Goal: Contribute content: Contribute content

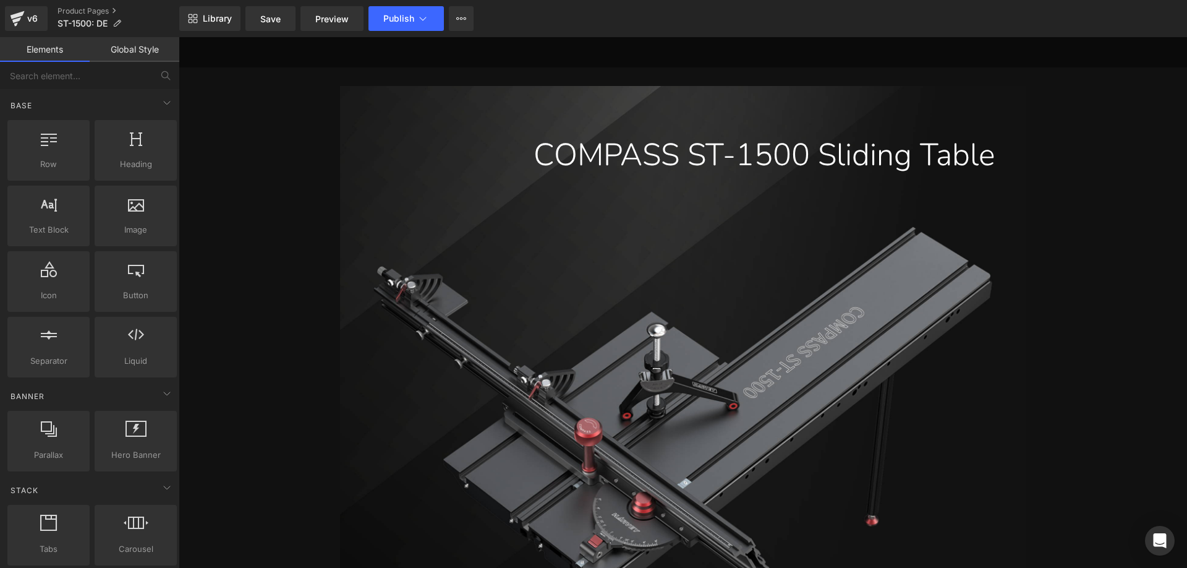
scroll to position [495, 0]
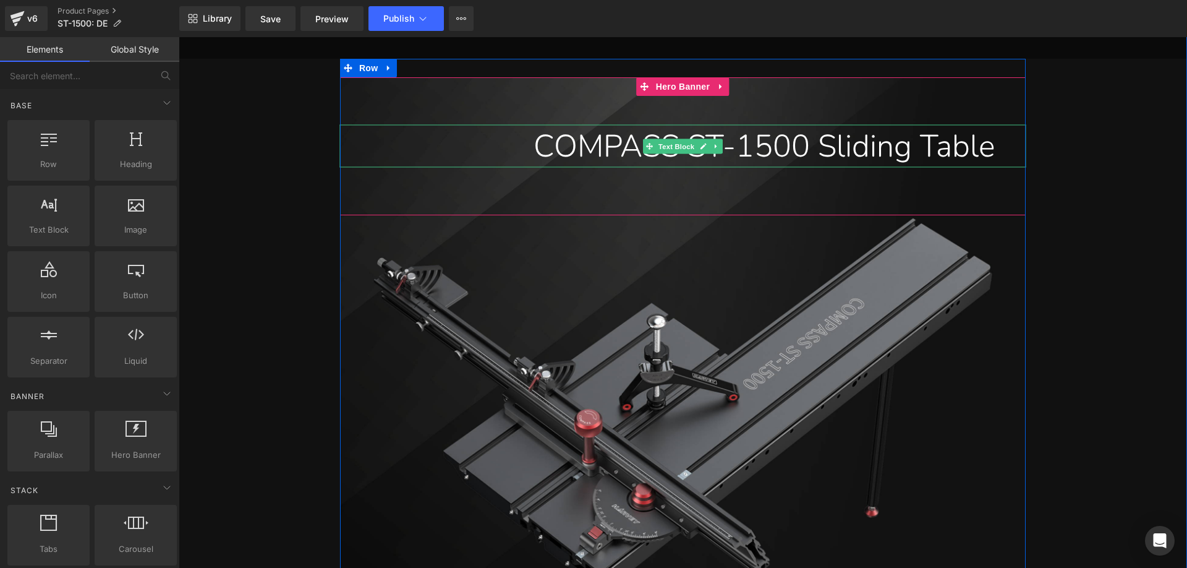
drag, startPoint x: 842, startPoint y: 156, endPoint x: 834, endPoint y: 156, distance: 8.1
click at [842, 156] on div "COMPASS ST-1500 Sliding Table" at bounding box center [683, 146] width 686 height 43
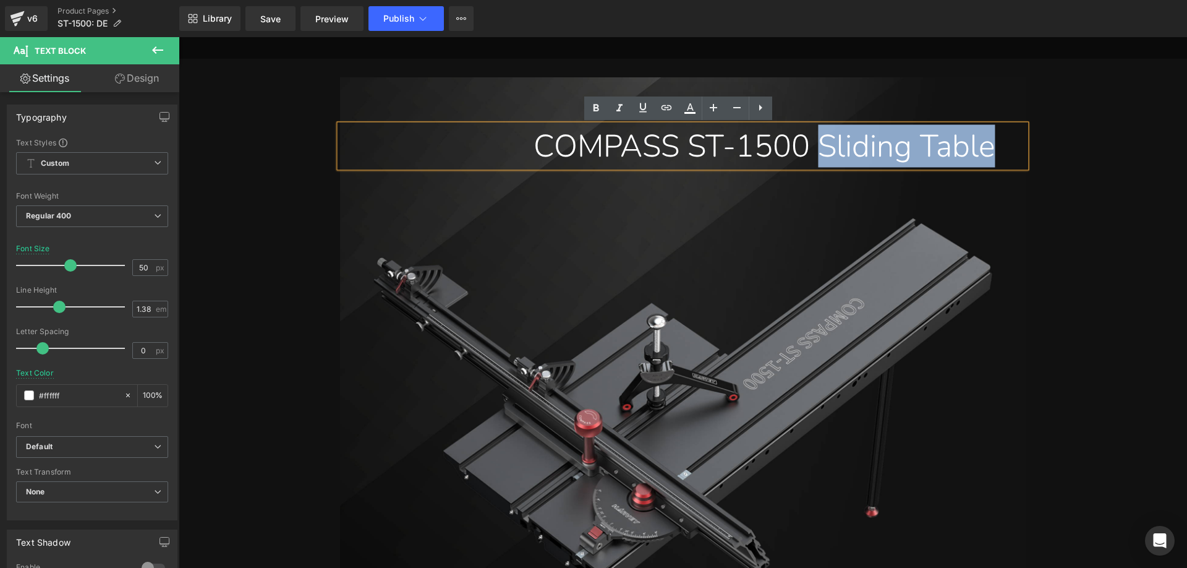
drag, startPoint x: 811, startPoint y: 148, endPoint x: 997, endPoint y: 150, distance: 185.5
click at [997, 150] on div "COMPASS ST-1500 Sliding Table" at bounding box center [683, 146] width 686 height 43
click at [939, 148] on div "COMPASS ST-1500 Sliding Table" at bounding box center [683, 146] width 686 height 43
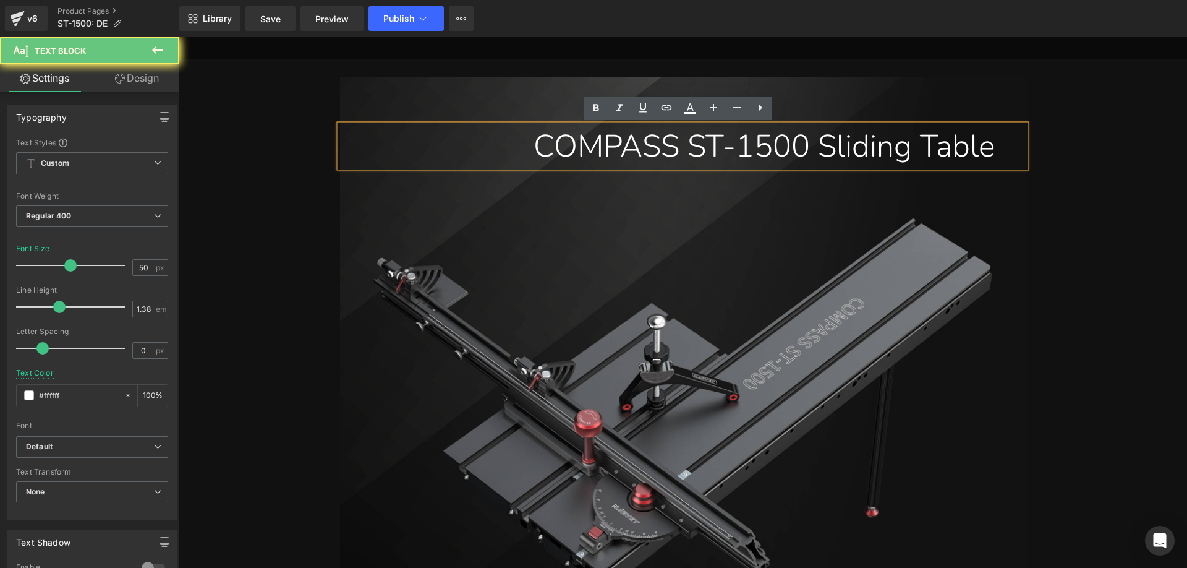
click at [995, 149] on div "COMPASS ST-1500 Sliding Table" at bounding box center [683, 146] width 686 height 43
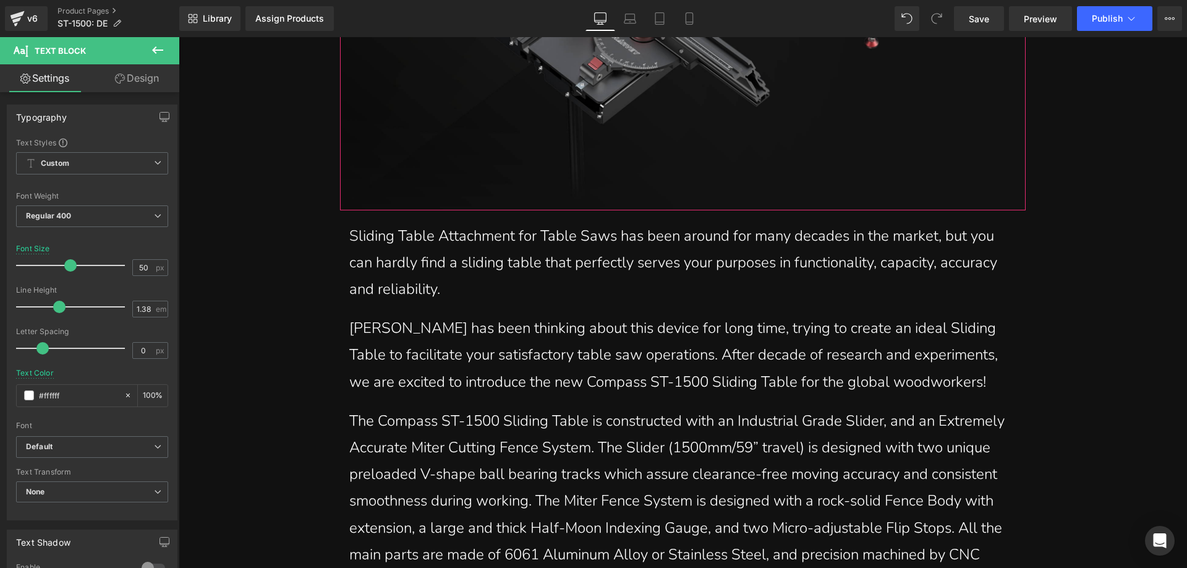
scroll to position [989, 0]
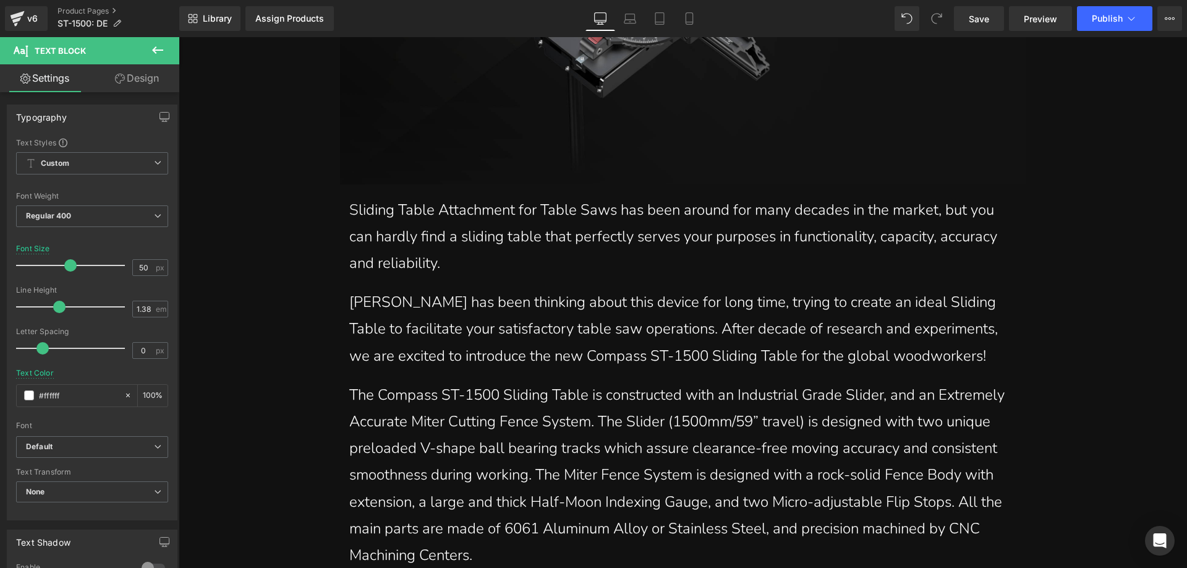
click at [396, 229] on p "S liding Table Attachment for Table Saws has been around for many decades in th…" at bounding box center [682, 237] width 667 height 80
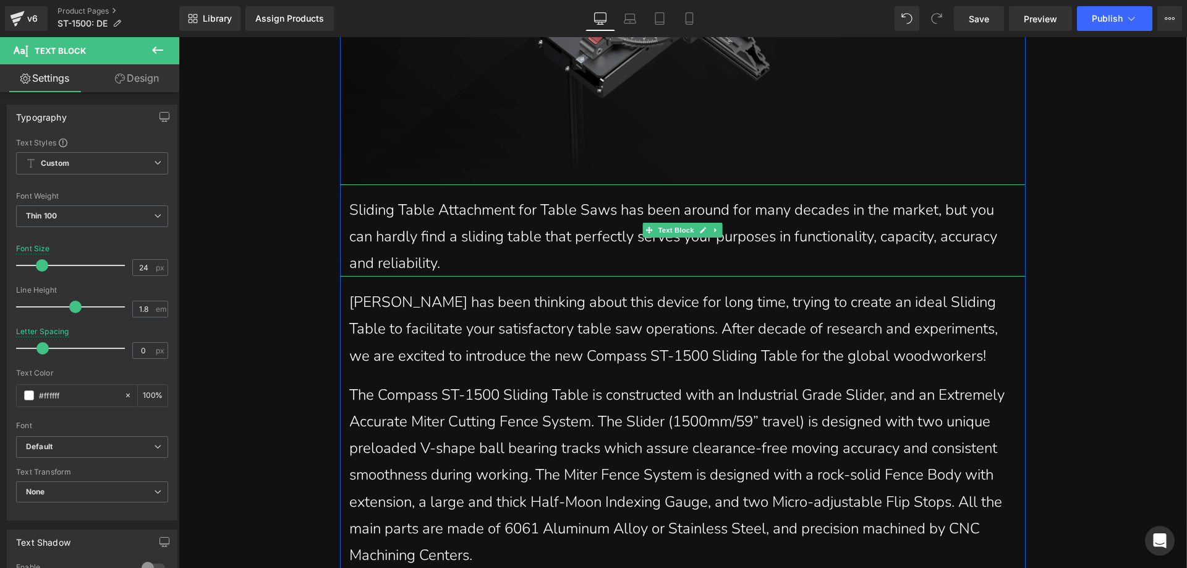
click at [448, 265] on p "S liding Table Attachment for Table Saws has been around for many decades in th…" at bounding box center [682, 237] width 667 height 80
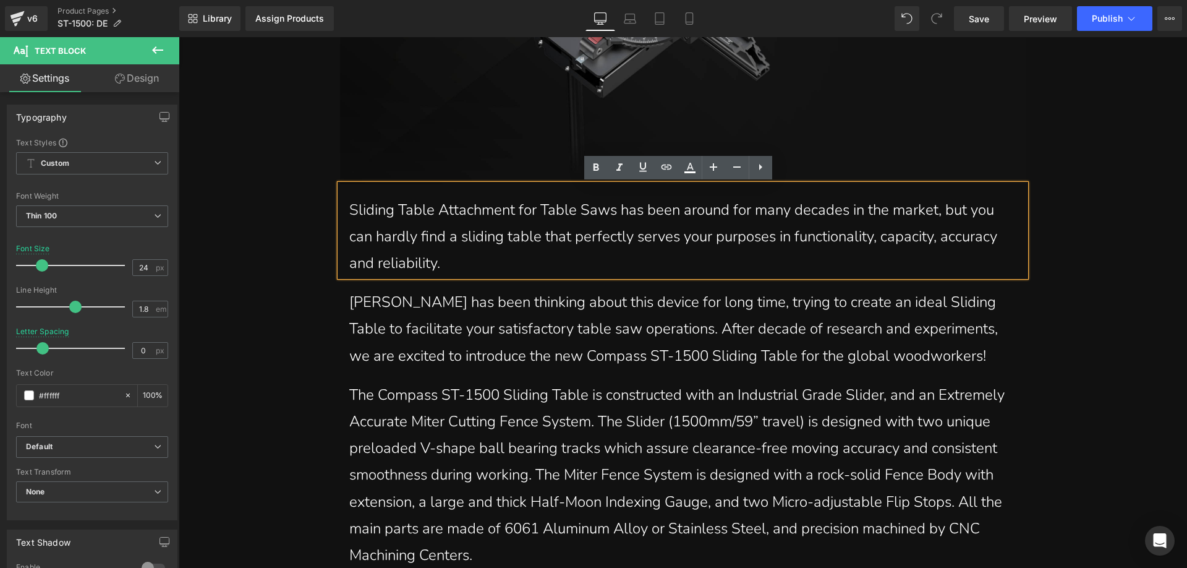
drag, startPoint x: 450, startPoint y: 262, endPoint x: 347, endPoint y: 202, distance: 118.9
click at [349, 202] on p "S liding Table Attachment for Table Saws has been around for many decades in th…" at bounding box center [682, 237] width 667 height 80
paste div
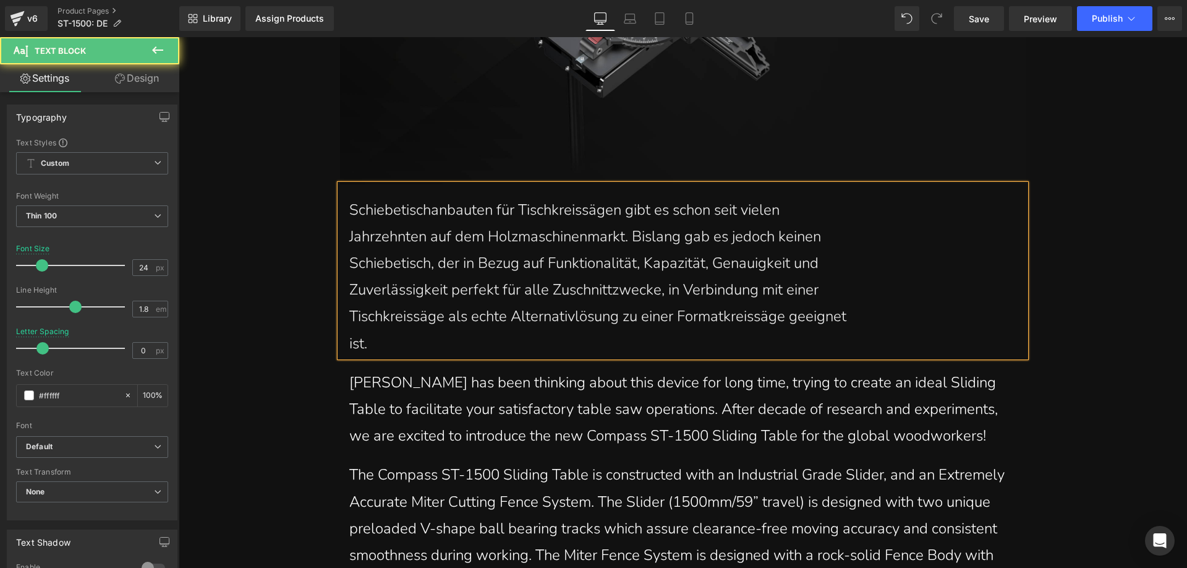
click at [349, 237] on font "Jahrzehnten auf dem Holzmaschinenmarkt. Bislang gab es jedoch keinen" at bounding box center [585, 236] width 472 height 20
click at [349, 262] on font "Schiebetisch, der in Bezug auf Funktionalität, Kapazität, Genauigkeit und" at bounding box center [583, 263] width 469 height 20
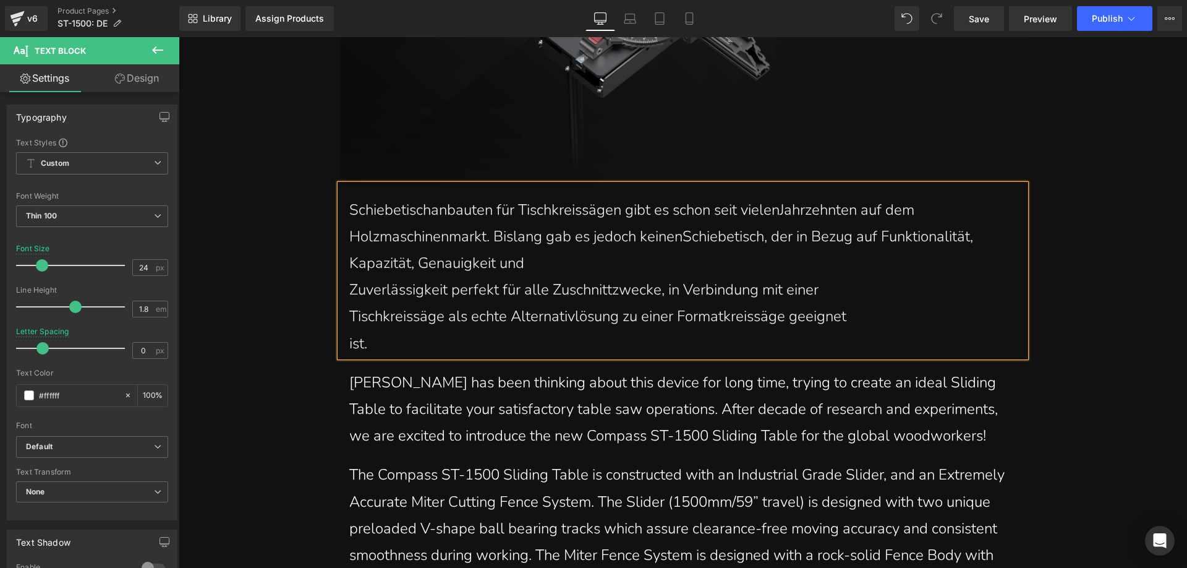
click at [349, 288] on font "Zuverlässigkeit perfekt für alle Zuschnittzwecke, in Verbindung mit einer" at bounding box center [583, 289] width 469 height 20
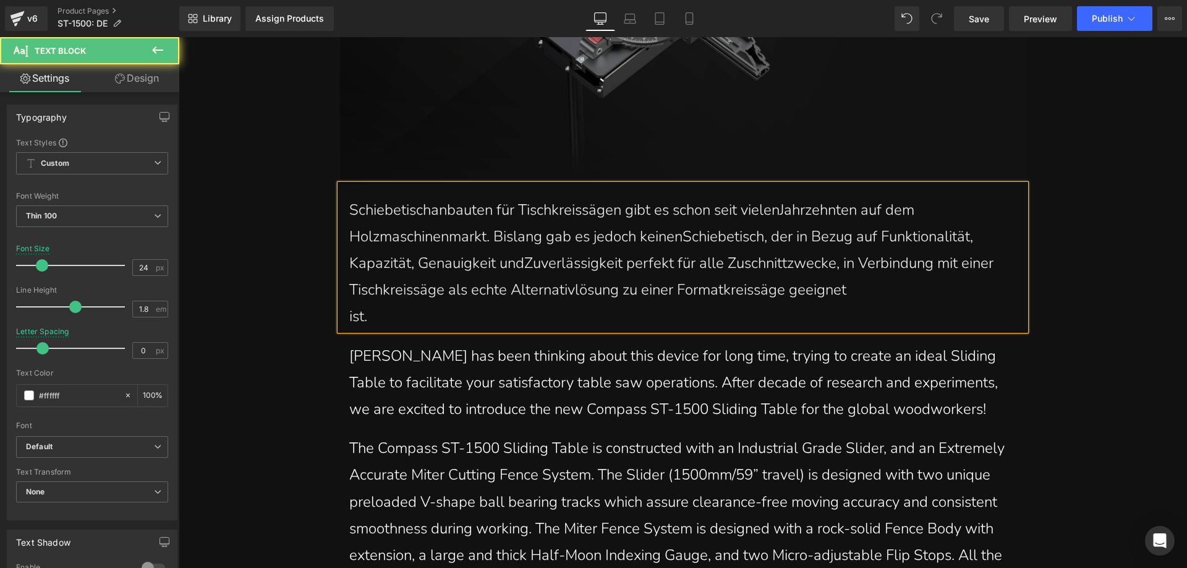
click at [342, 313] on div "Schiebetischanbauten für Tischkreissägen gibt es schon seit vielen Jahrzehnten …" at bounding box center [683, 257] width 686 height 146
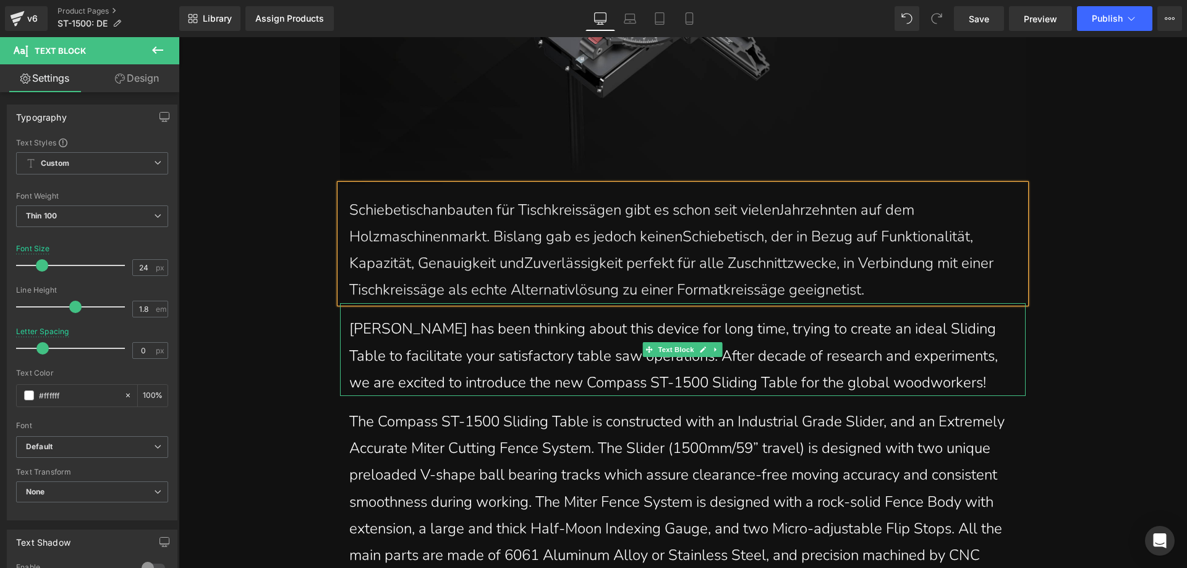
click at [412, 351] on p "Harvey has been thinking about this device for long time, trying to create an i…" at bounding box center [682, 355] width 667 height 80
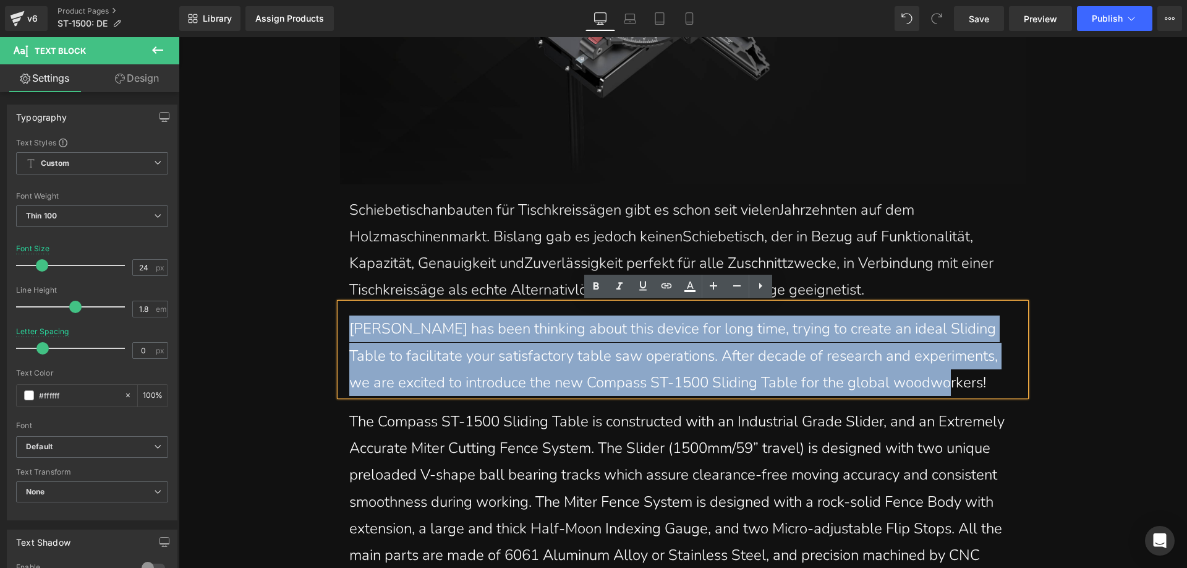
drag, startPoint x: 347, startPoint y: 326, endPoint x: 949, endPoint y: 373, distance: 604.1
click at [949, 373] on p "Harvey has been thinking about this device for long time, trying to create an i…" at bounding box center [682, 355] width 667 height 80
paste div
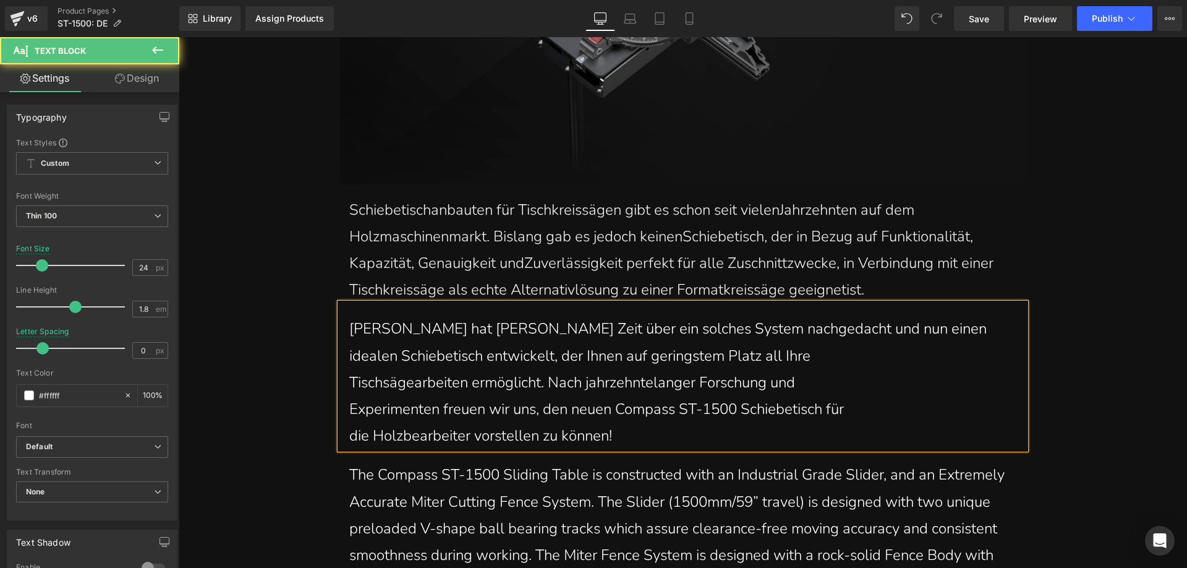
click at [343, 356] on div "Harvey hat lange Zeit über ein solches System nachgedacht und nun einen ideale…" at bounding box center [683, 376] width 686 height 146
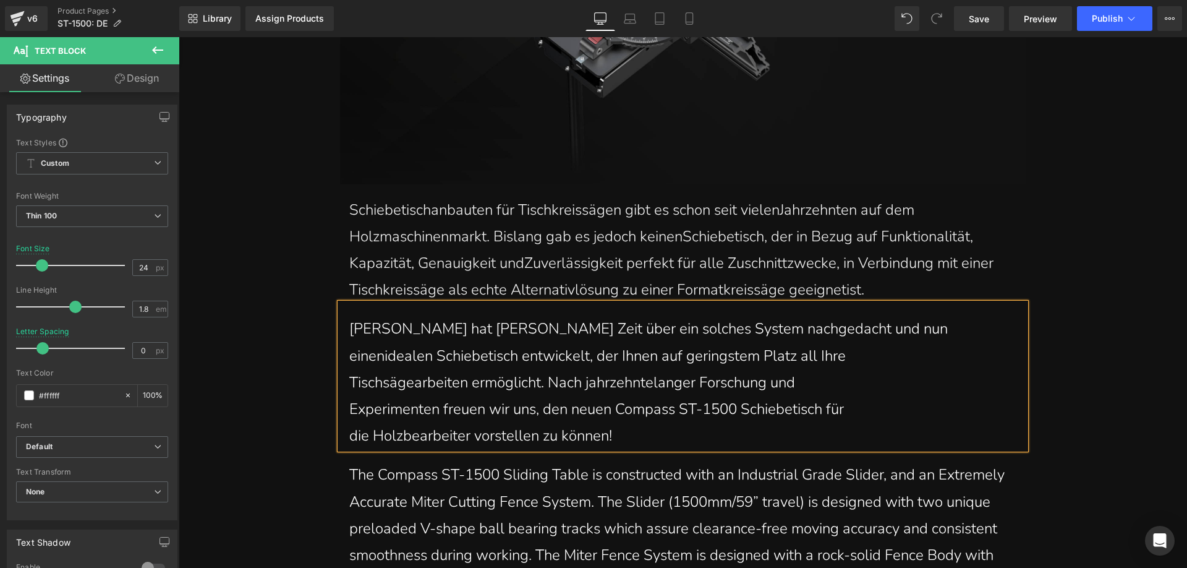
click at [344, 383] on div "Harvey hat lange Zeit über ein solches System nachgedacht und nun einen idealen…" at bounding box center [683, 376] width 686 height 146
click at [349, 410] on p "Experimenten freuen wir uns, den neuen Compass ST-1500 Schiebetisch für" at bounding box center [682, 409] width 667 height 27
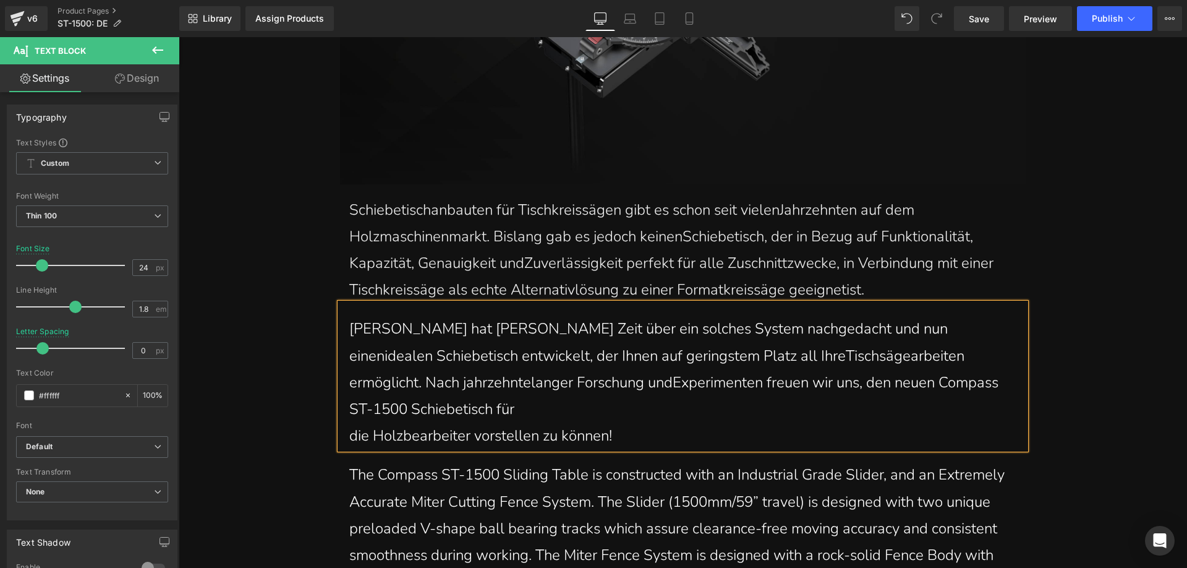
click at [349, 435] on p "die Holzbearbeiter vorstellen zu können!" at bounding box center [682, 435] width 667 height 27
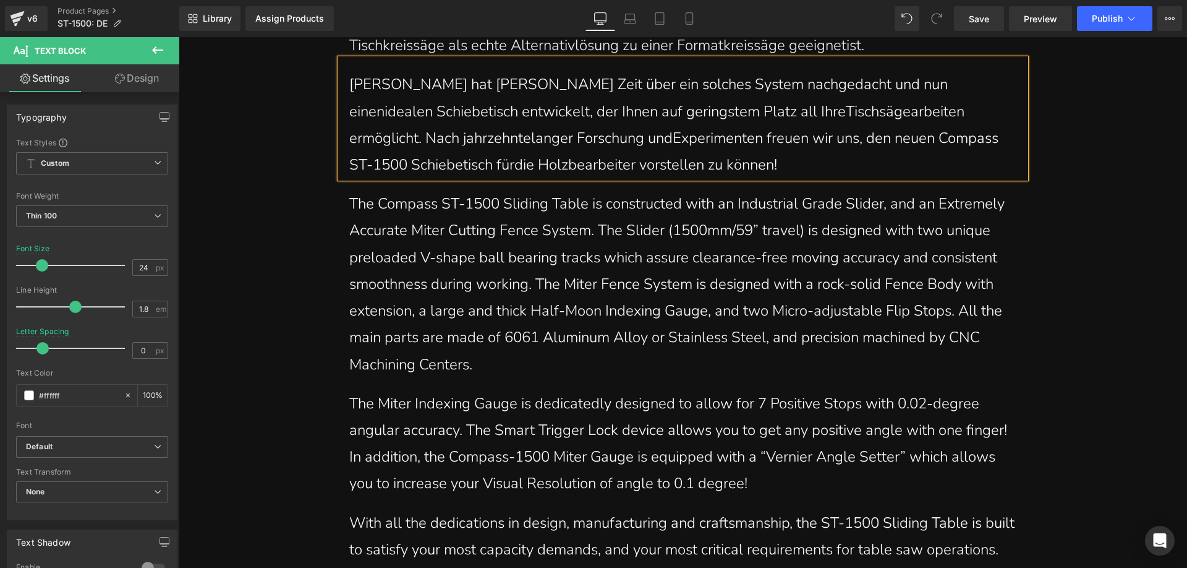
scroll to position [1237, 0]
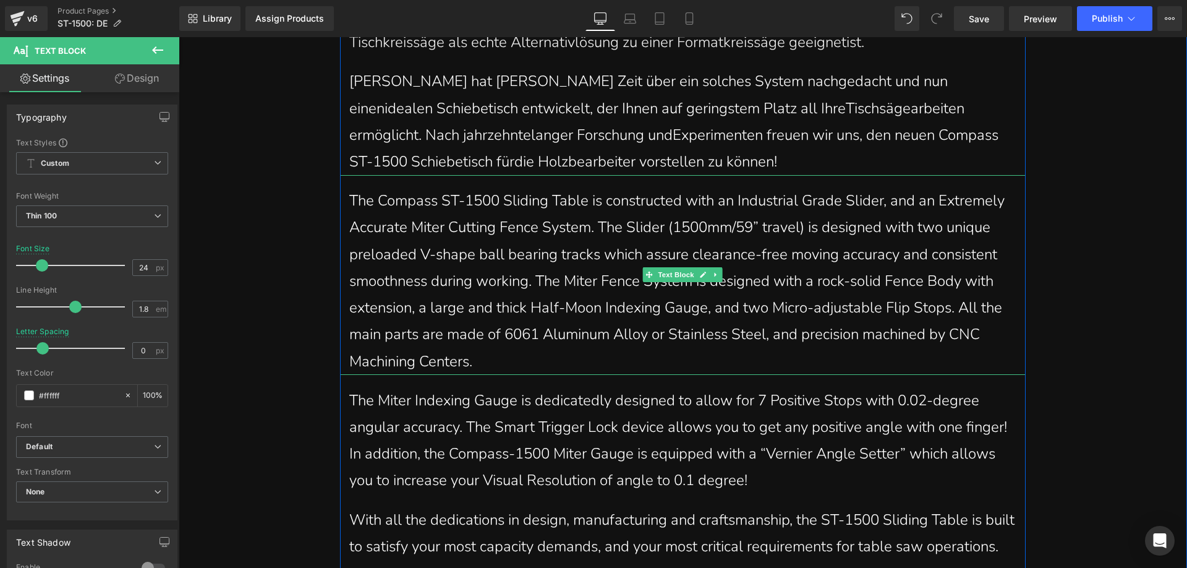
click at [466, 346] on p "The Compass ST-1500 Sliding Table is constructed with an Industrial Grade Slide…" at bounding box center [682, 280] width 667 height 187
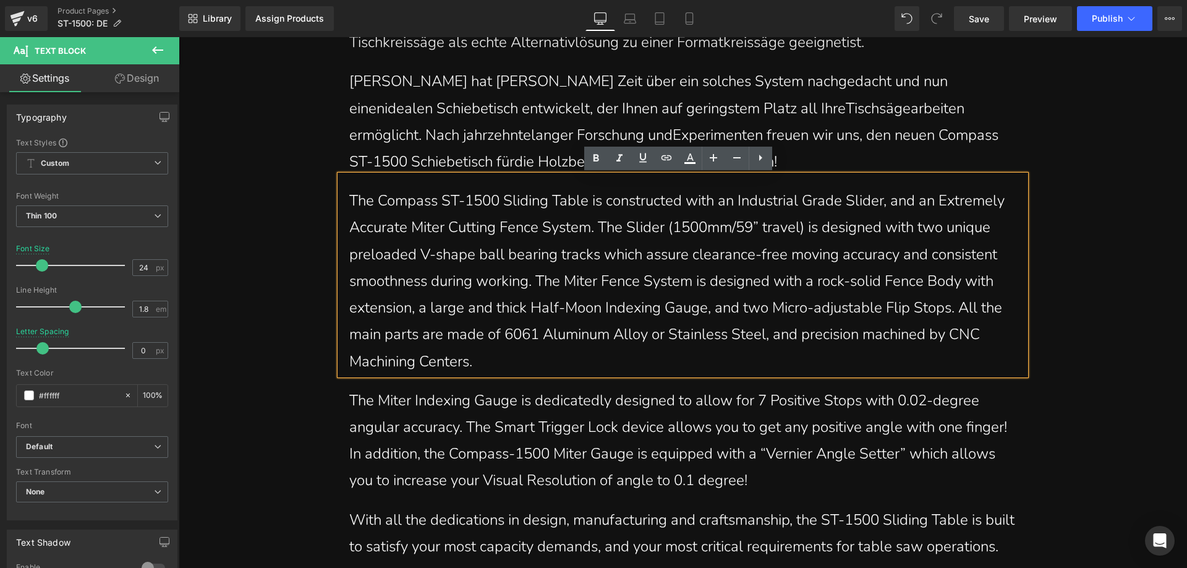
drag, startPoint x: 484, startPoint y: 361, endPoint x: 337, endPoint y: 208, distance: 212.1
click at [340, 208] on div "The Compass ST-1500 Sliding Table is constructed with an Industrial Grade Slide…" at bounding box center [683, 274] width 686 height 199
paste div
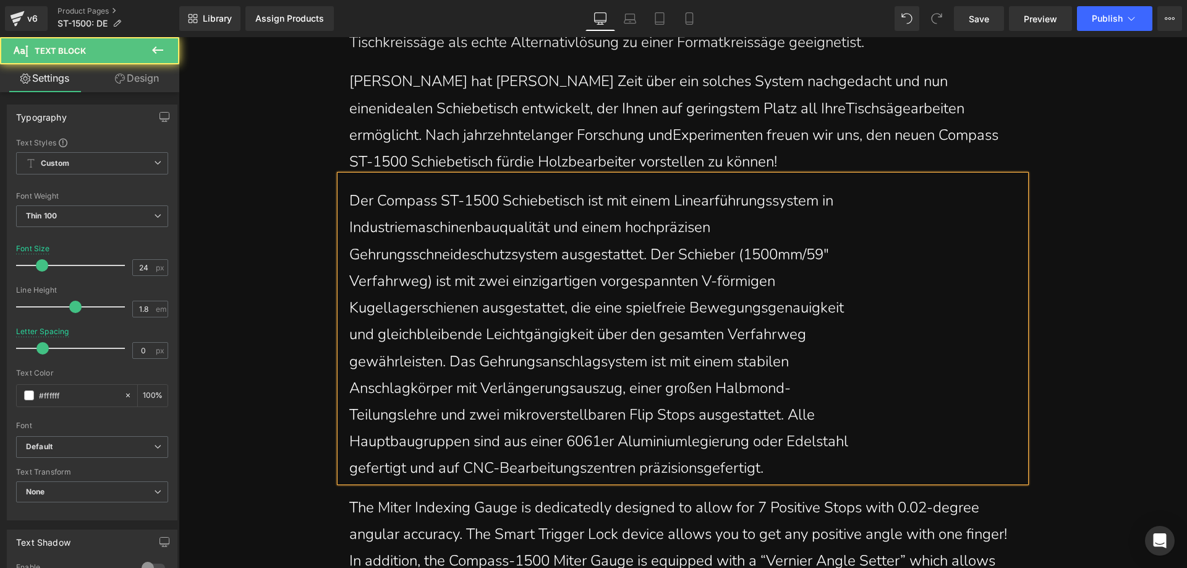
click at [349, 228] on p "Industriemaschinenbauqualität und einem hochpräzisen" at bounding box center [682, 227] width 667 height 27
click at [349, 255] on p "Gehrungsschneideschutzsystem ausgestattet. Der Schieber (1500mm/59"" at bounding box center [682, 254] width 667 height 27
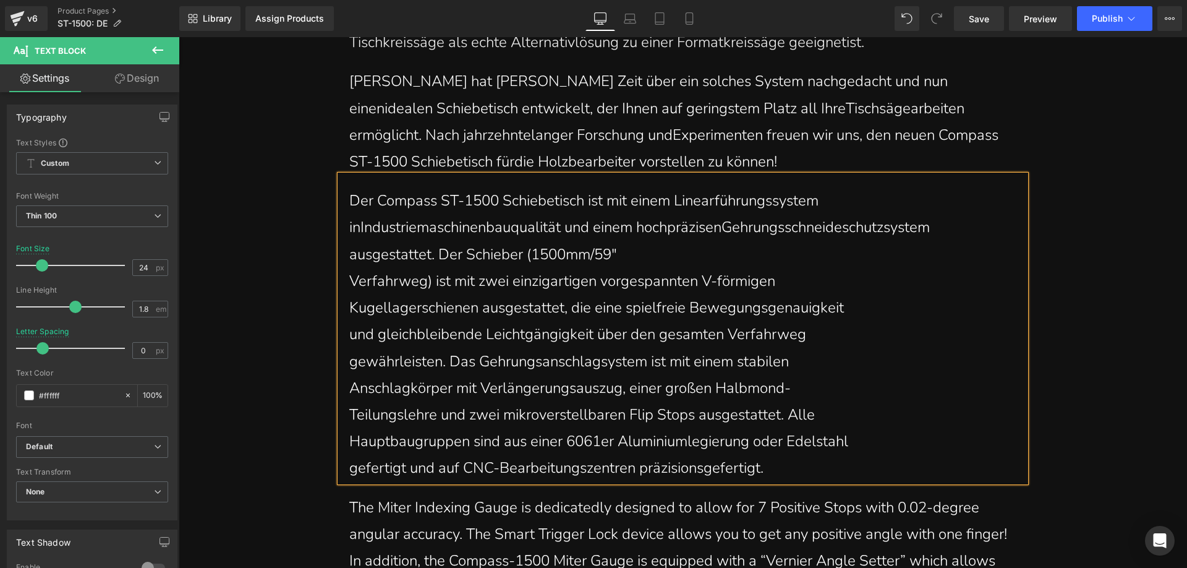
click at [349, 279] on p "Verfahrweg) ist mit zwei einzigartigen vorgespannten V-förmigen" at bounding box center [682, 281] width 667 height 27
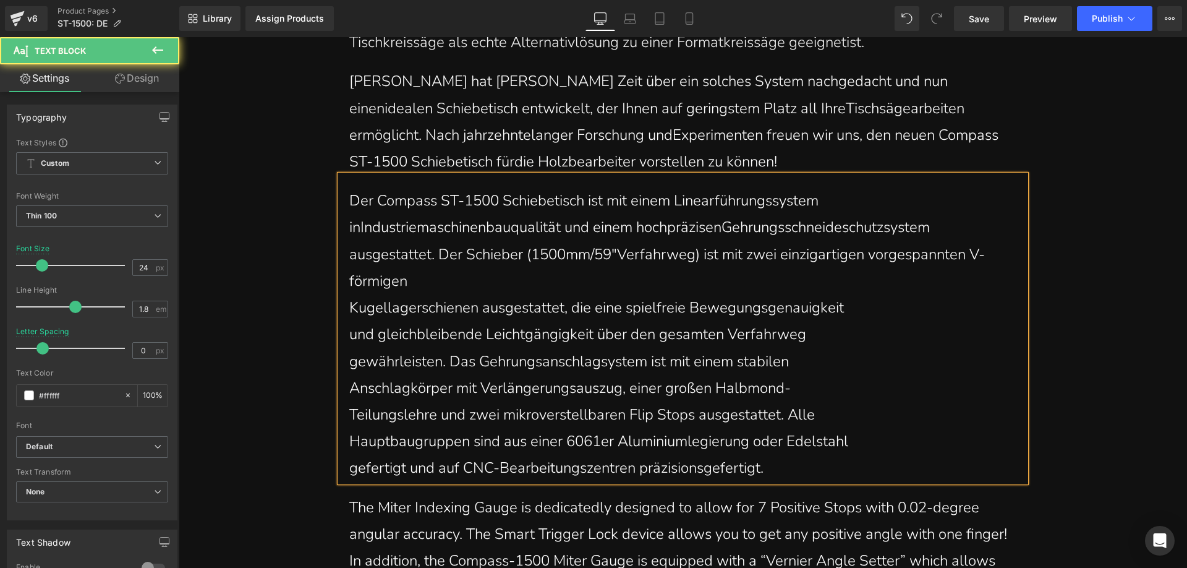
click at [349, 307] on p "Kugellagerschienen ausgestattet, die eine spielfreie Bewegungsgenauigkeit" at bounding box center [682, 307] width 667 height 27
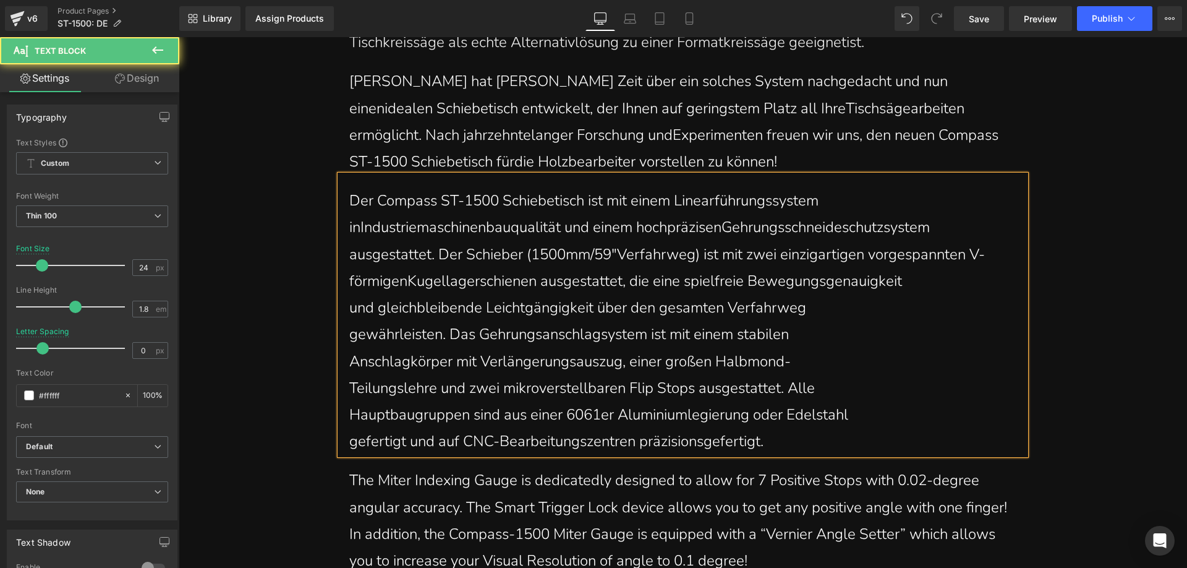
click at [349, 337] on p "gewährleisten. Das Gehrungsanschlagsystem ist mit einem stabilen" at bounding box center [682, 334] width 667 height 27
click at [349, 360] on p "Anschlagkörper mit Verlängerungsauszug, einer großen Halbmond-" at bounding box center [682, 361] width 667 height 27
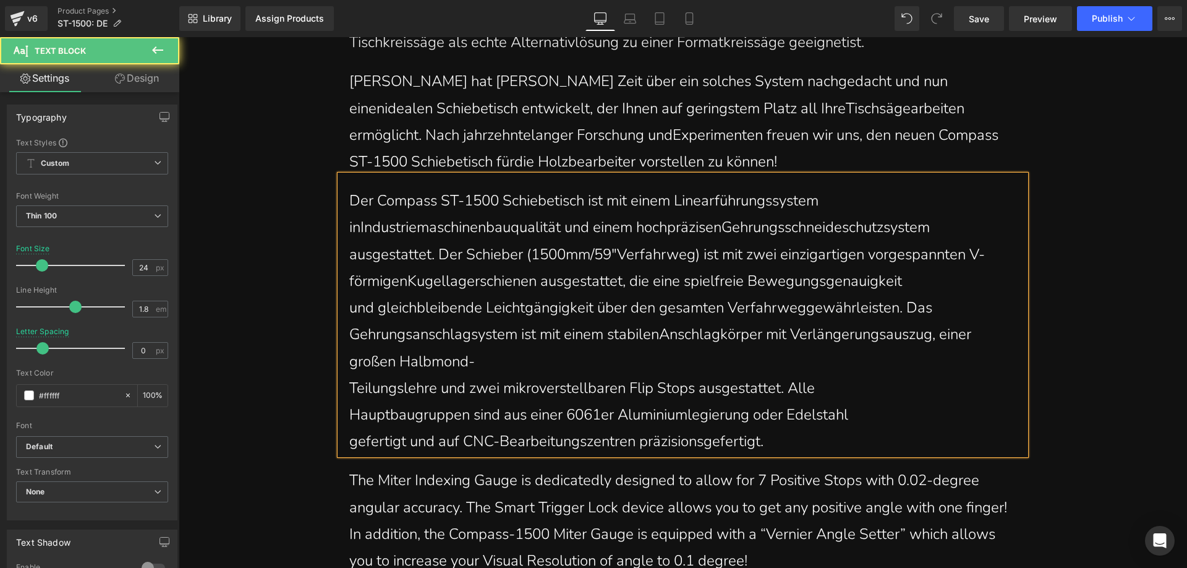
click at [349, 389] on p "Teilungslehre und zwei mikroverstellbaren Flip Stops ausgestattet. Alle" at bounding box center [682, 388] width 667 height 27
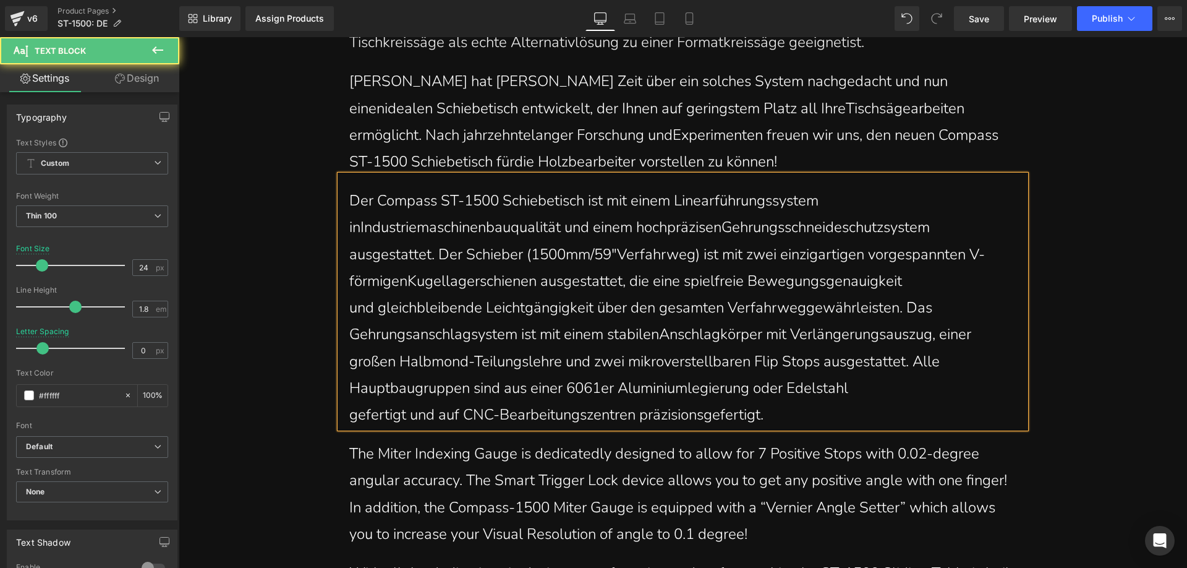
click at [349, 391] on p "Hauptbaugruppen sind aus einer 6061er Aluminiumlegierung oder Edelstahl" at bounding box center [682, 388] width 667 height 27
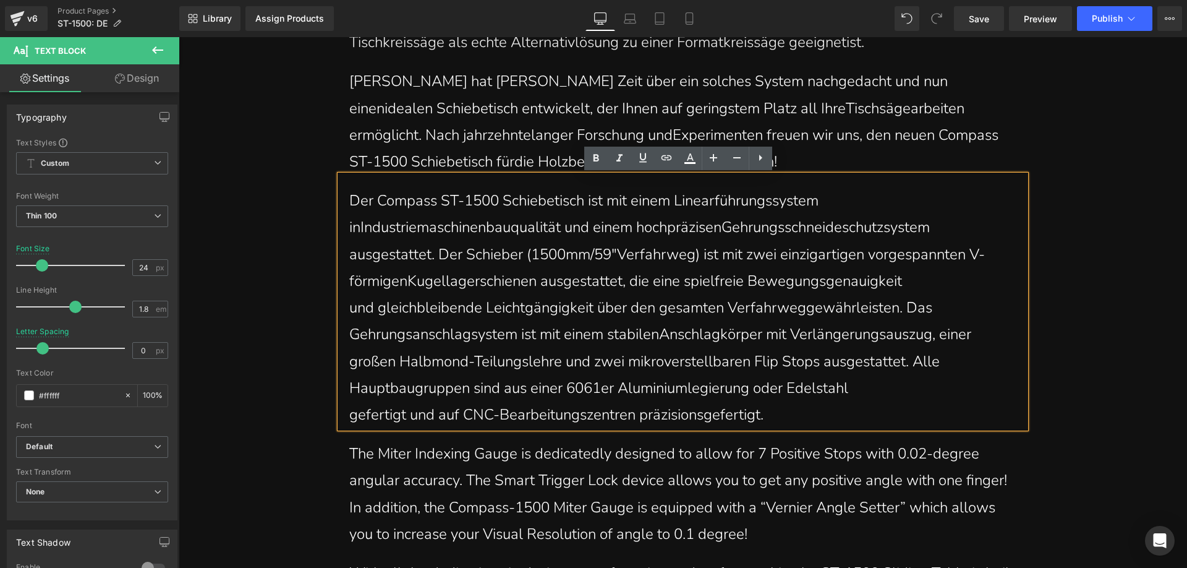
click at [349, 412] on p "gefertigt und auf CNC-Bearbeitungszentren präzisionsgefertigt." at bounding box center [682, 414] width 667 height 27
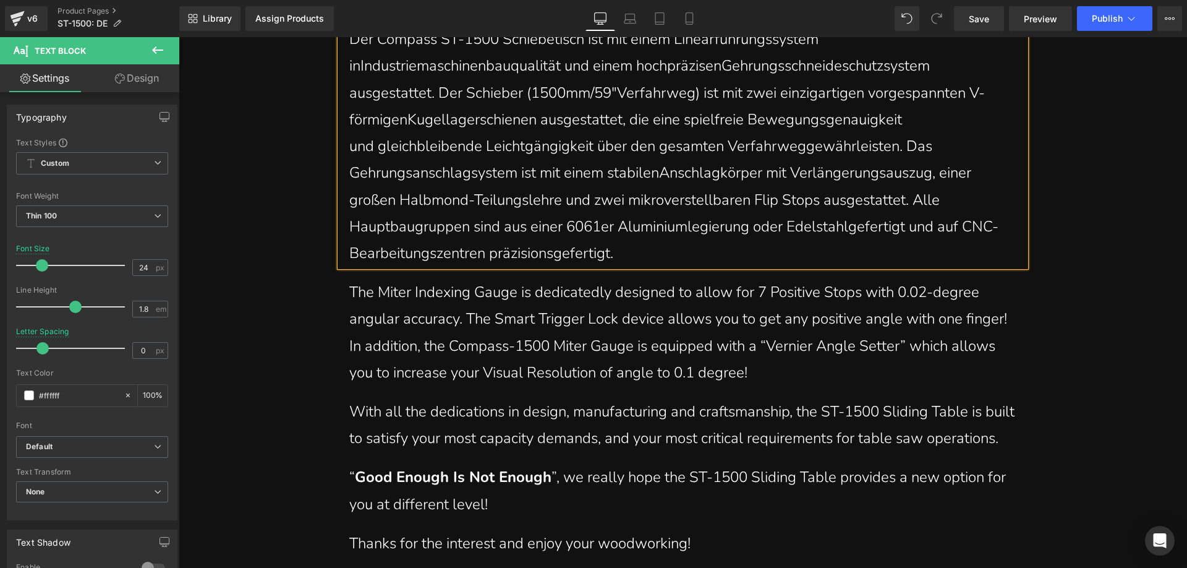
scroll to position [1422, 0]
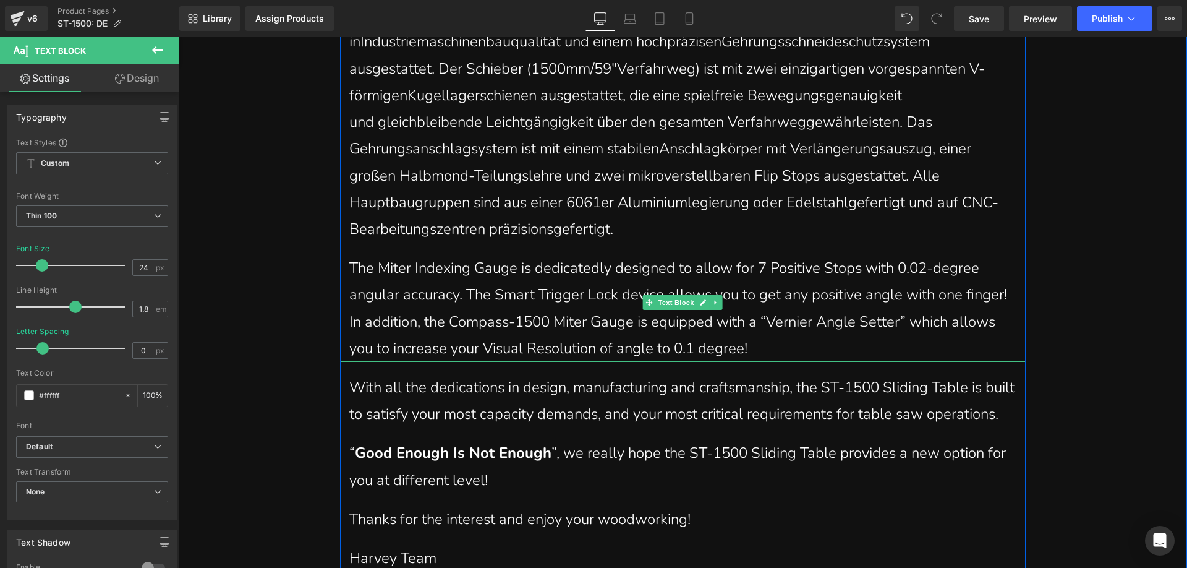
drag, startPoint x: 562, startPoint y: 325, endPoint x: 667, endPoint y: 334, distance: 105.5
click at [562, 325] on p "The Miter Indexing Gauge is dedicatedly designed to allow for 7 Positive Stops …" at bounding box center [682, 308] width 667 height 107
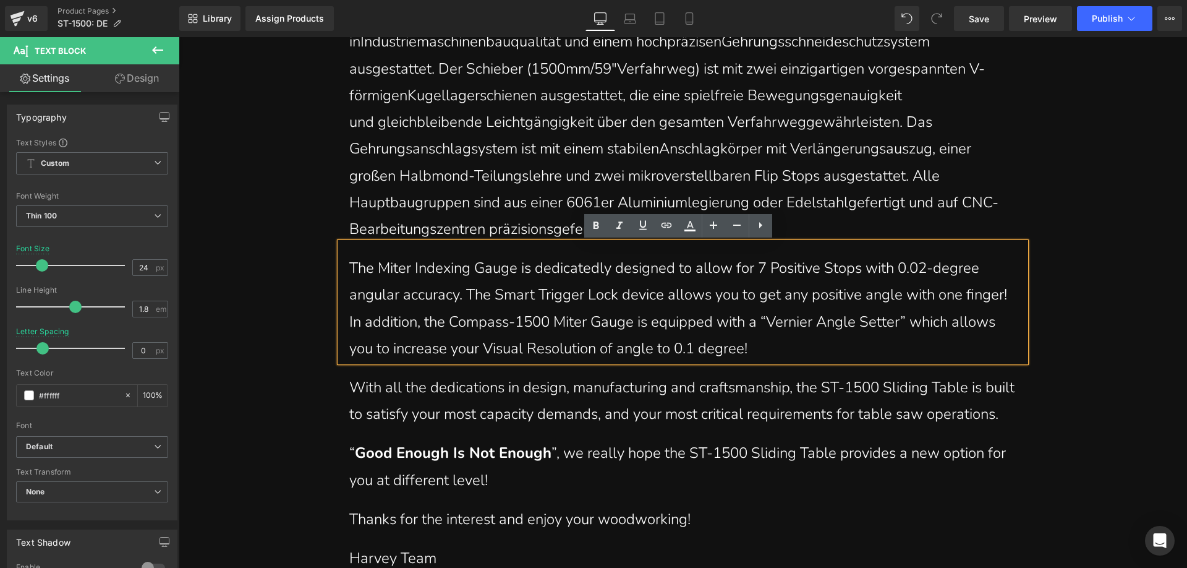
drag, startPoint x: 817, startPoint y: 348, endPoint x: 346, endPoint y: 266, distance: 478.3
click at [349, 266] on p "The Miter Indexing Gauge is dedicatedly designed to allow for 7 Positive Stops …" at bounding box center [682, 308] width 667 height 107
paste div
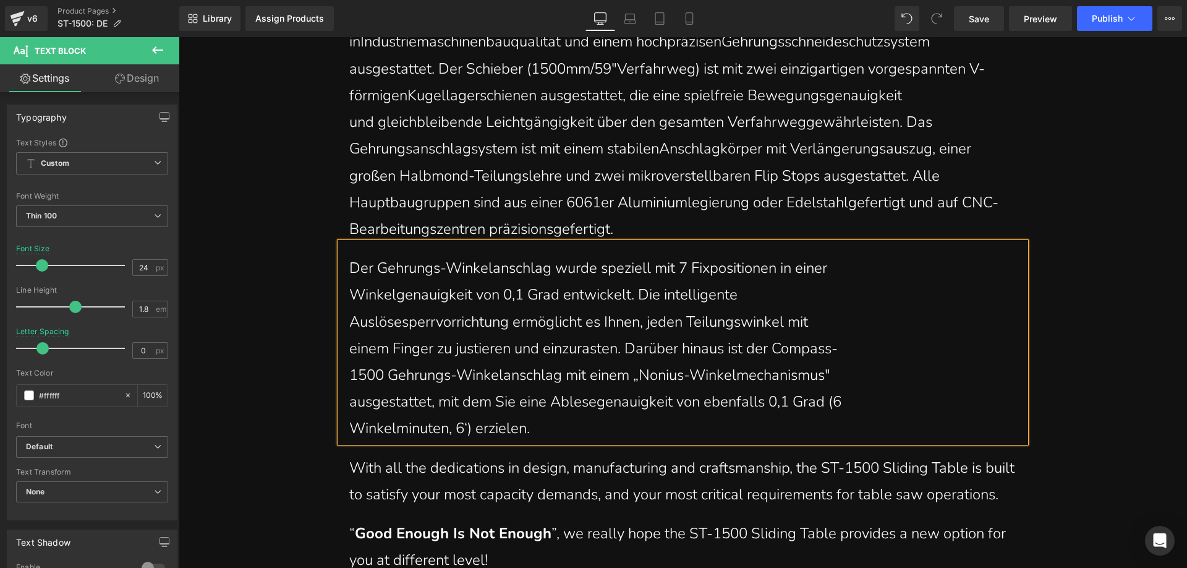
click at [349, 294] on p "Winkelgenauigkeit von 0,1 Grad entwickelt. Die intelligente" at bounding box center [682, 294] width 667 height 27
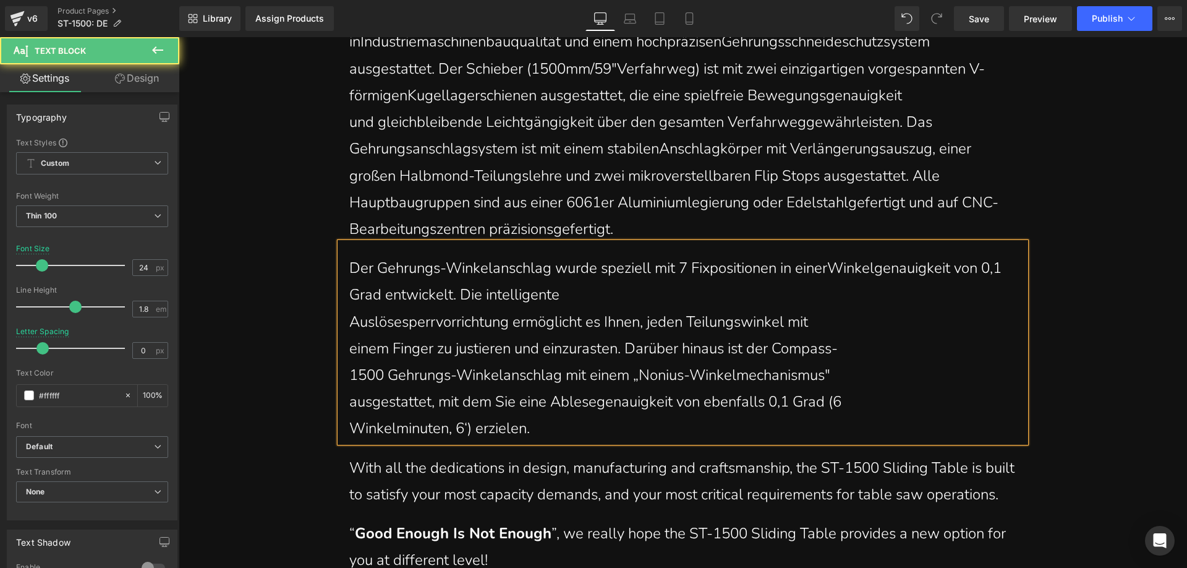
click at [349, 320] on p "Auslösesperrvorrichtung ermöglicht es Ihnen, jeden Teilungswinkel mit" at bounding box center [682, 322] width 667 height 27
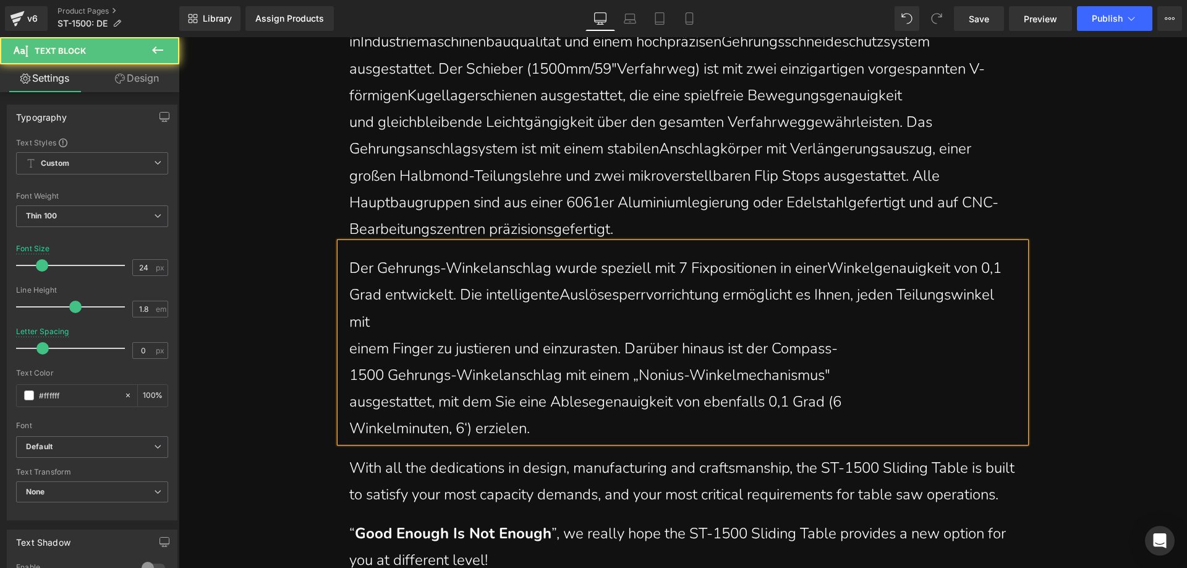
click at [349, 351] on p "einem Finger zu justieren und einzurasten. Darüber hinaus ist der Compass-" at bounding box center [682, 348] width 667 height 27
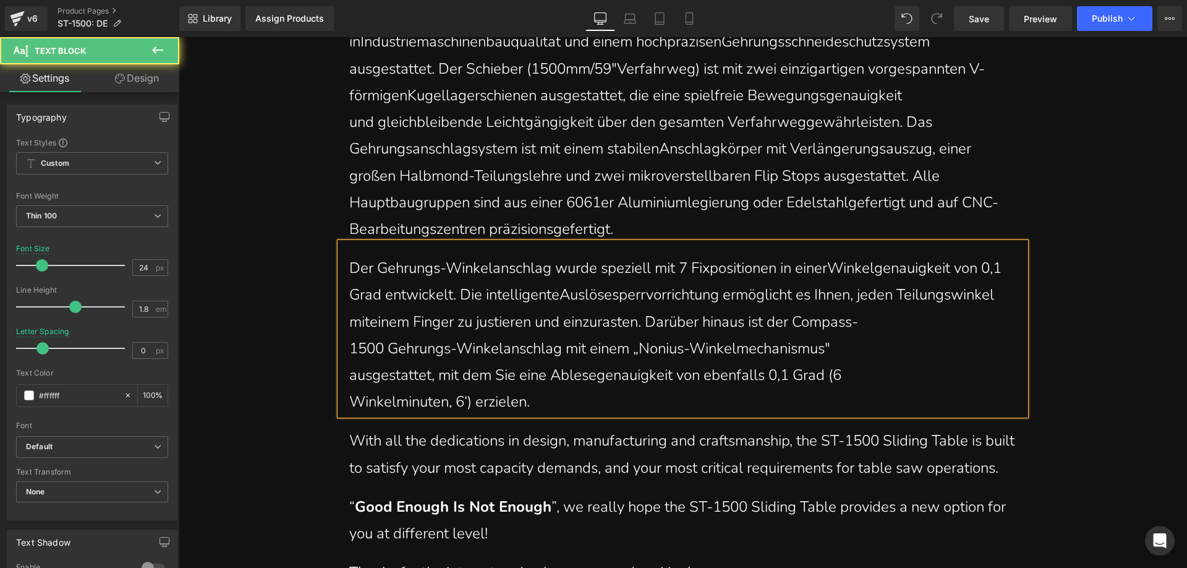
click at [344, 348] on div "Der Gehrungs-Winkelanschlag wurde speziell mit 7 Fixpositionen in einer Winkelg…" at bounding box center [683, 328] width 686 height 173
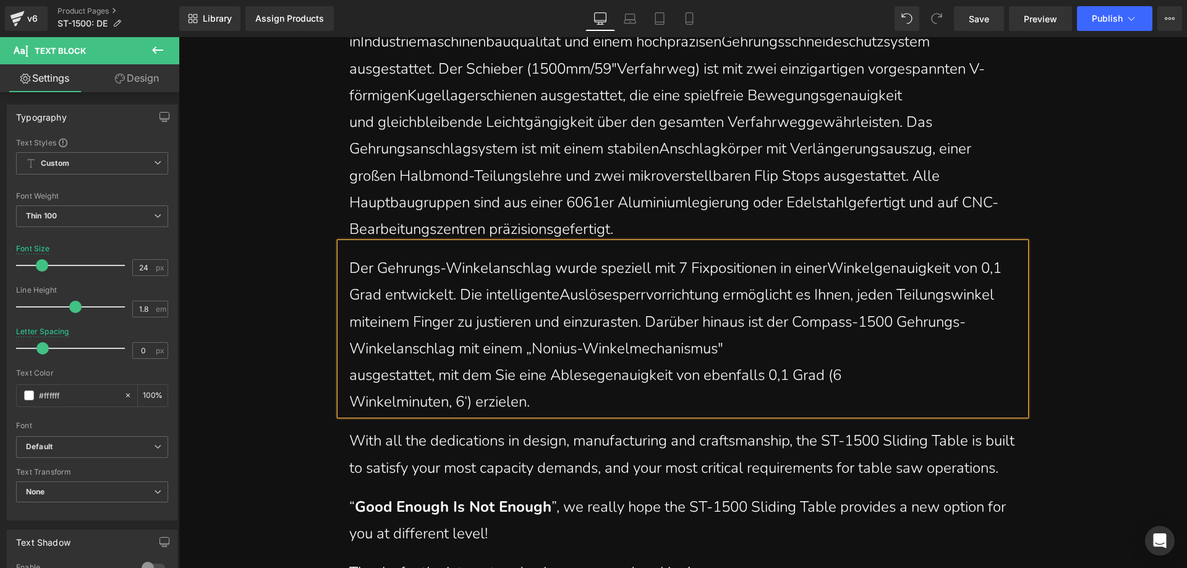
click at [349, 377] on p "ausgestattet, mit dem Sie eine Ablesegenauigkeit von ebenfalls 0,1 Grad (6" at bounding box center [682, 375] width 667 height 27
click at [352, 402] on p "Winkelminuten, 6‘) erzielen." at bounding box center [682, 401] width 667 height 27
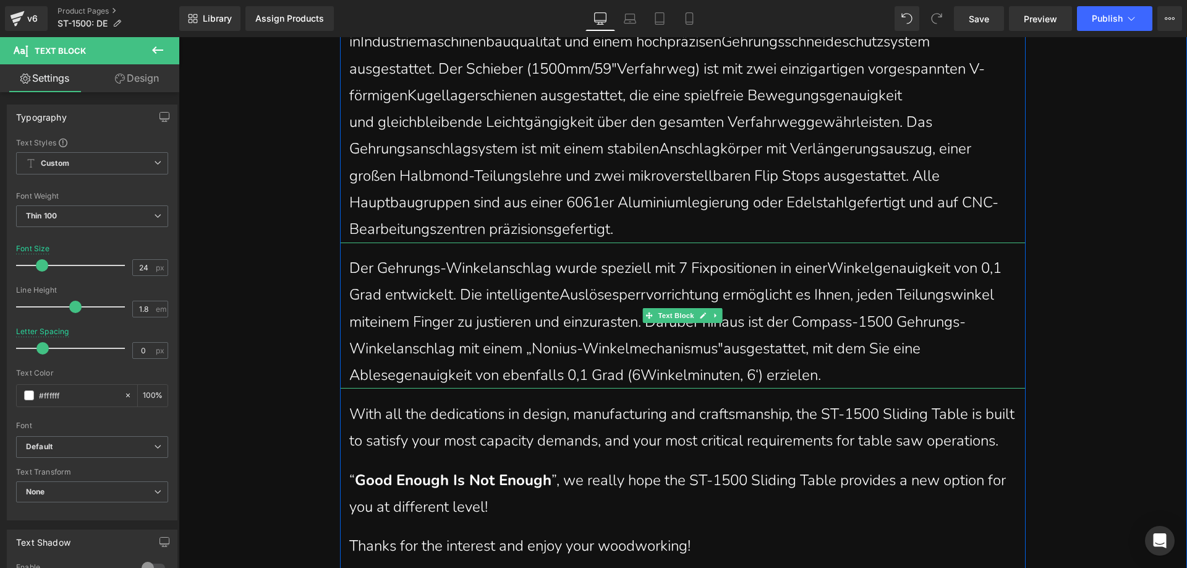
click at [592, 346] on span "1500 Gehrungs-Winkelanschlag mit einem „Nonius-Winkelmechanismus"" at bounding box center [657, 335] width 616 height 46
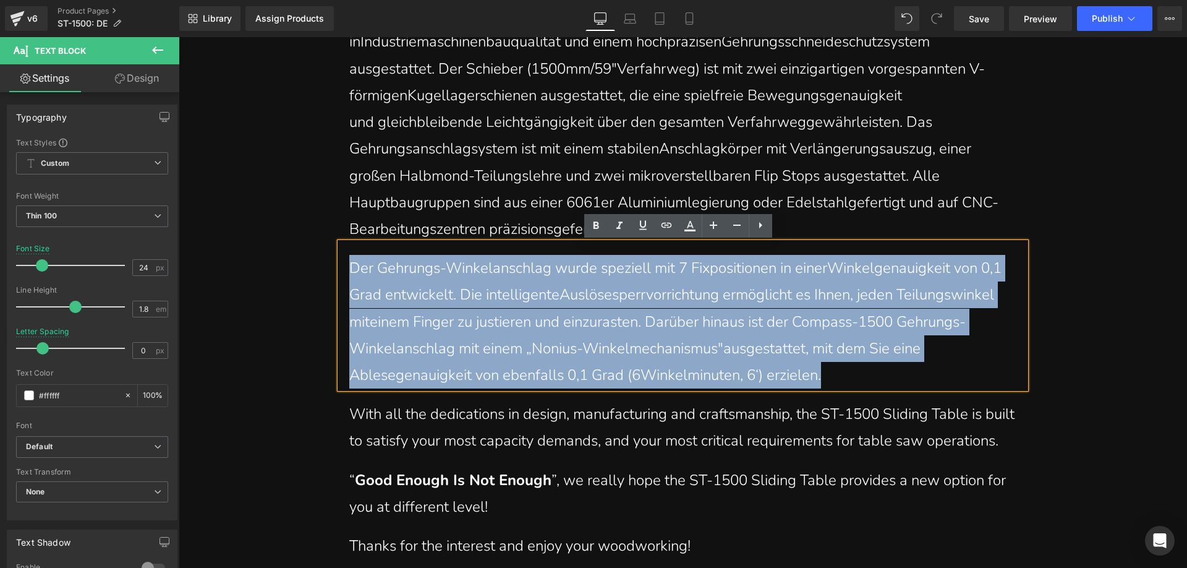
drag, startPoint x: 838, startPoint y: 372, endPoint x: 338, endPoint y: 275, distance: 509.5
click at [340, 275] on div "Der Gehrungs-Winkelanschlag wurde speziell mit 7 Fixpositionen in einer Winkelg…" at bounding box center [683, 315] width 686 height 146
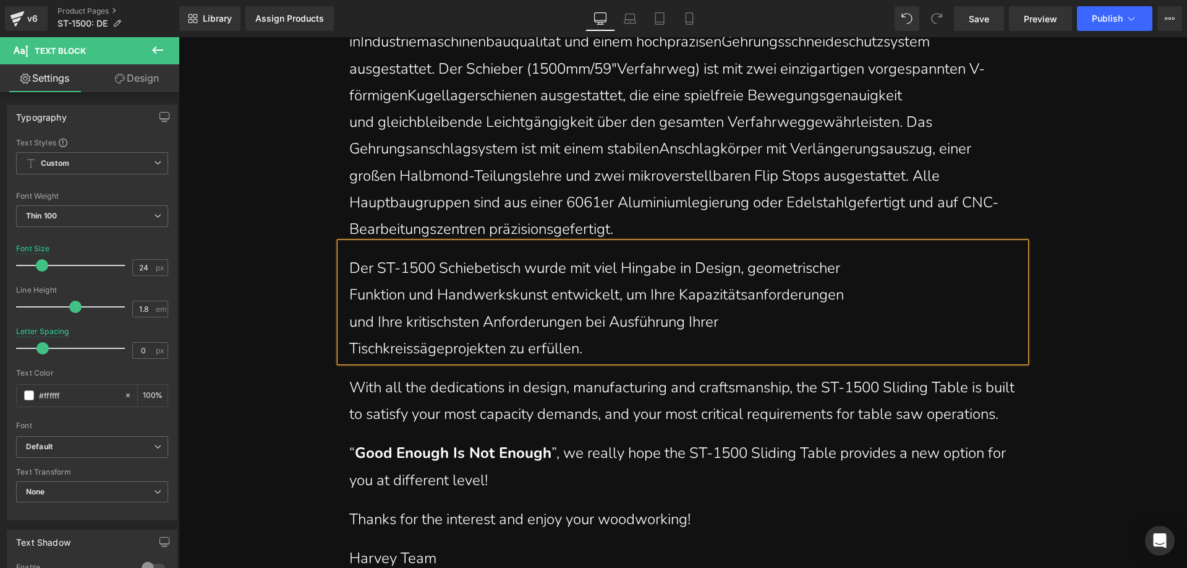
click at [349, 291] on p "Funktion und Handwerkskunst entwickelt, um Ihre Kapazitätsanforderungen" at bounding box center [682, 294] width 667 height 27
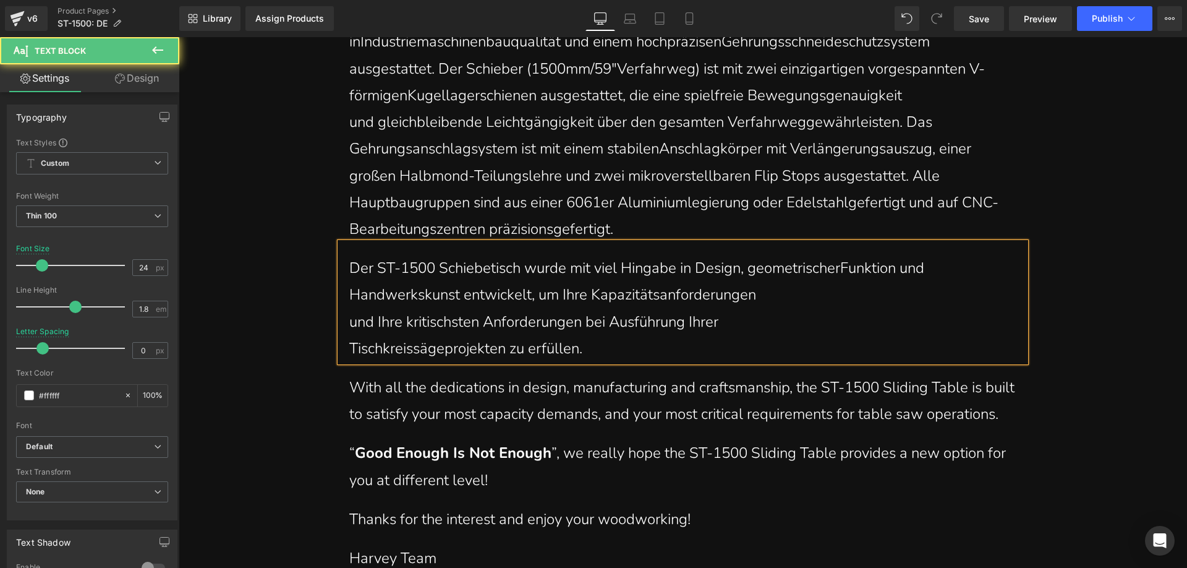
click at [349, 320] on p "und Ihre kritischsten Anforderungen bei Ausführung Ihrer" at bounding box center [682, 322] width 667 height 27
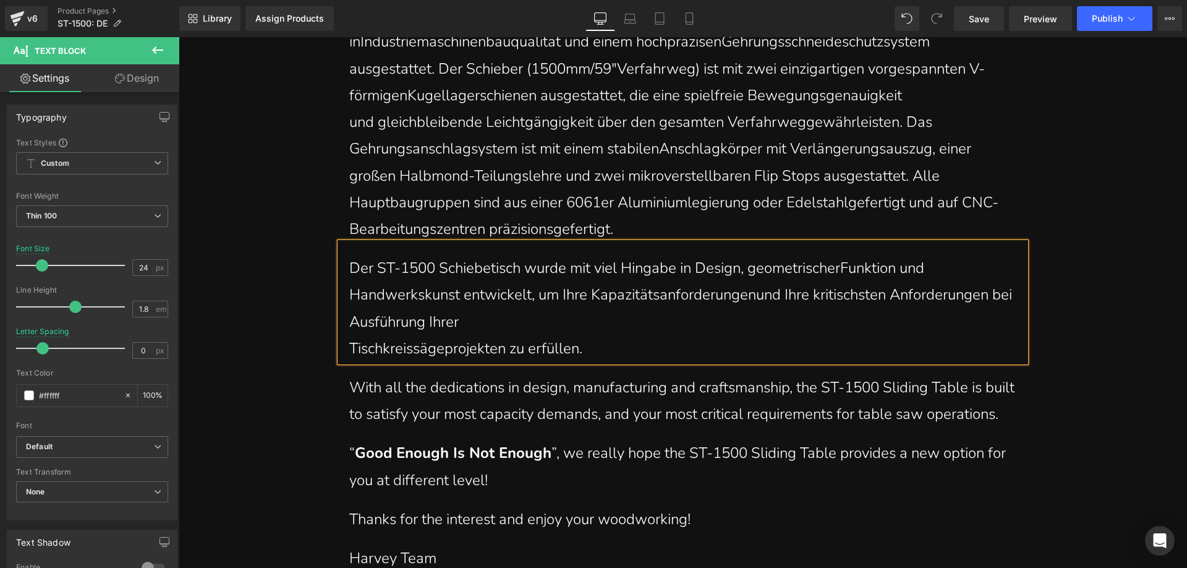
click at [349, 347] on p "Tischkreissägeprojekten zu erfüllen." at bounding box center [682, 348] width 667 height 27
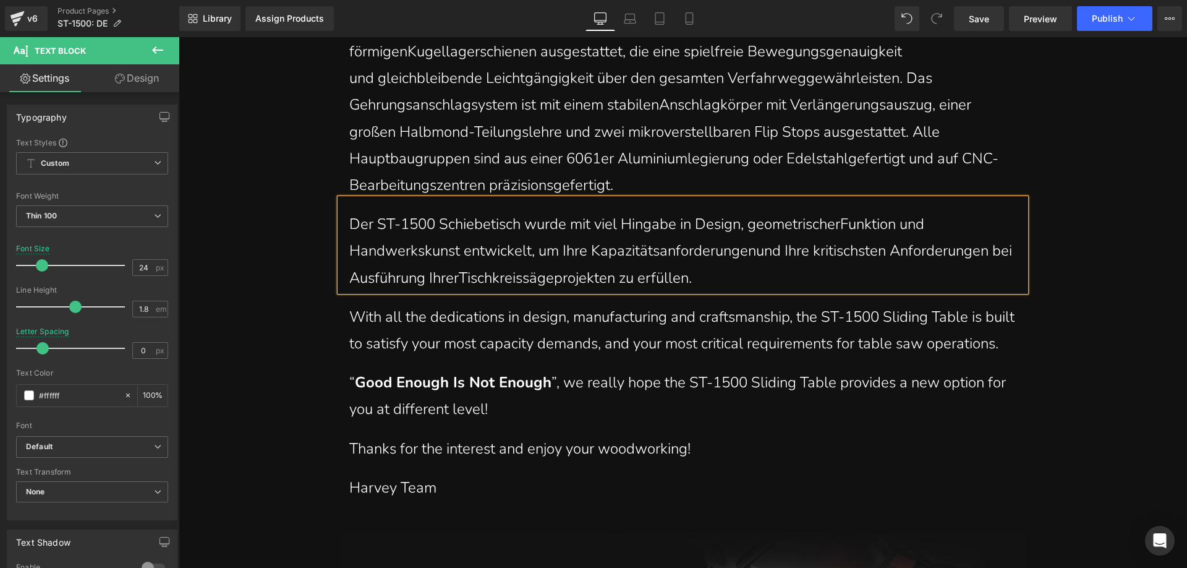
scroll to position [1546, 0]
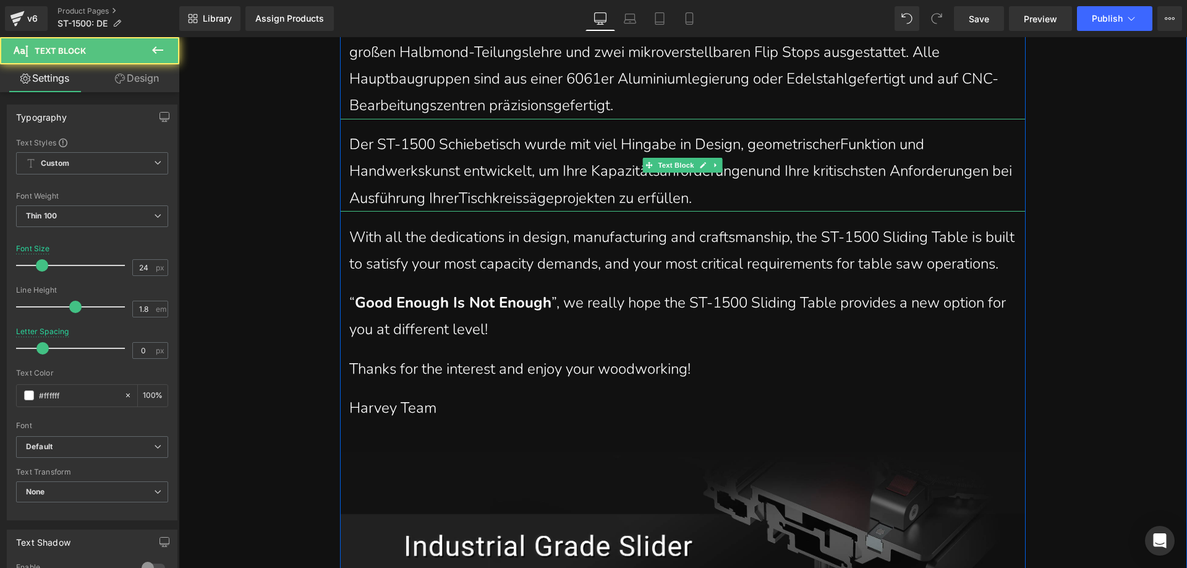
click at [755, 196] on p "Der ST-1500 Schiebetisch wurde mit viel Hingabe in Design, geometrischer Funkti…" at bounding box center [682, 171] width 667 height 80
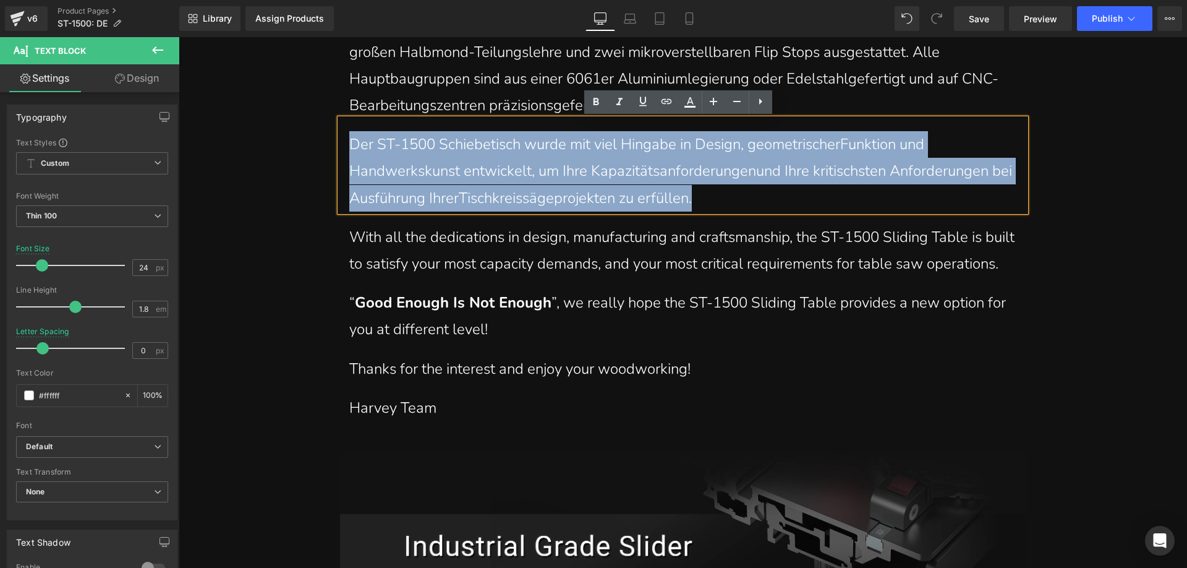
drag, startPoint x: 748, startPoint y: 197, endPoint x: 346, endPoint y: 140, distance: 405.3
click at [349, 140] on p "Der ST-1500 Schiebetisch wurde mit viel Hingabe in Design, geometrischer Funkti…" at bounding box center [682, 171] width 667 height 80
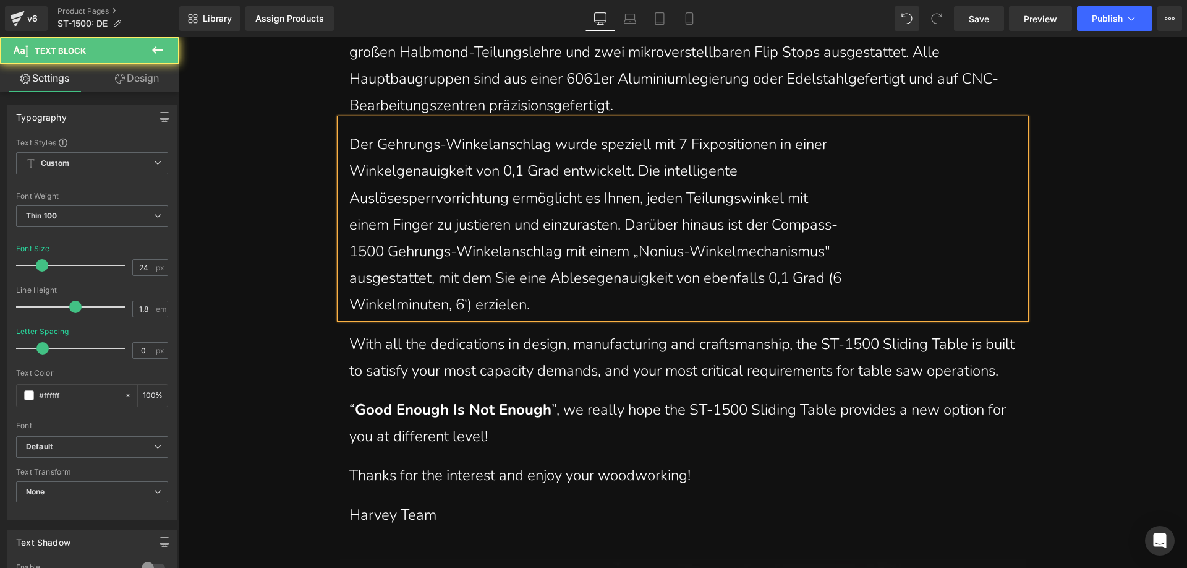
click at [349, 169] on p "Winkelgenauigkeit von 0,1 Grad entwickelt. Die intelligente" at bounding box center [682, 171] width 667 height 27
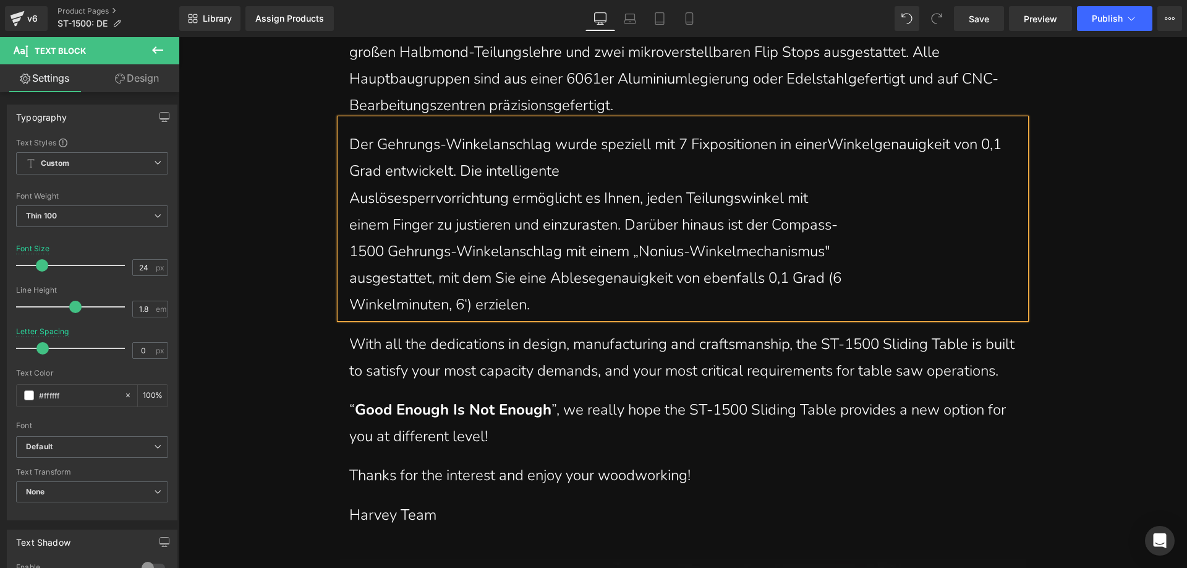
click at [349, 194] on p "Auslösesperrvorrichtung ermöglicht es Ihnen, jeden Teilungswinkel mit" at bounding box center [682, 198] width 667 height 27
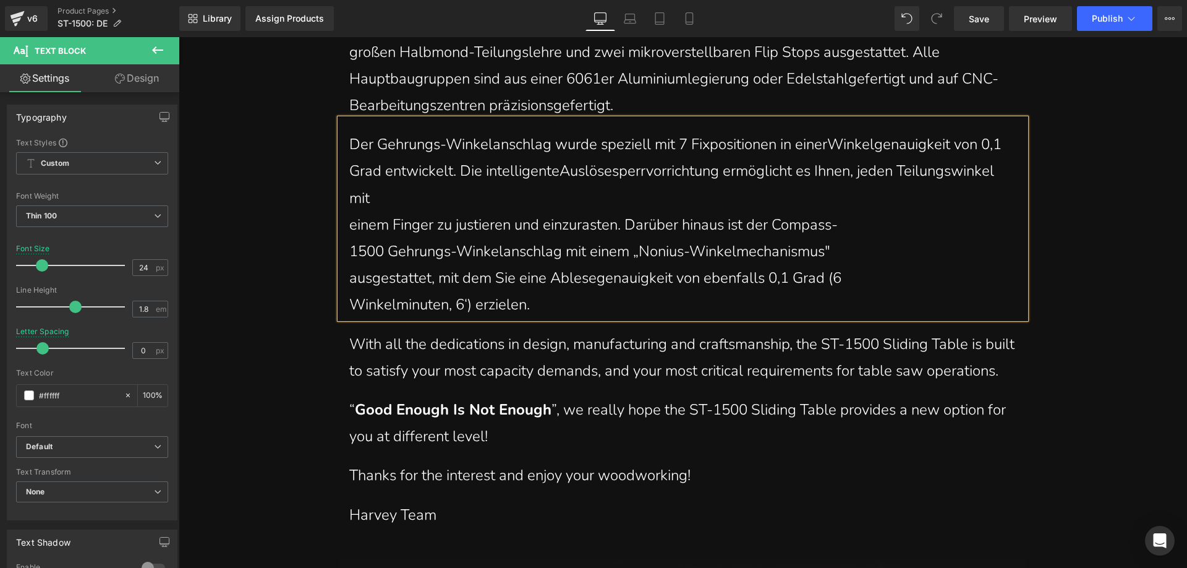
click at [349, 220] on p "einem Finger zu justieren und einzurasten. Darüber hinaus ist der Compass-" at bounding box center [682, 224] width 667 height 27
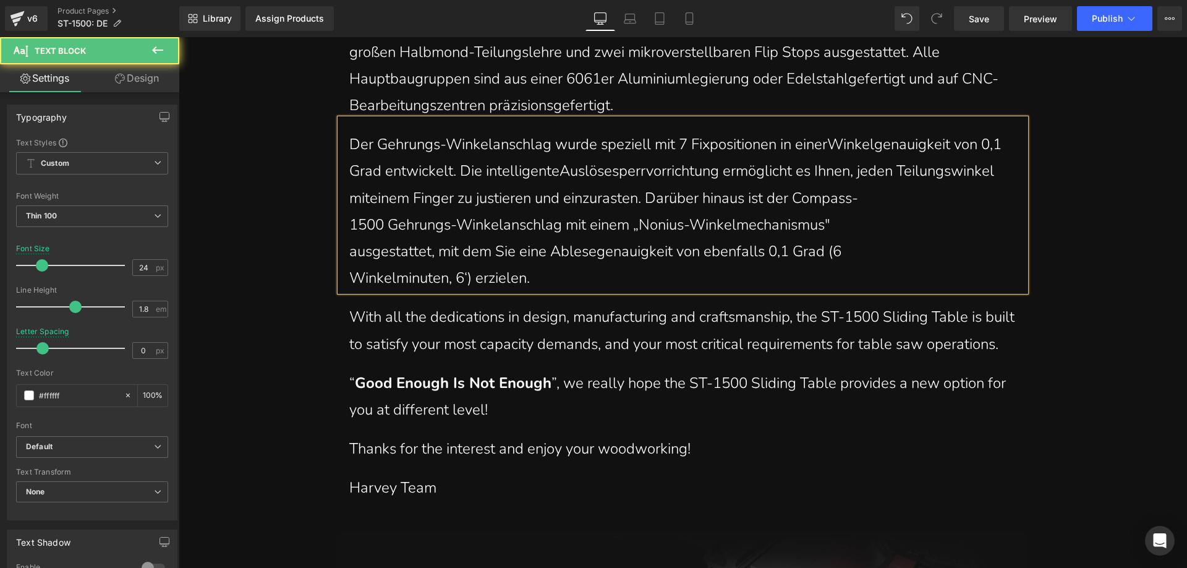
click at [349, 223] on p "1500 Gehrungs-Winkelanschlag mit einem „Nonius-Winkelmechanismus"" at bounding box center [682, 224] width 667 height 27
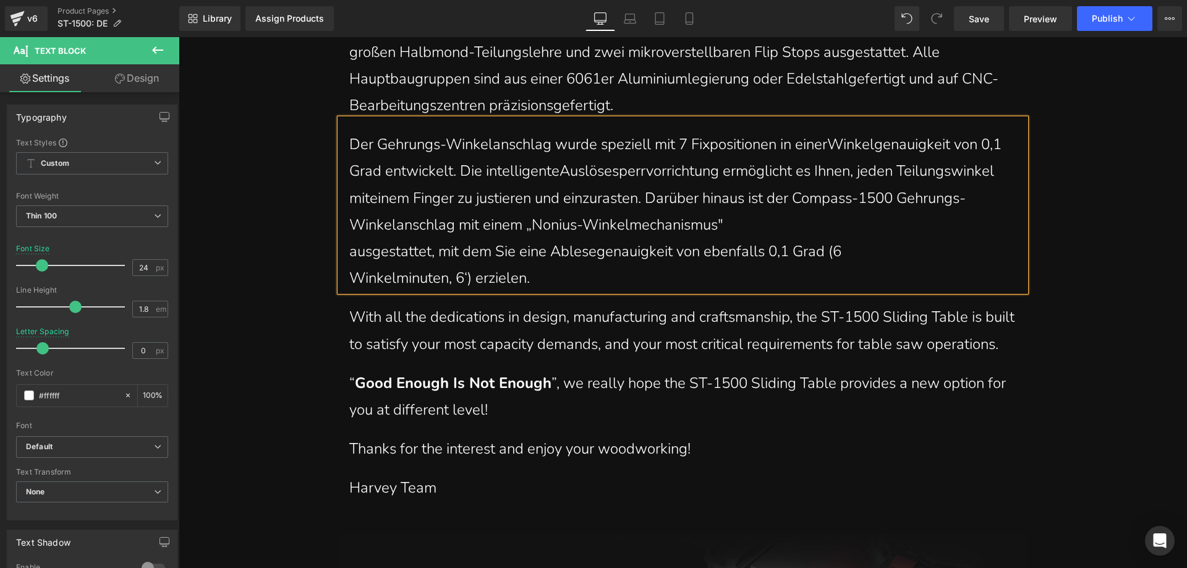
click at [349, 252] on p "ausgestattet, mit dem Sie eine Ablesegenauigkeit von ebenfalls 0,1 Grad (6" at bounding box center [682, 251] width 667 height 27
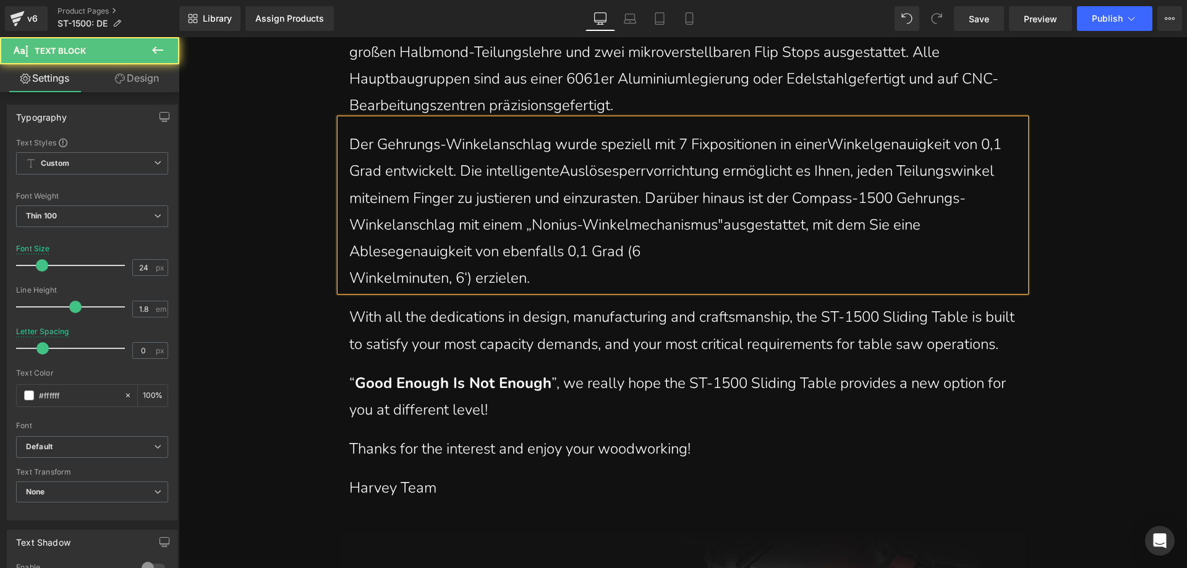
click at [349, 278] on p "Winkelminuten, 6‘) erzielen." at bounding box center [682, 278] width 667 height 27
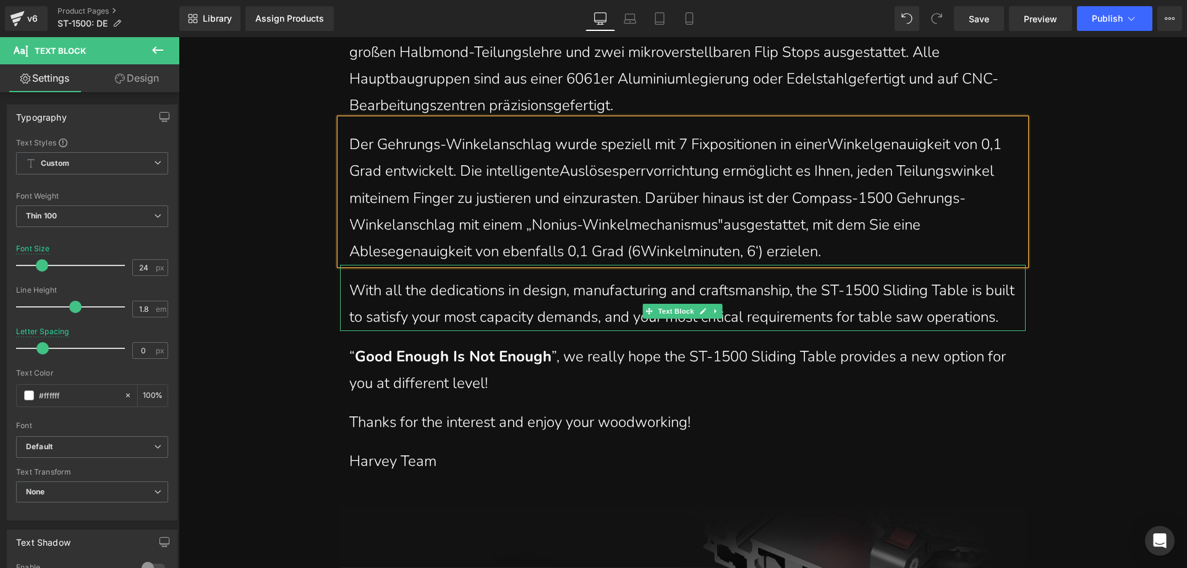
click at [455, 325] on p "With all the dedications in design, manufacturing and craftsmanship, the ST-150…" at bounding box center [682, 303] width 667 height 53
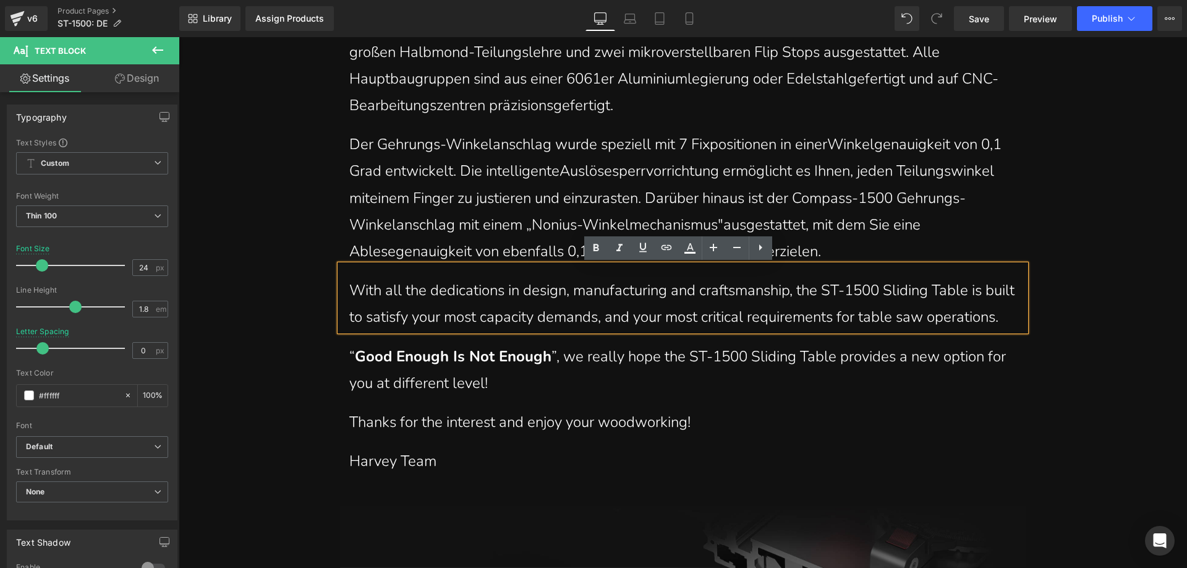
click at [438, 330] on p "With all the dedications in design, manufacturing and craftsmanship, the ST-150…" at bounding box center [682, 303] width 667 height 53
drag, startPoint x: 416, startPoint y: 336, endPoint x: 337, endPoint y: 294, distance: 89.6
click at [340, 294] on div "With all the dedications in design, manufacturing and craftsmanship, the ST-150…" at bounding box center [683, 298] width 686 height 66
paste div
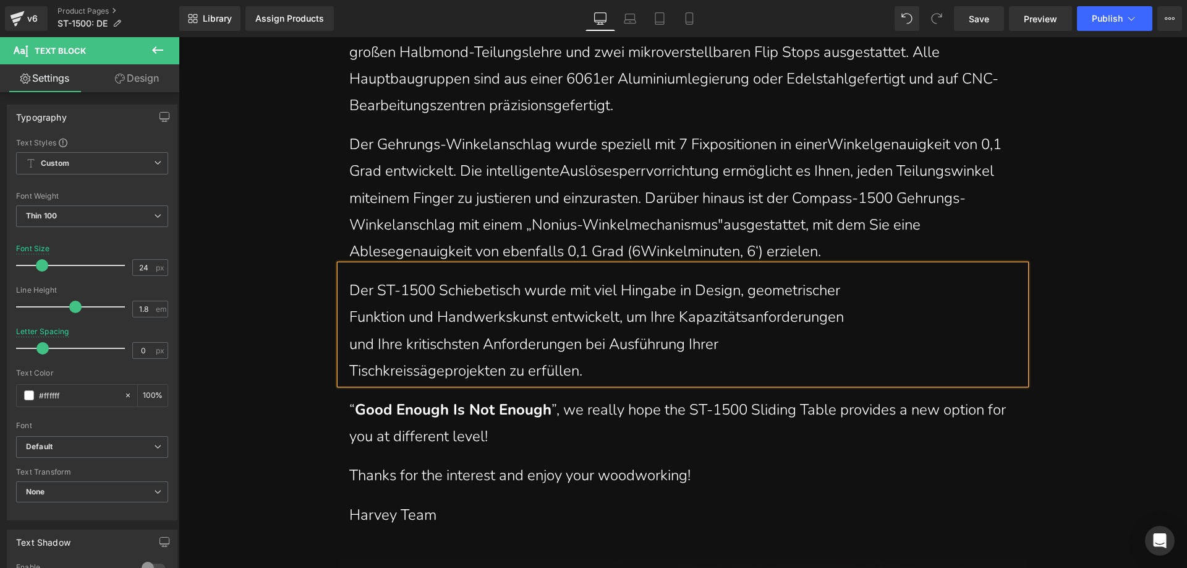
click at [350, 315] on p "Funktion und Handwerkskunst entwickelt, um Ihre Kapazitätsanforderungen" at bounding box center [682, 317] width 667 height 27
click at [349, 342] on p "und Ihre kritischsten Anforderungen bei Ausführung Ihrer" at bounding box center [682, 344] width 667 height 27
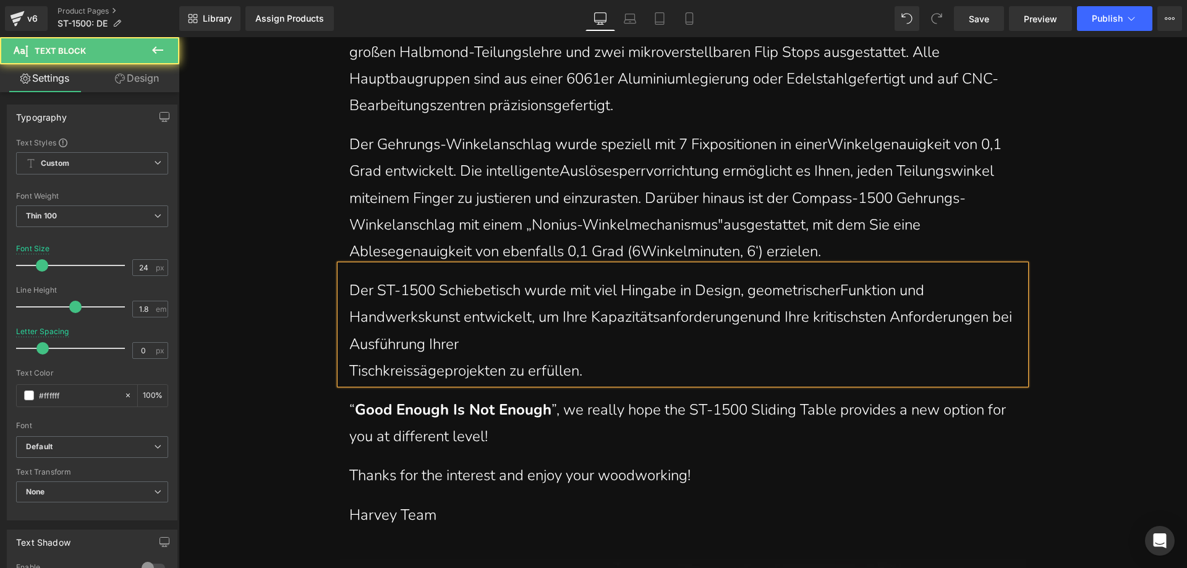
click at [349, 372] on p "Tischkreissägeprojekten zu erfüllen." at bounding box center [682, 370] width 667 height 27
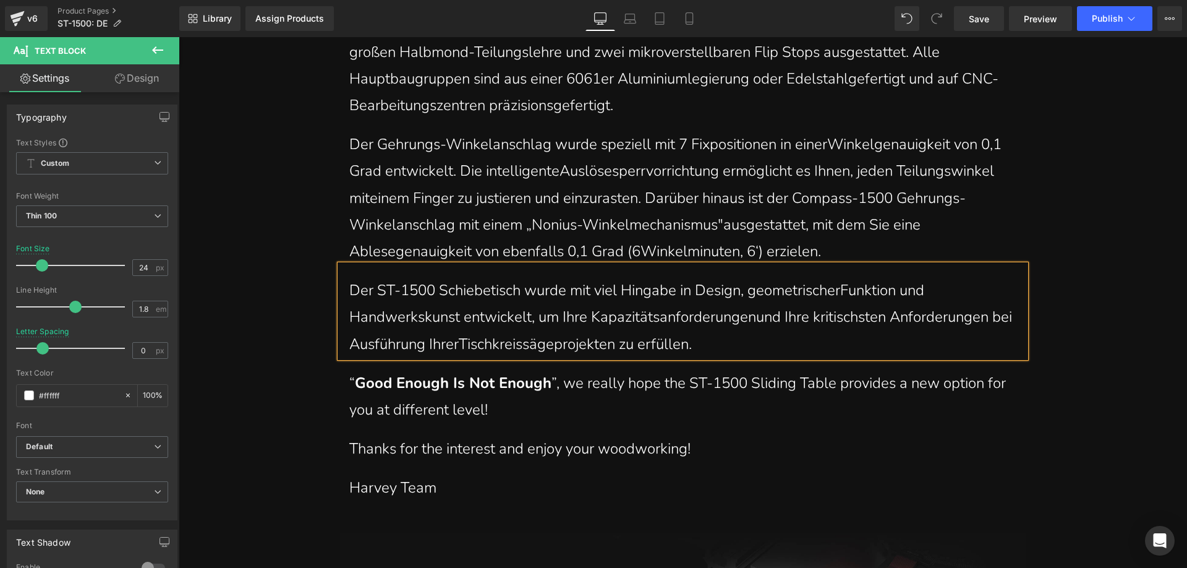
scroll to position [1670, 0]
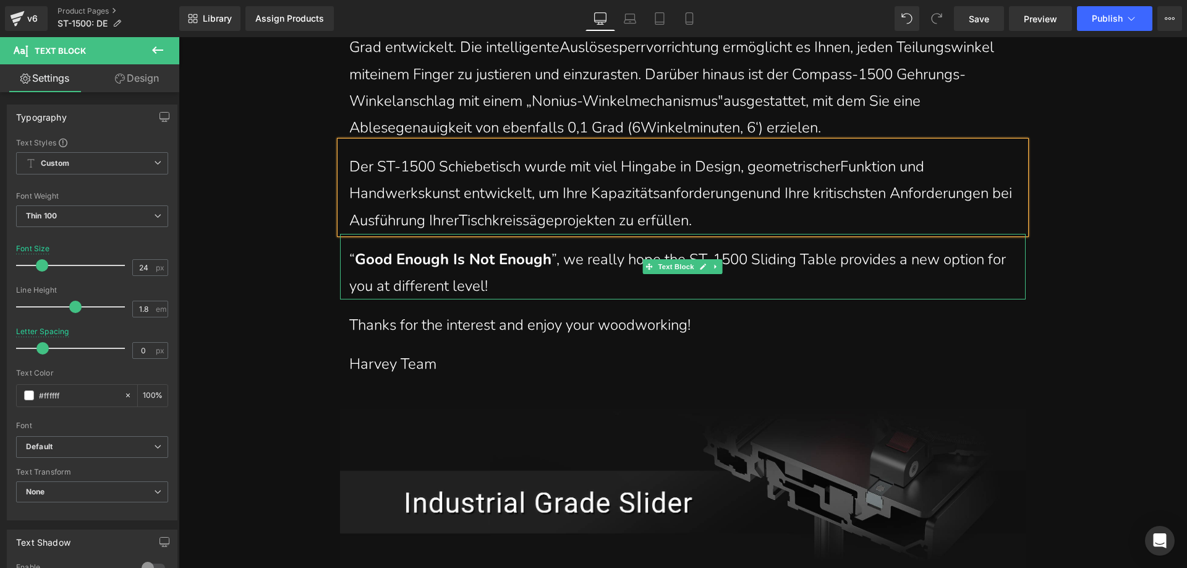
click at [541, 283] on p "“ Good Enough Is Not Enough ”, we really hope the ST-1500 Sliding Table provide…" at bounding box center [682, 272] width 667 height 53
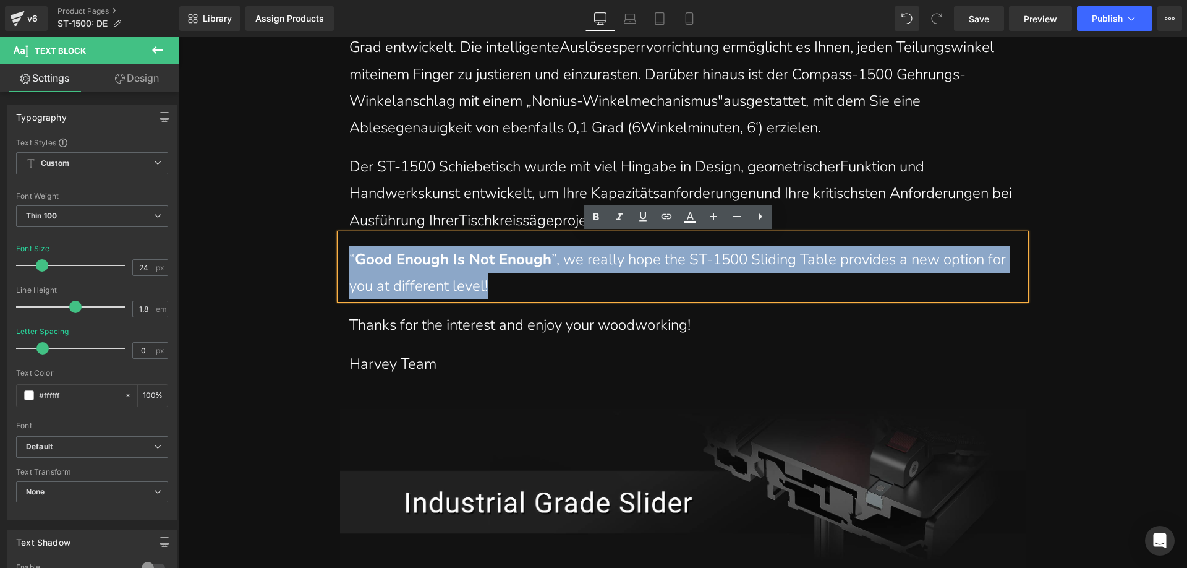
drag, startPoint x: 427, startPoint y: 271, endPoint x: 336, endPoint y: 257, distance: 92.1
click at [340, 257] on div "“ Good Enough Is Not Enough ”, we really hope the ST-1500 Sliding Table provide…" at bounding box center [683, 267] width 686 height 66
paste div
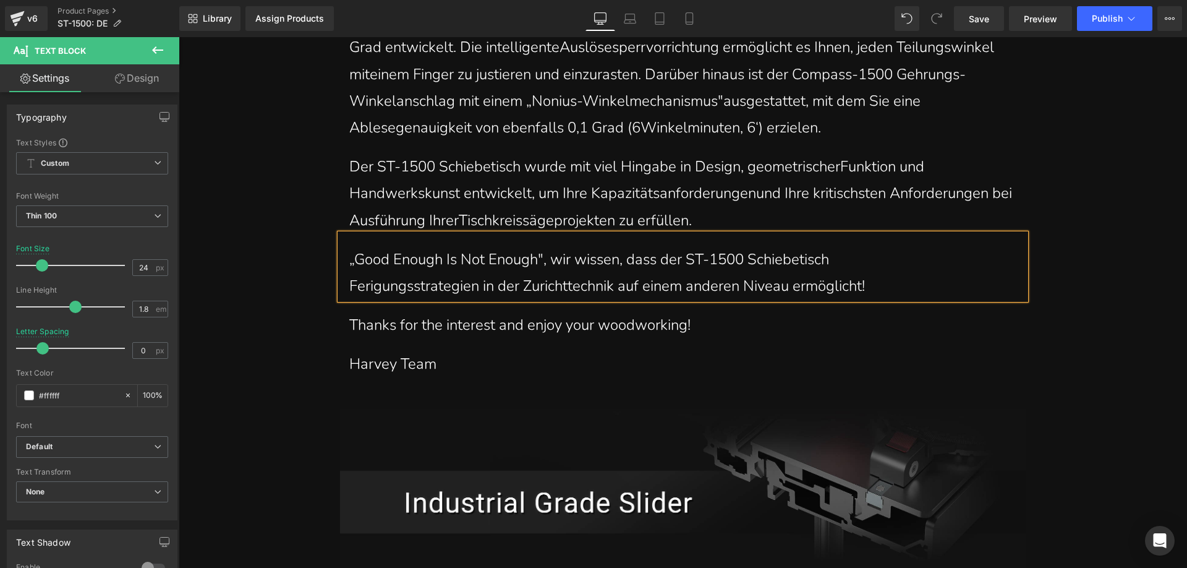
click at [349, 284] on p "Ferigungsstrategien in der Zurichttechnik auf einem anderen Niveau ermöglicht!" at bounding box center [682, 286] width 667 height 27
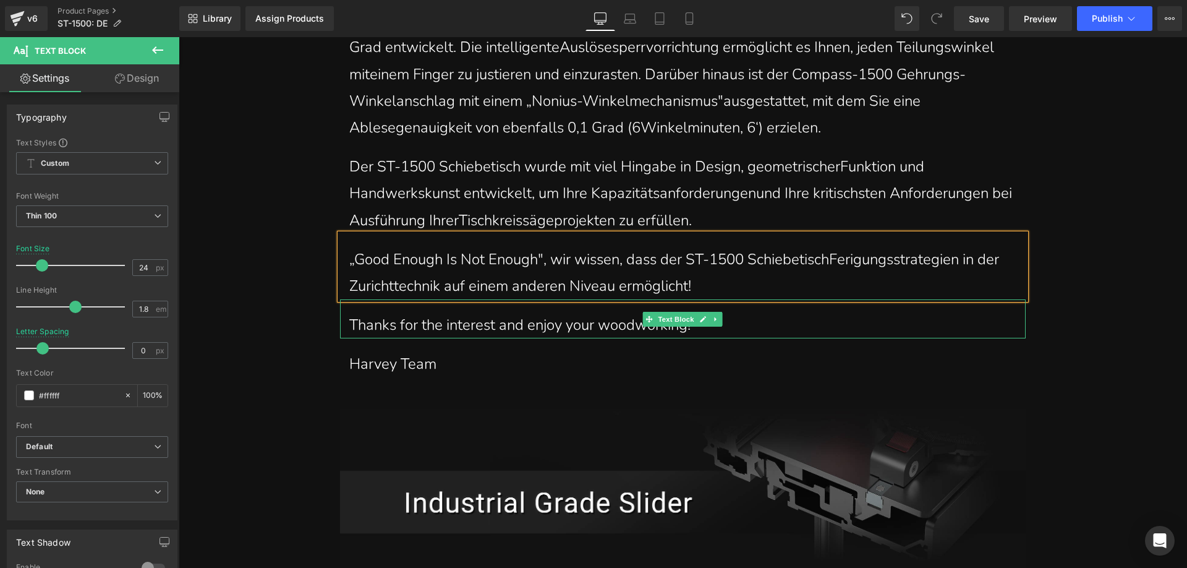
click at [454, 324] on p "Thanks for the interest and enjoy your woodworking!" at bounding box center [682, 325] width 667 height 27
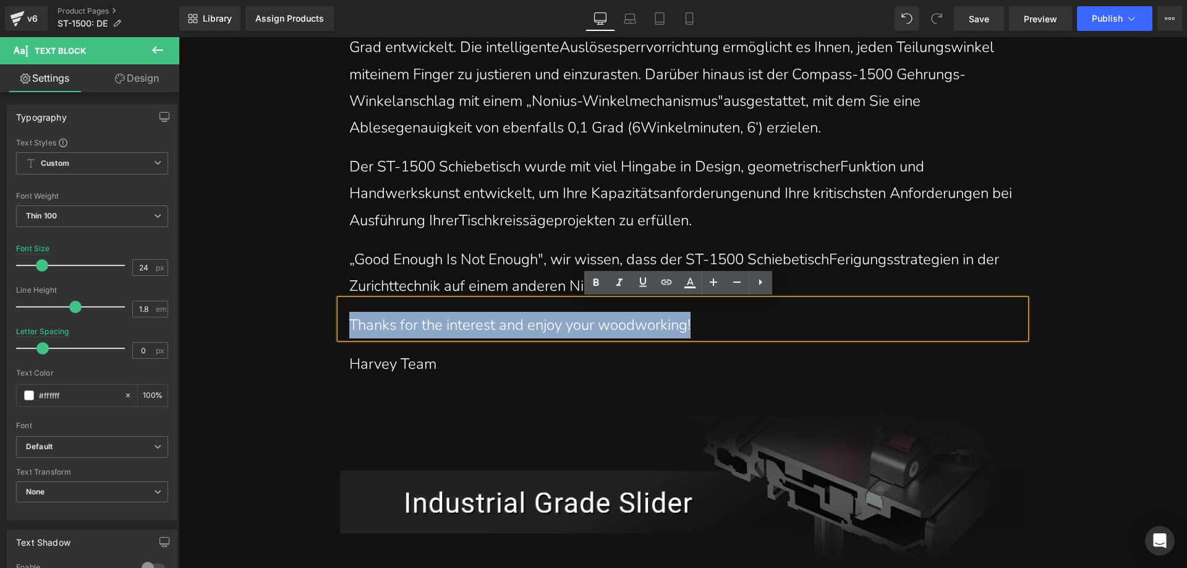
drag, startPoint x: 346, startPoint y: 321, endPoint x: 757, endPoint y: 330, distance: 411.9
click at [757, 330] on p "Thanks for the interest and enjoy your woodworking!" at bounding box center [682, 325] width 667 height 27
paste div
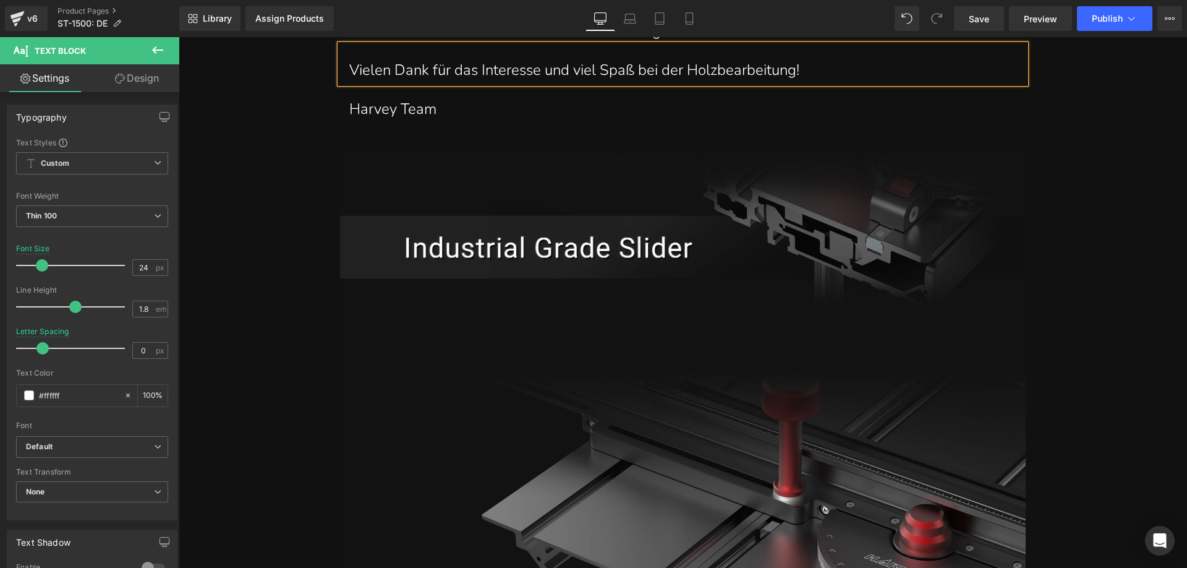
scroll to position [1979, 0]
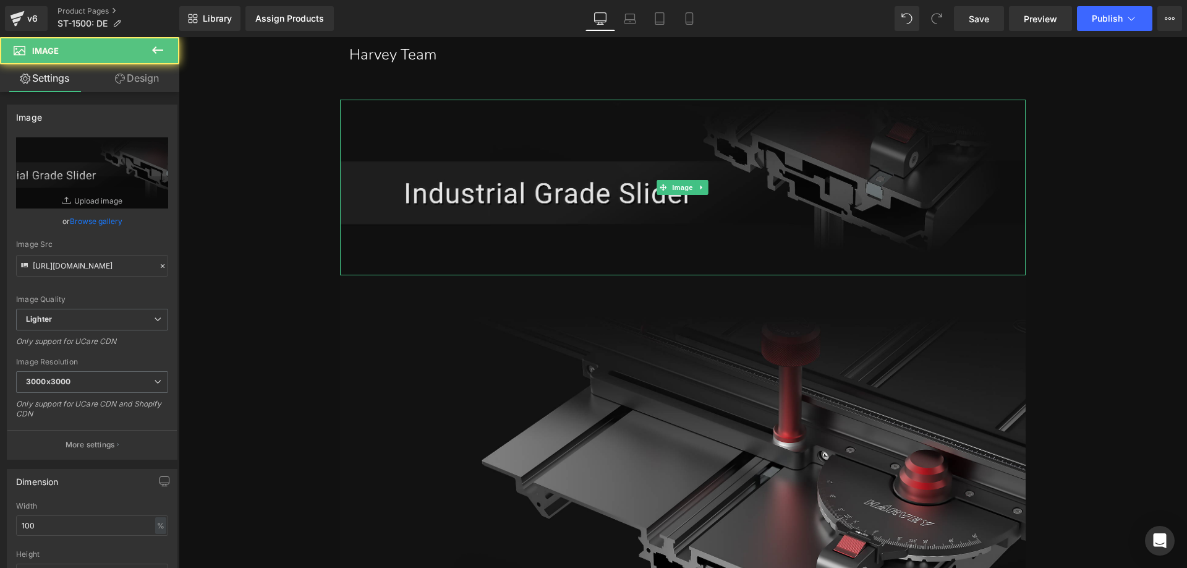
click at [523, 189] on img at bounding box center [683, 188] width 686 height 176
click at [501, 192] on img at bounding box center [683, 188] width 686 height 176
click at [77, 174] on icon "Replace Image" at bounding box center [92, 172] width 99 height 15
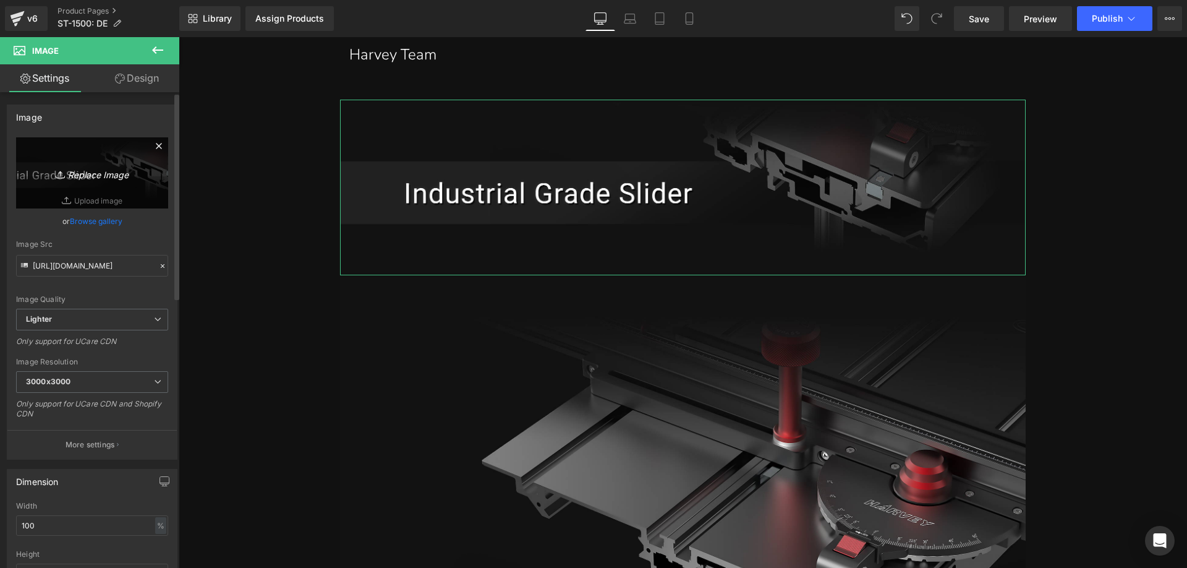
type input "C:\fakepath\ST-1500_AH-3__06.webp"
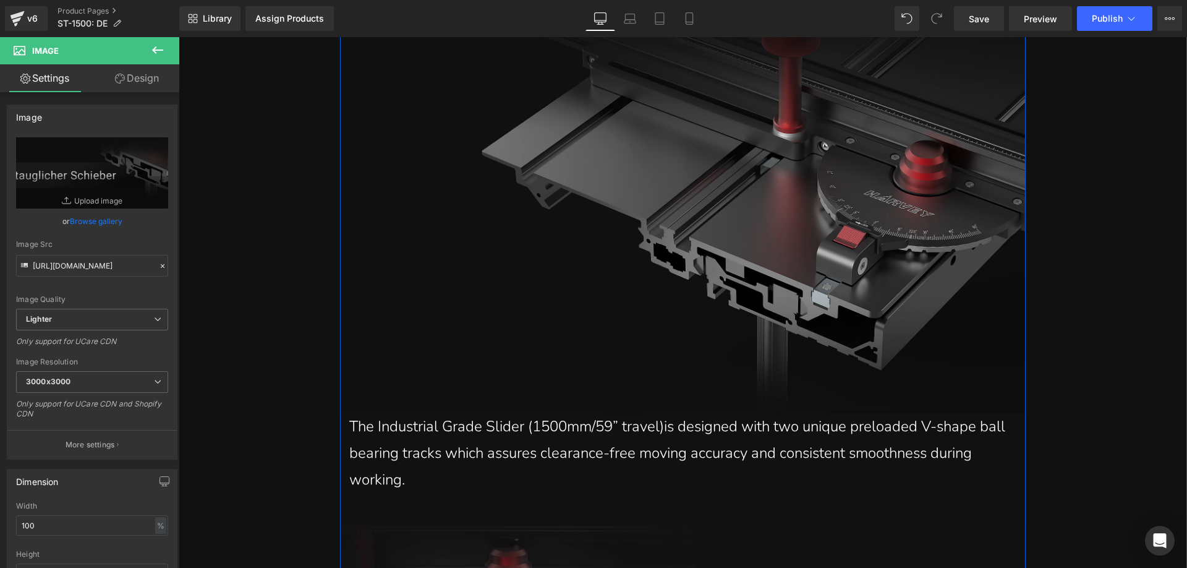
scroll to position [2412, 0]
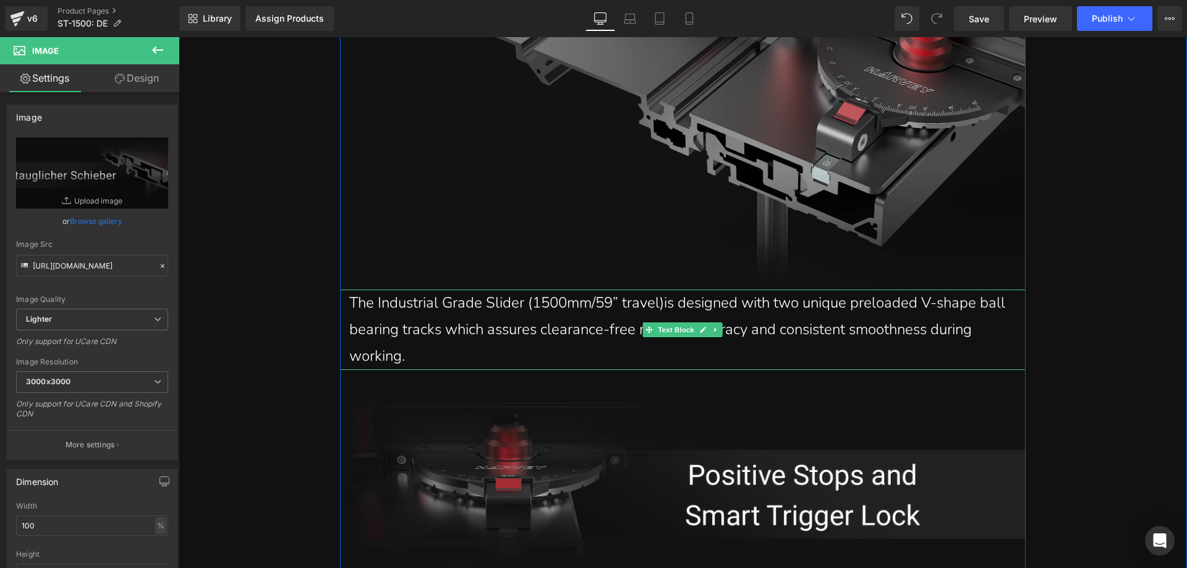
click at [415, 344] on p "The Industrial Grade Slider (1500mm/59” travel)is designed with two unique prel…" at bounding box center [682, 329] width 667 height 80
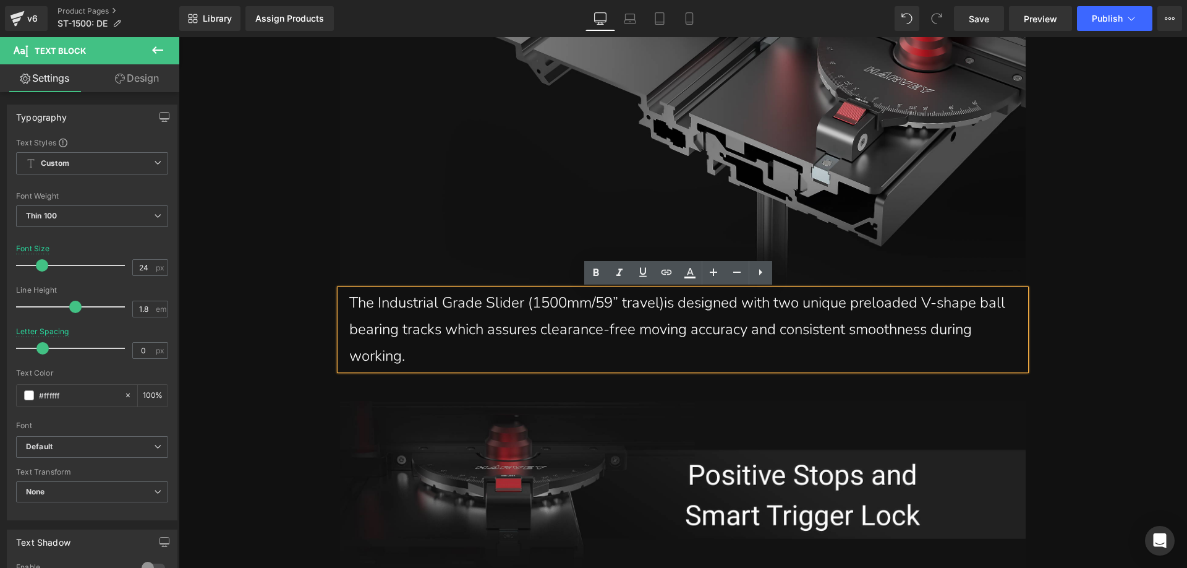
drag, startPoint x: 411, startPoint y: 349, endPoint x: 343, endPoint y: 302, distance: 82.7
click at [343, 302] on div "The Industrial Grade Slider (1500mm/59” travel)is designed with two unique prel…" at bounding box center [683, 329] width 686 height 80
paste div
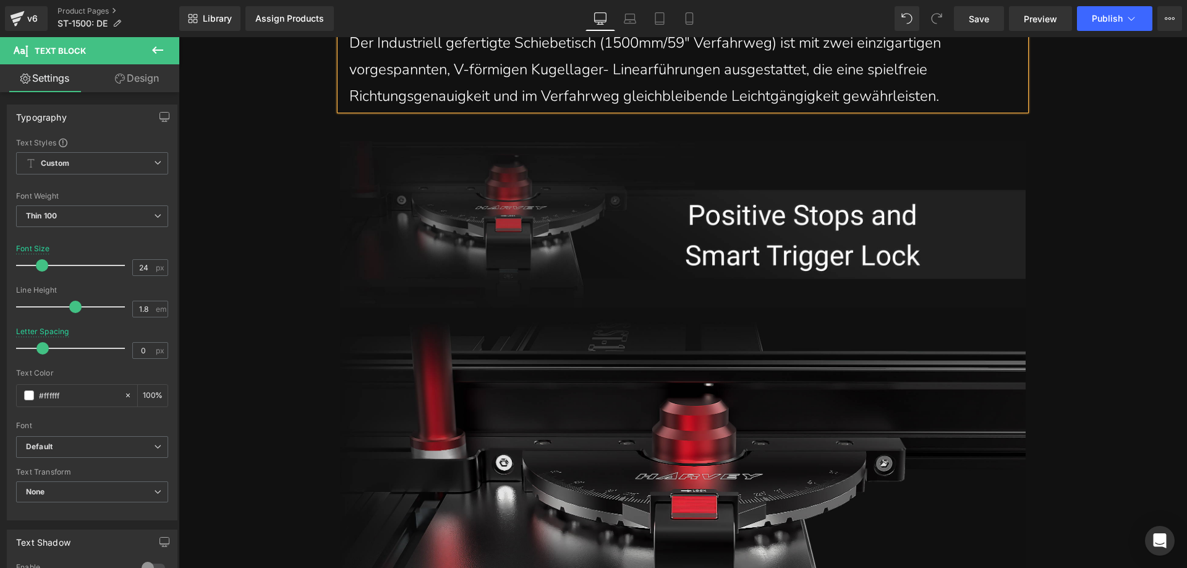
scroll to position [2721, 0]
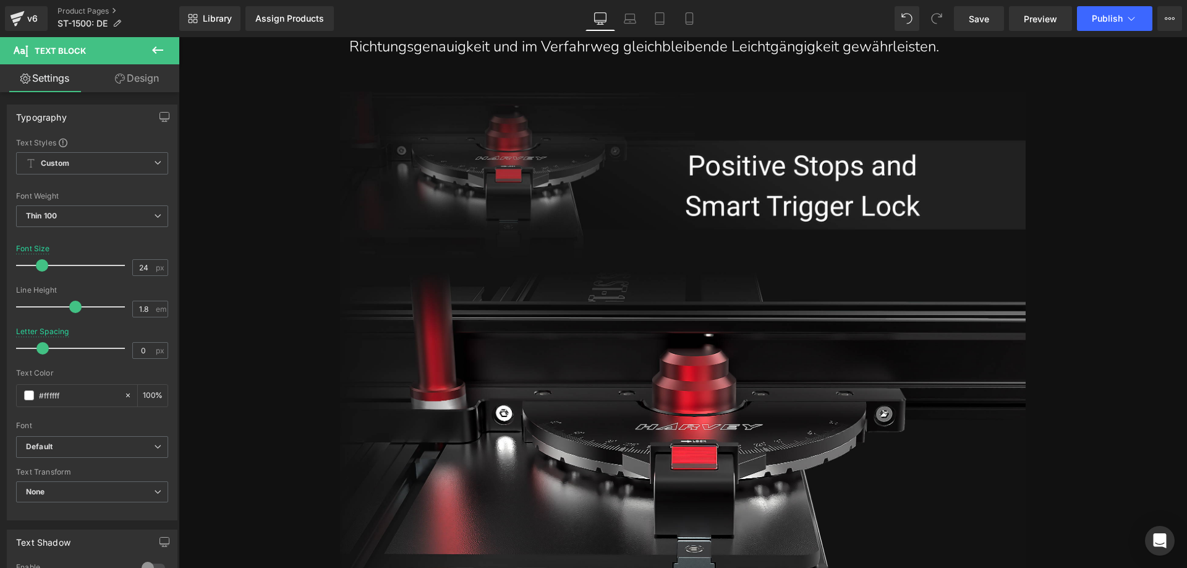
click at [162, 56] on icon at bounding box center [157, 50] width 15 height 15
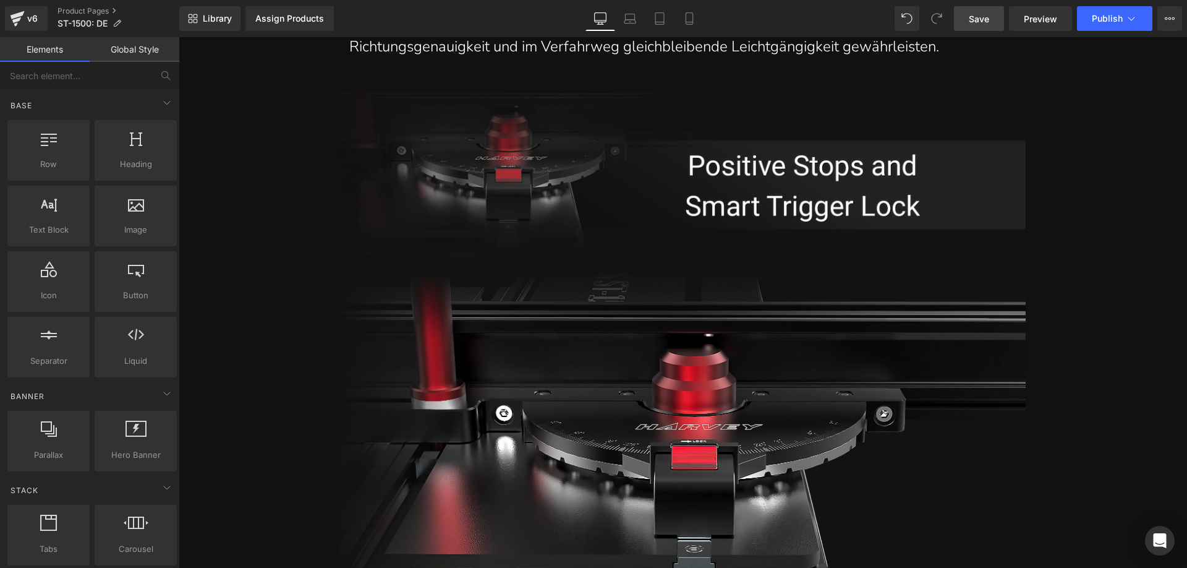
click at [984, 22] on span "Save" at bounding box center [979, 18] width 20 height 13
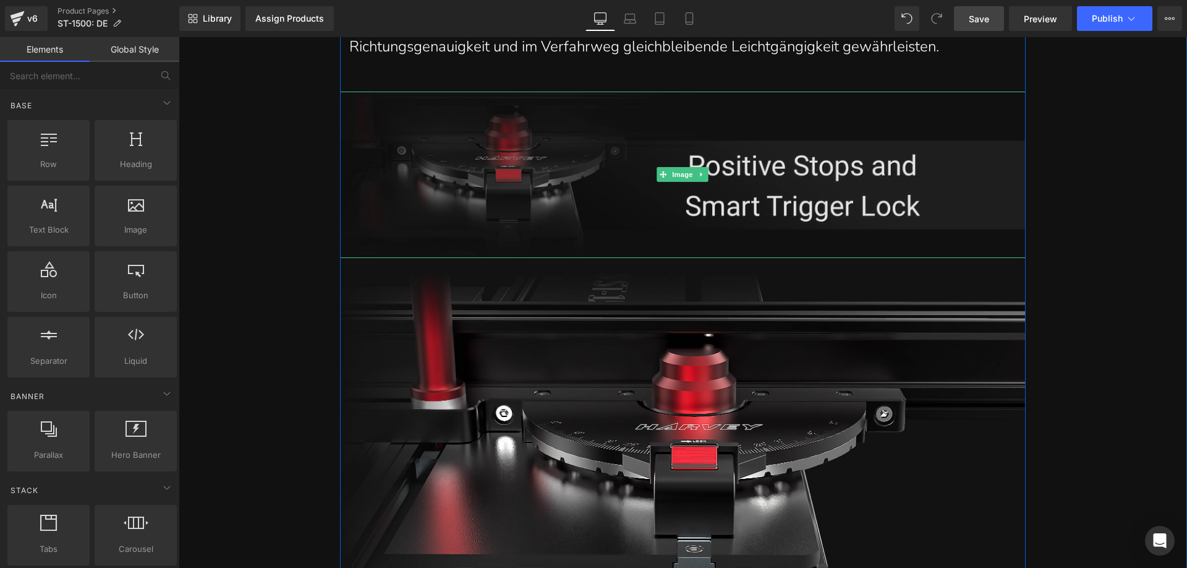
drag, startPoint x: 621, startPoint y: 184, endPoint x: 615, endPoint y: 185, distance: 6.3
click at [621, 184] on img at bounding box center [683, 175] width 686 height 166
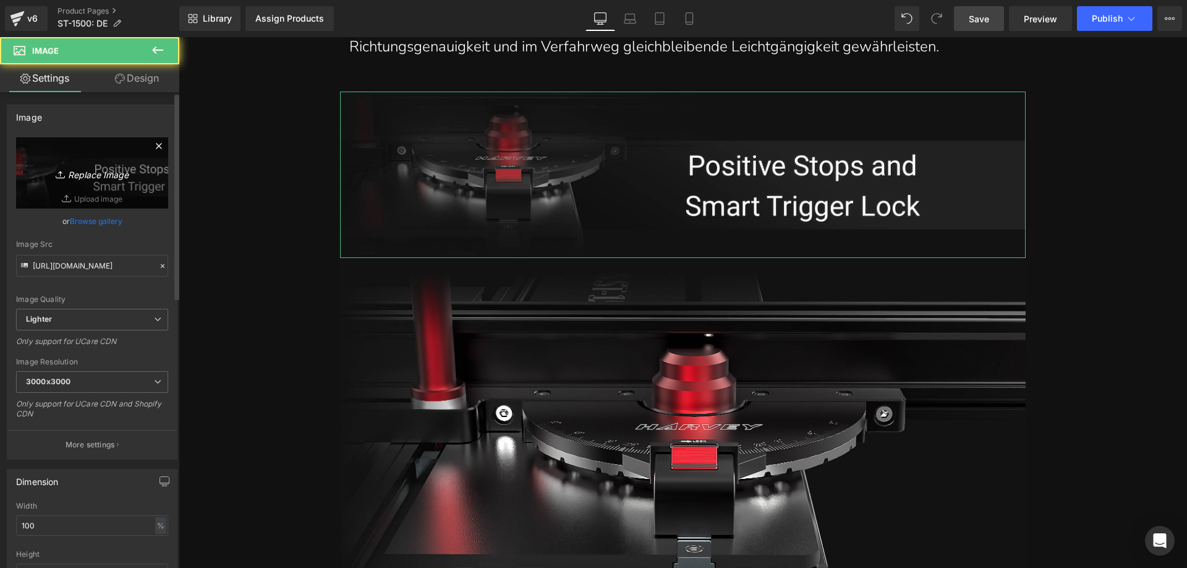
click at [71, 171] on icon "Replace Image" at bounding box center [92, 172] width 99 height 15
type input "C:\fakepath\ST-1500_AH-3__10_2275d194-af9c-40f8-9cf8-779c2e50656a.webp"
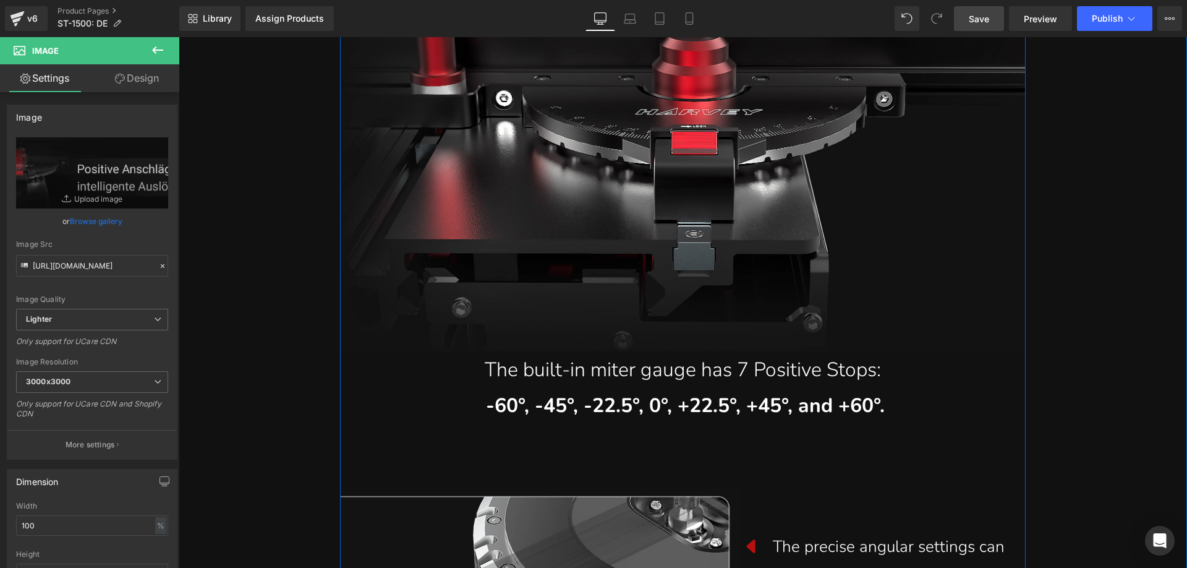
scroll to position [3154, 0]
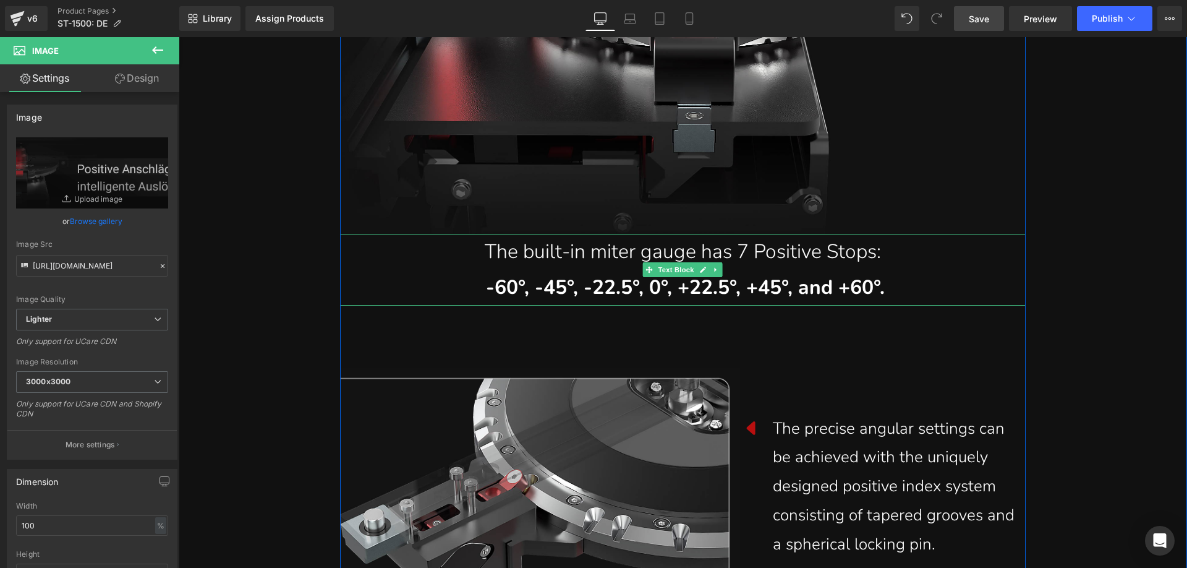
click at [921, 286] on p "-60°, -45°, -22.5°, 0°, +22.5°, +45°, and +60°." at bounding box center [682, 288] width 667 height 36
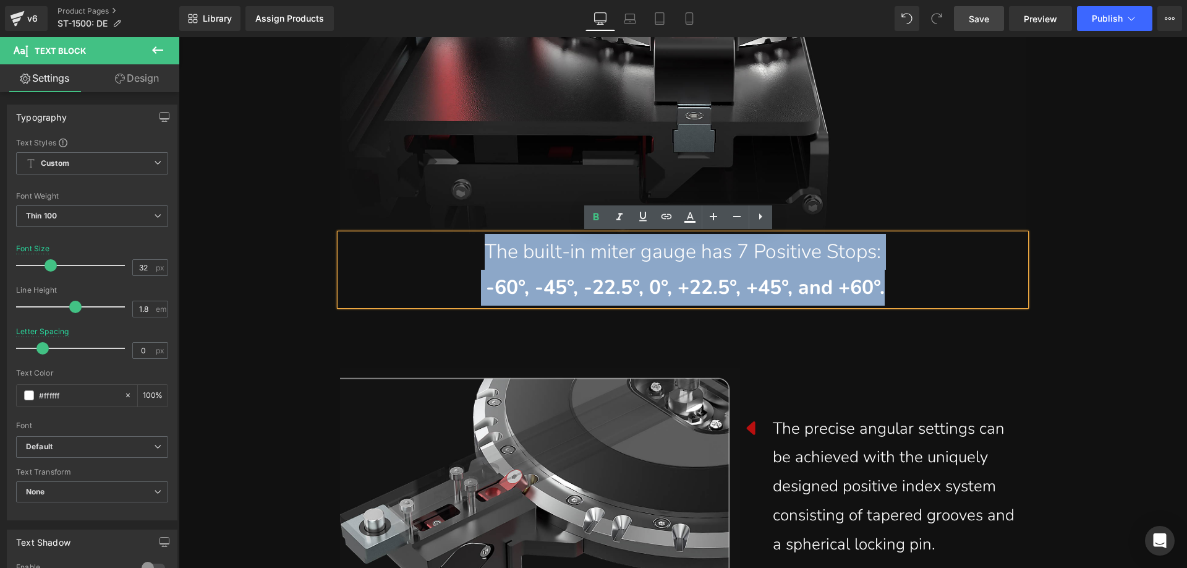
drag, startPoint x: 921, startPoint y: 286, endPoint x: 470, endPoint y: 262, distance: 451.4
click at [470, 262] on div "The built-in miter gauge has 7 Positive Stops: -60°, -45°, -22.5°, 0°, +22.5°, …" at bounding box center [683, 269] width 686 height 71
paste div
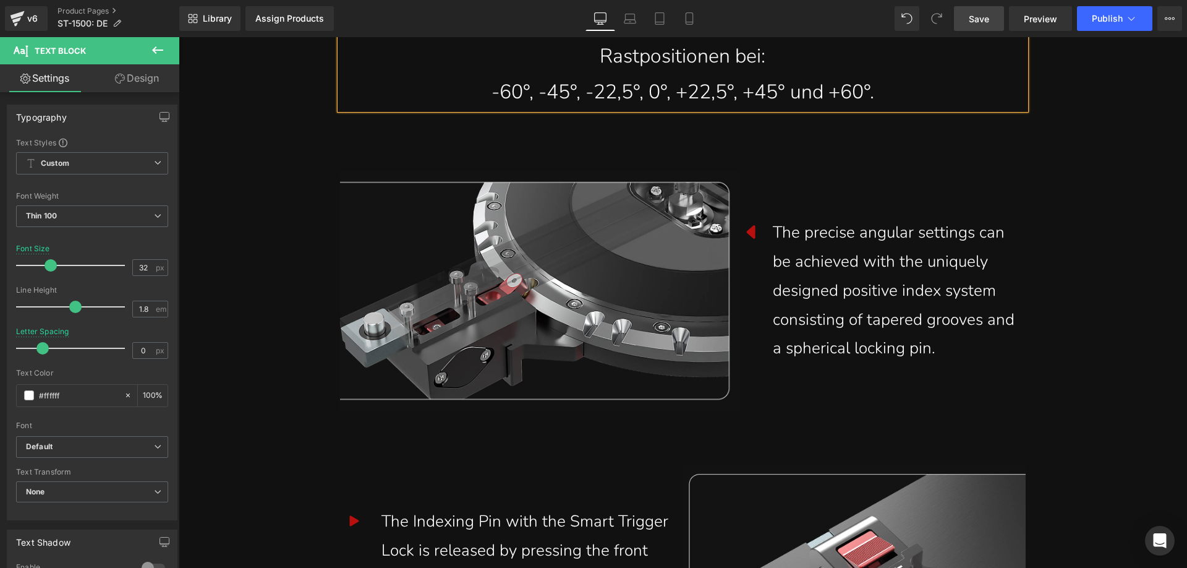
scroll to position [3463, 0]
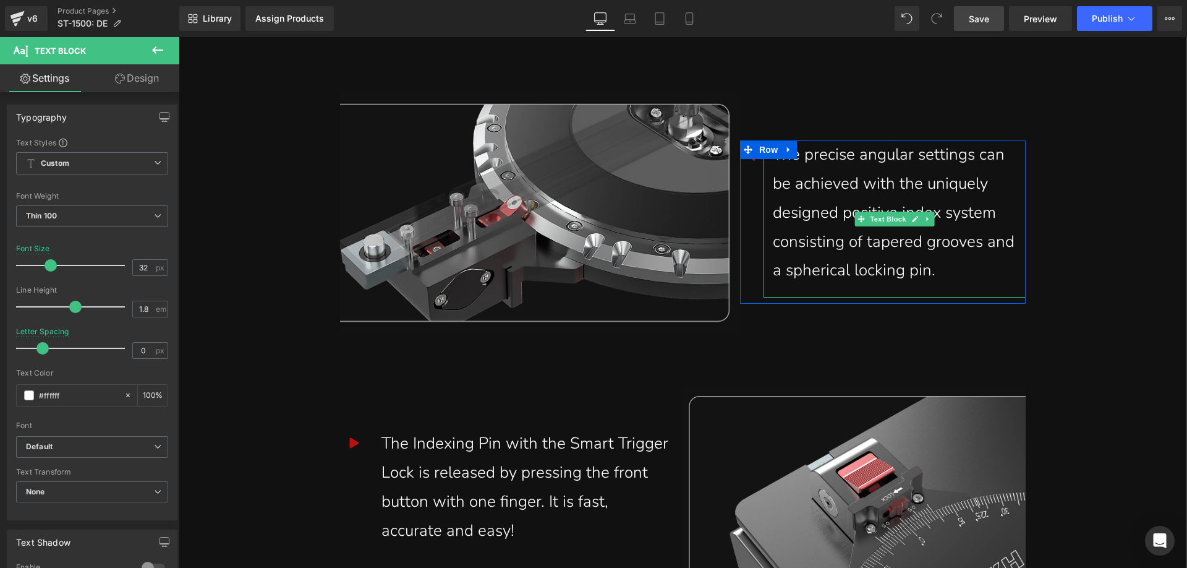
click at [972, 267] on div "The precise angular settings can be achieved with the uniquely designed positiv…" at bounding box center [895, 212] width 244 height 145
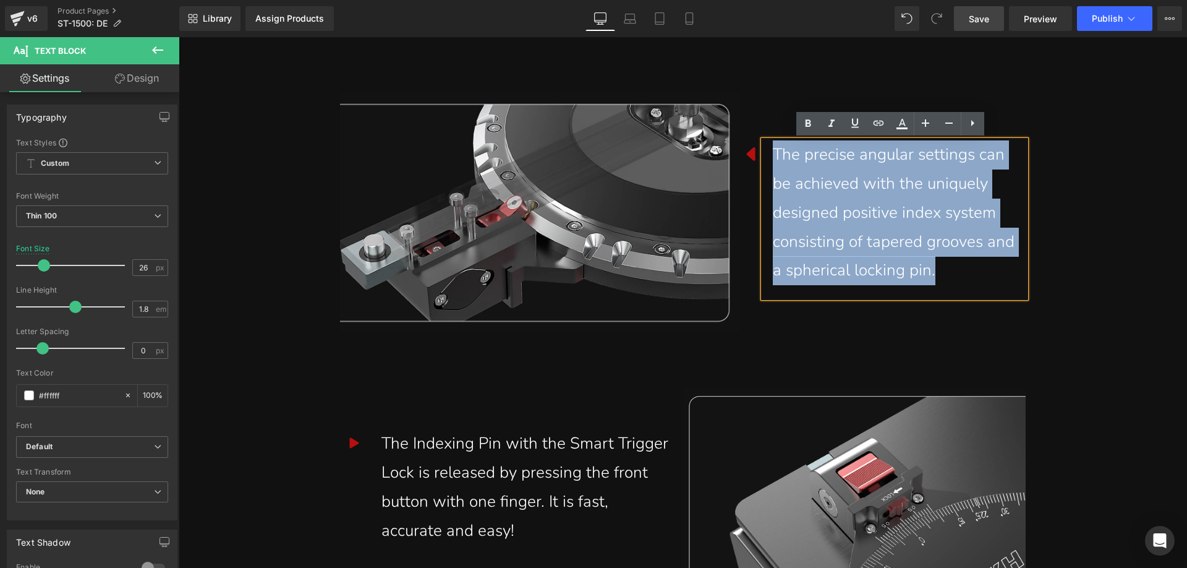
drag, startPoint x: 885, startPoint y: 244, endPoint x: 767, endPoint y: 152, distance: 149.4
click at [767, 152] on div "The precise angular settings can be achieved with the uniquely designed positiv…" at bounding box center [895, 218] width 262 height 157
paste div
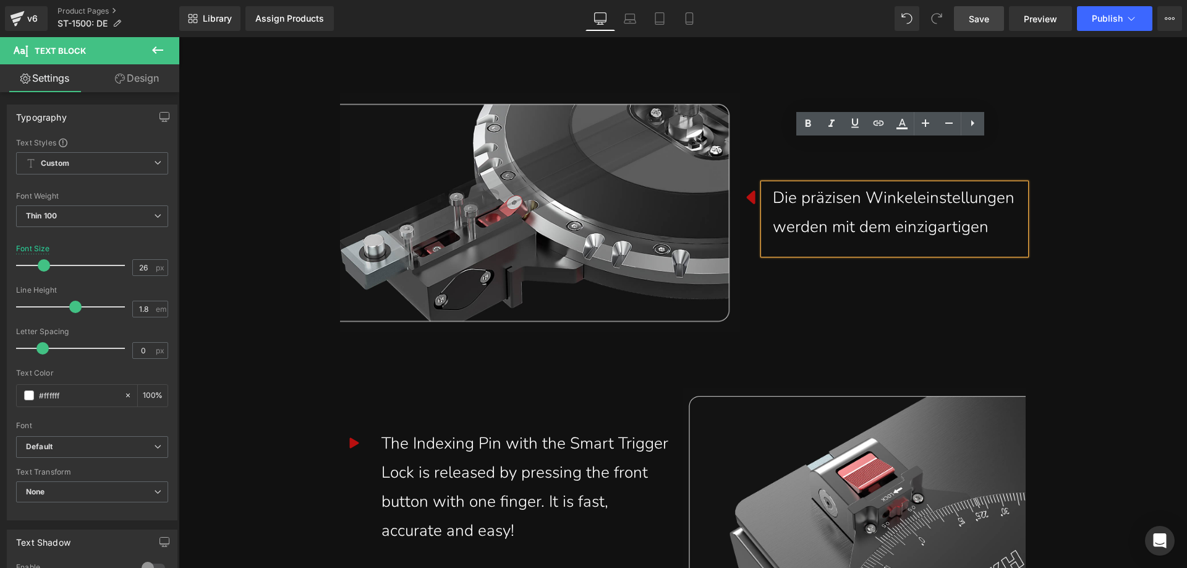
scroll to position [3506, 0]
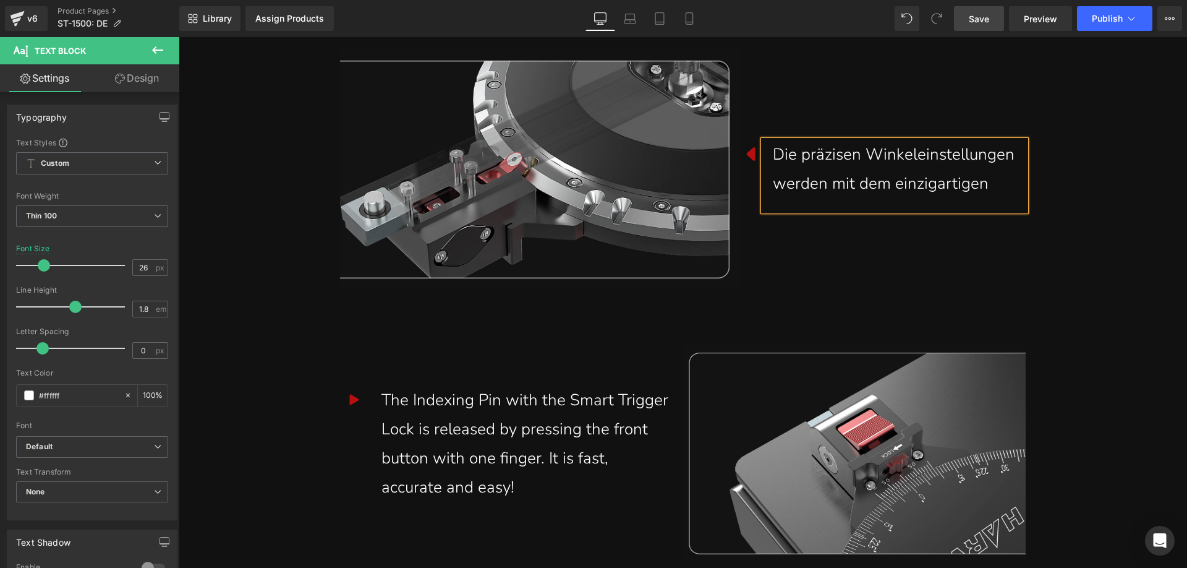
click at [993, 182] on div "Die präzisen Winkeleinstellungen werden mit dem einzigartigen" at bounding box center [895, 169] width 244 height 58
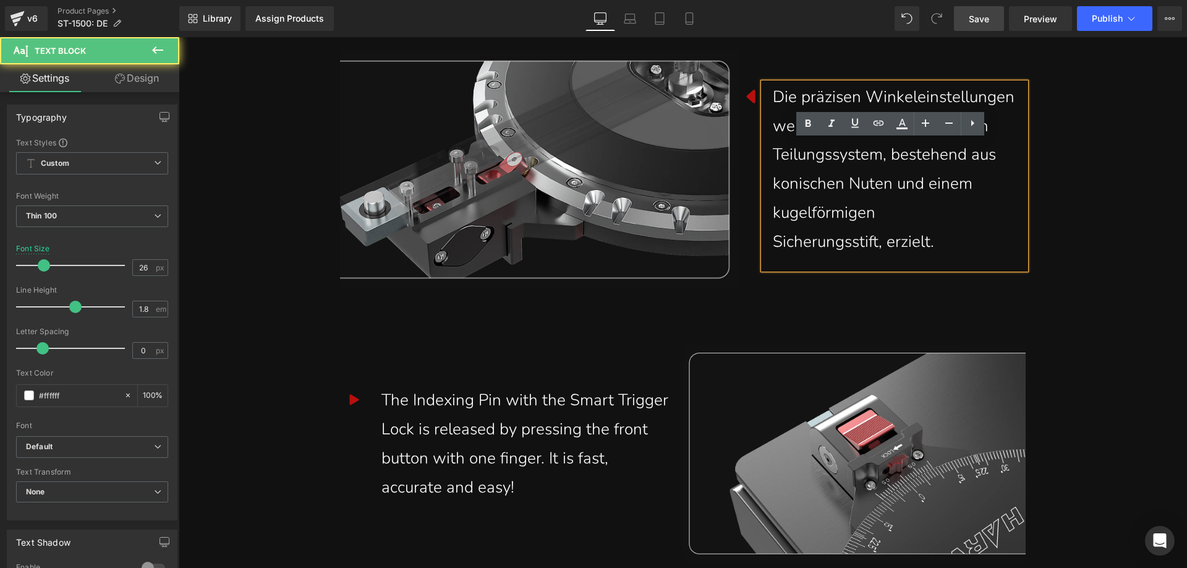
scroll to position [3448, 0]
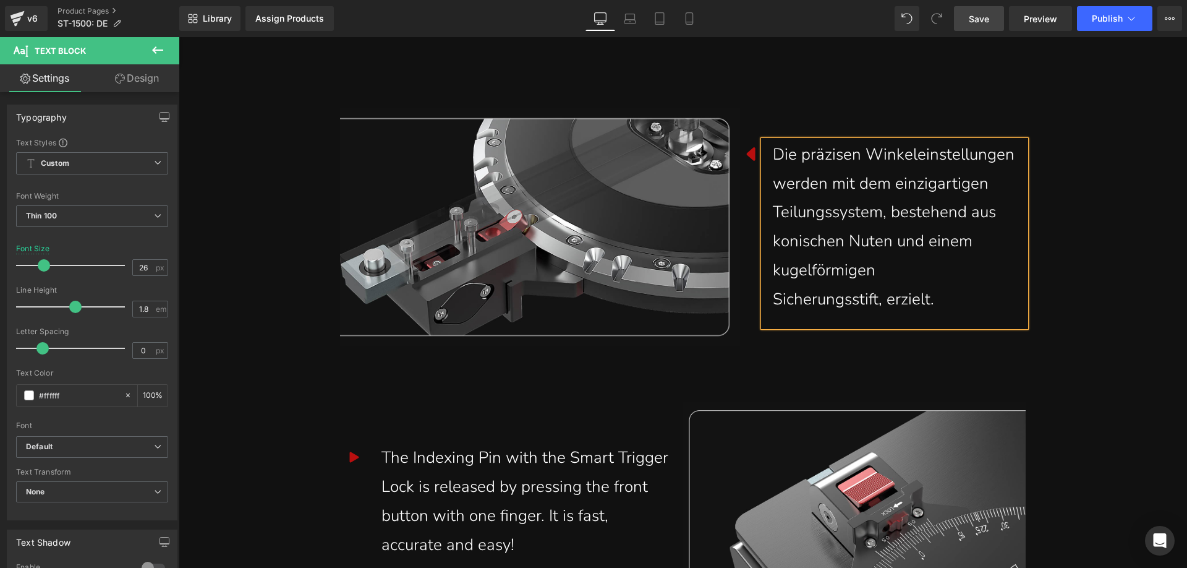
click at [981, 21] on span "Save" at bounding box center [979, 18] width 20 height 13
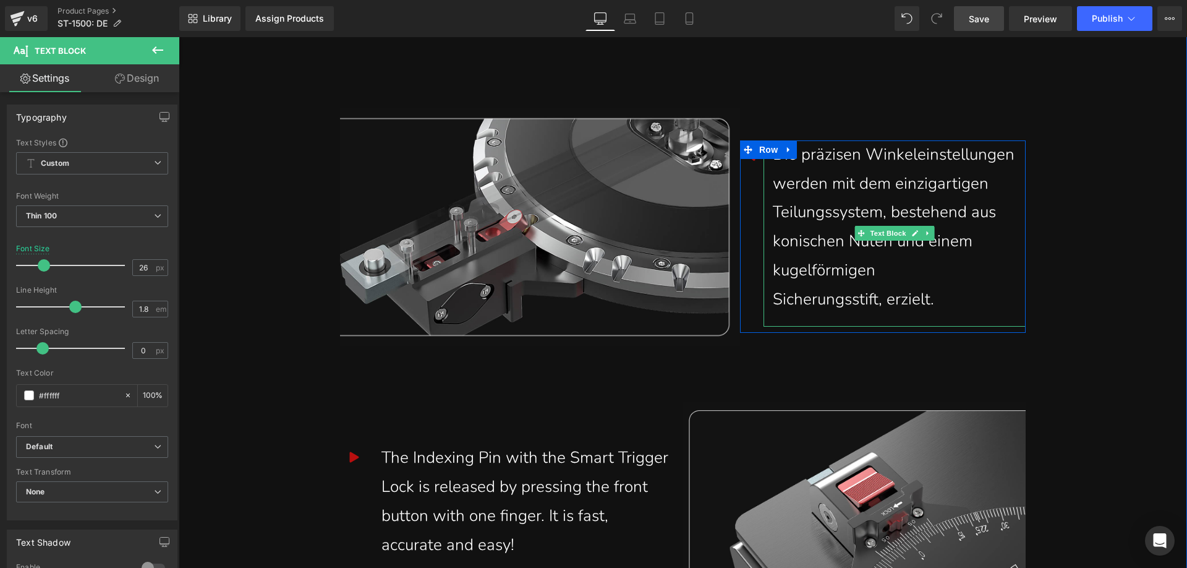
click at [764, 299] on div "Die präzisen Winkeleinstellungen werden mit dem einzigartigen Teilungssystem, b…" at bounding box center [895, 233] width 262 height 186
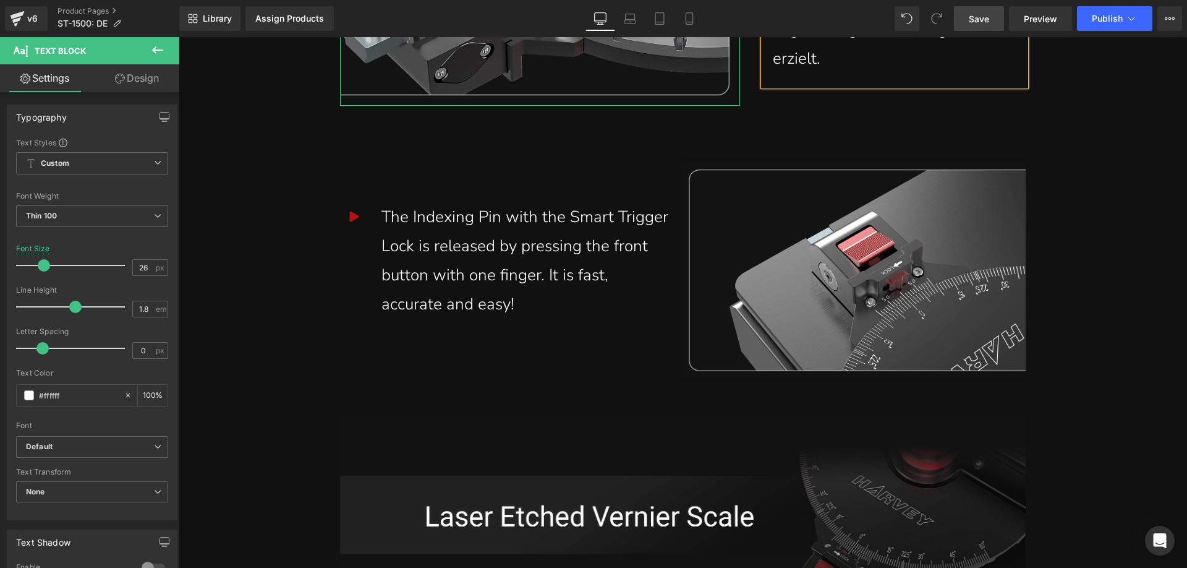
scroll to position [3696, 0]
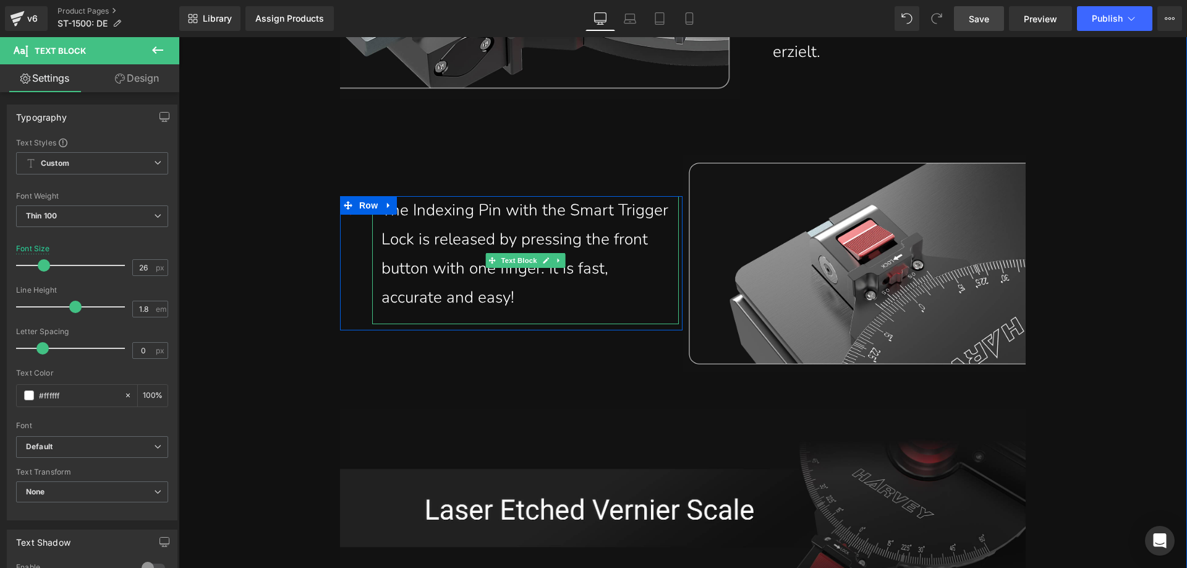
click at [469, 286] on div "The Indexing Pin with the Smart Trigger Lock is released by pressing the front …" at bounding box center [526, 254] width 288 height 116
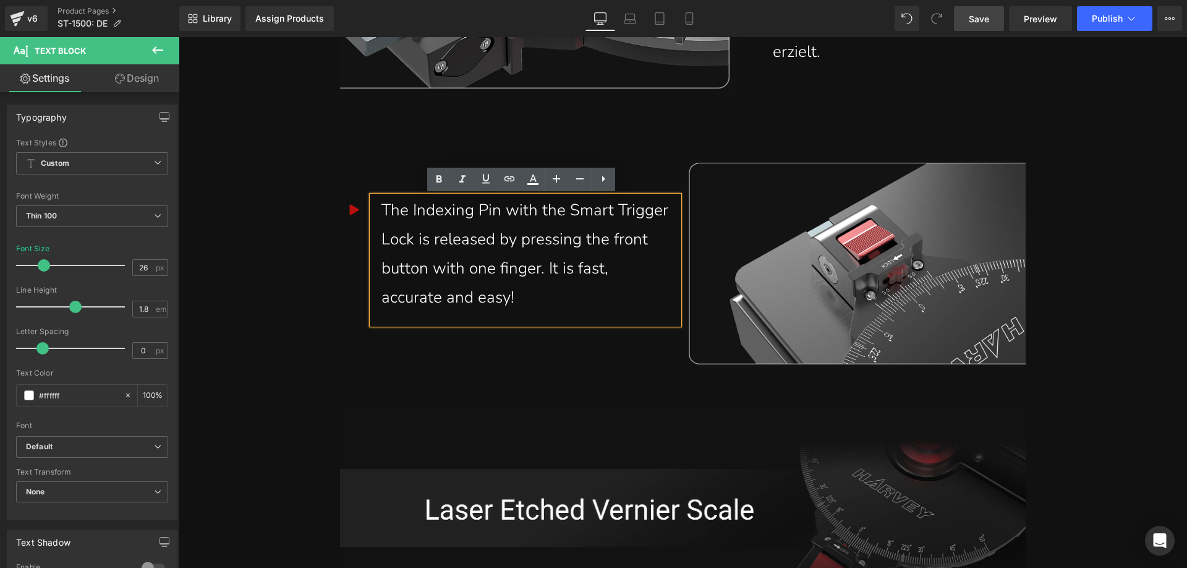
drag, startPoint x: 522, startPoint y: 298, endPoint x: 365, endPoint y: 215, distance: 177.3
click at [372, 215] on div "The Indexing Pin with the Smart Trigger Lock is released by pressing the front …" at bounding box center [525, 260] width 307 height 128
click at [540, 297] on div "The Indexing Pin with the Smart Trigger Lock is released by pressing the front …" at bounding box center [526, 254] width 288 height 116
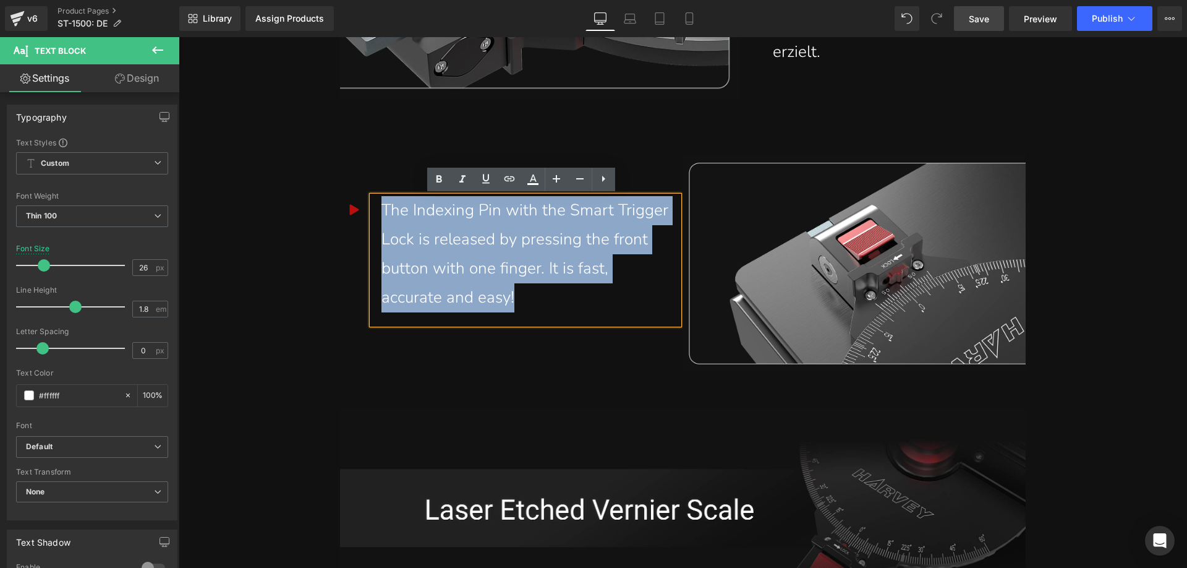
drag, startPoint x: 529, startPoint y: 299, endPoint x: 378, endPoint y: 217, distance: 171.5
click at [382, 217] on div "The Indexing Pin with the Smart Trigger Lock is released by pressing the front …" at bounding box center [526, 254] width 288 height 116
paste div
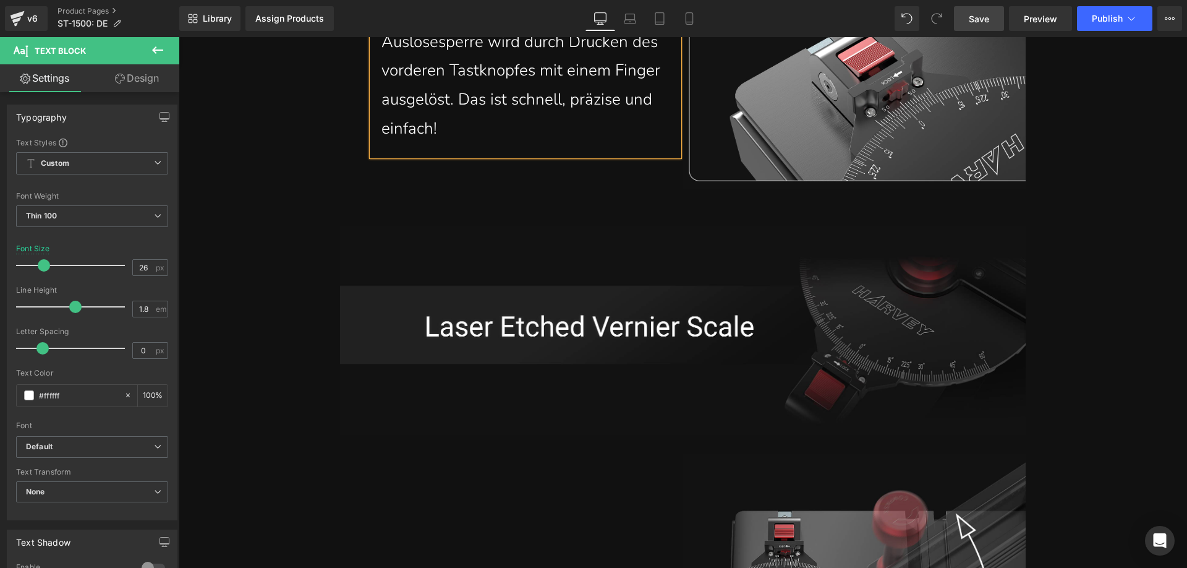
scroll to position [3991, 0]
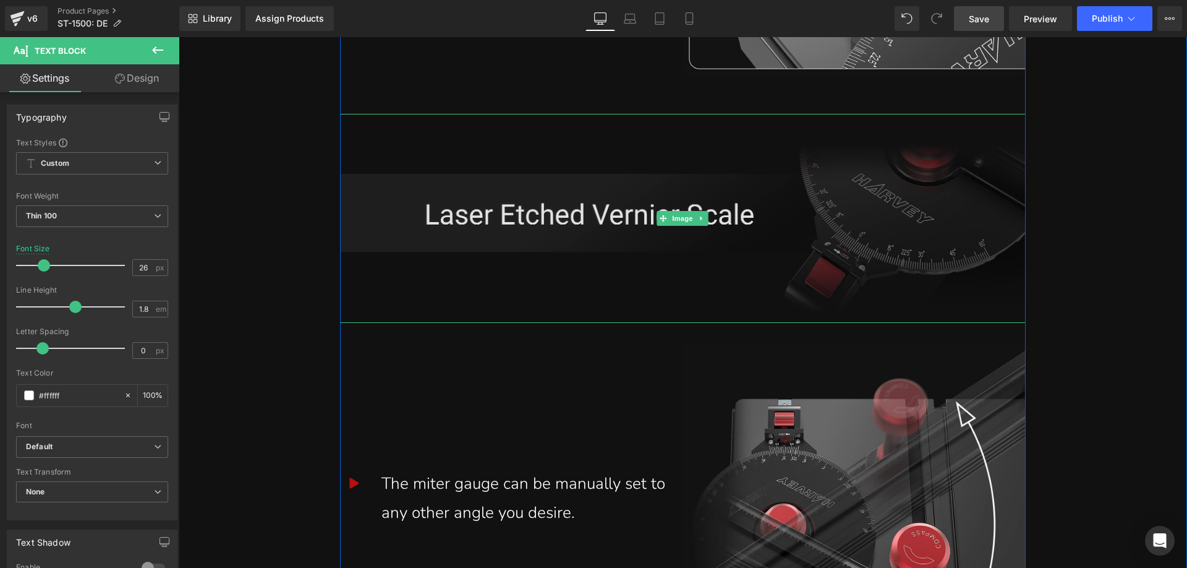
click at [492, 218] on img at bounding box center [683, 218] width 686 height 208
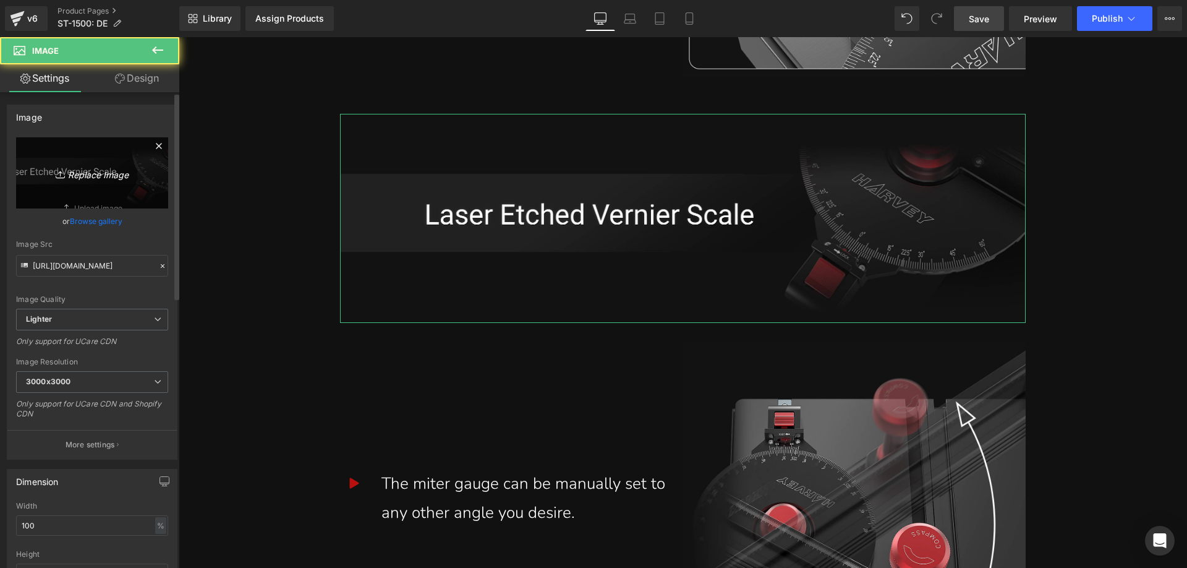
click at [39, 180] on link "Replace Image" at bounding box center [92, 172] width 152 height 71
type input "C:\fakepath\ST-1500_AH-3__21.webp"
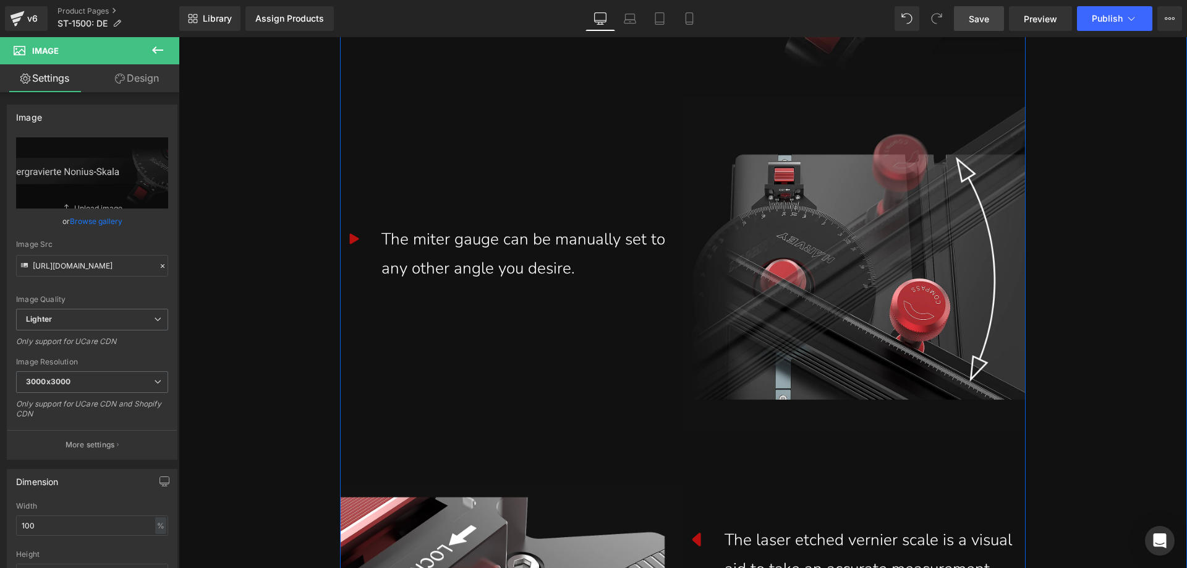
scroll to position [4238, 0]
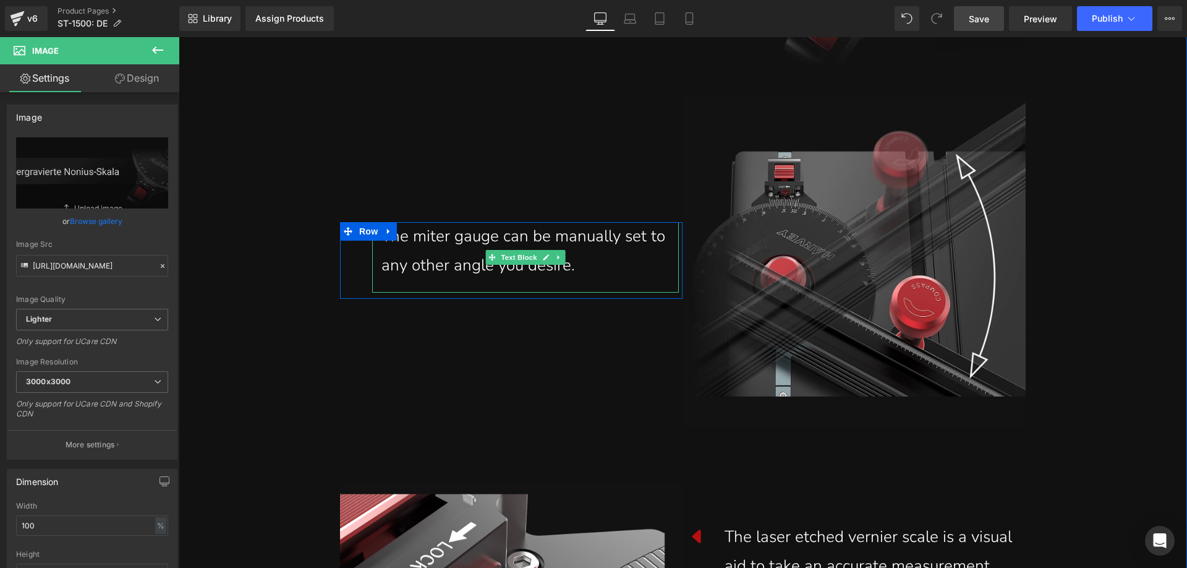
drag, startPoint x: 609, startPoint y: 255, endPoint x: 604, endPoint y: 260, distance: 7.0
click at [608, 255] on div "The miter gauge can be manually set to any other angle you desire." at bounding box center [526, 251] width 288 height 58
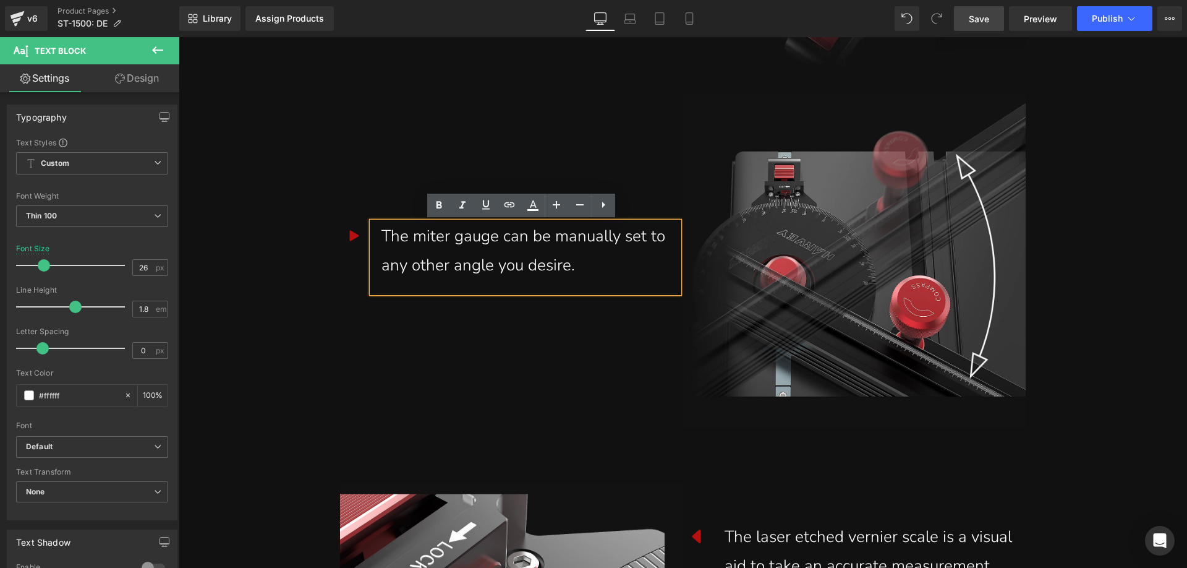
drag, startPoint x: 612, startPoint y: 265, endPoint x: 381, endPoint y: 242, distance: 231.8
click at [382, 242] on div "The miter gauge can be manually set to any other angle you desire." at bounding box center [526, 251] width 288 height 58
paste div
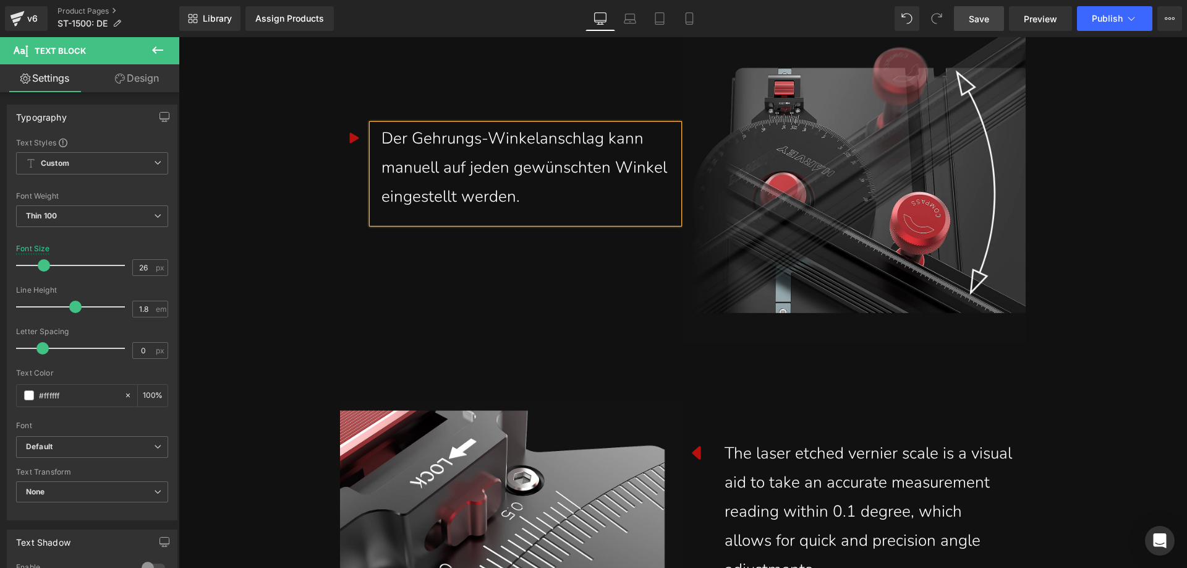
scroll to position [4595, 0]
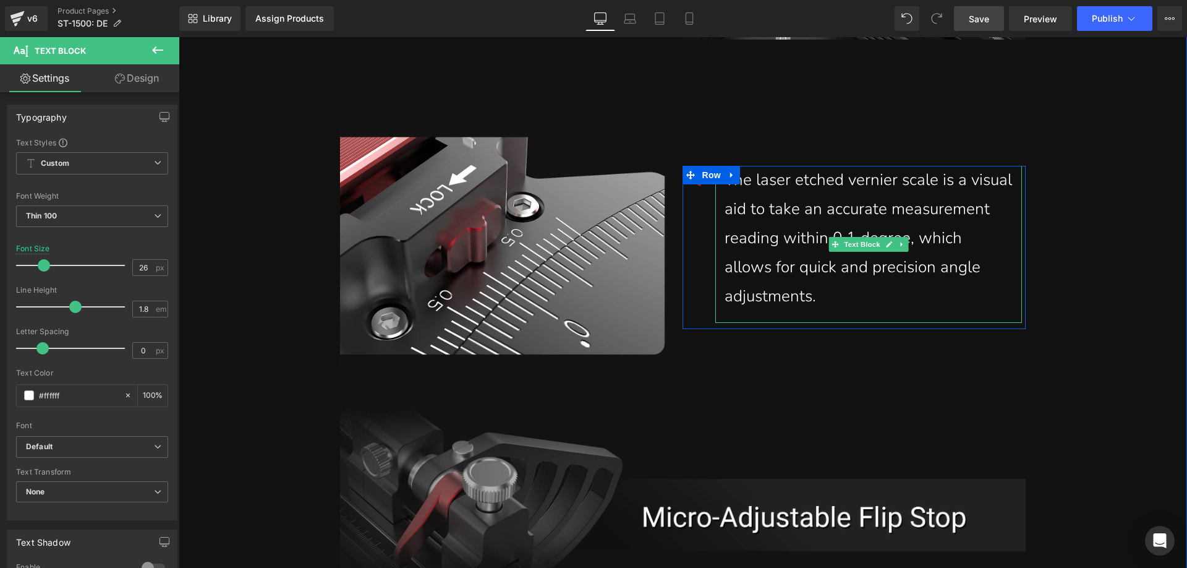
click at [814, 296] on div "The laser etched vernier scale is a visual aid to take an accurate measurement …" at bounding box center [869, 238] width 288 height 145
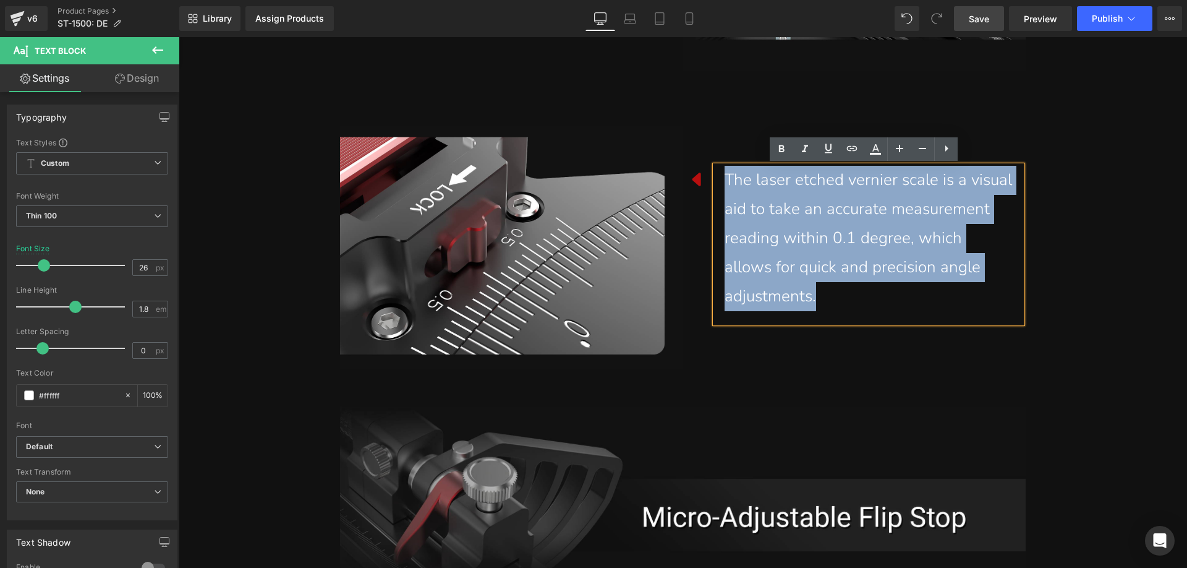
drag, startPoint x: 828, startPoint y: 296, endPoint x: 719, endPoint y: 189, distance: 152.2
click at [719, 189] on div "The laser etched vernier scale is a visual aid to take an accurate measurement …" at bounding box center [868, 244] width 307 height 157
paste div
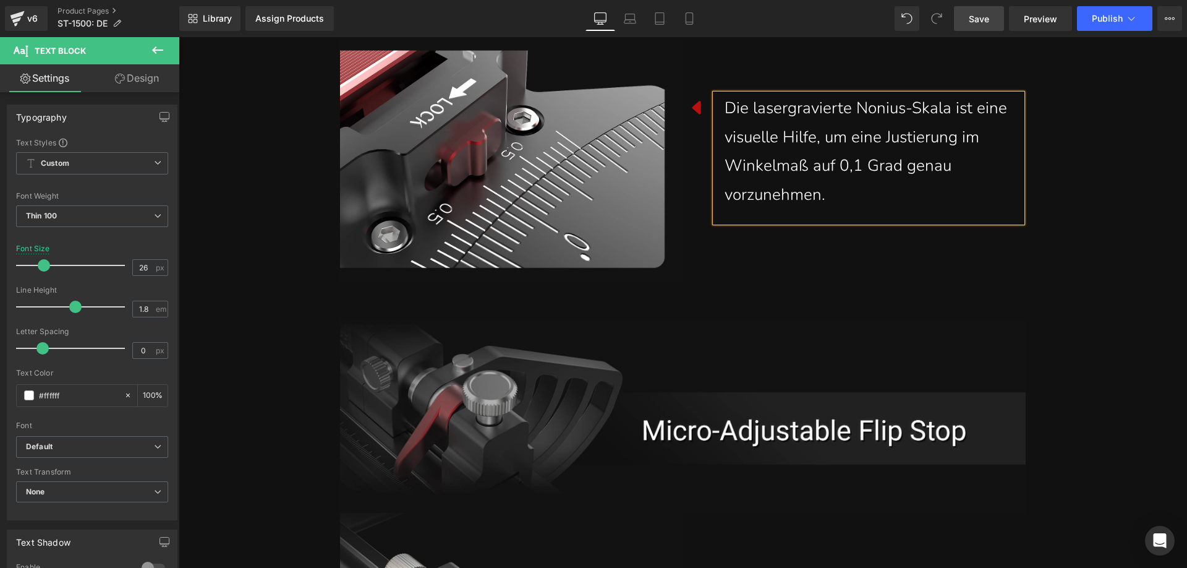
scroll to position [4795, 0]
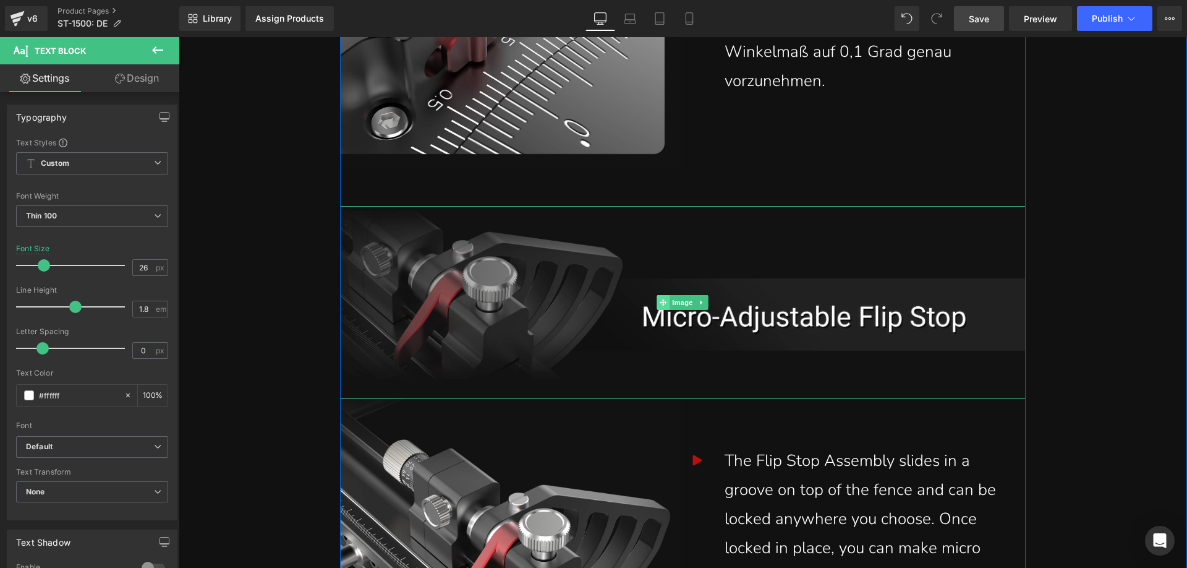
click at [659, 307] on span at bounding box center [663, 302] width 13 height 15
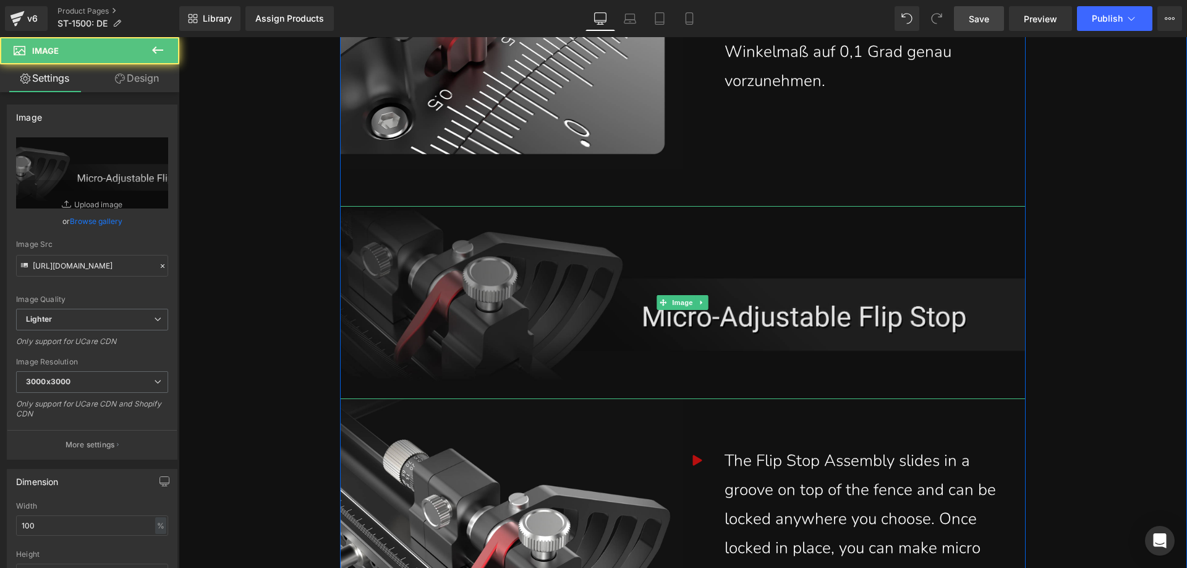
click at [554, 302] on img at bounding box center [683, 302] width 686 height 193
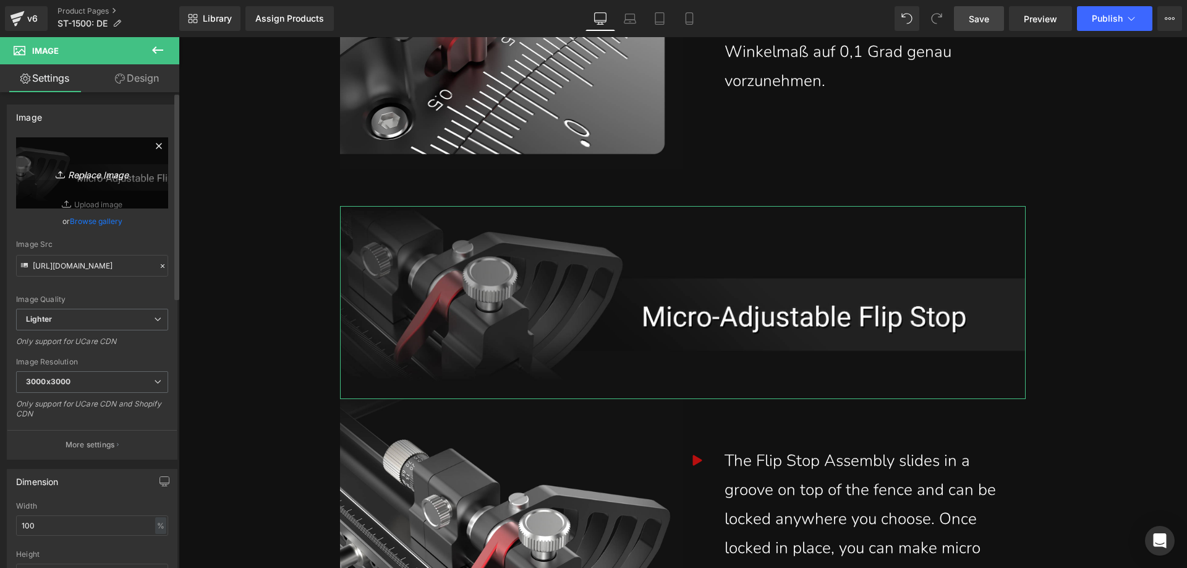
click at [116, 174] on icon "Replace Image" at bounding box center [92, 172] width 99 height 15
type input "C:\fakepath\ST-1500_AH-3__27.webp"
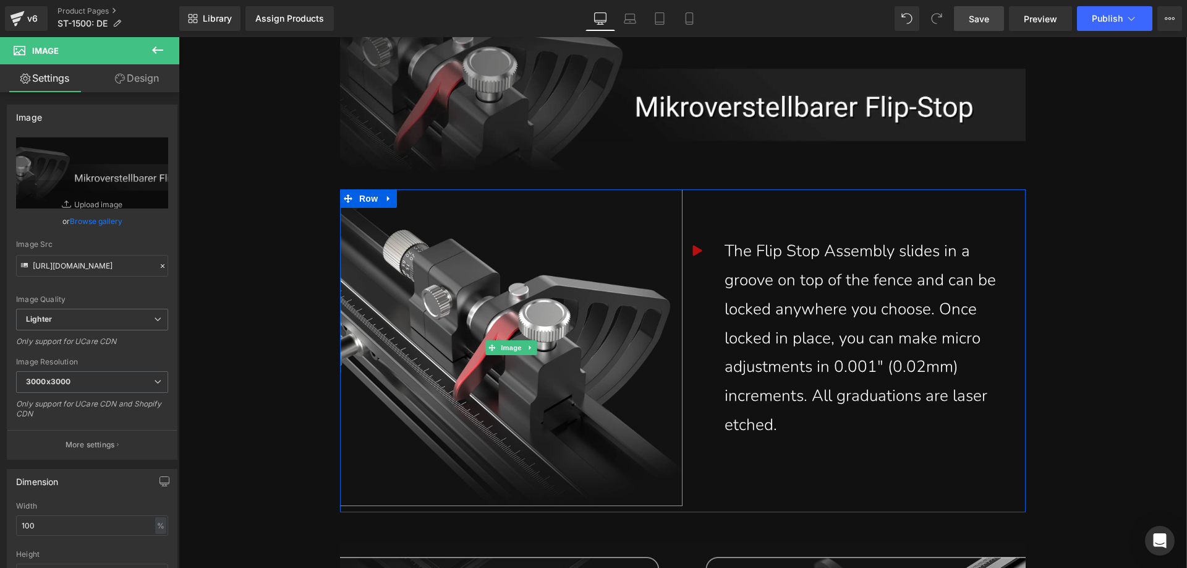
scroll to position [5043, 0]
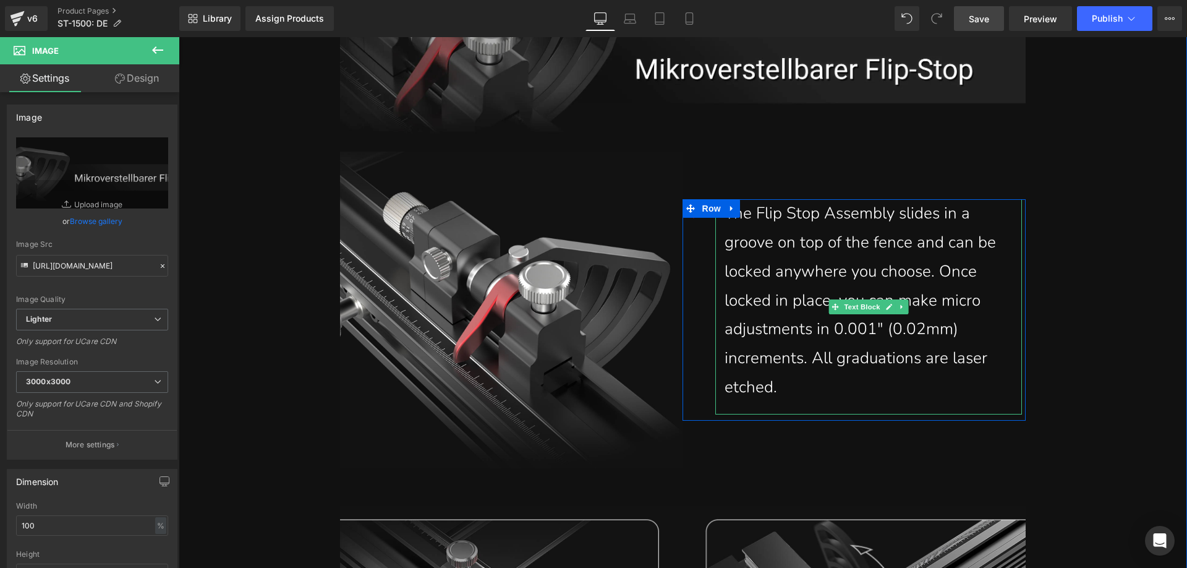
click at [788, 391] on div "The Flip Stop Assembly slides in a groove on top of the fence and can be locked…" at bounding box center [869, 300] width 288 height 203
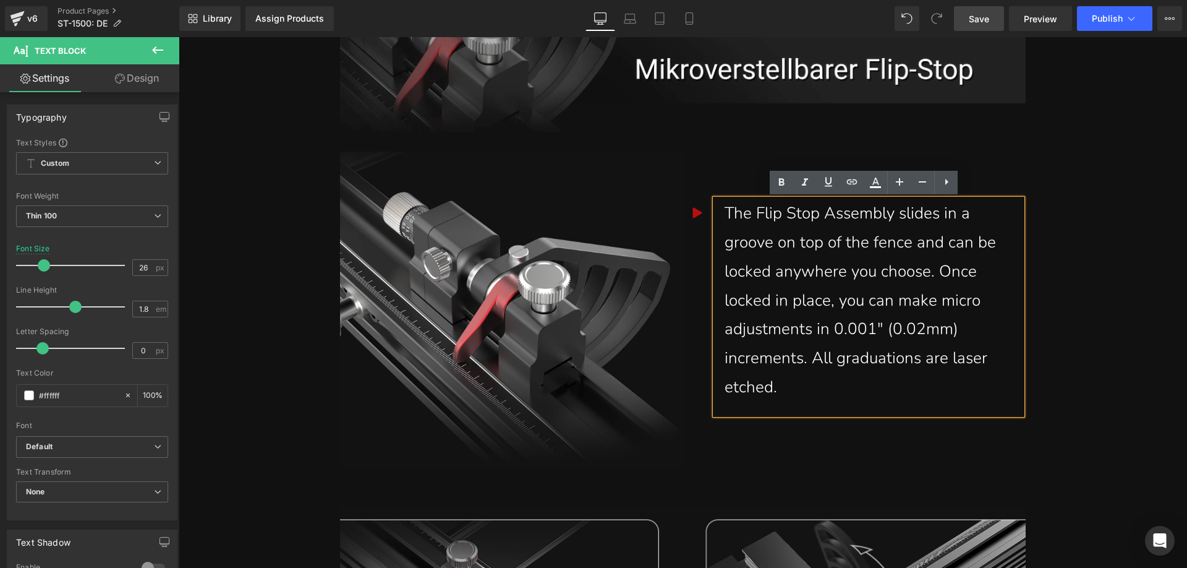
drag, startPoint x: 792, startPoint y: 386, endPoint x: 707, endPoint y: 215, distance: 191.1
click at [715, 215] on div "The Flip Stop Assembly slides in a groove on top of the fence and can be locked…" at bounding box center [868, 306] width 307 height 215
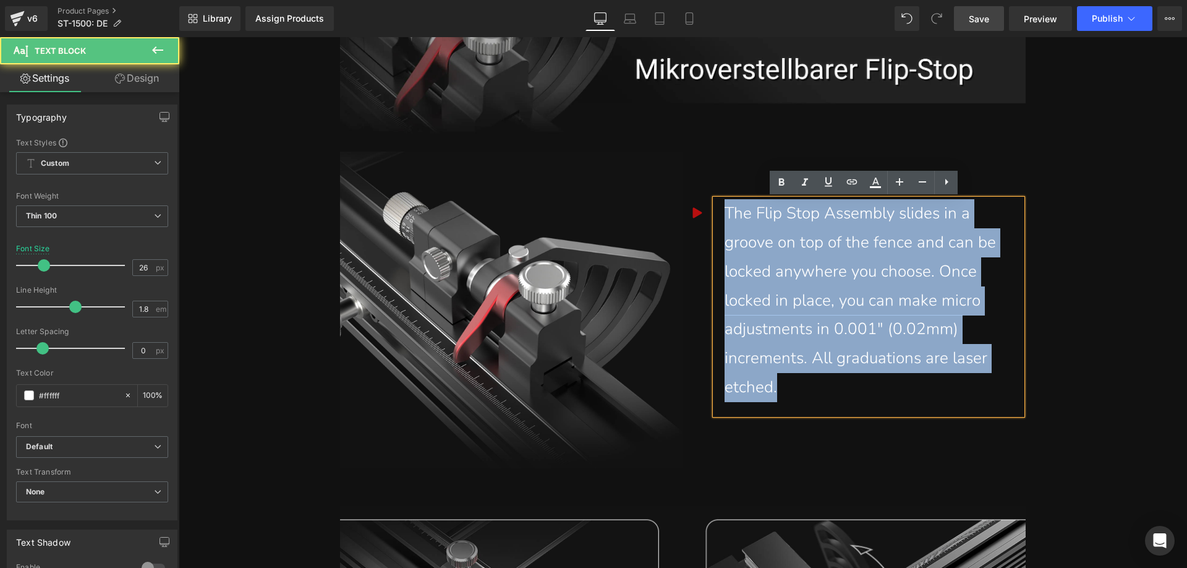
drag, startPoint x: 790, startPoint y: 388, endPoint x: 721, endPoint y: 216, distance: 185.1
click at [725, 216] on div "The Flip Stop Assembly slides in a groove on top of the fence and can be locked…" at bounding box center [869, 300] width 288 height 203
paste div
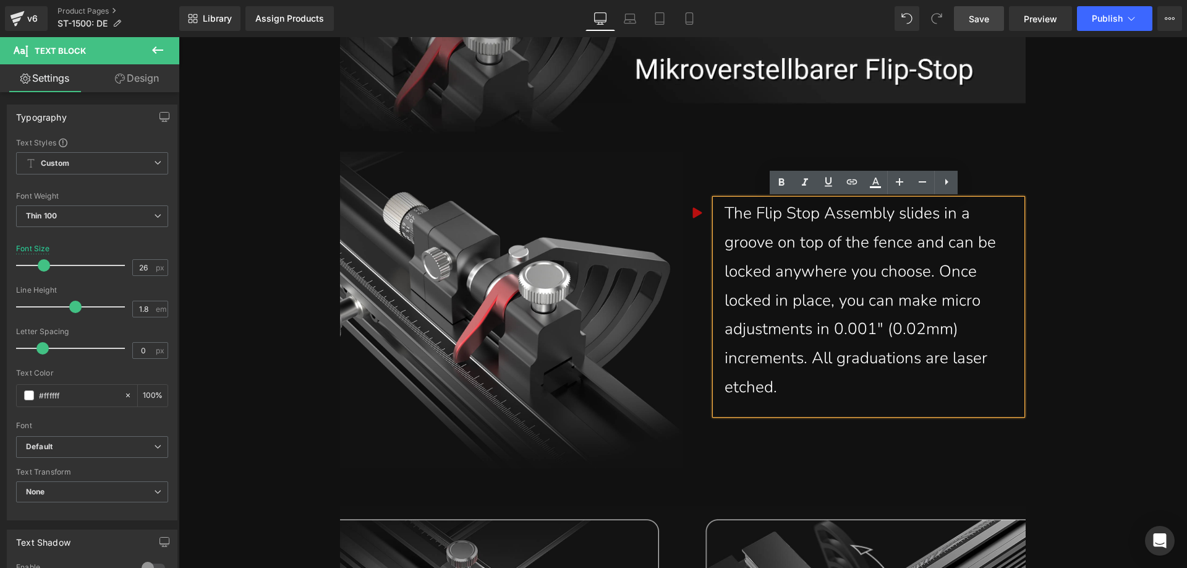
scroll to position [4995, 0]
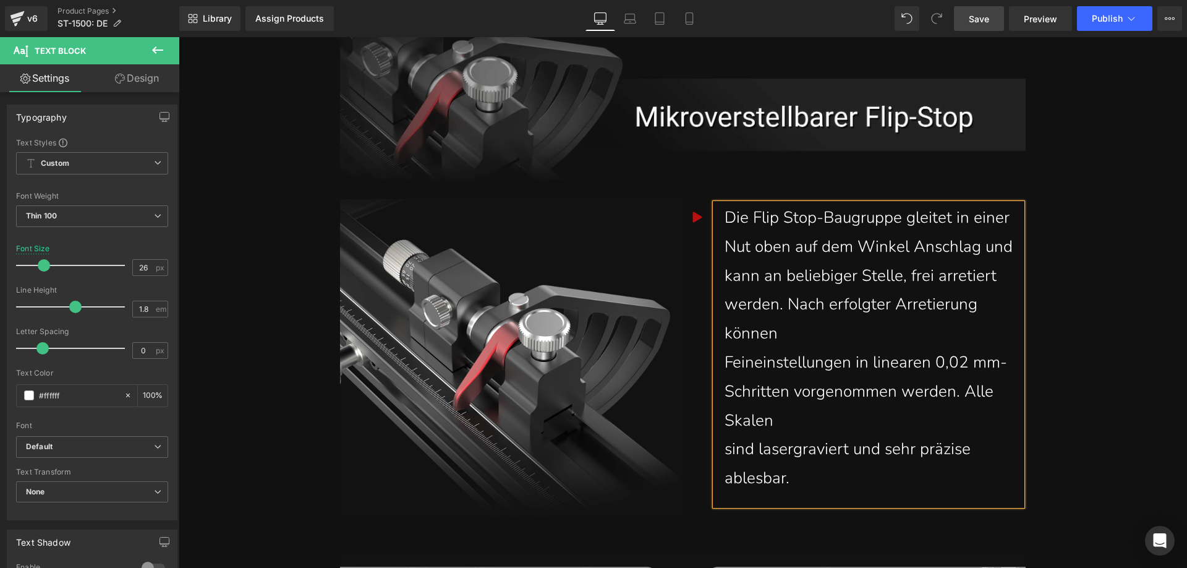
click at [725, 299] on div "kann an beliebiger Stelle, frei arretiert werden. Nach erfolgter Arretierung kö…" at bounding box center [869, 305] width 288 height 87
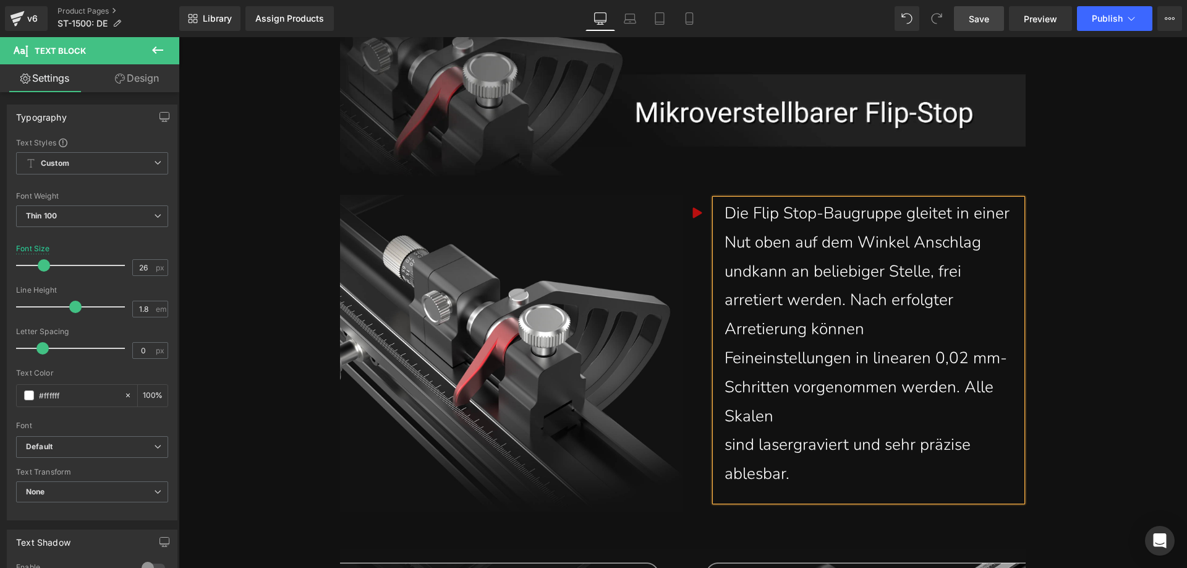
click at [725, 355] on div "Feineinstellungen in linearen 0,02 mm-Schritten vorgenommen werden. Alle Skalen" at bounding box center [869, 387] width 288 height 87
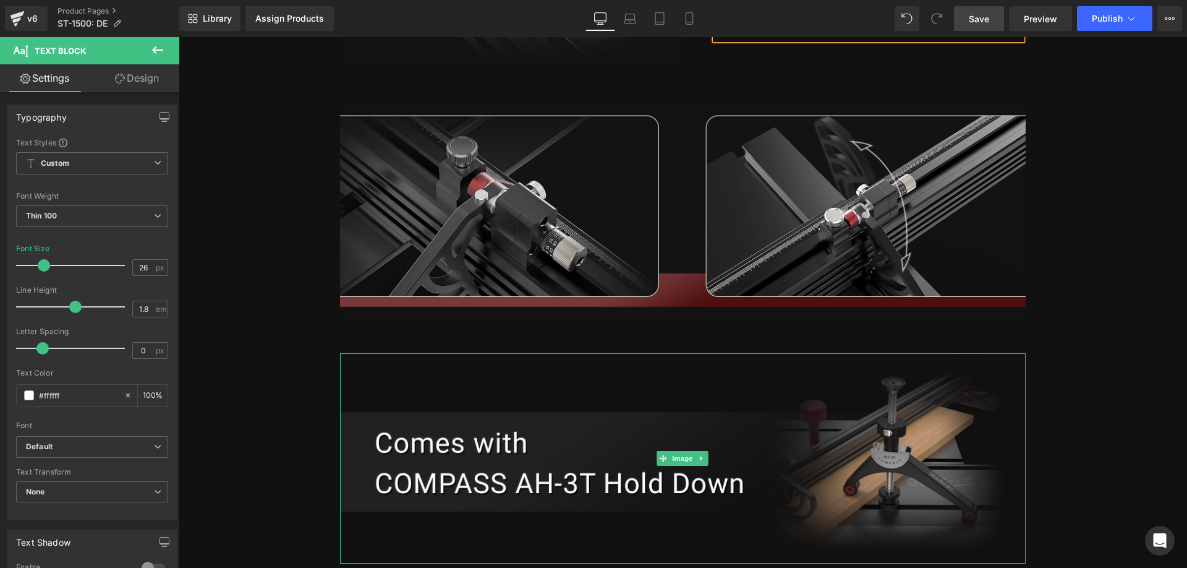
scroll to position [5570, 0]
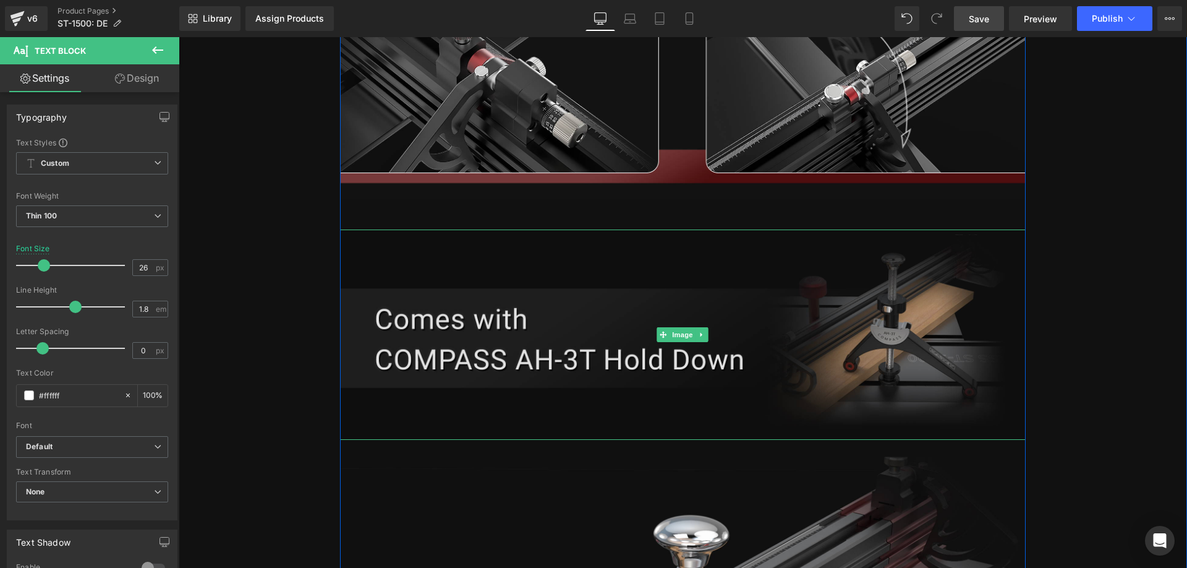
click at [497, 347] on img at bounding box center [683, 334] width 686 height 210
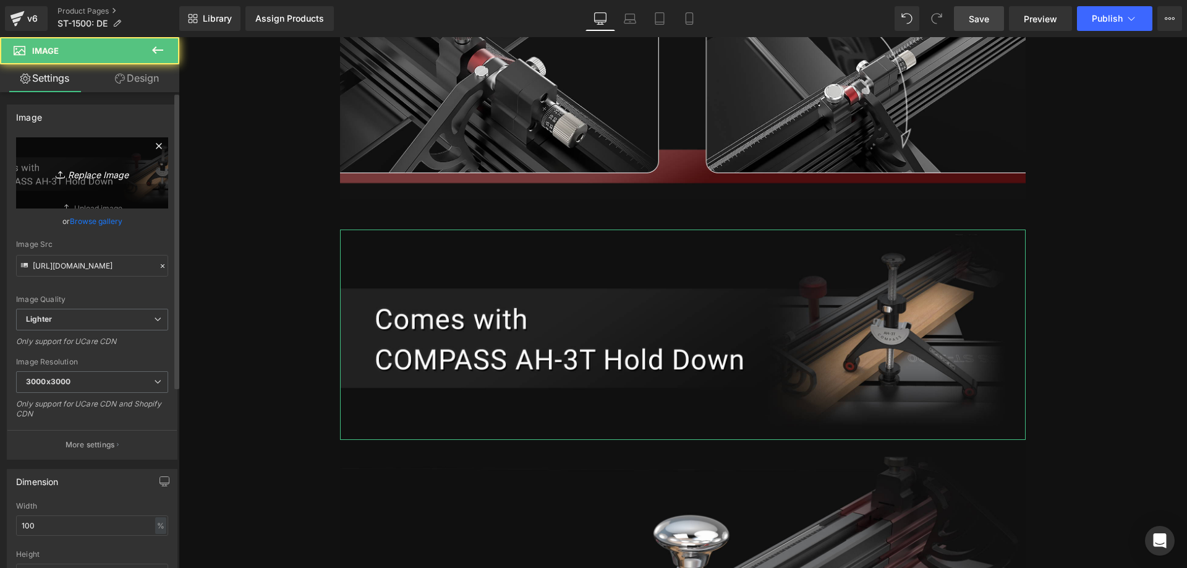
click at [70, 165] on icon "Replace Image" at bounding box center [92, 172] width 99 height 15
type input "C:\fakepath\AH-3___02.webp"
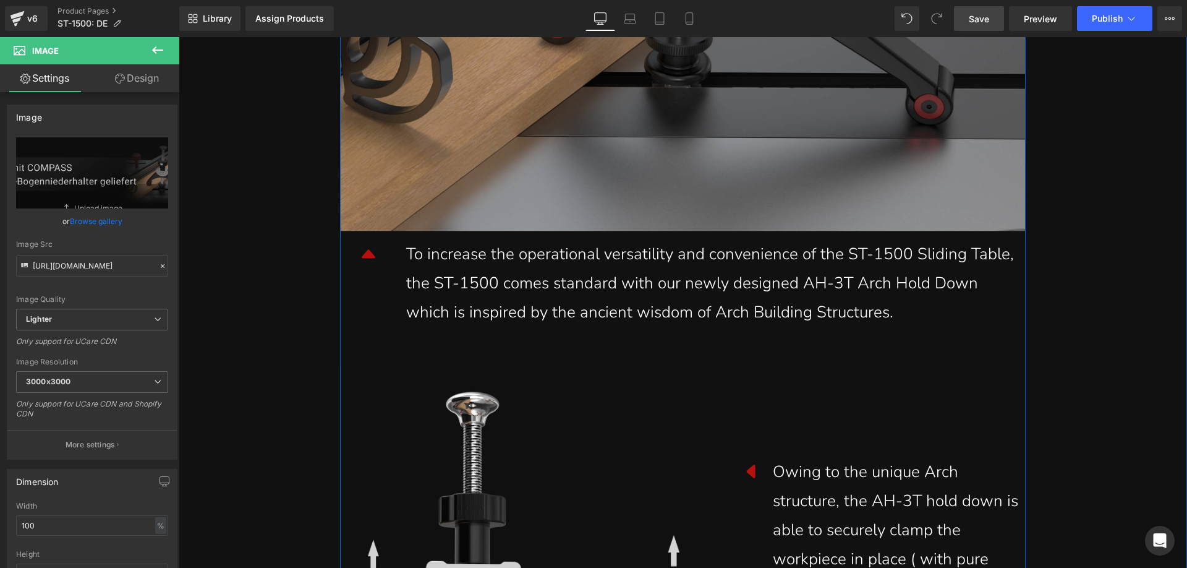
scroll to position [6436, 0]
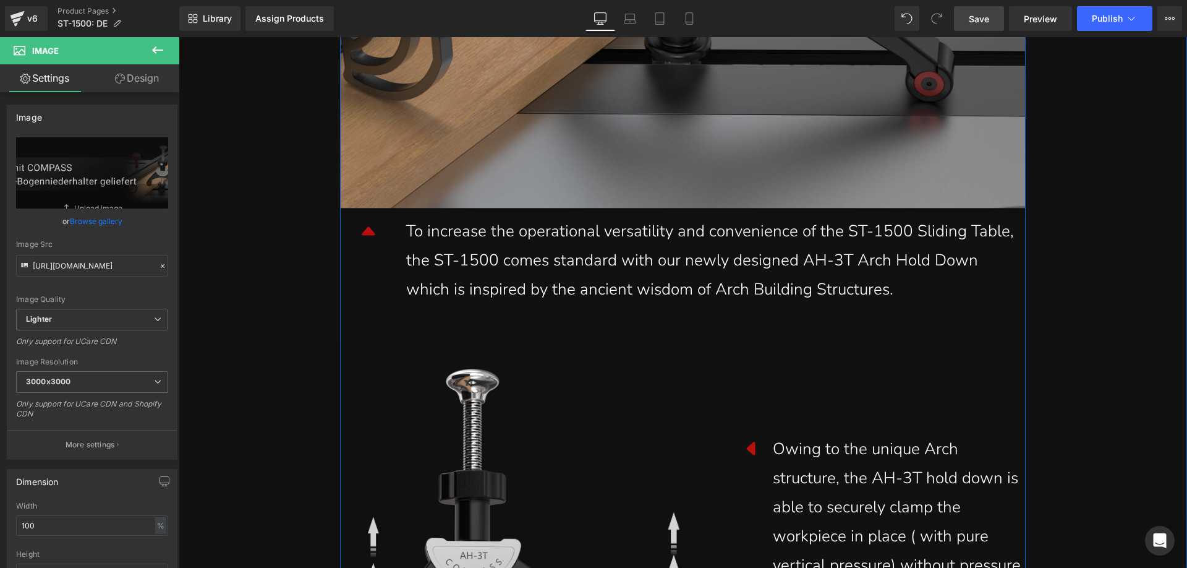
click at [514, 262] on div "To increase the operational versatility and convenience of the ST-1500 Sliding …" at bounding box center [716, 260] width 620 height 87
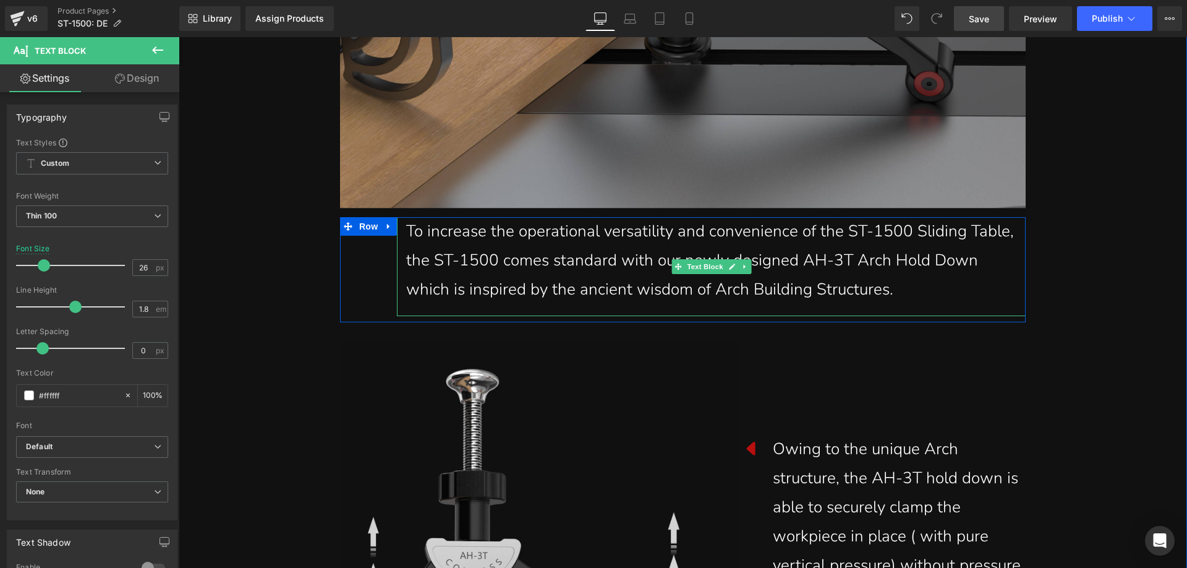
click at [852, 281] on div "To increase the operational versatility and convenience of the ST-1500 Sliding …" at bounding box center [716, 260] width 620 height 87
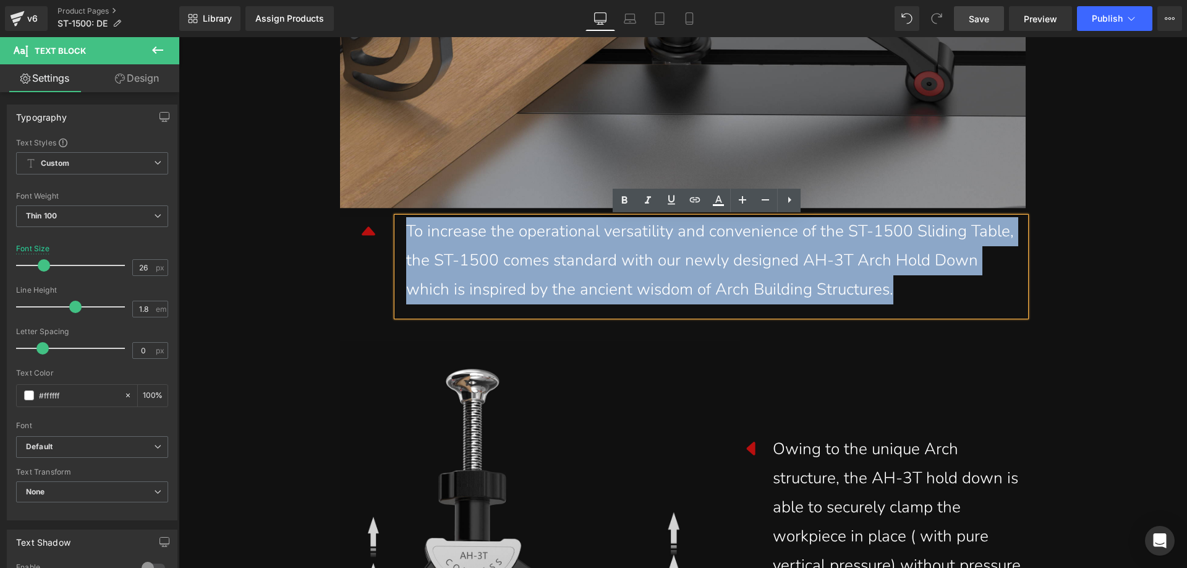
drag, startPoint x: 825, startPoint y: 288, endPoint x: 393, endPoint y: 223, distance: 437.0
click at [397, 223] on div "To increase the operational versatility and convenience of the ST-1500 Sliding …" at bounding box center [711, 266] width 629 height 99
paste div
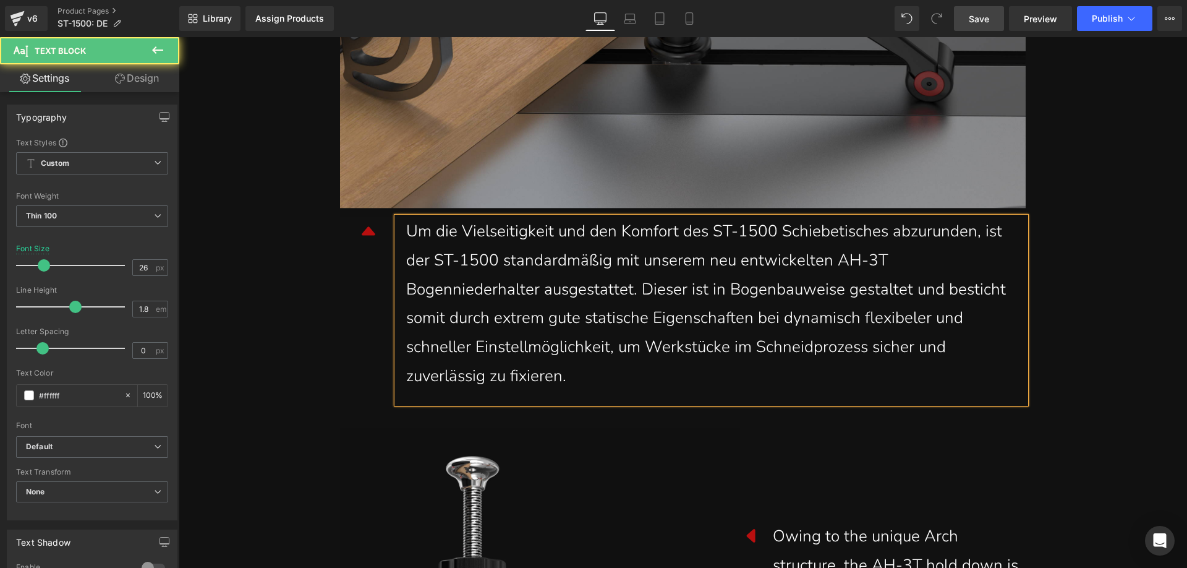
click at [406, 285] on div "Bogenniederhalter ausgestattet. Dieser ist in Bogenbauweise gestaltet und besti…" at bounding box center [716, 289] width 620 height 29
click at [406, 323] on div "somit durch extrem gute statische Eigenschaften bei dynamisch flexibeler und" at bounding box center [716, 318] width 620 height 29
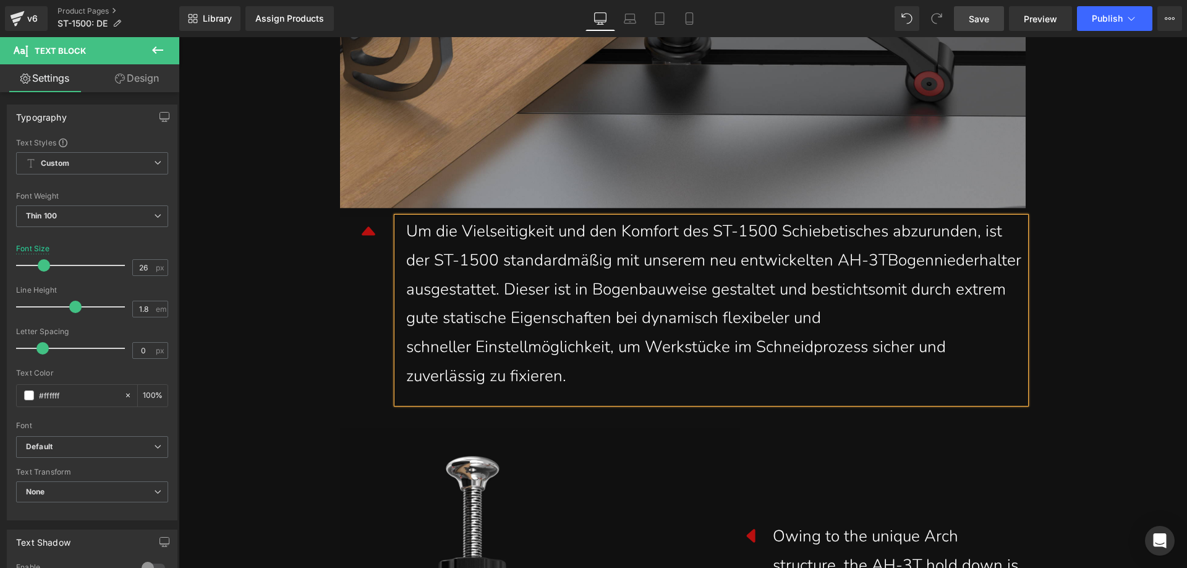
click at [399, 346] on div "Um die Vielseitigkeit und den Komfort des ST-1500 Schiebetisches abzurunden, is…" at bounding box center [711, 310] width 629 height 186
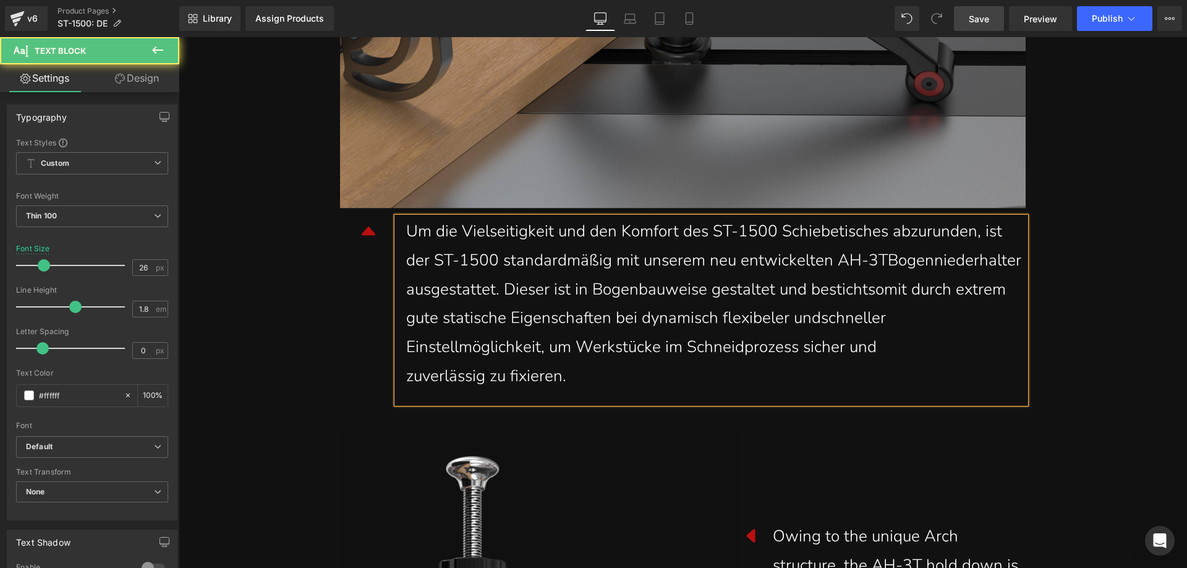
click at [406, 349] on span "schneller Einstellmöglichkeit, um Werkstücke im Schneidprozess sicher und" at bounding box center [646, 332] width 480 height 51
click at [401, 375] on div "Um die Vielseitigkeit und den Komfort des ST-1500 Schiebetisches abzurunden, is…" at bounding box center [711, 310] width 629 height 186
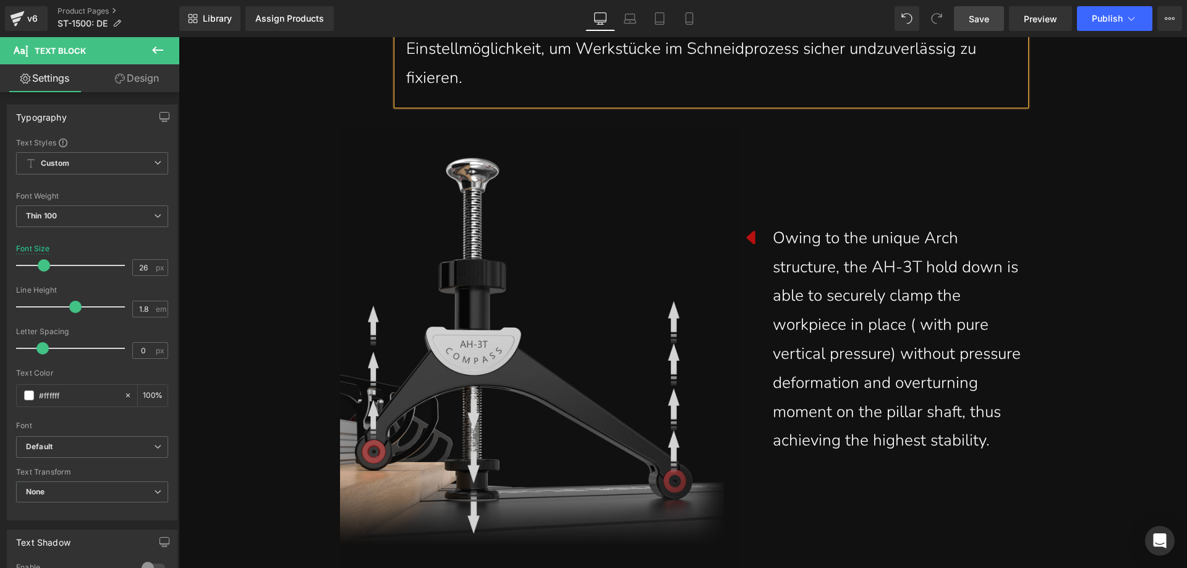
scroll to position [6745, 0]
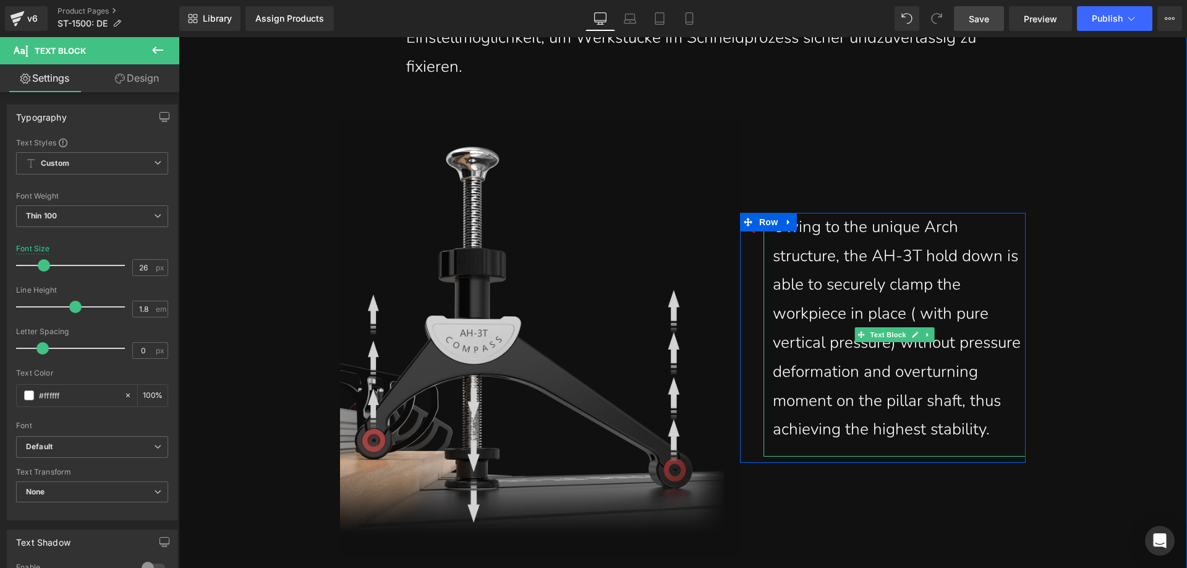
click at [994, 431] on div "Owing to the unique Arch structure, the AH-3T hold down is able to securely cla…" at bounding box center [899, 328] width 253 height 231
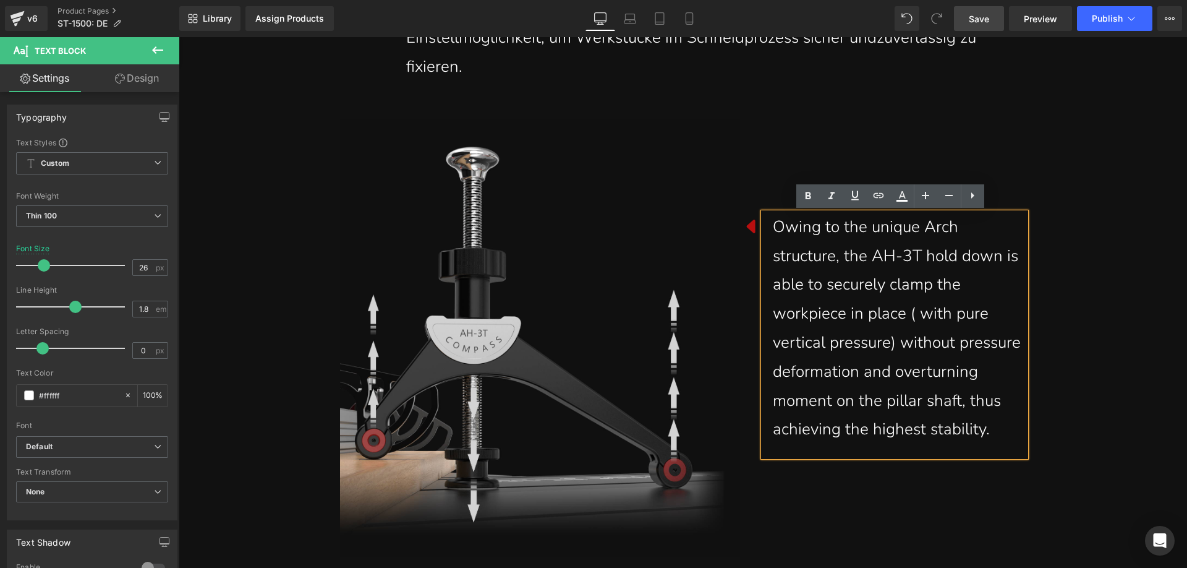
drag, startPoint x: 994, startPoint y: 429, endPoint x: 767, endPoint y: 231, distance: 300.7
click at [767, 231] on div "Owing to the unique Arch structure, the AH-3T hold down is able to securely cla…" at bounding box center [895, 335] width 262 height 244
paste div
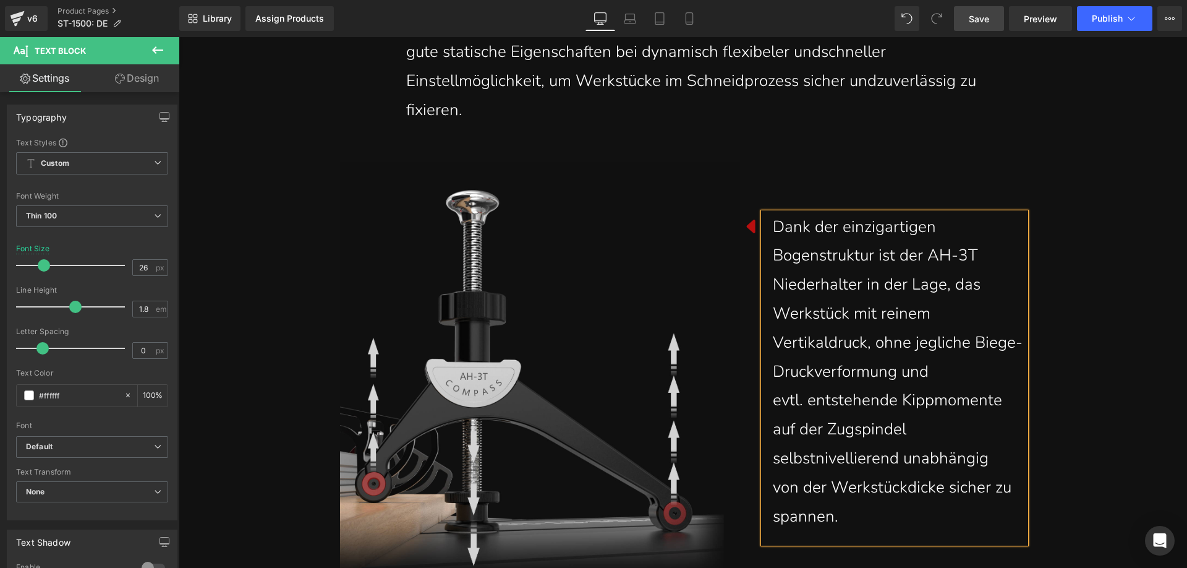
click at [773, 255] on div "Dank der einzigartigen Bogenstruktur ist der AH-3T Niederhalter in der Lage, das" at bounding box center [899, 256] width 253 height 87
click at [773, 344] on div "Werkstück mit reinem Vertikaldruck, ohne jegliche Biege- Druckverformung und" at bounding box center [899, 342] width 253 height 87
click at [773, 401] on div "evtl. entstehende Kippmomente auf der Zugspindel selbstnivellierend unabhängig" at bounding box center [899, 429] width 253 height 87
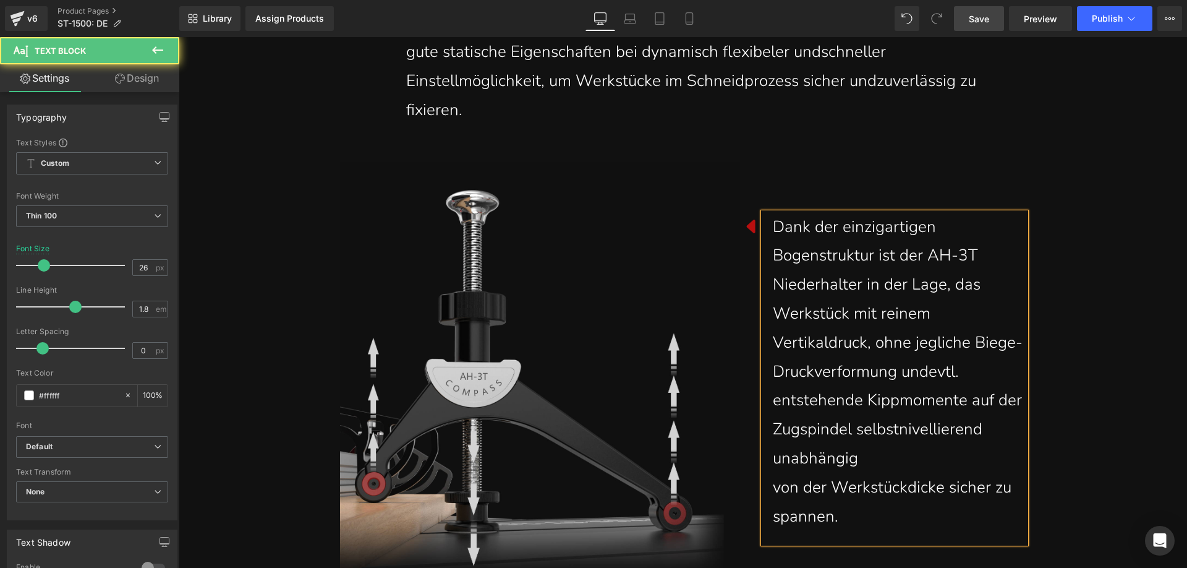
click at [774, 490] on div "von der Werkstückdicke sicher zu spannen." at bounding box center [899, 502] width 253 height 58
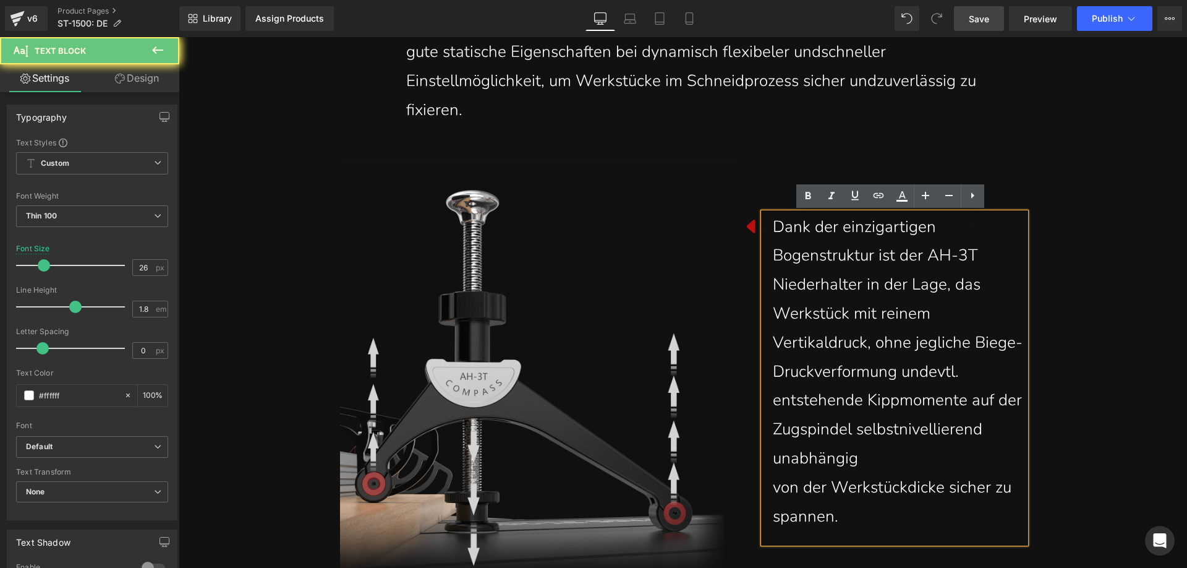
click at [773, 487] on div "von der Werkstückdicke sicher zu spannen." at bounding box center [899, 502] width 253 height 58
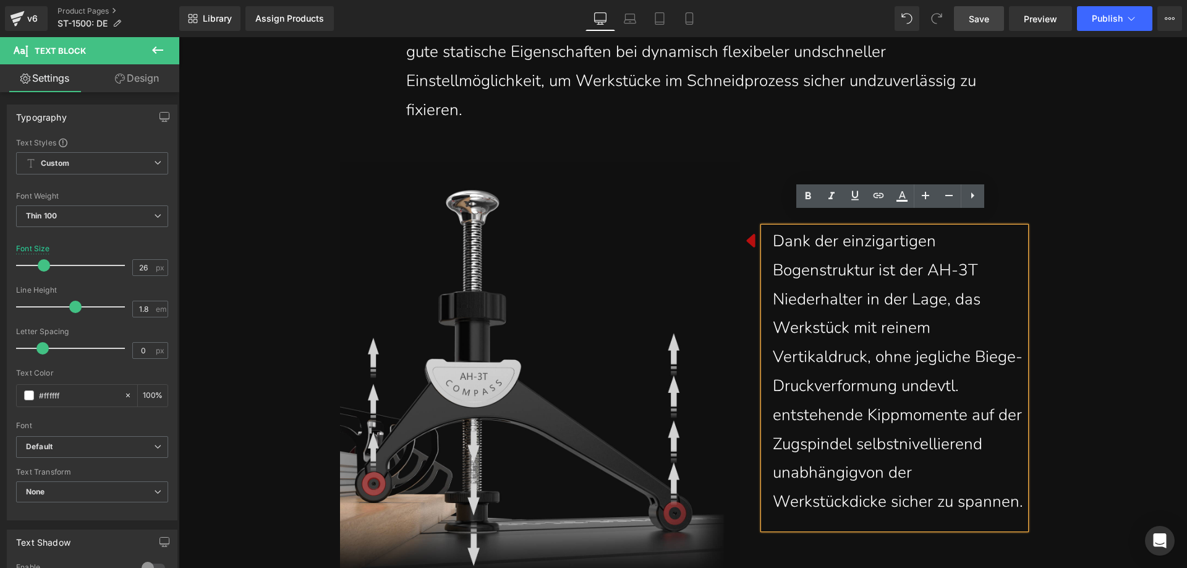
scroll to position [6716, 0]
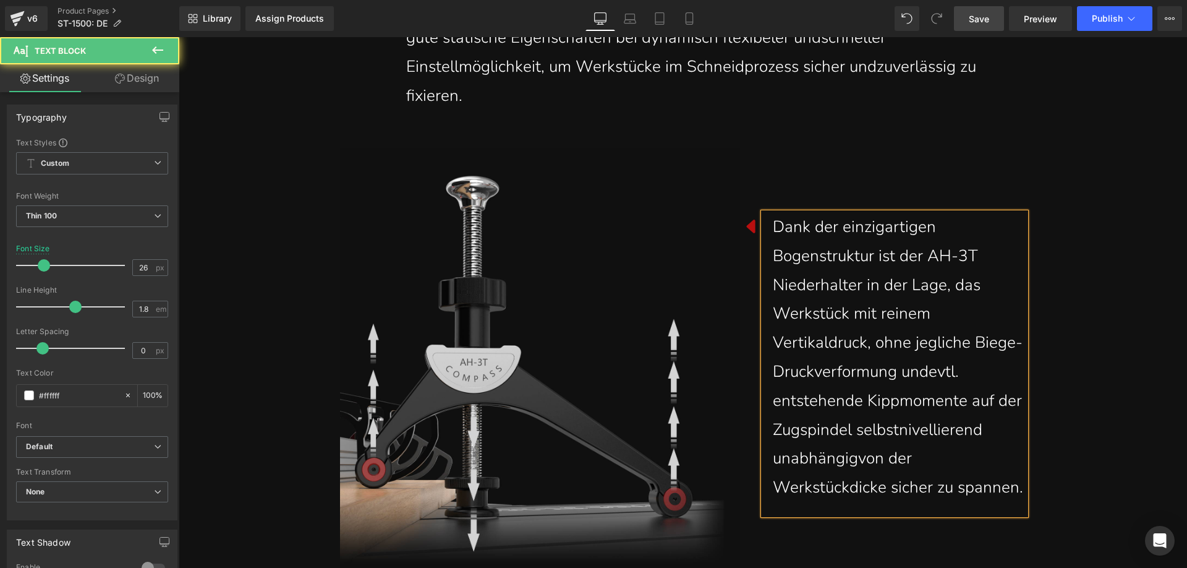
click at [777, 487] on span "von der Werkstückdicke sicher zu spannen." at bounding box center [898, 472] width 250 height 51
click at [774, 487] on span "von der Werkstückdicke sicher zu spannen." at bounding box center [898, 472] width 250 height 51
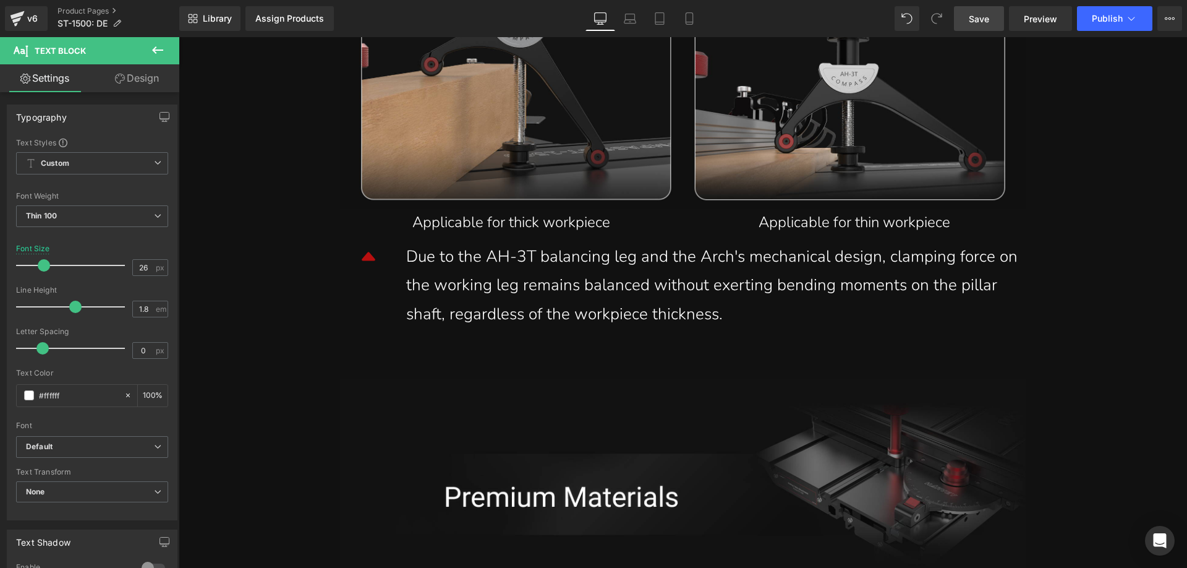
scroll to position [7396, 0]
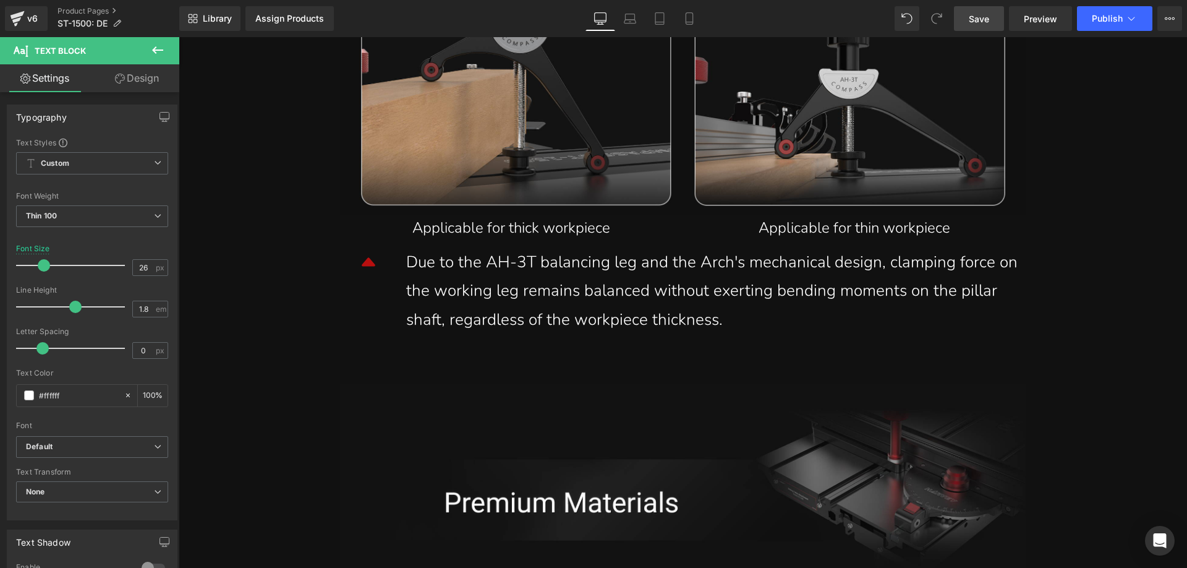
drag, startPoint x: 804, startPoint y: 0, endPoint x: 515, endPoint y: 170, distance: 335.1
click at [981, 24] on span "Save" at bounding box center [979, 18] width 20 height 13
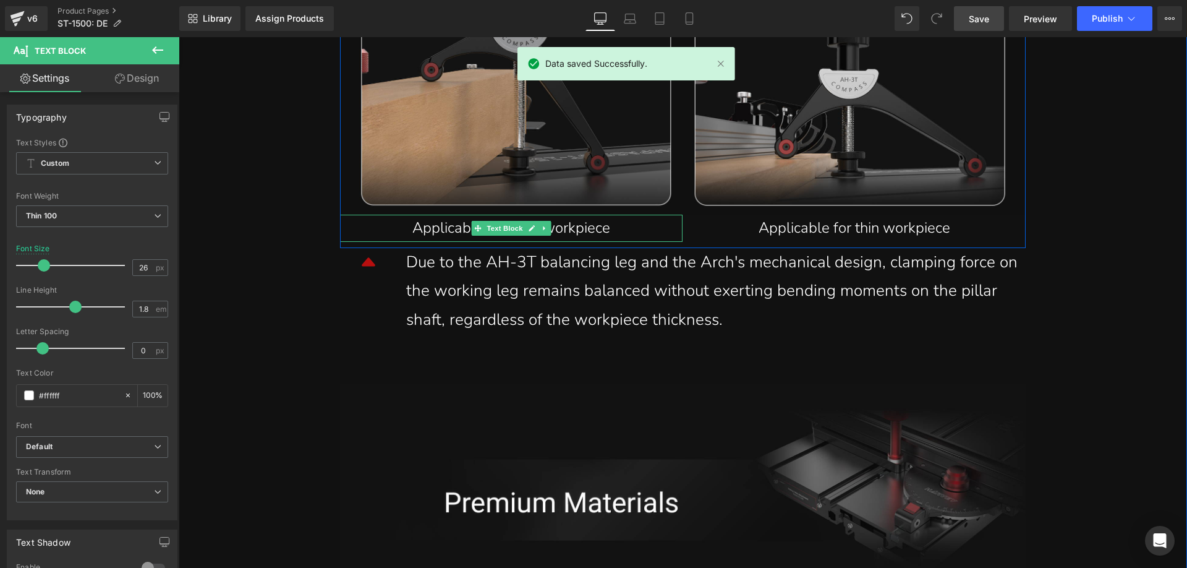
click at [417, 227] on p "Applicable for thick workpiece" at bounding box center [511, 228] width 325 height 27
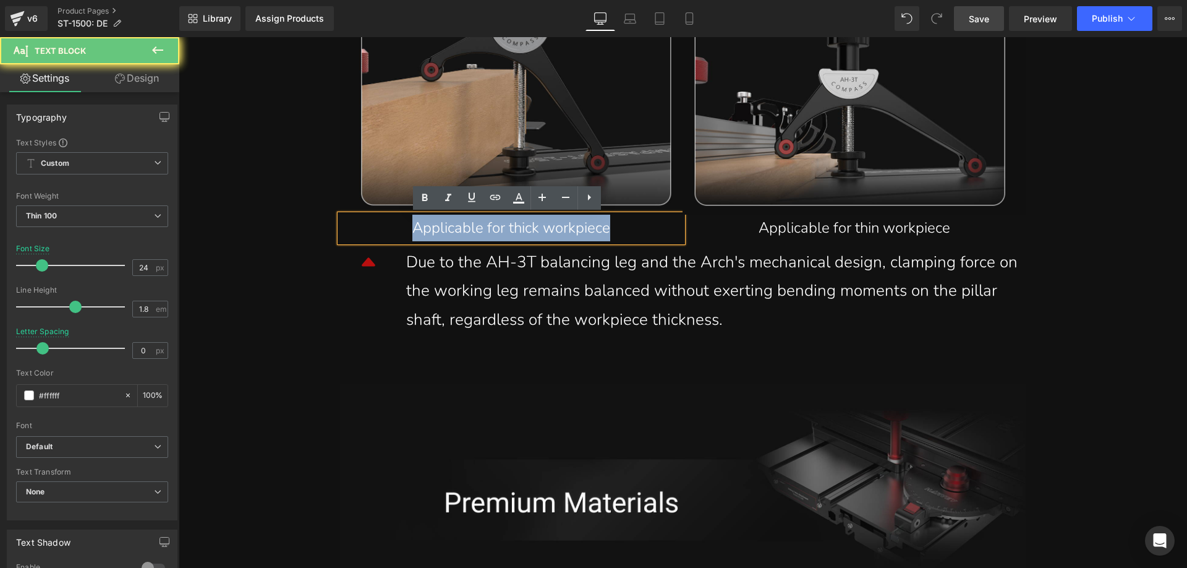
drag, startPoint x: 401, startPoint y: 228, endPoint x: 650, endPoint y: 226, distance: 249.2
click at [650, 226] on p "Applicable for thick workpiece" at bounding box center [511, 228] width 325 height 27
paste div
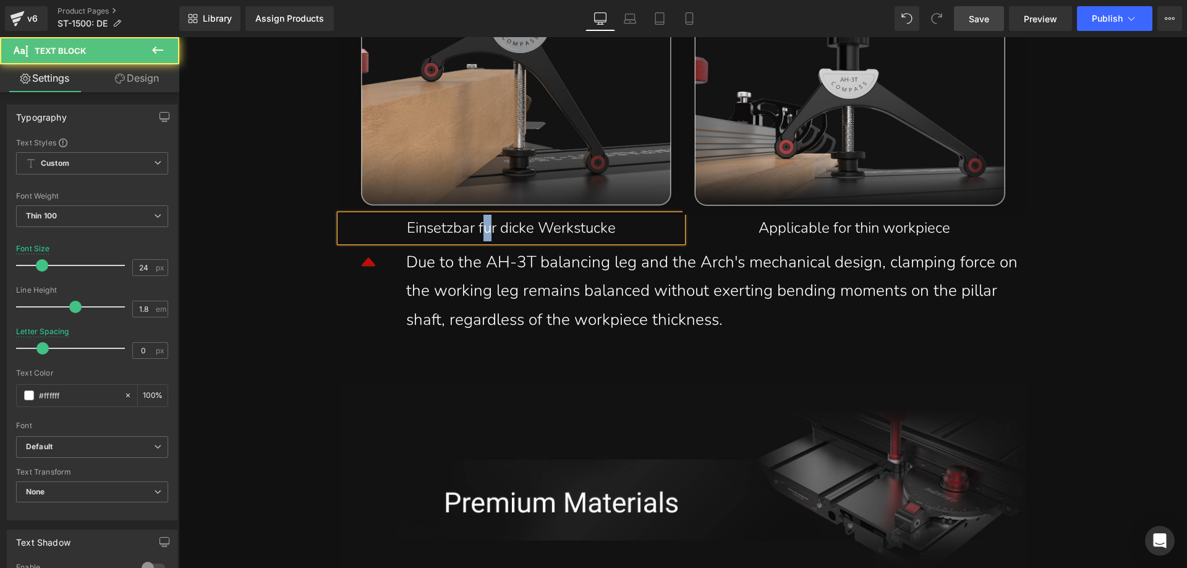
click at [481, 232] on p "Einsetzbar fur dicke Werkstucke" at bounding box center [511, 228] width 325 height 27
click at [585, 231] on p "Einsetzbar für dicke Werkstucke" at bounding box center [511, 228] width 325 height 27
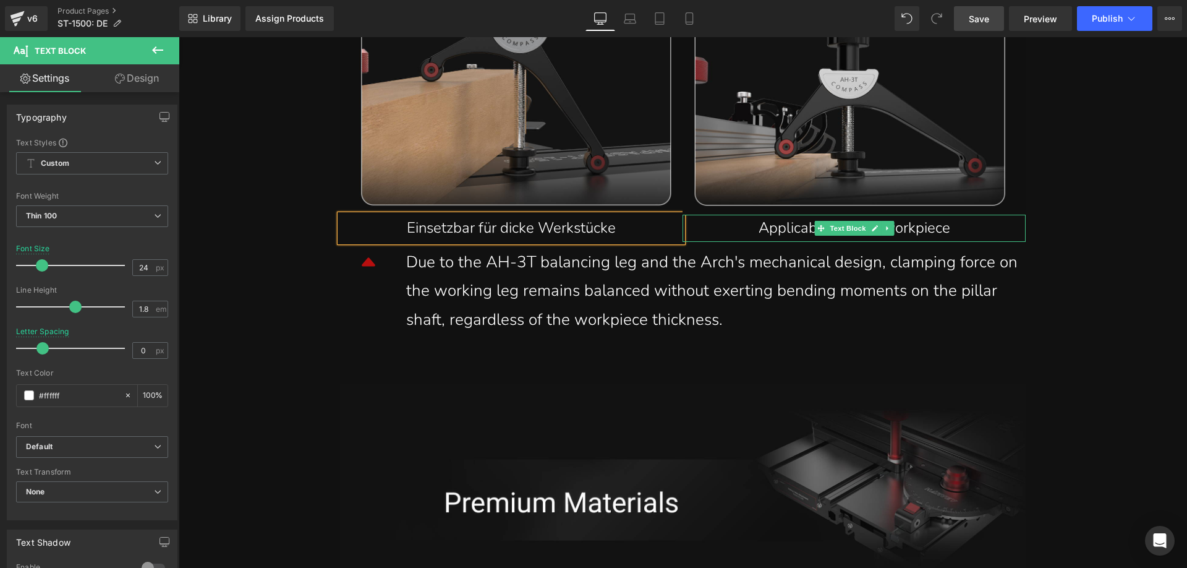
click at [748, 229] on p "Applicable for thin workpiece" at bounding box center [854, 228] width 325 height 27
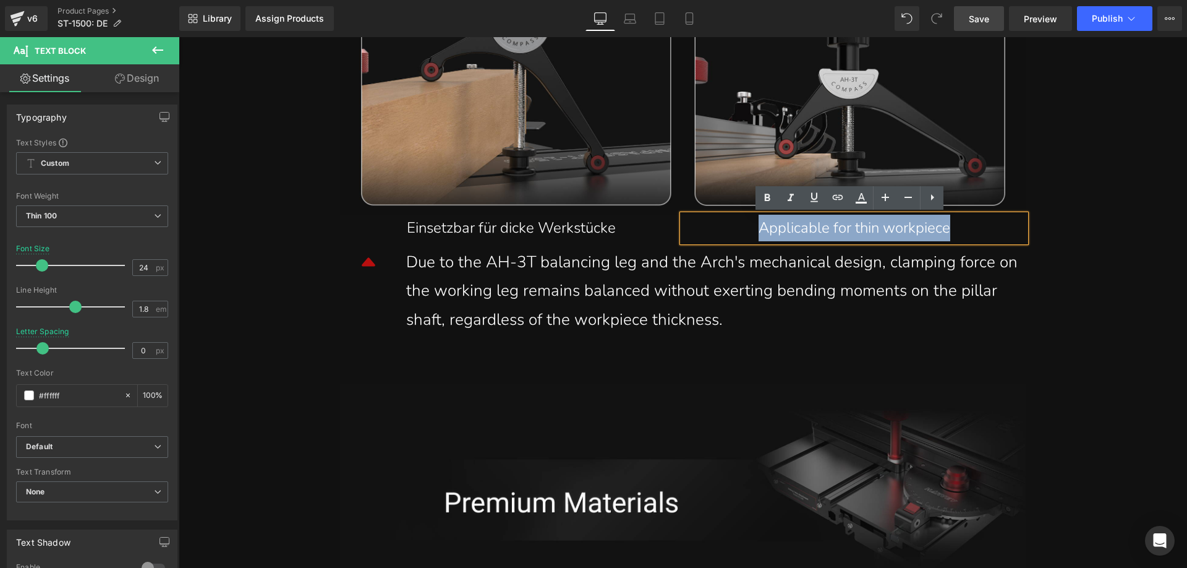
drag, startPoint x: 753, startPoint y: 228, endPoint x: 965, endPoint y: 228, distance: 212.7
click at [965, 228] on p "Applicable for thin workpiece" at bounding box center [854, 228] width 325 height 27
paste div
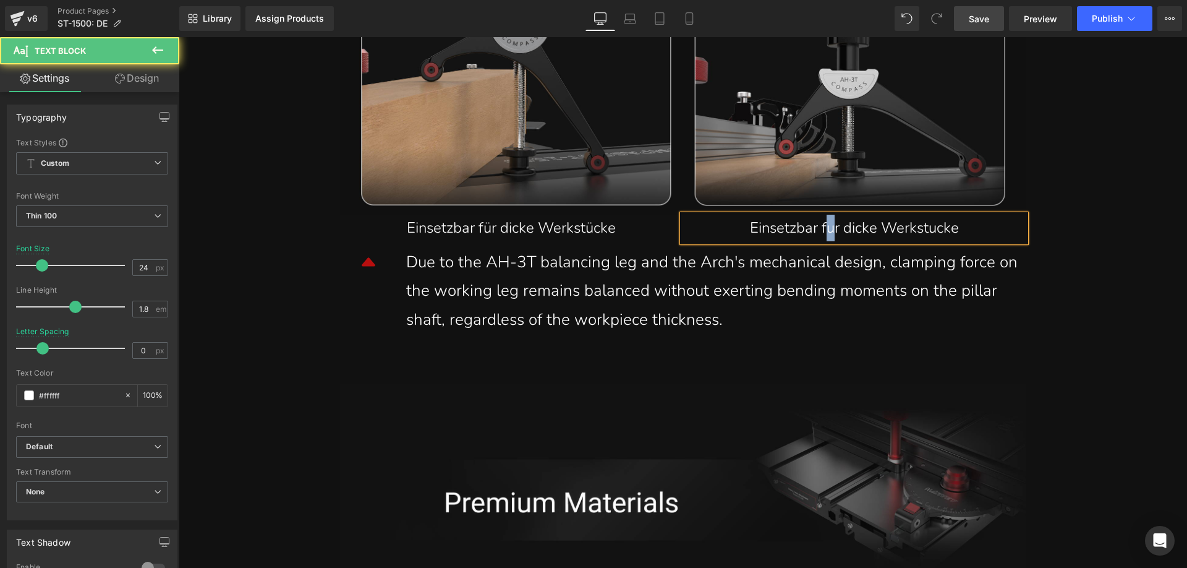
click at [825, 232] on p "Einsetzbar fur dicke Werkstucke" at bounding box center [854, 228] width 325 height 27
click at [927, 231] on p "Einsetzbar für dicke Werkstucke" at bounding box center [854, 228] width 325 height 27
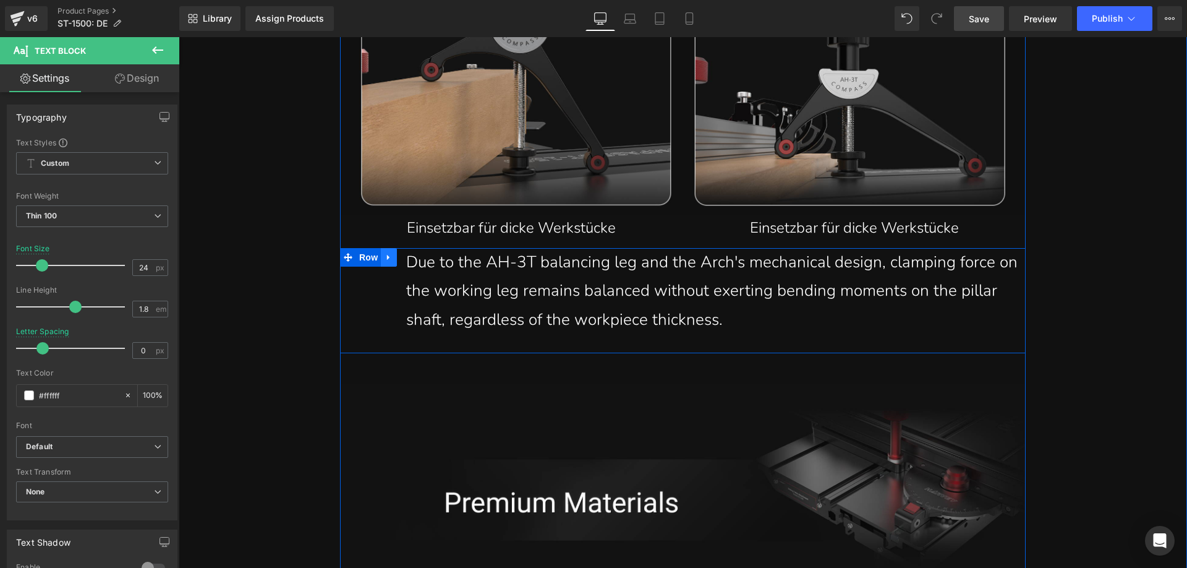
click at [385, 262] on link at bounding box center [389, 257] width 16 height 19
click at [417, 258] on icon at bounding box center [421, 257] width 9 height 9
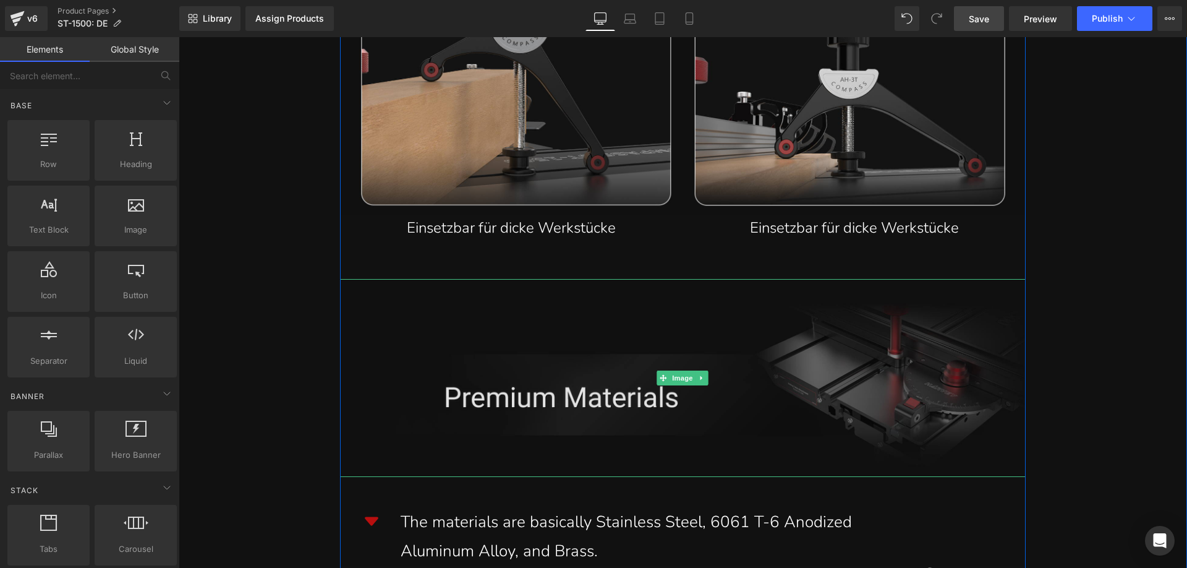
click at [503, 379] on img at bounding box center [683, 378] width 686 height 198
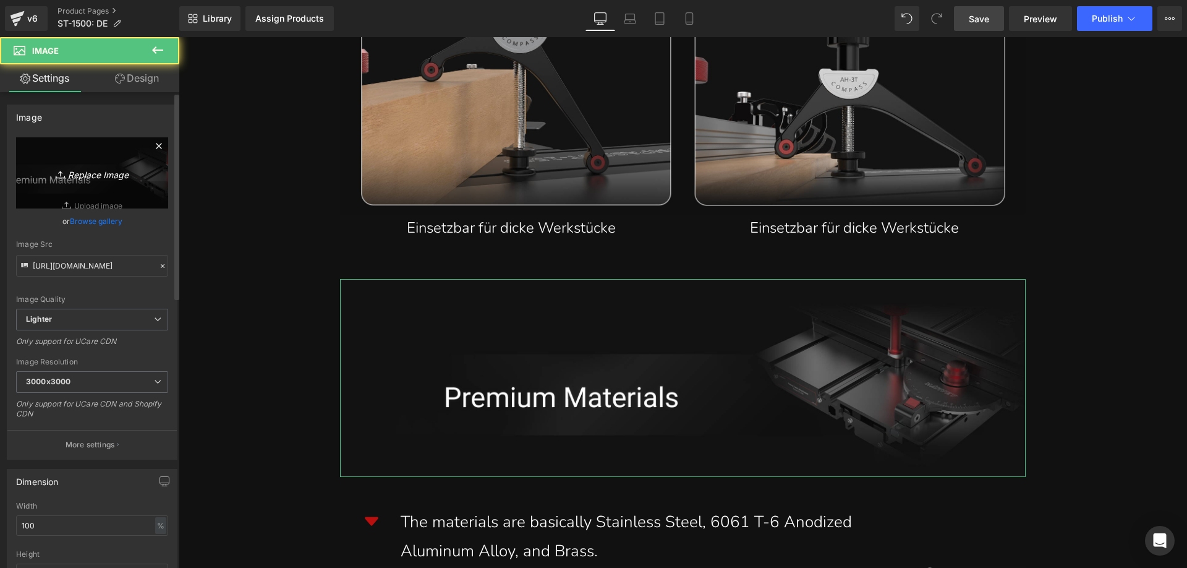
click at [88, 163] on link "Replace Image" at bounding box center [92, 172] width 152 height 71
type input "C:\fakepath\ST-1500_AH-3__34.webp"
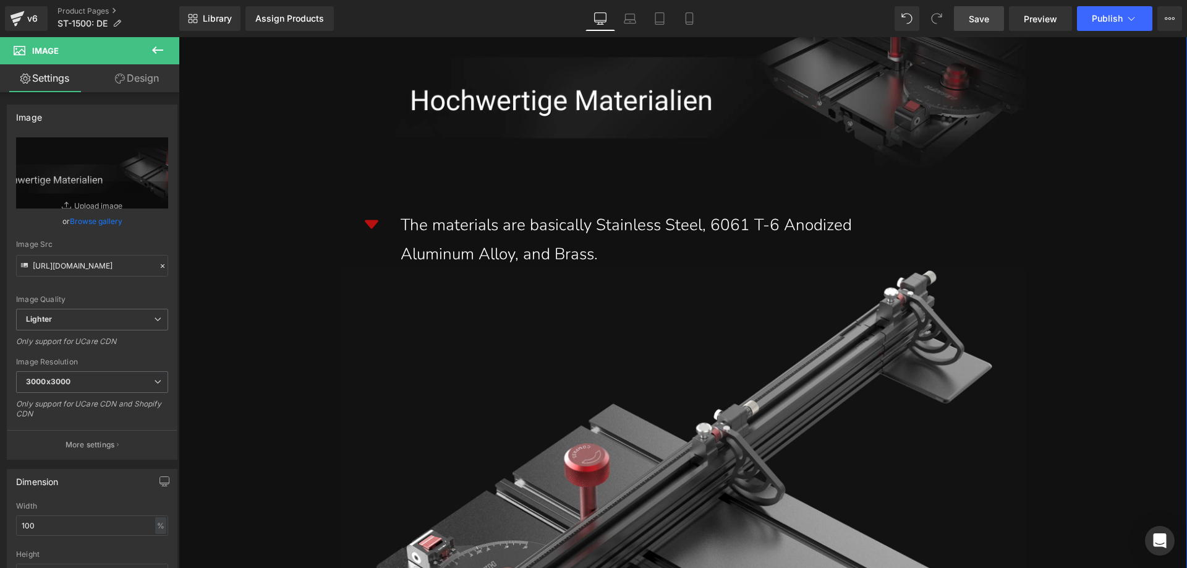
scroll to position [7705, 0]
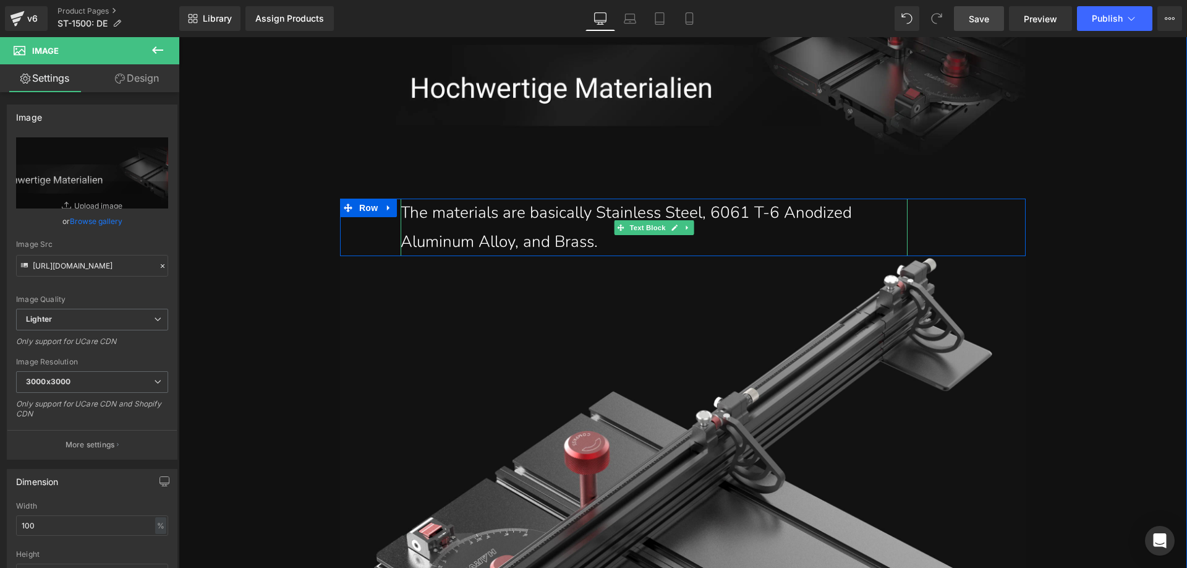
click at [523, 229] on div "The materials are basically Stainless Steel, 6061 T-6 Anodized Aluminum Alloy, …" at bounding box center [650, 227] width 498 height 58
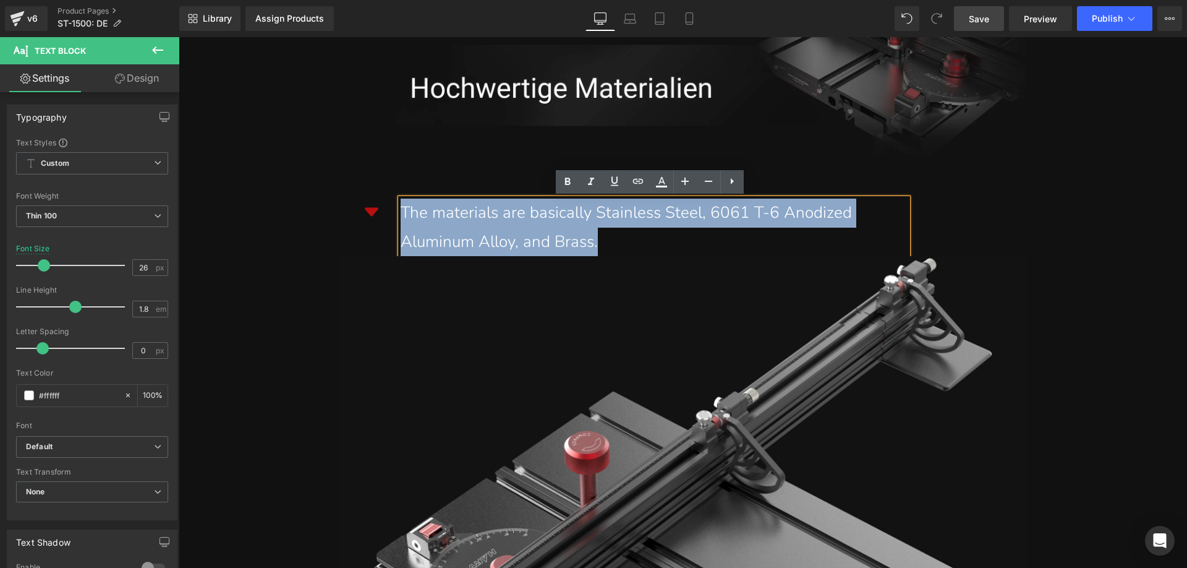
drag, startPoint x: 596, startPoint y: 238, endPoint x: 396, endPoint y: 216, distance: 201.6
click at [401, 216] on div "The materials are basically Stainless Steel, 6061 T-6 Anodized Aluminum Alloy, …" at bounding box center [650, 227] width 498 height 58
paste div
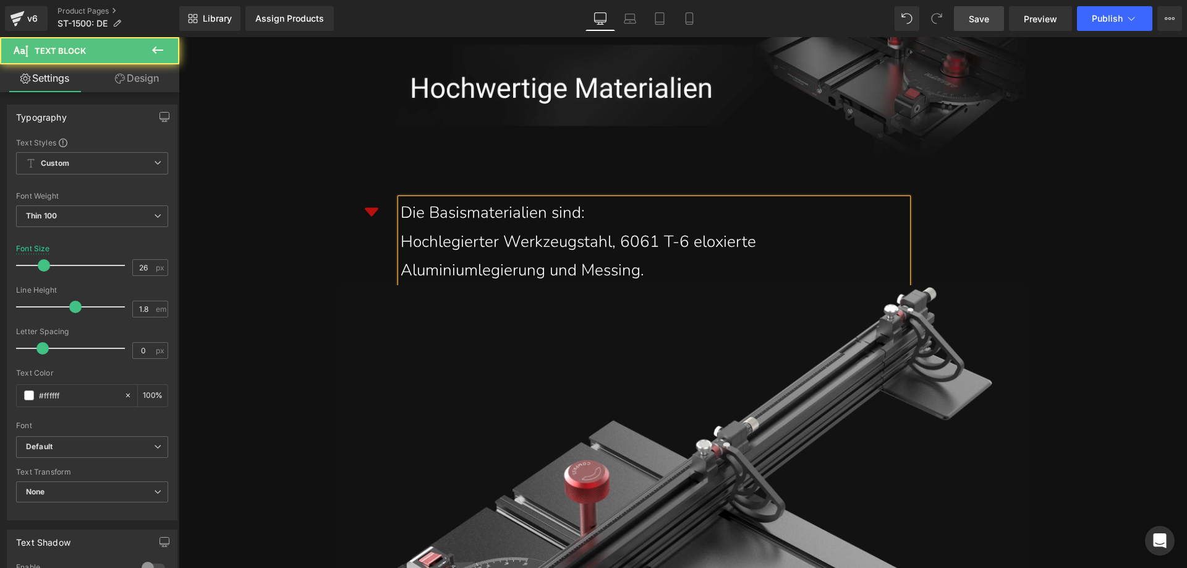
click at [402, 268] on div "Hochlegierter Werkzeugstahl, 6061 T-6 eloxierte Aluminiumlegierung und Messing." at bounding box center [650, 257] width 498 height 58
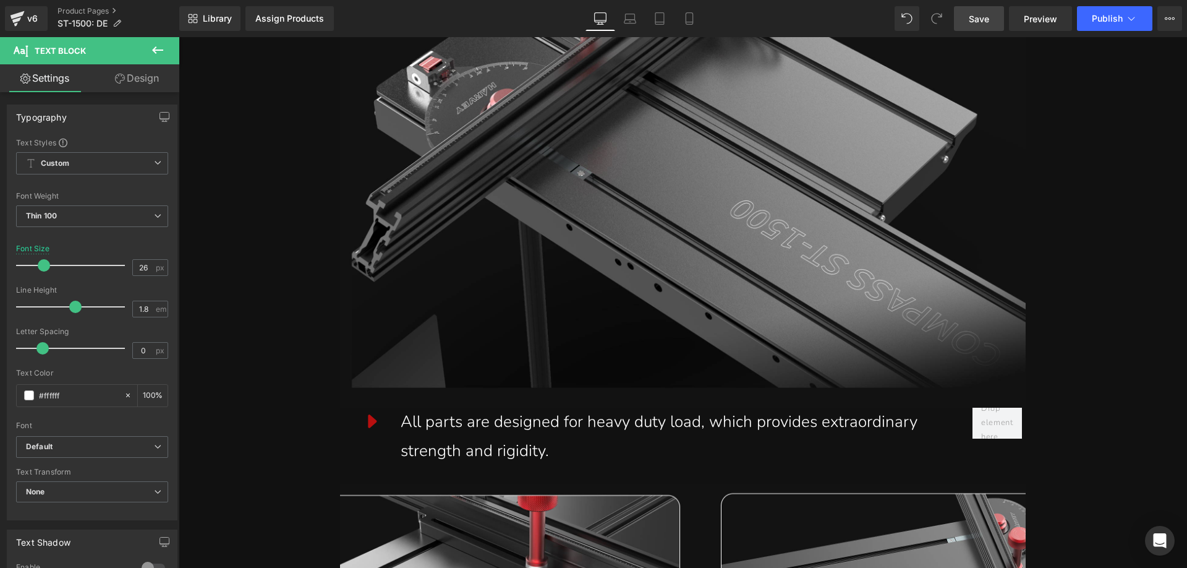
scroll to position [8323, 0]
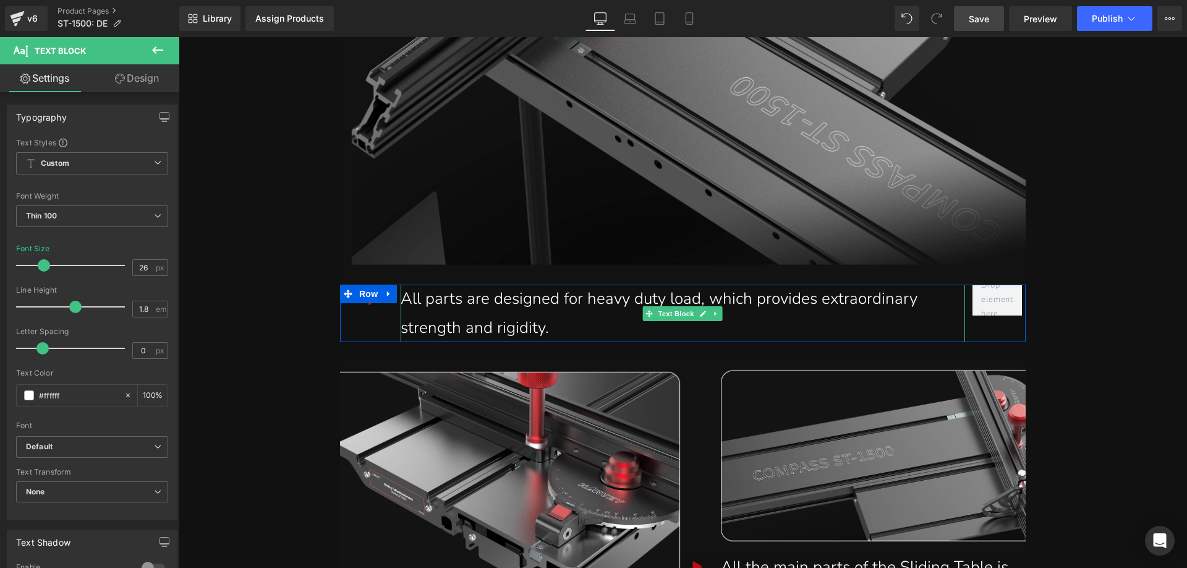
click at [492, 321] on div "All parts are designed for heavy duty load, which provides extraordinary streng…" at bounding box center [678, 313] width 555 height 58
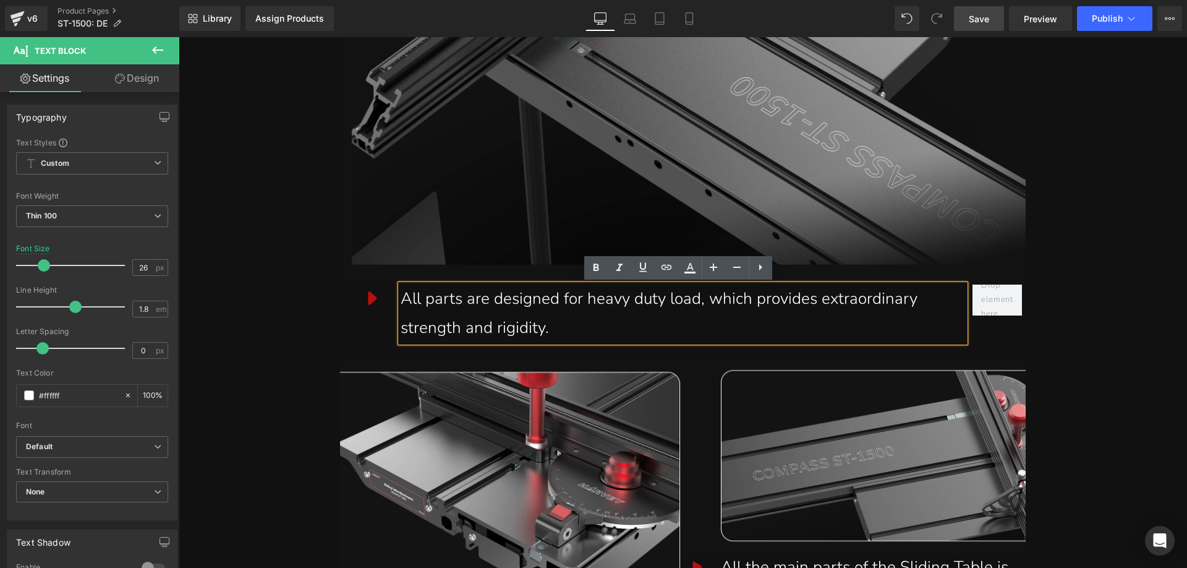
drag, startPoint x: 556, startPoint y: 328, endPoint x: 399, endPoint y: 296, distance: 159.6
click at [401, 296] on div "All parts are designed for heavy duty load, which provides extraordinary streng…" at bounding box center [678, 313] width 555 height 58
paste div
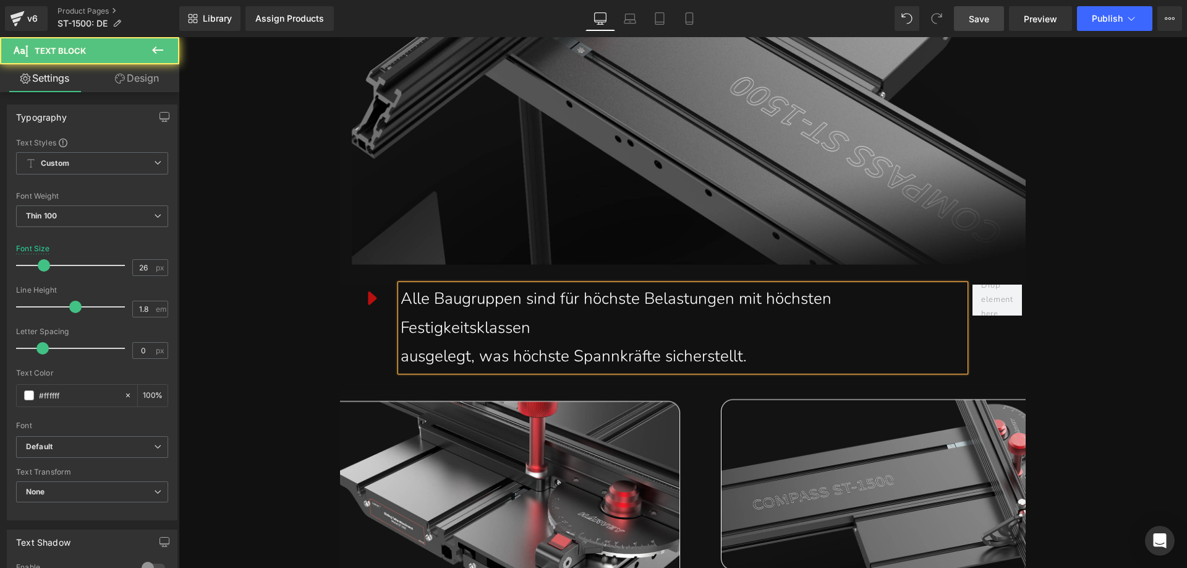
click at [401, 355] on div "ausgelegt, was höchste Spannkräfte sicherstellt." at bounding box center [678, 356] width 555 height 29
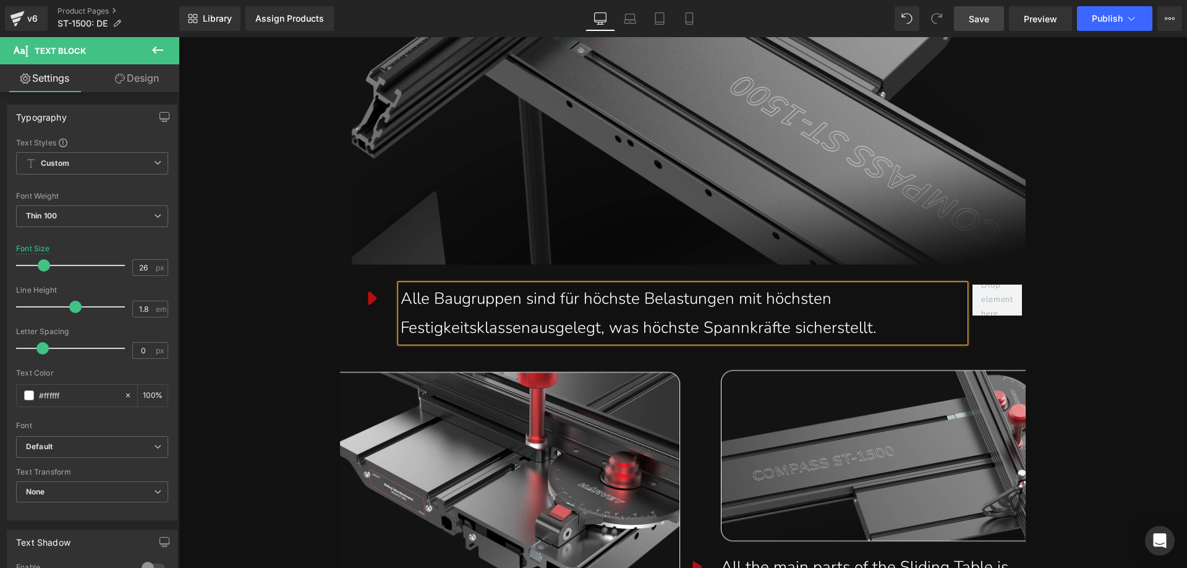
click at [401, 325] on div "Alle Baugruppen sind für höchste Belastungen mit höchsten Festigkeitsklassen au…" at bounding box center [678, 313] width 555 height 58
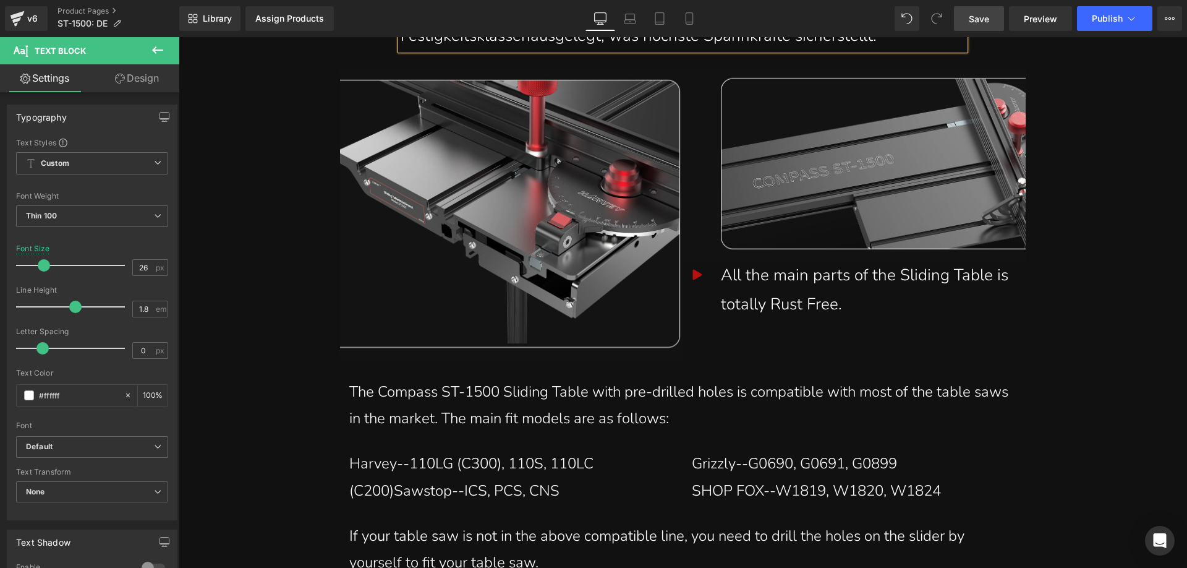
scroll to position [8633, 0]
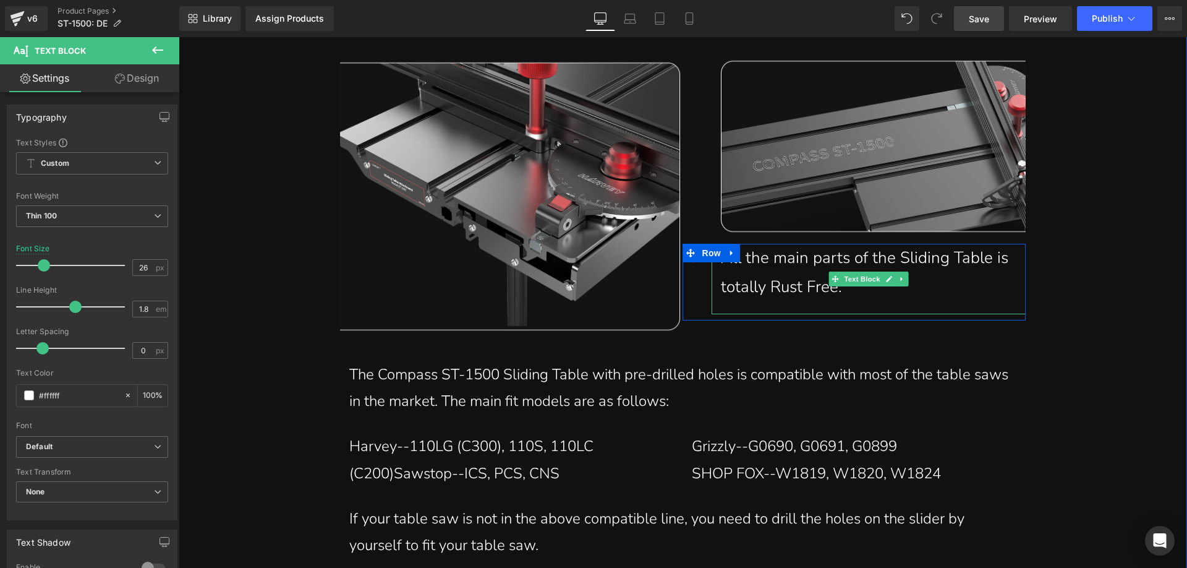
click at [774, 283] on div "All the main parts of the Sliding Table is totally Rust Free." at bounding box center [873, 273] width 305 height 58
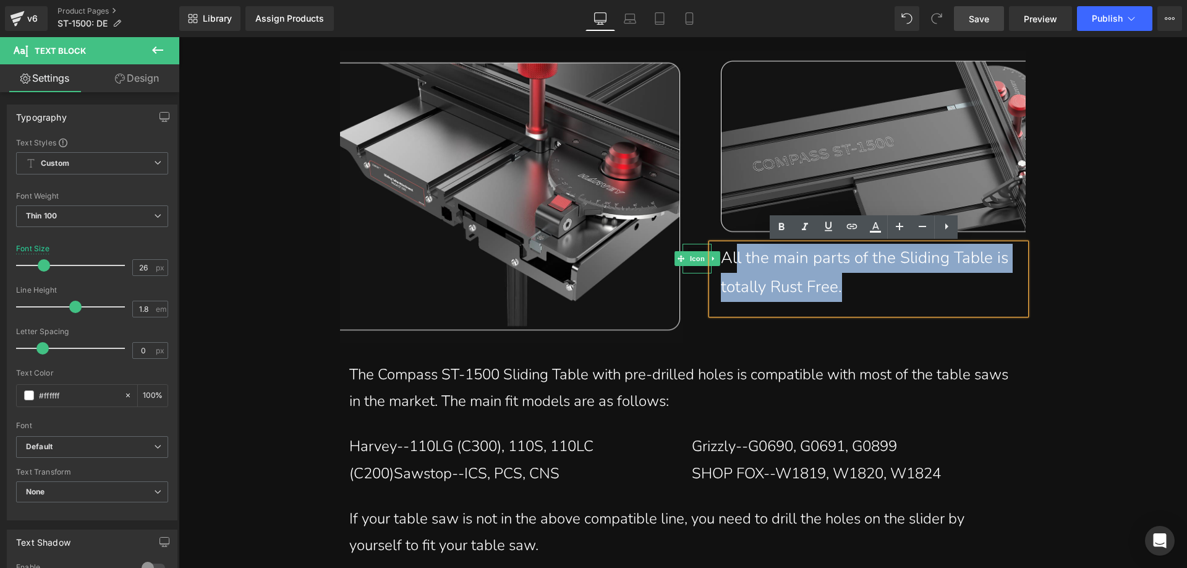
drag, startPoint x: 778, startPoint y: 276, endPoint x: 702, endPoint y: 262, distance: 77.4
click at [702, 262] on div "Icon All the main parts of the Sliding Table is totally Rust Free. Text Block R…" at bounding box center [854, 282] width 343 height 77
click at [816, 275] on div "All the main parts of the Sliding Table is totally Rust Free." at bounding box center [873, 273] width 305 height 58
drag, startPoint x: 846, startPoint y: 290, endPoint x: 719, endPoint y: 260, distance: 130.2
click at [721, 260] on div "All the main parts of the Sliding Table is totally Rust Free." at bounding box center [873, 273] width 305 height 58
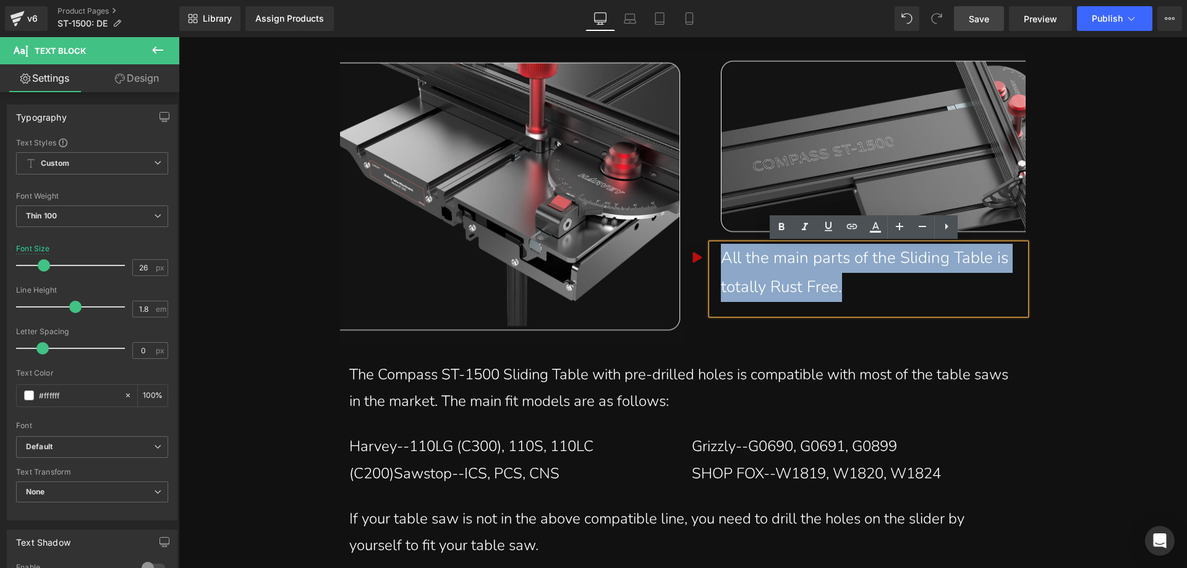
paste div
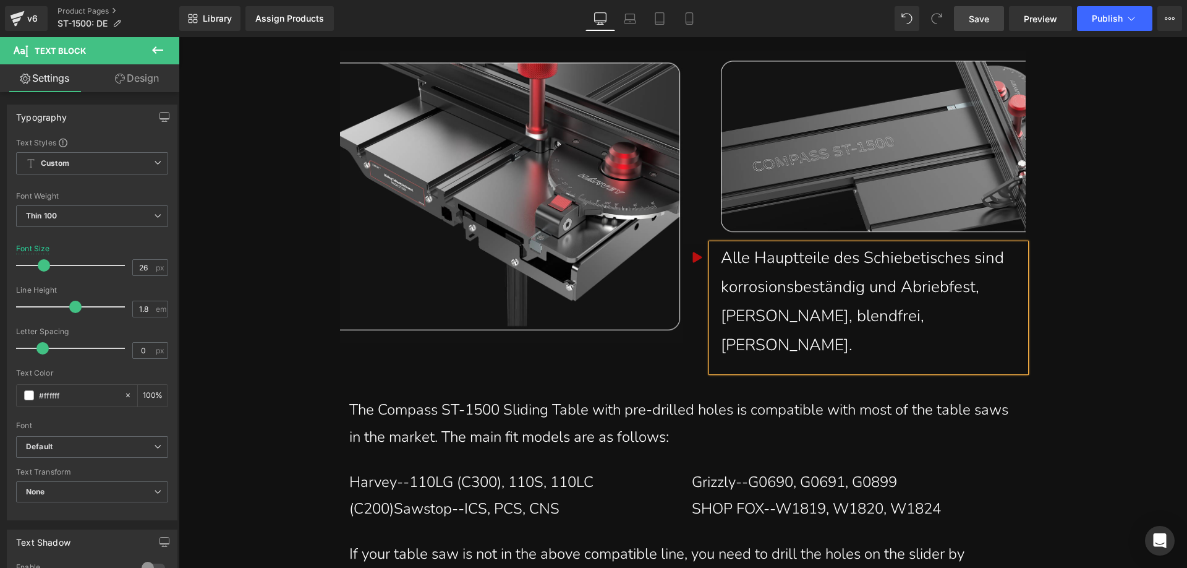
scroll to position [8756, 0]
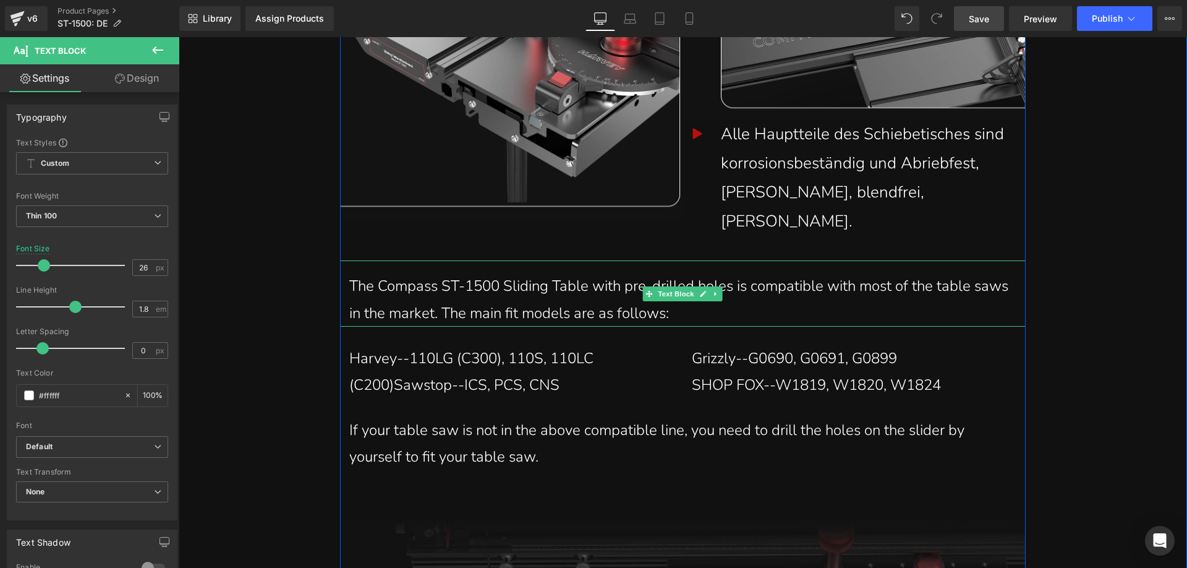
click at [704, 285] on p "The Compass ST-1500 Sliding Table with pre-drilled holes is compatible with mos…" at bounding box center [682, 270] width 667 height 53
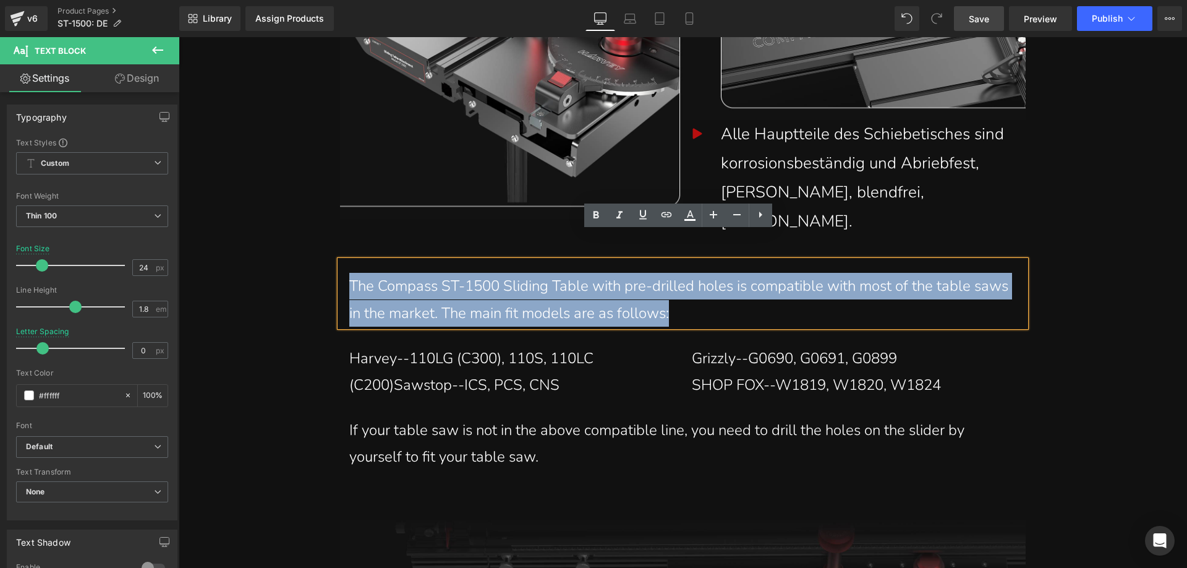
drag, startPoint x: 688, startPoint y: 286, endPoint x: 346, endPoint y: 262, distance: 342.7
click at [349, 262] on p "The Compass ST-1500 Sliding Table with pre-drilled holes is compatible with mos…" at bounding box center [682, 270] width 667 height 53
copy p "The Compass ST-1500 Sliding Table with pre-drilled holes is compatible with mos…"
click at [524, 277] on p "The Compass ST-1500 Sliding Table with pre-drilled holes is compatible with mos…" at bounding box center [682, 270] width 667 height 53
drag, startPoint x: 683, startPoint y: 286, endPoint x: 346, endPoint y: 263, distance: 337.2
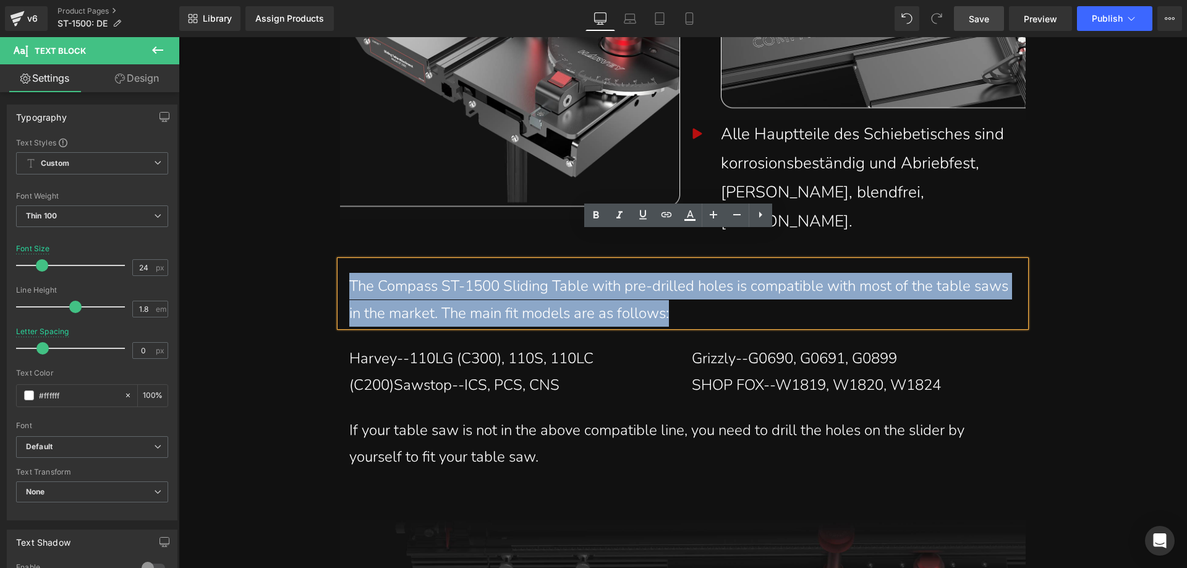
click at [349, 263] on p "The Compass ST-1500 Sliding Table with pre-drilled holes is compatible with mos…" at bounding box center [682, 270] width 667 height 53
paste div
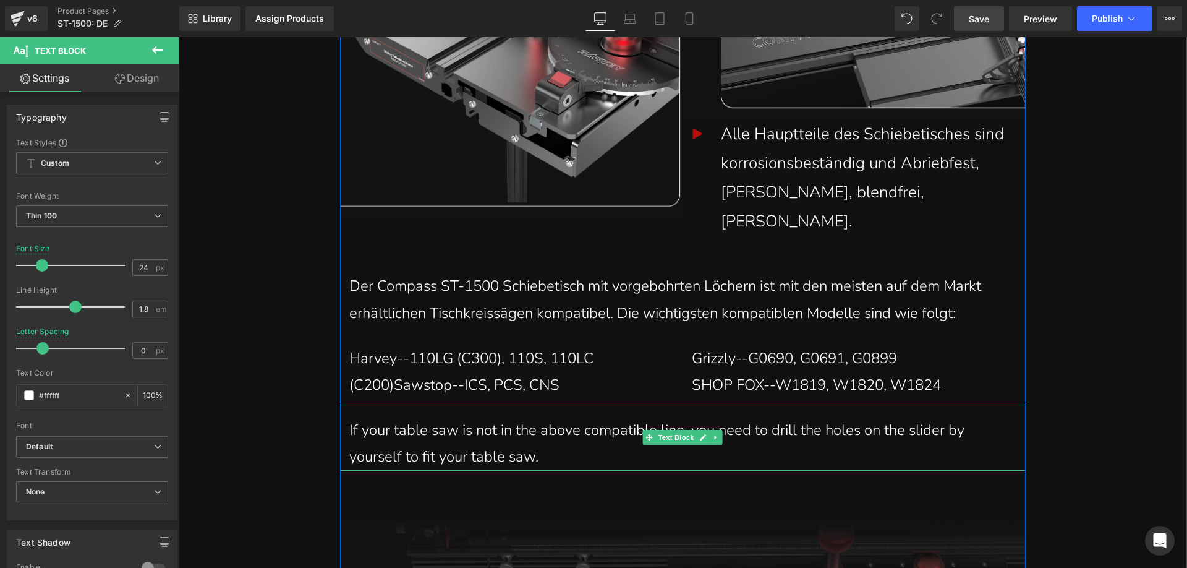
click at [540, 432] on p "If your table saw is not in the above compatible line, you need to drill the ho…" at bounding box center [682, 414] width 667 height 53
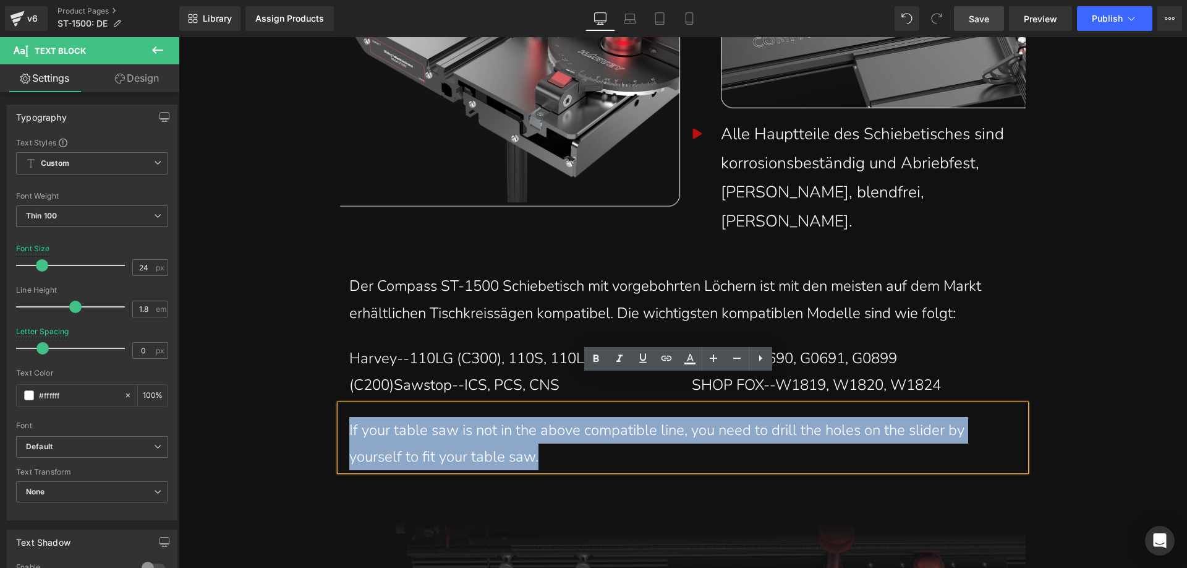
drag, startPoint x: 557, startPoint y: 430, endPoint x: 343, endPoint y: 391, distance: 216.7
click at [343, 391] on div "If your table saw is not in the above compatible line, you need to drill the ho…" at bounding box center [683, 408] width 686 height 66
copy p "If your table saw is not in the above compatible line, you need to drill the ho…"
paste div
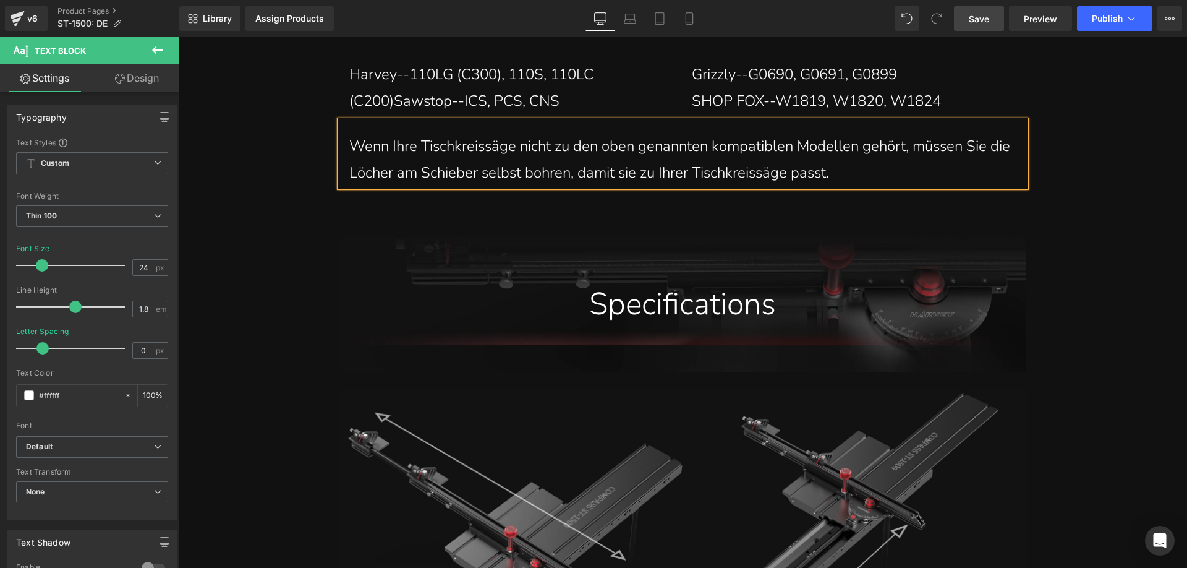
scroll to position [9127, 0]
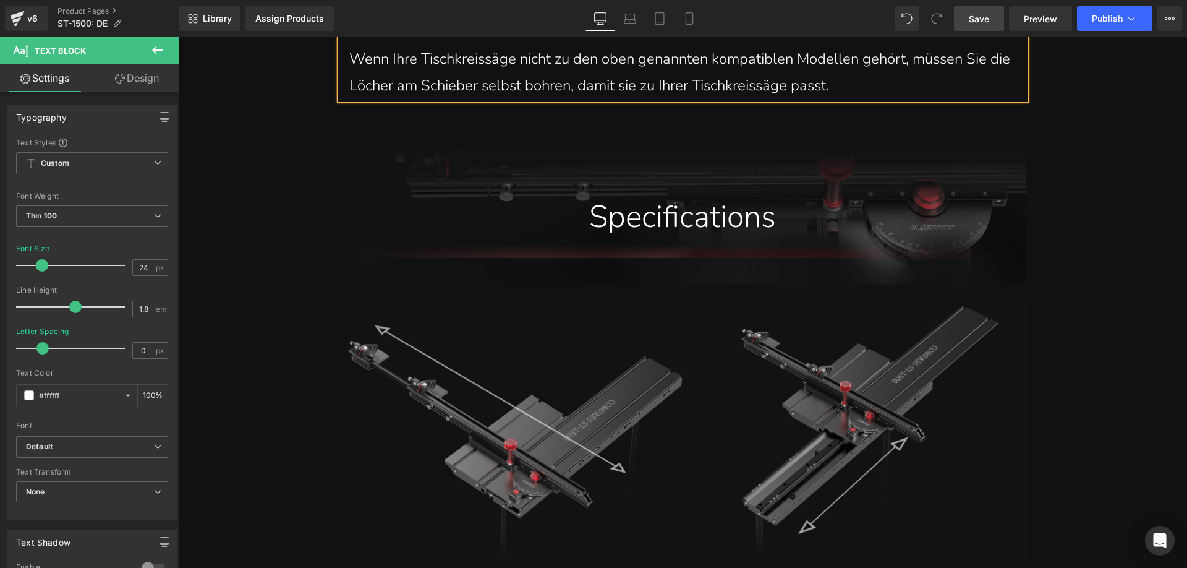
click at [636, 183] on span "Specifications" at bounding box center [682, 187] width 187 height 43
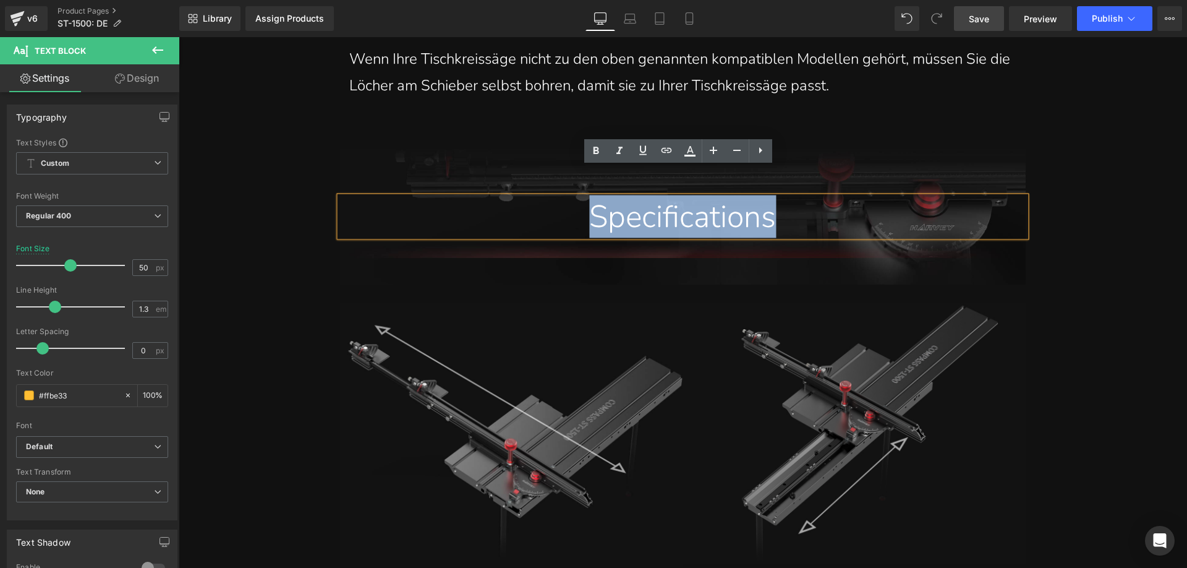
drag, startPoint x: 579, startPoint y: 190, endPoint x: 795, endPoint y: 186, distance: 216.5
click at [795, 186] on div "Specifications" at bounding box center [682, 188] width 667 height 40
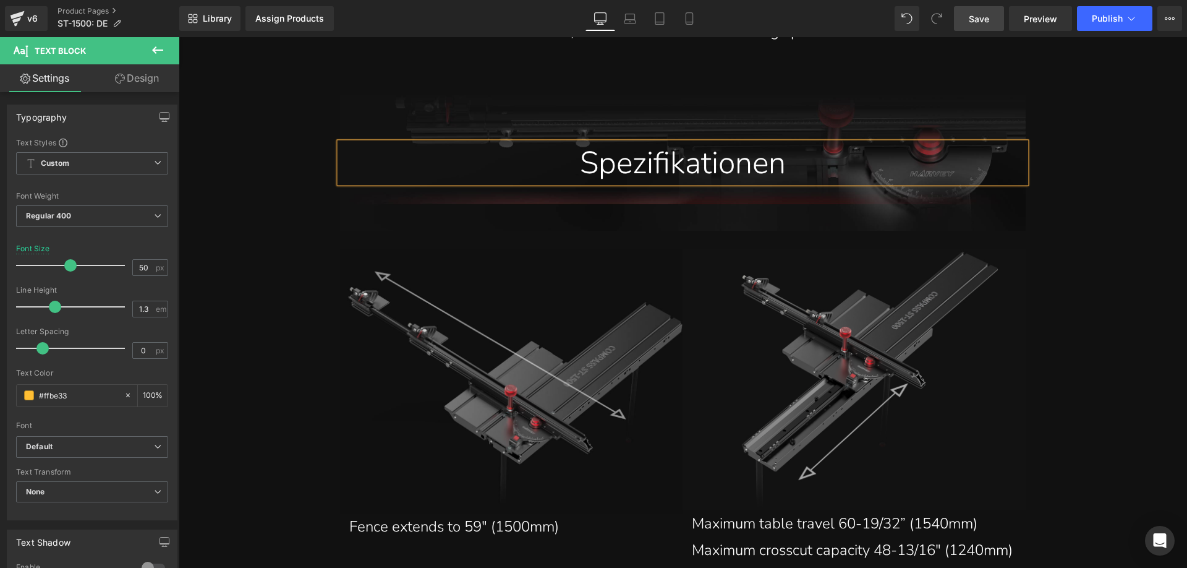
scroll to position [9313, 0]
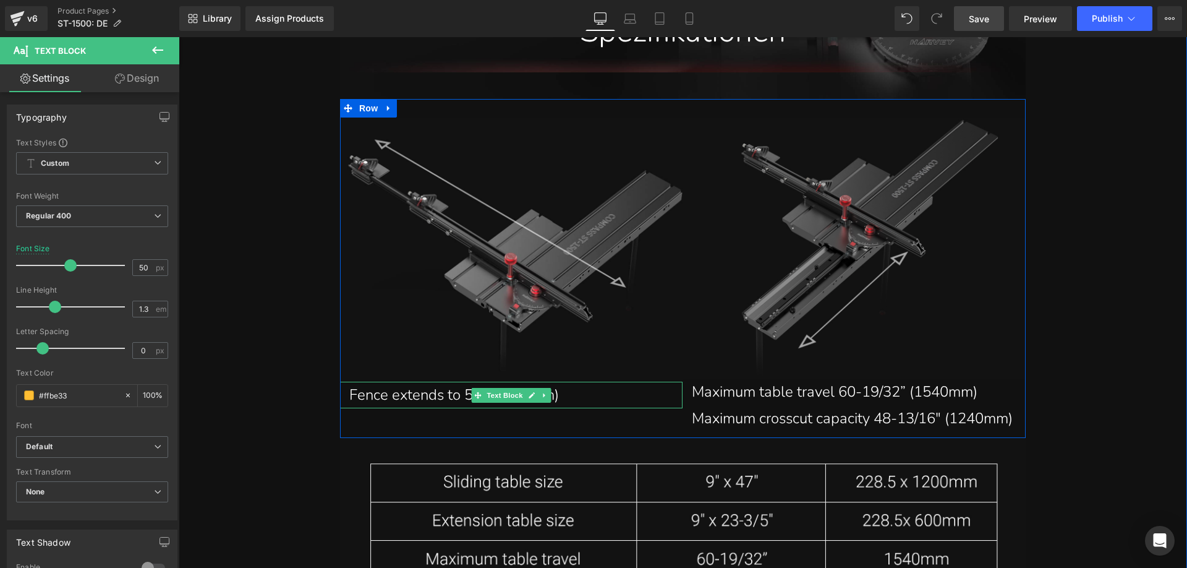
click at [412, 362] on p "Fence extends to 59" (1500mm)" at bounding box center [511, 365] width 325 height 27
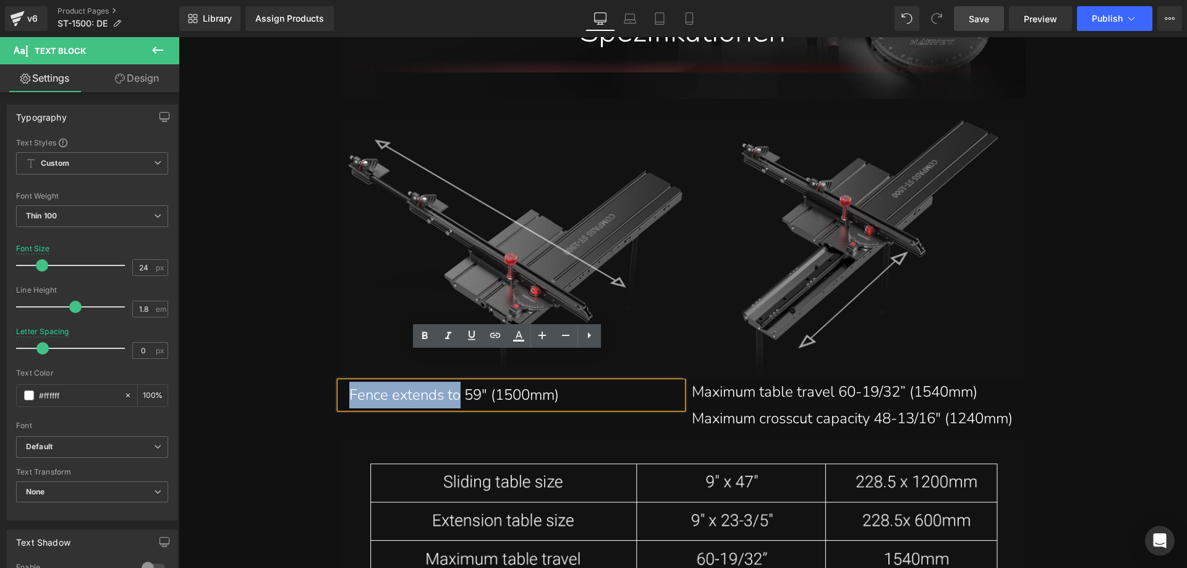
drag, startPoint x: 458, startPoint y: 366, endPoint x: 339, endPoint y: 364, distance: 118.7
click at [340, 364] on div "Fence extends to 59" (1500mm)" at bounding box center [511, 365] width 343 height 27
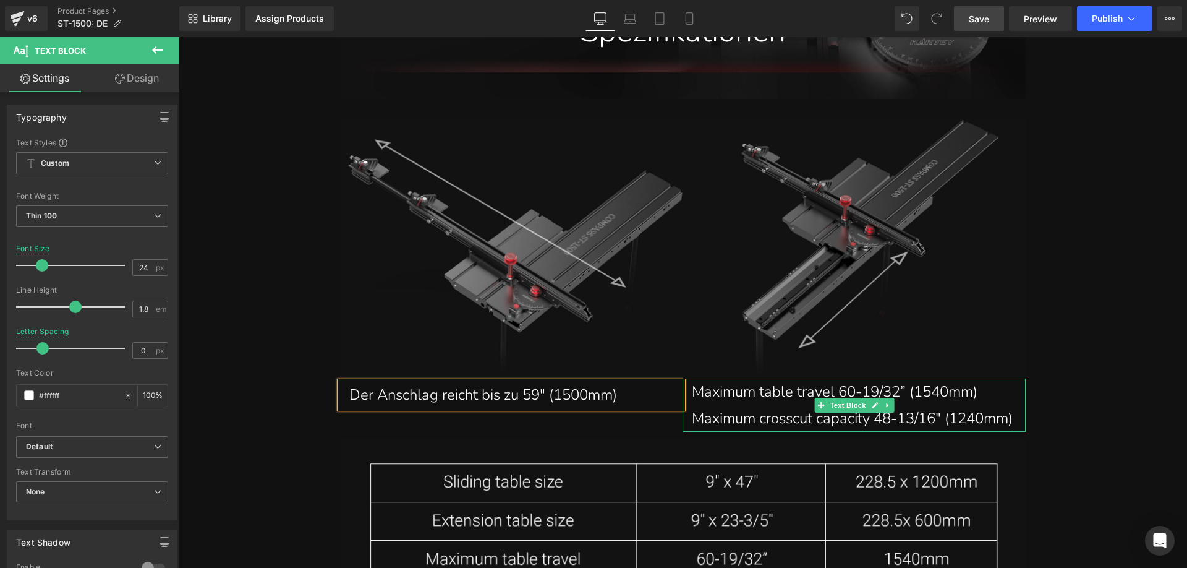
click at [723, 365] on p "Maximum table travel 60-19/32” (1540mm)" at bounding box center [854, 362] width 325 height 27
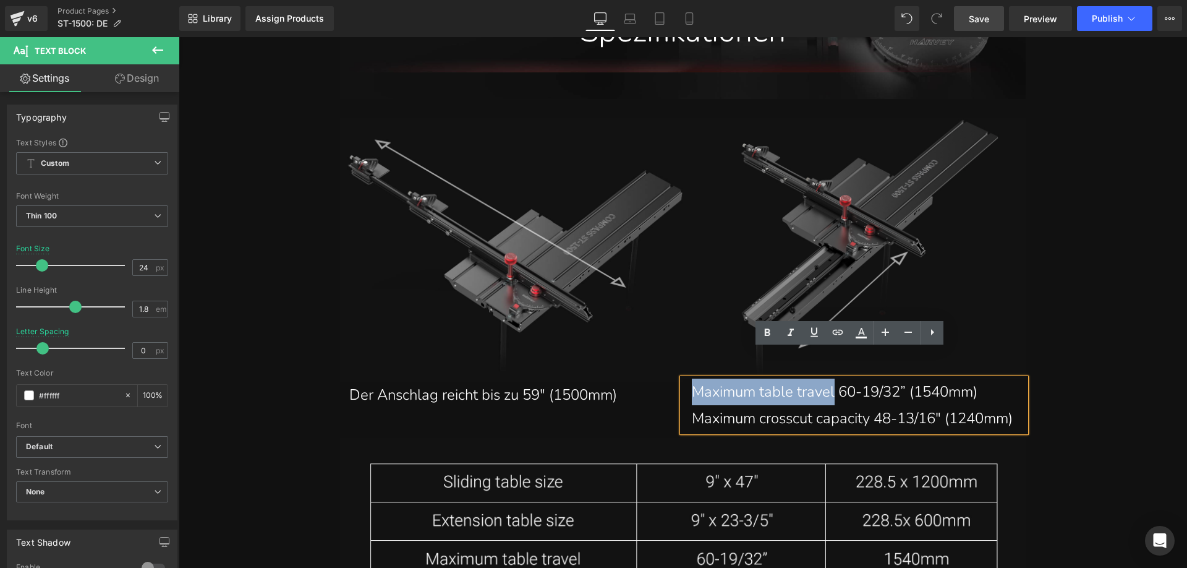
drag, startPoint x: 691, startPoint y: 359, endPoint x: 832, endPoint y: 359, distance: 141.6
click at [832, 359] on p "Maximum table travel 60-19/32” (1540mm)" at bounding box center [854, 362] width 325 height 27
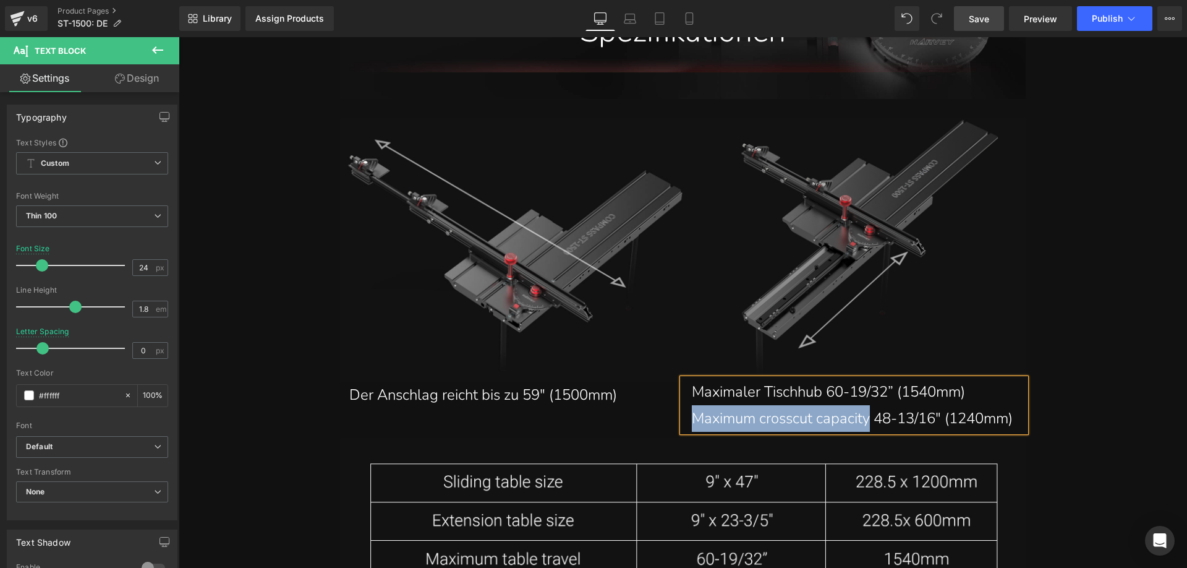
drag, startPoint x: 688, startPoint y: 386, endPoint x: 869, endPoint y: 385, distance: 181.2
click at [869, 385] on p "Maximum crosscut capacity 48-13/16" (1240mm)" at bounding box center [854, 389] width 325 height 27
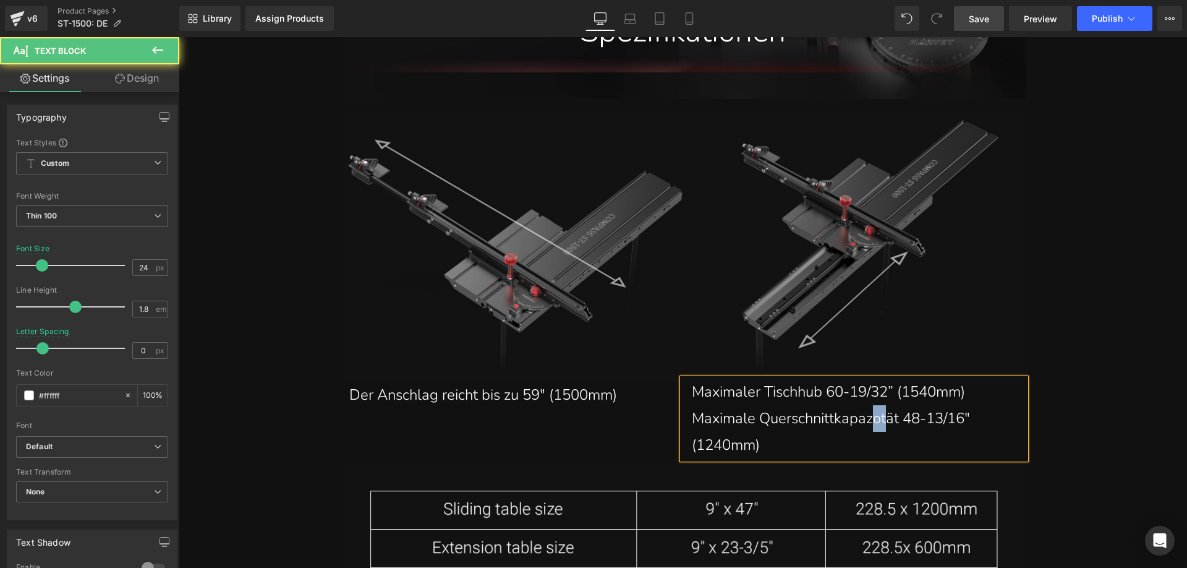
click at [874, 390] on p "Maximale Querschnittkapazotät 48-13/16" (1240mm)" at bounding box center [854, 402] width 325 height 53
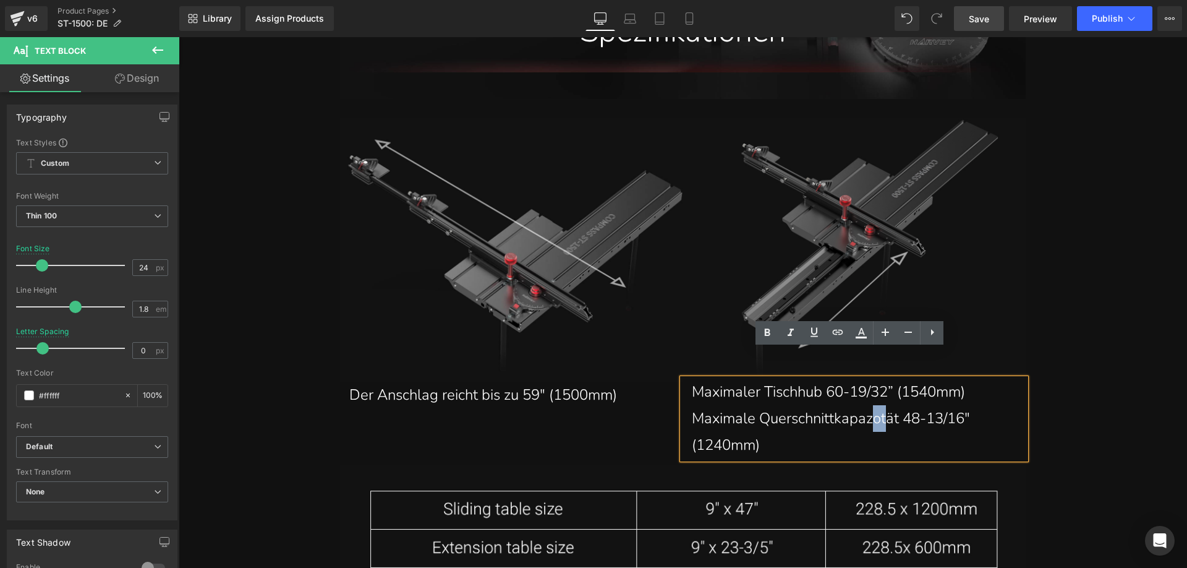
click at [875, 391] on p "Maximale Querschnittkapazotät 48-13/16" (1240mm)" at bounding box center [854, 402] width 325 height 53
click at [876, 389] on p "Maximale Querschnittkapazotät 48-13/16" (1240mm)" at bounding box center [854, 402] width 325 height 53
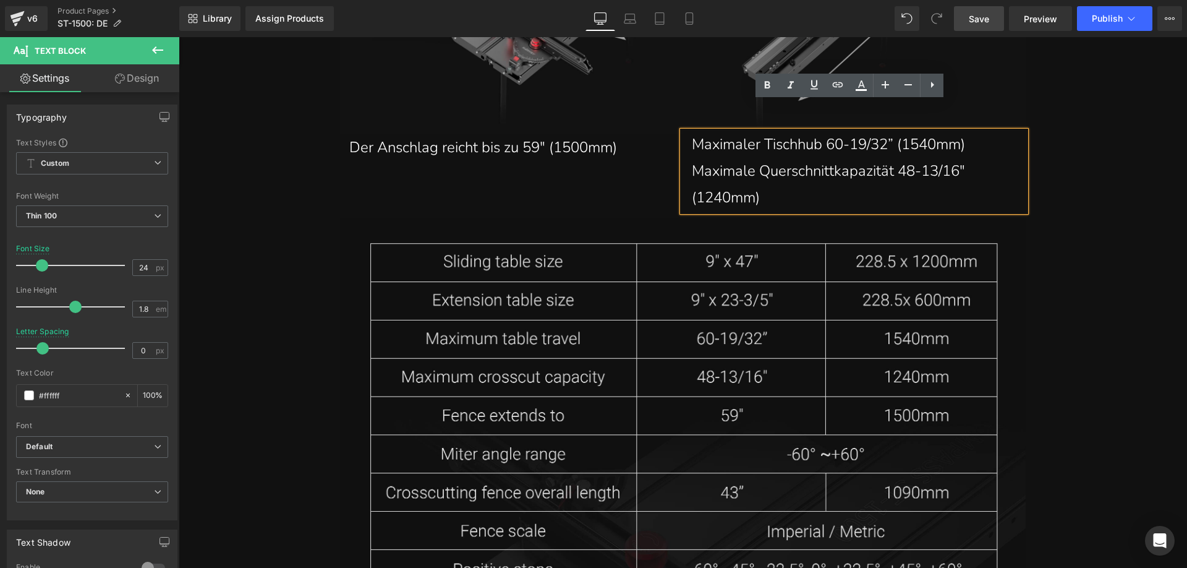
click at [537, 305] on img at bounding box center [683, 466] width 686 height 555
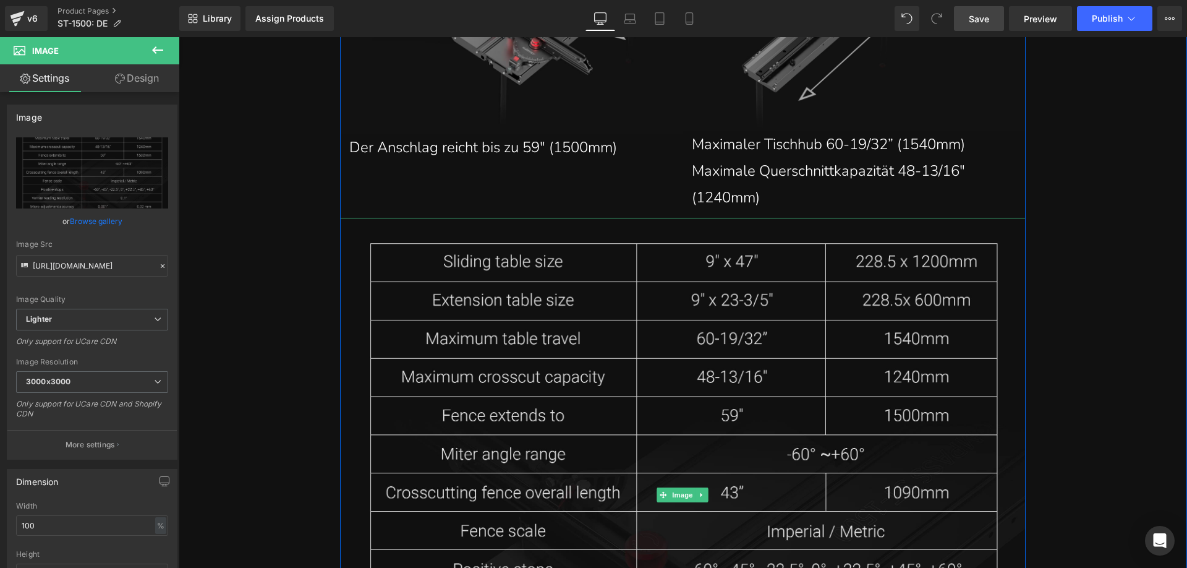
click at [553, 401] on img at bounding box center [683, 466] width 686 height 555
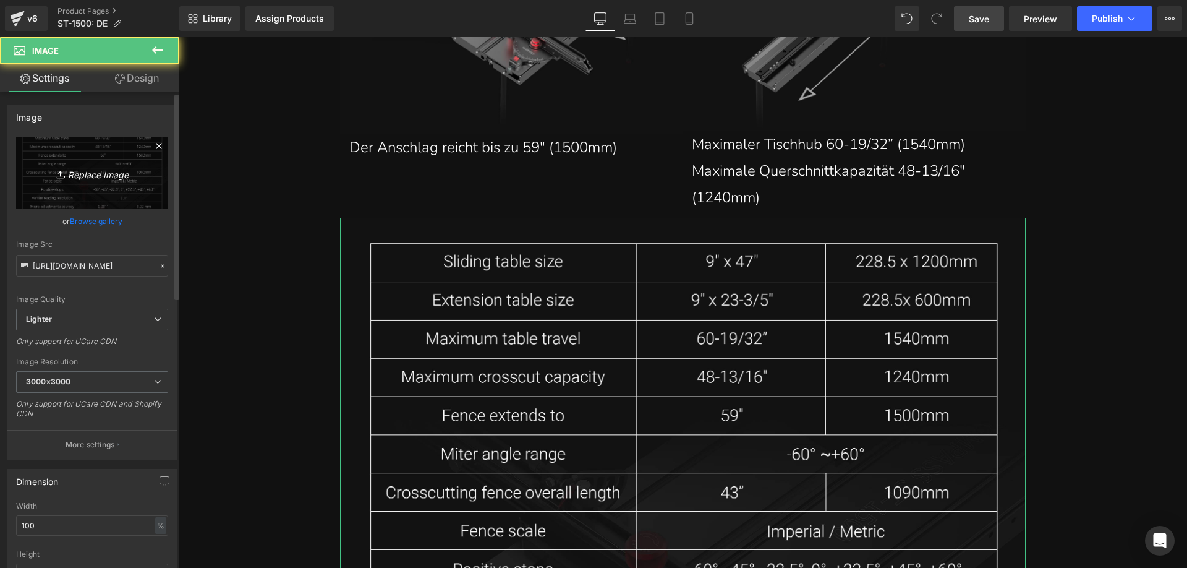
click at [92, 177] on icon "Replace Image" at bounding box center [92, 172] width 99 height 15
type input "C:\fakepath\ST-1500_09.webp"
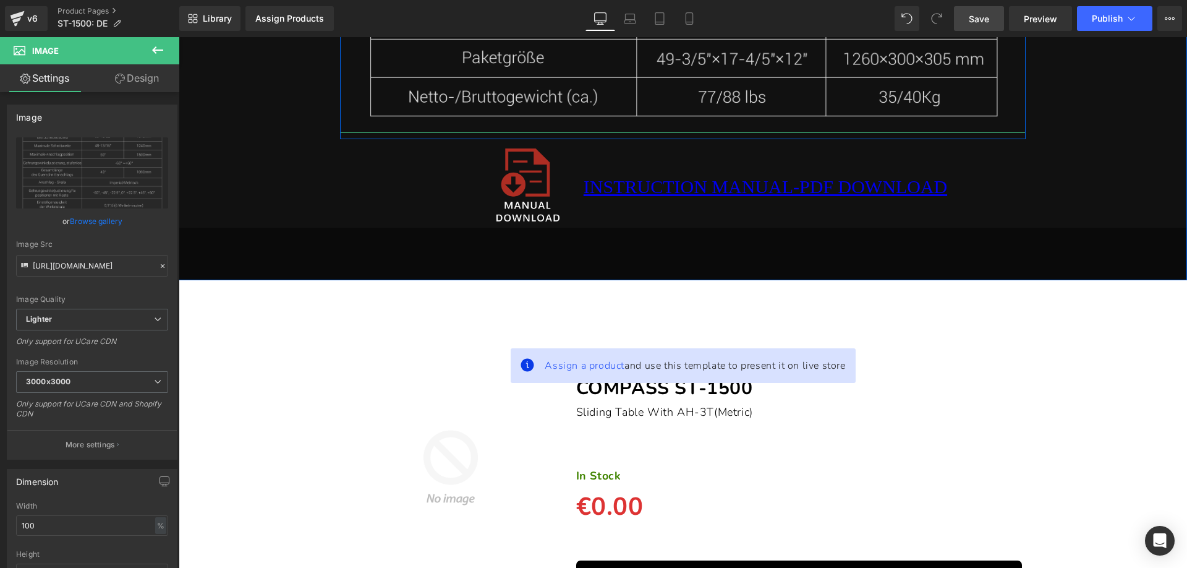
scroll to position [10302, 0]
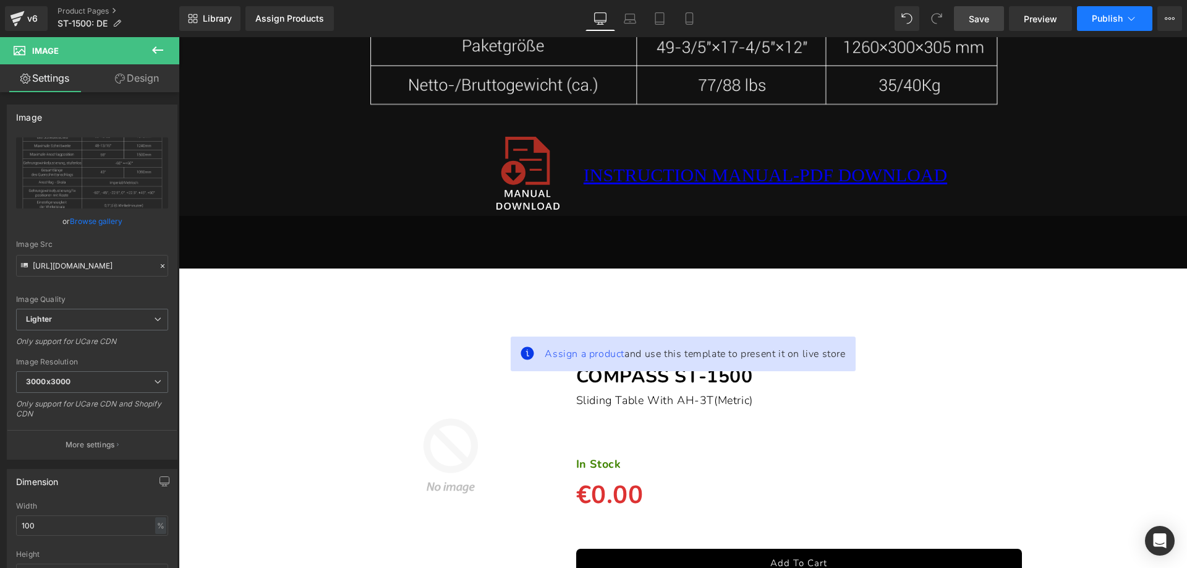
click at [1110, 29] on button "Publish" at bounding box center [1114, 18] width 75 height 25
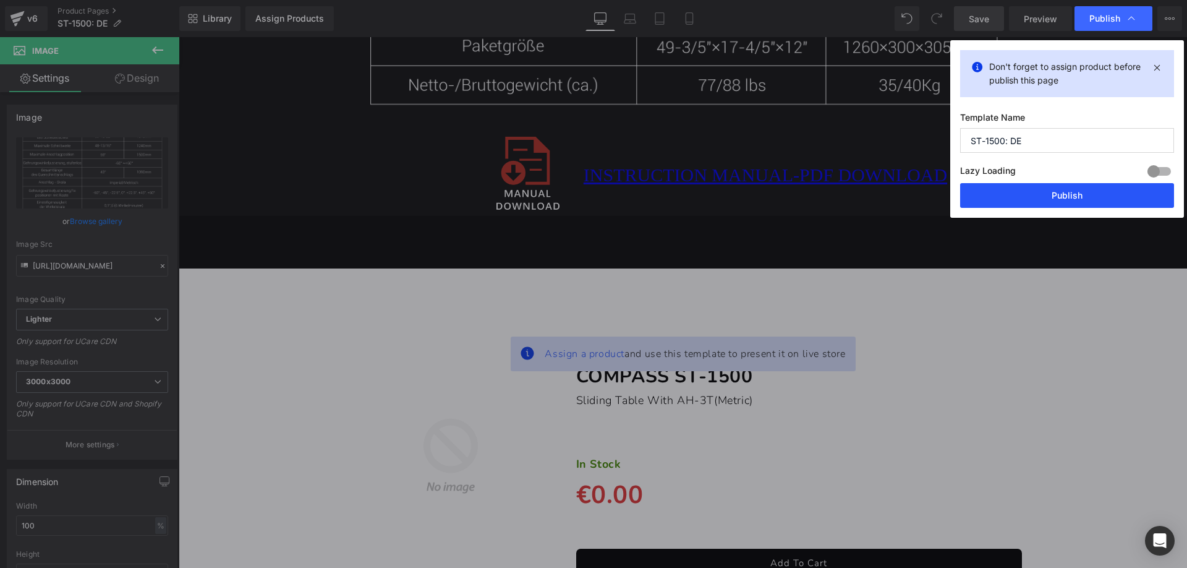
click at [1028, 191] on button "Publish" at bounding box center [1067, 195] width 214 height 25
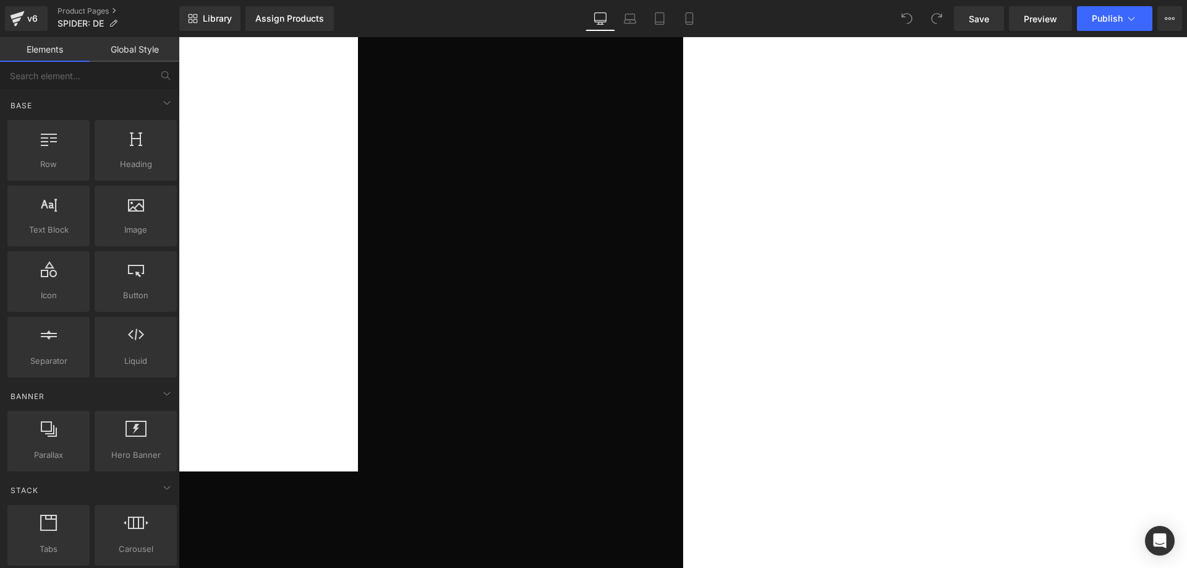
scroll to position [557, 0]
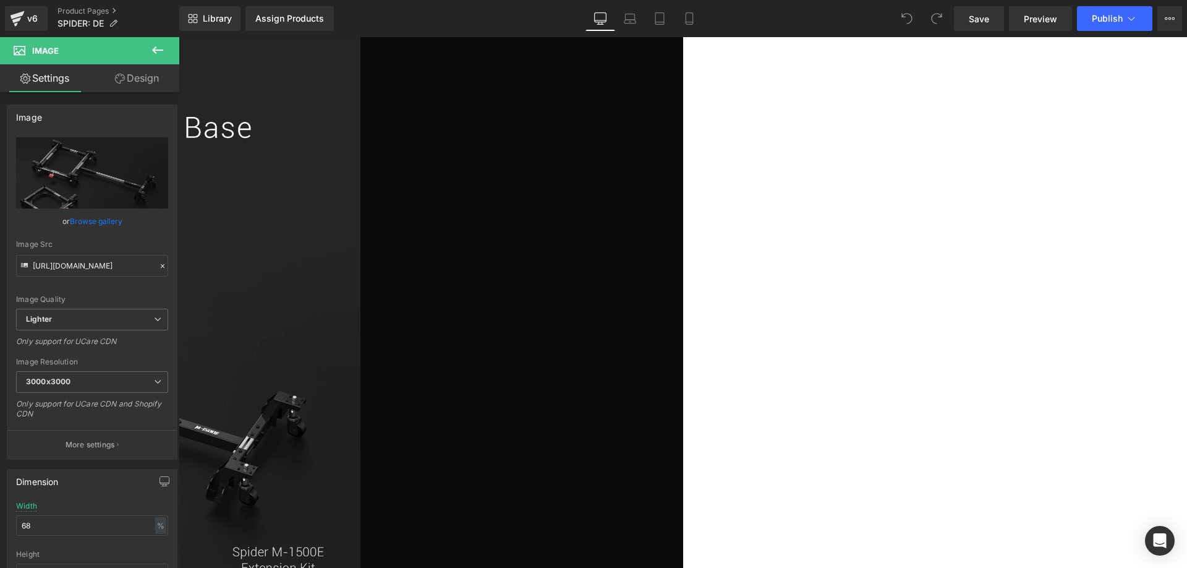
scroll to position [1546, 0]
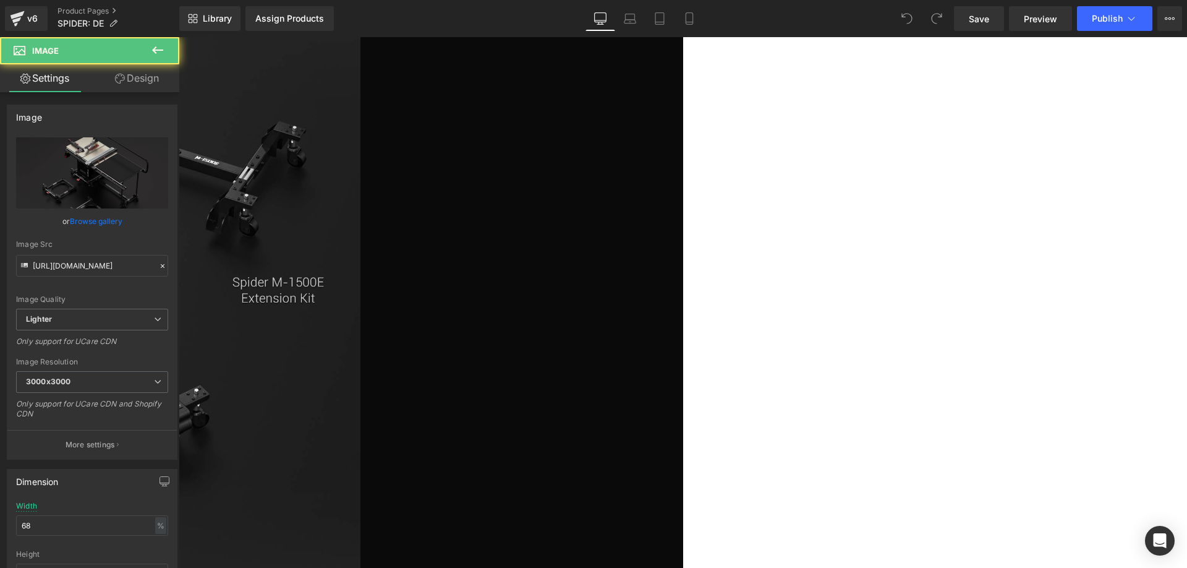
scroll to position [1855, 0]
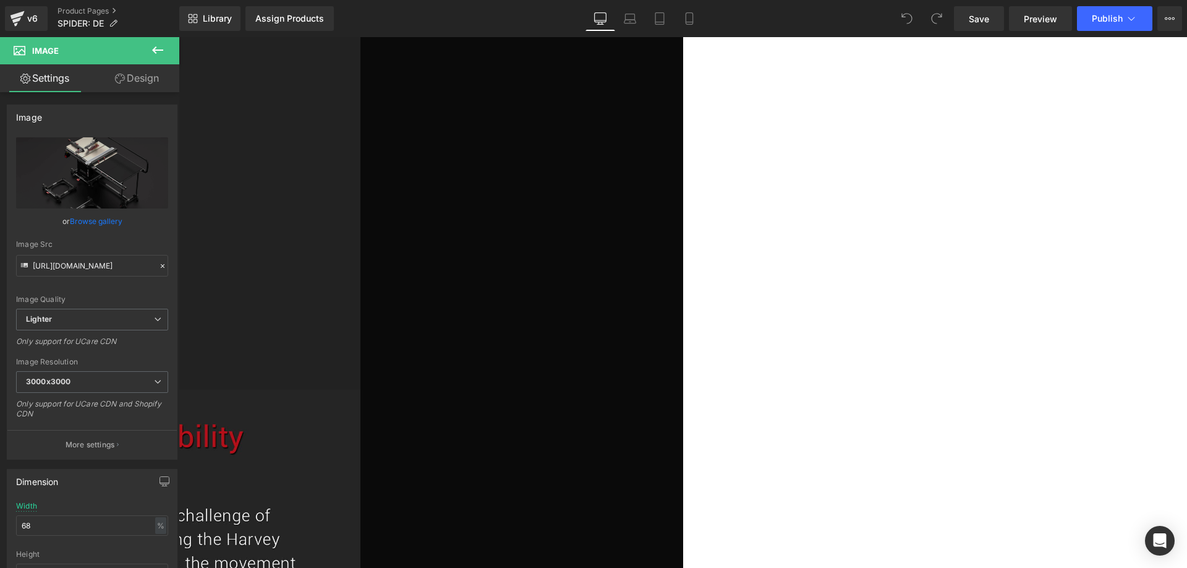
scroll to position [2412, 0]
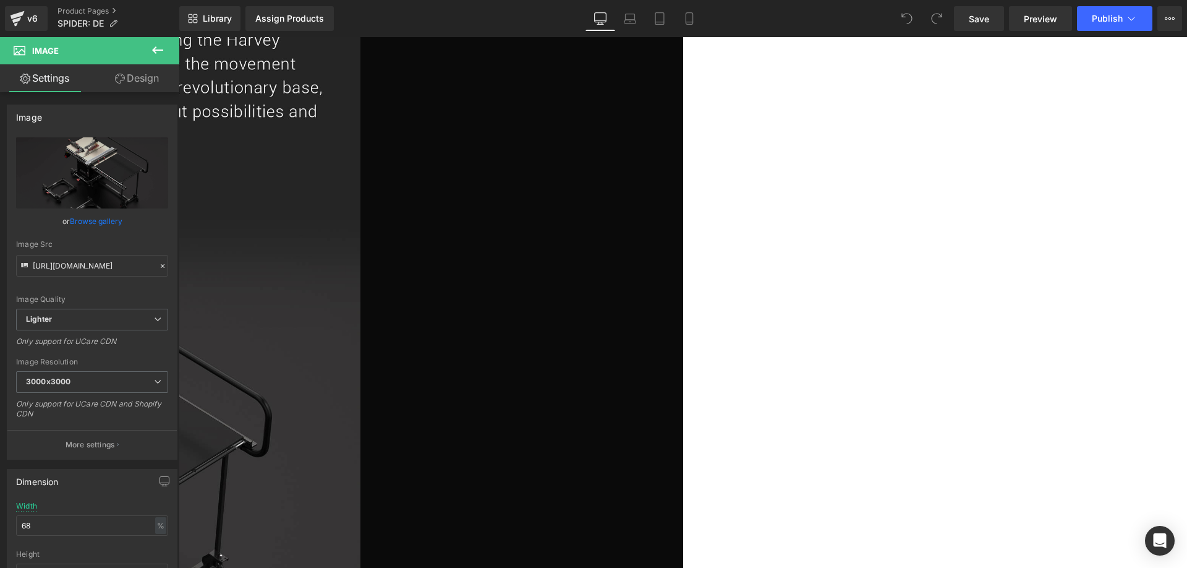
scroll to position [2906, 0]
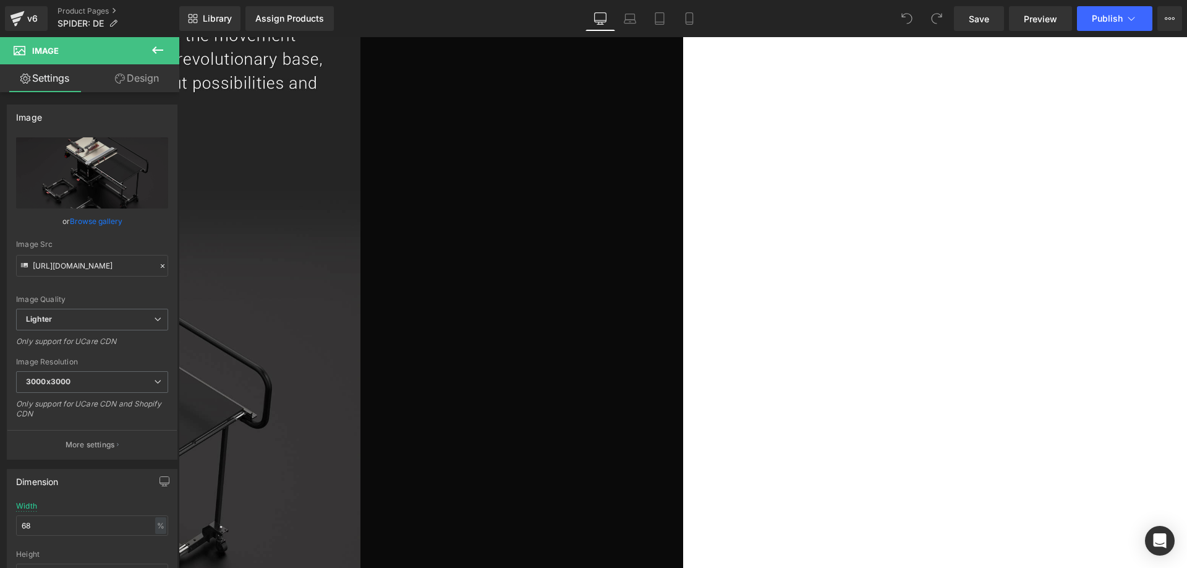
click at [360, 144] on img at bounding box center [18, 428] width 686 height 1133
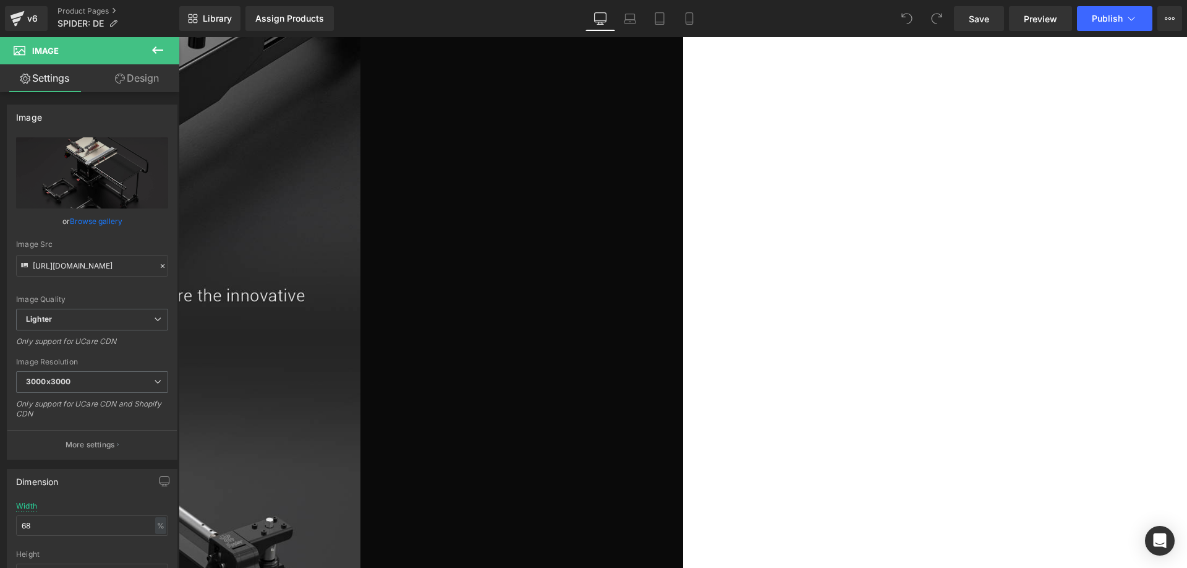
scroll to position [4514, 0]
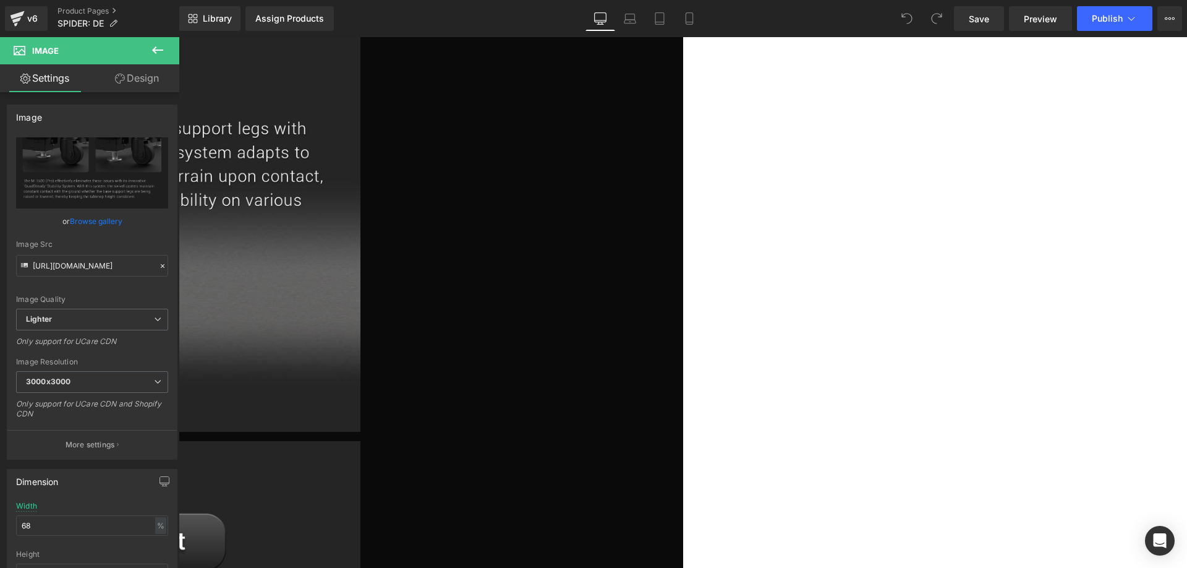
scroll to position [5318, 0]
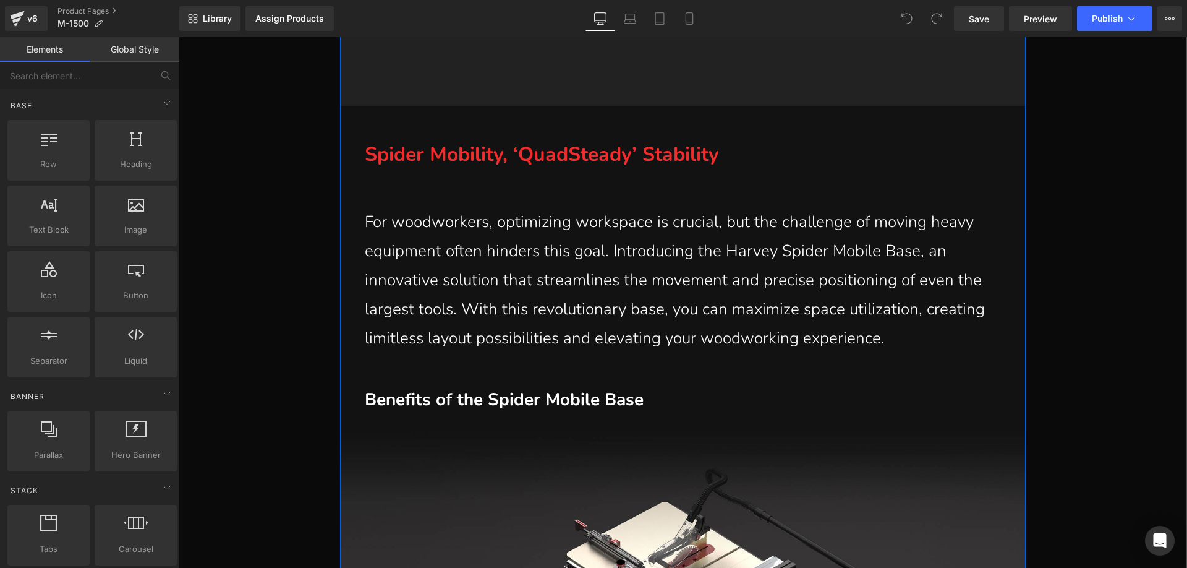
scroll to position [1917, 0]
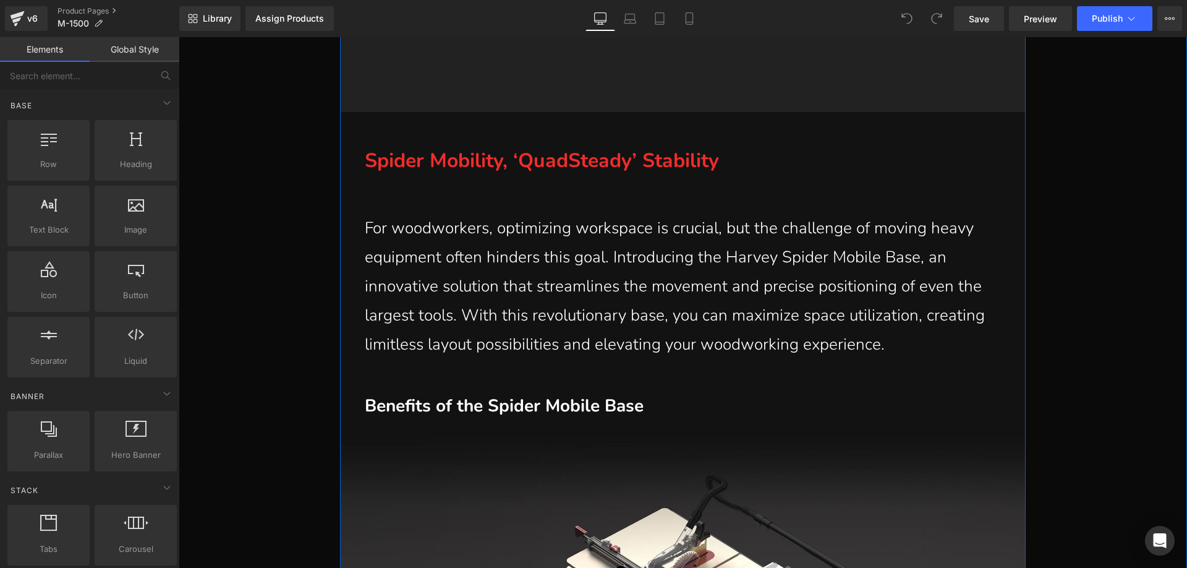
drag, startPoint x: 533, startPoint y: 279, endPoint x: 509, endPoint y: 276, distance: 24.4
click at [533, 279] on span "For woodworkers, optimizing workspace is crucial, but the challenge of moving h…" at bounding box center [675, 285] width 620 height 137
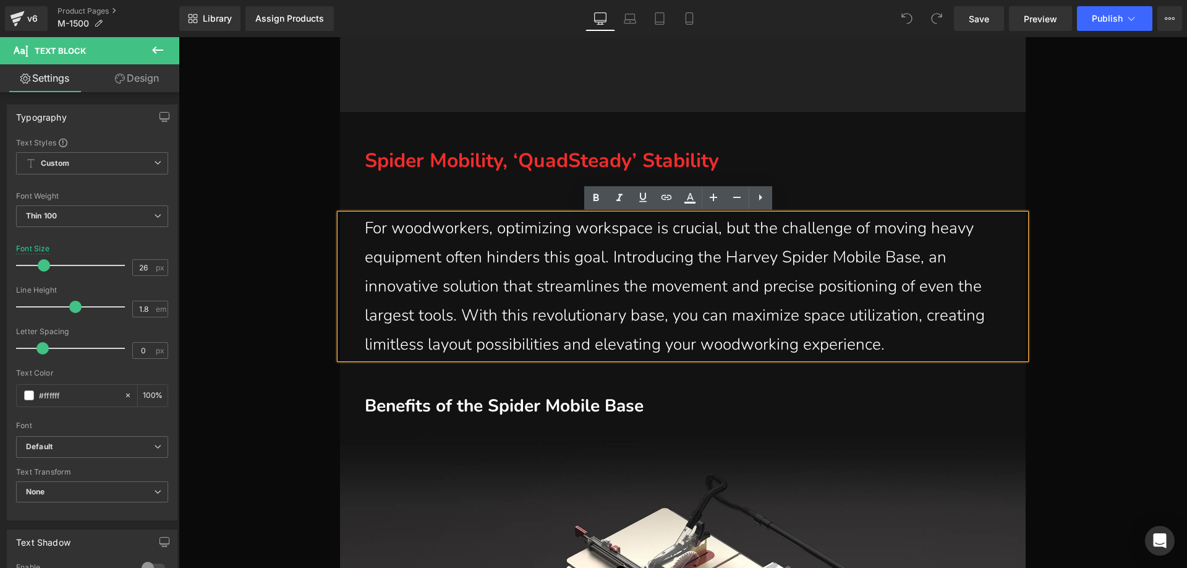
click at [556, 268] on span "For woodworkers, optimizing workspace is crucial, but the challenge of moving h…" at bounding box center [675, 285] width 620 height 137
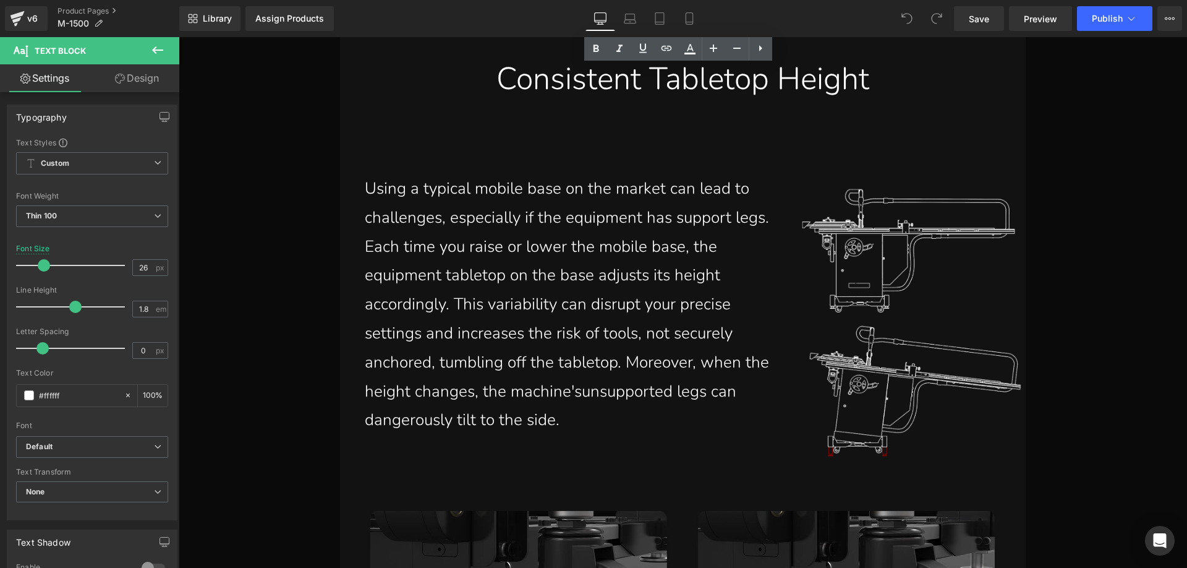
scroll to position [5070, 0]
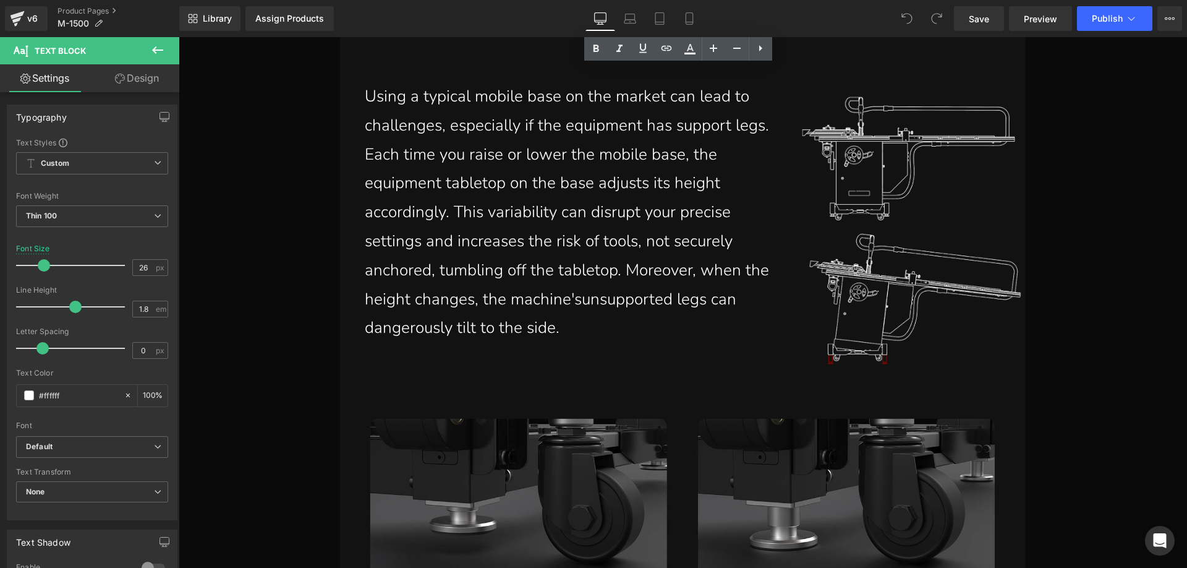
click at [518, 229] on p "Using a typical mobile base on the market can lead to challenges, especially if…" at bounding box center [576, 212] width 423 height 260
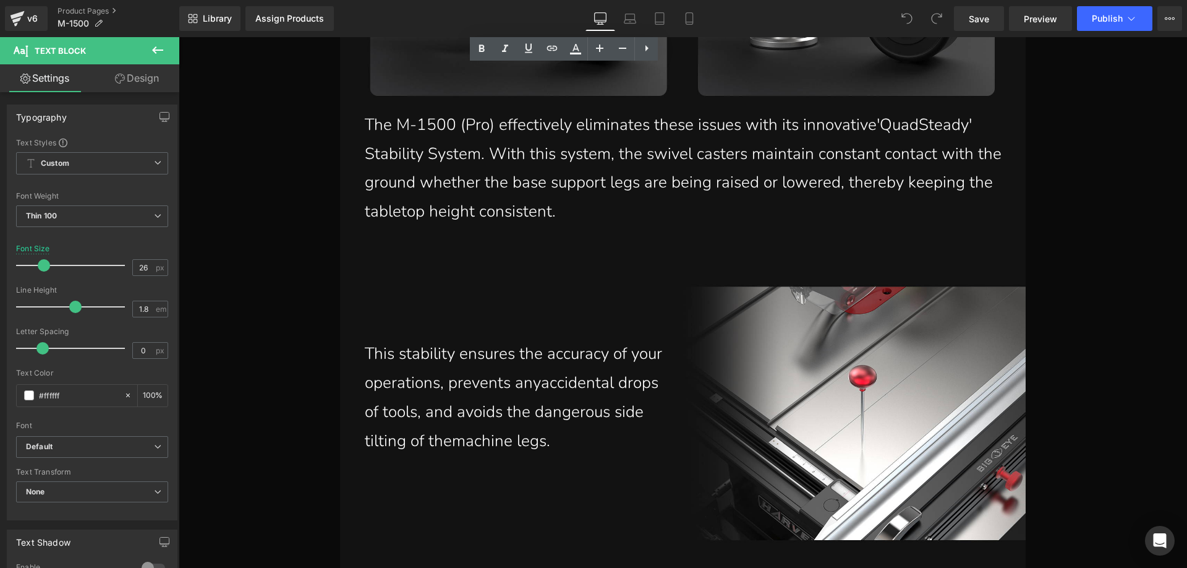
scroll to position [5751, 0]
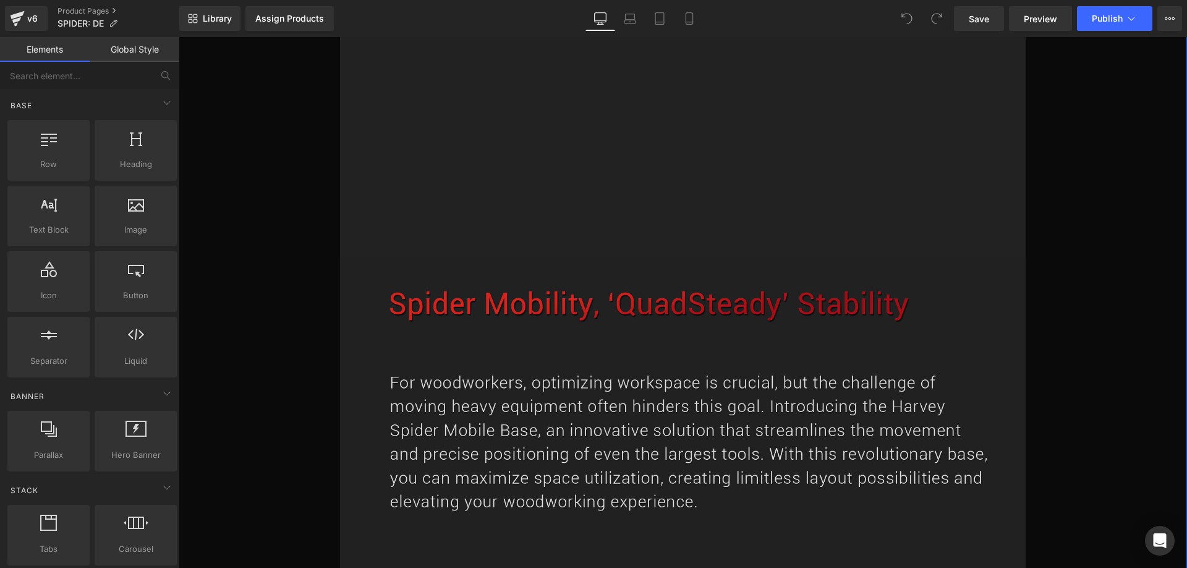
scroll to position [1979, 0]
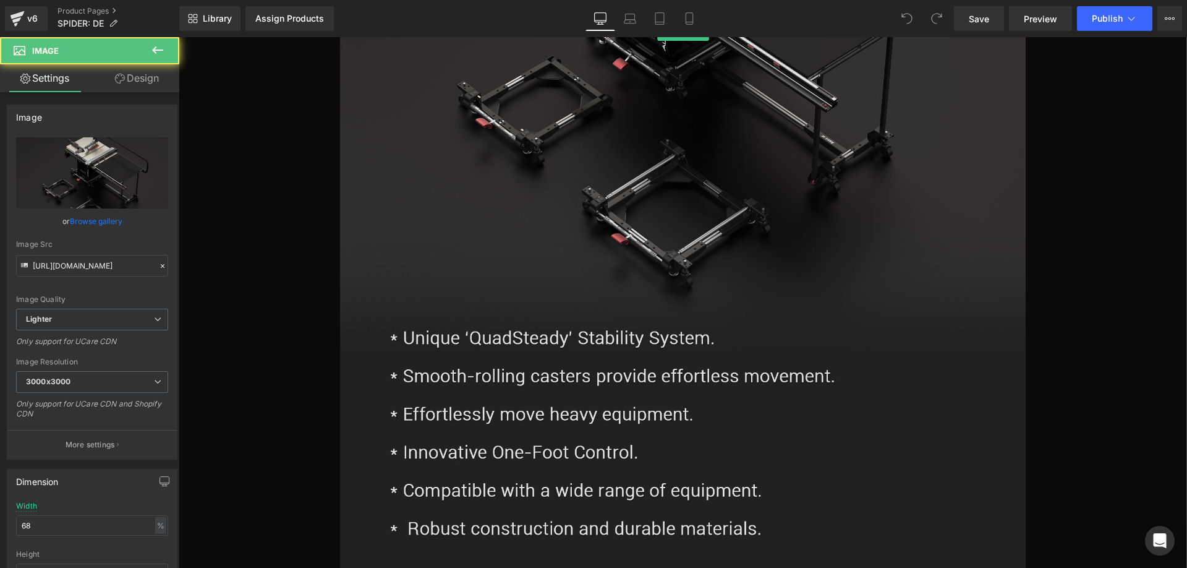
scroll to position [2844, 0]
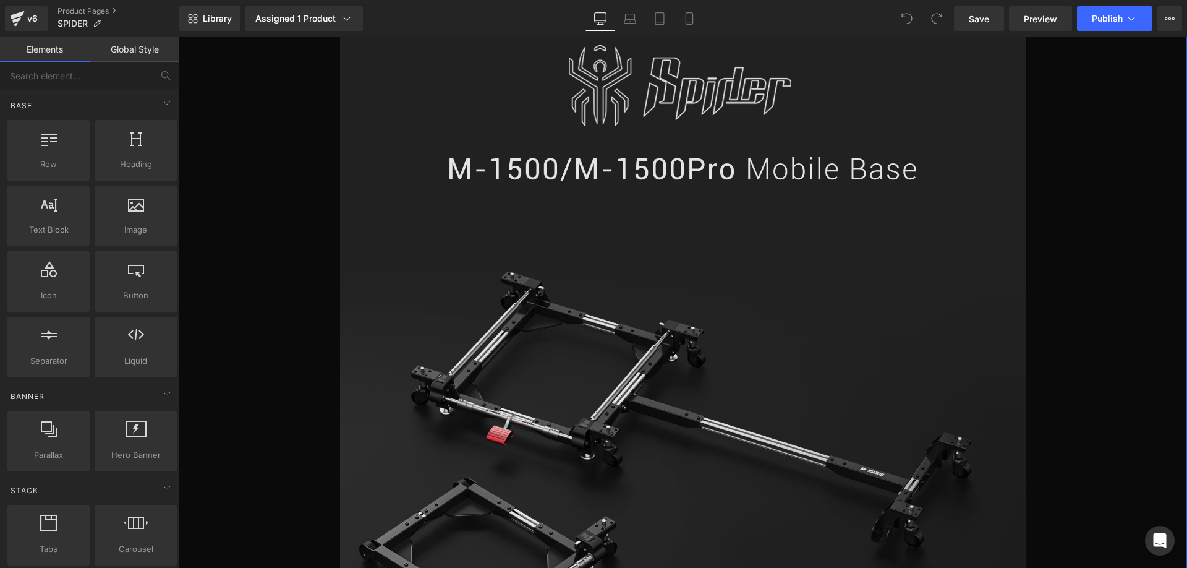
click at [589, 300] on img at bounding box center [683, 421] width 686 height 997
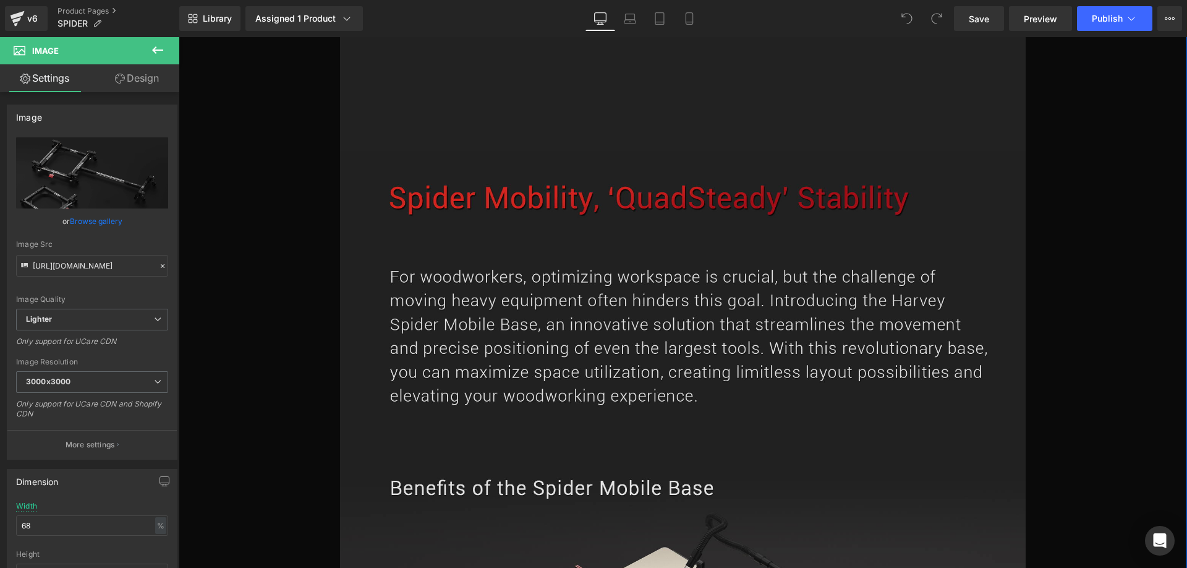
scroll to position [1855, 0]
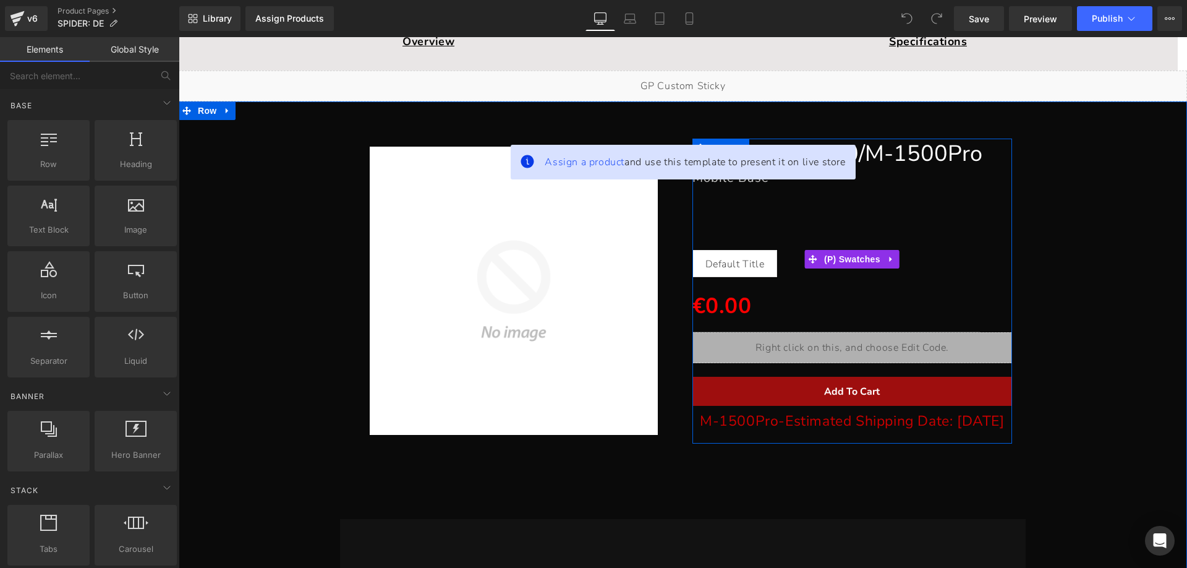
scroll to position [309, 0]
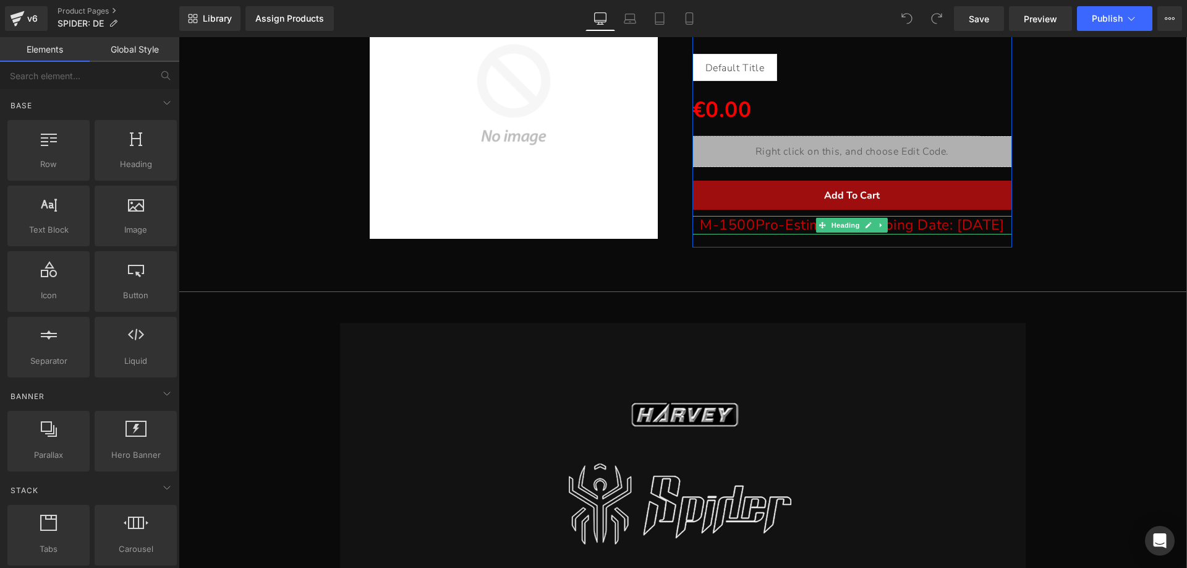
click at [717, 220] on h1 "M-1500Pro-Estimated Shipping Date: [DATE]" at bounding box center [853, 225] width 320 height 19
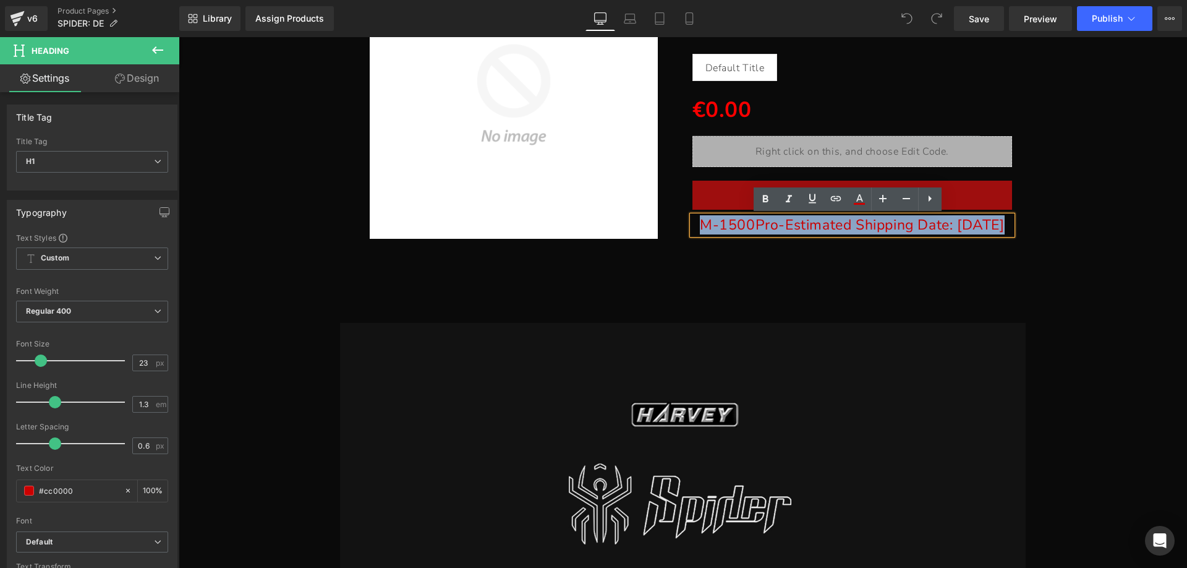
drag, startPoint x: 691, startPoint y: 221, endPoint x: 1025, endPoint y: 221, distance: 334.5
click at [1025, 221] on div "Sale Off (P) Image SPIDER M-1500/M-1500Pro Heading Mobile Base Heading Text Blo…" at bounding box center [683, 89] width 996 height 330
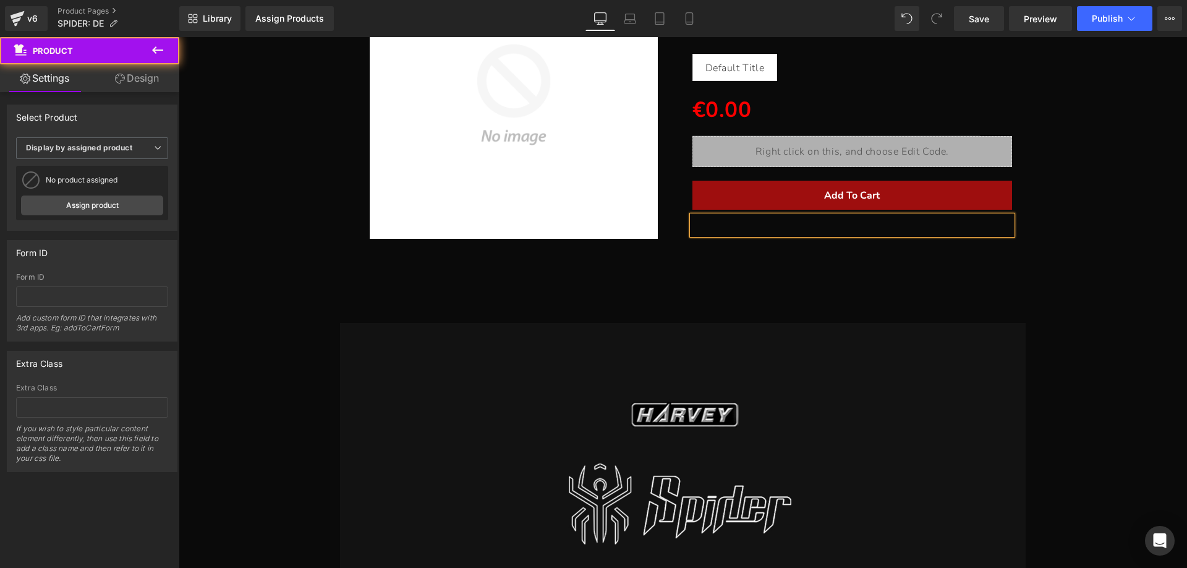
click at [273, 198] on div "Sale Off (P) Image SPIDER M-1500/M-1500Pro Heading Mobile Base Heading Text Blo…" at bounding box center [683, 89] width 996 height 330
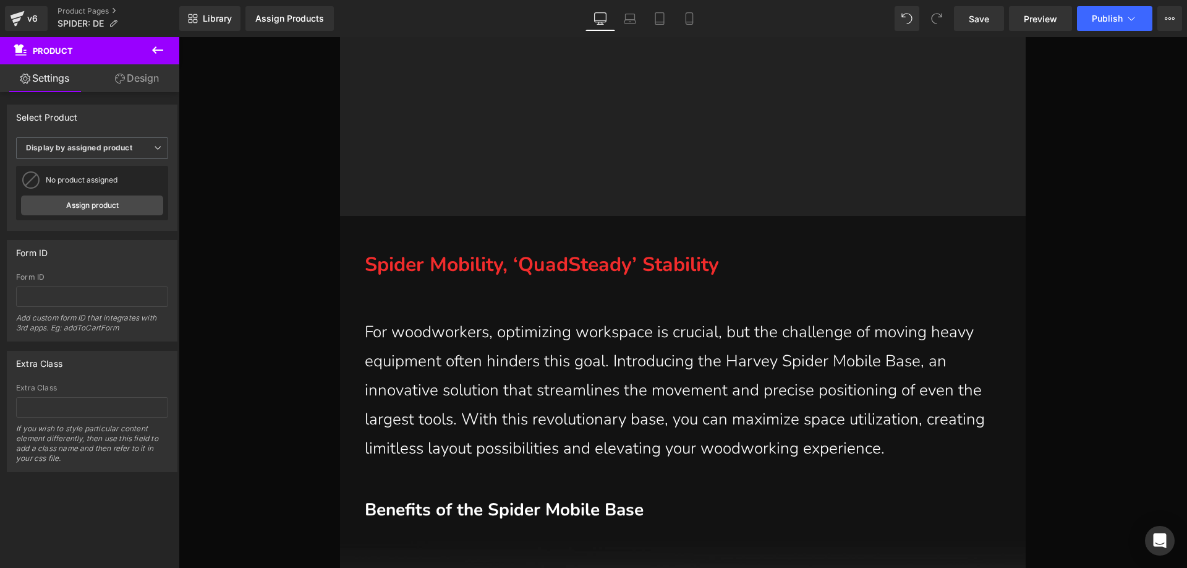
scroll to position [1855, 0]
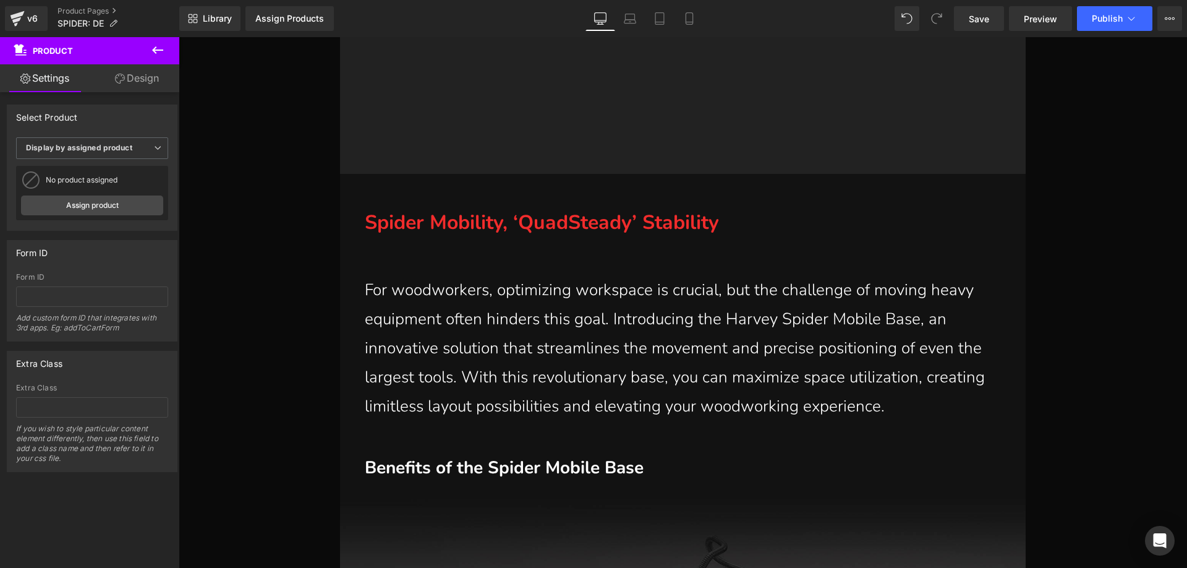
click at [530, 224] on strong "Spider Mobility, ‘QuadSteady’ Stability" at bounding box center [542, 222] width 354 height 27
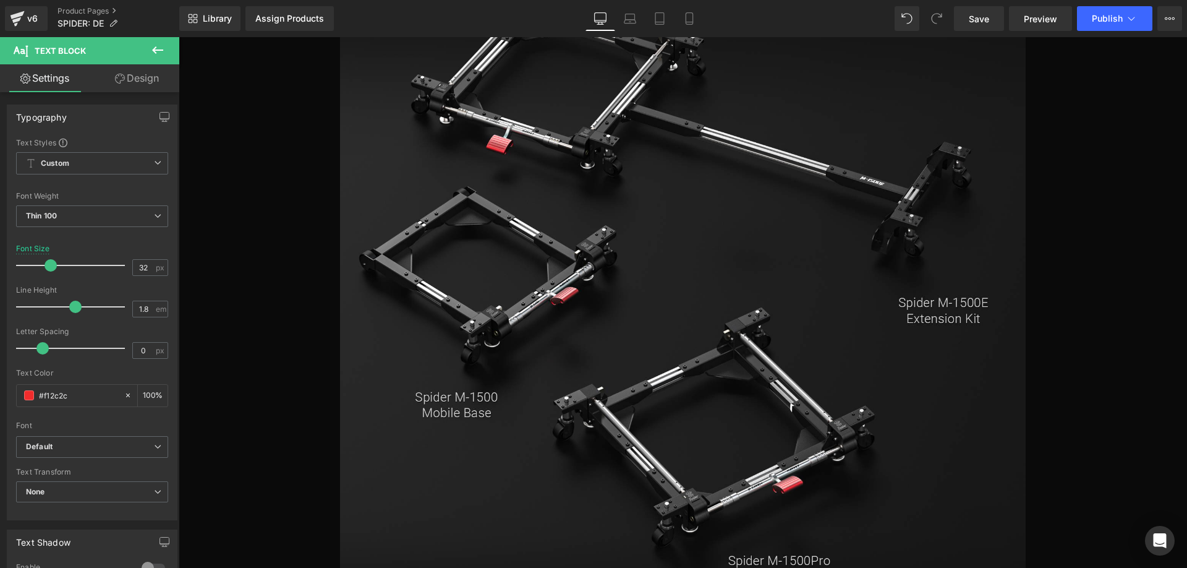
scroll to position [866, 0]
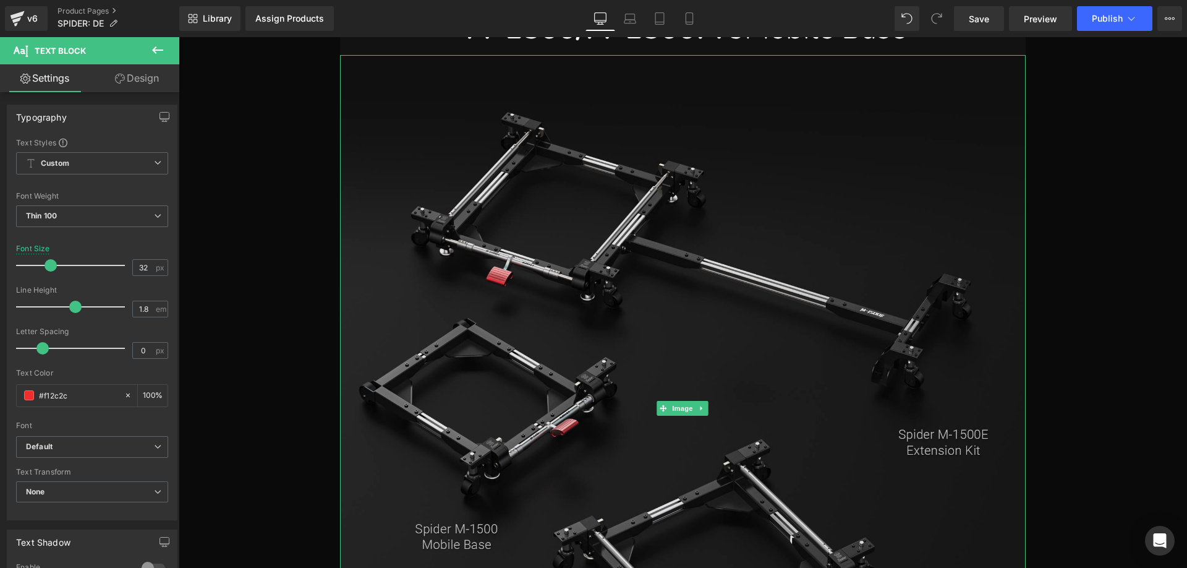
click at [900, 440] on img at bounding box center [683, 408] width 686 height 706
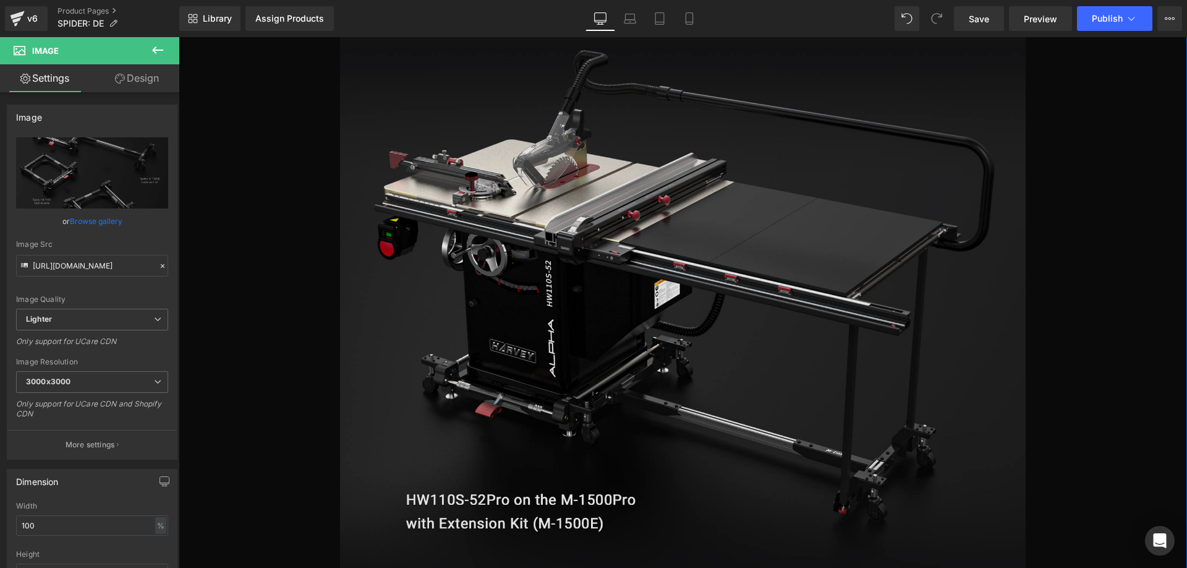
scroll to position [12243, 0]
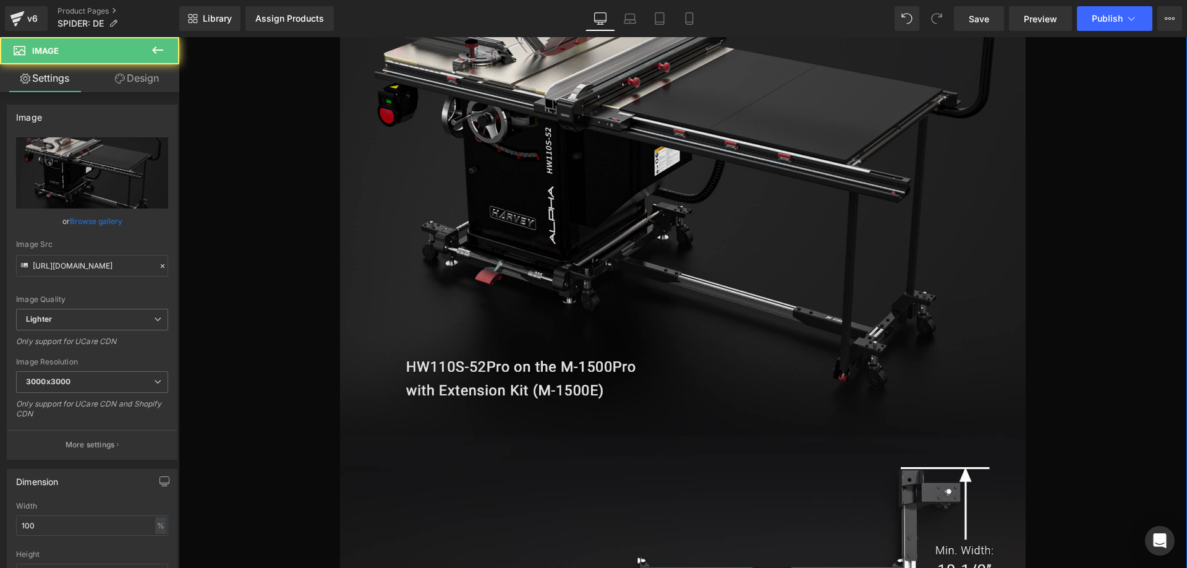
click at [497, 416] on img at bounding box center [683, 175] width 686 height 522
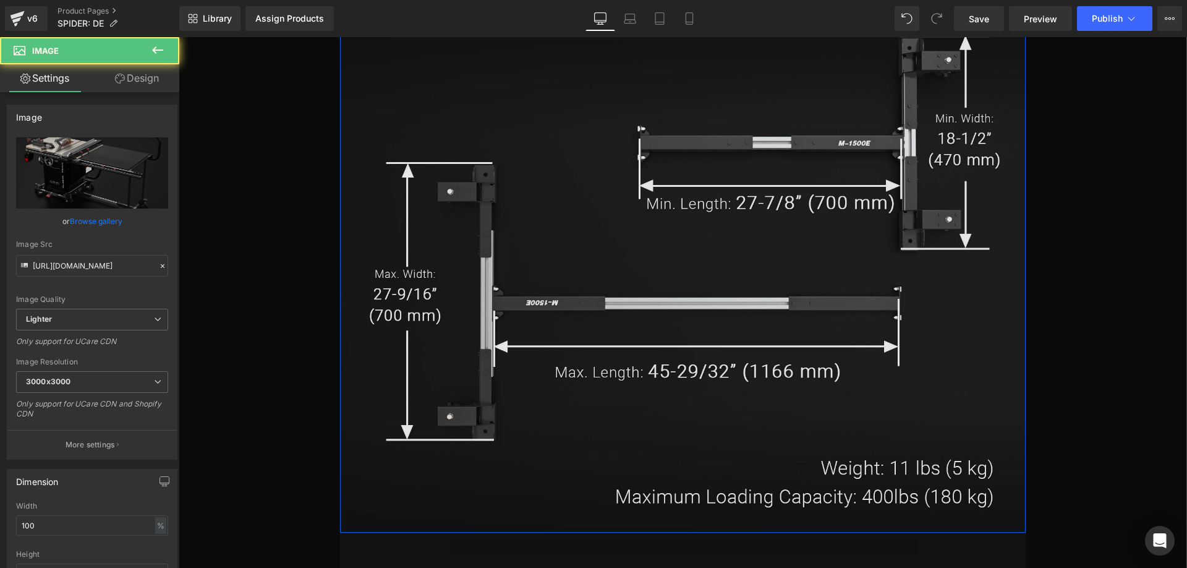
scroll to position [12676, 0]
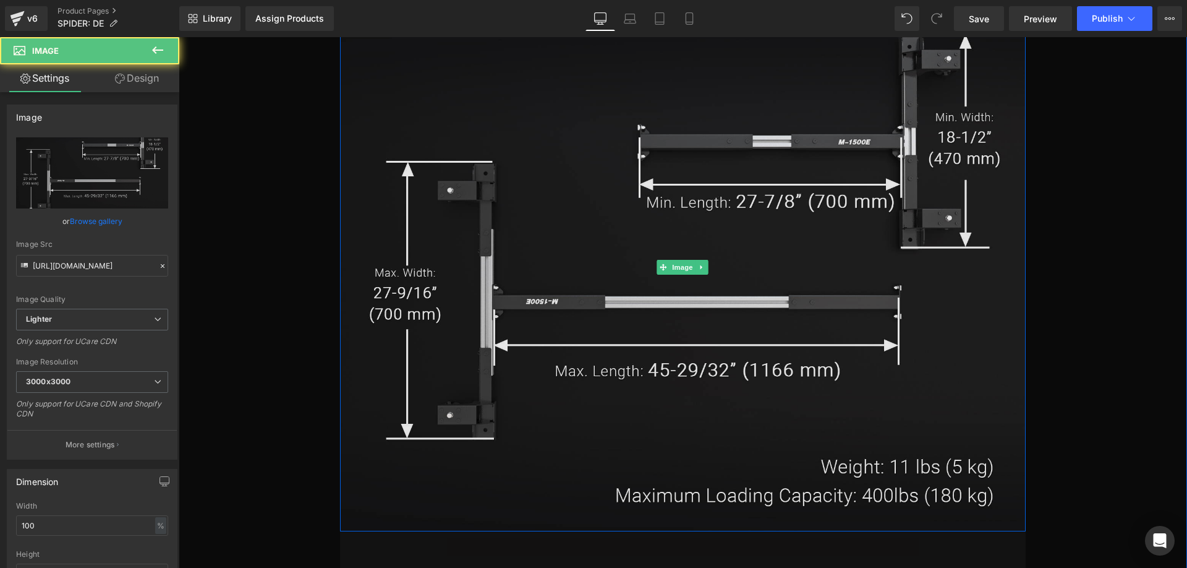
click at [727, 254] on img at bounding box center [683, 266] width 686 height 529
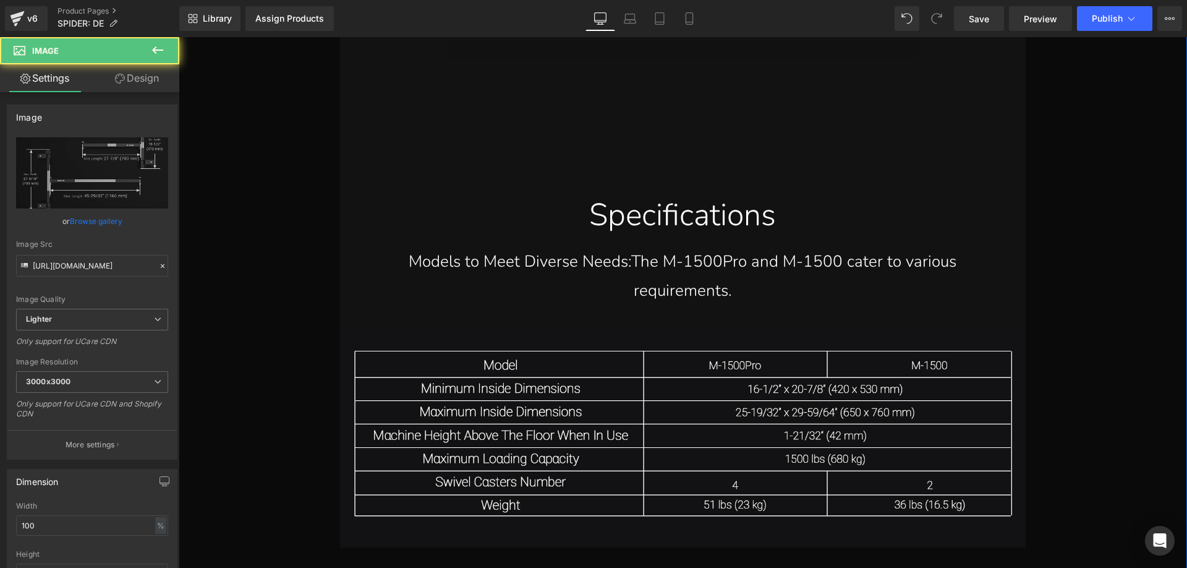
scroll to position [13356, 0]
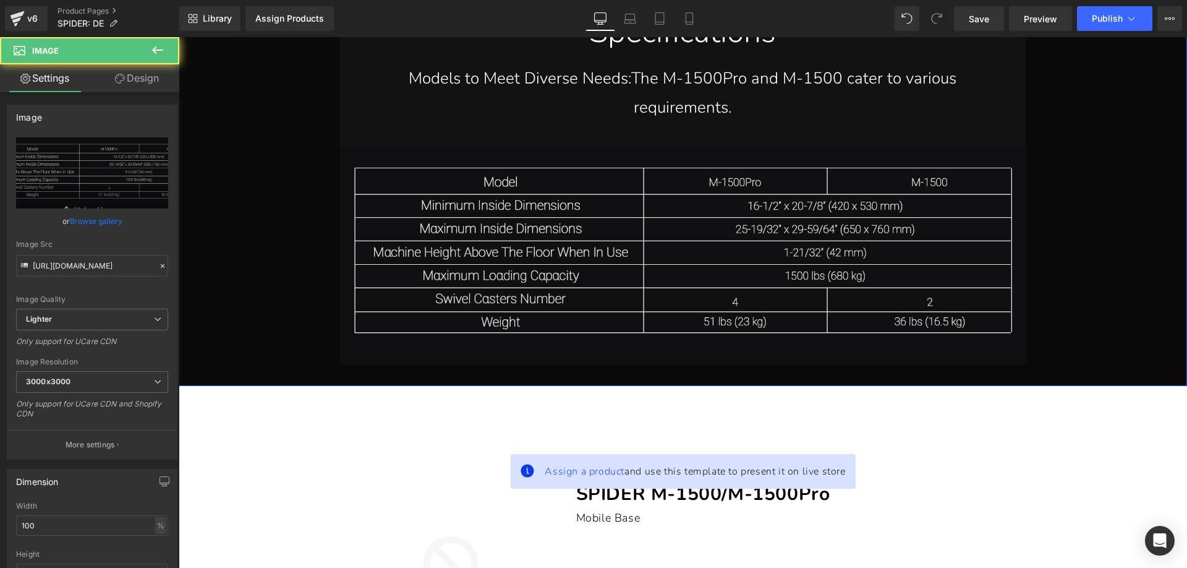
click at [568, 282] on img at bounding box center [683, 256] width 686 height 218
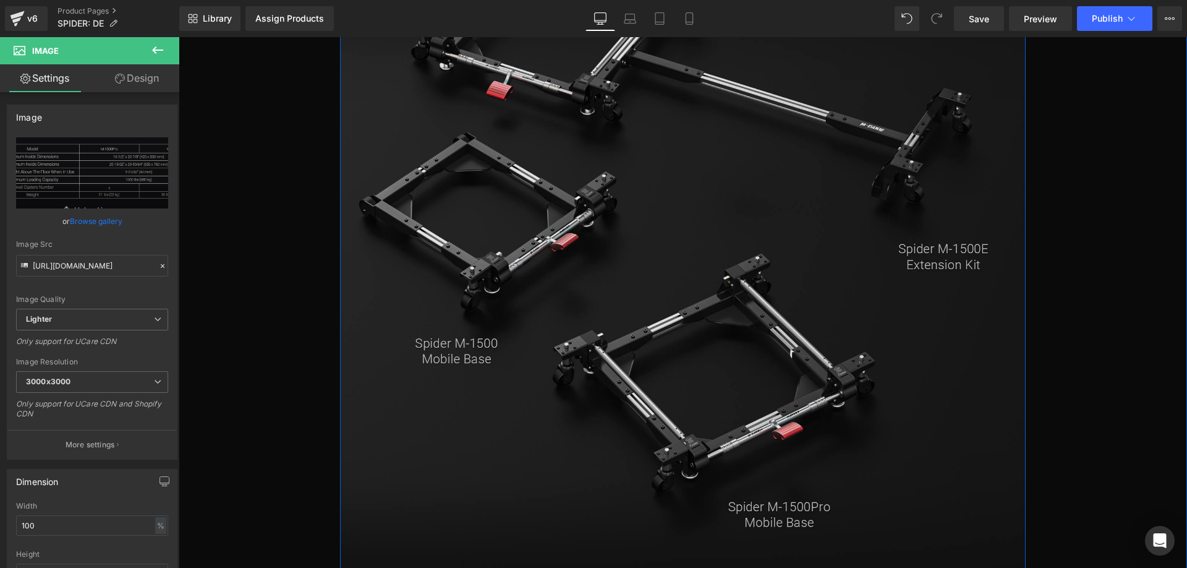
scroll to position [742, 0]
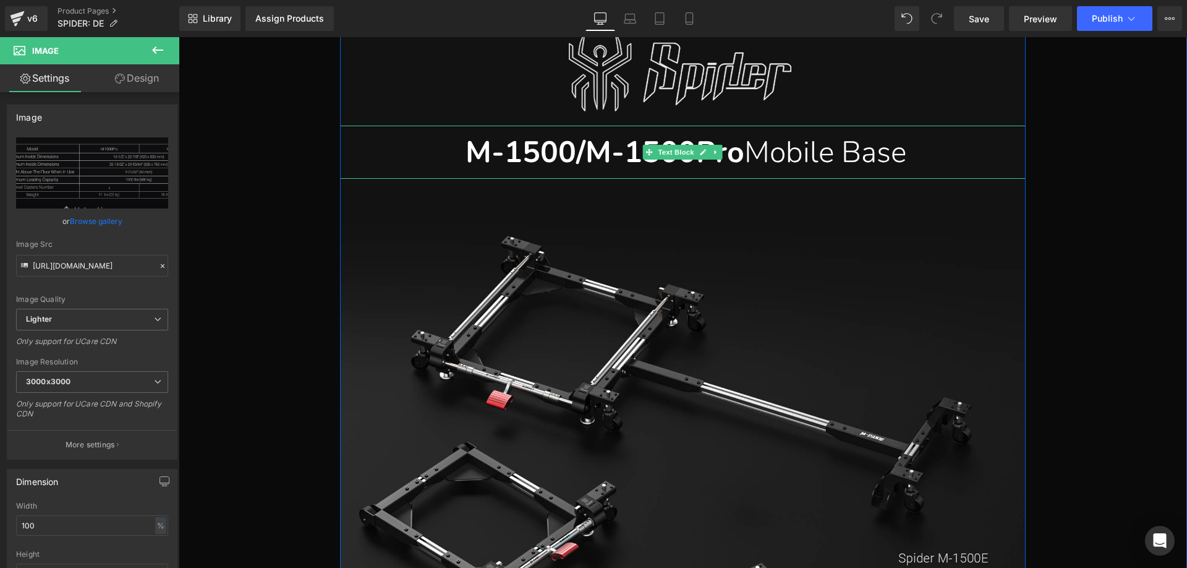
click at [741, 155] on p "M-1500/M-1500Pro Mobile Base" at bounding box center [686, 152] width 642 height 53
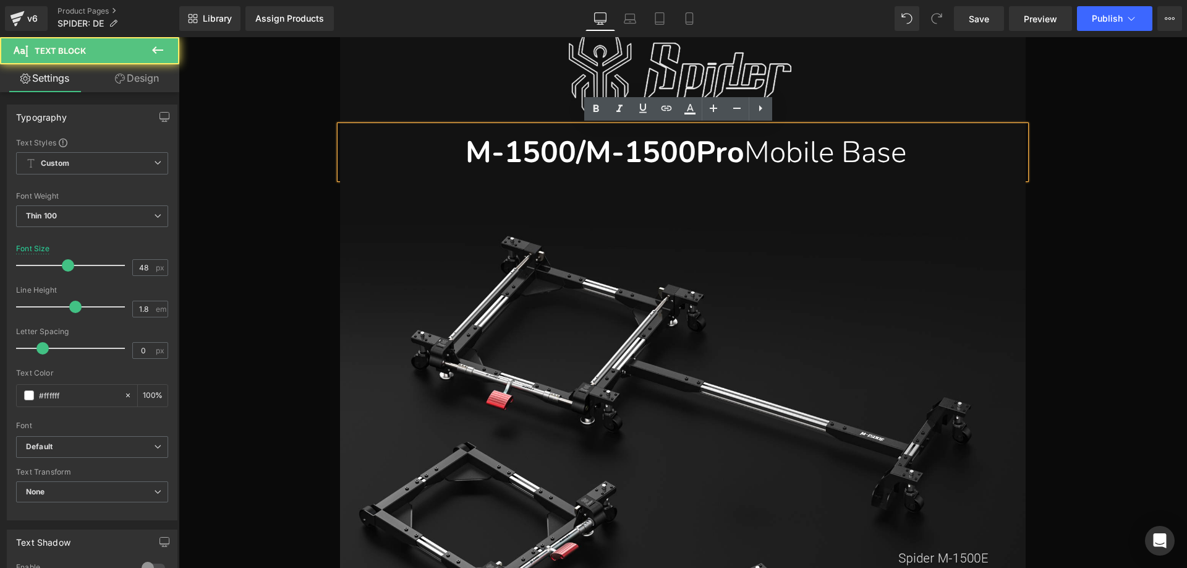
drag, startPoint x: 897, startPoint y: 156, endPoint x: 904, endPoint y: 156, distance: 7.4
click at [904, 156] on p "M-1500/M-1500Pro Mobile Base" at bounding box center [686, 152] width 642 height 53
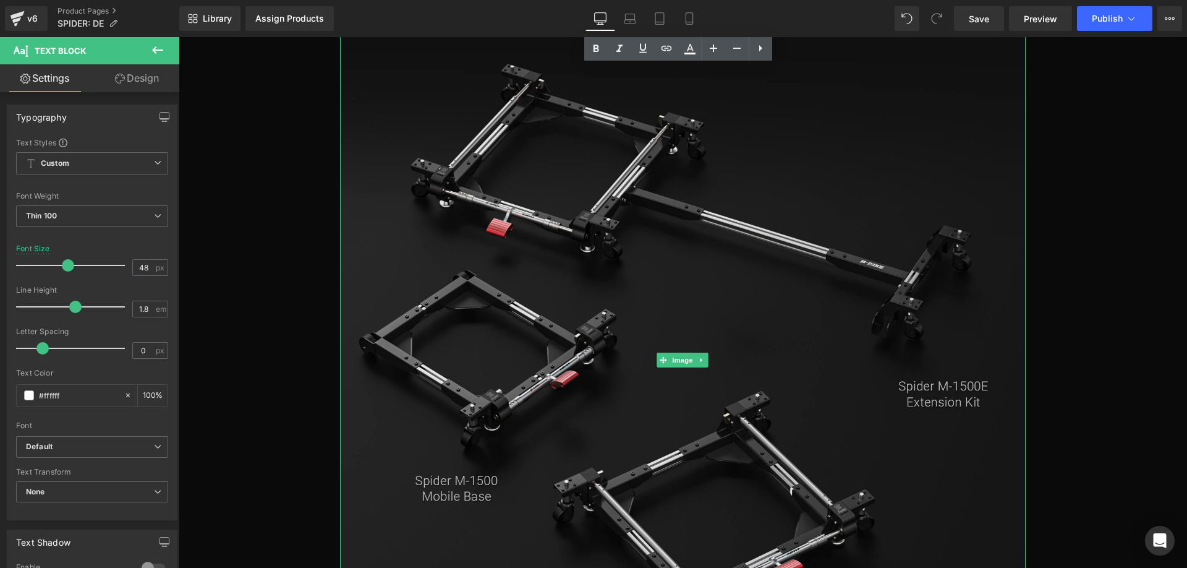
scroll to position [1113, 0]
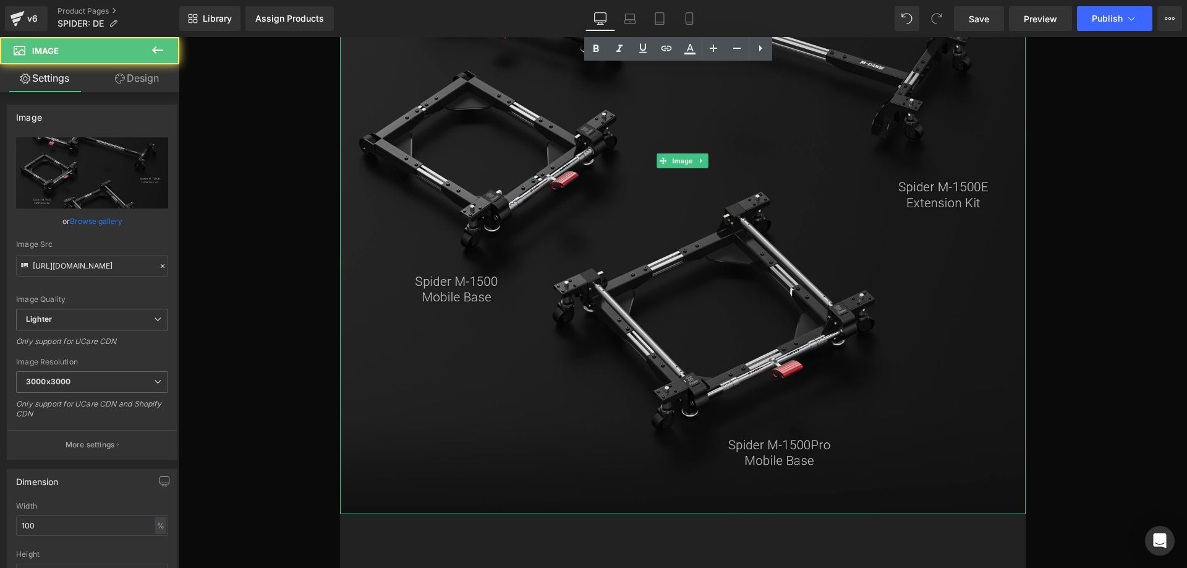
click at [581, 223] on img at bounding box center [683, 161] width 686 height 706
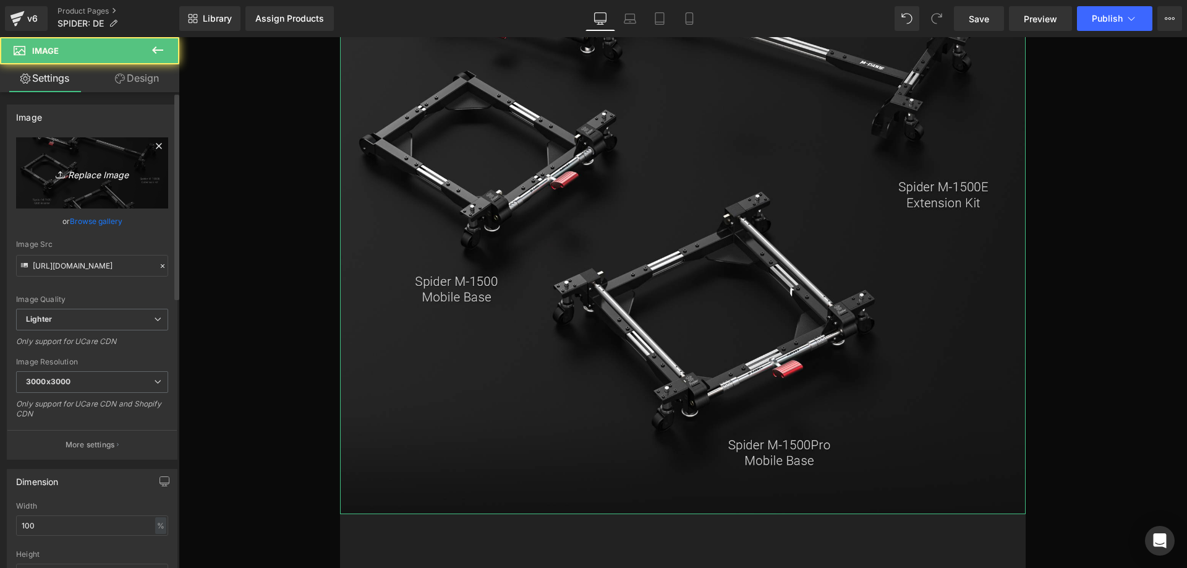
click at [93, 162] on link "Replace Image" at bounding box center [92, 172] width 152 height 71
type input "C:\fakepath\M-1500_04.jpg"
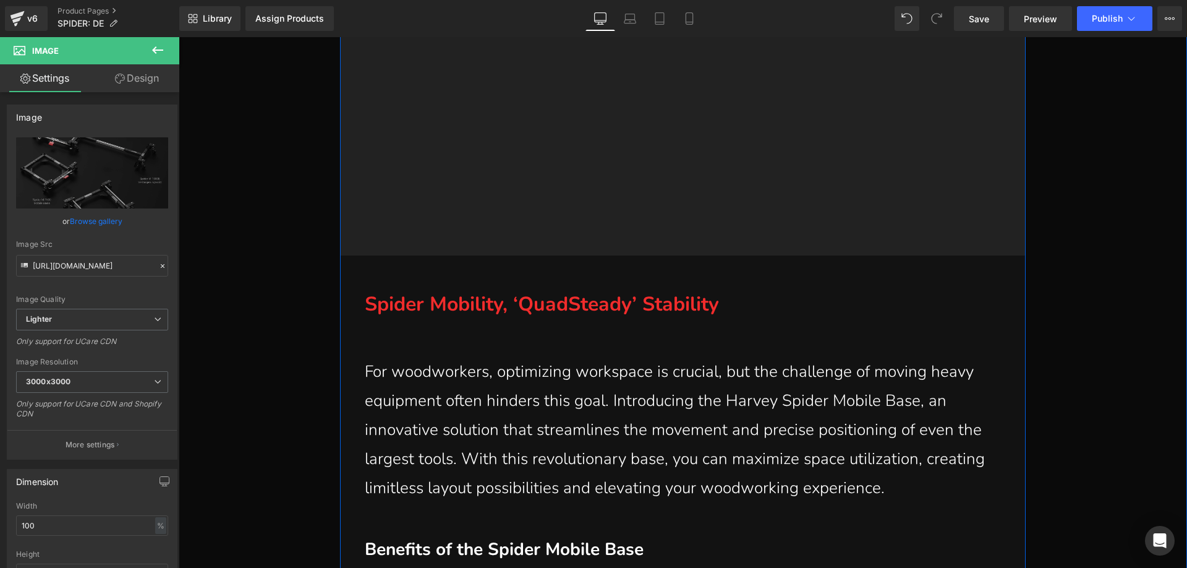
scroll to position [1793, 0]
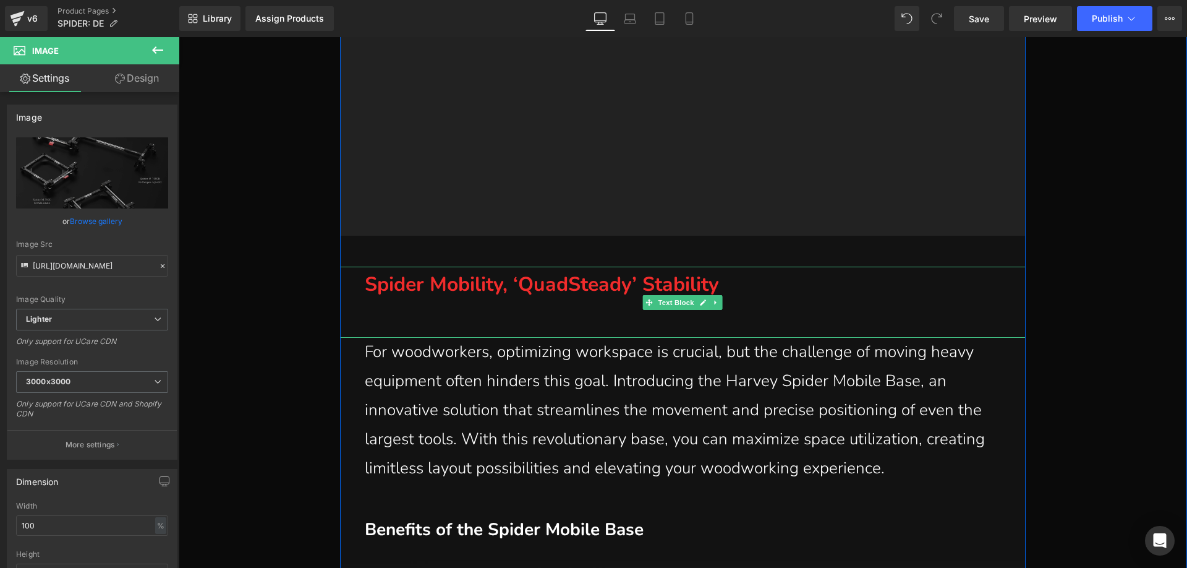
click at [401, 285] on strong "Spider Mobility, ‘QuadSteady’ Stability" at bounding box center [542, 284] width 354 height 27
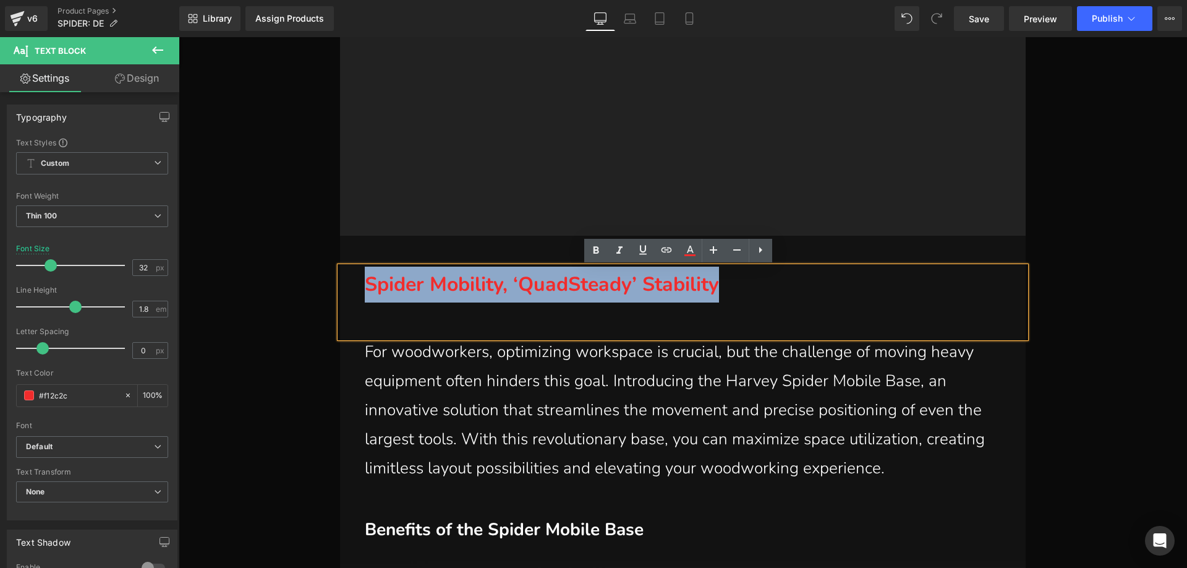
drag, startPoint x: 363, startPoint y: 286, endPoint x: 814, endPoint y: 286, distance: 451.4
click at [814, 286] on p "Spider Mobility, ‘QuadSteady’ Stability" at bounding box center [686, 285] width 642 height 36
paste div
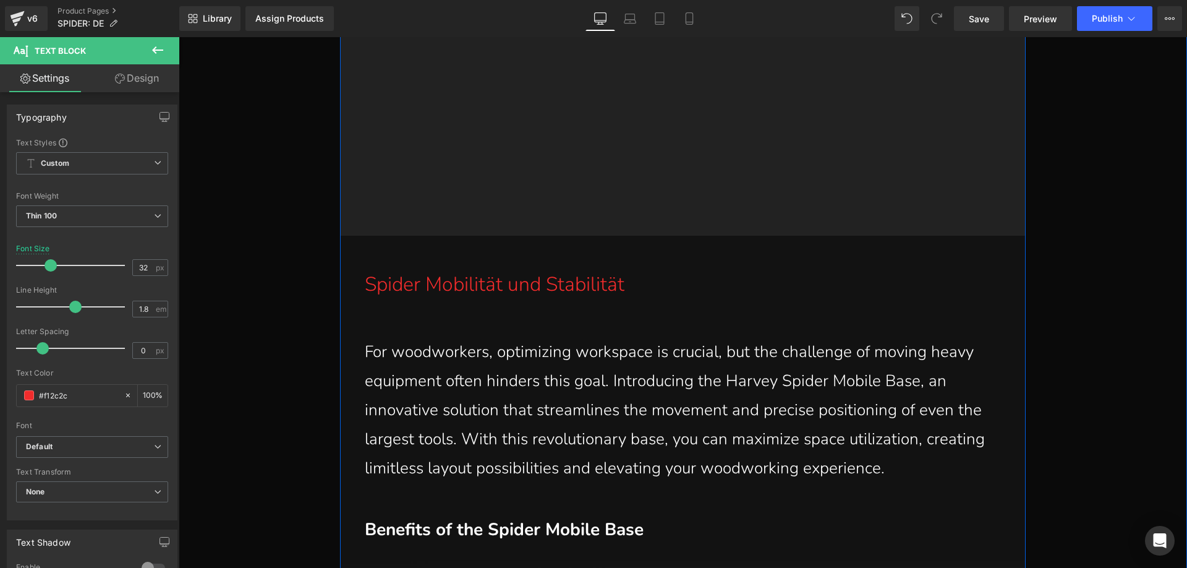
click at [500, 407] on span "For woodworkers, optimizing workspace is crucial, but the challenge of moving h…" at bounding box center [675, 409] width 620 height 137
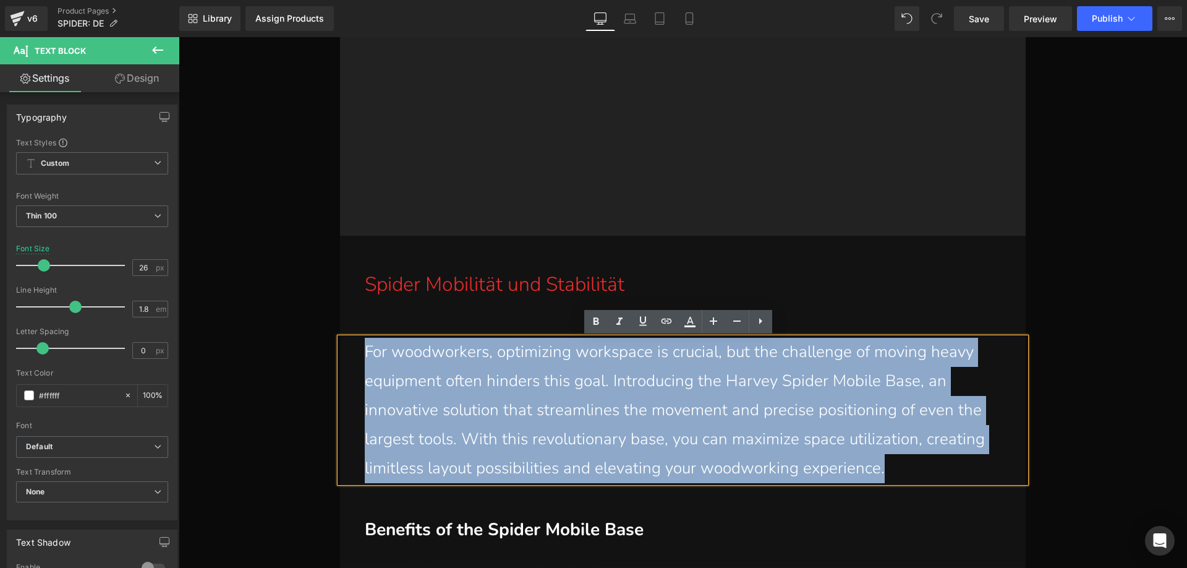
drag, startPoint x: 912, startPoint y: 471, endPoint x: 361, endPoint y: 351, distance: 564.0
click at [365, 351] on p "For woodworkers, optimizing workspace is crucial, but the challenge of moving h…" at bounding box center [686, 410] width 642 height 145
paste div
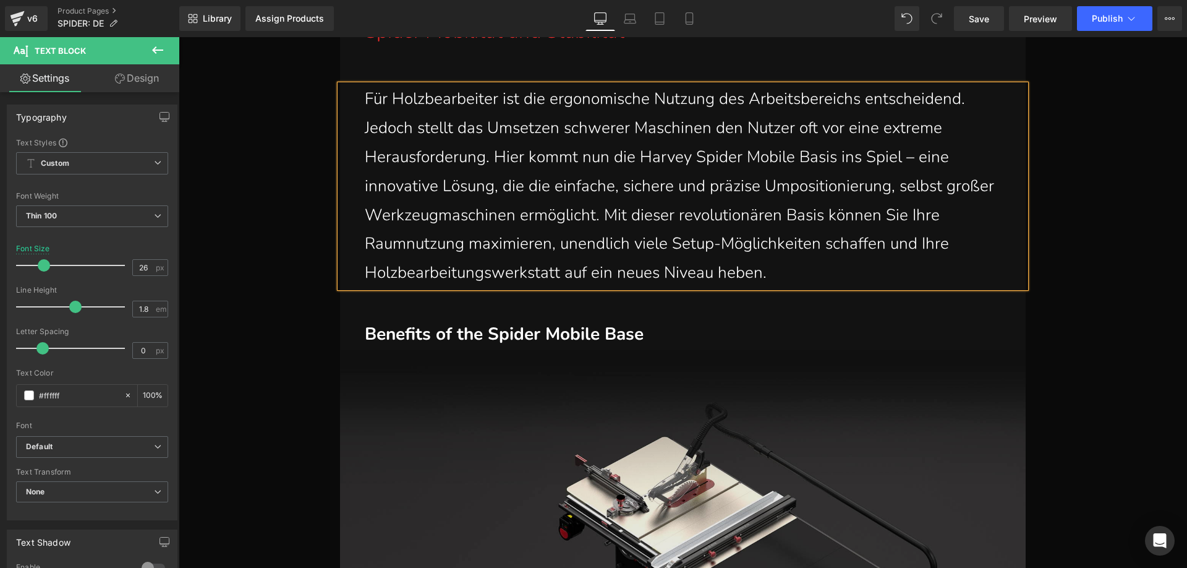
scroll to position [2102, 0]
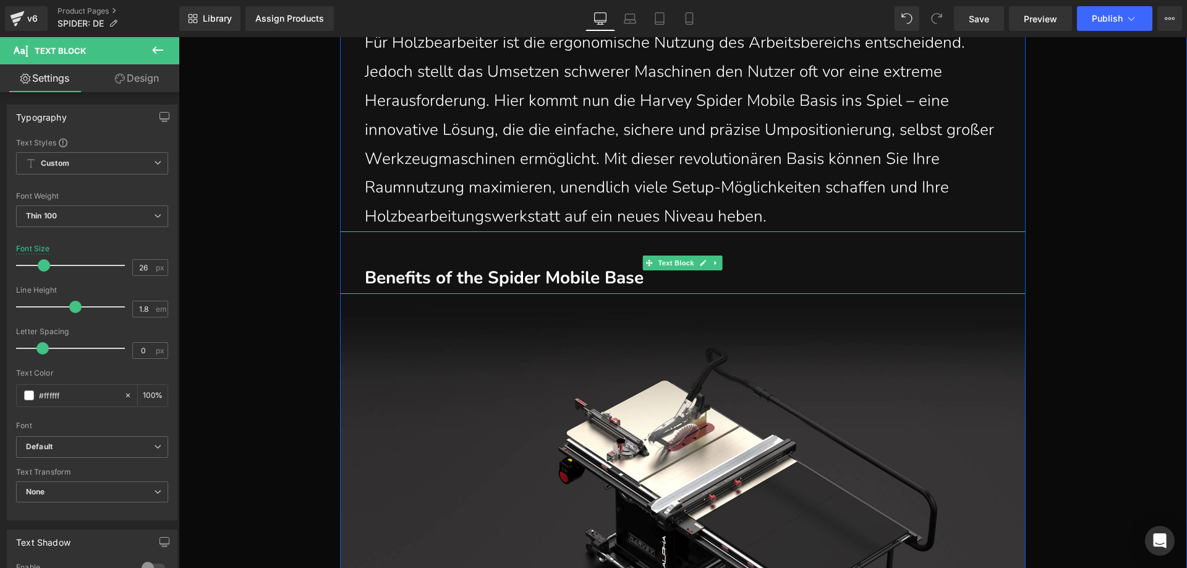
drag, startPoint x: 472, startPoint y: 278, endPoint x: 484, endPoint y: 278, distance: 11.8
click at [472, 278] on strong "Benefits of the Spider Mobile Base" at bounding box center [504, 277] width 279 height 23
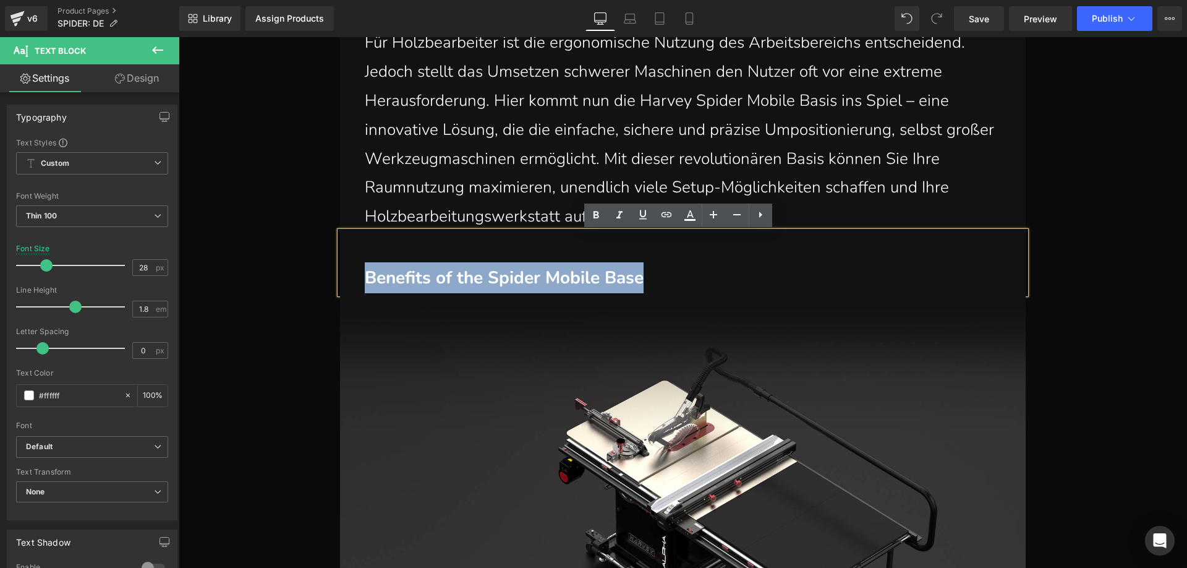
drag, startPoint x: 657, startPoint y: 276, endPoint x: 360, endPoint y: 280, distance: 296.8
click at [365, 280] on p "Benefits of the Spider Mobile Base" at bounding box center [686, 277] width 642 height 31
paste div
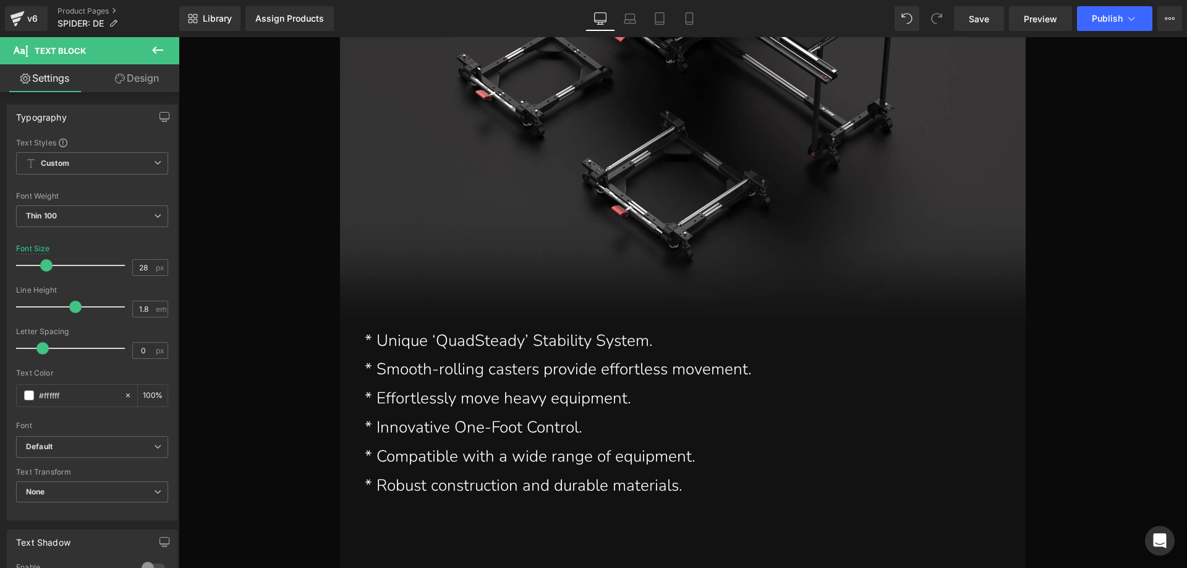
scroll to position [2659, 0]
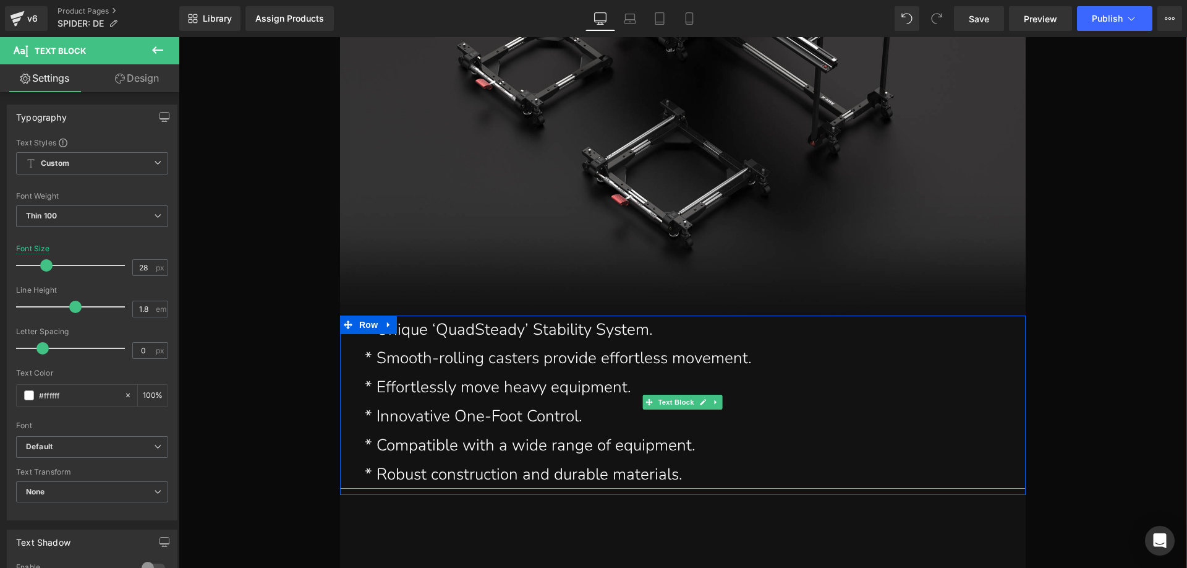
drag, startPoint x: 597, startPoint y: 453, endPoint x: 603, endPoint y: 451, distance: 6.3
click at [597, 453] on p "* Compatible with a wide range of equipment." at bounding box center [691, 445] width 652 height 29
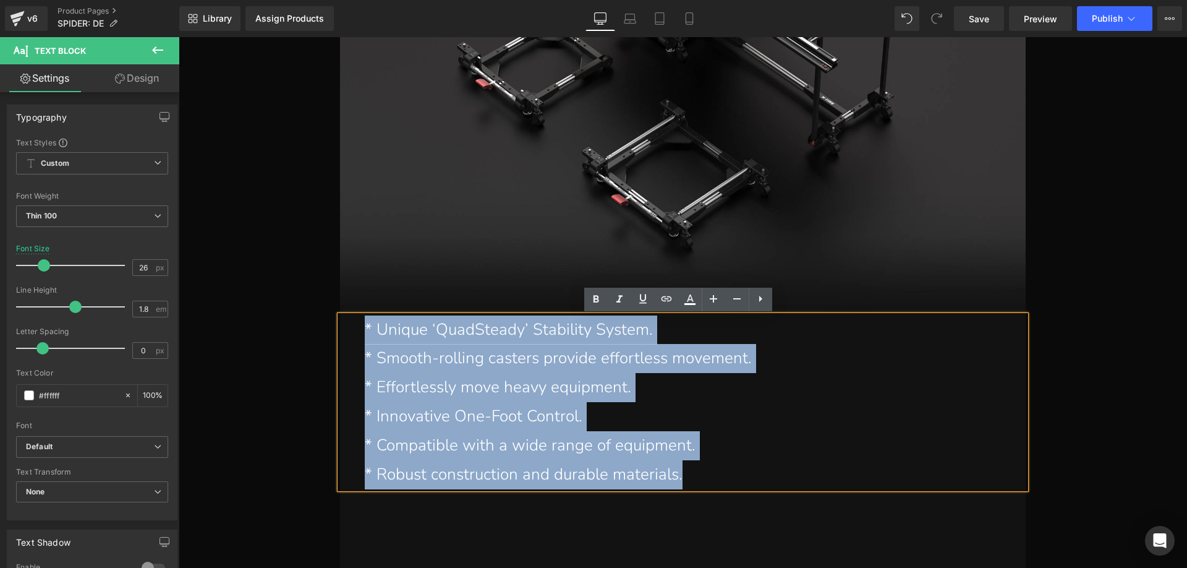
drag, startPoint x: 687, startPoint y: 475, endPoint x: 348, endPoint y: 340, distance: 364.7
click at [348, 340] on div "* Unique ‘QuadSteady’ Stability System. * Smooth-rolling casters provide effort…" at bounding box center [683, 402] width 686 height 174
paste div
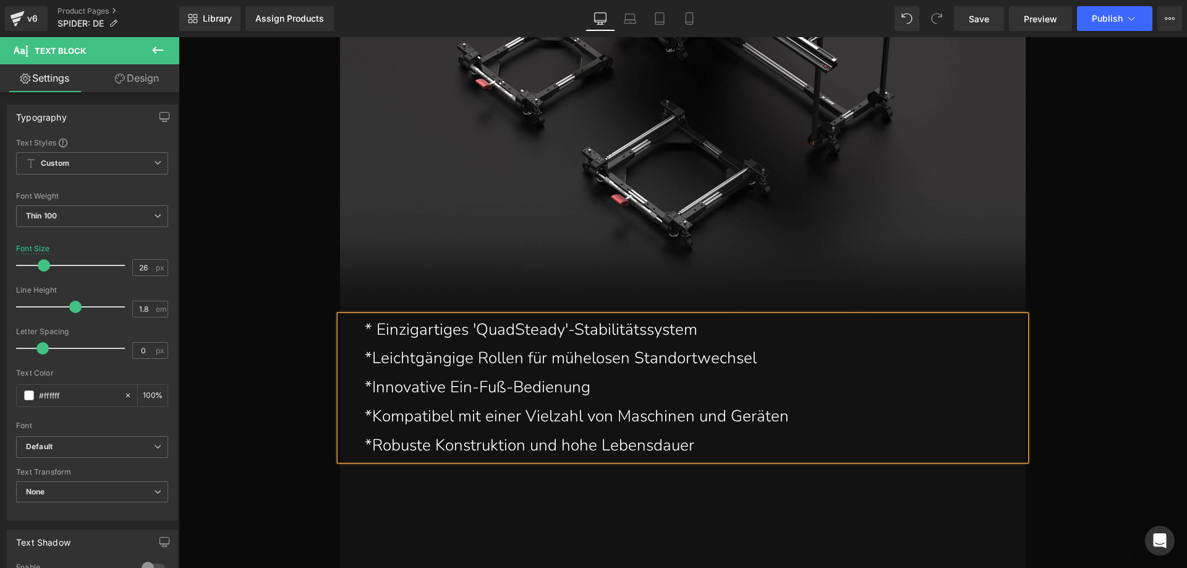
click at [367, 362] on p "*Leichtgängige Rollen für mühelosen Standortwechsel" at bounding box center [691, 358] width 652 height 29
click at [365, 386] on p "*Innovative Ein-Fuß-Bedienung" at bounding box center [691, 387] width 652 height 29
click at [369, 418] on p "*Kompatibel mit einer Vielzahl von Maschinen und Geräten" at bounding box center [691, 416] width 652 height 29
click at [366, 446] on p "*Robuste Konstruktion und hohe Lebensdauer" at bounding box center [691, 445] width 652 height 29
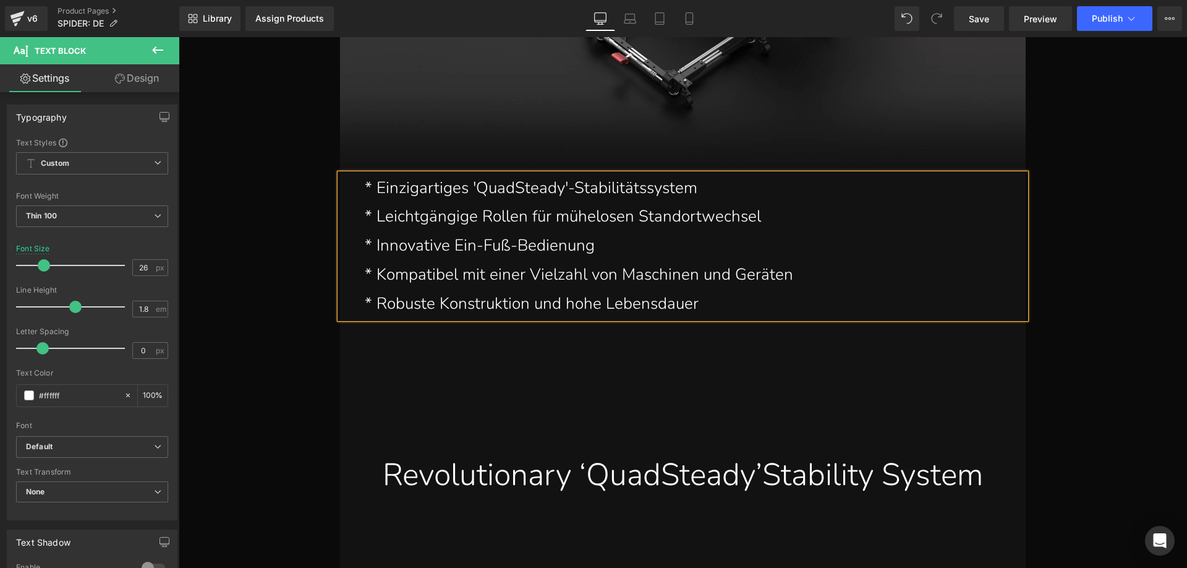
scroll to position [3092, 0]
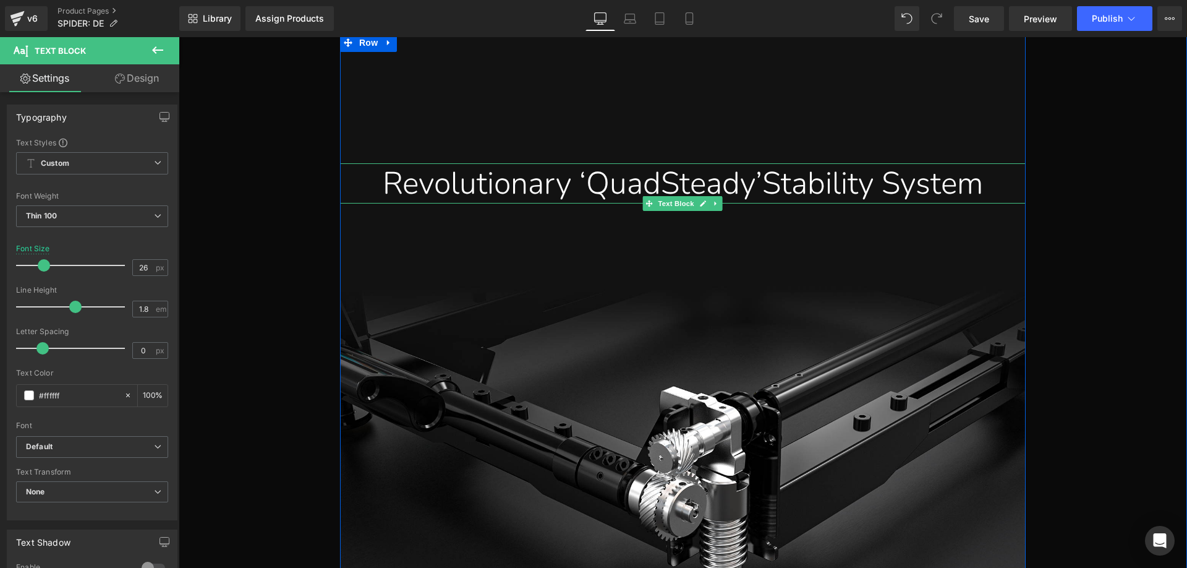
click at [774, 203] on div "Revolutionary ‘QuadSteady’Stability System" at bounding box center [682, 183] width 667 height 40
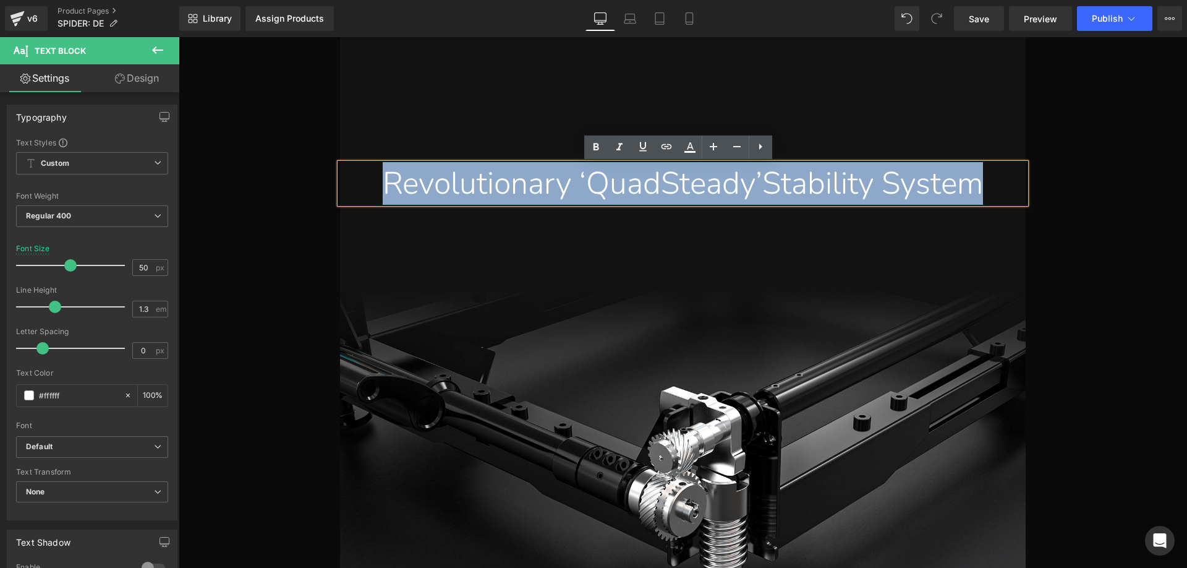
drag, startPoint x: 756, startPoint y: 222, endPoint x: 385, endPoint y: 169, distance: 375.3
click at [385, 169] on div "Revolutionary ‘QuadSteady’Stability System" at bounding box center [682, 183] width 667 height 40
paste div
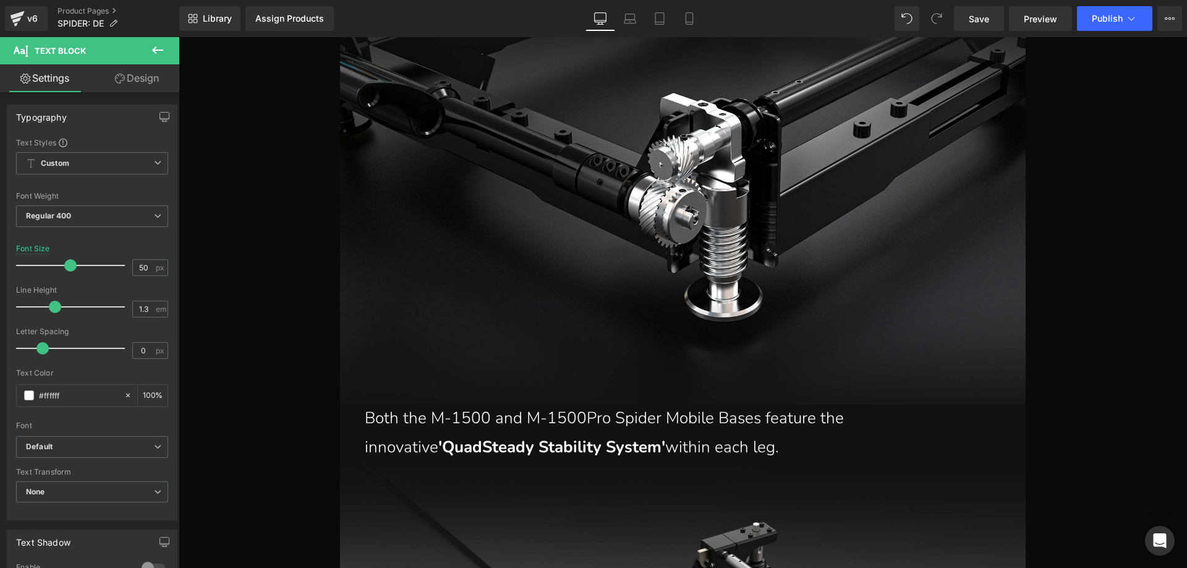
scroll to position [3463, 0]
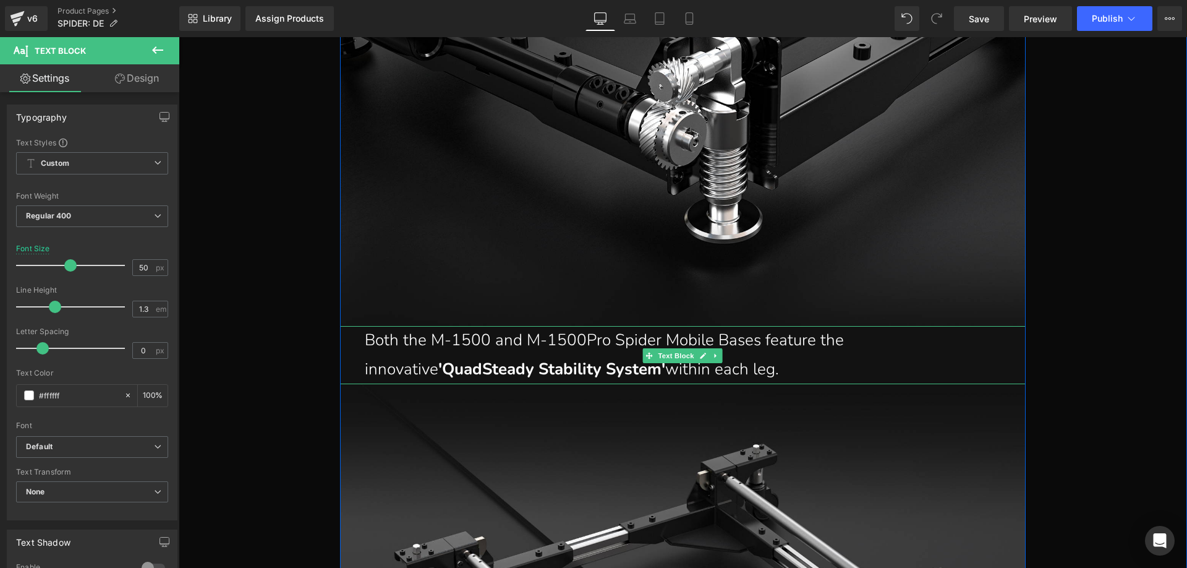
click at [620, 364] on p "Both the M-1500 and M-1500Pro Spider Mobile Bases feature the innovative 'QuadS…" at bounding box center [686, 355] width 642 height 58
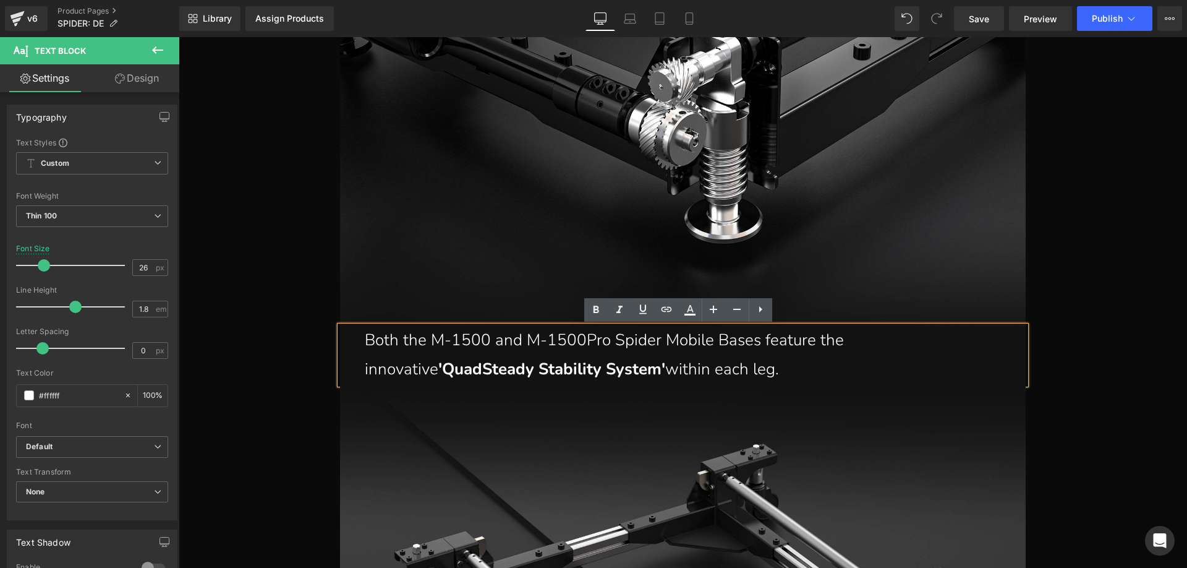
drag, startPoint x: 606, startPoint y: 368, endPoint x: 362, endPoint y: 334, distance: 246.0
click at [365, 334] on p "Both the M-1500 and M-1500Pro Spider Mobile Bases feature the innovative 'QuadS…" at bounding box center [686, 355] width 642 height 58
paste div
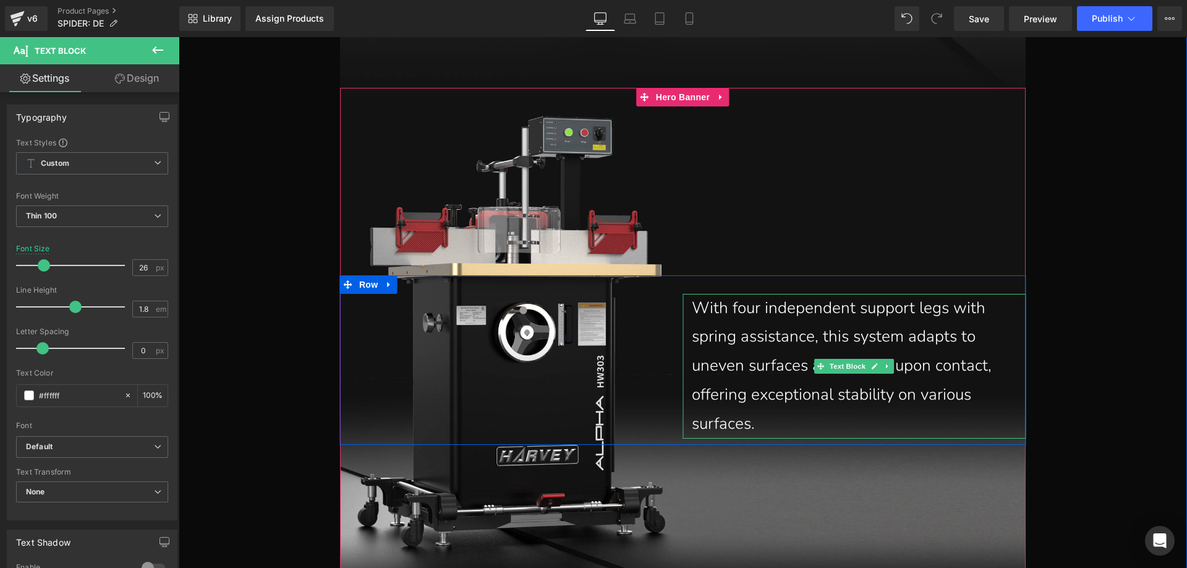
scroll to position [4328, 0]
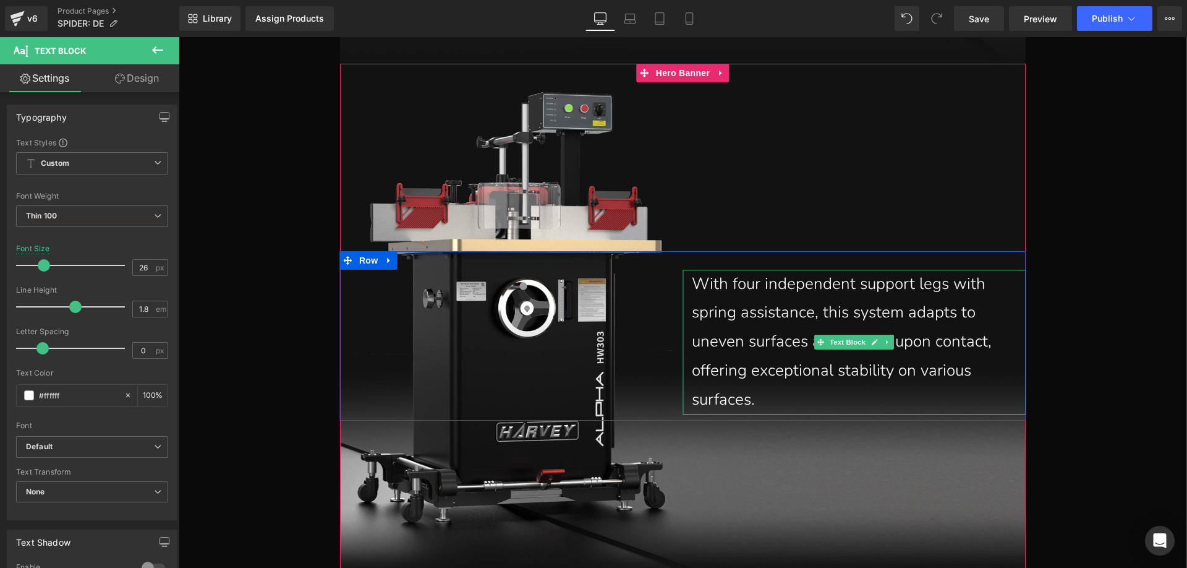
drag, startPoint x: 783, startPoint y: 390, endPoint x: 775, endPoint y: 391, distance: 8.2
click at [783, 390] on p "With four independent support legs with spring assistance, this system adapts t…" at bounding box center [859, 342] width 334 height 145
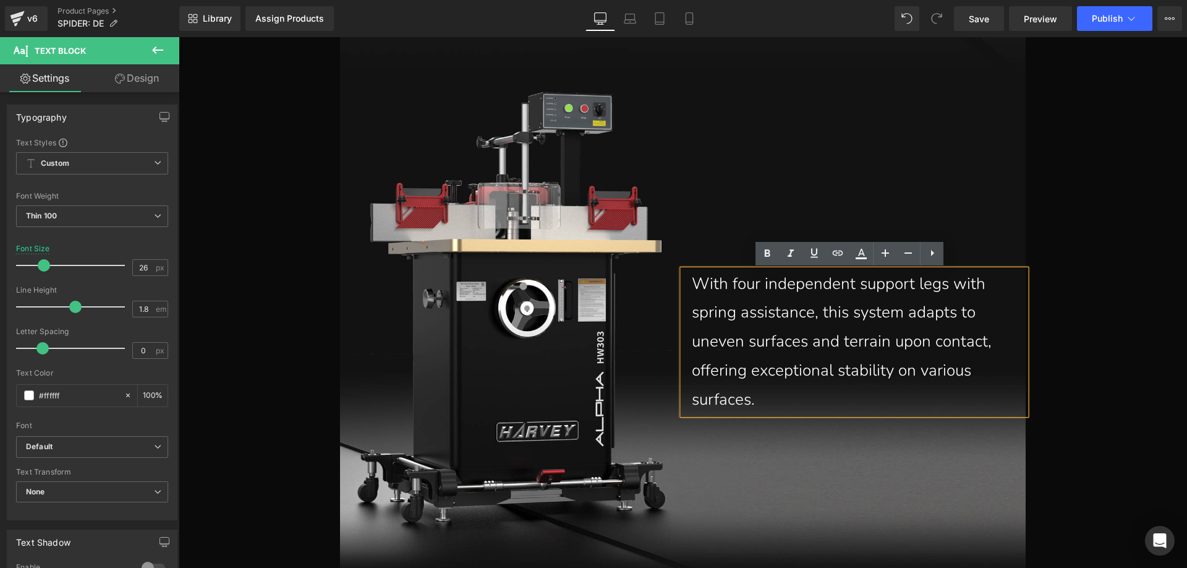
drag, startPoint x: 764, startPoint y: 398, endPoint x: 686, endPoint y: 292, distance: 131.8
click at [686, 292] on div "With four independent support legs with spring assistance, this system adapts t…" at bounding box center [854, 342] width 343 height 145
paste div
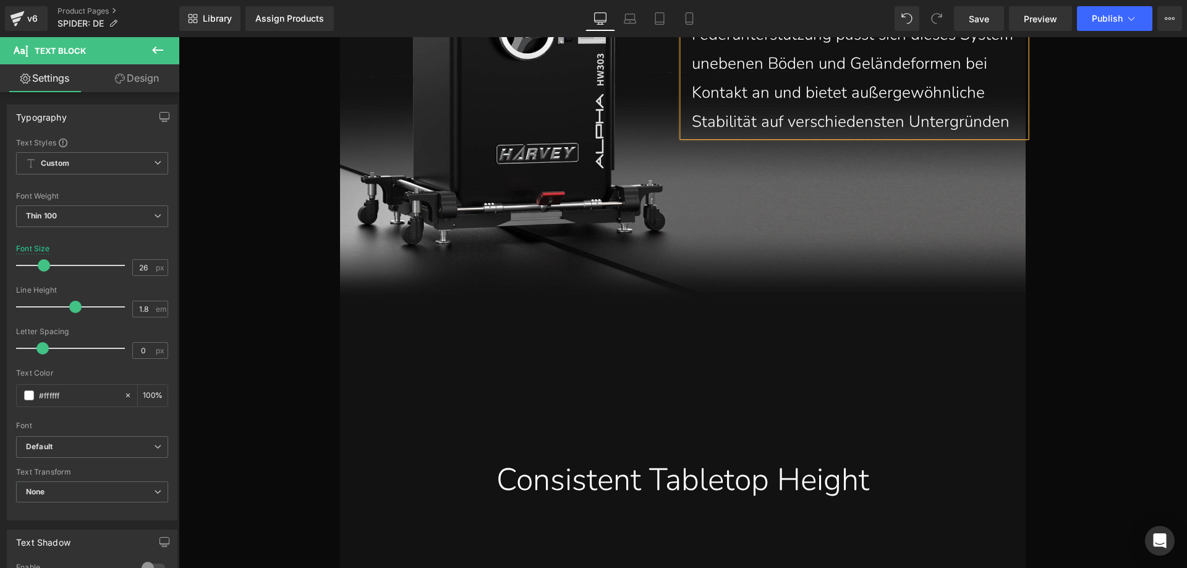
scroll to position [4638, 0]
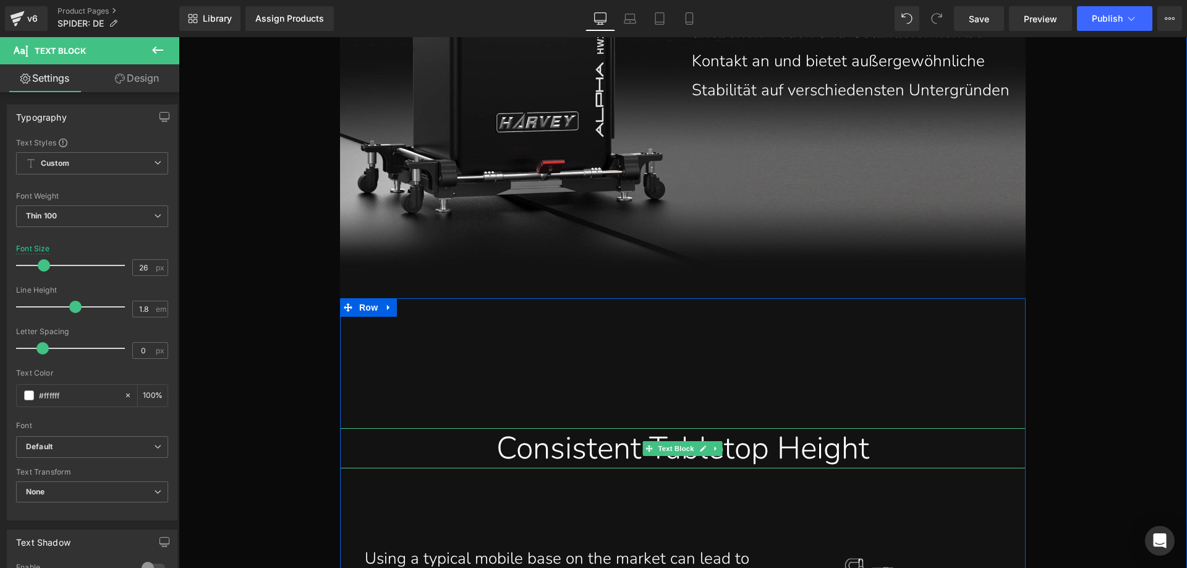
click at [581, 460] on div "Consistent Tabletop Height" at bounding box center [682, 448] width 667 height 40
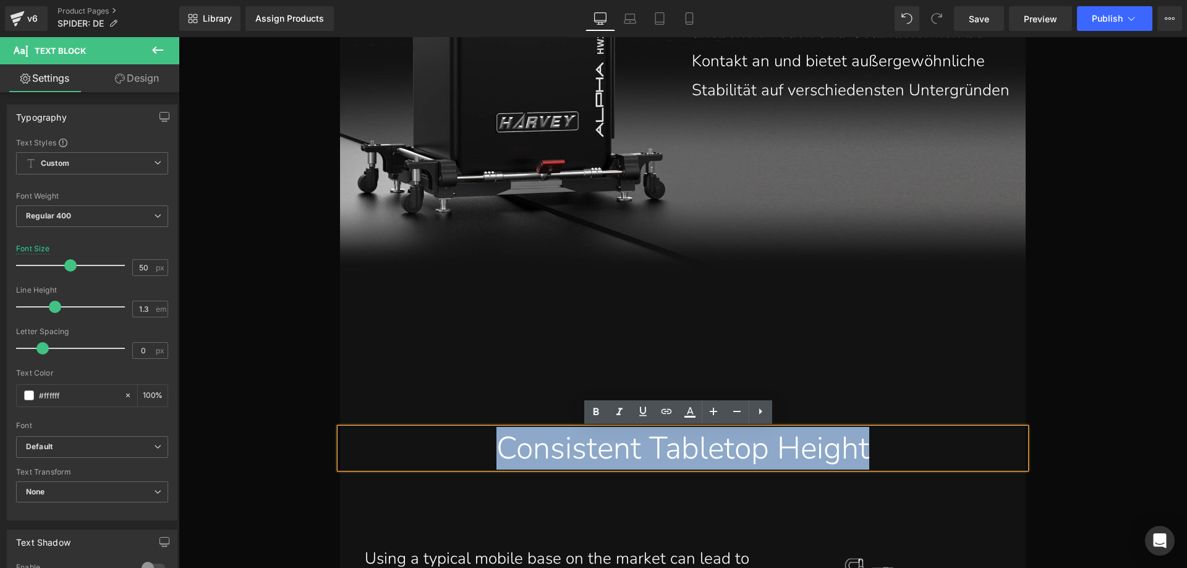
drag, startPoint x: 477, startPoint y: 451, endPoint x: 931, endPoint y: 450, distance: 454.5
click at [931, 450] on div "Consistent Tabletop Height" at bounding box center [682, 448] width 667 height 40
paste div
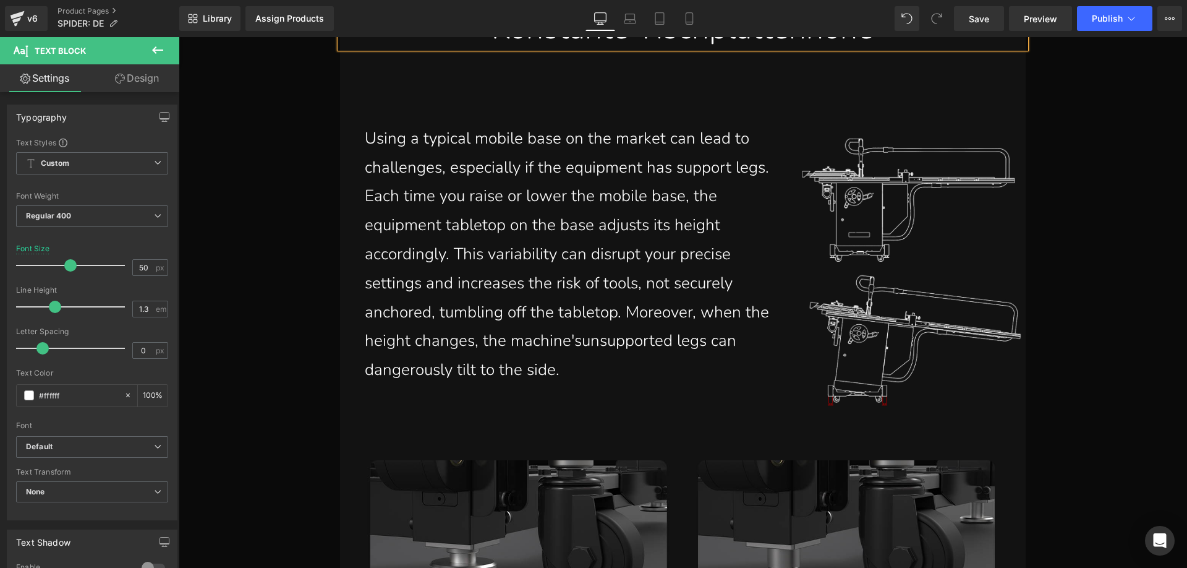
scroll to position [5070, 0]
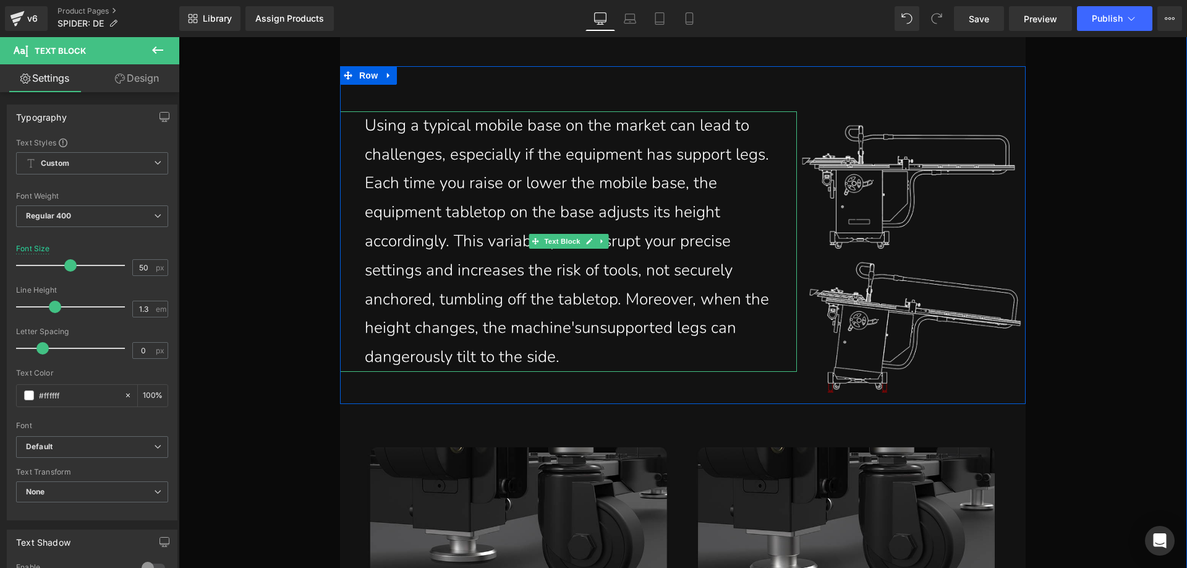
click at [561, 341] on p "Using a typical mobile base on the market can lead to challenges, especially if…" at bounding box center [576, 241] width 423 height 260
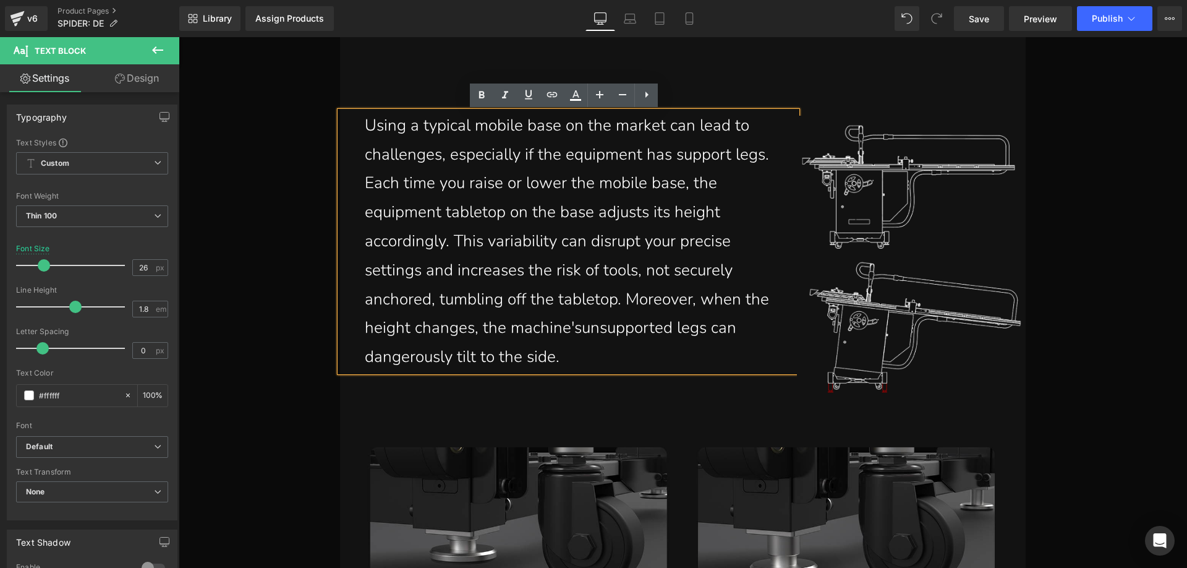
drag, startPoint x: 569, startPoint y: 356, endPoint x: 360, endPoint y: 130, distance: 307.2
click at [365, 130] on p "Using a typical mobile base on the market can lead to challenges, especially if…" at bounding box center [576, 241] width 423 height 260
paste div
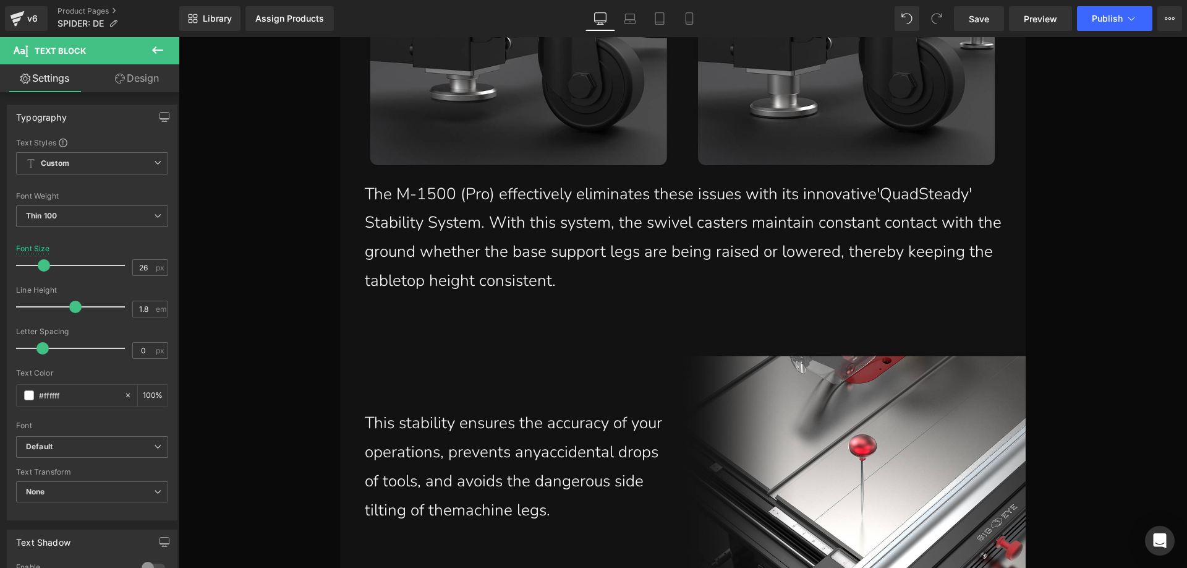
scroll to position [5532, 0]
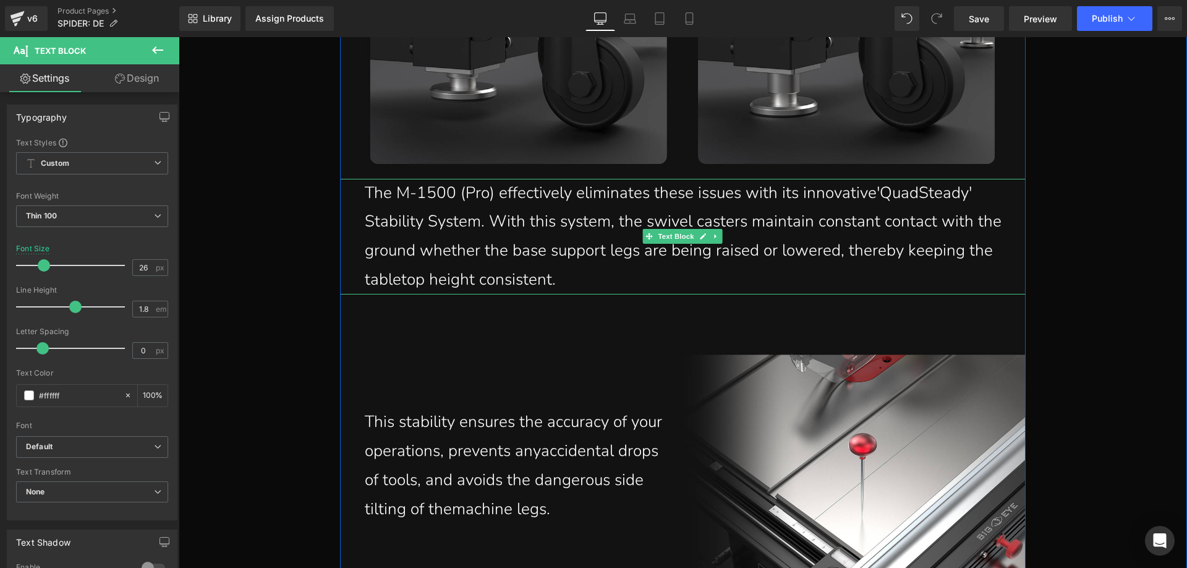
click at [500, 283] on p "The M-1500 (Pro) effectively eliminates these issues with its innovative'QuadSt…" at bounding box center [695, 237] width 661 height 116
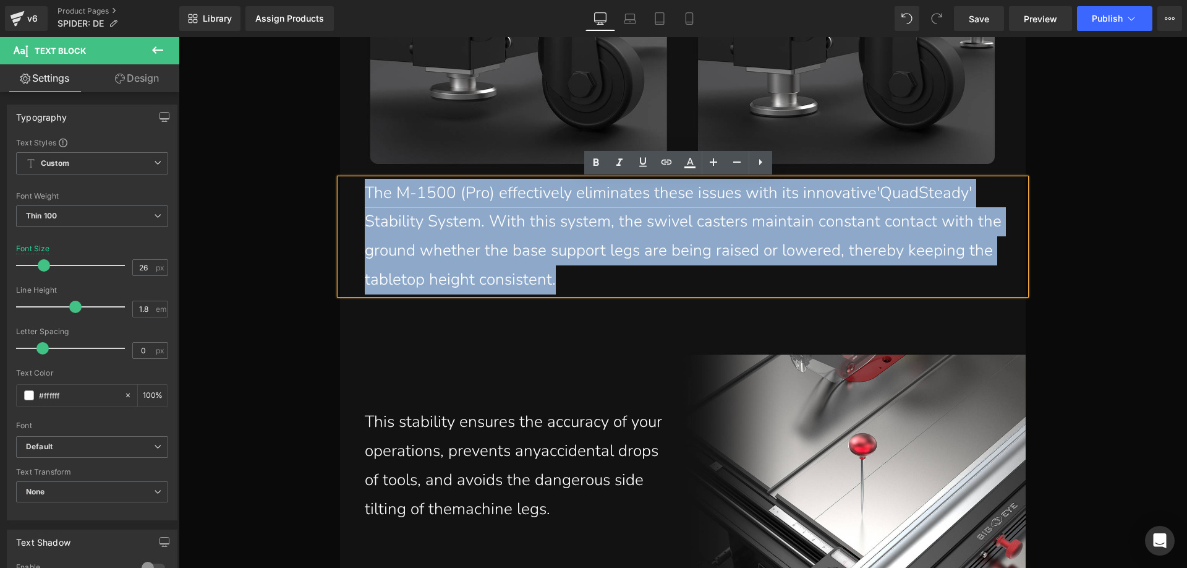
drag, startPoint x: 502, startPoint y: 279, endPoint x: 363, endPoint y: 201, distance: 159.5
click at [365, 201] on p "The M-1500 (Pro) effectively eliminates these issues with its innovative'QuadSt…" at bounding box center [695, 237] width 661 height 116
paste div
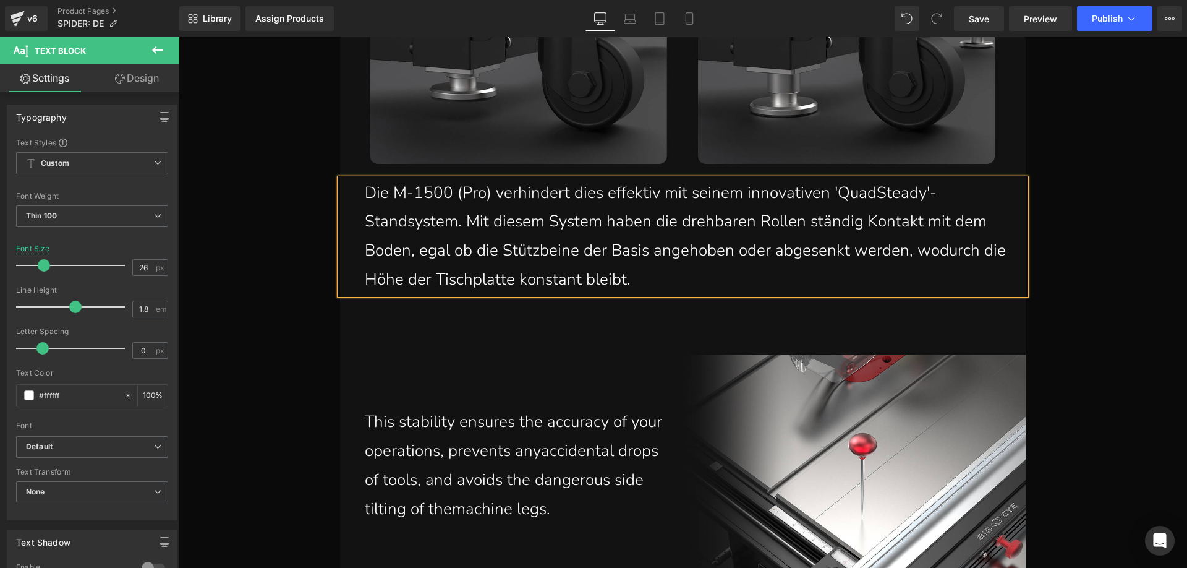
scroll to position [5780, 0]
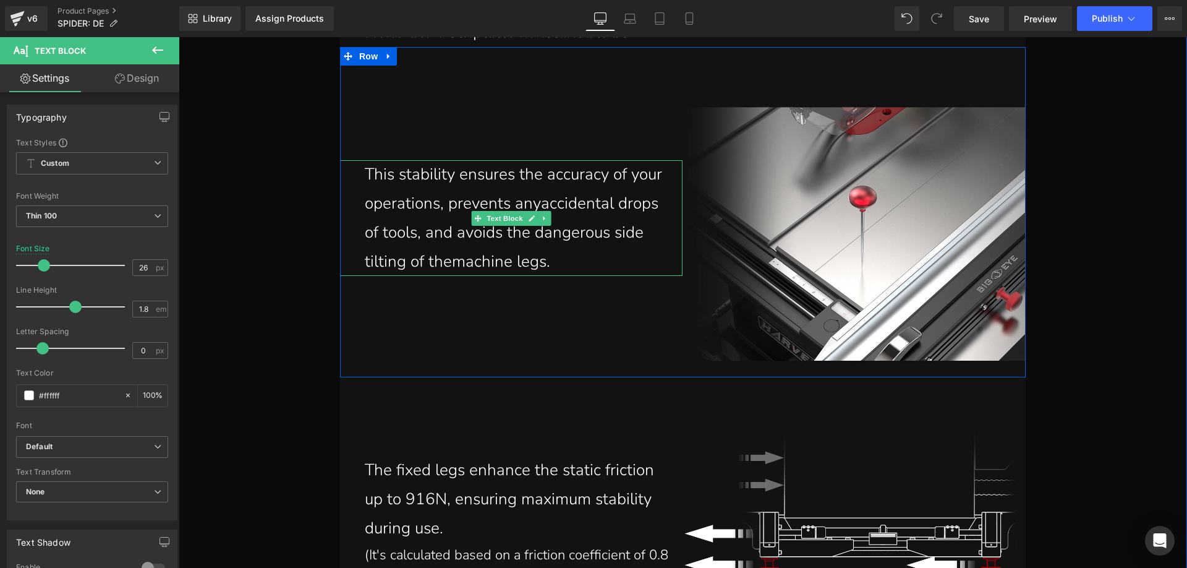
drag, startPoint x: 455, startPoint y: 244, endPoint x: 558, endPoint y: 265, distance: 104.7
click at [455, 244] on p "This stability ensures the accuracy of your operations, prevents anyaccidental …" at bounding box center [519, 218] width 309 height 116
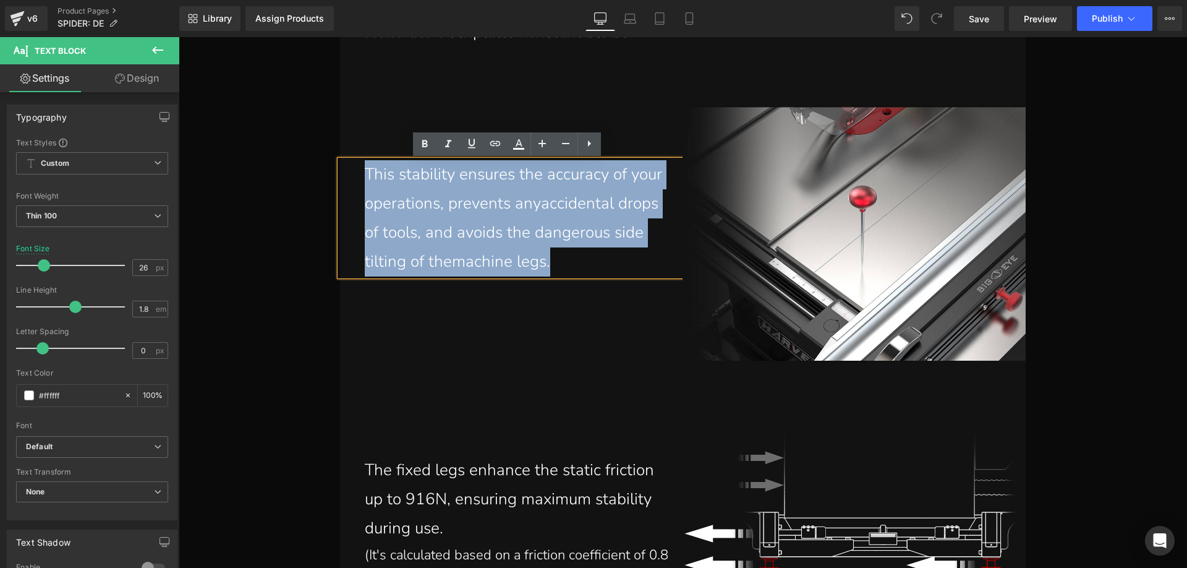
drag, startPoint x: 558, startPoint y: 260, endPoint x: 352, endPoint y: 180, distance: 220.5
click at [352, 180] on div "This stability ensures the accuracy of your operations, prevents anyaccidental …" at bounding box center [511, 218] width 343 height 116
paste div
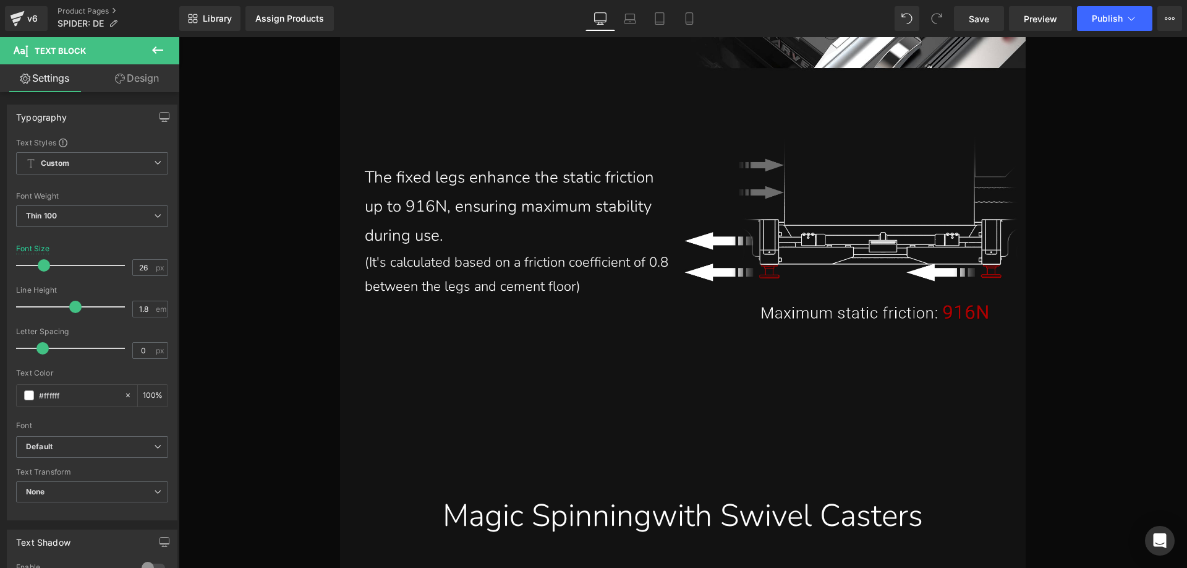
scroll to position [6136, 0]
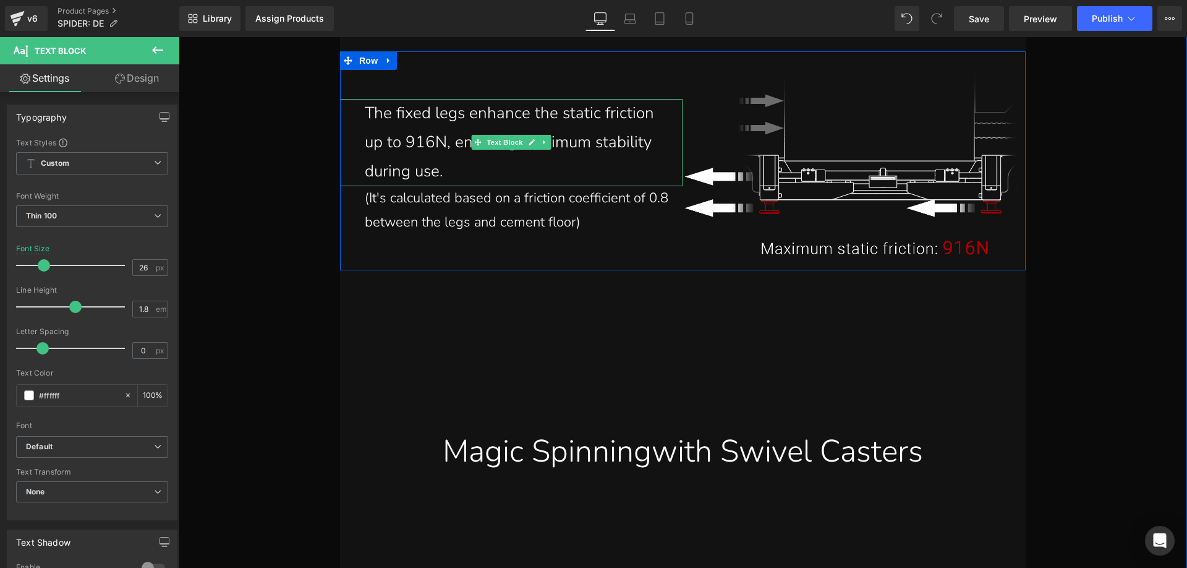
click at [470, 163] on p "The fixed legs enhance the static friction up to 916N, ensuring maximum stabili…" at bounding box center [519, 142] width 309 height 87
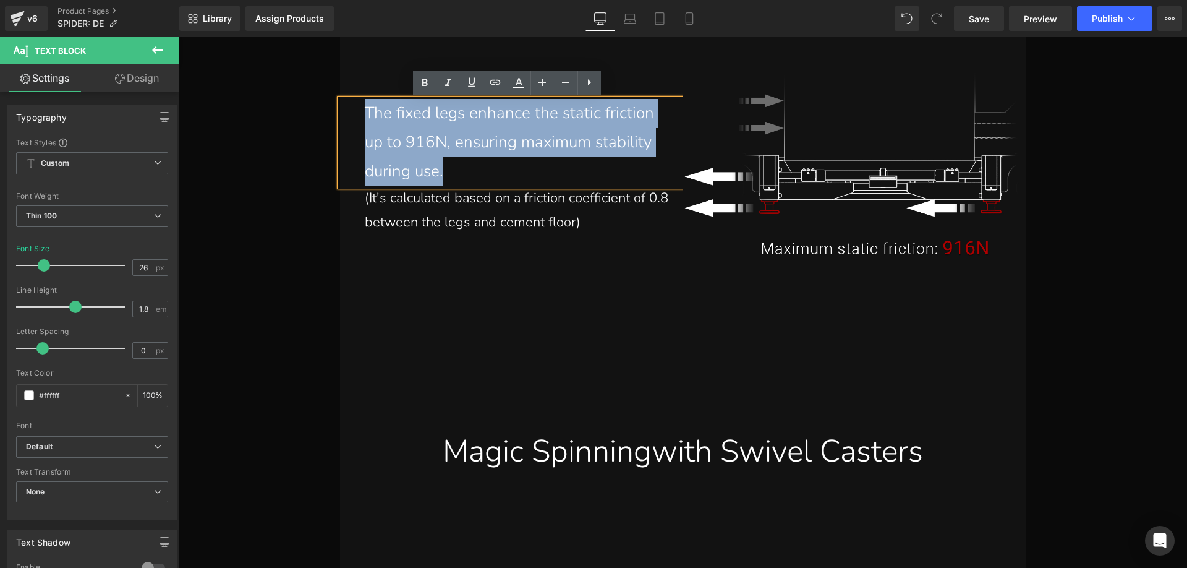
drag, startPoint x: 453, startPoint y: 171, endPoint x: 360, endPoint y: 119, distance: 106.0
click at [365, 119] on p "The fixed legs enhance the static friction up to 916N, ensuring maximum stabili…" at bounding box center [519, 142] width 309 height 87
paste div
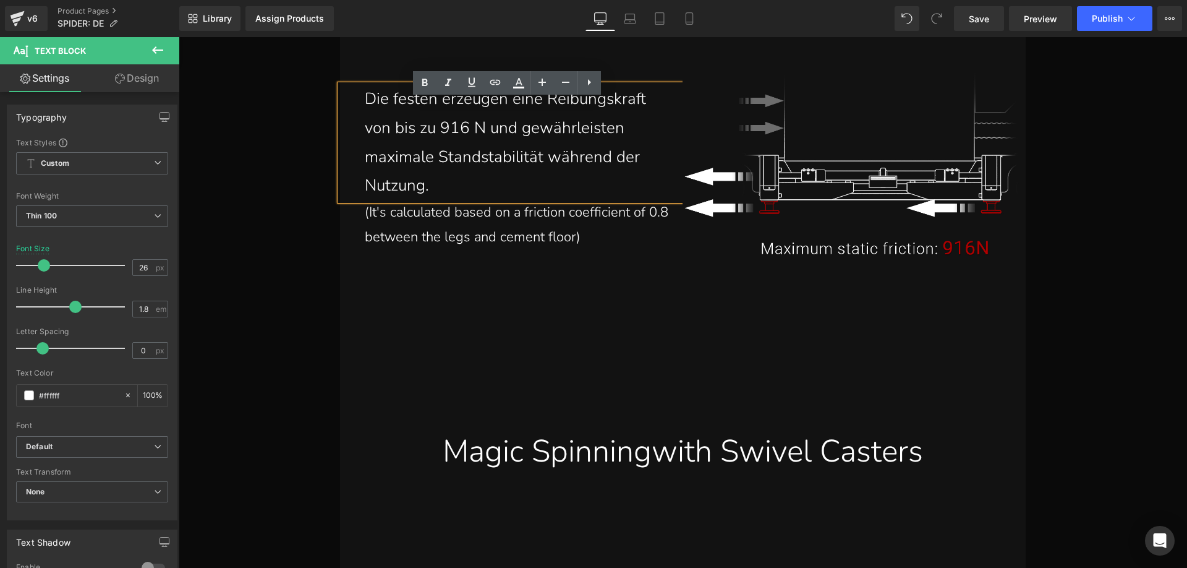
scroll to position [6122, 0]
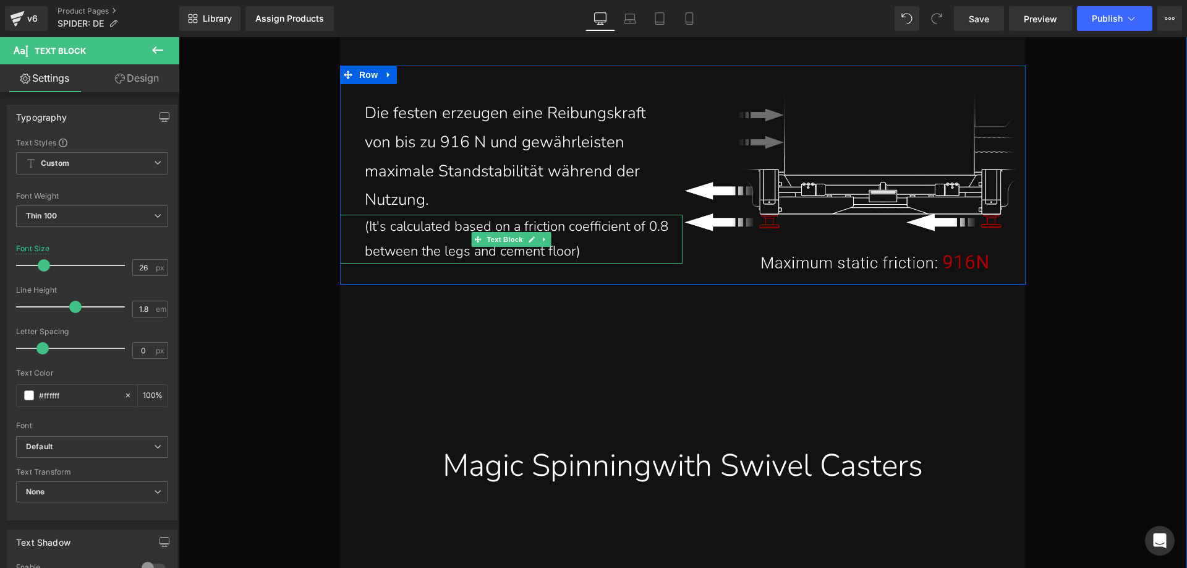
drag, startPoint x: 395, startPoint y: 239, endPoint x: 377, endPoint y: 236, distance: 18.8
click at [395, 239] on p "(It's calculated based on a friction coefficient of 0.8 between the legs and ce…" at bounding box center [519, 239] width 309 height 49
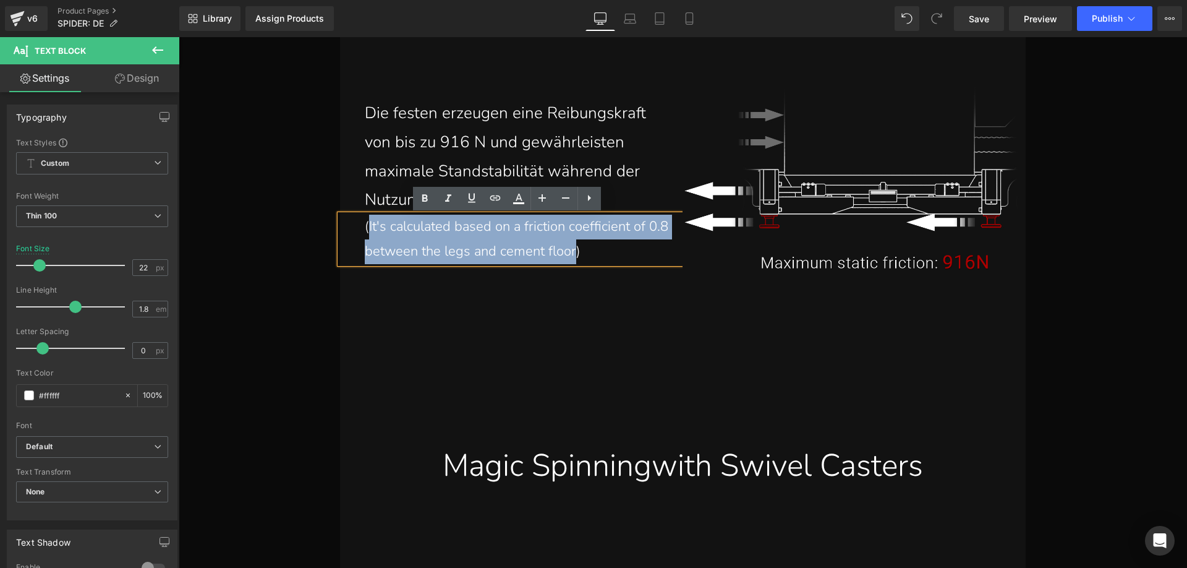
drag, startPoint x: 365, startPoint y: 227, endPoint x: 573, endPoint y: 254, distance: 208.8
click at [573, 254] on p "(It's calculated based on a friction coefficient of 0.8 between the legs and ce…" at bounding box center [519, 239] width 309 height 49
paste div
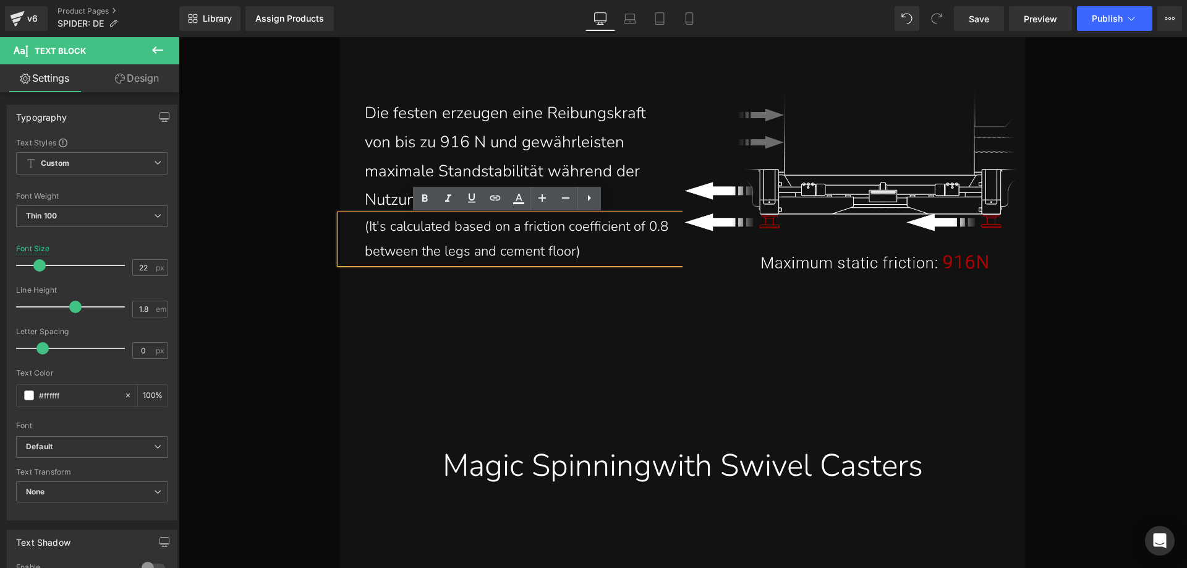
scroll to position [6110, 0]
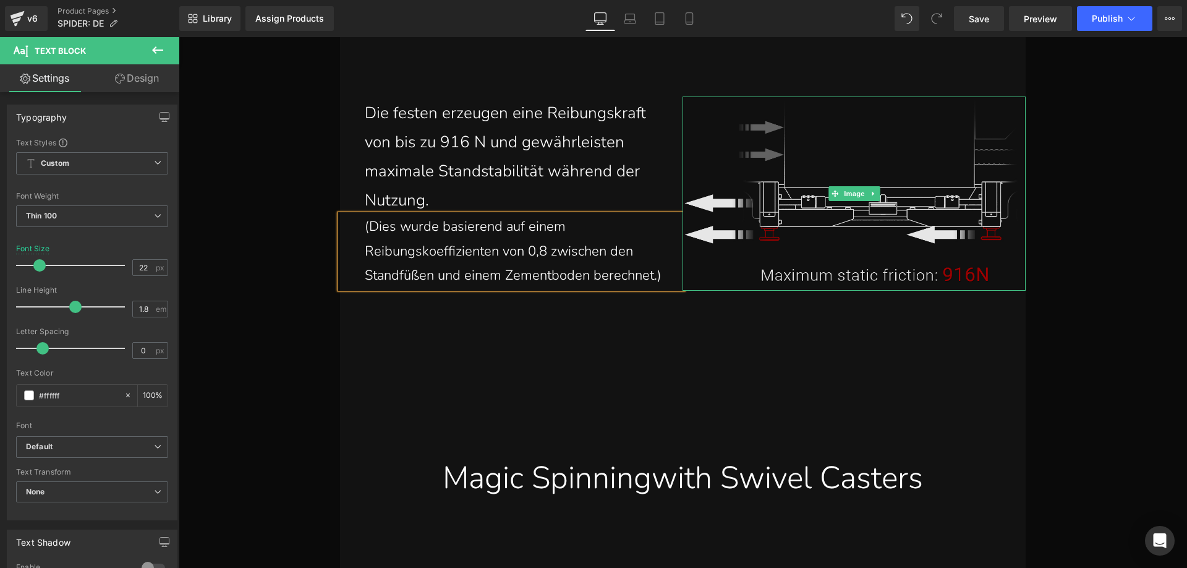
click at [751, 244] on img at bounding box center [854, 193] width 343 height 195
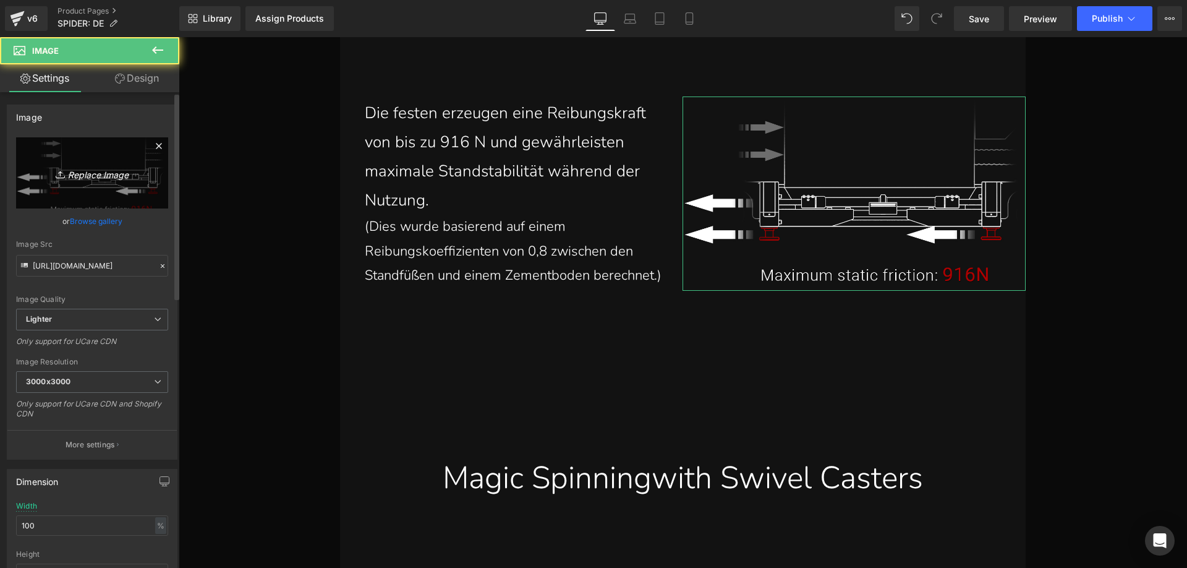
click at [116, 176] on icon "Replace Image" at bounding box center [92, 172] width 99 height 15
type input "C:\fakepath\M-1500_23.jpg"
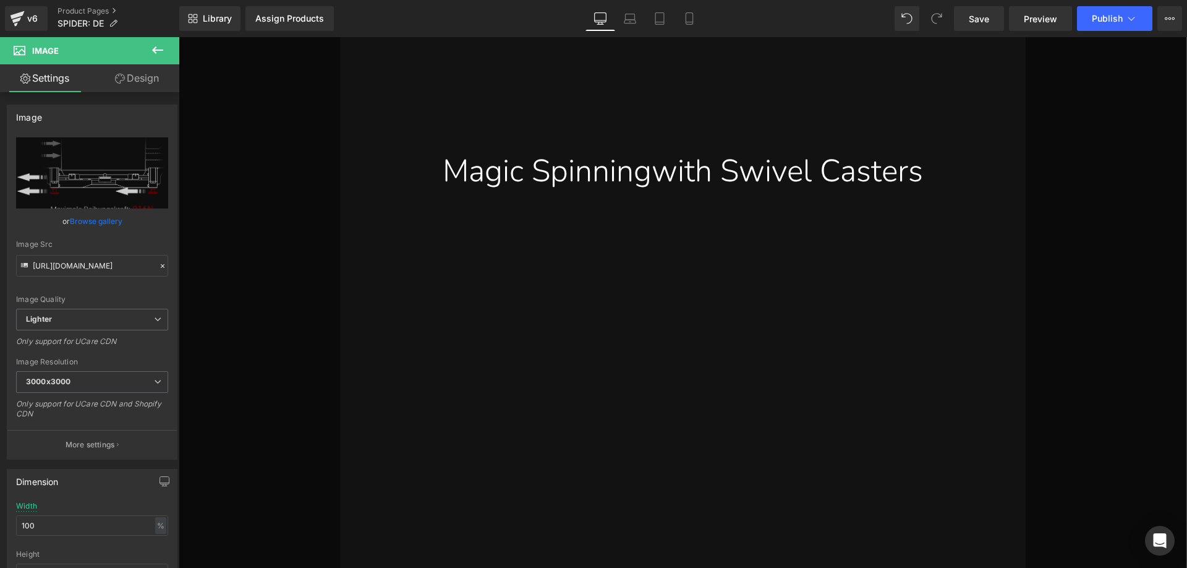
scroll to position [6419, 0]
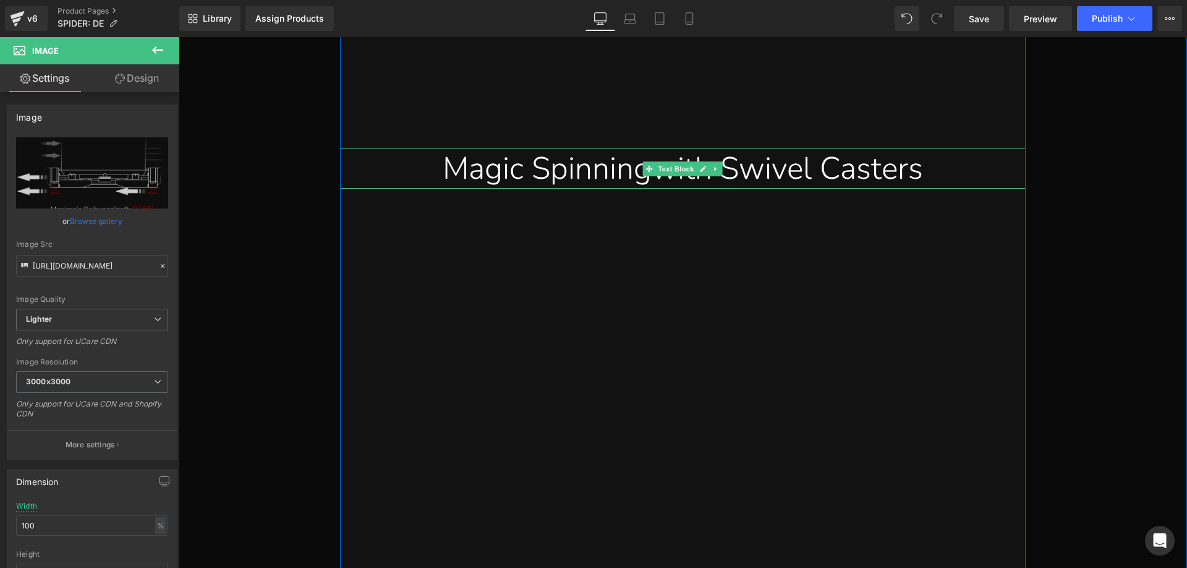
drag, startPoint x: 455, startPoint y: 168, endPoint x: 433, endPoint y: 173, distance: 22.8
click at [455, 168] on div "Magic Spinningwith Swivel Casters" at bounding box center [682, 168] width 667 height 40
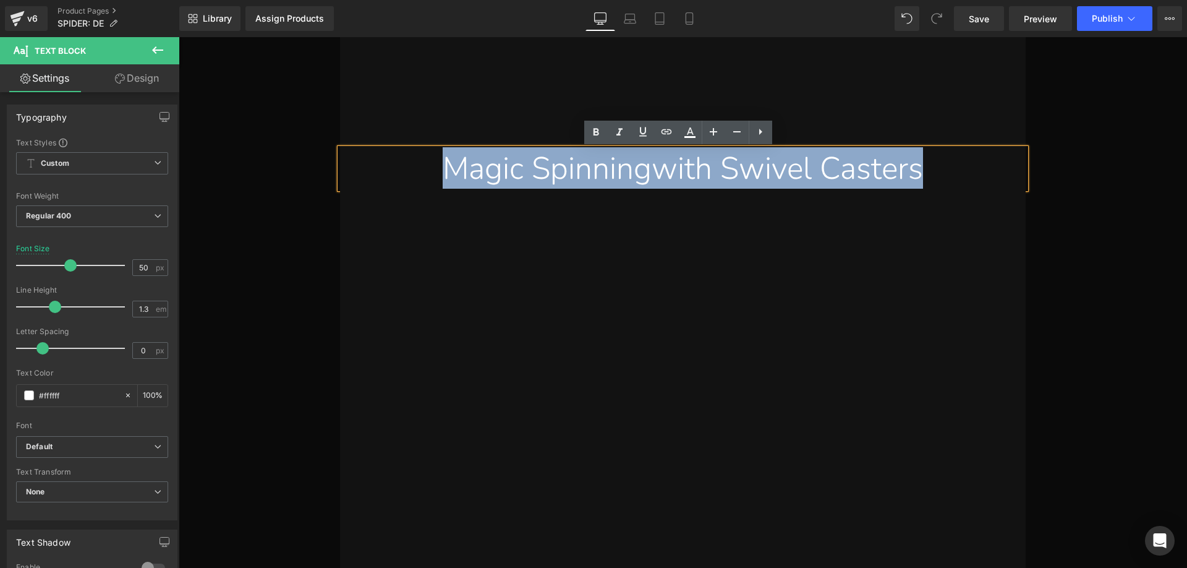
drag, startPoint x: 416, startPoint y: 169, endPoint x: 938, endPoint y: 173, distance: 521.9
click at [938, 173] on div "Magic Spinningwith Swivel Casters" at bounding box center [682, 168] width 667 height 40
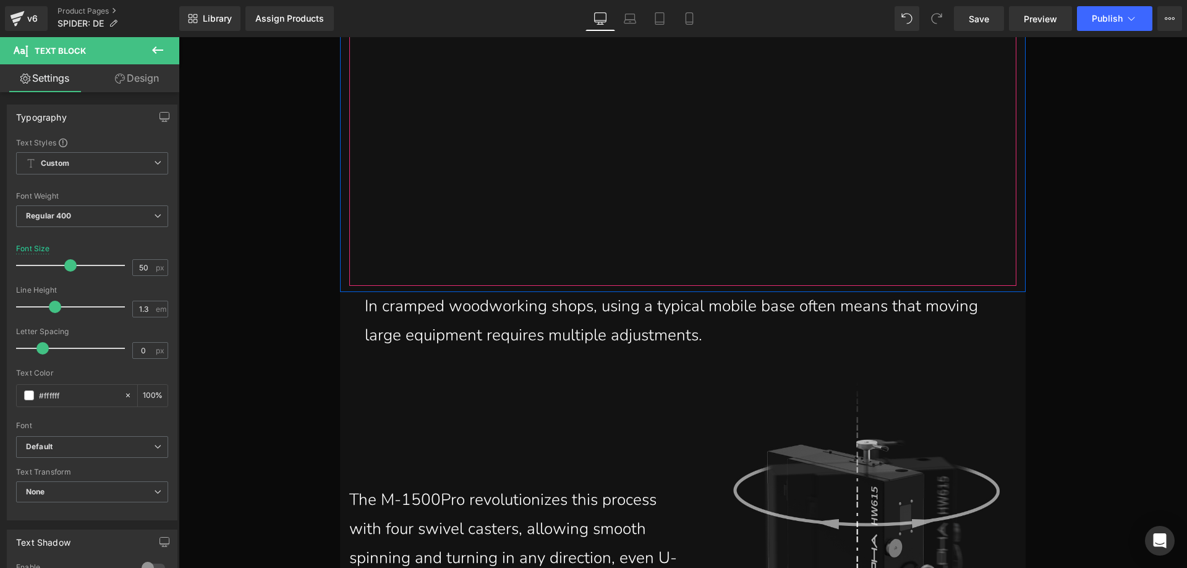
scroll to position [6790, 0]
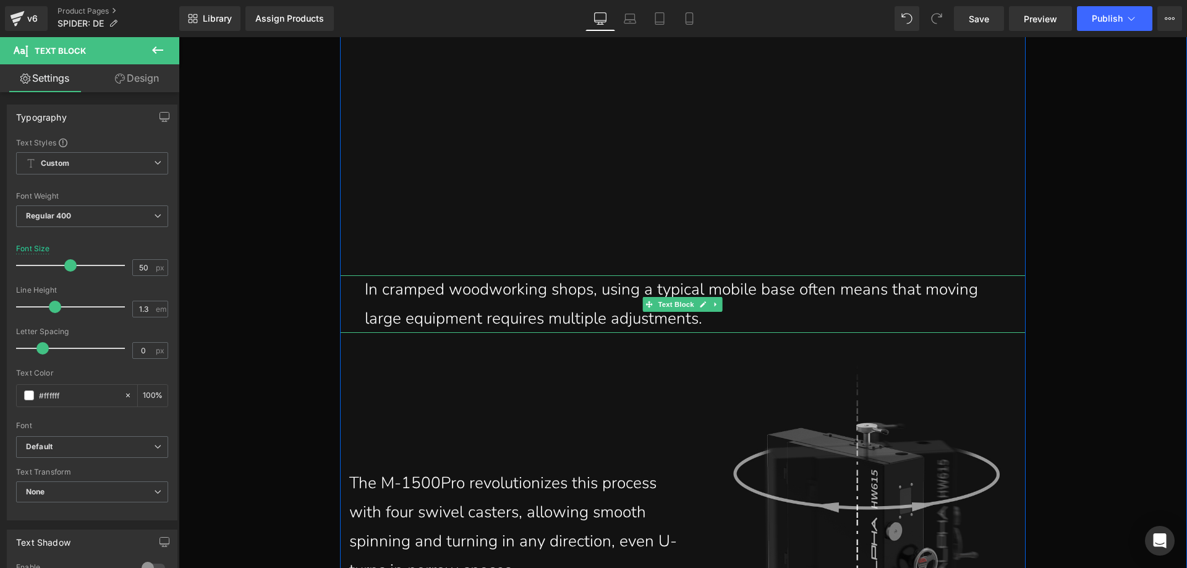
drag, startPoint x: 424, startPoint y: 314, endPoint x: 402, endPoint y: 314, distance: 22.3
click at [424, 314] on p "In cramped woodworking shops, using a typical mobile base often means that movi…" at bounding box center [686, 304] width 642 height 58
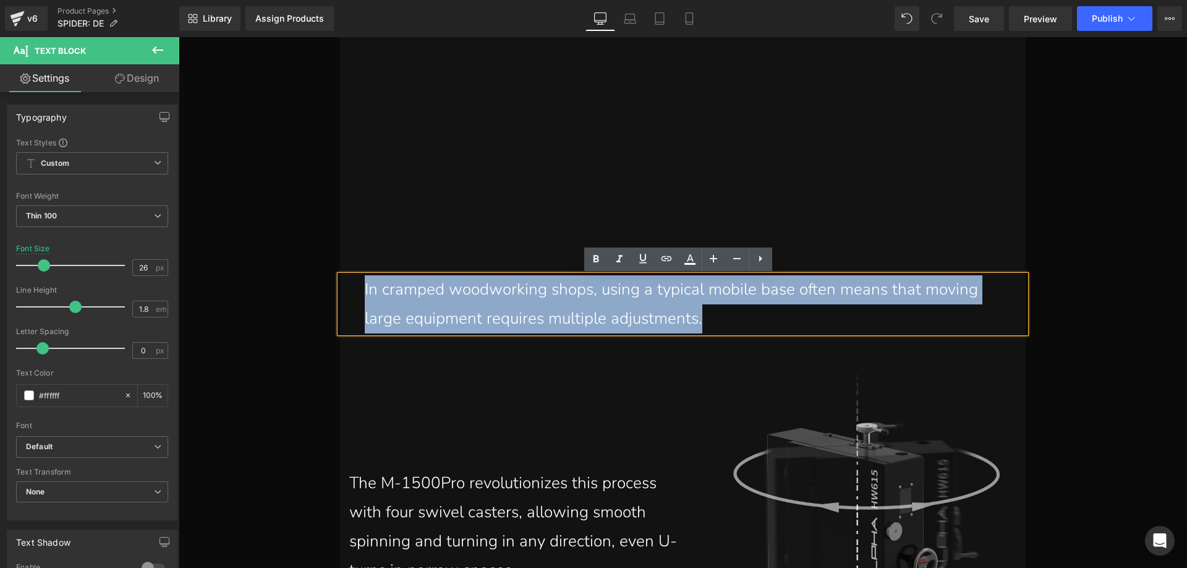
drag, startPoint x: 359, startPoint y: 289, endPoint x: 722, endPoint y: 328, distance: 365.0
click at [722, 328] on div "In cramped woodworking shops, using a typical mobile base often means that movi…" at bounding box center [683, 304] width 686 height 58
paste div
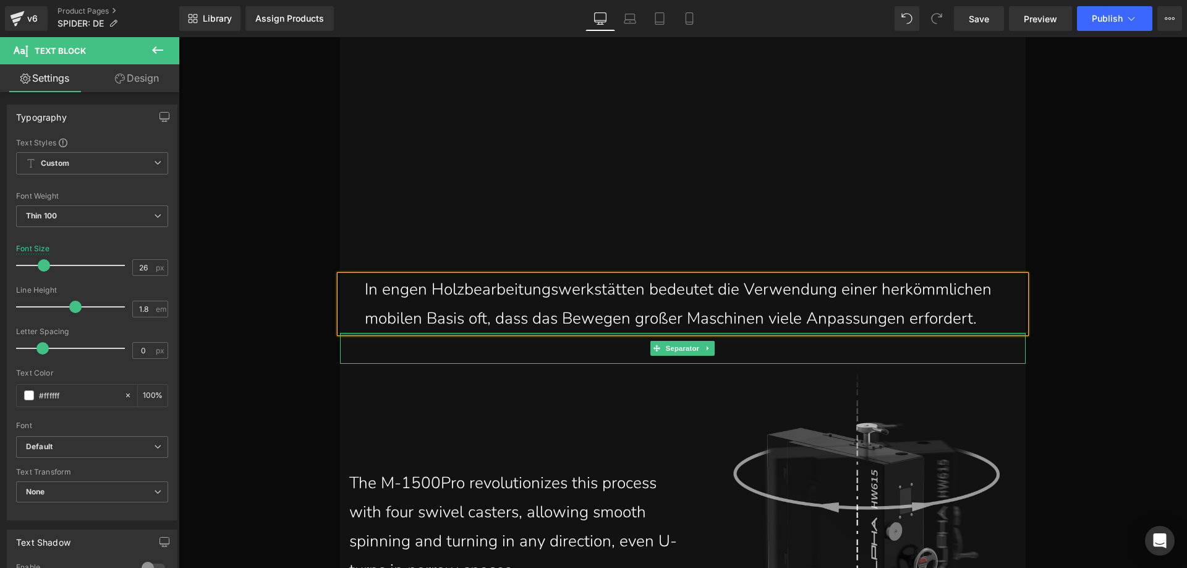
scroll to position [7161, 0]
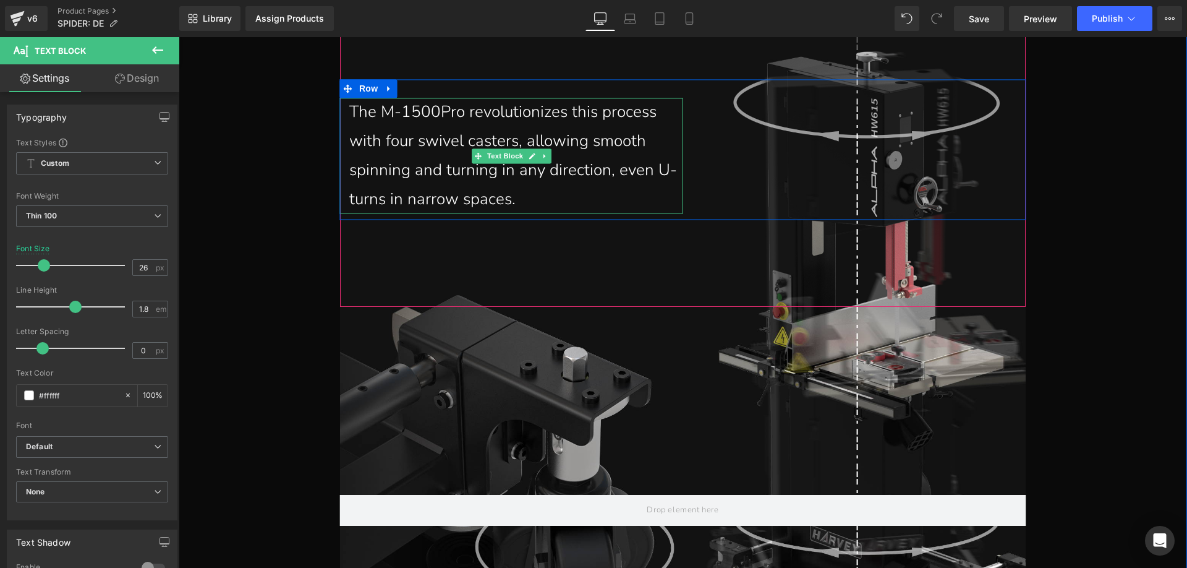
click at [467, 192] on p "The M-1500Pro revolutionizes this process with four swivel casters, allowing sm…" at bounding box center [516, 156] width 334 height 116
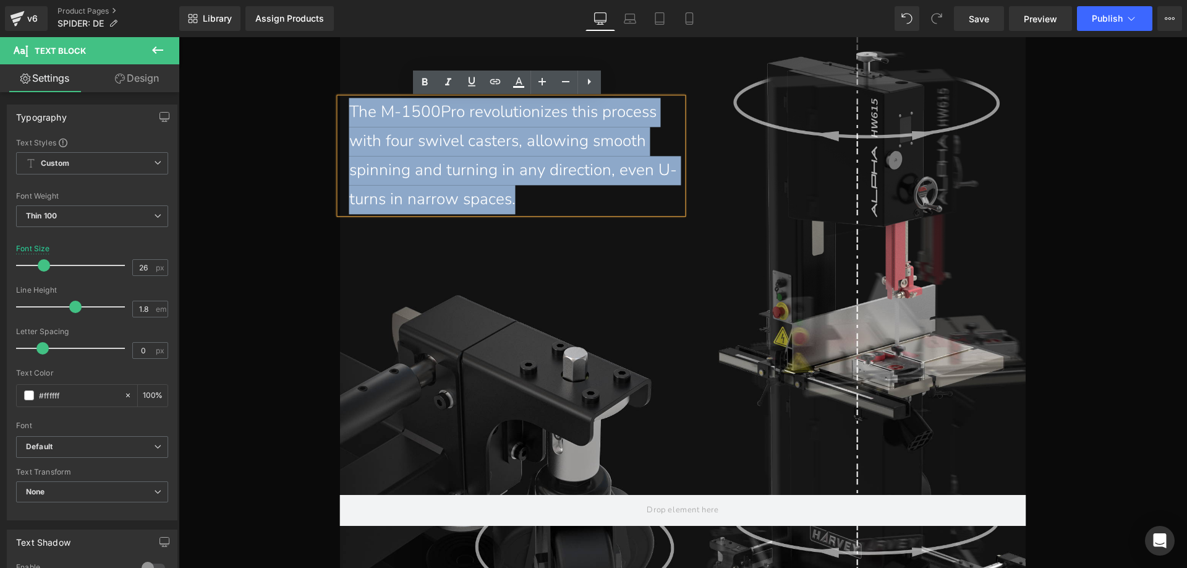
drag, startPoint x: 526, startPoint y: 203, endPoint x: 344, endPoint y: 111, distance: 204.6
click at [344, 111] on div "The M-1500Pro revolutionizes this process with four swivel casters, allowing sm…" at bounding box center [511, 156] width 343 height 116
paste div
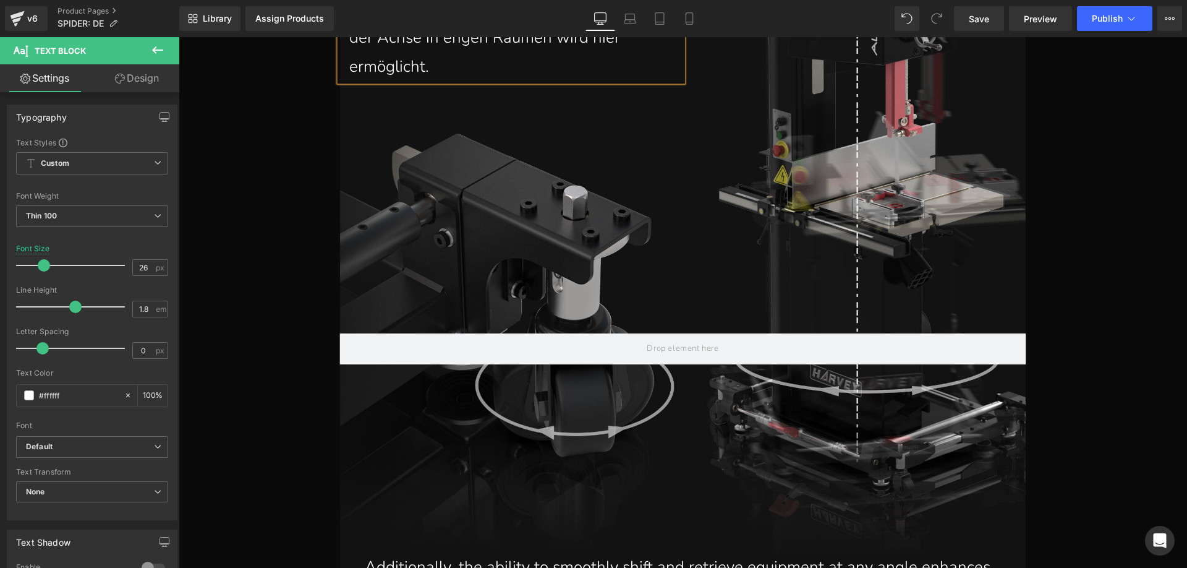
scroll to position [7565, 0]
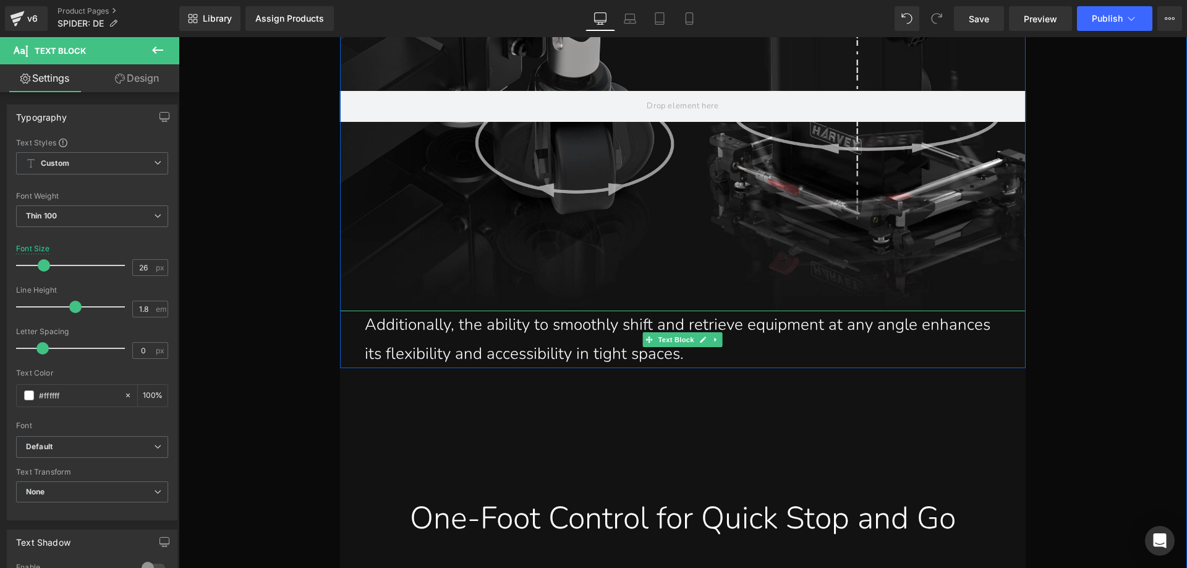
drag, startPoint x: 437, startPoint y: 336, endPoint x: 591, endPoint y: 357, distance: 154.7
click at [437, 336] on p "Additionally, the ability to smoothly shift and retrieve equipment at any angle…" at bounding box center [686, 339] width 642 height 58
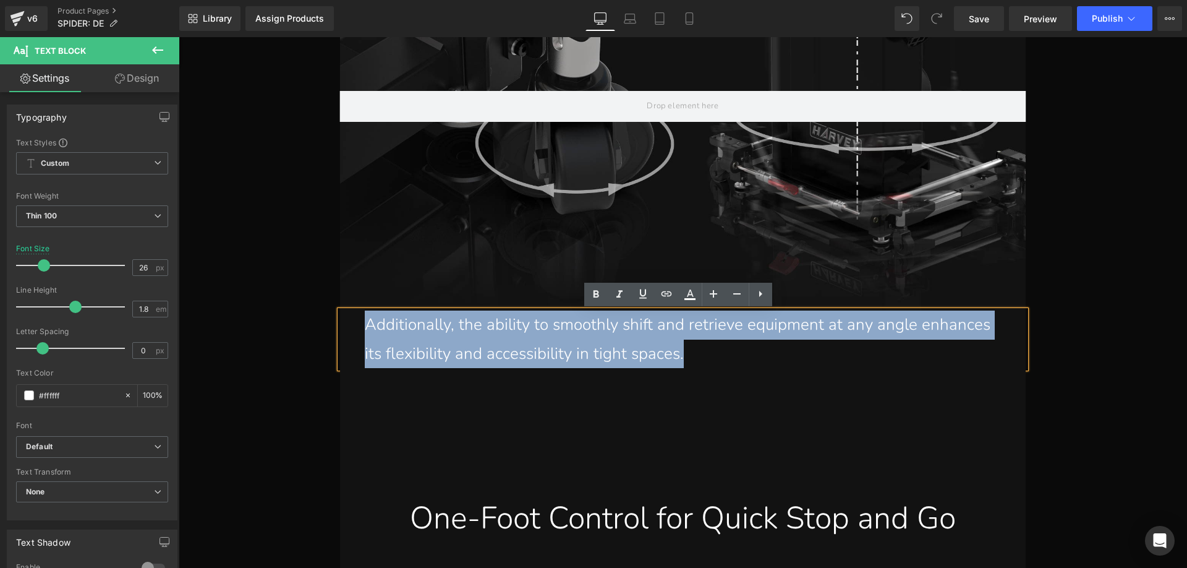
drag, startPoint x: 688, startPoint y: 353, endPoint x: 364, endPoint y: 328, distance: 324.3
click at [365, 328] on p "Additionally, the ability to smoothly shift and retrieve equipment at any angle…" at bounding box center [686, 339] width 642 height 58
paste div
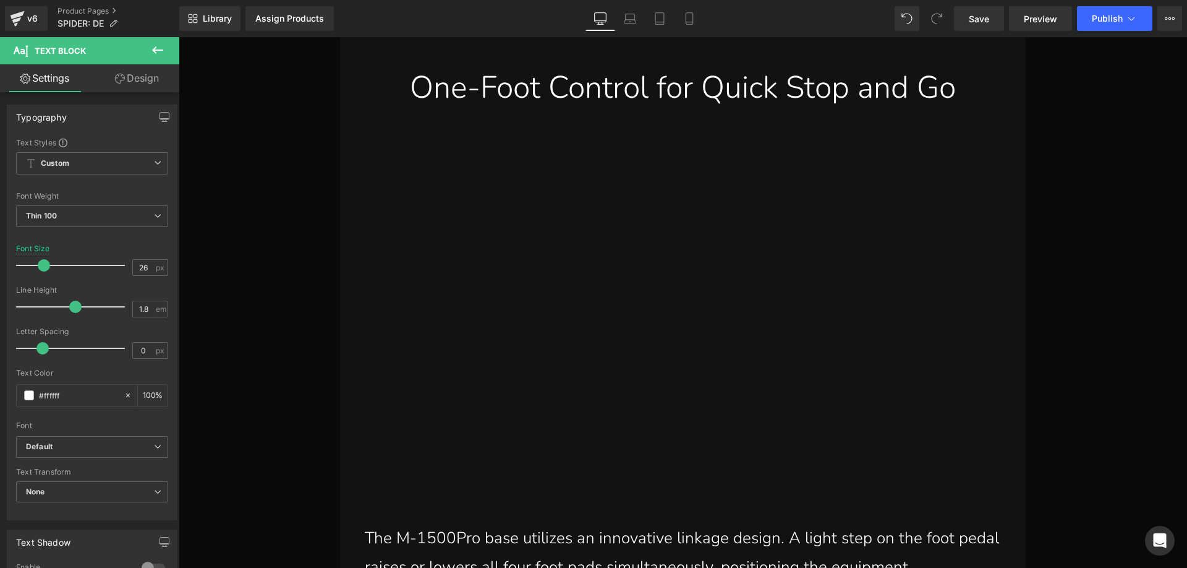
scroll to position [7998, 0]
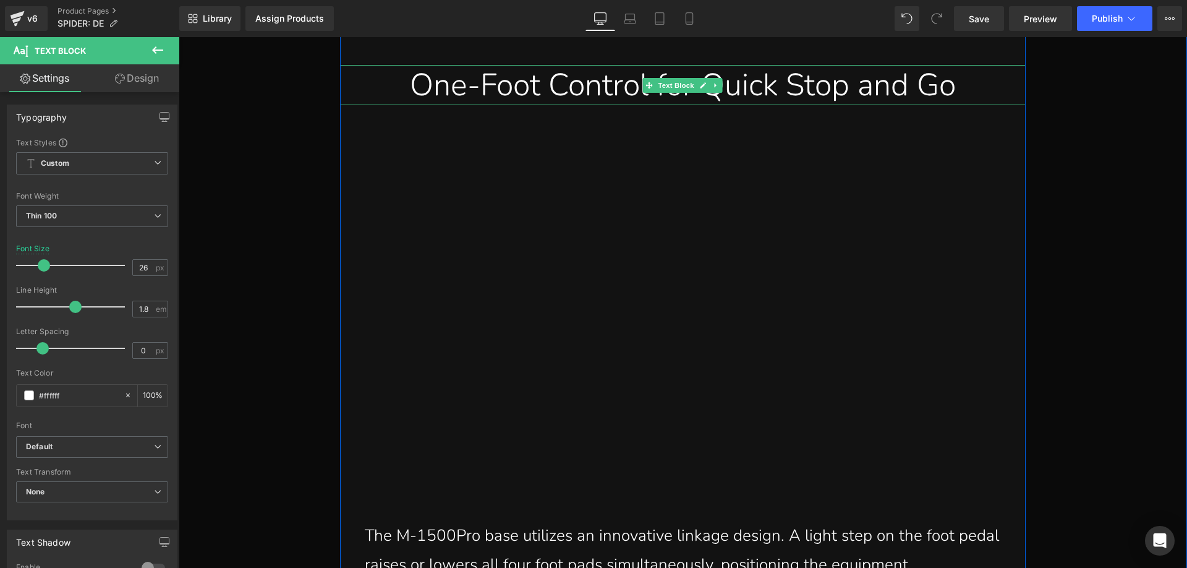
drag, startPoint x: 437, startPoint y: 85, endPoint x: 424, endPoint y: 87, distance: 12.6
click at [437, 85] on div "One-Foot Control for Quick Stop and Go" at bounding box center [682, 85] width 667 height 40
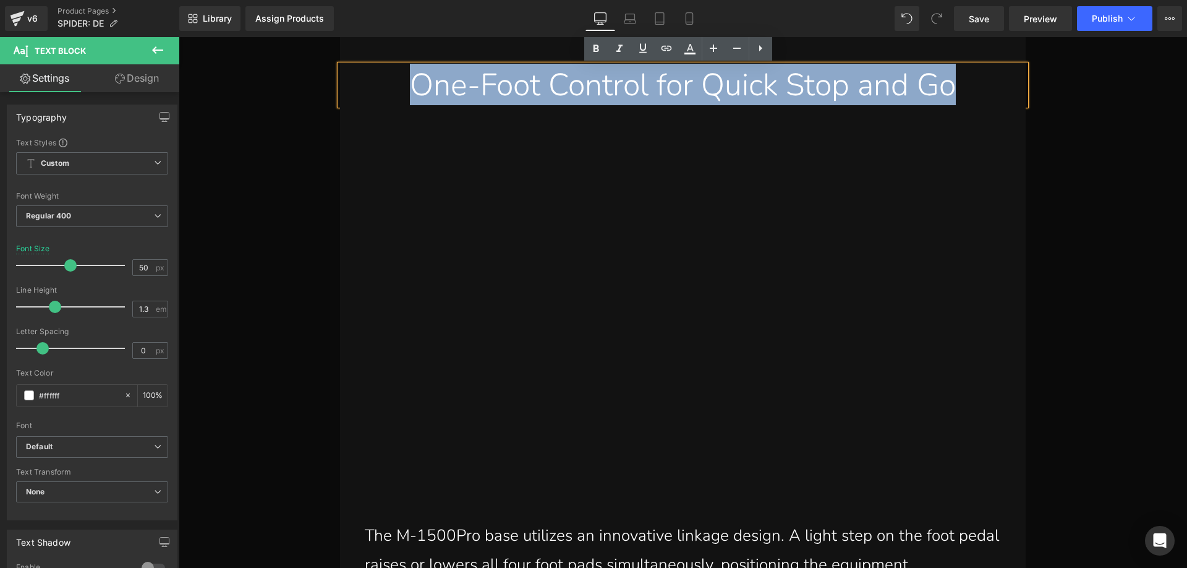
drag, startPoint x: 383, startPoint y: 88, endPoint x: 973, endPoint y: 88, distance: 589.3
click at [973, 88] on div "One-Foot Control for Quick Stop and Go" at bounding box center [682, 85] width 667 height 40
paste div
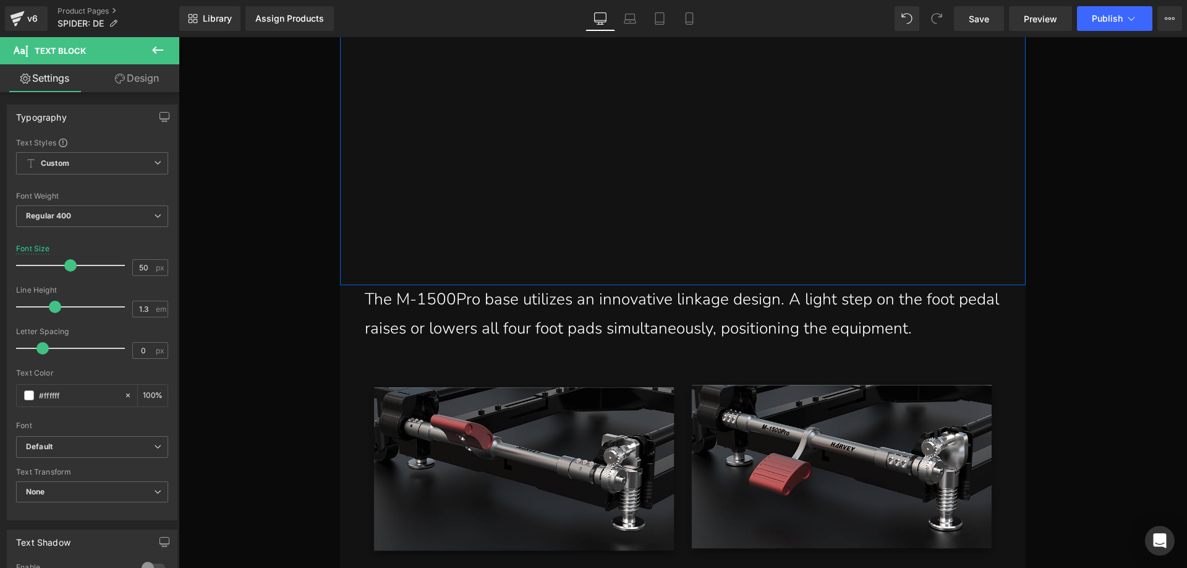
scroll to position [8369, 0]
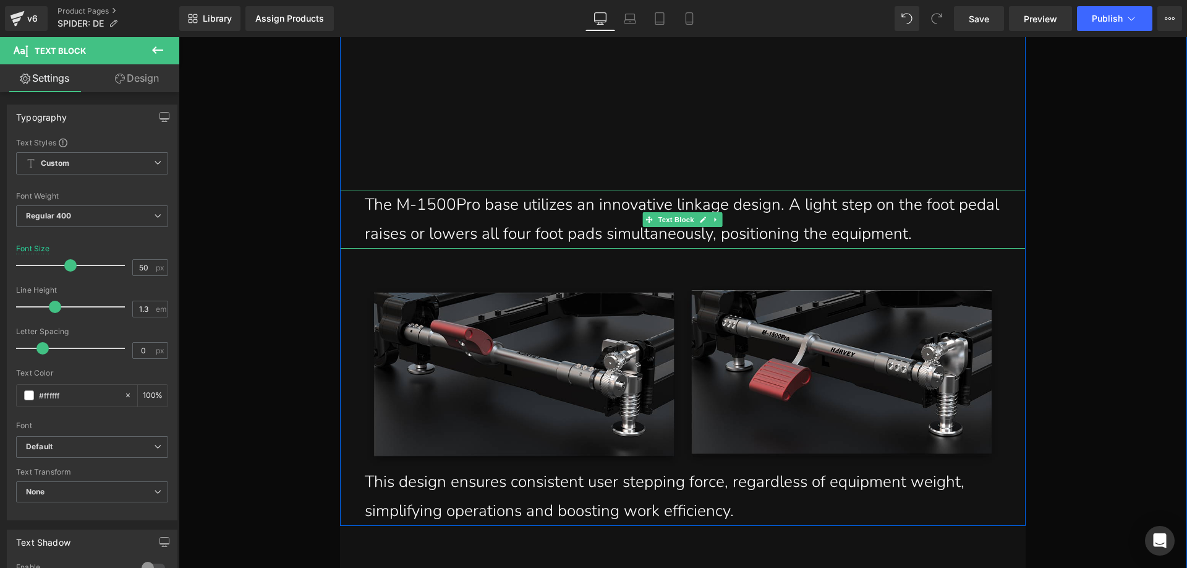
drag, startPoint x: 403, startPoint y: 227, endPoint x: 372, endPoint y: 218, distance: 32.1
click at [403, 227] on p "The M-1500Pro base utilizes an innovative linkage design. A light step on the f…" at bounding box center [686, 219] width 642 height 58
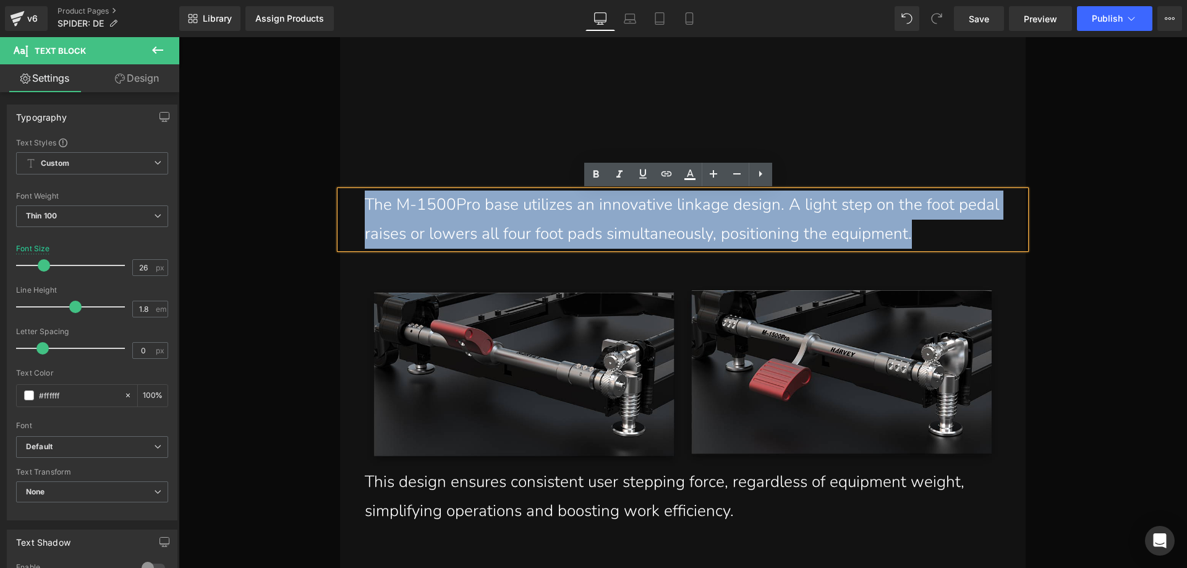
drag, startPoint x: 361, startPoint y: 206, endPoint x: 916, endPoint y: 231, distance: 555.8
click at [916, 231] on p "The M-1500Pro base utilizes an innovative linkage design. A light step on the f…" at bounding box center [686, 219] width 642 height 58
paste div
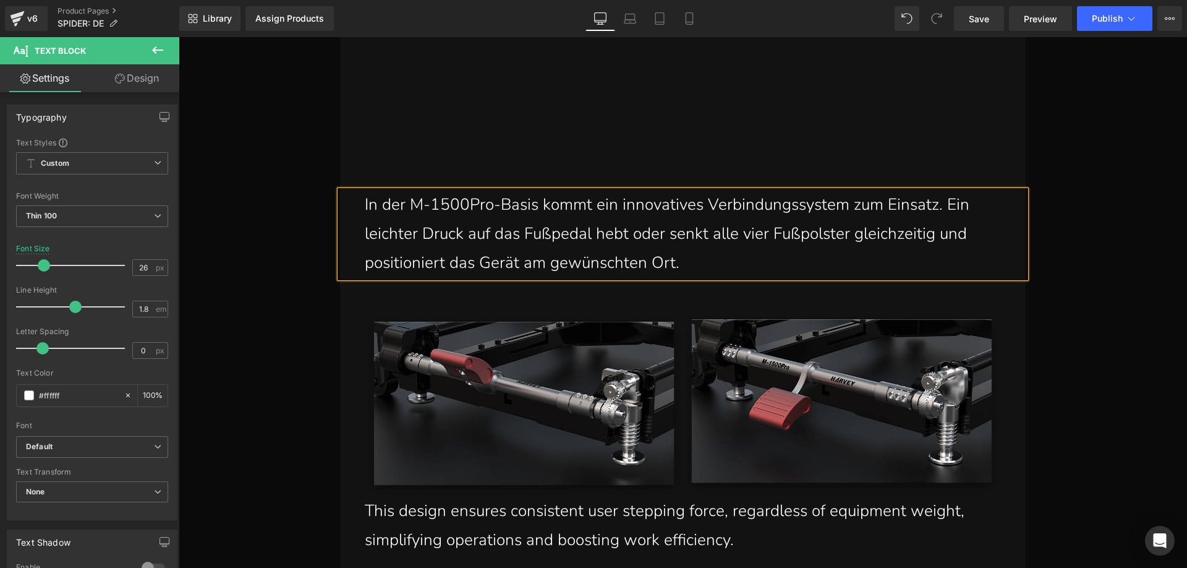
scroll to position [8740, 0]
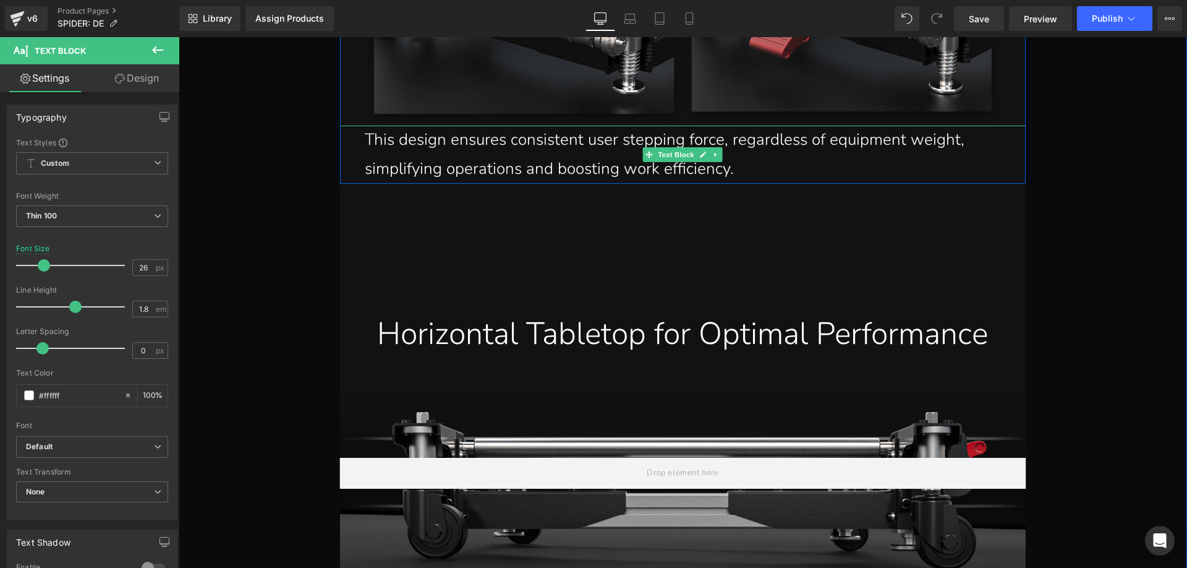
drag, startPoint x: 388, startPoint y: 153, endPoint x: 382, endPoint y: 151, distance: 6.9
click at [388, 153] on p "This design ensures consistent user stepping force, regardless of equipment wei…" at bounding box center [686, 155] width 642 height 58
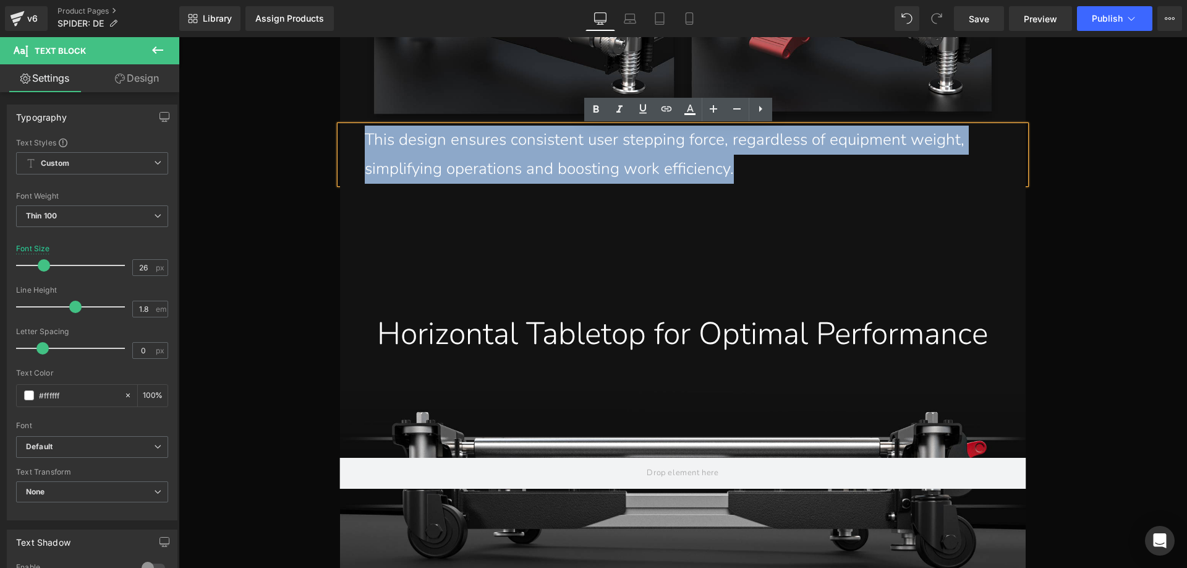
drag, startPoint x: 364, startPoint y: 140, endPoint x: 764, endPoint y: 173, distance: 401.4
click at [764, 173] on p "This design ensures consistent user stepping force, regardless of equipment wei…" at bounding box center [686, 155] width 642 height 58
paste div
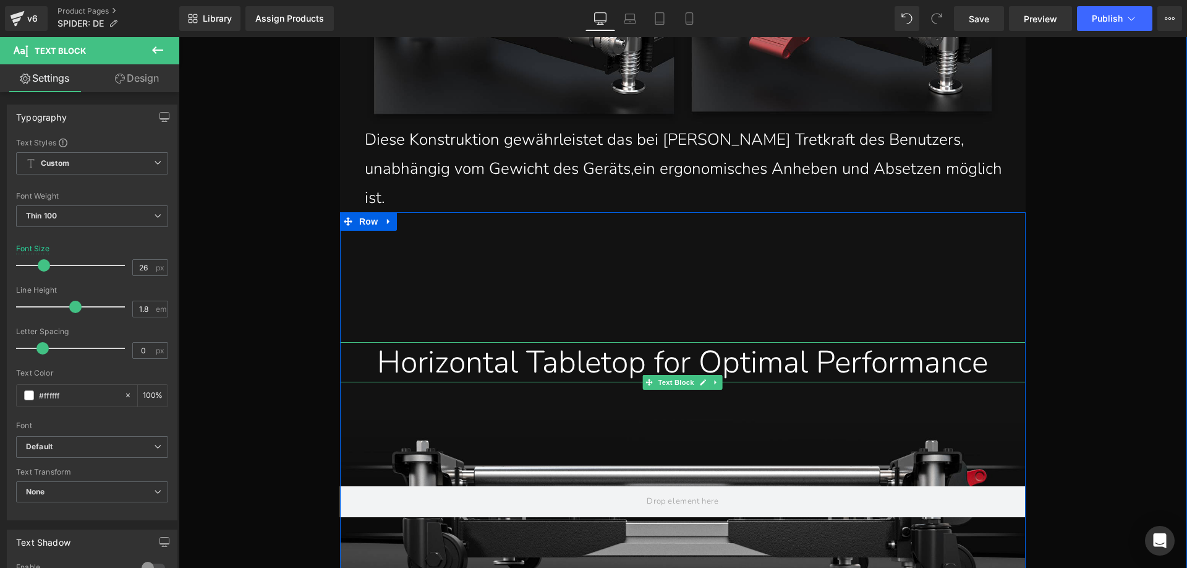
drag, startPoint x: 464, startPoint y: 336, endPoint x: 455, endPoint y: 337, distance: 9.3
click at [464, 342] on div "Horizontal Tabletop for Optimal Performance" at bounding box center [682, 362] width 667 height 40
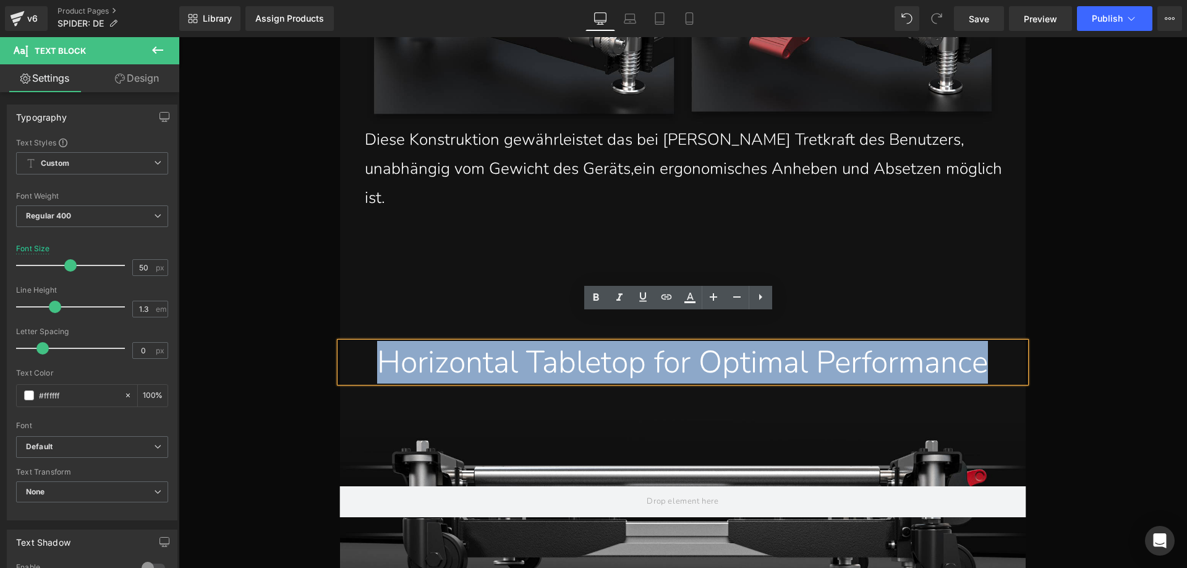
drag, startPoint x: 435, startPoint y: 331, endPoint x: 774, endPoint y: 382, distance: 342.7
click at [774, 382] on div "Horizontal Tabletop for Optimal Performance" at bounding box center [682, 362] width 667 height 40
paste div
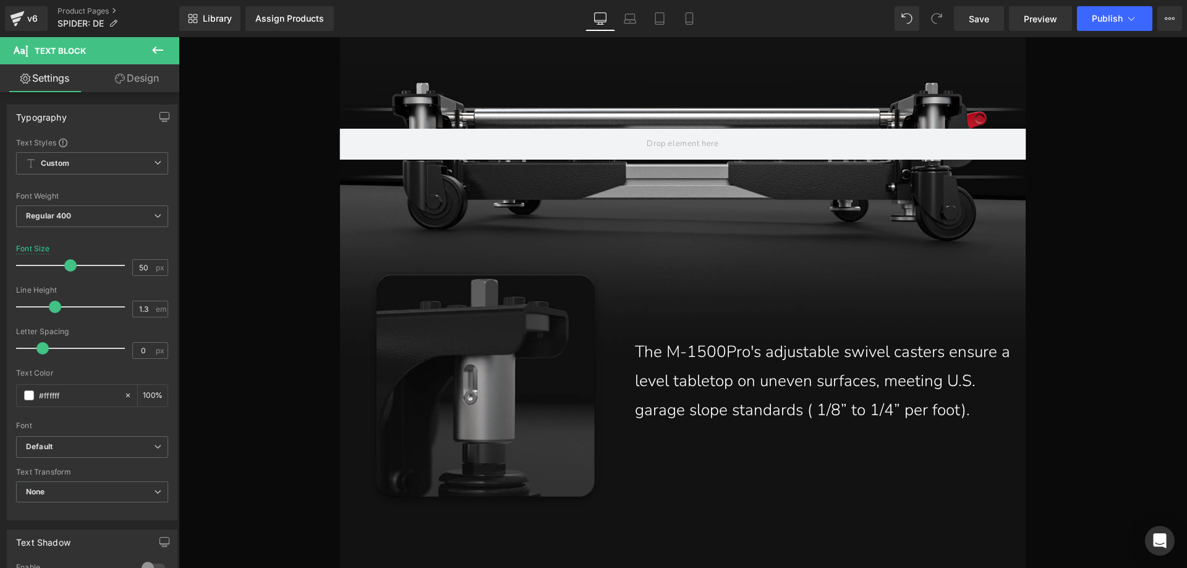
scroll to position [9172, 0]
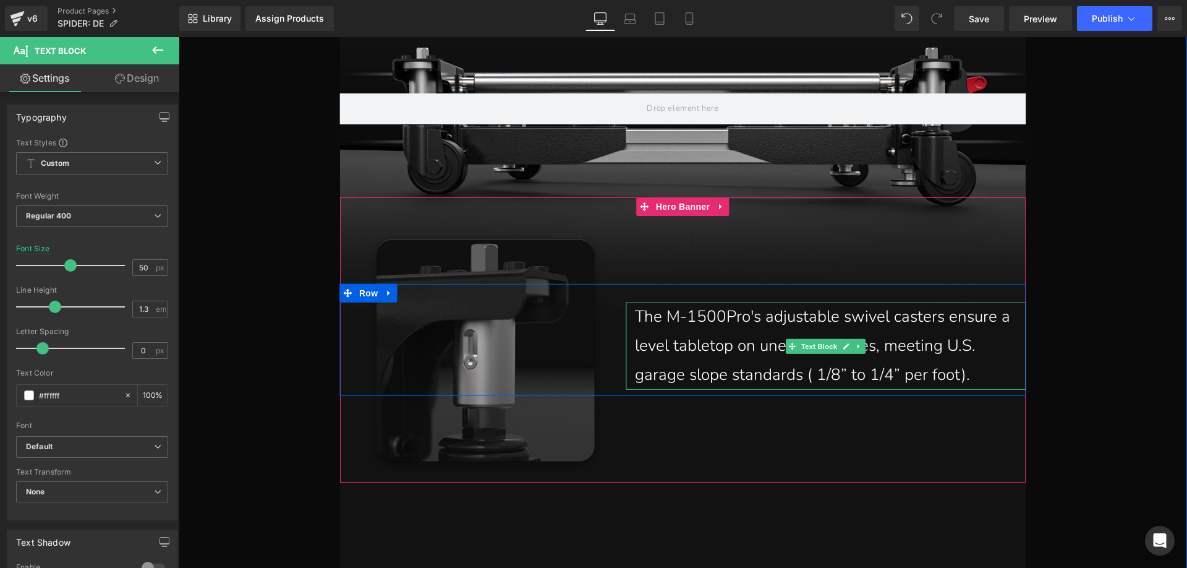
drag, startPoint x: 699, startPoint y: 333, endPoint x: 658, endPoint y: 310, distance: 46.8
click at [699, 333] on p "The M-1500Pro's adjustable swivel casters ensure a level tabletop on uneven sur…" at bounding box center [830, 345] width 391 height 87
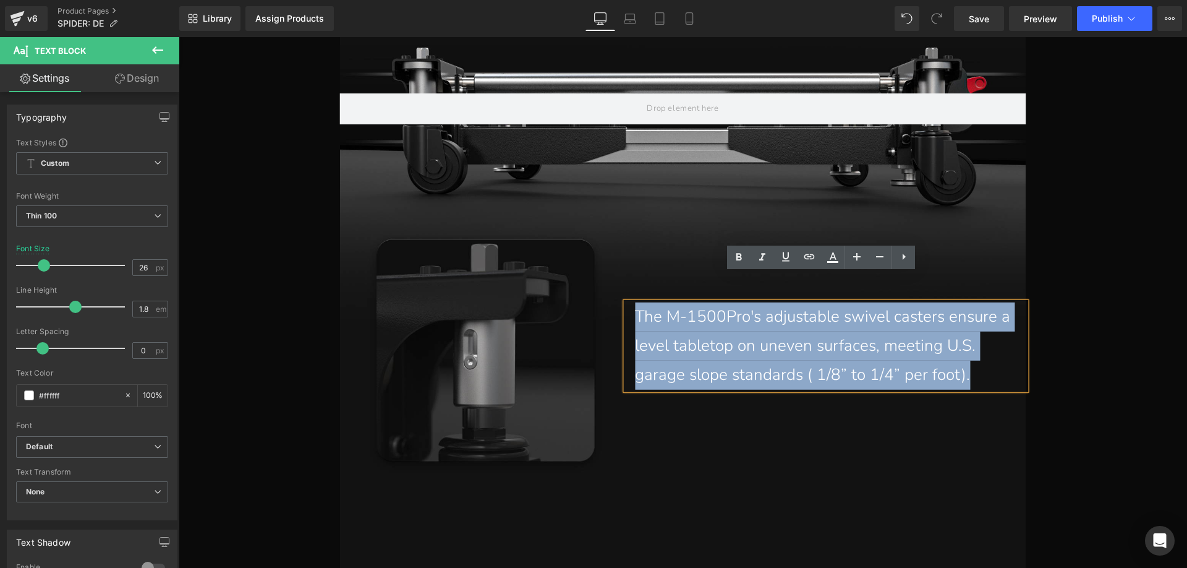
drag, startPoint x: 632, startPoint y: 286, endPoint x: 996, endPoint y: 354, distance: 370.5
click at [996, 354] on p "The M-1500Pro's adjustable swivel casters ensure a level tabletop on uneven sur…" at bounding box center [830, 345] width 391 height 87
paste div
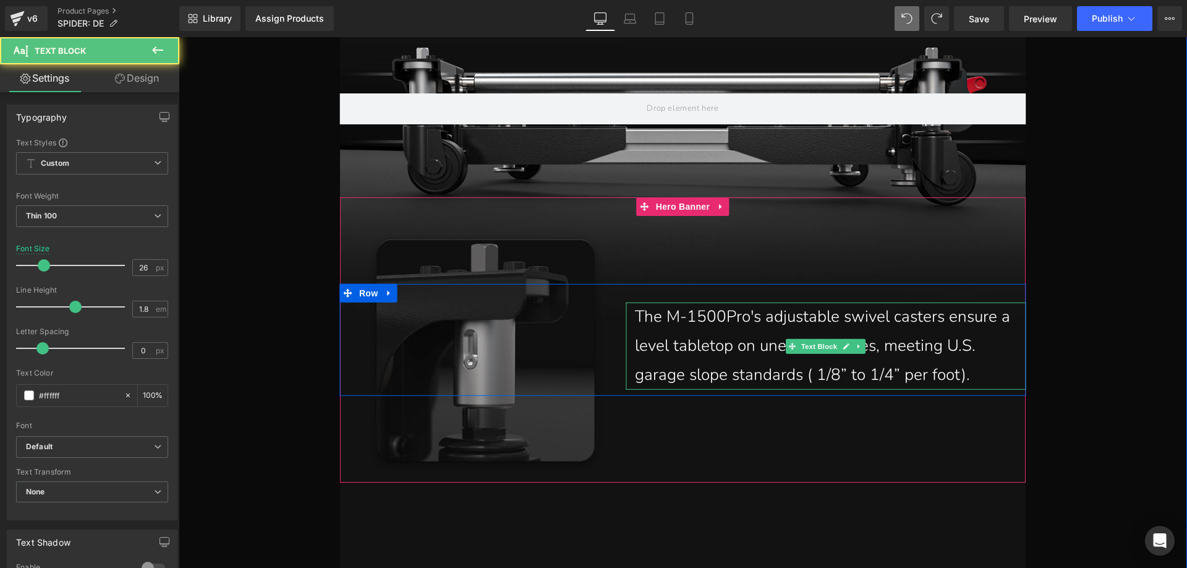
drag, startPoint x: 664, startPoint y: 315, endPoint x: 651, endPoint y: 313, distance: 13.0
click at [663, 315] on p "The M-1500Pro's adjustable swivel casters ensure a level tabletop on uneven sur…" at bounding box center [830, 345] width 391 height 87
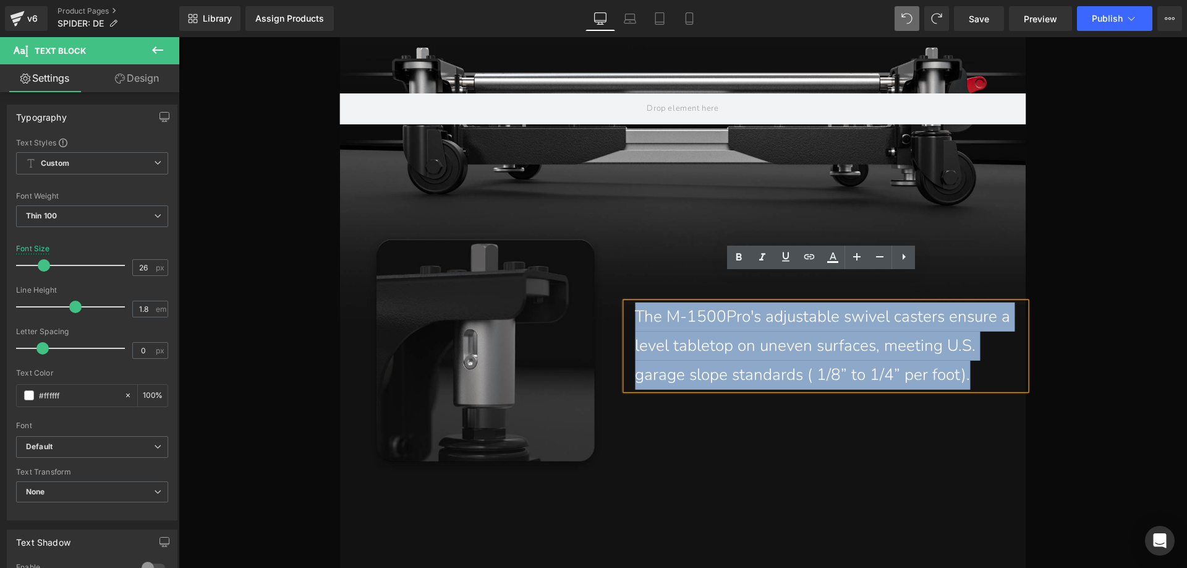
drag, startPoint x: 633, startPoint y: 289, endPoint x: 983, endPoint y: 351, distance: 356.1
click at [983, 351] on p "The M-1500Pro's adjustable swivel casters ensure a level tabletop on uneven sur…" at bounding box center [830, 345] width 391 height 87
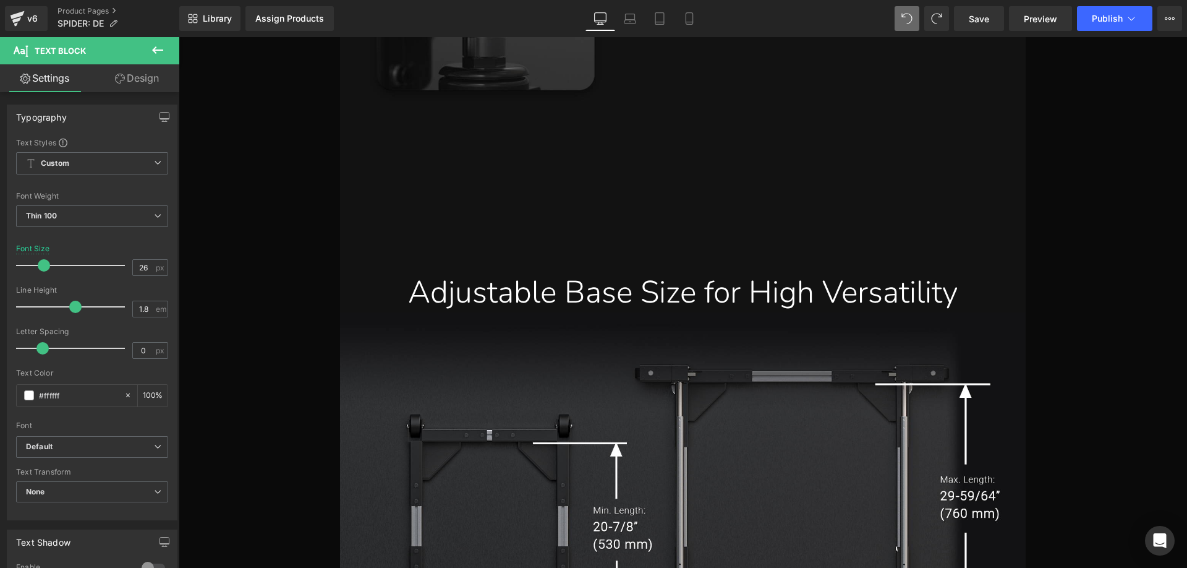
scroll to position [9605, 0]
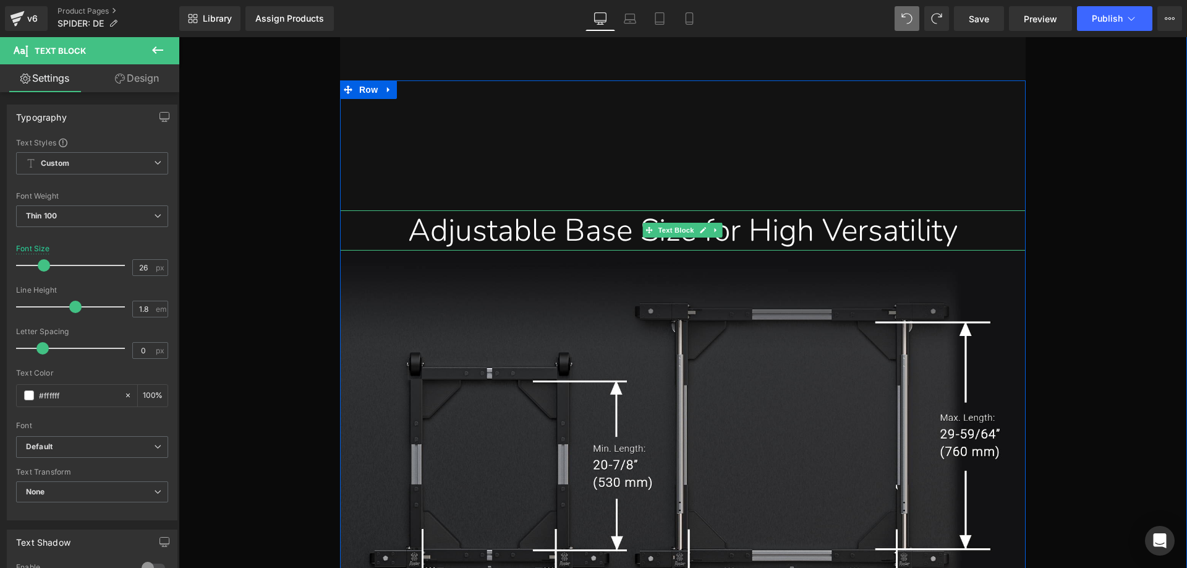
click at [409, 210] on div "Adjustable Base Size for High Versatility" at bounding box center [682, 230] width 667 height 40
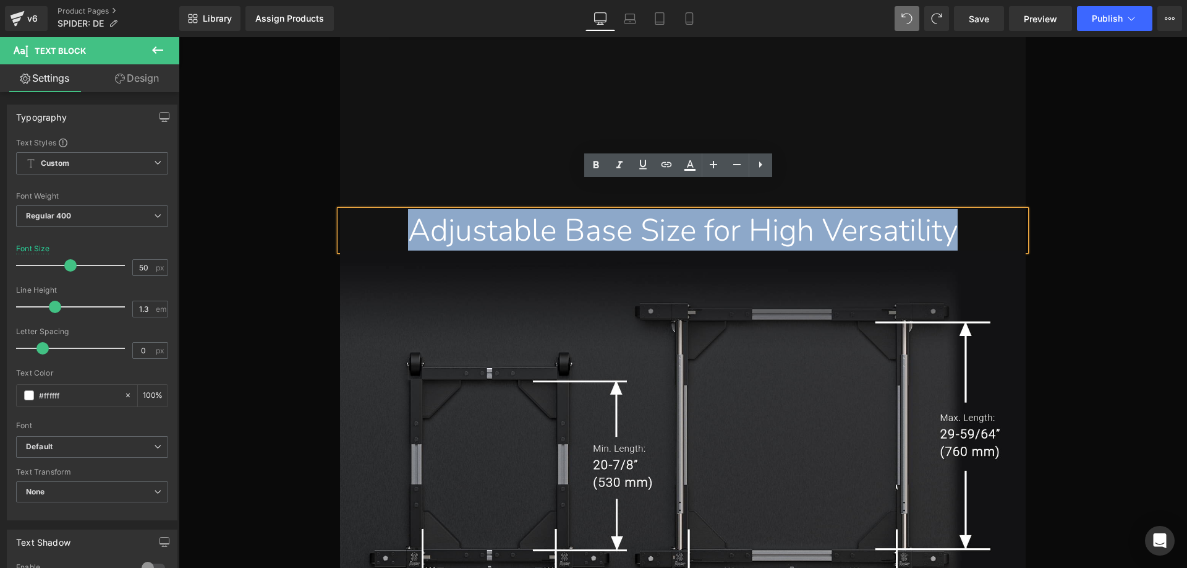
drag, startPoint x: 383, startPoint y: 203, endPoint x: 971, endPoint y: 203, distance: 587.4
click at [971, 210] on div "Adjustable Base Size for High Versatility" at bounding box center [682, 230] width 667 height 40
paste div
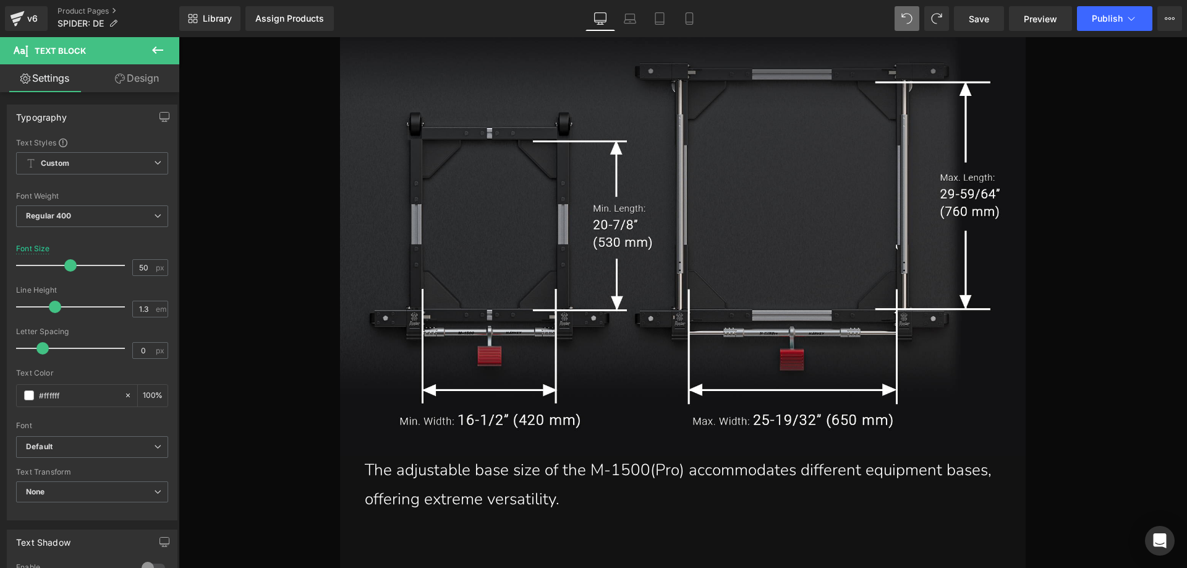
scroll to position [10038, 0]
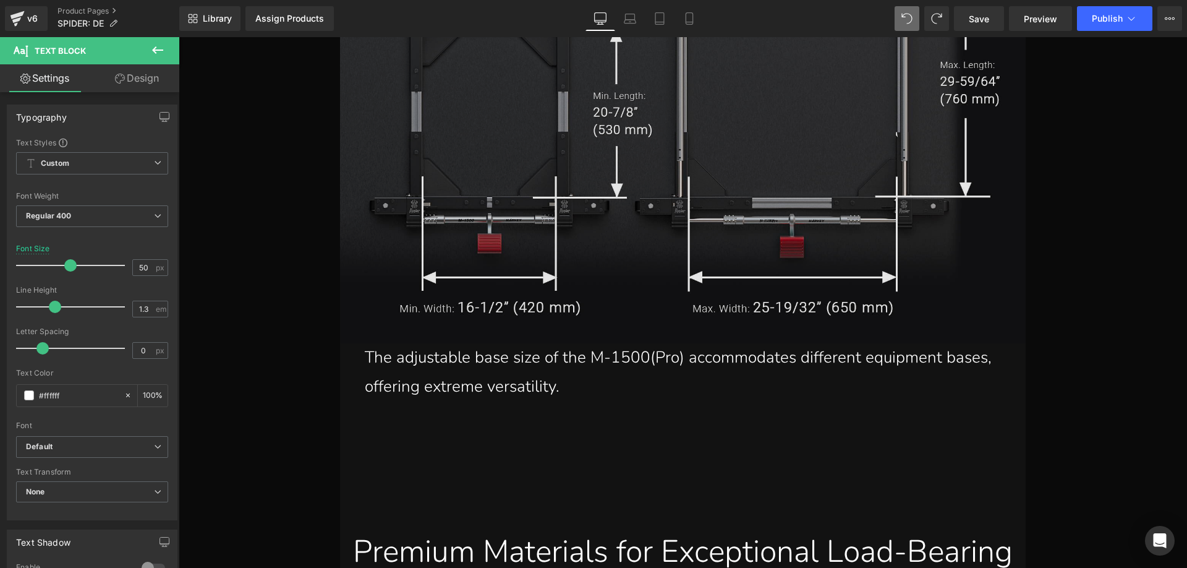
click at [514, 216] on img at bounding box center [683, 121] width 686 height 446
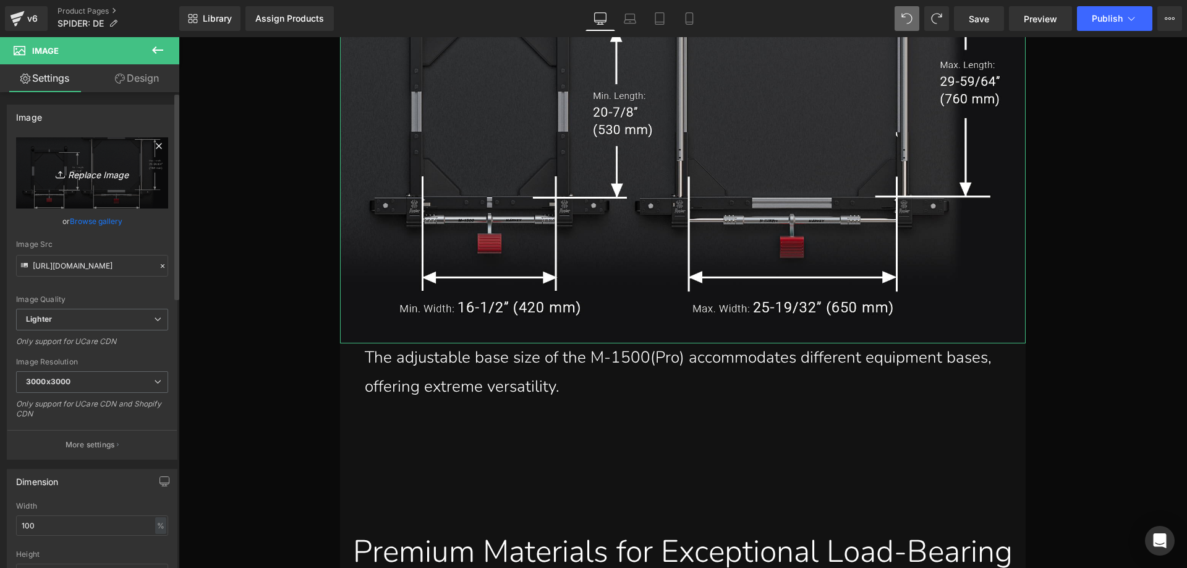
click at [66, 174] on icon "Replace Image" at bounding box center [92, 172] width 99 height 15
type input "C:\fakepath\M1500-2_03.jpg"
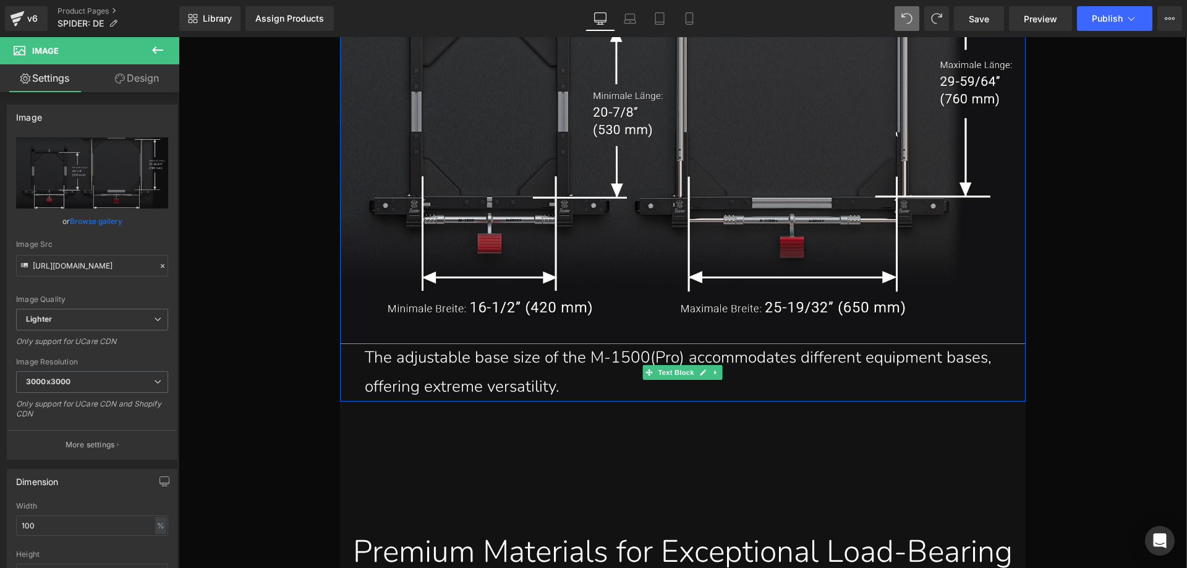
click at [543, 350] on p "The adjustable base size of the M-1500(Pro) accommodates different equipment ba…" at bounding box center [686, 372] width 642 height 58
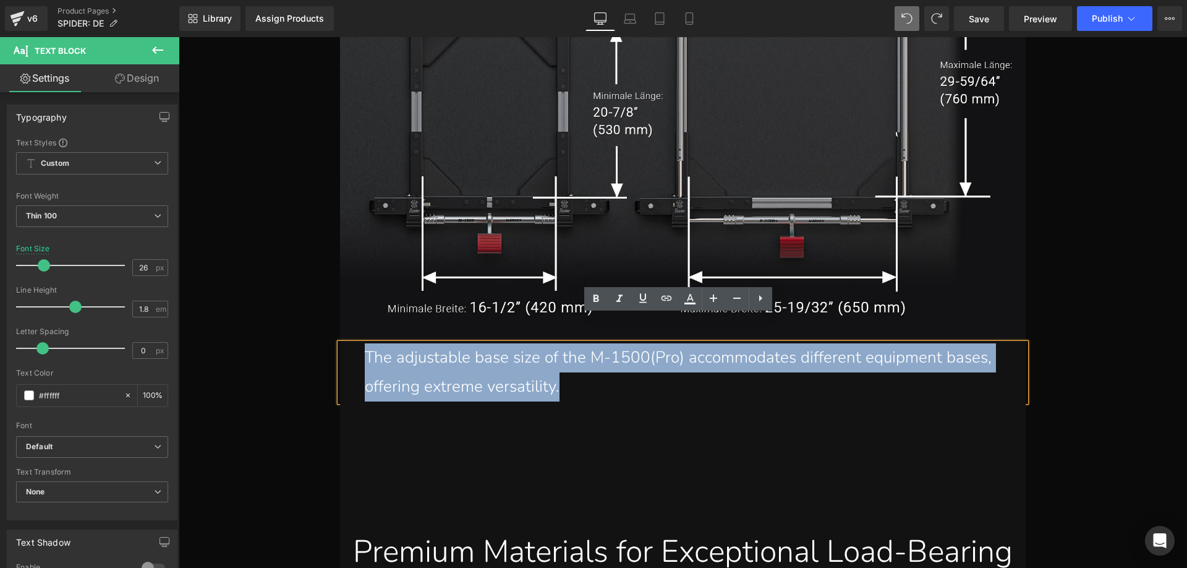
drag, startPoint x: 566, startPoint y: 359, endPoint x: 354, endPoint y: 329, distance: 213.5
click at [354, 343] on div "The adjustable base size of the M-1500(Pro) accommodates different equipment ba…" at bounding box center [683, 372] width 686 height 58
copy p "The adjustable base size of the M-1500(Pro) accommodates different equipment ba…"
click at [422, 348] on p "The adjustable base size of the M-1500(Pro) accommodates different equipment ba…" at bounding box center [686, 372] width 642 height 58
drag, startPoint x: 360, startPoint y: 331, endPoint x: 554, endPoint y: 357, distance: 195.4
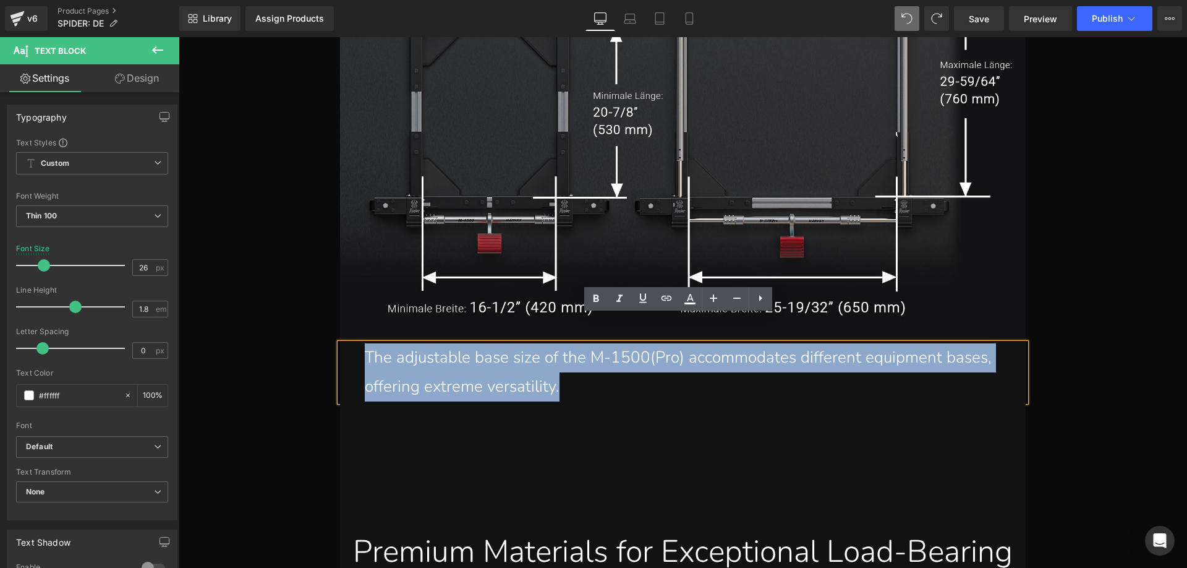
click at [554, 357] on p "The adjustable base size of the M-1500(Pro) accommodates different equipment ba…" at bounding box center [686, 372] width 642 height 58
copy p "The adjustable base size of the M-1500(Pro) accommodates different equipment ba…"
click at [498, 352] on p "The adjustable base size of the M-1500(Pro) accommodates different equipment ba…" at bounding box center [686, 372] width 642 height 58
drag, startPoint x: 571, startPoint y: 360, endPoint x: 318, endPoint y: 310, distance: 257.7
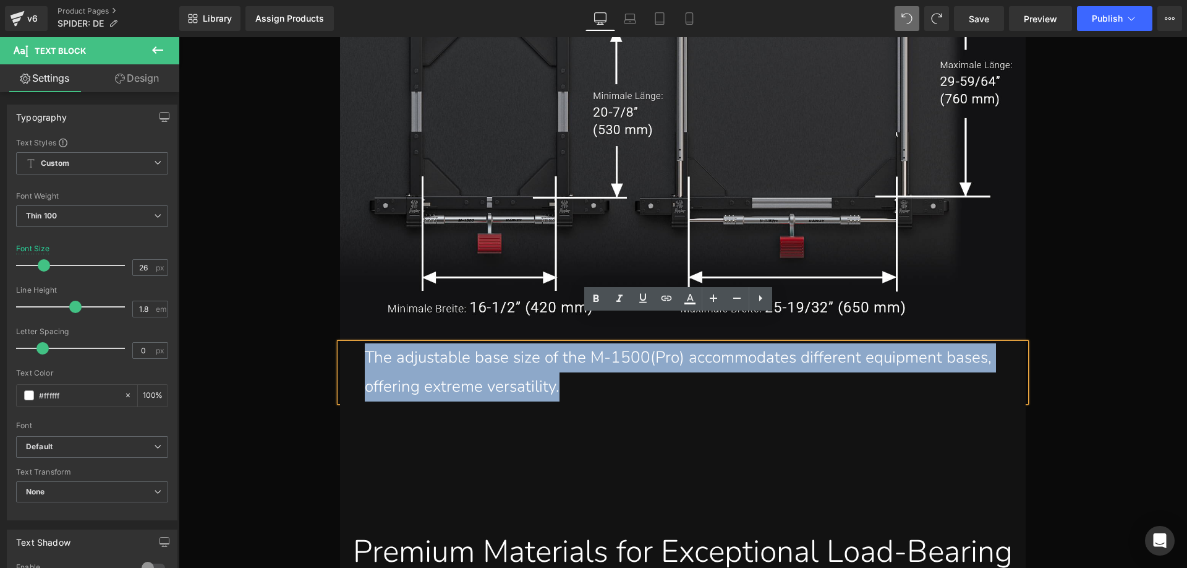
paste div
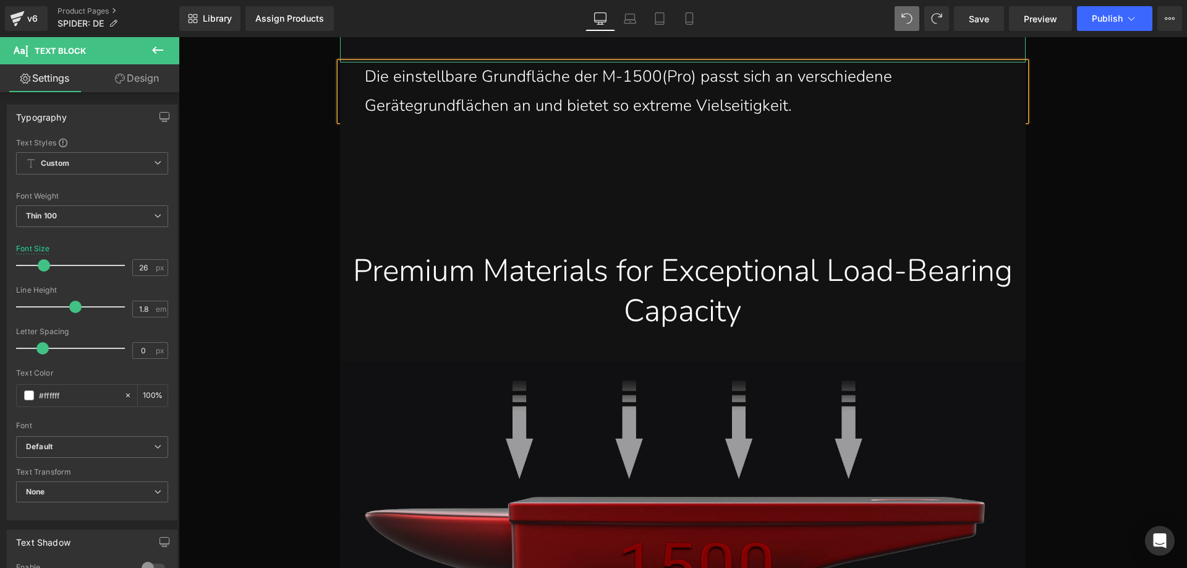
scroll to position [10409, 0]
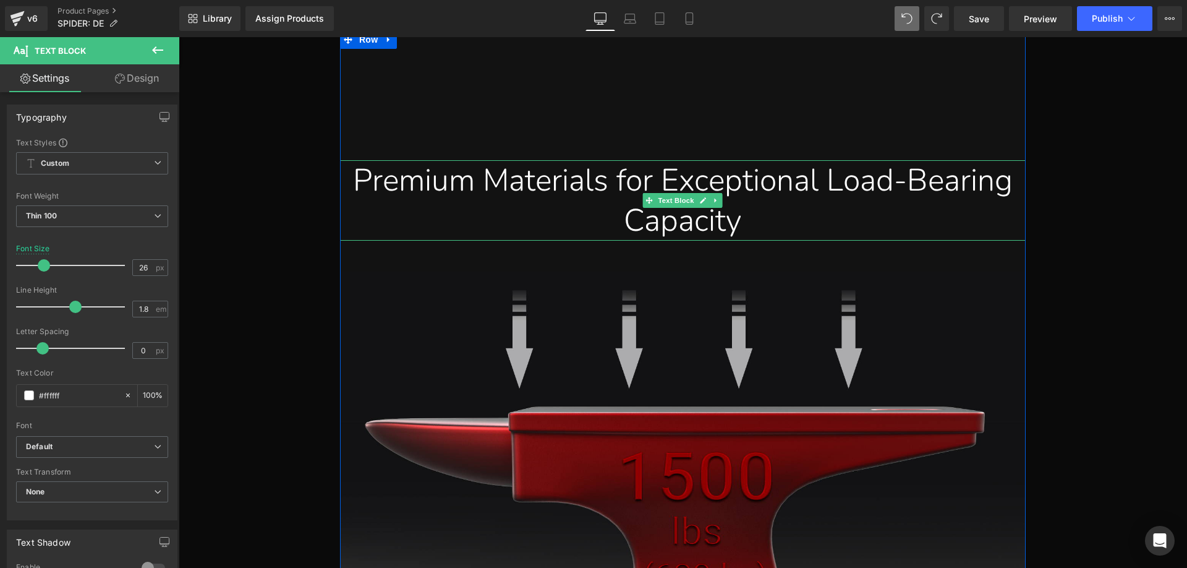
drag, startPoint x: 414, startPoint y: 168, endPoint x: 403, endPoint y: 163, distance: 12.4
click at [414, 168] on div "Premium Materials for Exceptional Load-Bearing Capacity" at bounding box center [682, 200] width 667 height 80
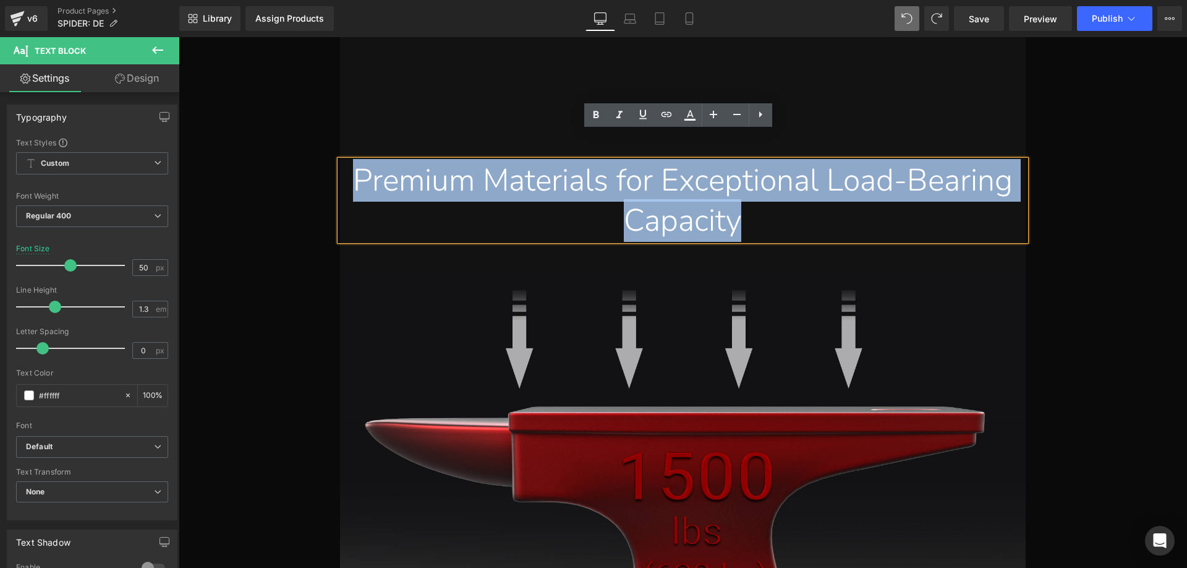
drag, startPoint x: 380, startPoint y: 153, endPoint x: 800, endPoint y: 187, distance: 421.2
click at [800, 187] on div "Premium Materials for Exceptional Load-Bearing Capacity" at bounding box center [682, 200] width 667 height 80
paste div
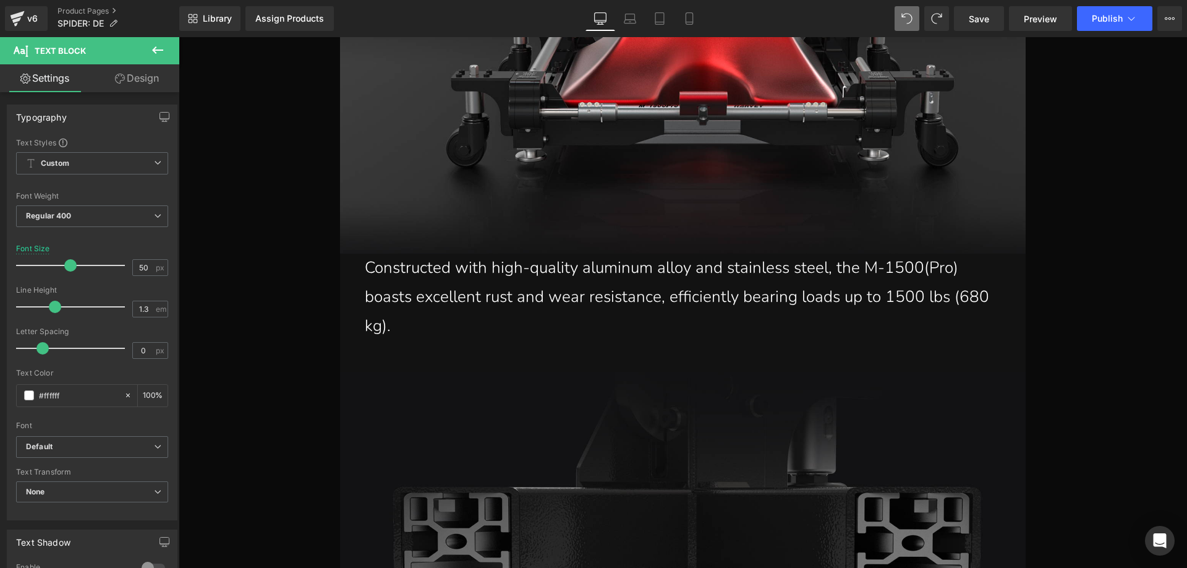
scroll to position [11027, 0]
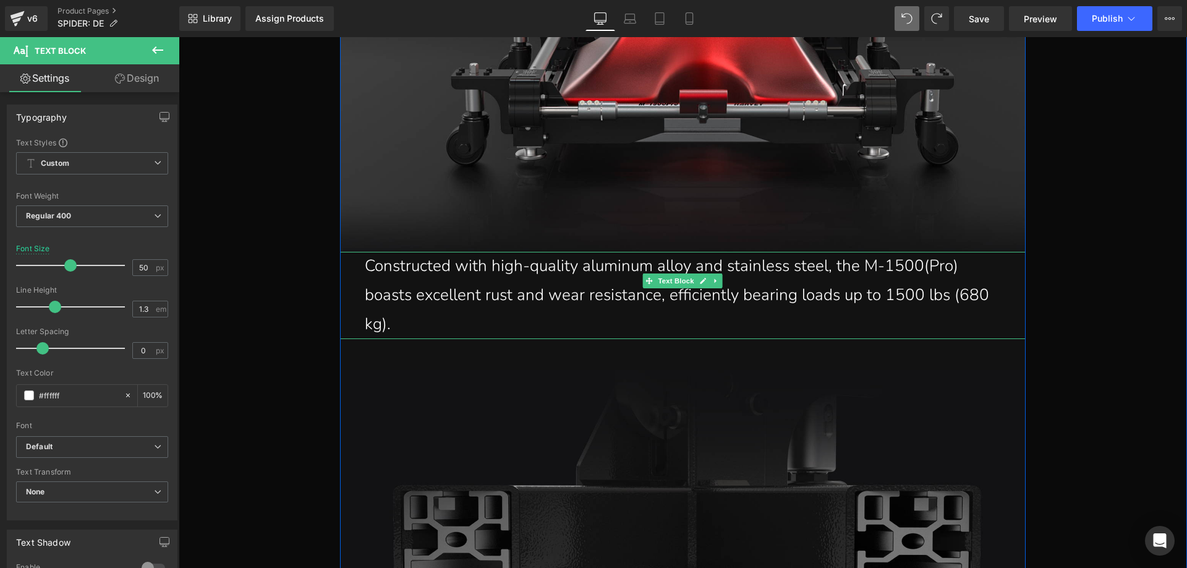
click at [389, 252] on p "Constructed with high-quality aluminum alloy and stainless steel, the M-1500(Pr…" at bounding box center [686, 295] width 642 height 87
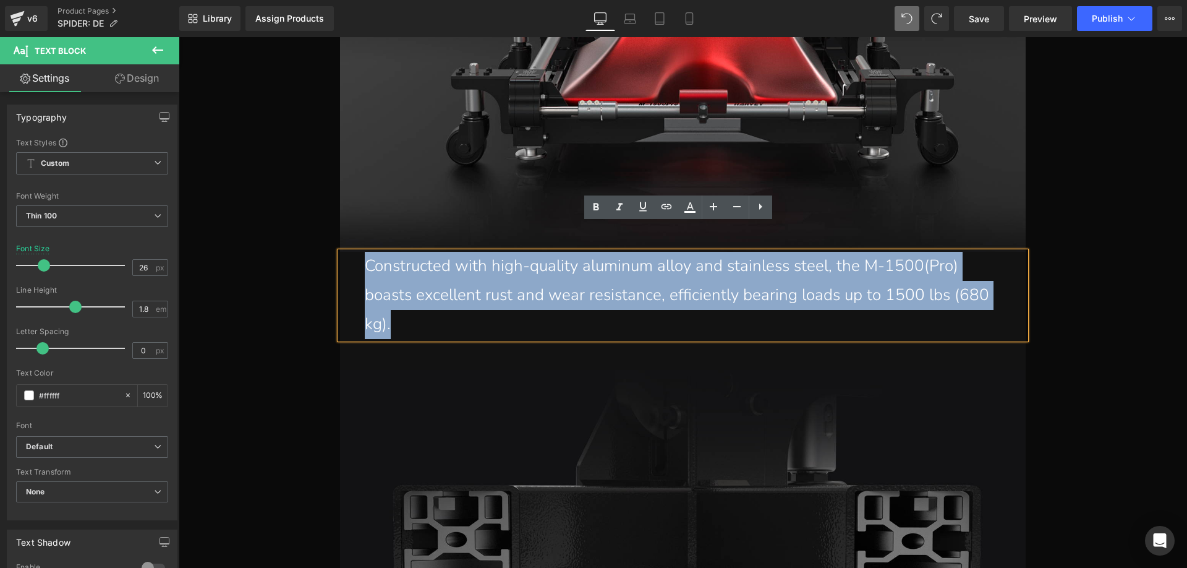
drag, startPoint x: 364, startPoint y: 236, endPoint x: 971, endPoint y: 261, distance: 608.3
click at [971, 261] on p "Constructed with high-quality aluminum alloy and stainless steel, the M-1500(Pr…" at bounding box center [686, 295] width 642 height 87
paste div
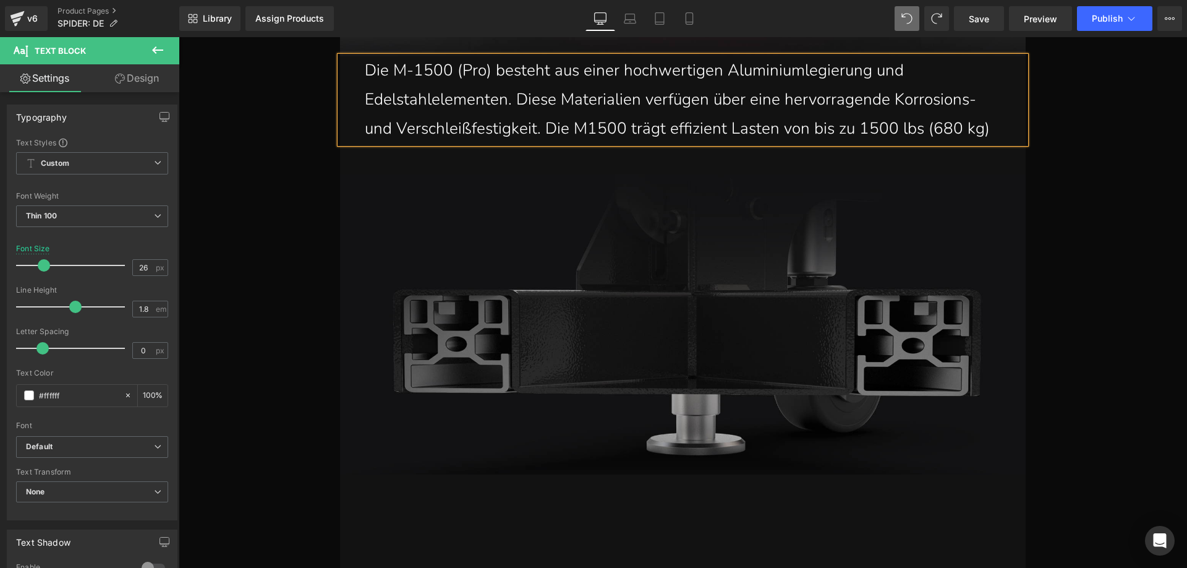
scroll to position [11460, 0]
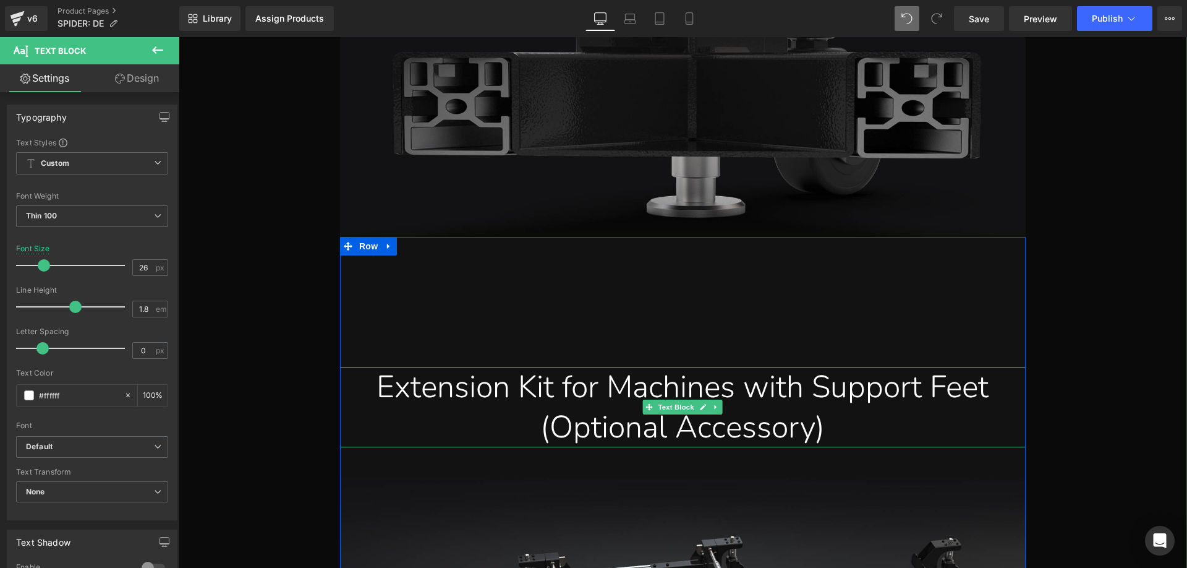
drag, startPoint x: 387, startPoint y: 365, endPoint x: 364, endPoint y: 361, distance: 23.3
click at [387, 367] on div "Extension Kit for Machines with Support Feet (Optional Accessory)" at bounding box center [682, 407] width 667 height 80
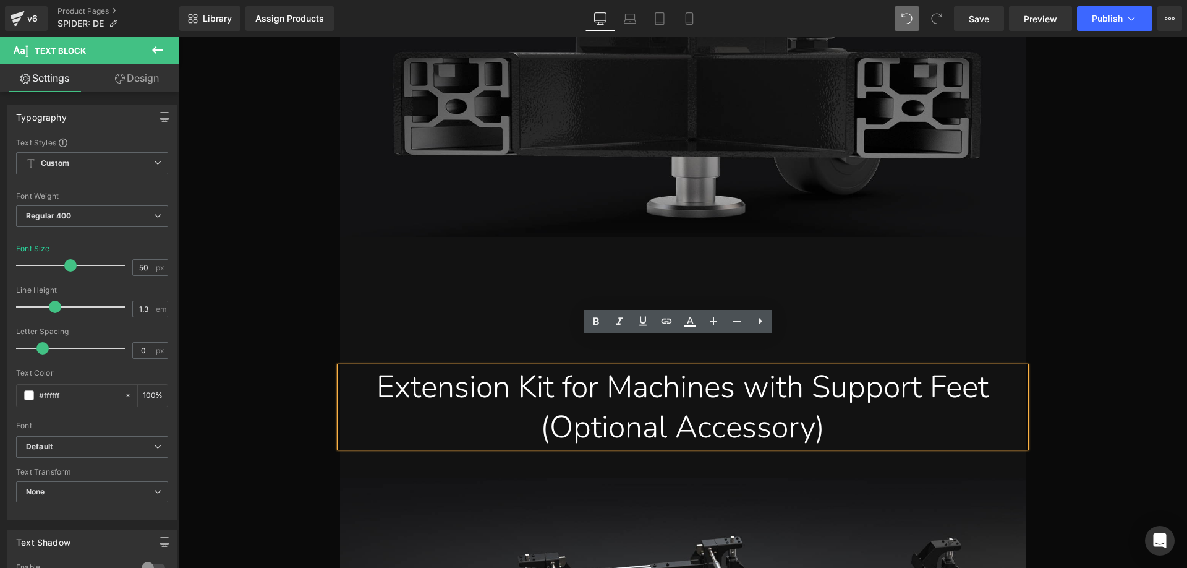
drag, startPoint x: 352, startPoint y: 359, endPoint x: 893, endPoint y: 416, distance: 544.0
click at [893, 416] on div "Extension Kit for Machines with Support Feet (Optional Accessory)" at bounding box center [682, 407] width 667 height 80
paste div
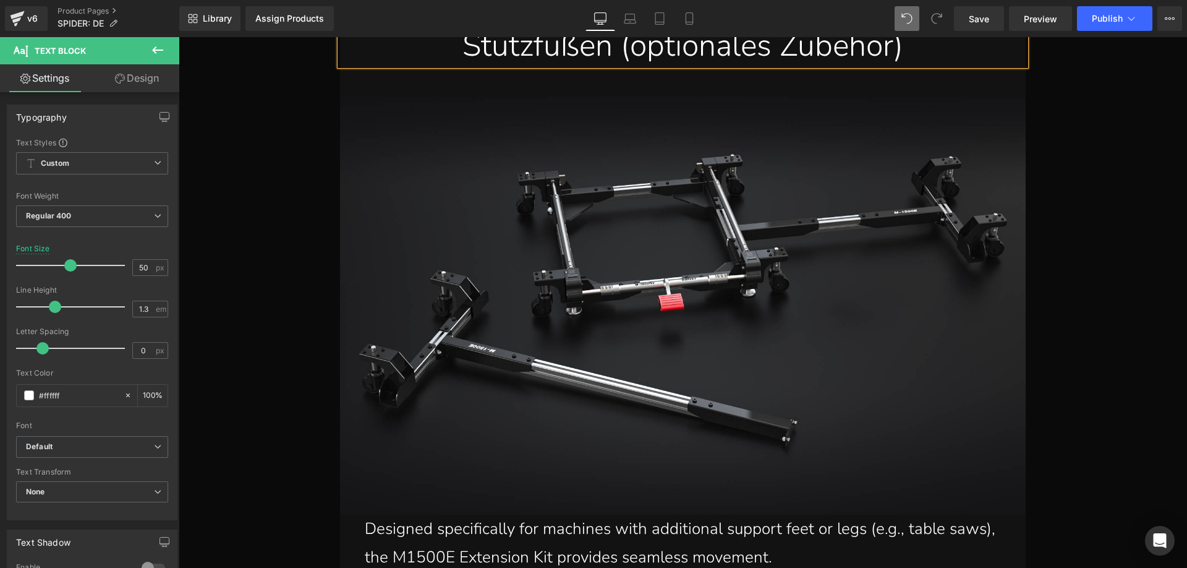
scroll to position [12079, 0]
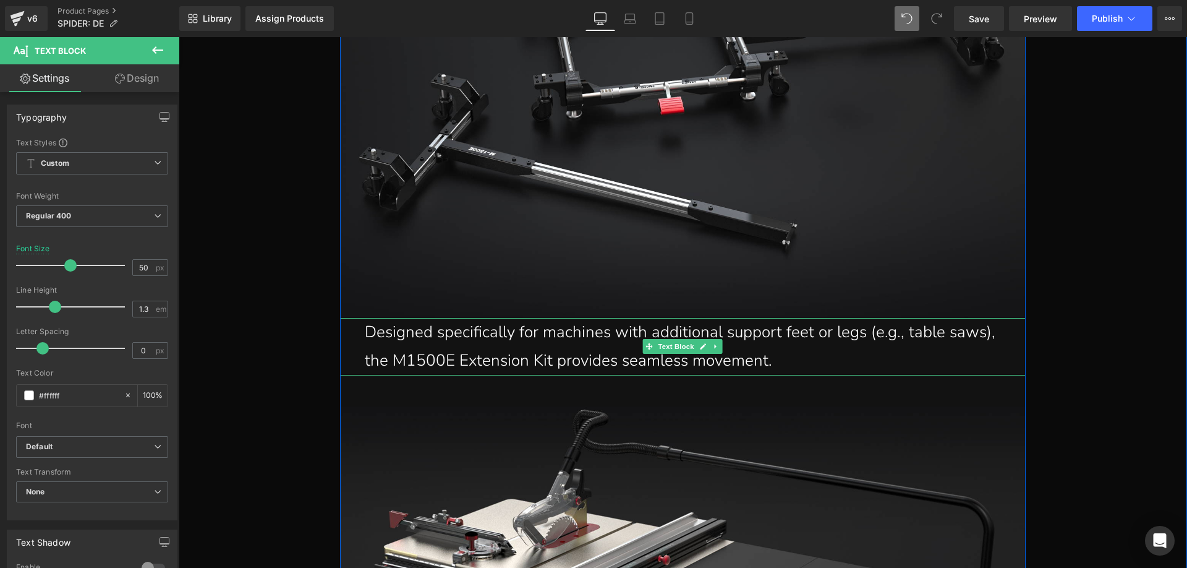
click at [395, 318] on p "Designed specifically for machines with additional support feet or legs (e.g., …" at bounding box center [686, 347] width 642 height 58
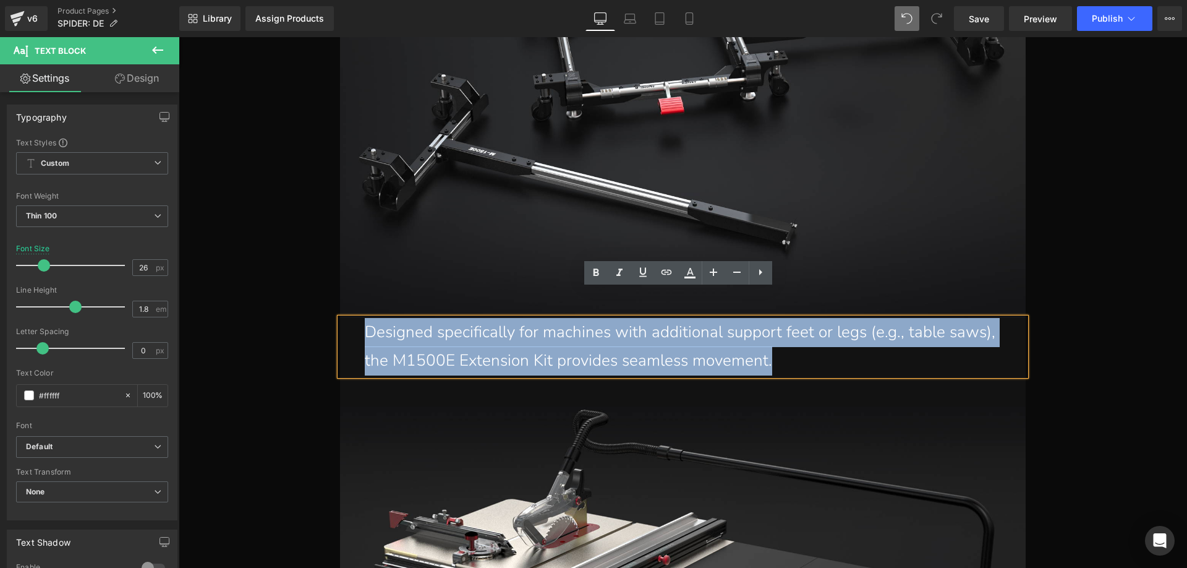
drag, startPoint x: 365, startPoint y: 303, endPoint x: 780, endPoint y: 344, distance: 417.5
click at [780, 344] on p "Designed specifically for machines with additional support feet or legs (e.g., …" at bounding box center [686, 347] width 642 height 58
paste div
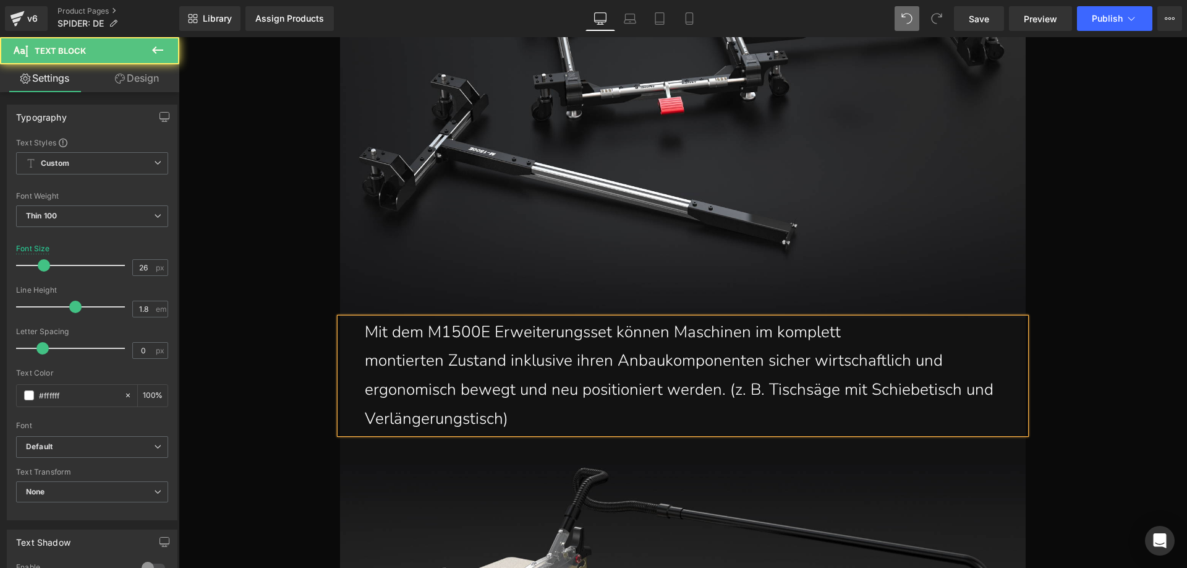
click at [359, 331] on div "Mit dem M1500E Erweiterungsset können Maschinen im komplett montierten Zustand…" at bounding box center [683, 376] width 686 height 116
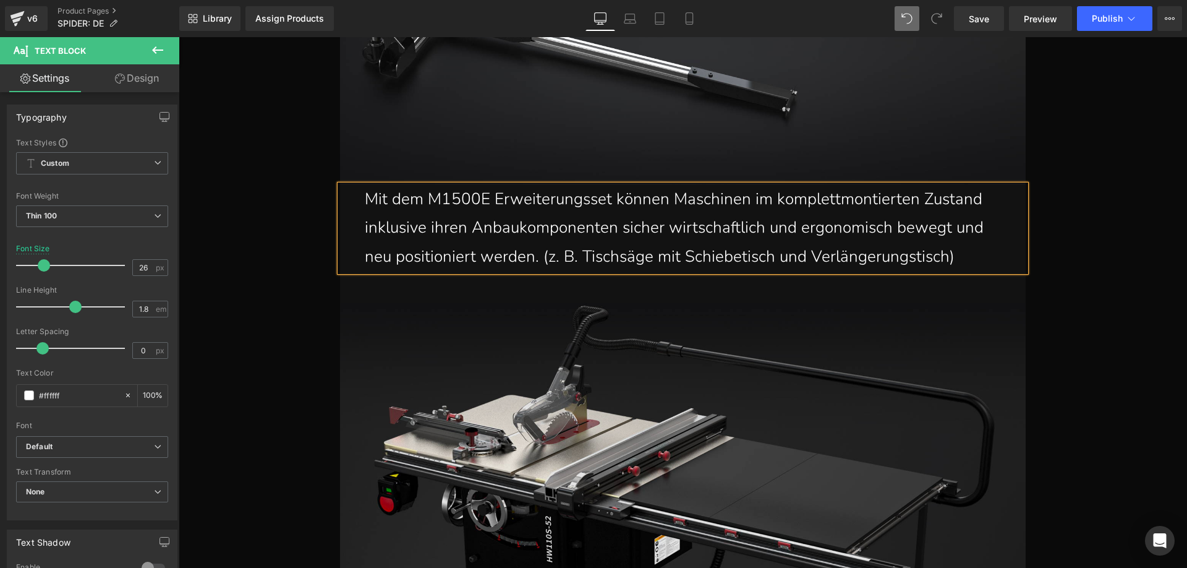
scroll to position [12511, 0]
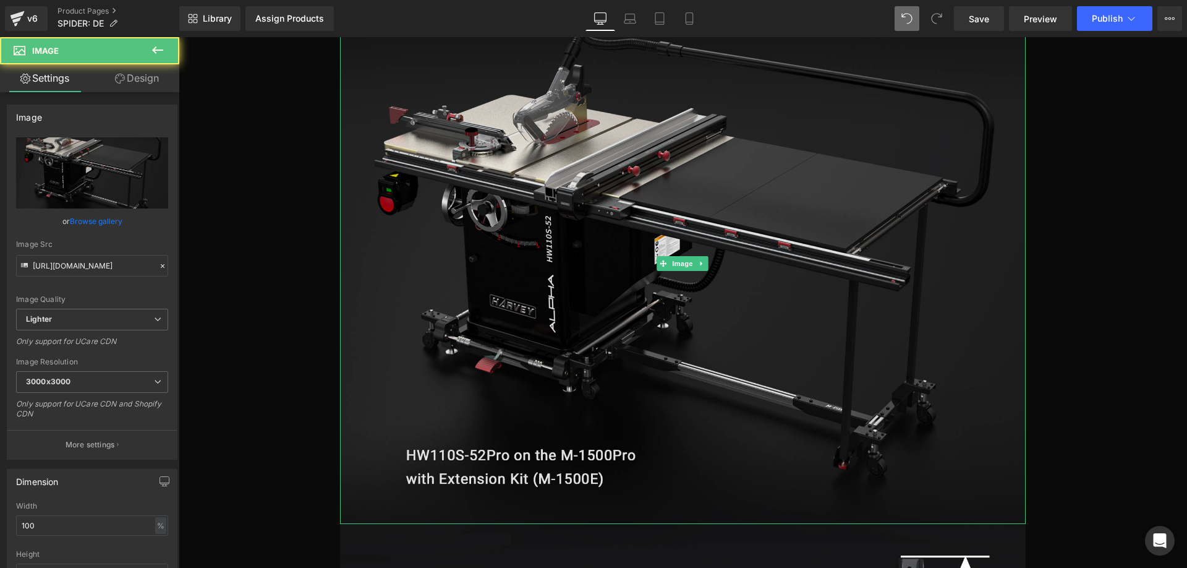
click at [477, 430] on img at bounding box center [683, 263] width 686 height 522
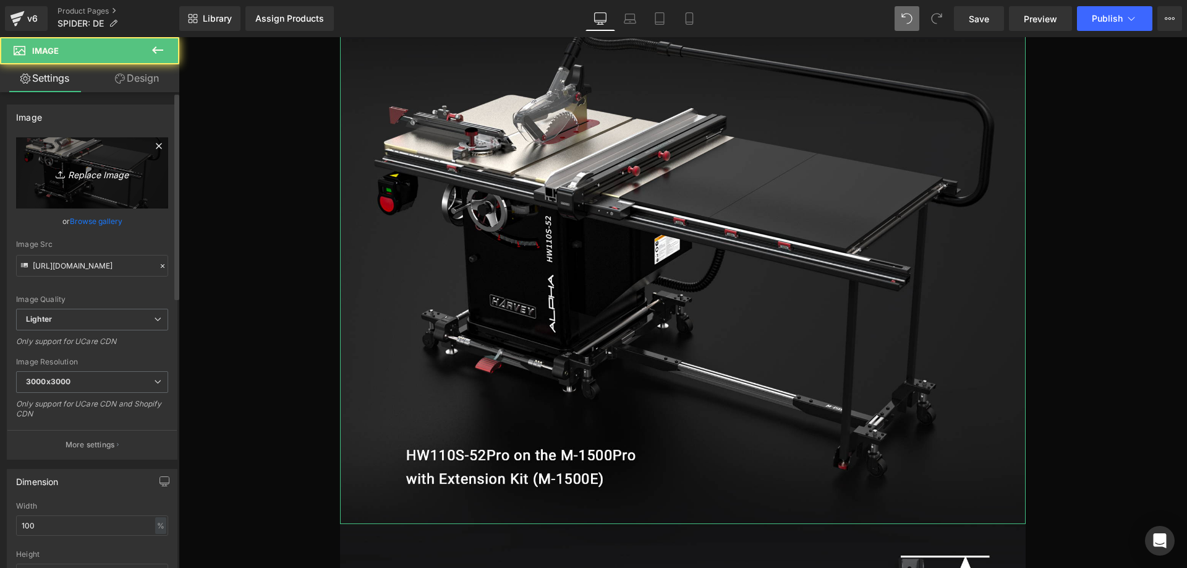
click at [91, 170] on icon "Replace Image" at bounding box center [92, 172] width 99 height 15
type input "C:\fakepath\M1500-2_13.jpg"
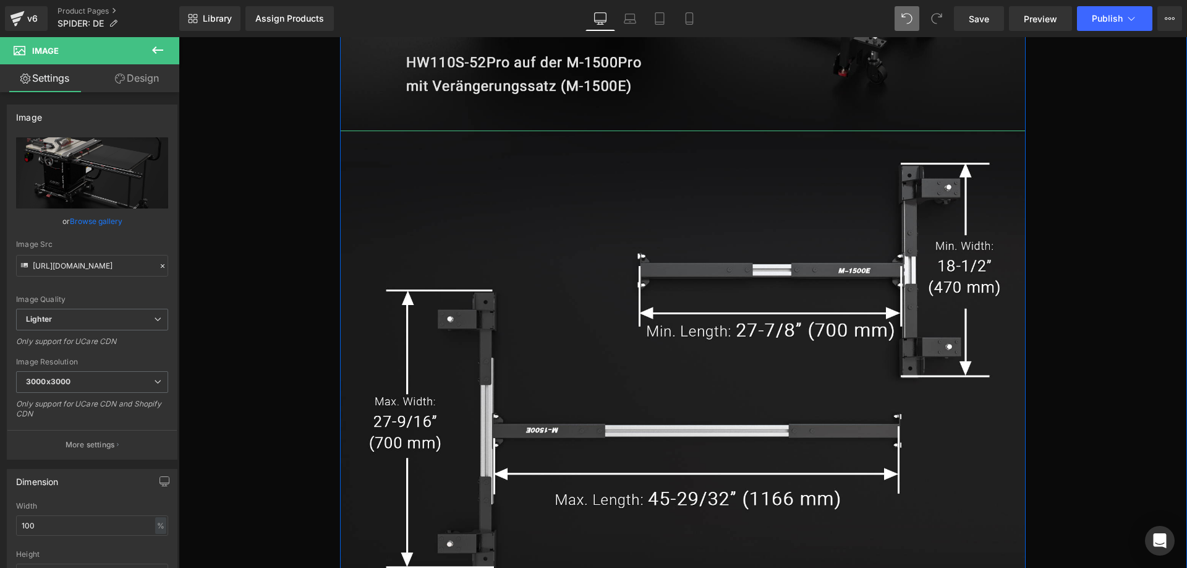
scroll to position [12944, 0]
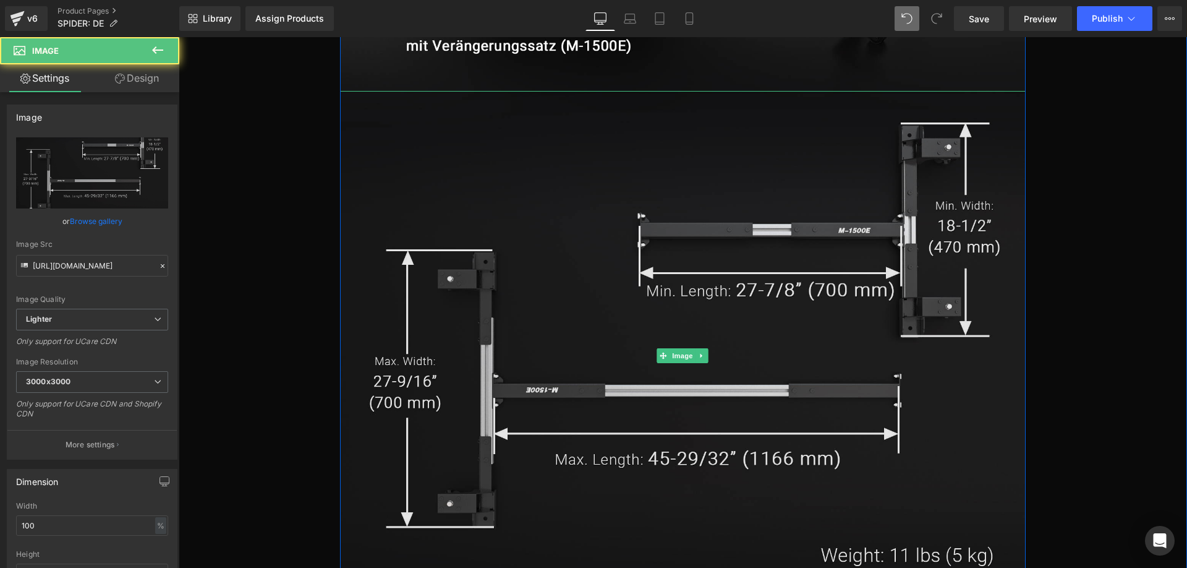
click at [527, 263] on img at bounding box center [683, 355] width 686 height 529
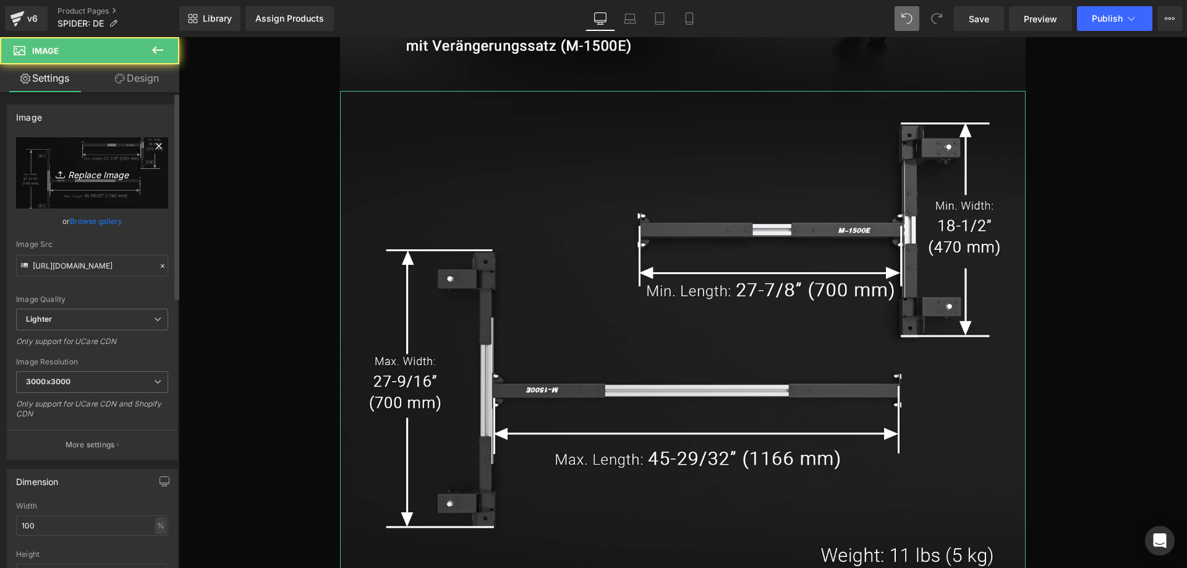
click at [104, 161] on link "Replace Image" at bounding box center [92, 172] width 152 height 71
type input "C:\fakepath\M1500-2_14.jpg"
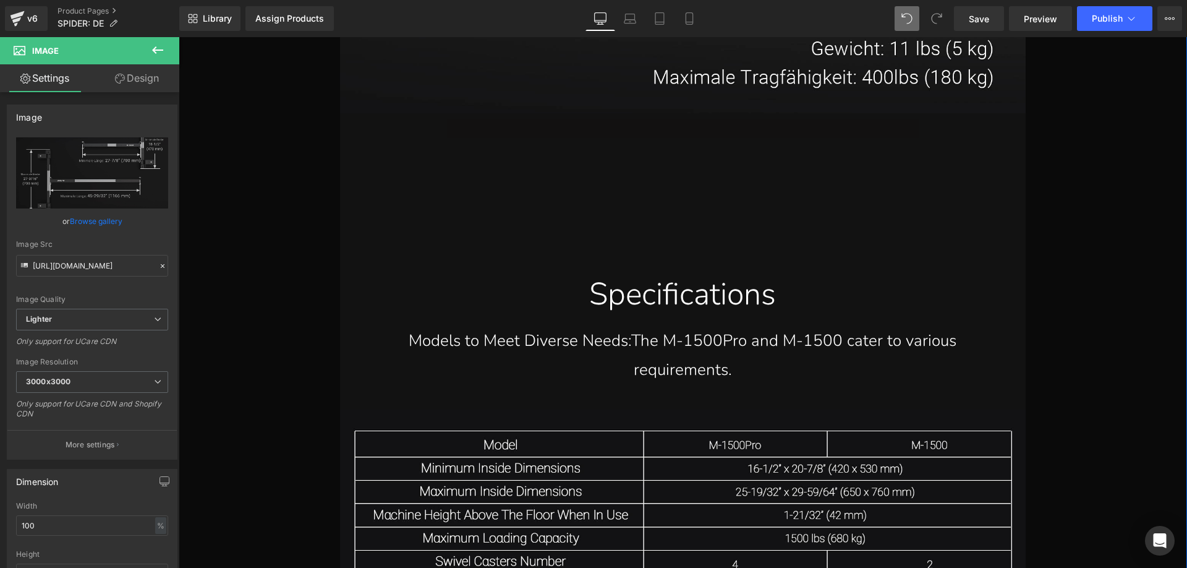
scroll to position [13501, 0]
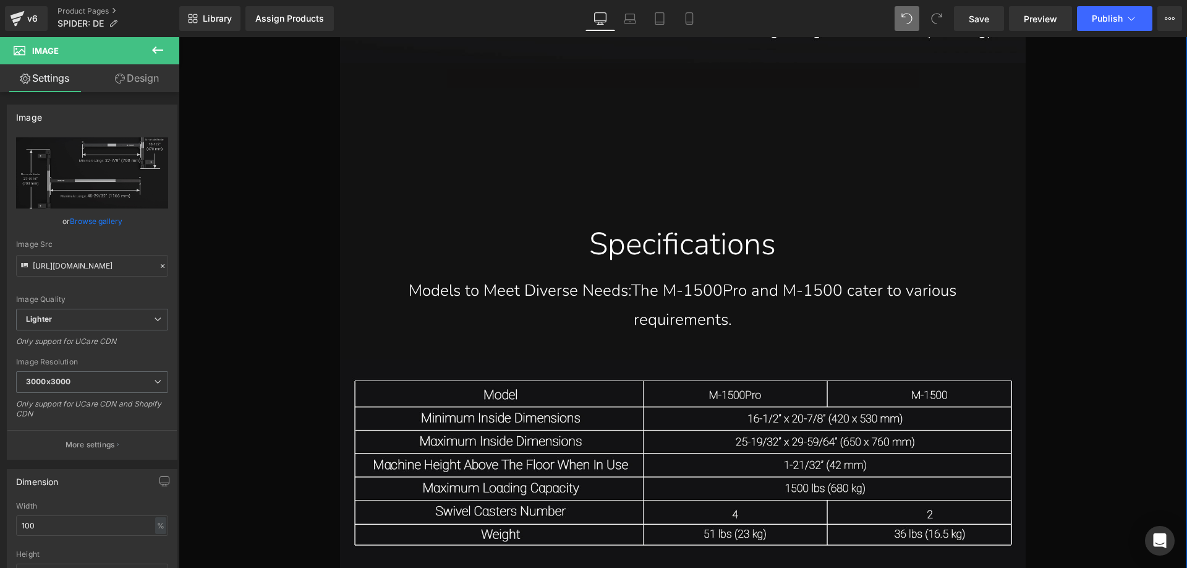
click at [648, 224] on div "Specifications Text Block" at bounding box center [683, 244] width 686 height 40
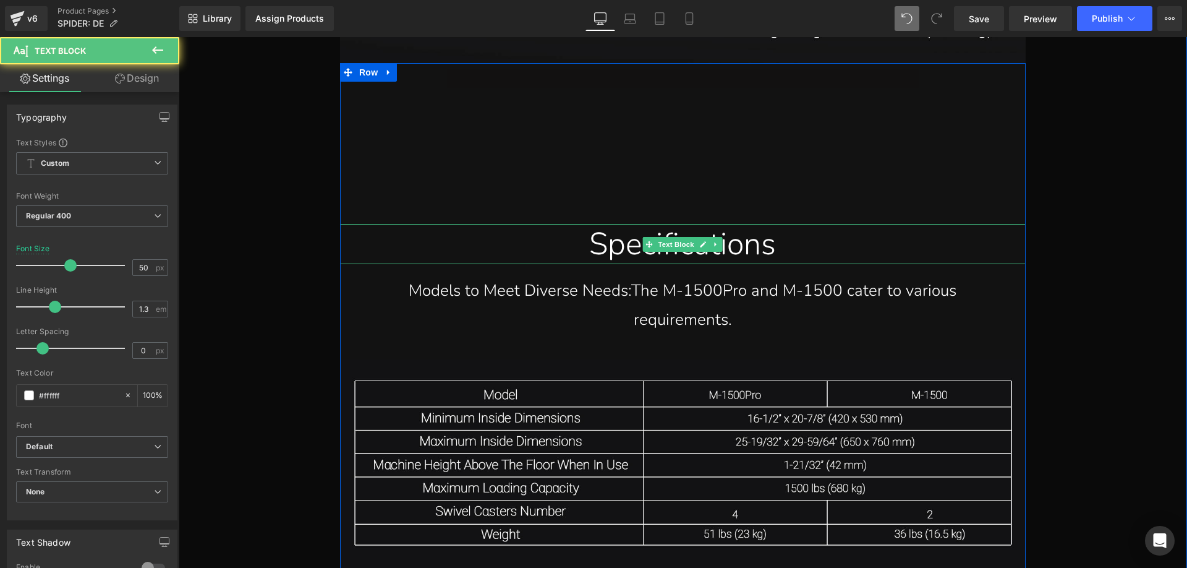
click at [578, 224] on div "Specifications" at bounding box center [682, 244] width 667 height 40
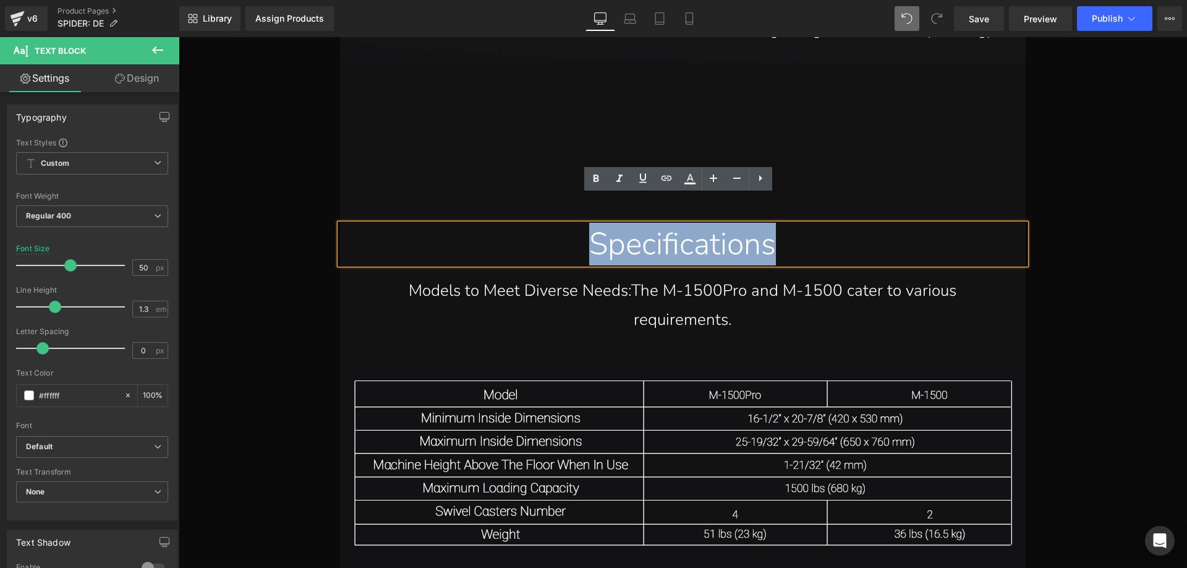
drag, startPoint x: 566, startPoint y: 220, endPoint x: 807, endPoint y: 220, distance: 241.2
click at [807, 224] on div "Specifications" at bounding box center [682, 244] width 667 height 40
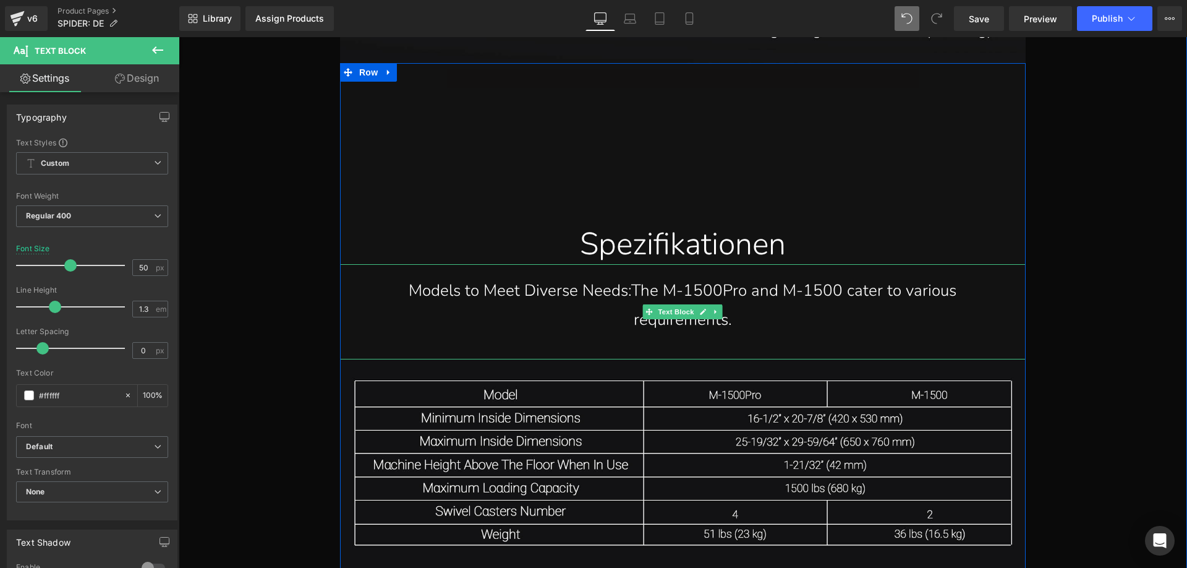
drag, startPoint x: 467, startPoint y: 257, endPoint x: 433, endPoint y: 264, distance: 34.7
click at [467, 276] on p "Models to Meet Diverse Needs:The M-1500Pro and M-1500 cater to various requirem…" at bounding box center [683, 305] width 636 height 58
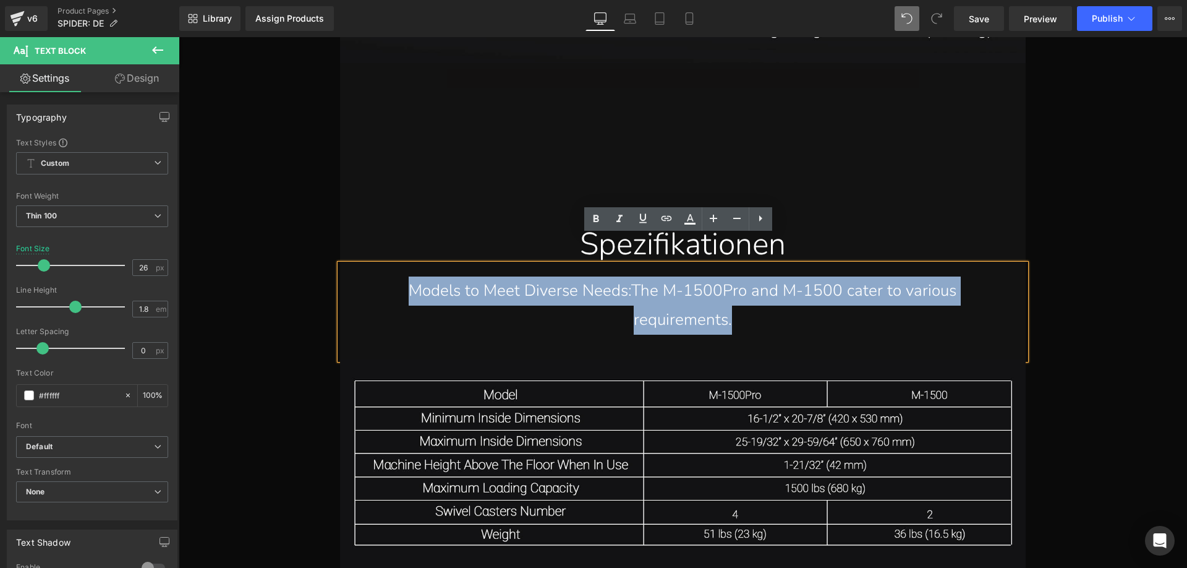
drag, startPoint x: 398, startPoint y: 258, endPoint x: 736, endPoint y: 310, distance: 342.2
click at [736, 310] on div "Models to Meet Diverse Needs:The M-1500Pro and M-1500 cater to various requirem…" at bounding box center [683, 311] width 686 height 95
paste div
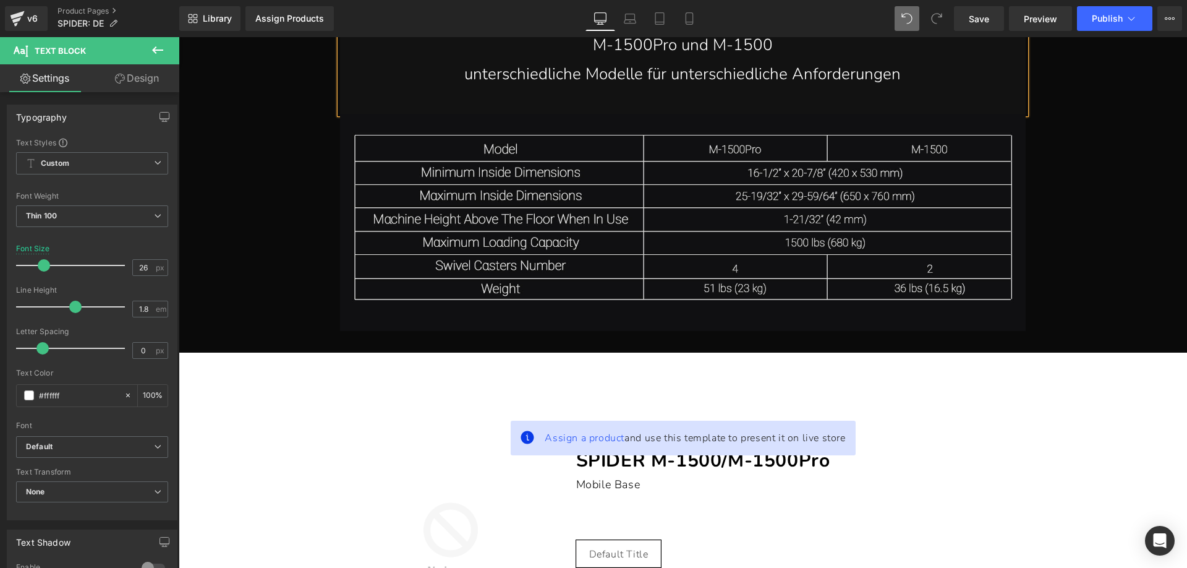
scroll to position [13748, 0]
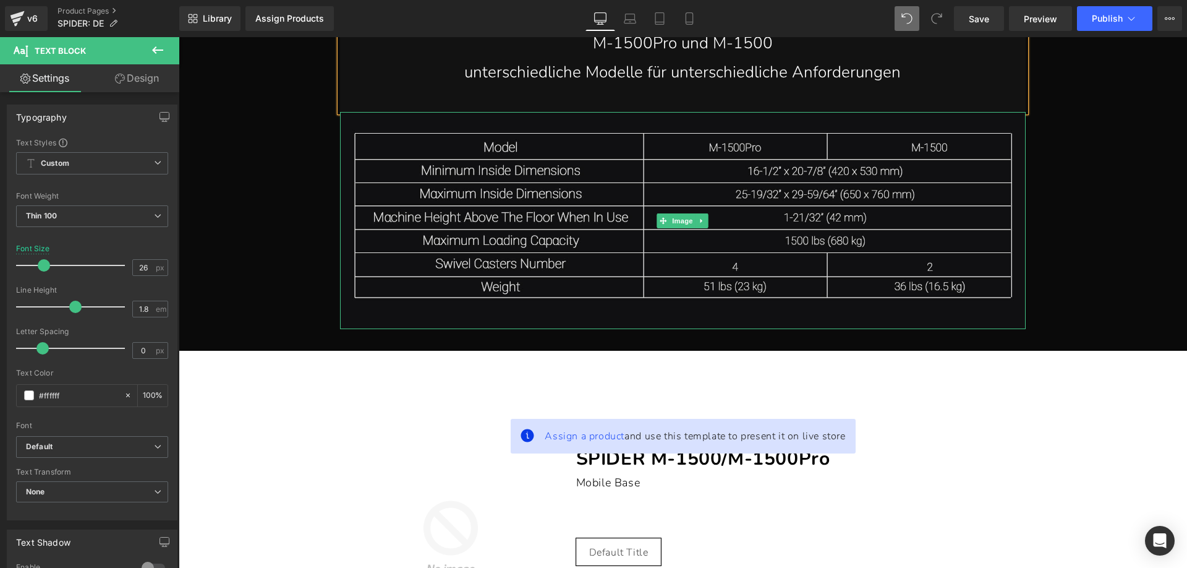
click at [523, 173] on img at bounding box center [683, 221] width 686 height 218
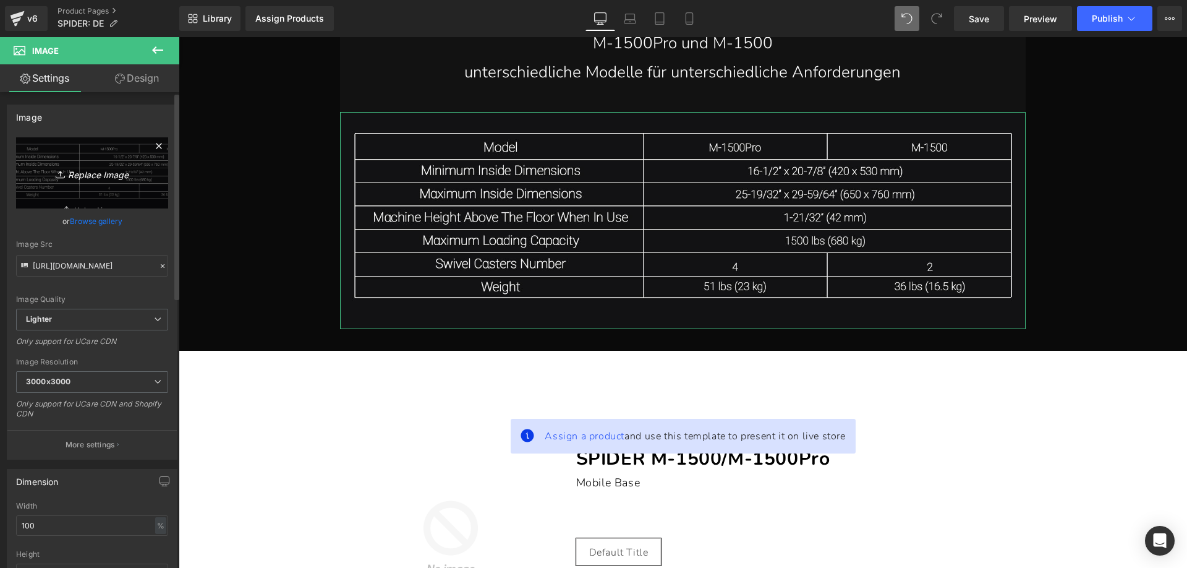
click at [88, 151] on link "Replace Image" at bounding box center [92, 172] width 152 height 71
type input "C:\fakepath\0df271abfff95ee979d99b68e70ccc4c.JPG"
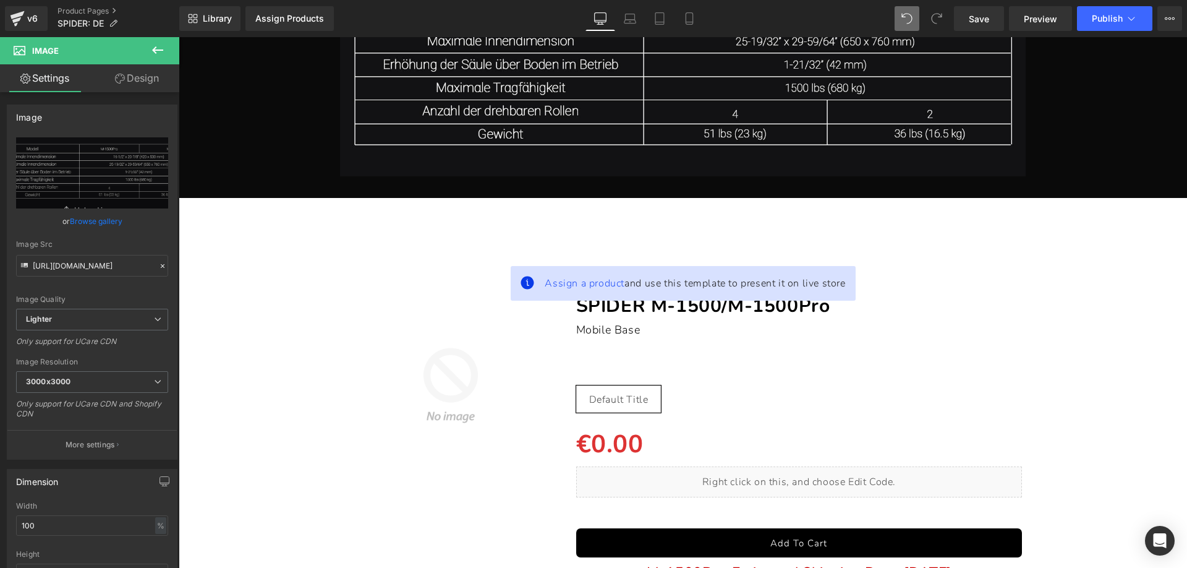
scroll to position [14119, 0]
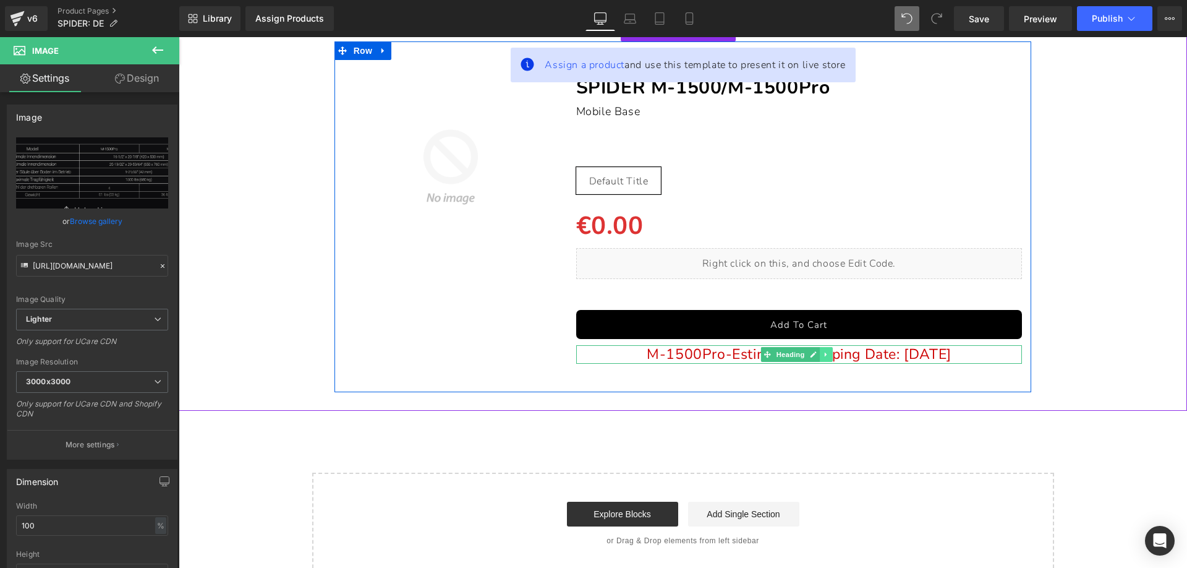
click at [827, 347] on link at bounding box center [826, 354] width 13 height 15
click at [830, 351] on icon at bounding box center [832, 354] width 7 height 7
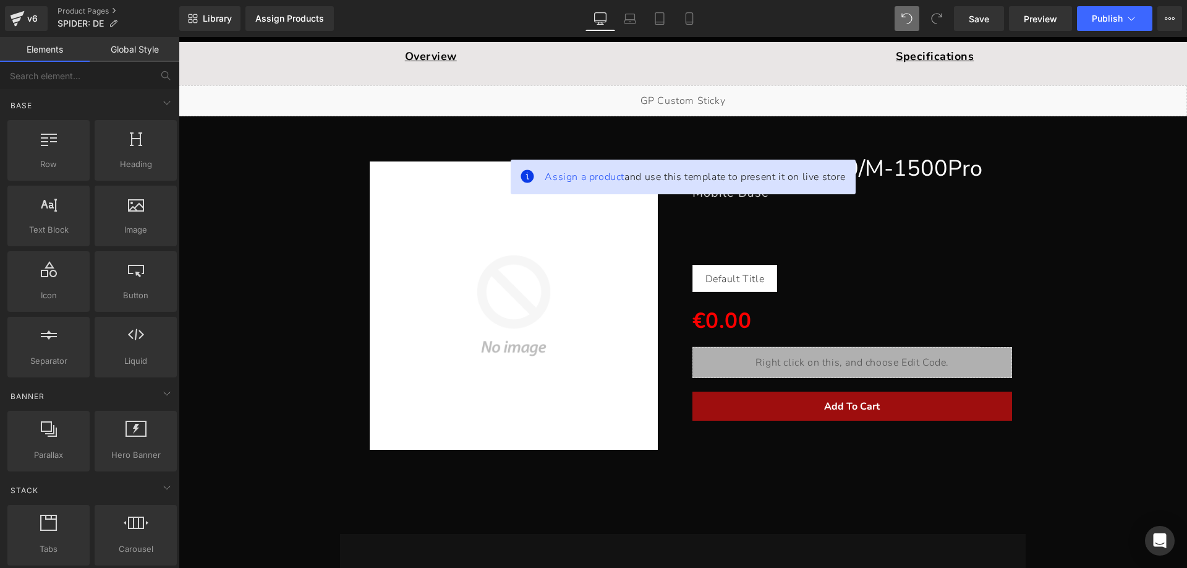
scroll to position [0, 0]
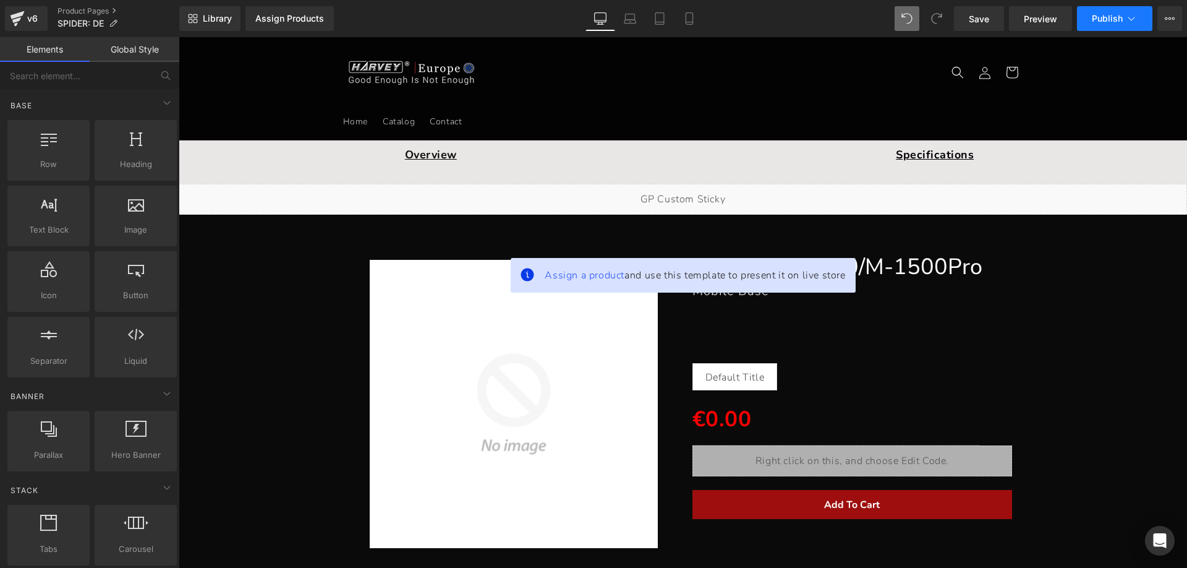
click at [1106, 19] on span "Publish" at bounding box center [1107, 19] width 31 height 10
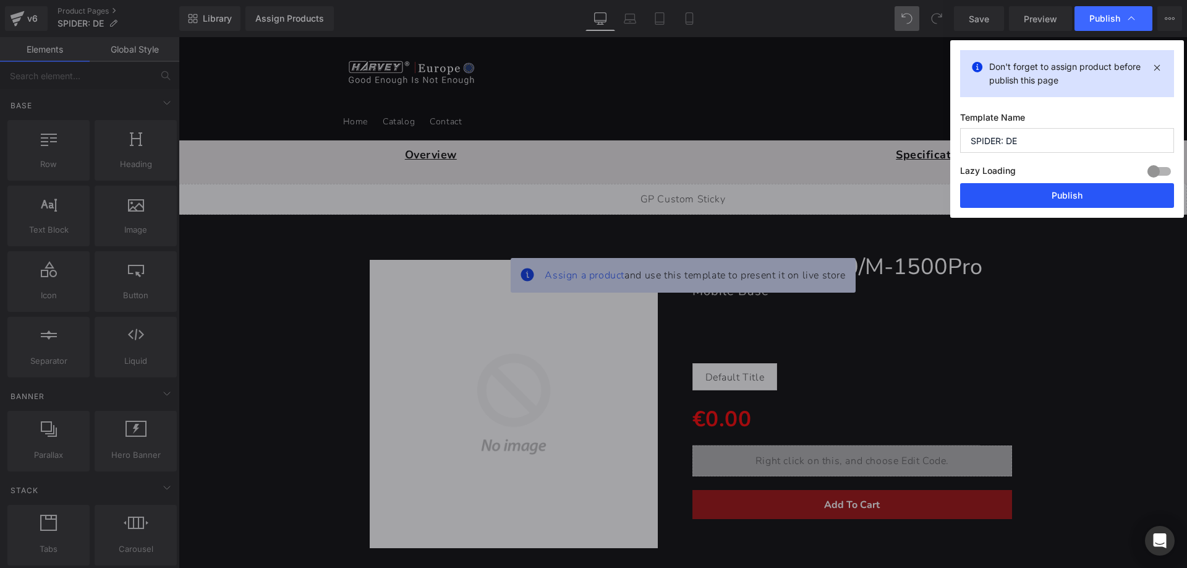
click at [1031, 191] on button "Publish" at bounding box center [1067, 195] width 214 height 25
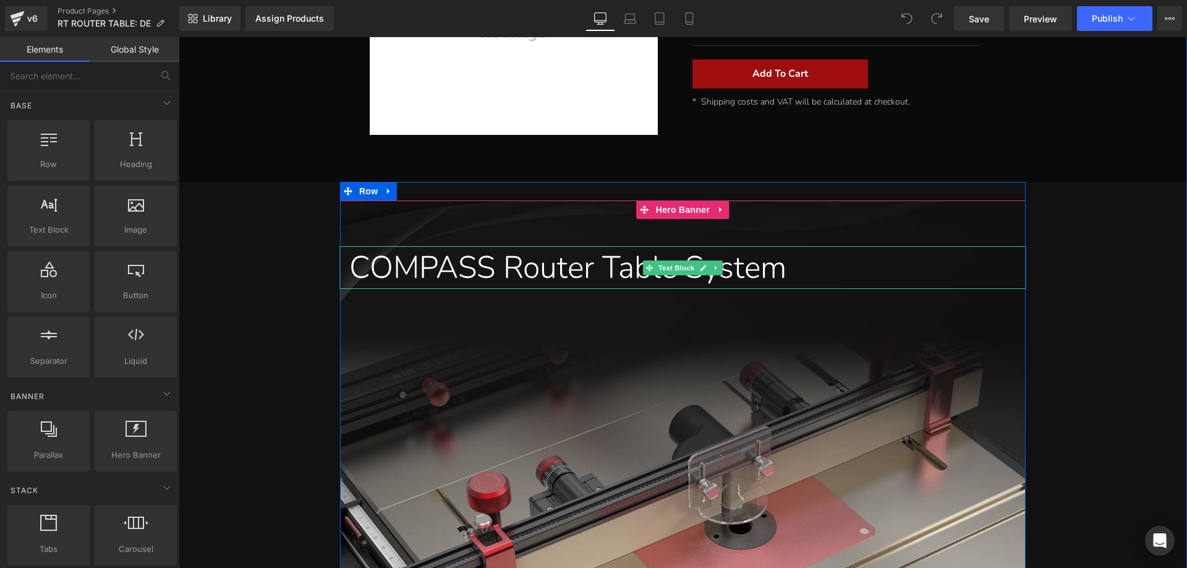
scroll to position [495, 0]
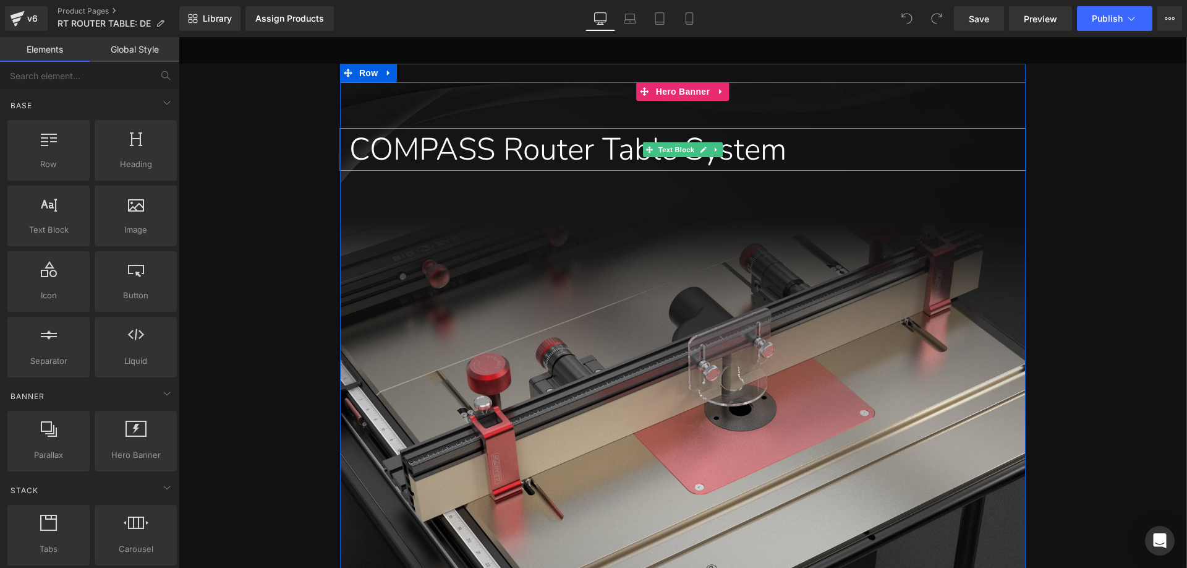
drag, startPoint x: 545, startPoint y: 148, endPoint x: 514, endPoint y: 153, distance: 31.4
click at [545, 148] on div "COMPASS Router Table System" at bounding box center [683, 149] width 686 height 43
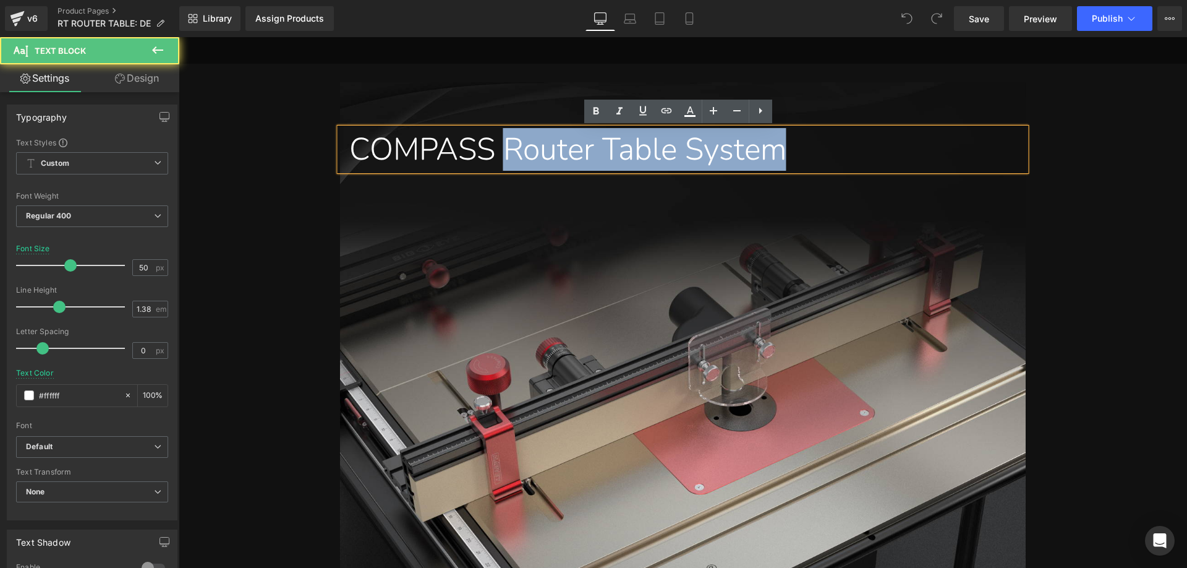
drag, startPoint x: 511, startPoint y: 148, endPoint x: 821, endPoint y: 164, distance: 309.6
click at [821, 164] on div "COMPASS Router Table System" at bounding box center [683, 149] width 686 height 43
click at [732, 153] on div "COMPASS Router Table System" at bounding box center [683, 149] width 686 height 43
click at [715, 151] on div "COMPASS Router Table System" at bounding box center [683, 149] width 686 height 43
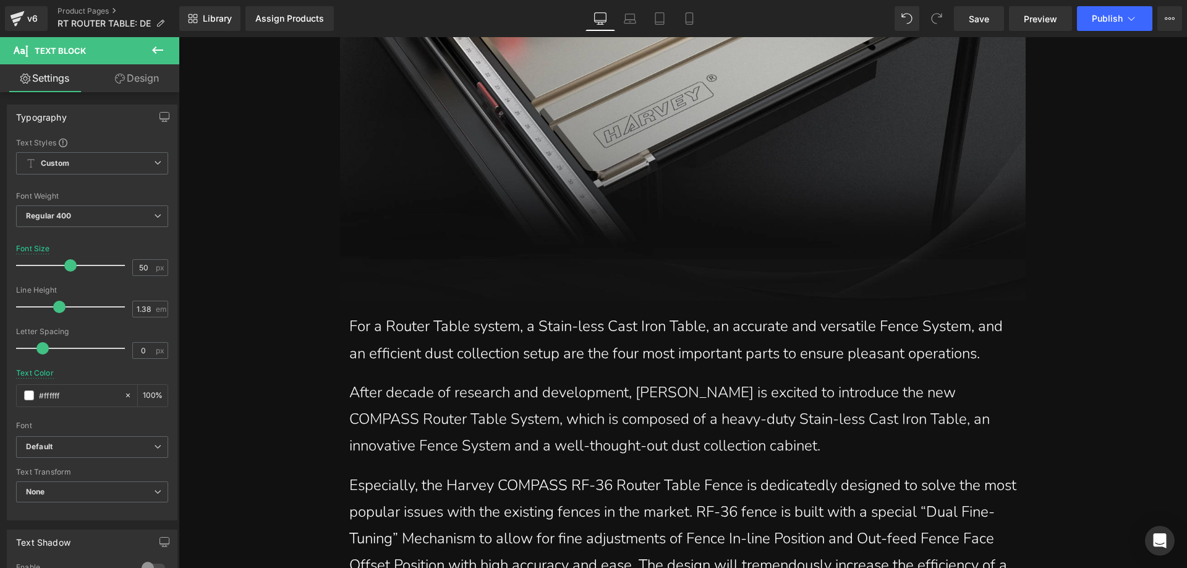
scroll to position [989, 0]
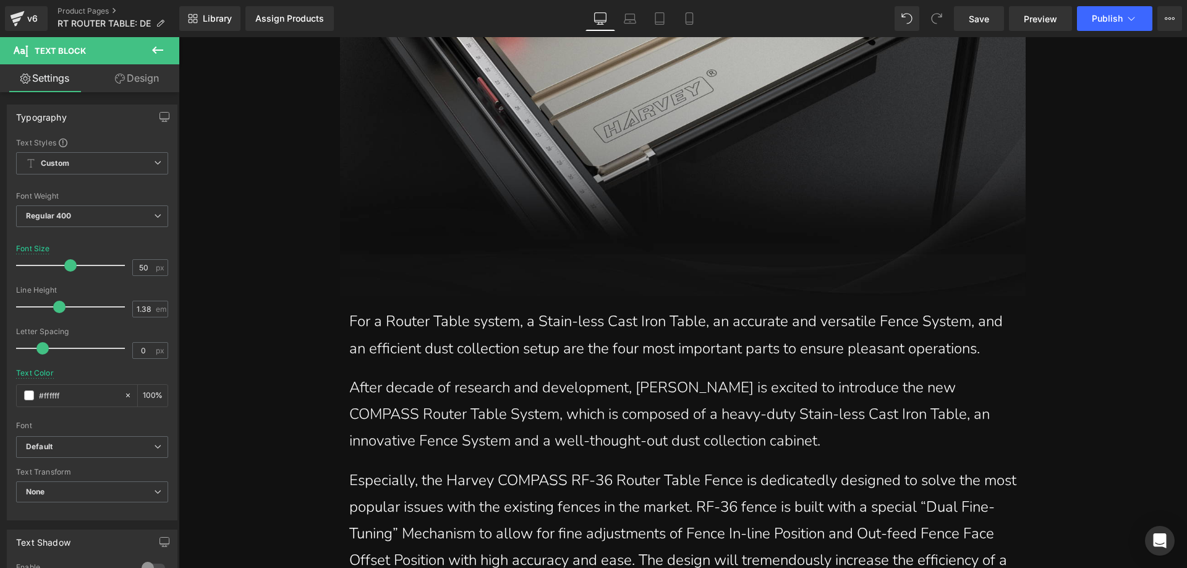
click at [403, 336] on p "For a Router Table system, a Stain-less Cast Iron Table, an accurate and versat…" at bounding box center [682, 334] width 667 height 53
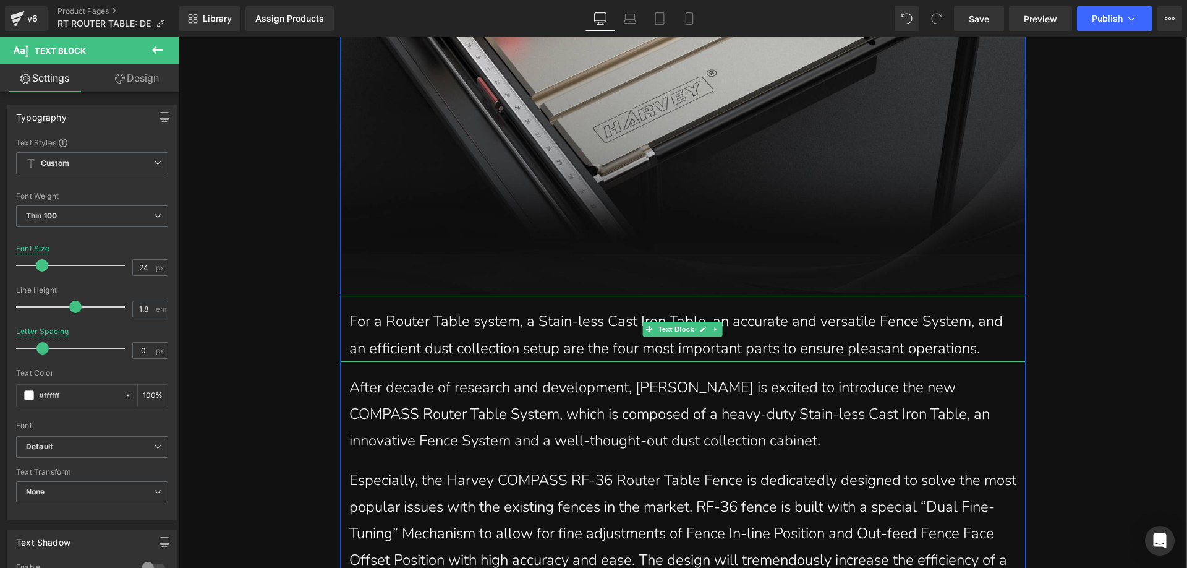
click at [373, 340] on p "For a Router Table system, a Stain-less Cast Iron Table, an accurate and versat…" at bounding box center [682, 334] width 667 height 53
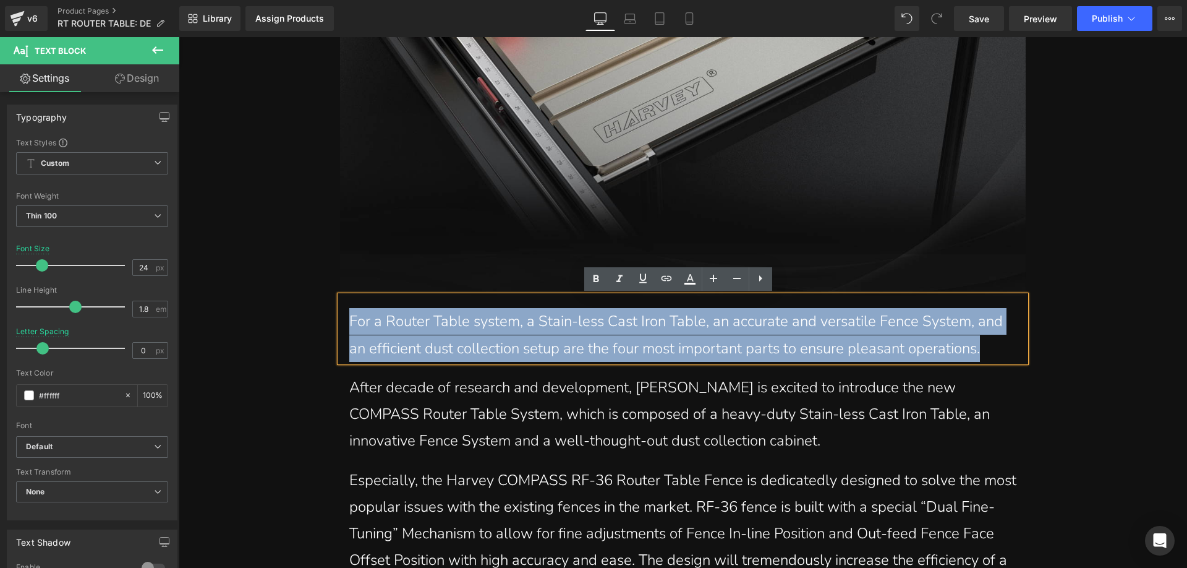
drag, startPoint x: 347, startPoint y: 317, endPoint x: 997, endPoint y: 353, distance: 650.9
click at [997, 353] on p "For a Router Table system, a Stain-less Cast Iron Table, an accurate and versat…" at bounding box center [682, 334] width 667 height 53
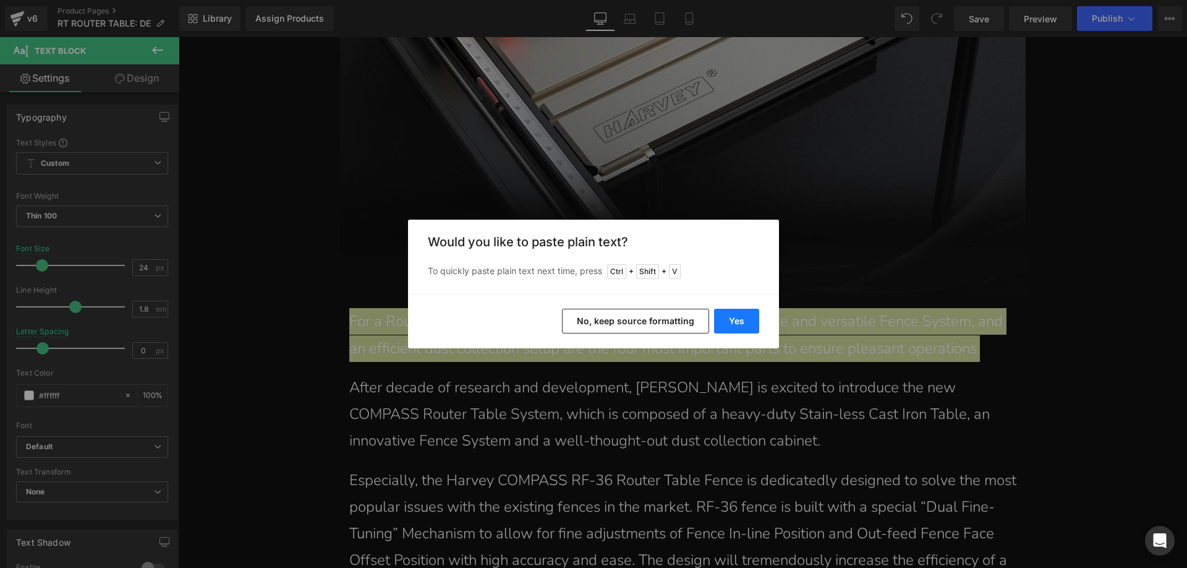
click at [725, 317] on button "Yes" at bounding box center [736, 321] width 45 height 25
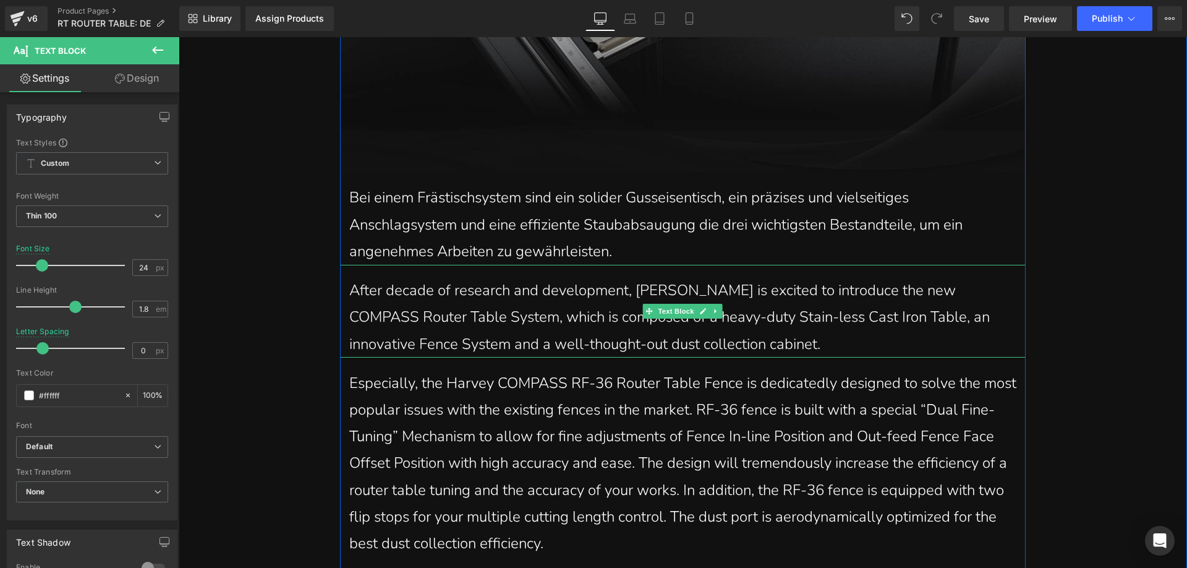
scroll to position [1175, 0]
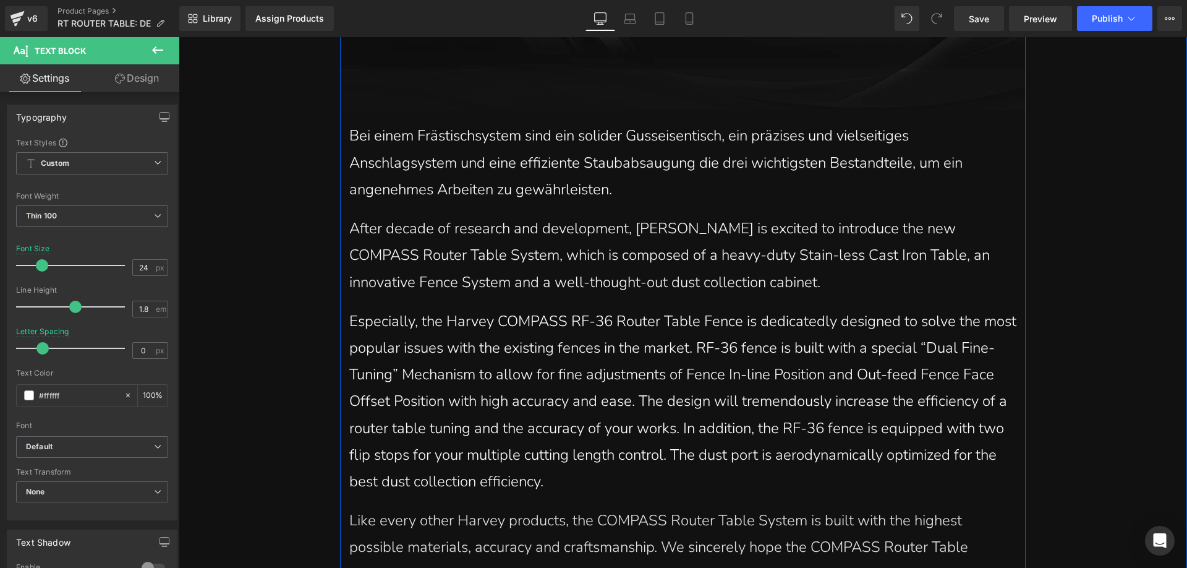
click at [369, 254] on span "After decade of research and development, Harvey is excited to introduce the ne…" at bounding box center [669, 254] width 641 height 73
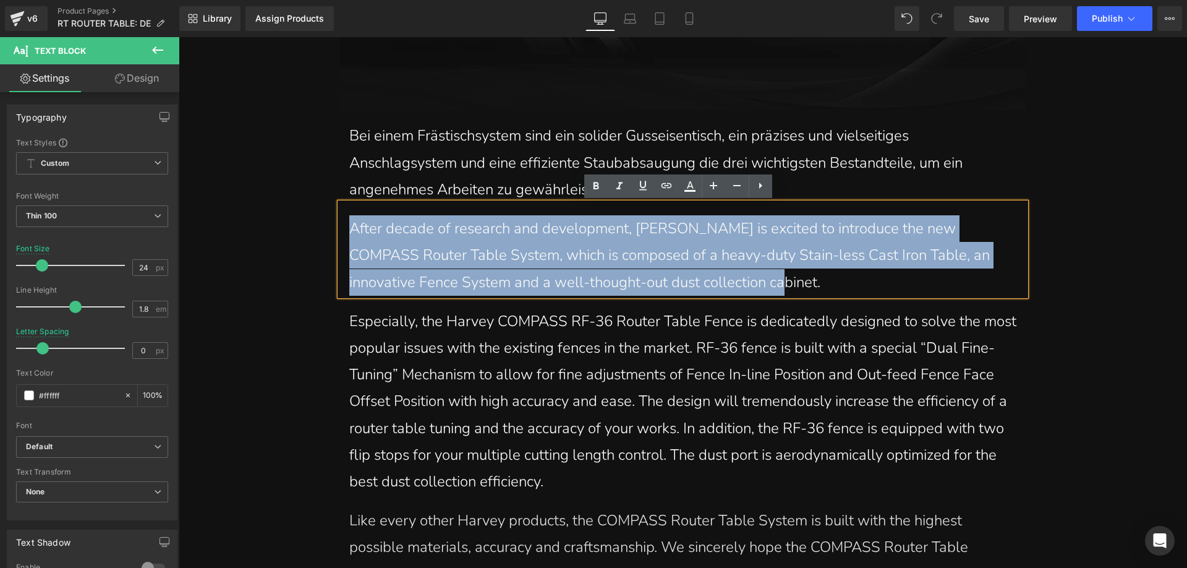
drag, startPoint x: 348, startPoint y: 224, endPoint x: 767, endPoint y: 287, distance: 423.9
click at [767, 287] on p "After decade of research and development, Harvey is excited to introduce the ne…" at bounding box center [682, 255] width 667 height 80
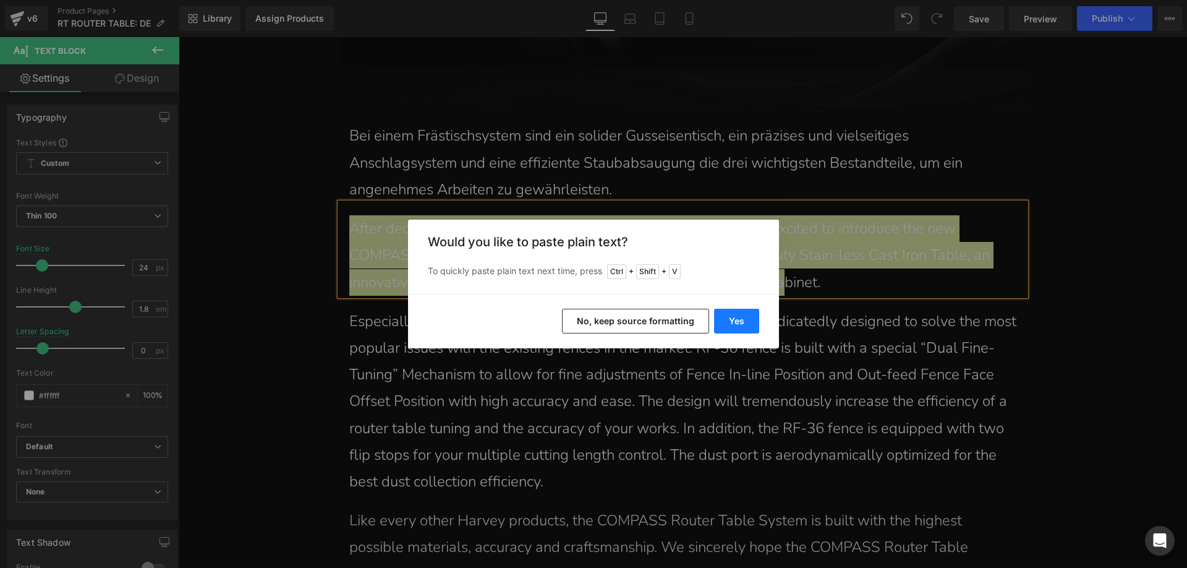
click at [722, 309] on button "Yes" at bounding box center [736, 321] width 45 height 25
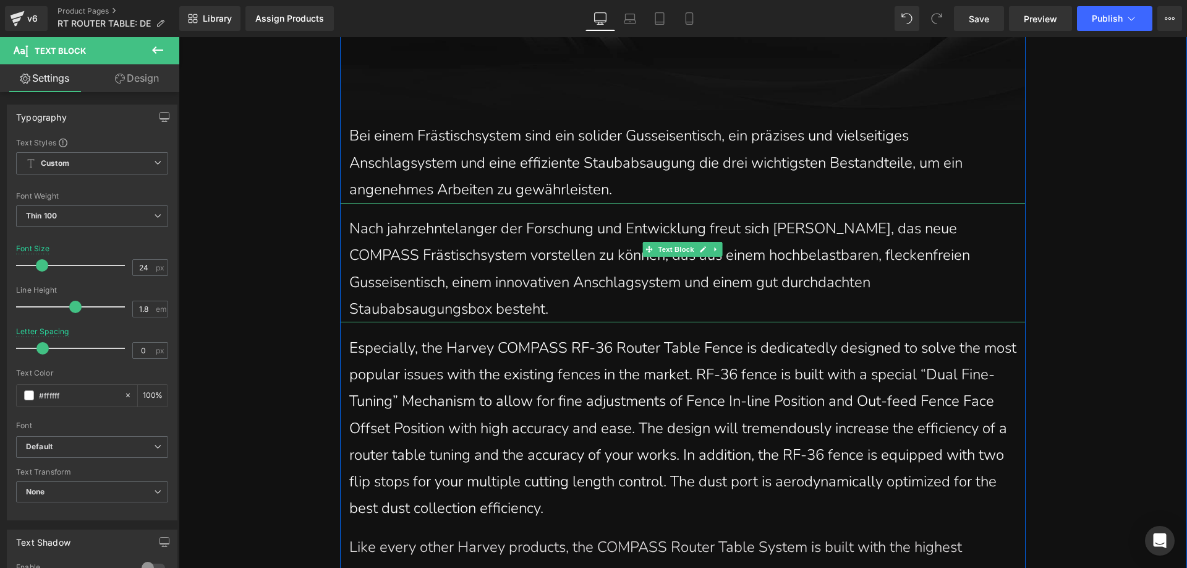
scroll to position [1237, 0]
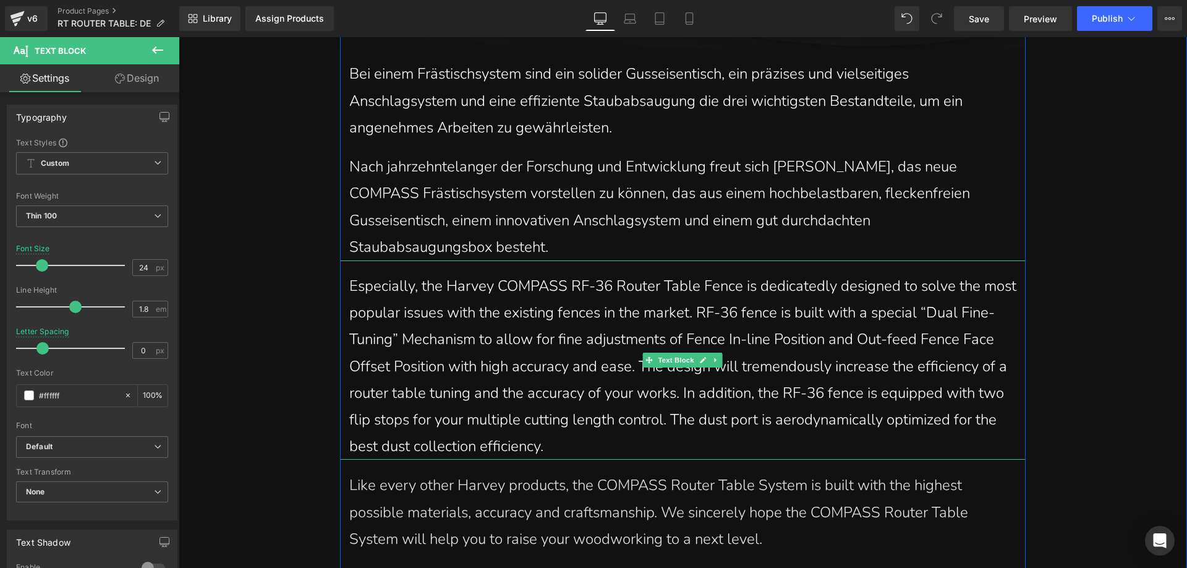
click at [384, 348] on p "Especially, the Harvey COMPASS RF-36 Router Table Fence is dedicatedly designed…" at bounding box center [682, 366] width 667 height 187
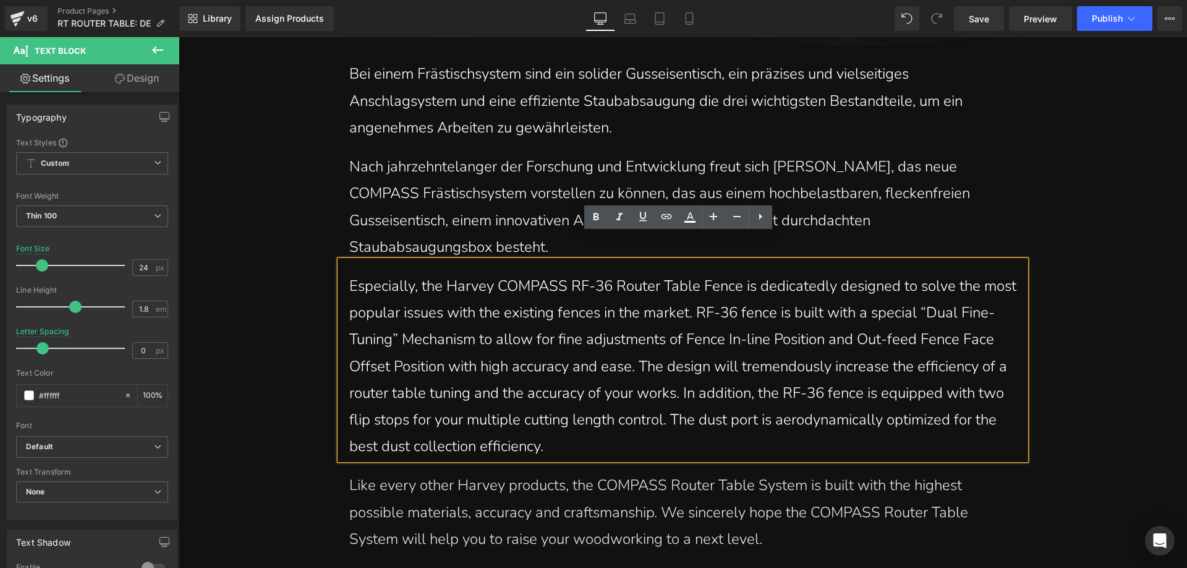
drag, startPoint x: 343, startPoint y: 254, endPoint x: 783, endPoint y: 425, distance: 472.2
click at [783, 426] on div "Especially, the Harvey COMPASS RF-36 Router Table Fence is dedicatedly designed…" at bounding box center [683, 359] width 686 height 199
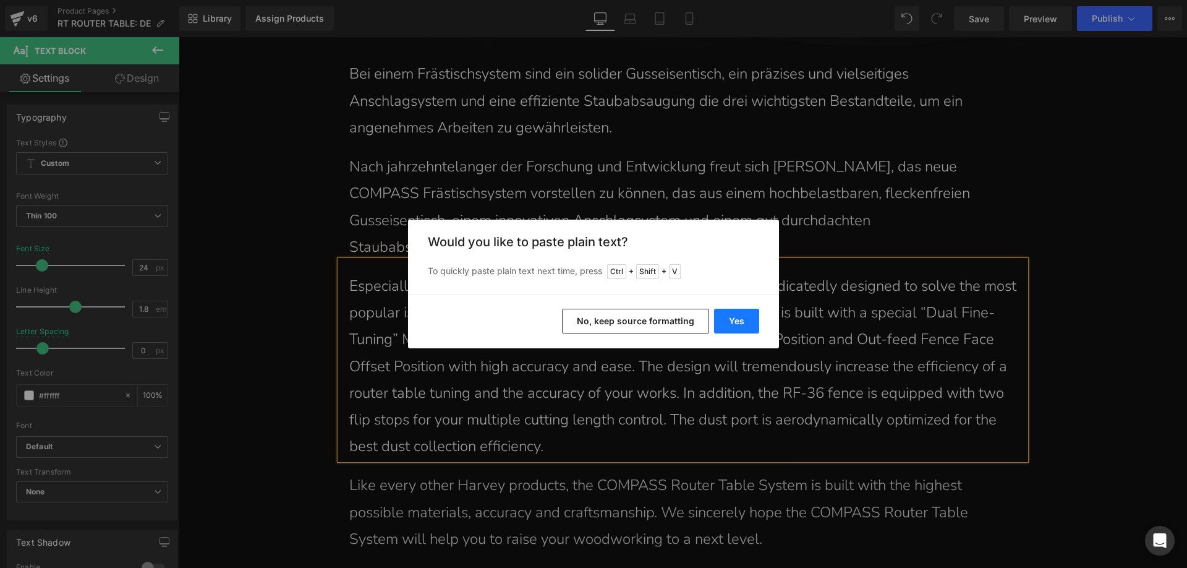
click at [730, 315] on button "Yes" at bounding box center [736, 321] width 45 height 25
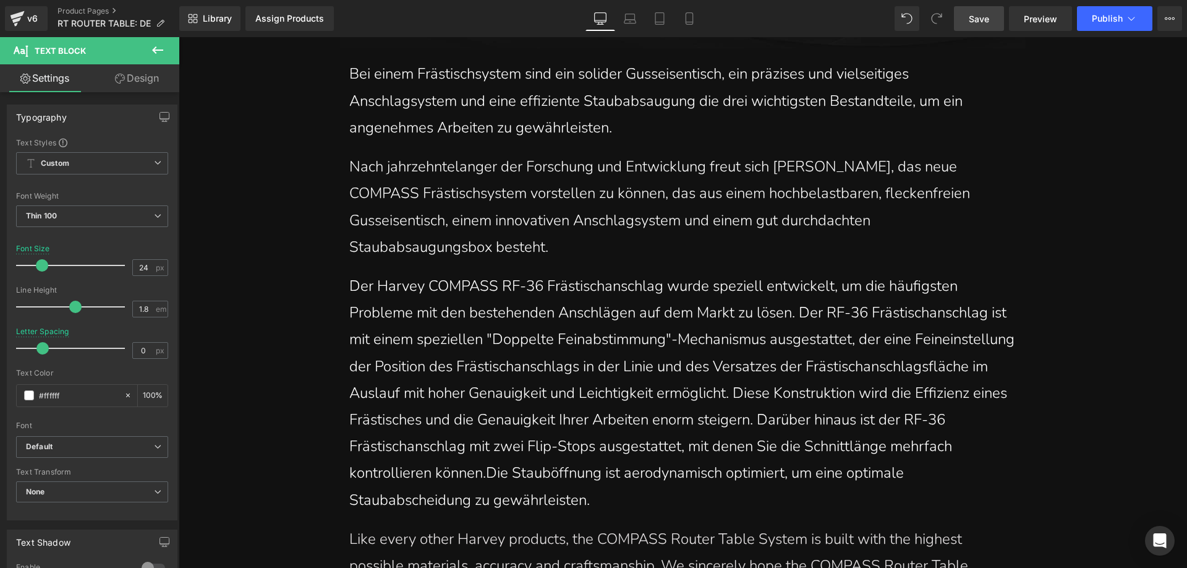
click at [984, 17] on span "Save" at bounding box center [979, 18] width 20 height 13
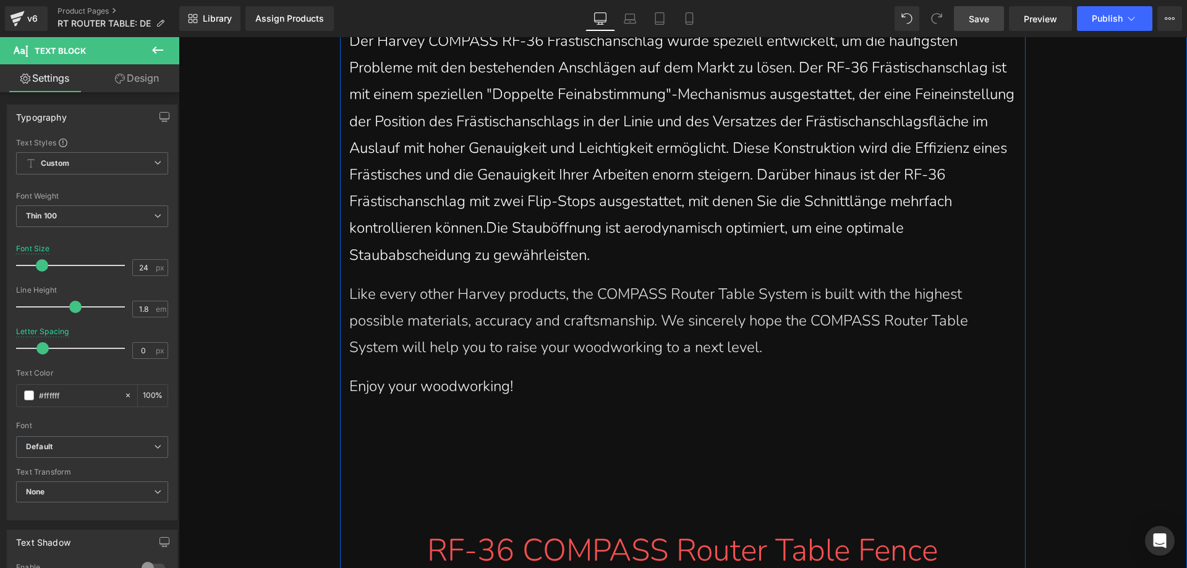
scroll to position [1484, 0]
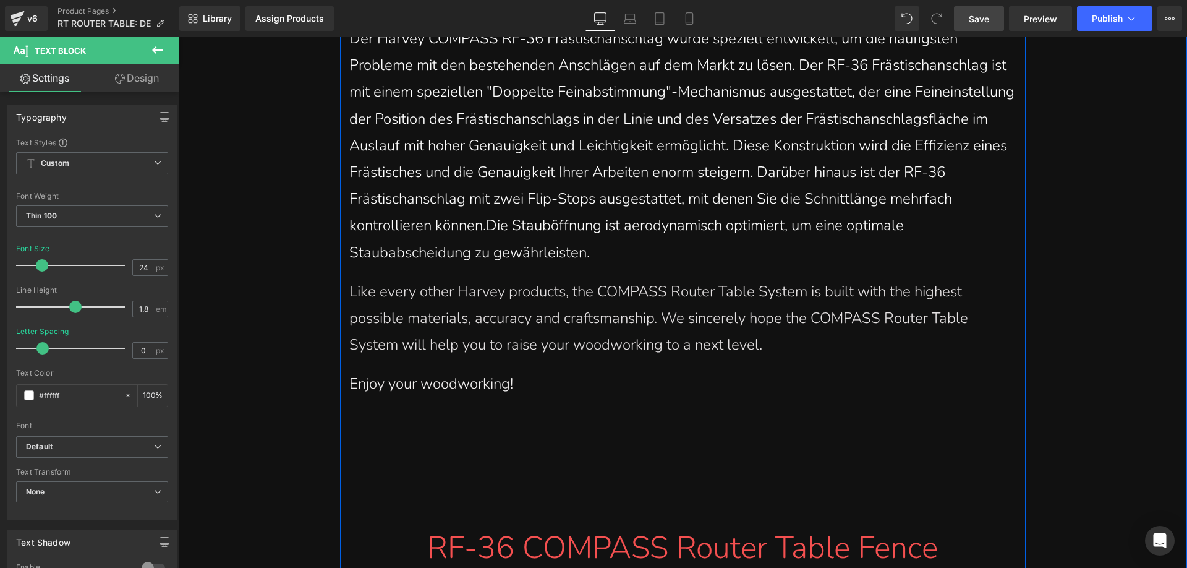
click at [365, 281] on span "Like every other Harvey products, the COMPASS Router Table System is built with…" at bounding box center [658, 317] width 619 height 73
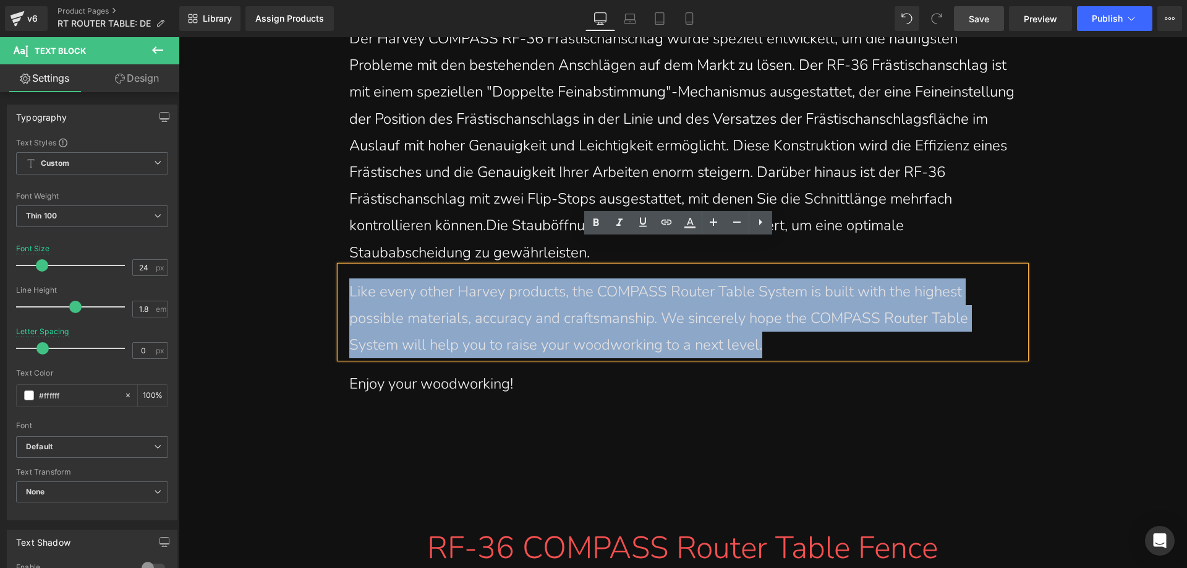
drag, startPoint x: 345, startPoint y: 262, endPoint x: 774, endPoint y: 328, distance: 434.2
click at [774, 328] on p "Like every other Harvey products, the COMPASS Router Table System is built with…" at bounding box center [682, 318] width 667 height 80
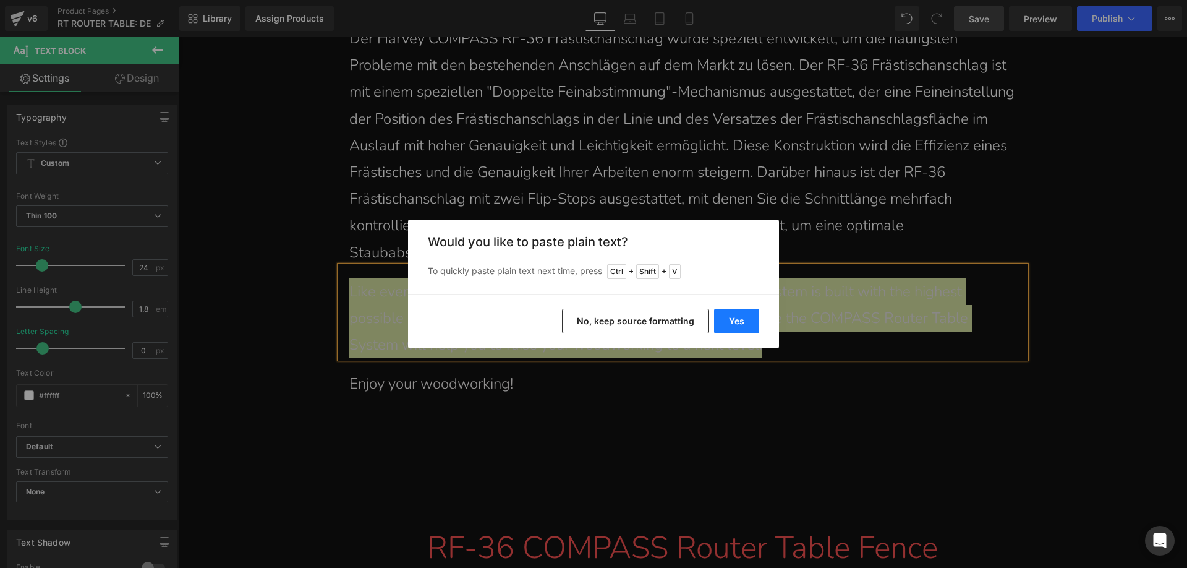
click at [729, 315] on button "Yes" at bounding box center [736, 321] width 45 height 25
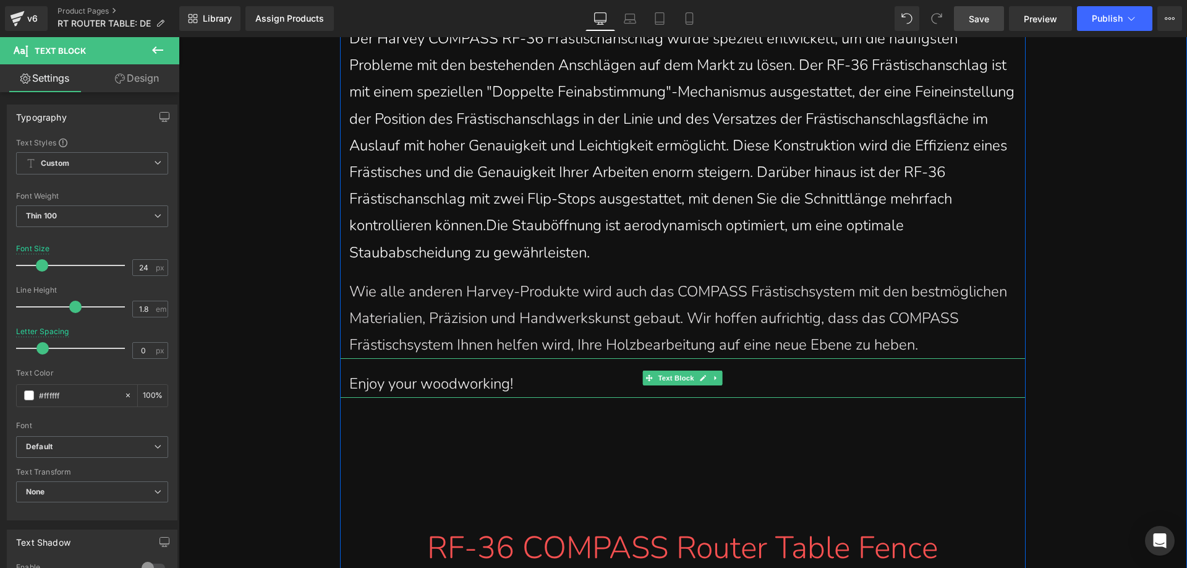
click at [394, 373] on span "Enjoy your woodworking!" at bounding box center [431, 383] width 164 height 20
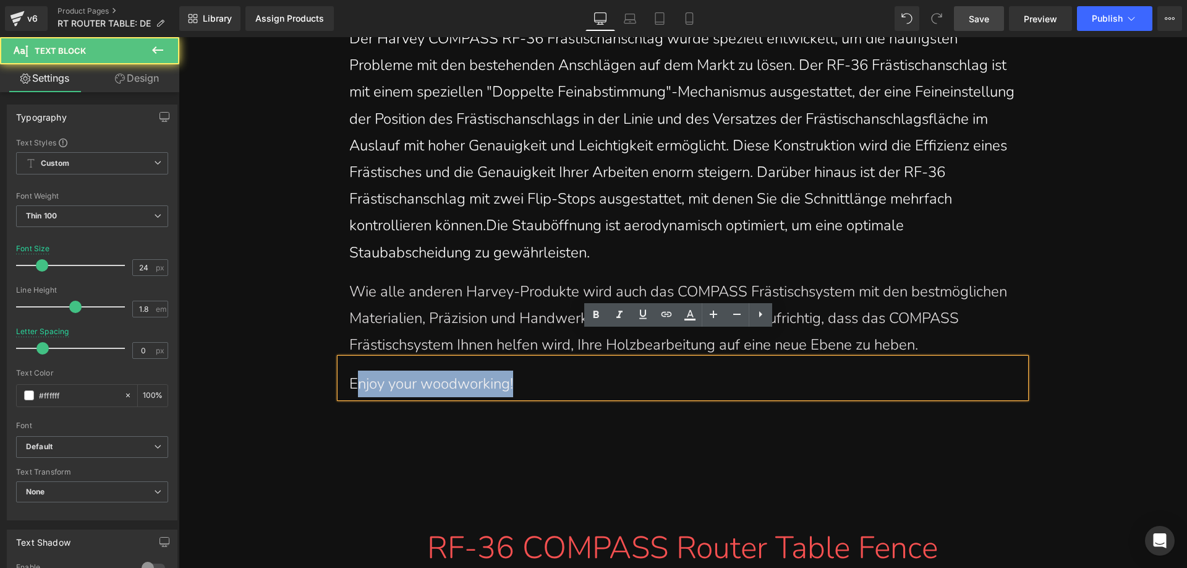
drag, startPoint x: 349, startPoint y: 356, endPoint x: 524, endPoint y: 354, distance: 175.0
click at [524, 370] on p "Enjoy your woodworking!" at bounding box center [682, 383] width 667 height 27
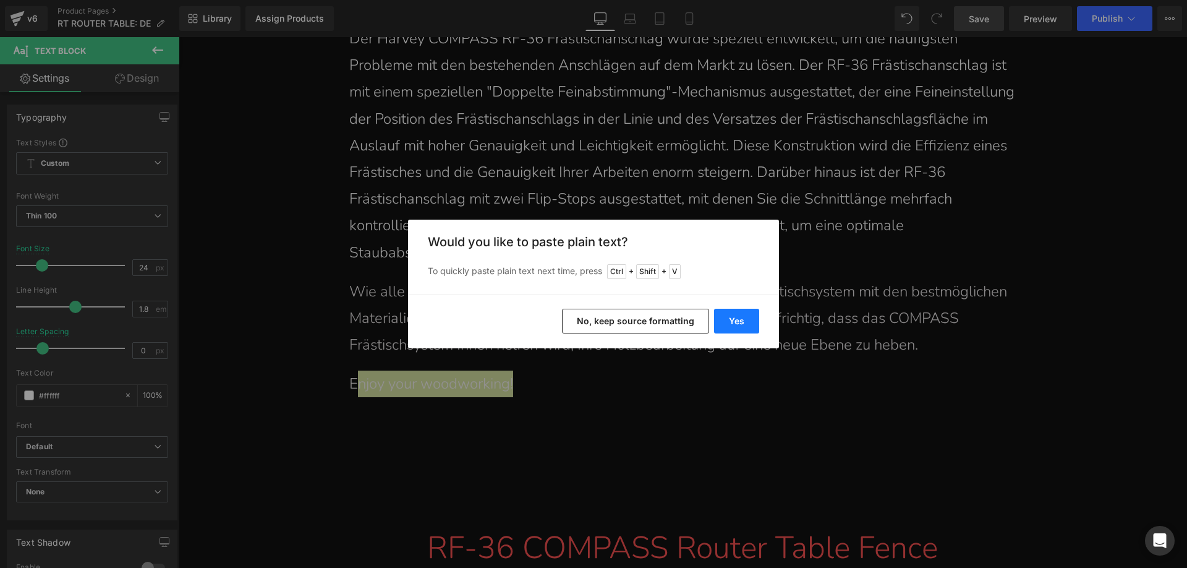
click at [723, 313] on button "Yes" at bounding box center [736, 321] width 45 height 25
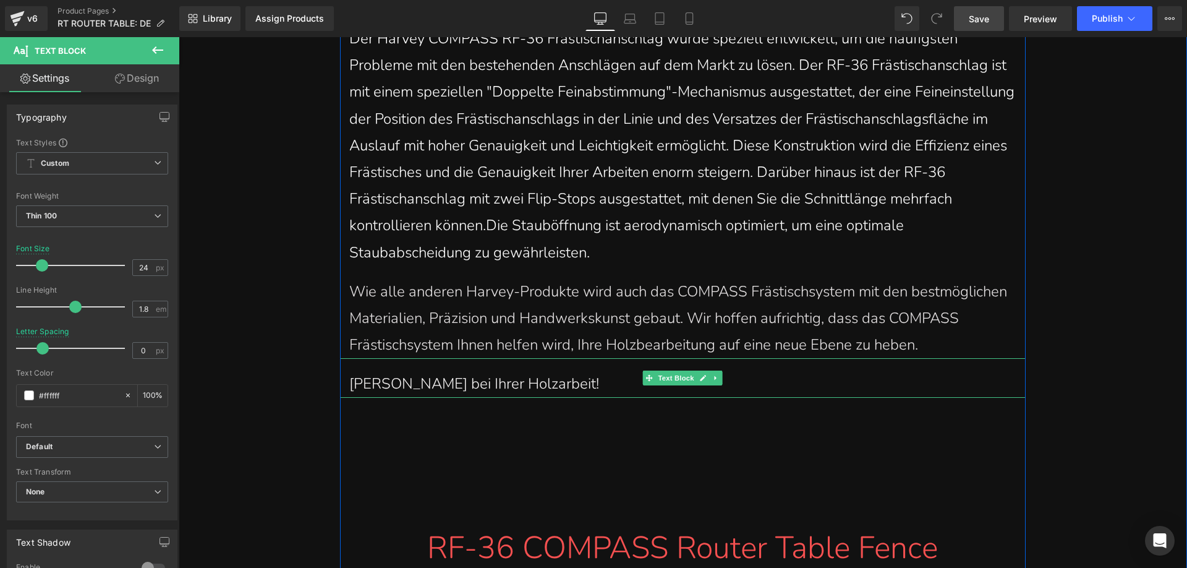
click at [355, 373] on span "EViel Spaß bei Ihrer Holzarbeit!" at bounding box center [474, 383] width 250 height 20
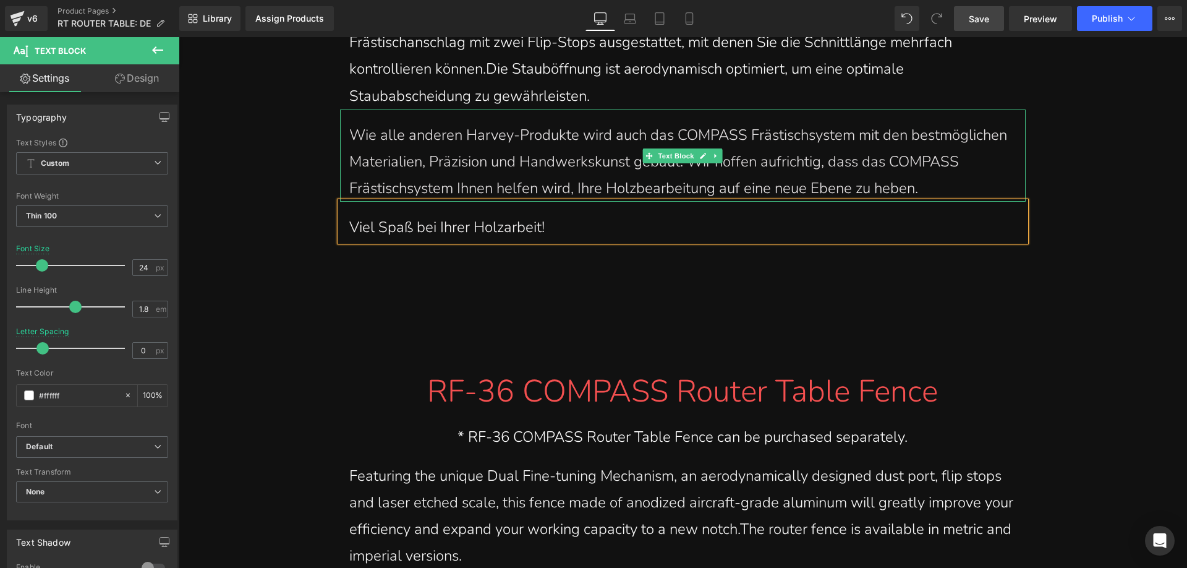
scroll to position [1670, 0]
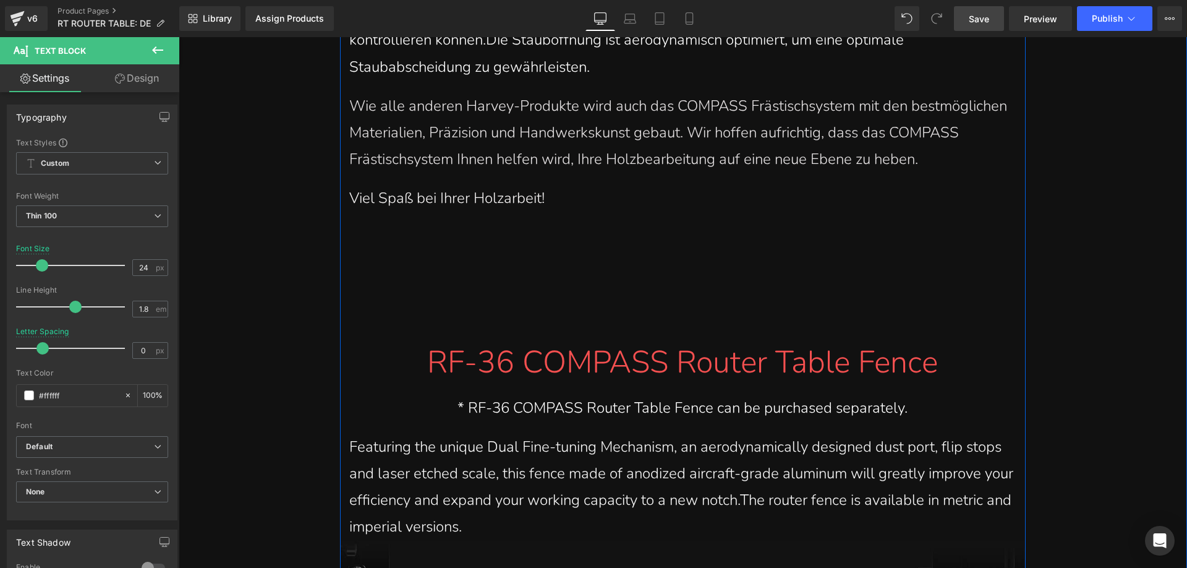
click at [441, 341] on span "RF-36 COMPASS Router Table Fence" at bounding box center [682, 362] width 511 height 43
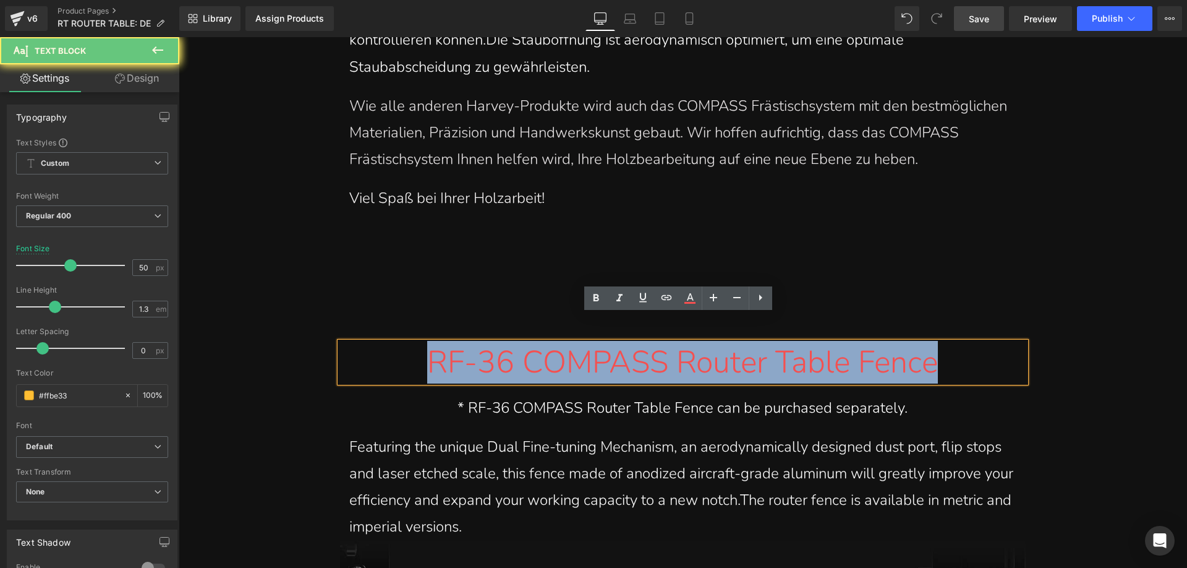
drag, startPoint x: 411, startPoint y: 334, endPoint x: 989, endPoint y: 333, distance: 577.5
click at [989, 342] on div "RF-36 COMPASS Router Table Fence" at bounding box center [682, 362] width 667 height 40
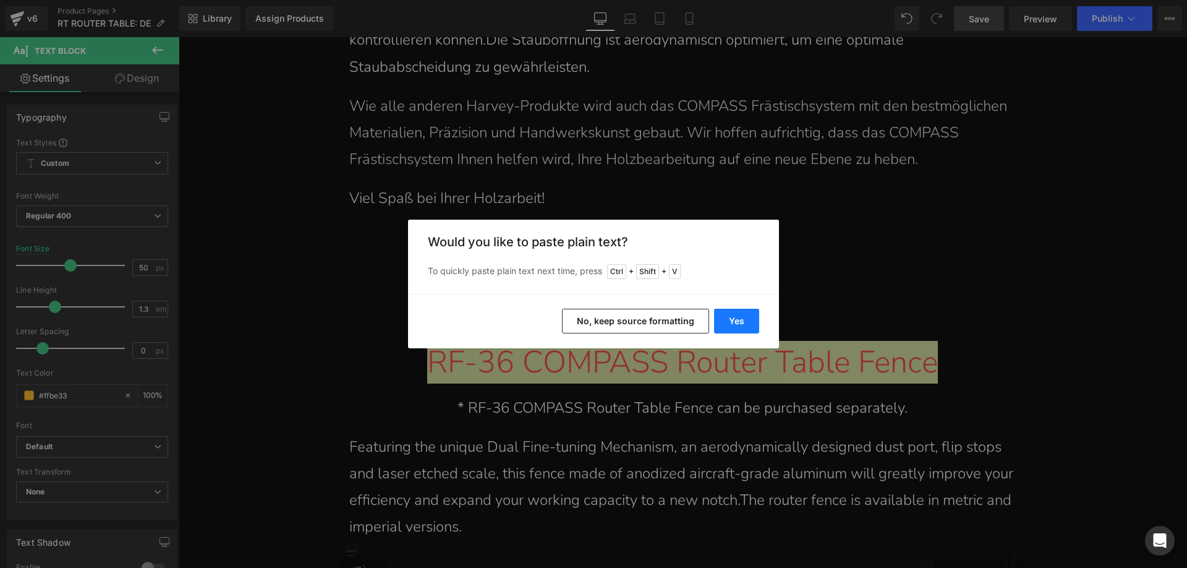
click at [739, 323] on button "Yes" at bounding box center [736, 321] width 45 height 25
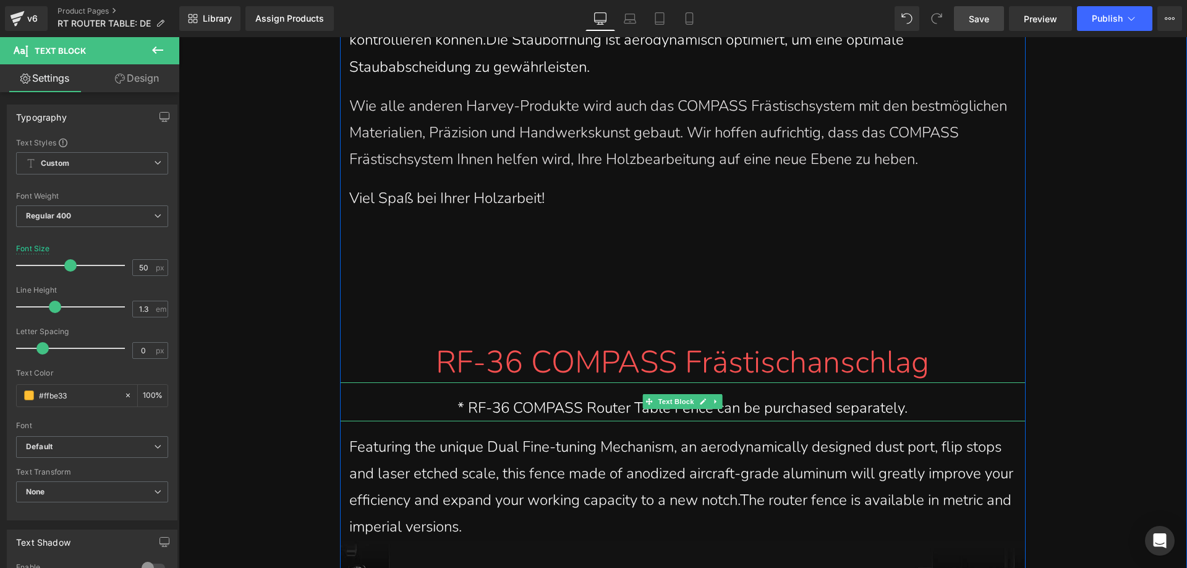
click at [484, 394] on p "* RF-36 COMPASS Router Table Fence can be purchased separately." at bounding box center [682, 407] width 667 height 27
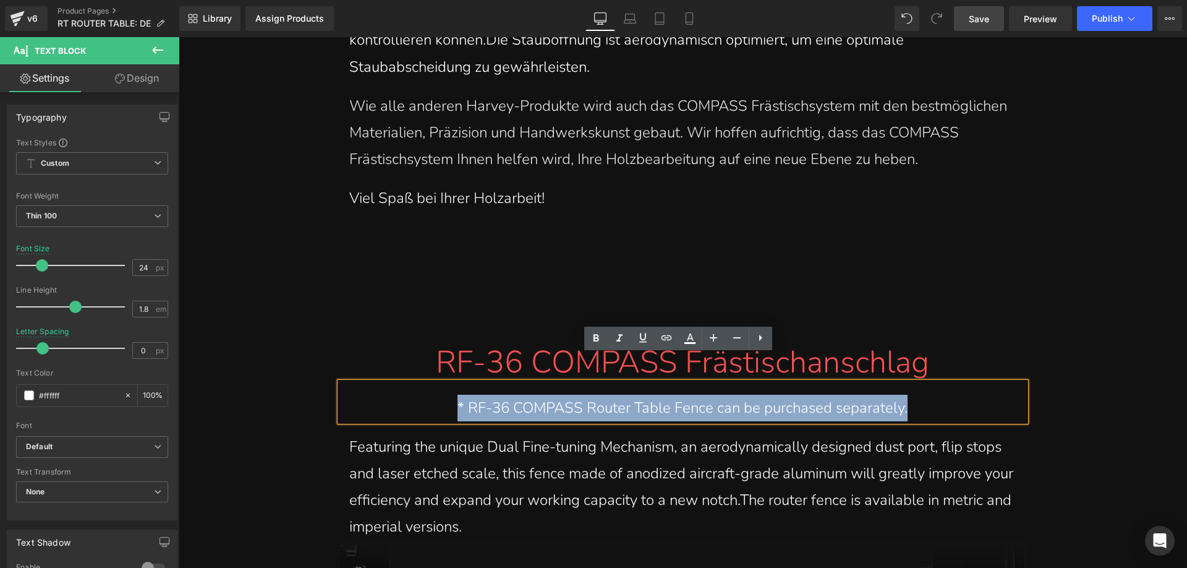
drag, startPoint x: 440, startPoint y: 373, endPoint x: 953, endPoint y: 373, distance: 512.6
click at [953, 394] on p "* RF-36 COMPASS Router Table Fence can be purchased separately." at bounding box center [682, 407] width 667 height 27
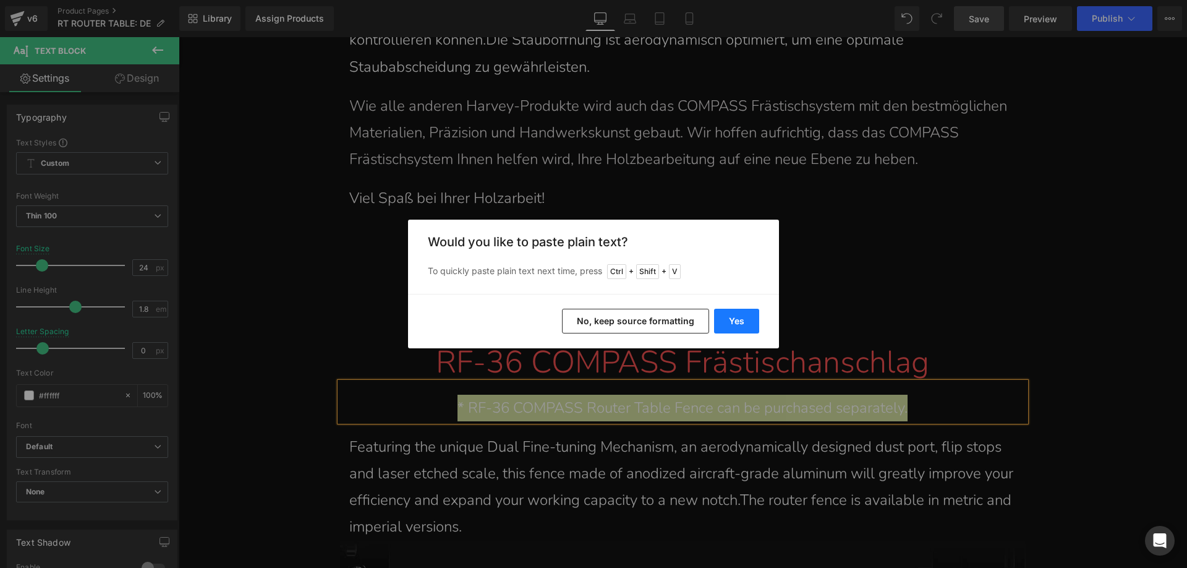
click at [728, 313] on button "Yes" at bounding box center [736, 321] width 45 height 25
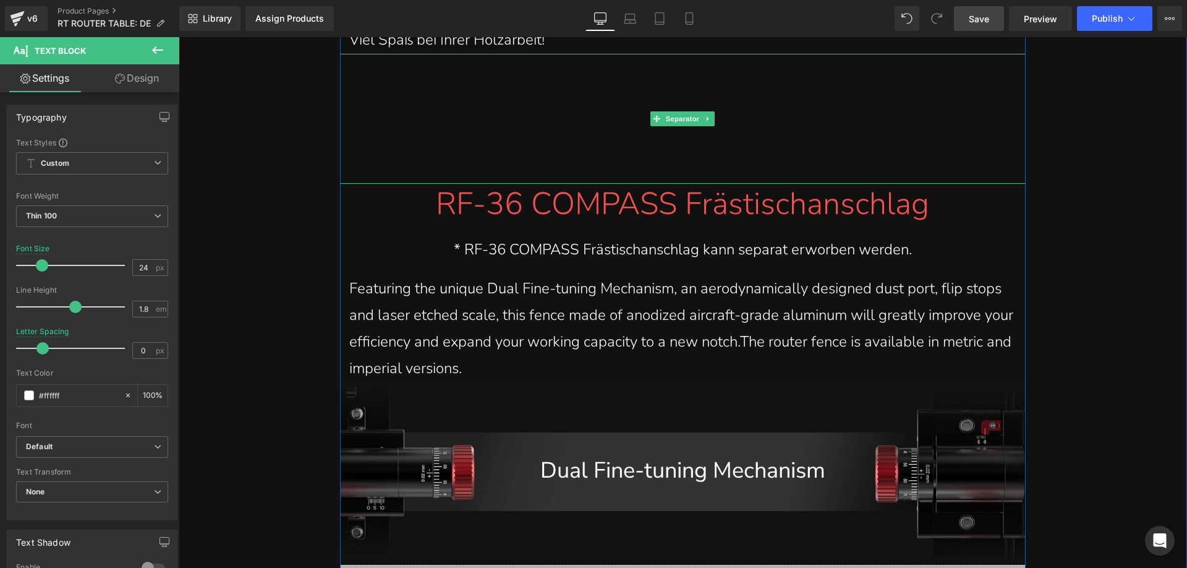
scroll to position [1855, 0]
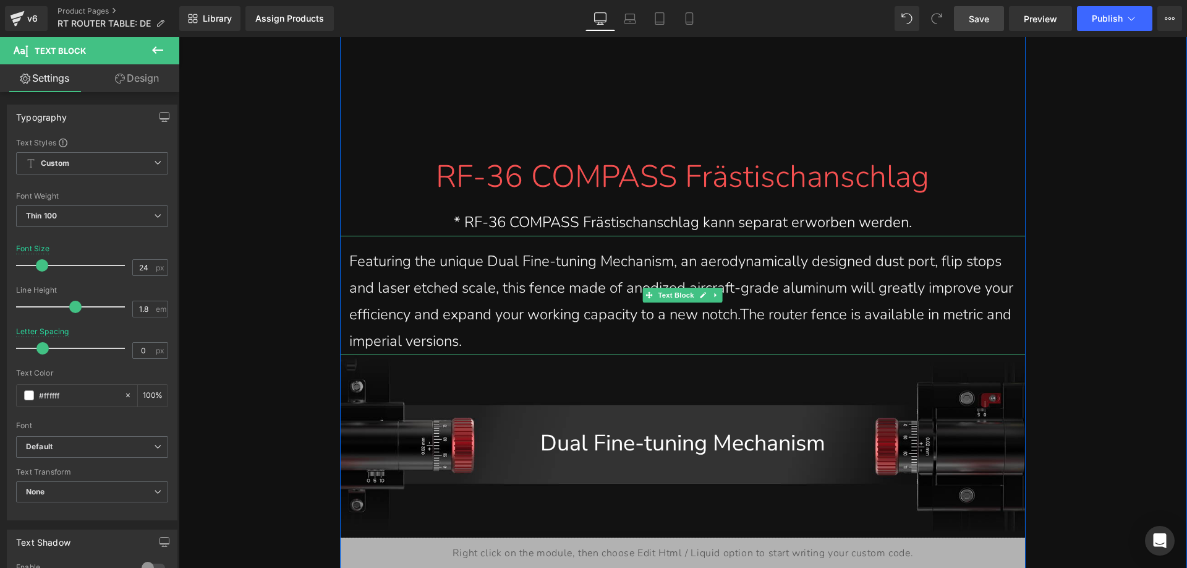
click at [590, 317] on span "Featuring the unique Dual Fine-tuning Mechanism, an aerodynamically designed du…" at bounding box center [681, 301] width 664 height 100
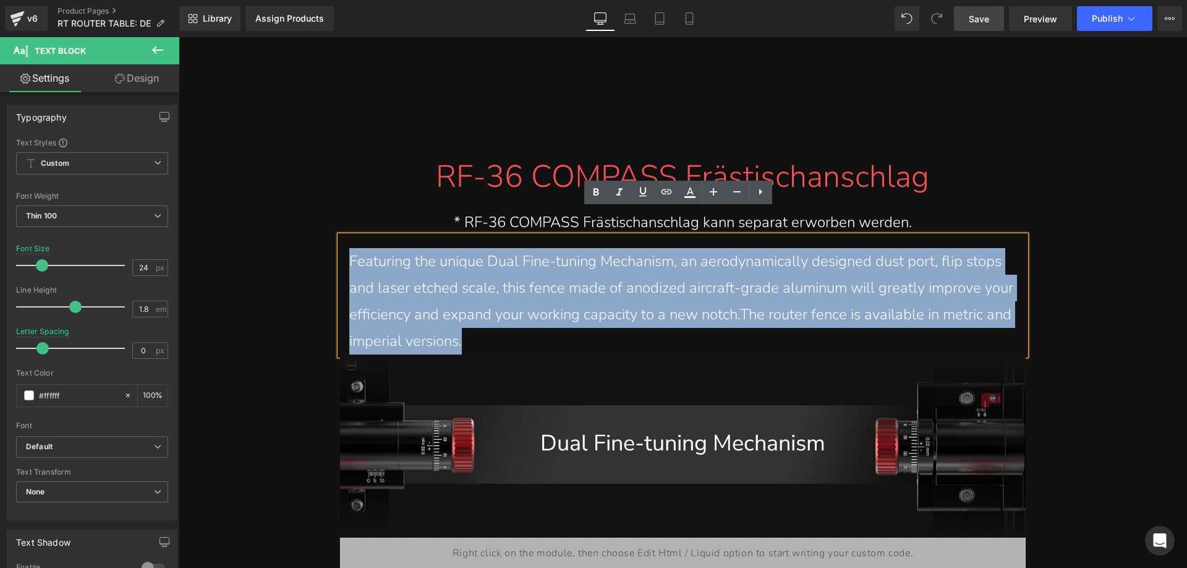
drag, startPoint x: 621, startPoint y: 315, endPoint x: 348, endPoint y: 237, distance: 284.4
click at [349, 248] on p "Featuring the unique Dual Fine-tuning Mechanism, an aerodynamically designed du…" at bounding box center [682, 301] width 667 height 107
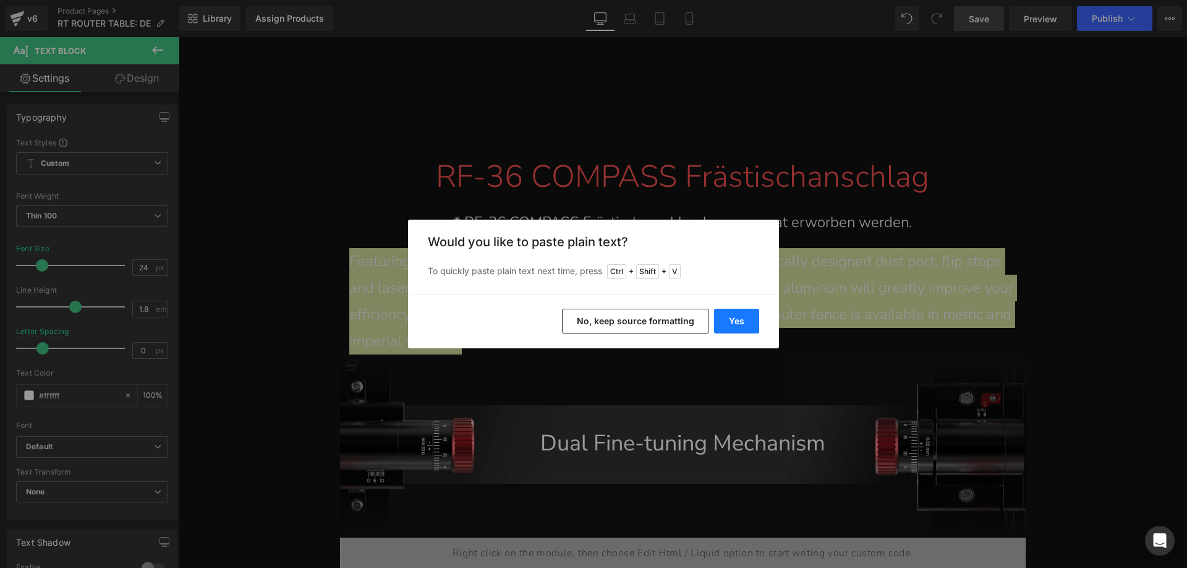
drag, startPoint x: 737, startPoint y: 326, endPoint x: 484, endPoint y: 274, distance: 258.2
click at [737, 326] on button "Yes" at bounding box center [736, 321] width 45 height 25
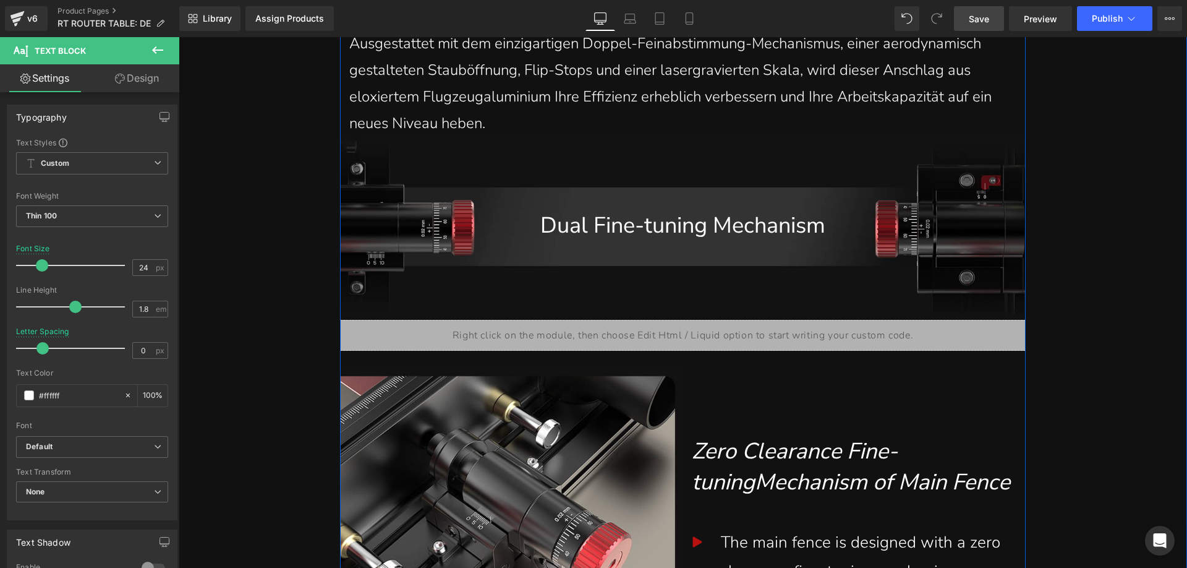
scroll to position [2102, 0]
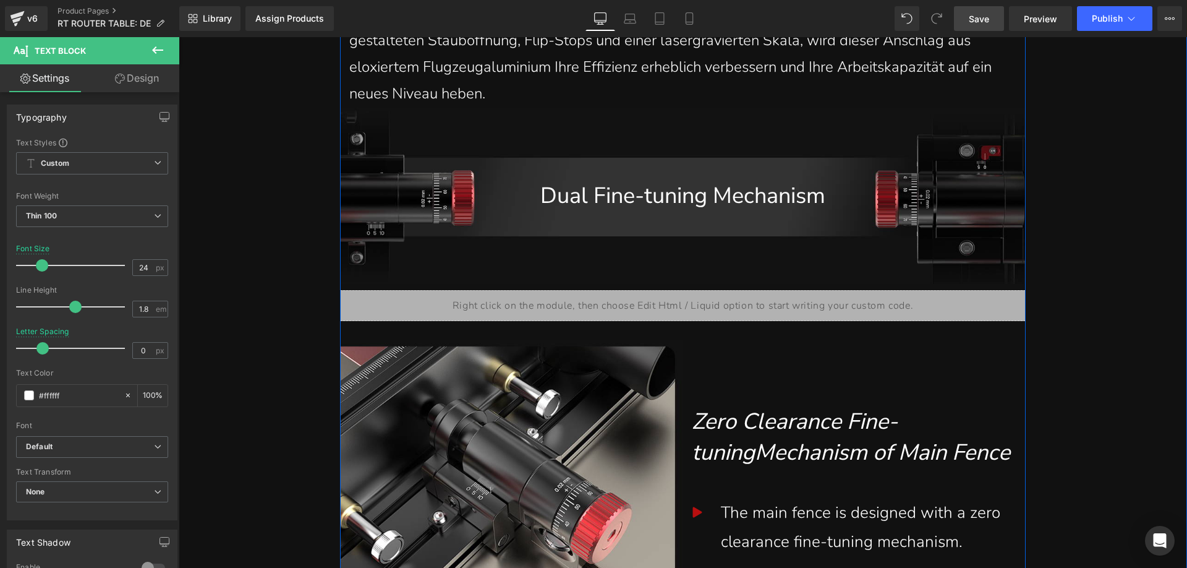
click at [571, 181] on h1 "Dual Fine-tuning Mechanism" at bounding box center [683, 196] width 649 height 31
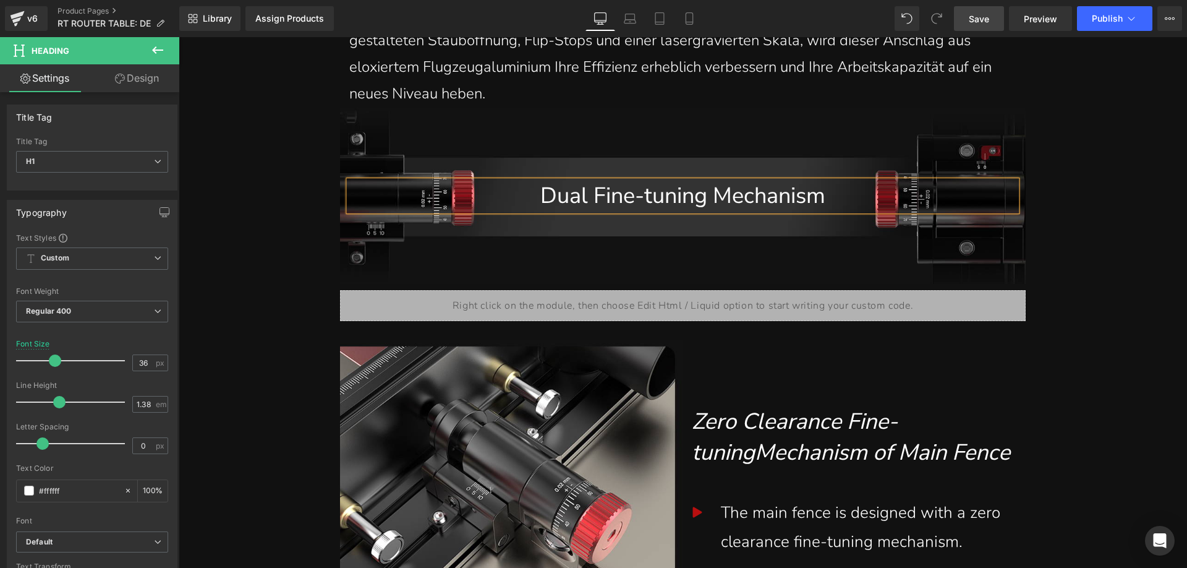
click at [505, 181] on h1 "Dual Fine-tuning Mechanism" at bounding box center [683, 196] width 649 height 31
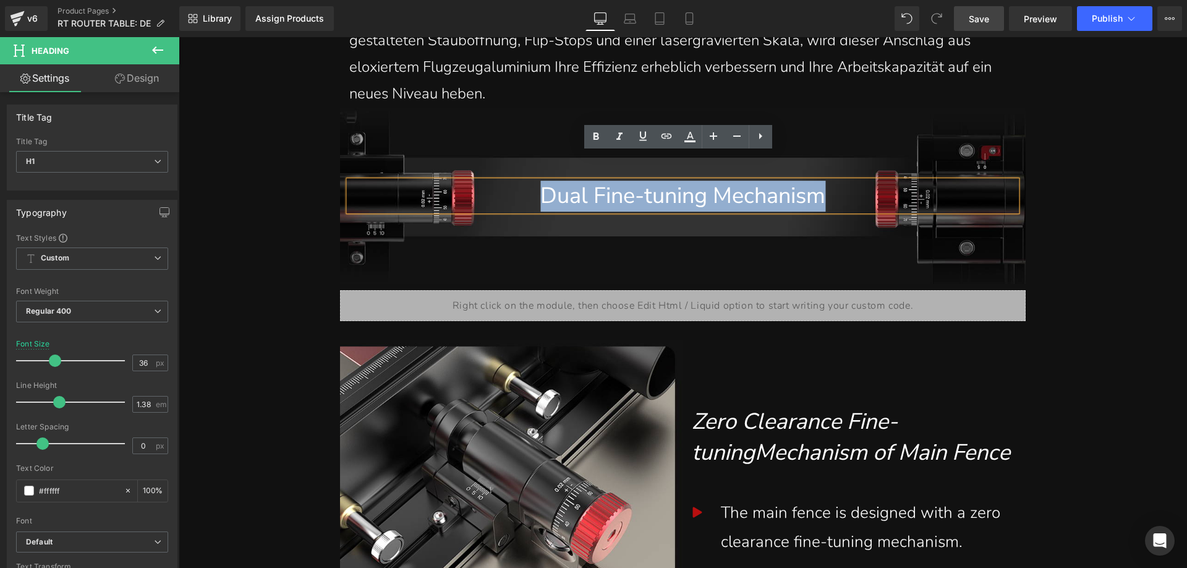
drag, startPoint x: 506, startPoint y: 169, endPoint x: 825, endPoint y: 167, distance: 319.1
click at [825, 181] on h1 "Dual Fine-tuning Mechanism" at bounding box center [683, 196] width 649 height 31
paste div
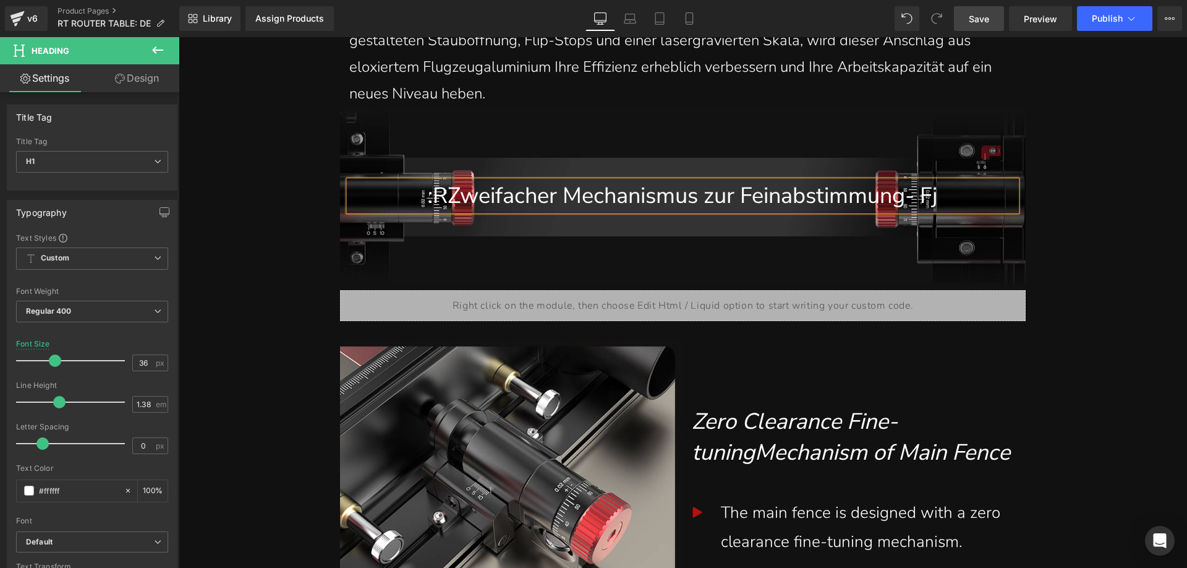
click at [427, 181] on h1 ":RZweifacher Mechanismus zur Feinabstimmung- Fj" at bounding box center [683, 196] width 649 height 31
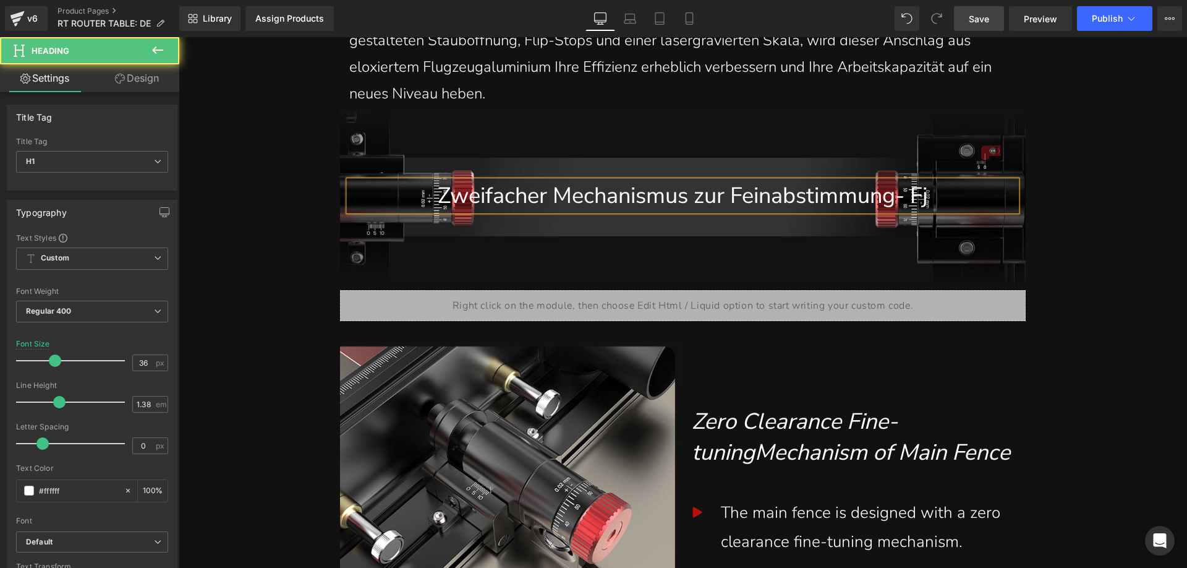
click at [949, 181] on h1 "Zweifacher Mechanismus zur Feinabstimmung- Fj" at bounding box center [683, 196] width 649 height 31
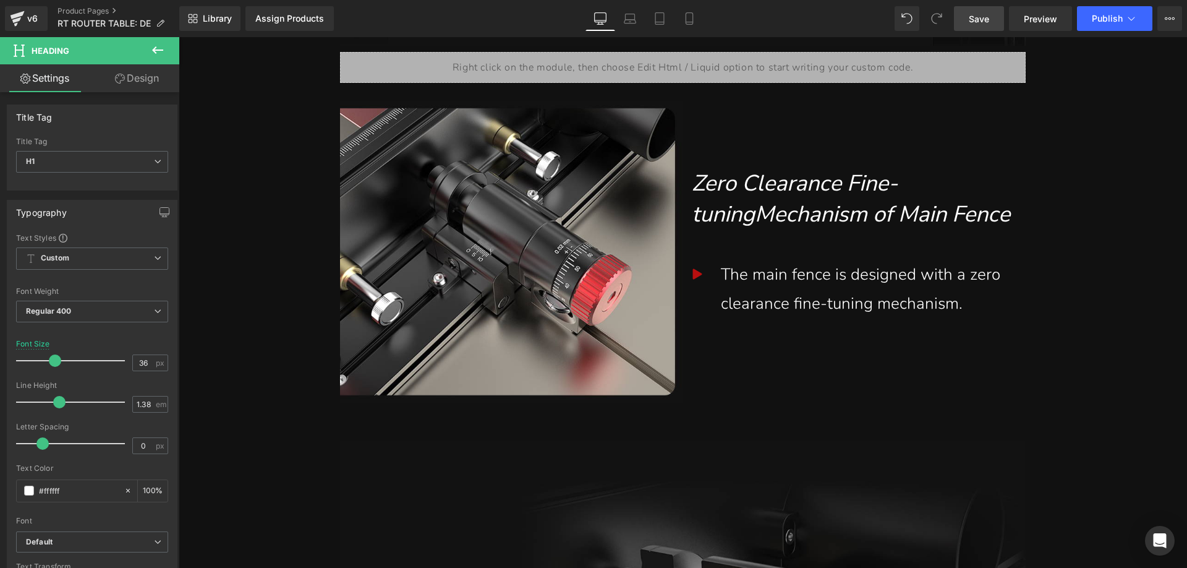
scroll to position [2350, 0]
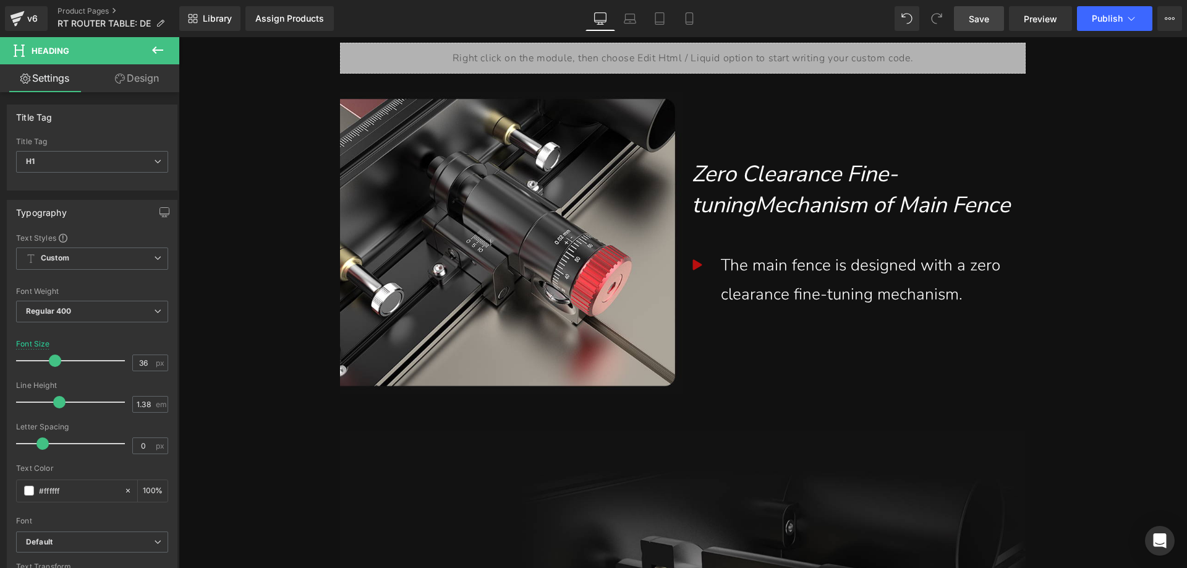
click at [769, 159] on span "Zero Clearance Fine-tuningMechanism of Main Fence" at bounding box center [851, 189] width 318 height 61
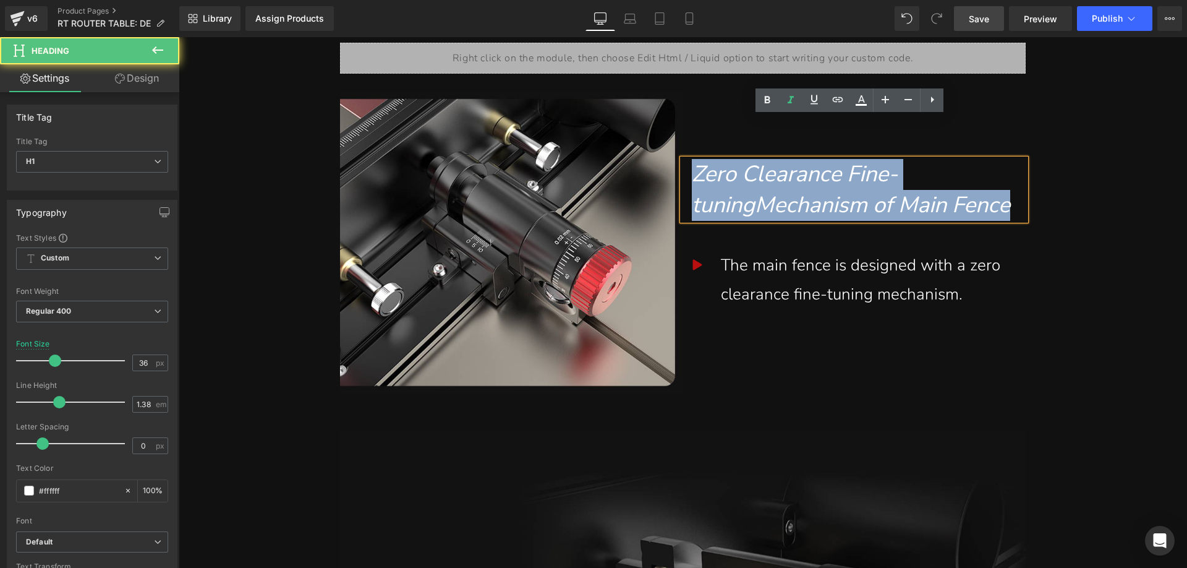
drag, startPoint x: 765, startPoint y: 194, endPoint x: 682, endPoint y: 140, distance: 98.8
click at [683, 159] on div "Zero Clearance Fine-tuningMechanism of Main Fence" at bounding box center [854, 189] width 343 height 61
paste div
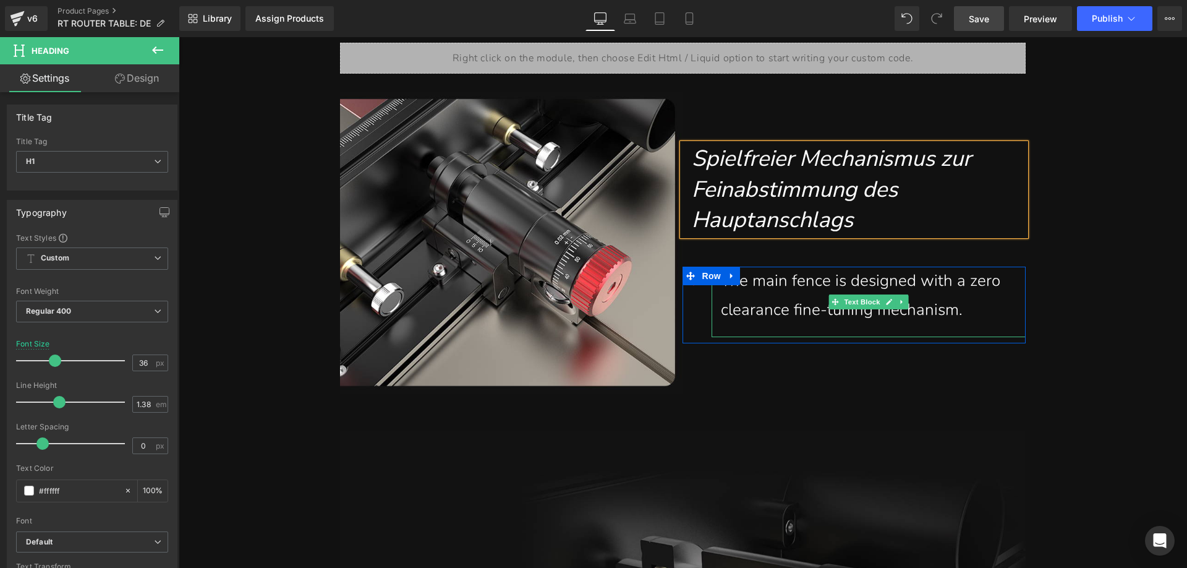
click at [785, 269] on div "The main fence is designed with a zero clearance fine-tuning mechanism." at bounding box center [869, 296] width 296 height 58
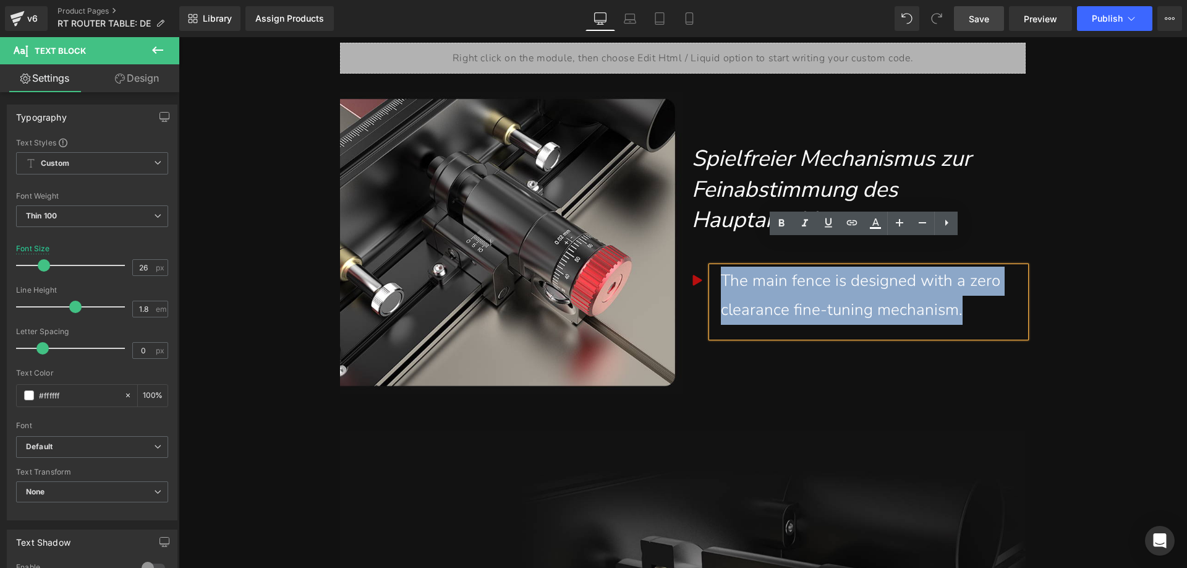
drag, startPoint x: 965, startPoint y: 285, endPoint x: 716, endPoint y: 249, distance: 251.1
click at [721, 267] on div "The main fence is designed with a zero clearance fine-tuning mechanism." at bounding box center [869, 296] width 296 height 58
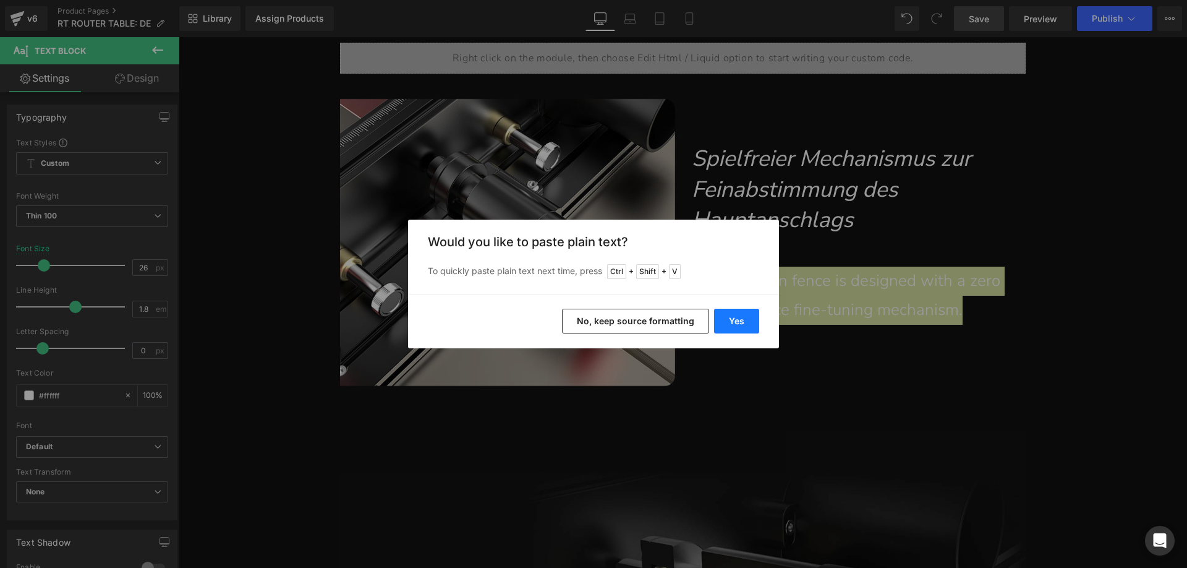
drag, startPoint x: 731, startPoint y: 322, endPoint x: 652, endPoint y: 121, distance: 216.2
click at [731, 322] on button "Yes" at bounding box center [736, 321] width 45 height 25
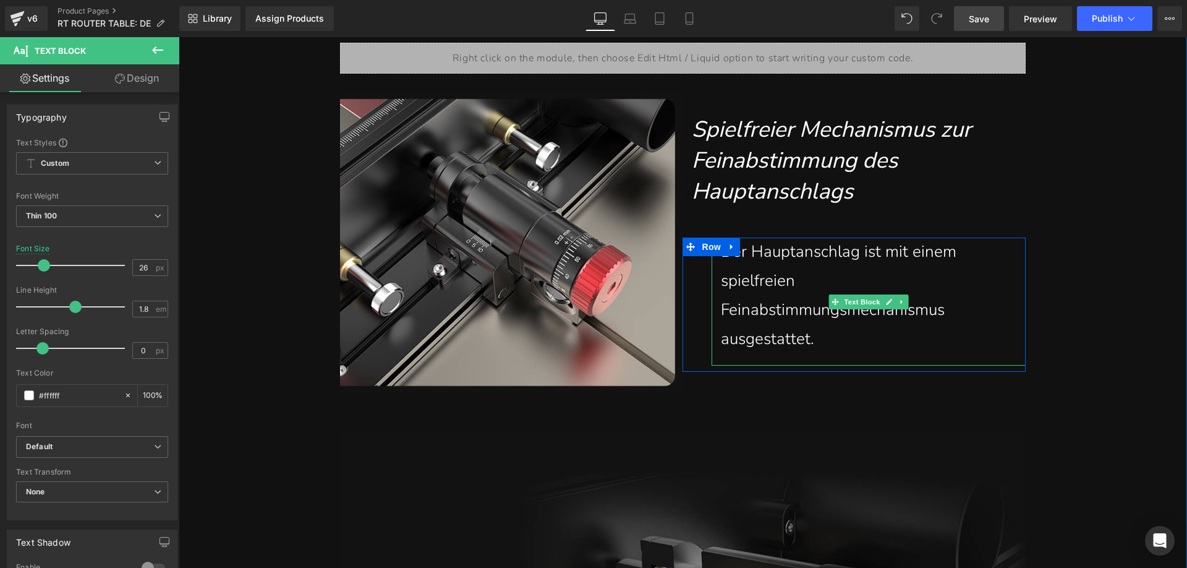
click at [721, 280] on div "Der Hauptanschlag ist mit einem spielfreien Feinabstimmungsmechanismus ausgesta…" at bounding box center [869, 295] width 296 height 116
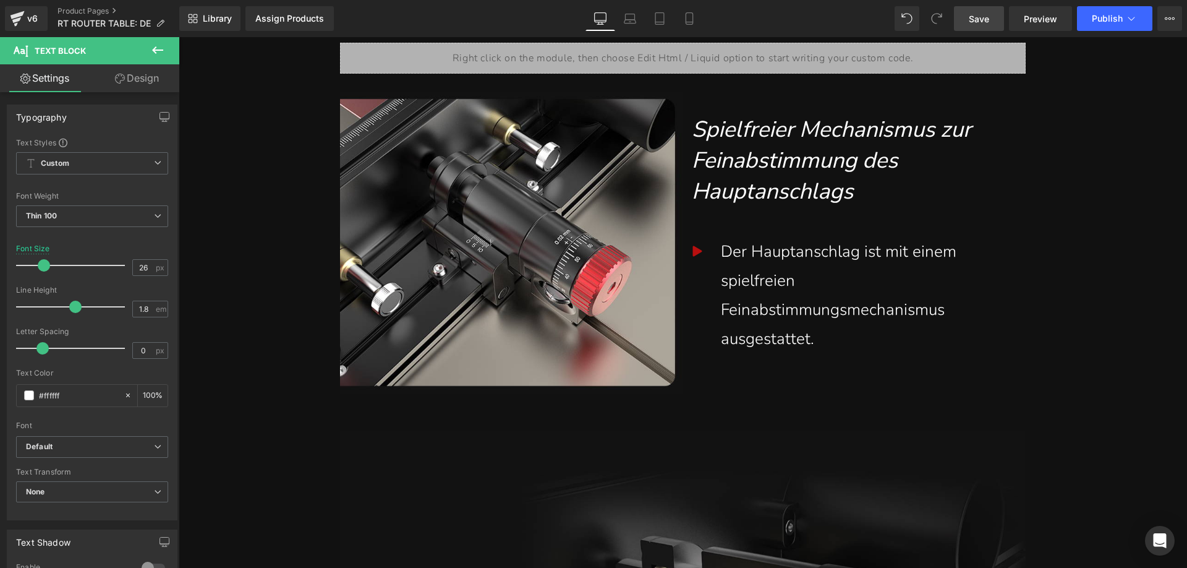
drag, startPoint x: 986, startPoint y: 17, endPoint x: 733, endPoint y: 25, distance: 253.6
click at [986, 17] on span "Save" at bounding box center [979, 18] width 20 height 13
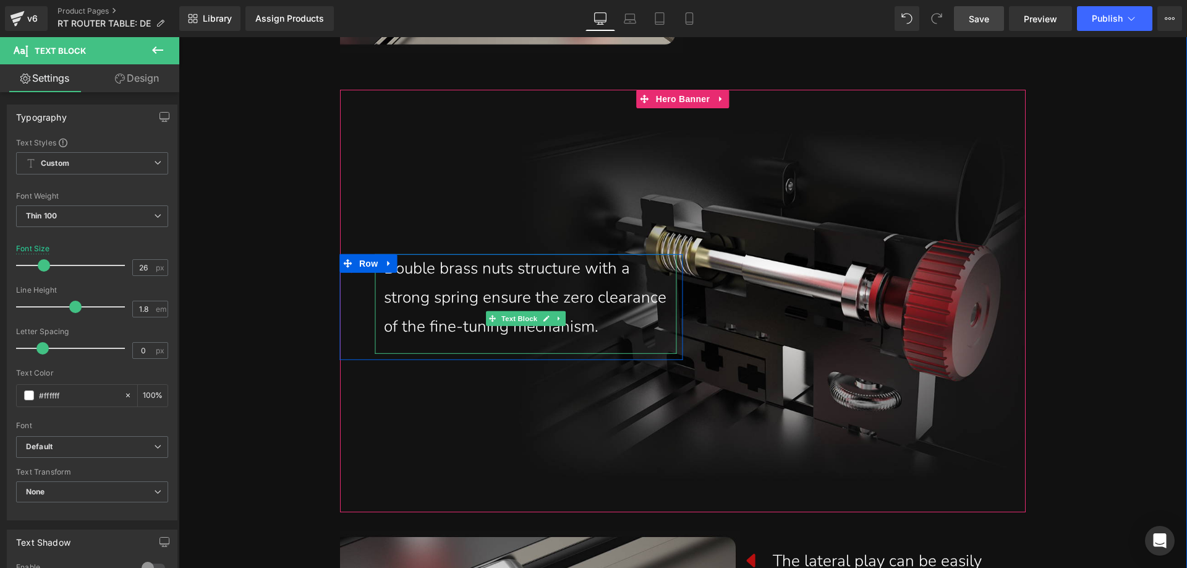
scroll to position [2721, 0]
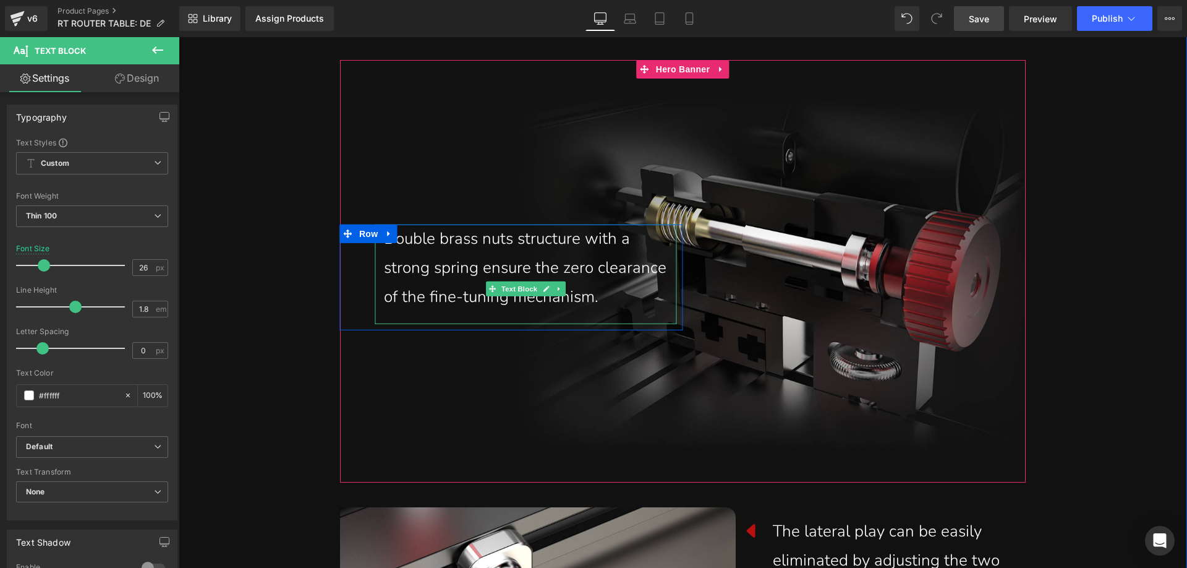
click at [466, 278] on div "Double brass nuts structure with a strong spring ensure the zero clearance of t…" at bounding box center [525, 267] width 283 height 87
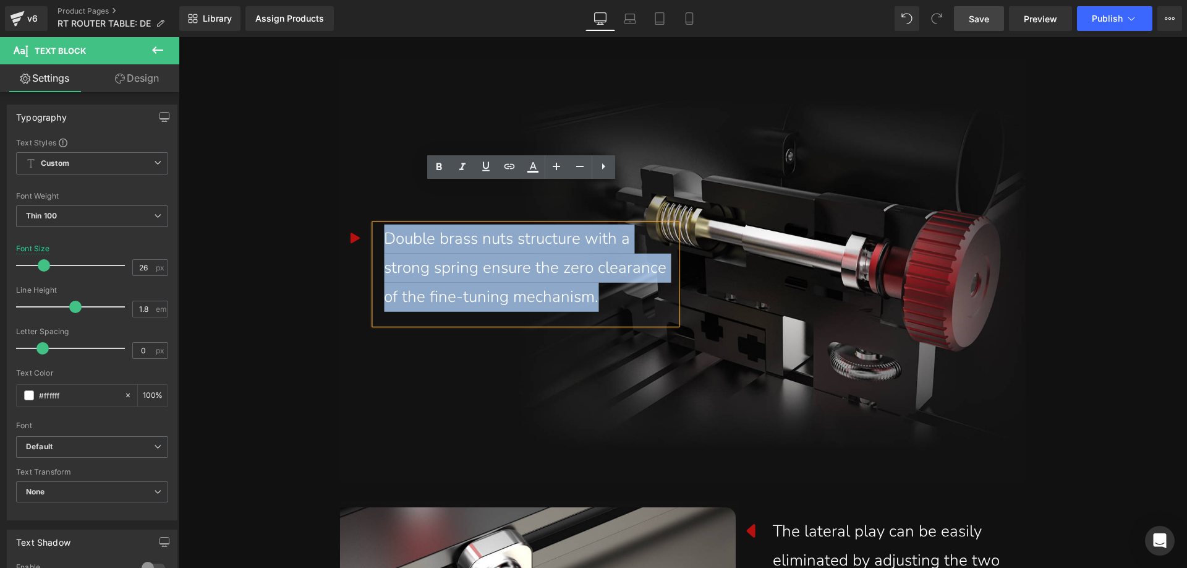
drag, startPoint x: 464, startPoint y: 277, endPoint x: 378, endPoint y: 205, distance: 111.9
click at [378, 224] on div "Double brass nuts structure with a strong spring ensure the zero clearance of t…" at bounding box center [526, 273] width 302 height 99
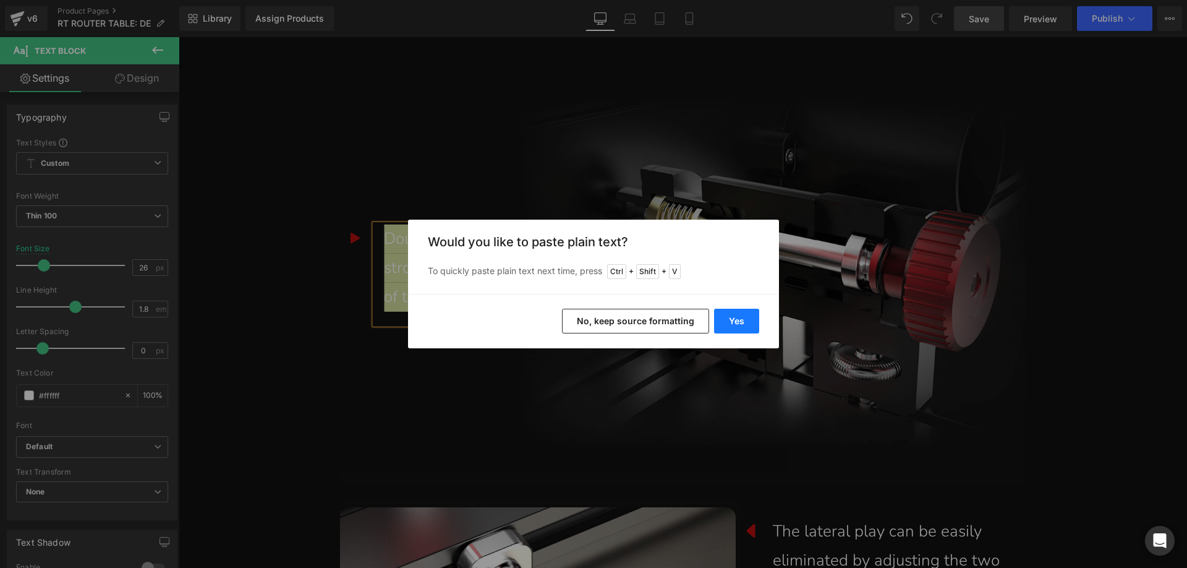
click at [736, 322] on button "Yes" at bounding box center [736, 321] width 45 height 25
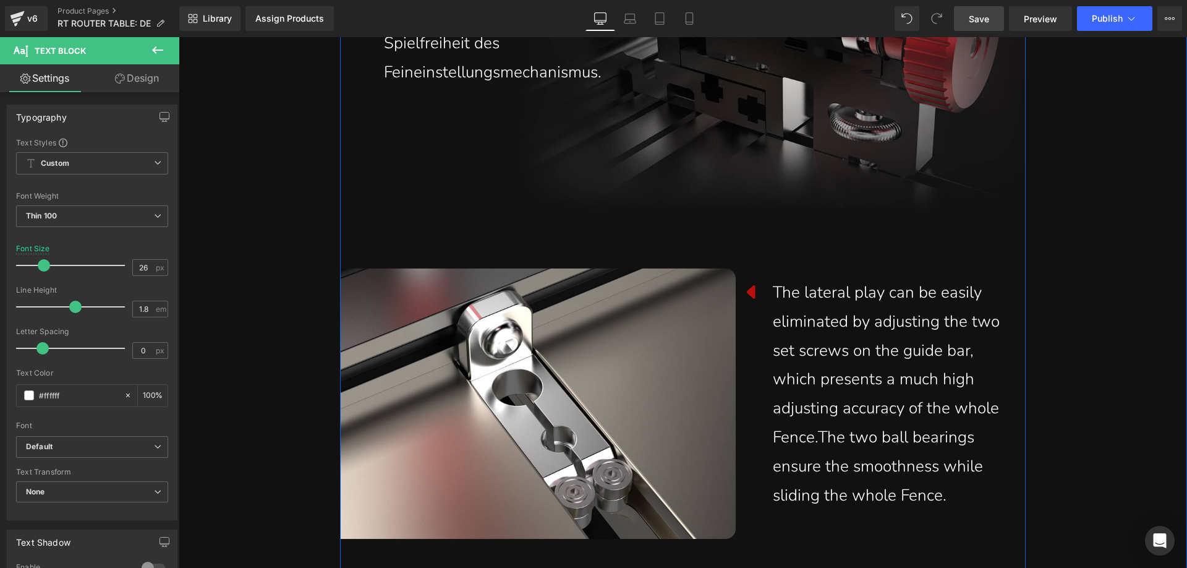
scroll to position [2968, 0]
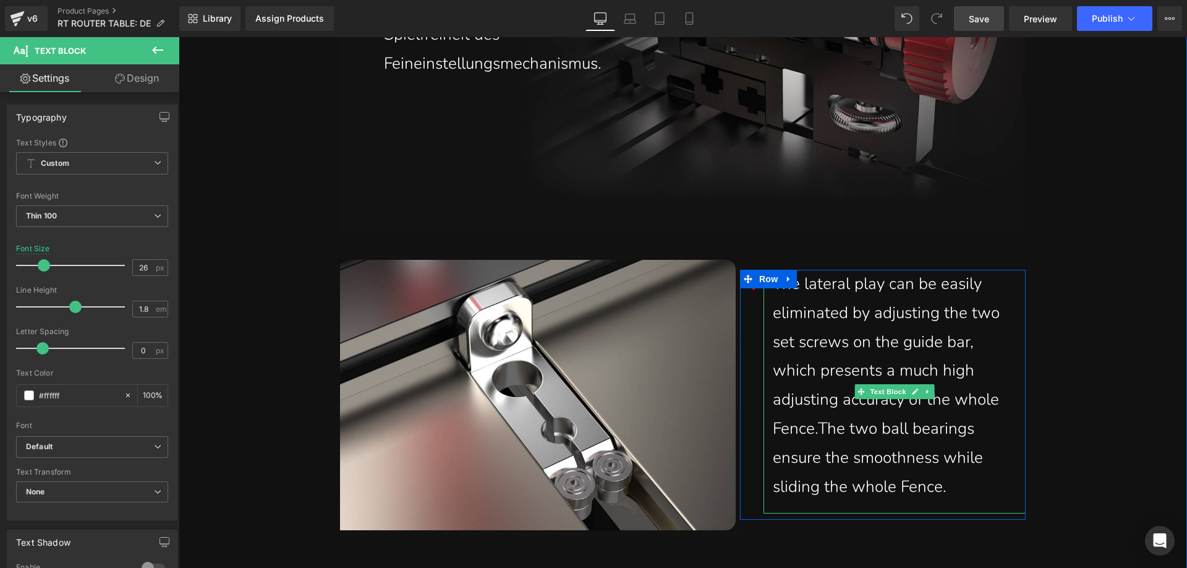
click at [940, 444] on div "The lateral play can be easily eliminated by adjusting the two set screws on th…" at bounding box center [895, 385] width 244 height 231
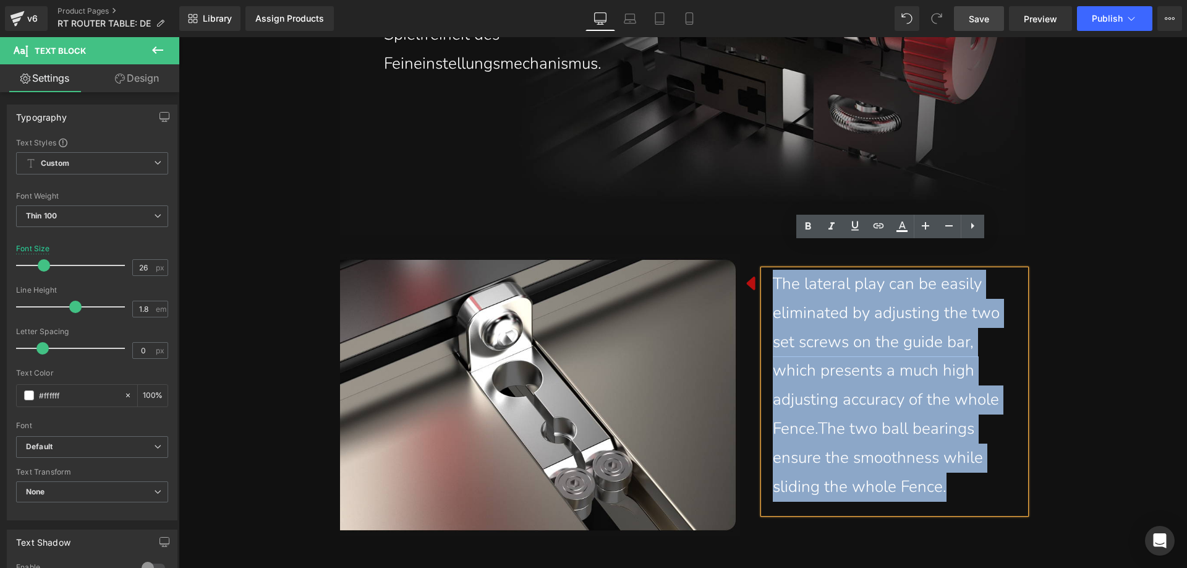
drag, startPoint x: 955, startPoint y: 460, endPoint x: 772, endPoint y: 269, distance: 264.6
click at [773, 270] on div "The lateral play can be easily eliminated by adjusting the two set screws on th…" at bounding box center [895, 385] width 244 height 231
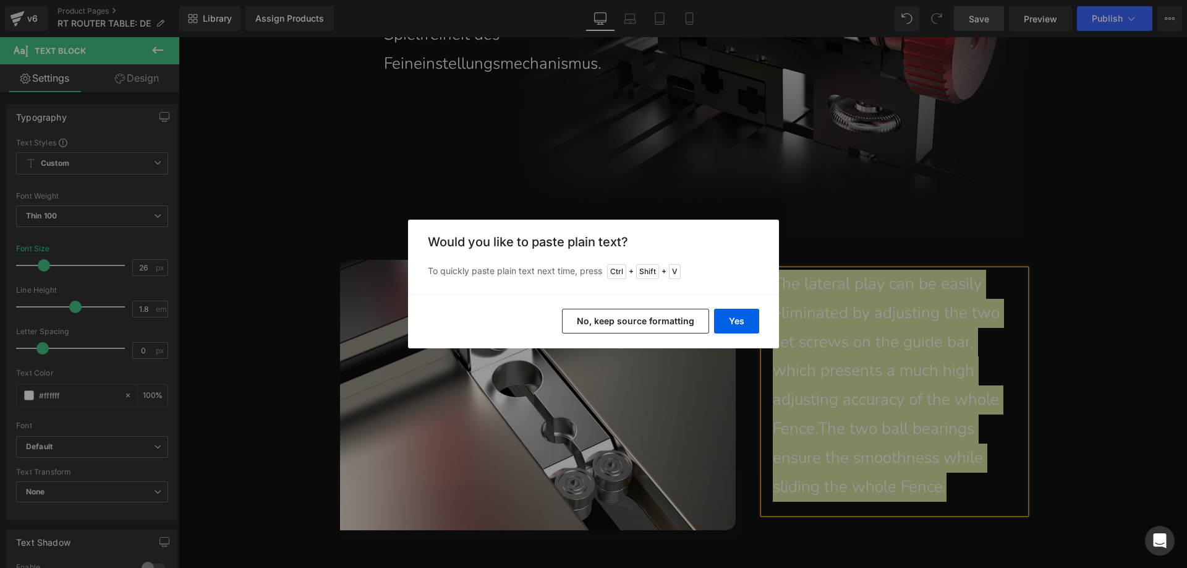
click at [714, 312] on div "Yes No, keep source formatting" at bounding box center [593, 321] width 371 height 54
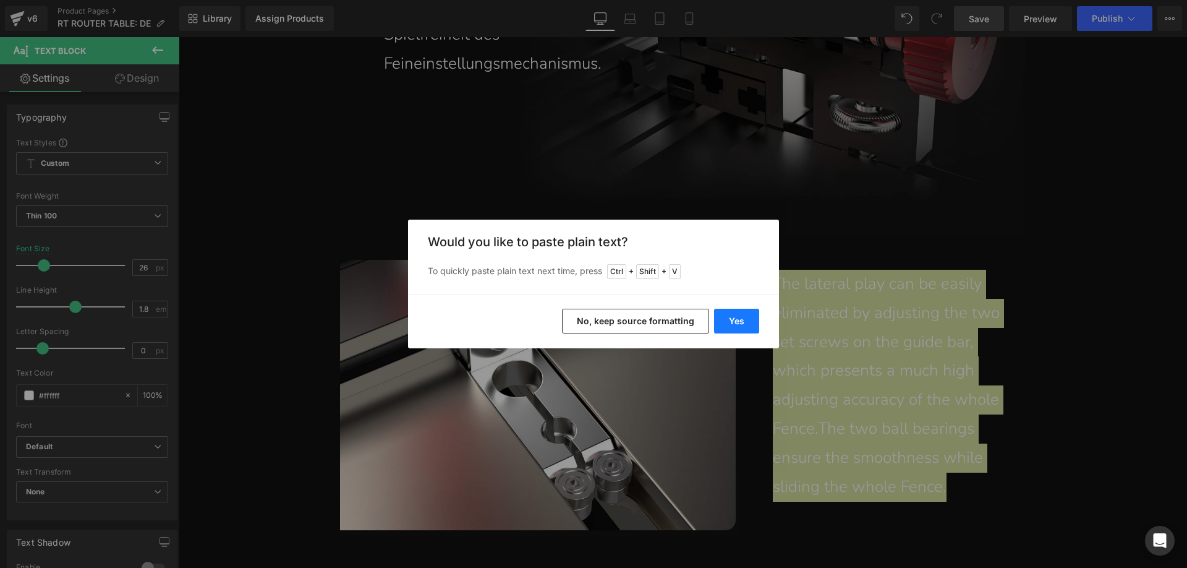
click at [742, 320] on button "Yes" at bounding box center [736, 321] width 45 height 25
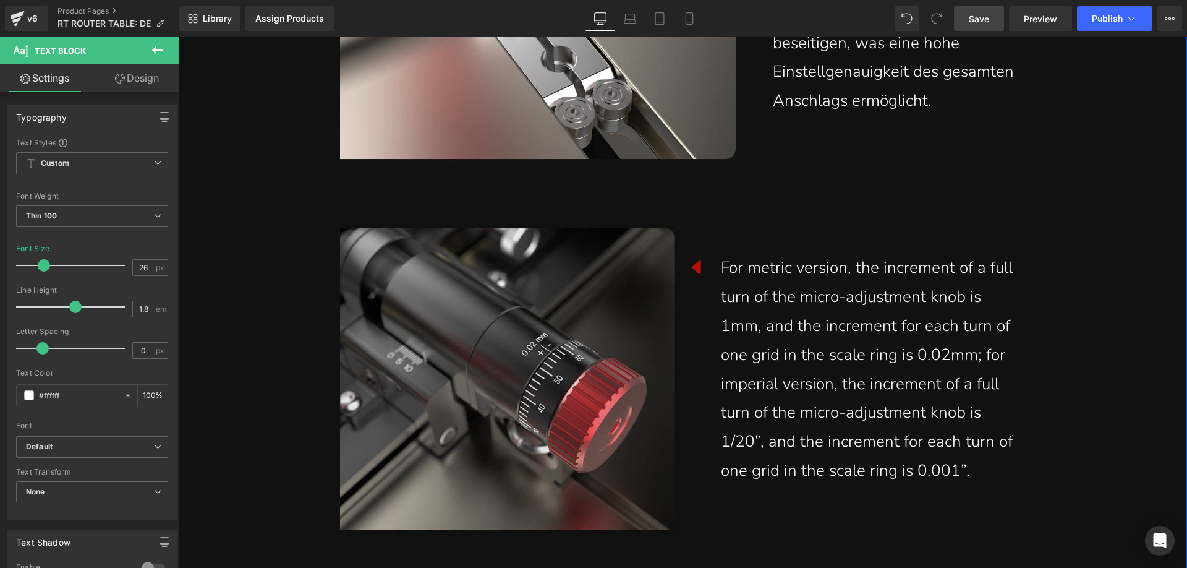
scroll to position [3401, 0]
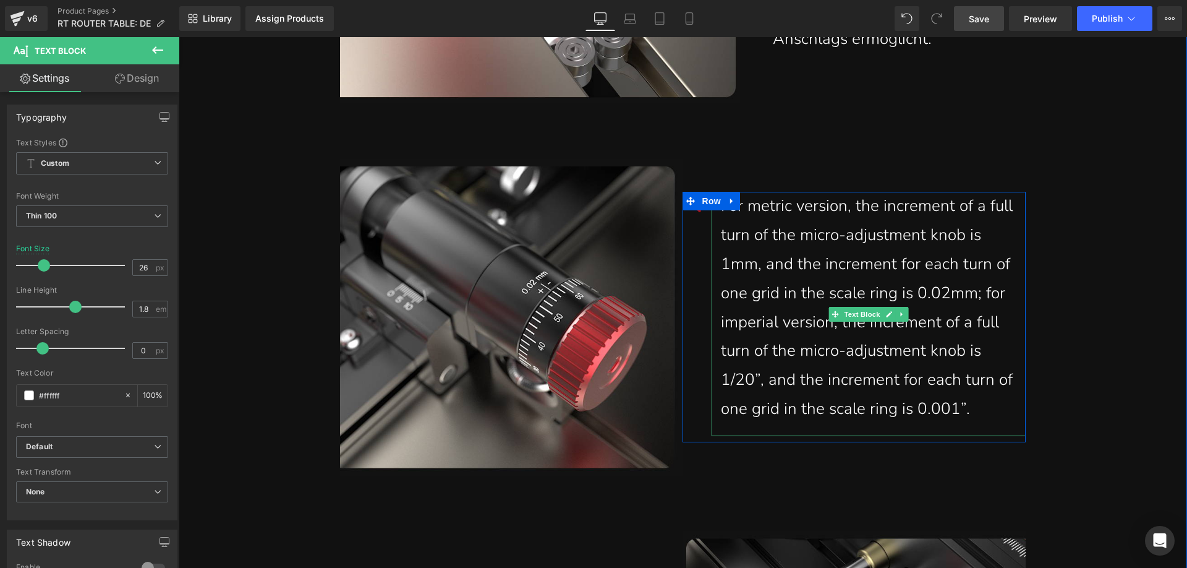
click at [797, 361] on div "For metric version, the increment of a full turn of the micro-adjustment knob i…" at bounding box center [869, 307] width 296 height 231
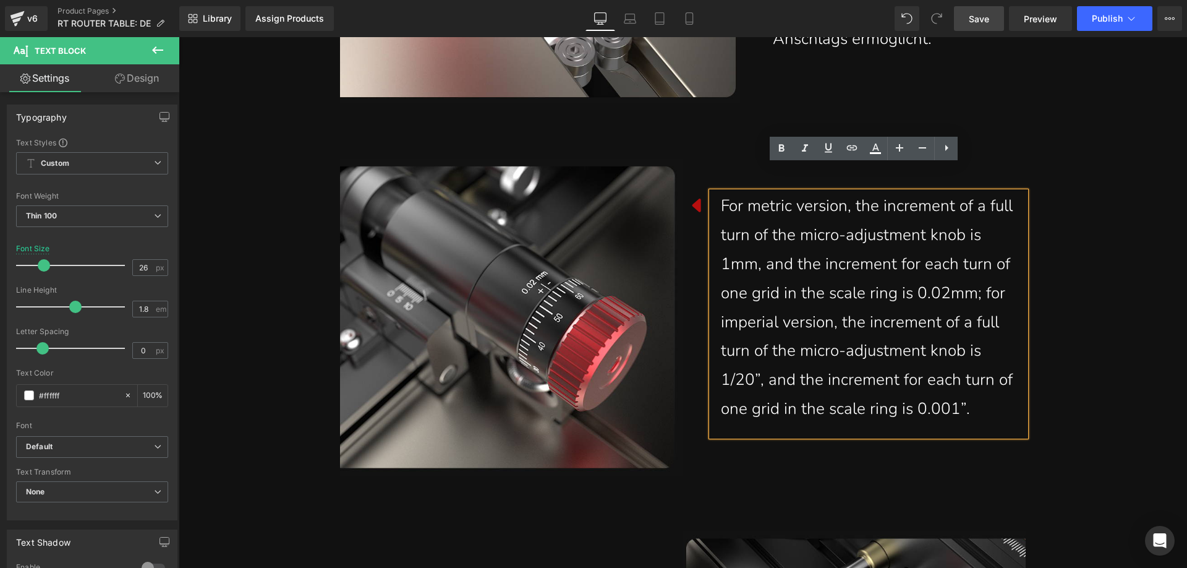
drag, startPoint x: 979, startPoint y: 383, endPoint x: 718, endPoint y: 192, distance: 323.9
click at [721, 192] on div "For metric version, the increment of a full turn of the micro-adjustment knob i…" at bounding box center [869, 307] width 296 height 231
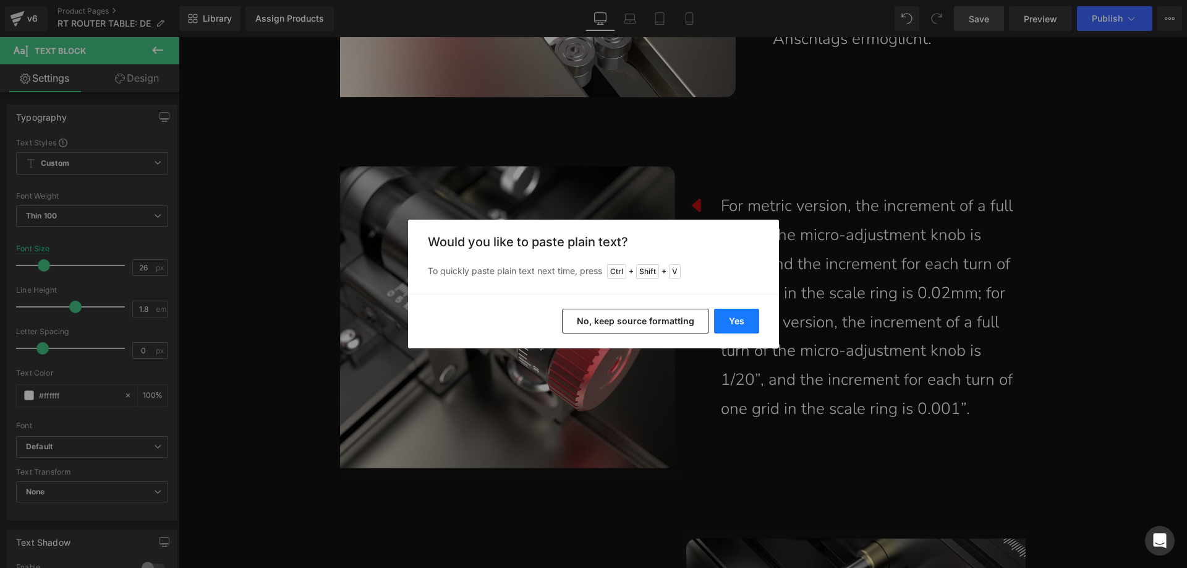
drag, startPoint x: 749, startPoint y: 324, endPoint x: 508, endPoint y: 268, distance: 247.6
click at [749, 324] on button "Yes" at bounding box center [736, 321] width 45 height 25
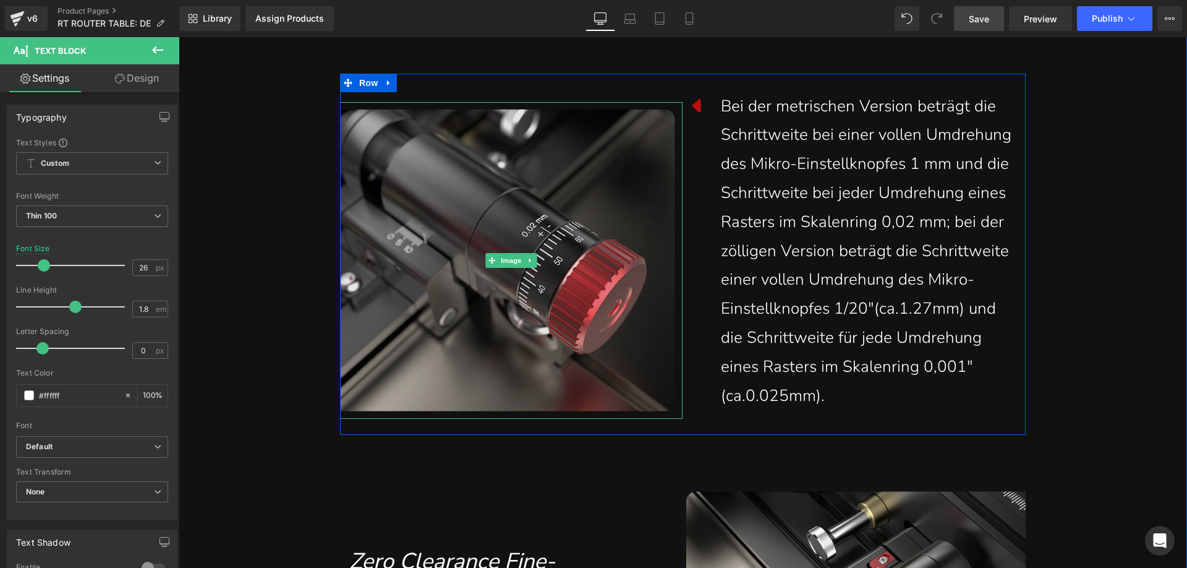
scroll to position [3772, 0]
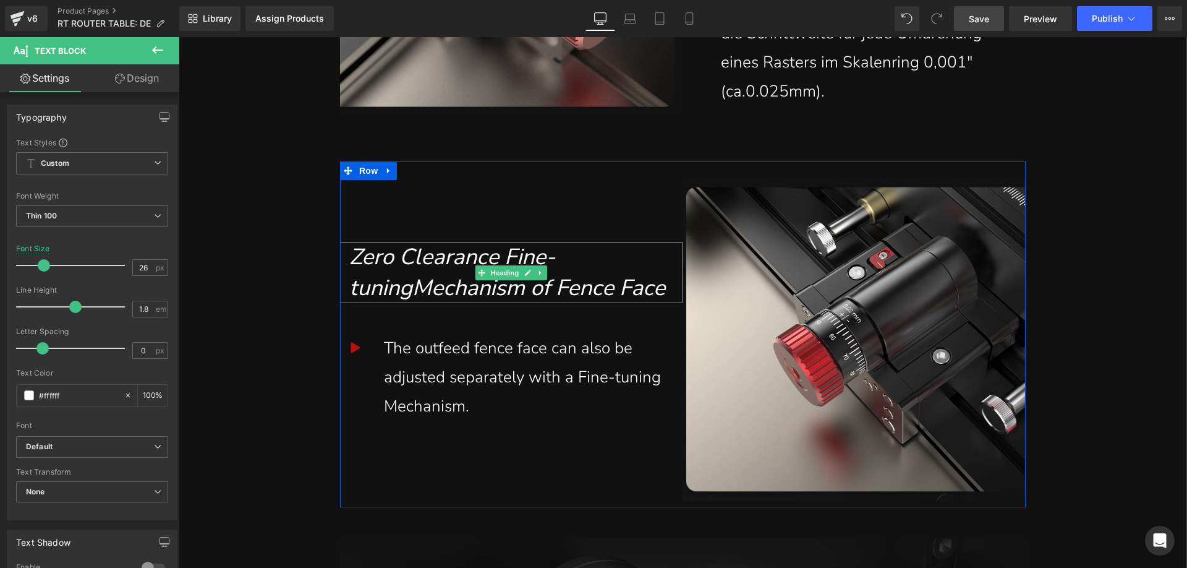
click at [437, 265] on h1 "Zero Clearance Fine-tuningMechanism of Fence Face" at bounding box center [511, 272] width 325 height 61
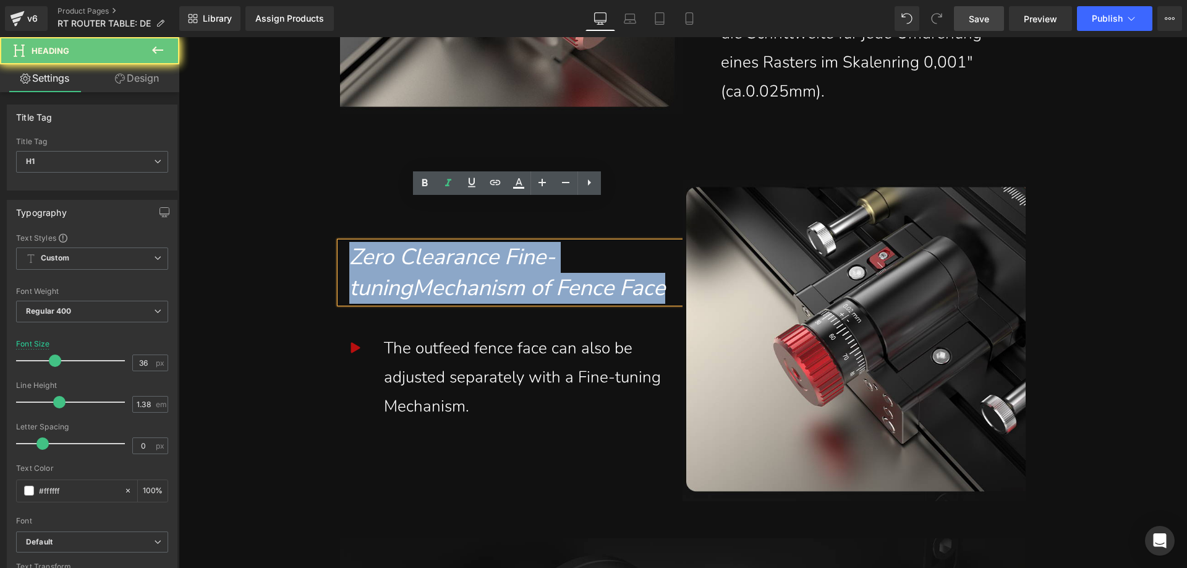
drag, startPoint x: 411, startPoint y: 278, endPoint x: 343, endPoint y: 219, distance: 89.9
click at [343, 242] on div "Zero Clearance Fine-tuningMechanism of Fence Face" at bounding box center [511, 272] width 343 height 61
paste div
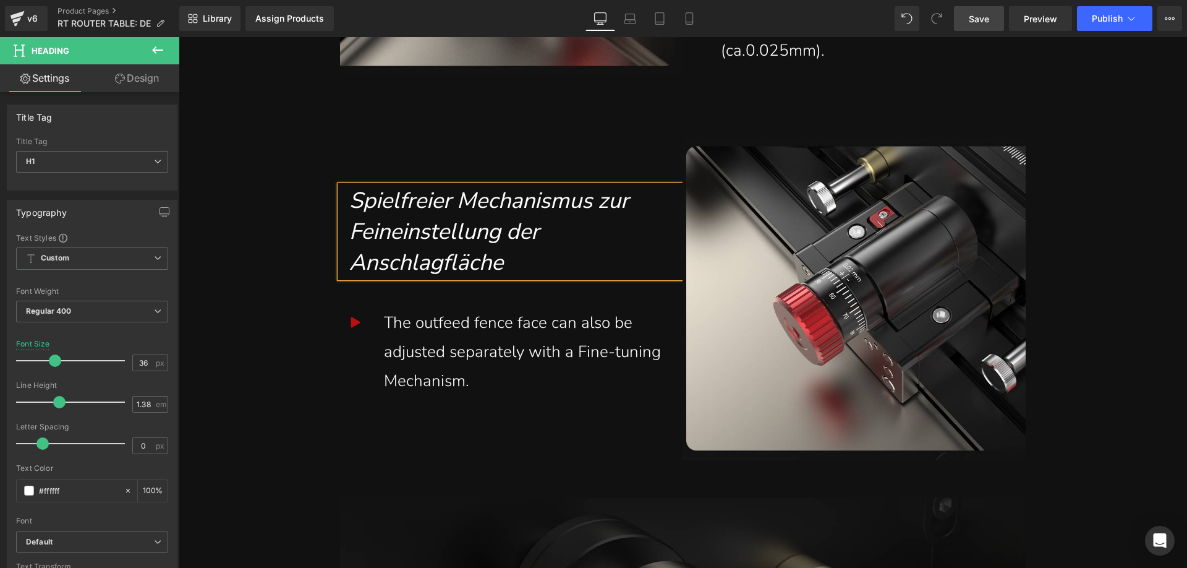
scroll to position [3834, 0]
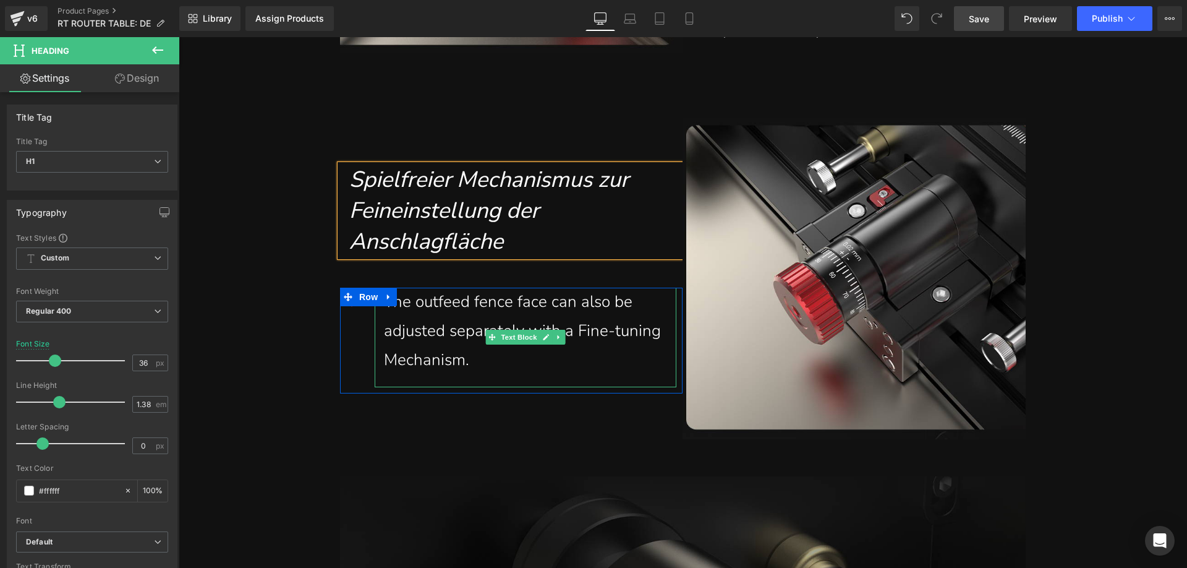
click at [460, 335] on div "The outfeed fence face can also be adjusted separately with a Fine-tuning Mecha…" at bounding box center [525, 331] width 283 height 87
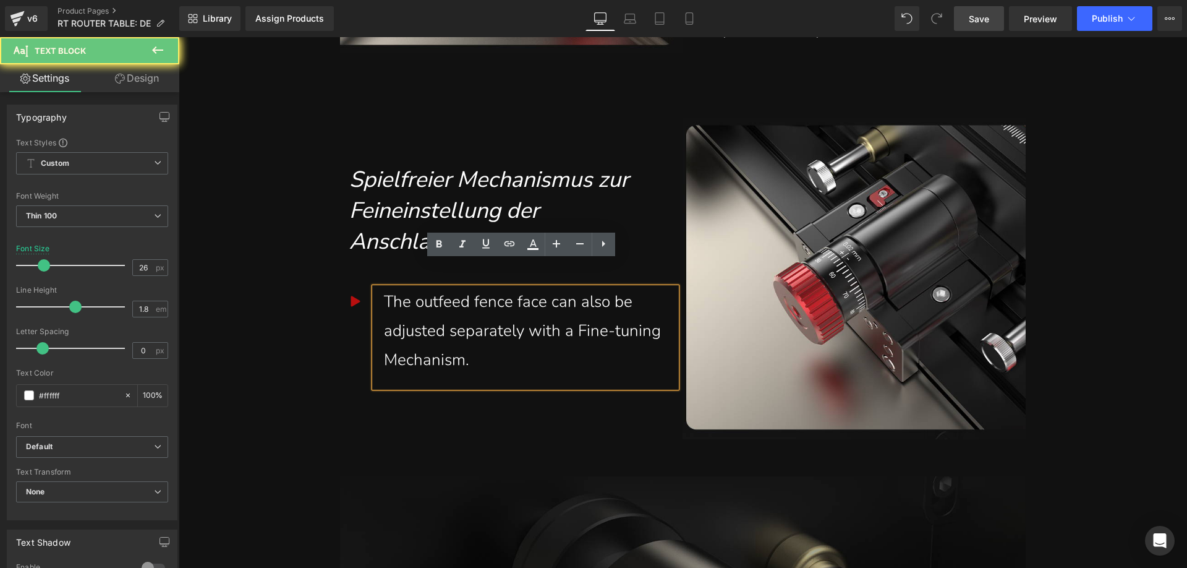
drag, startPoint x: 478, startPoint y: 334, endPoint x: 368, endPoint y: 279, distance: 123.1
click at [375, 288] on div "The outfeed fence face can also be adjusted separately with a Fine-tuning Mecha…" at bounding box center [526, 337] width 302 height 99
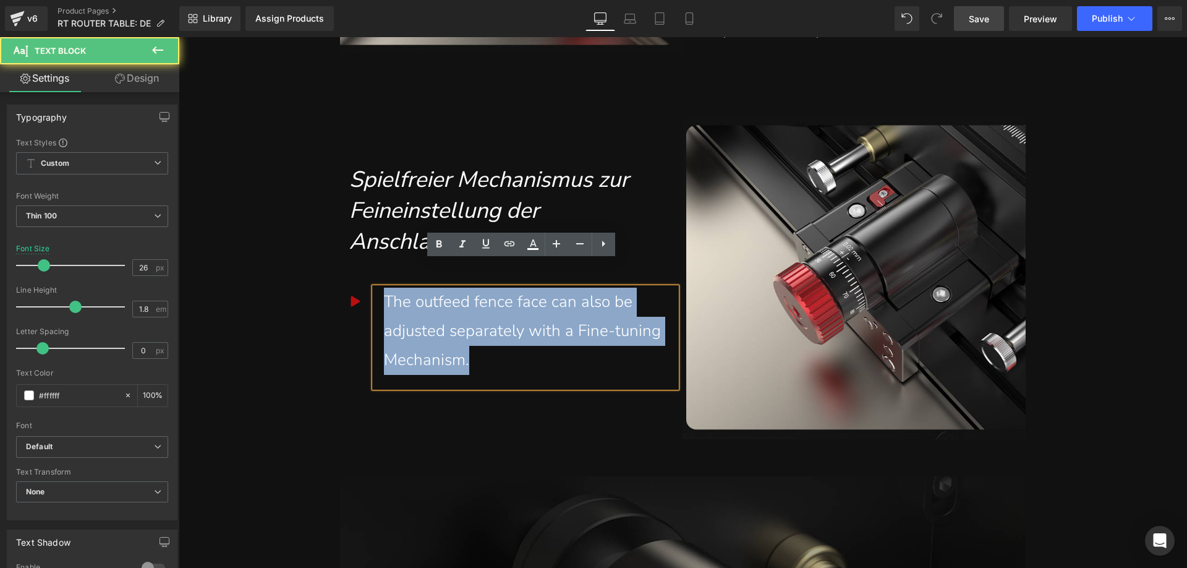
drag, startPoint x: 472, startPoint y: 332, endPoint x: 382, endPoint y: 281, distance: 103.8
click at [384, 288] on div "The outfeed fence face can also be adjusted separately with a Fine-tuning Mecha…" at bounding box center [525, 331] width 283 height 87
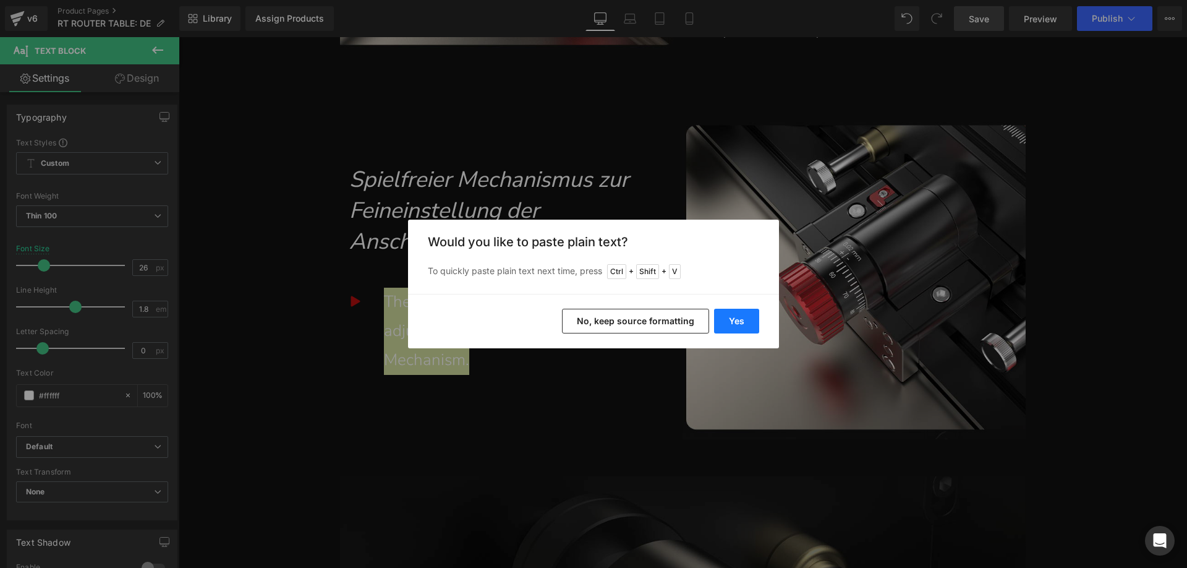
click at [728, 314] on button "Yes" at bounding box center [736, 321] width 45 height 25
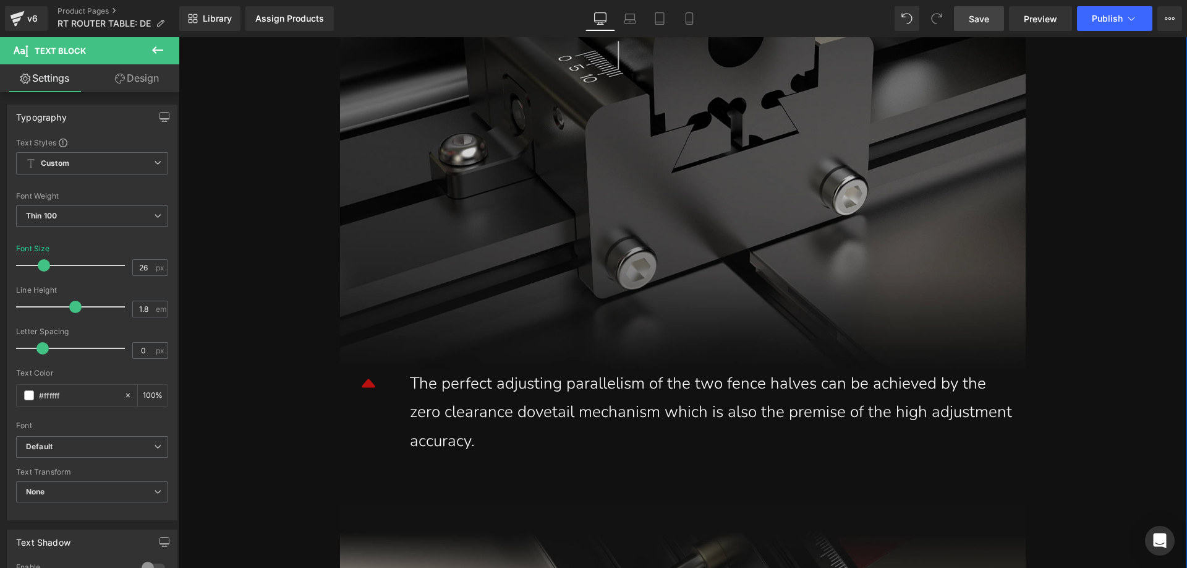
scroll to position [4514, 0]
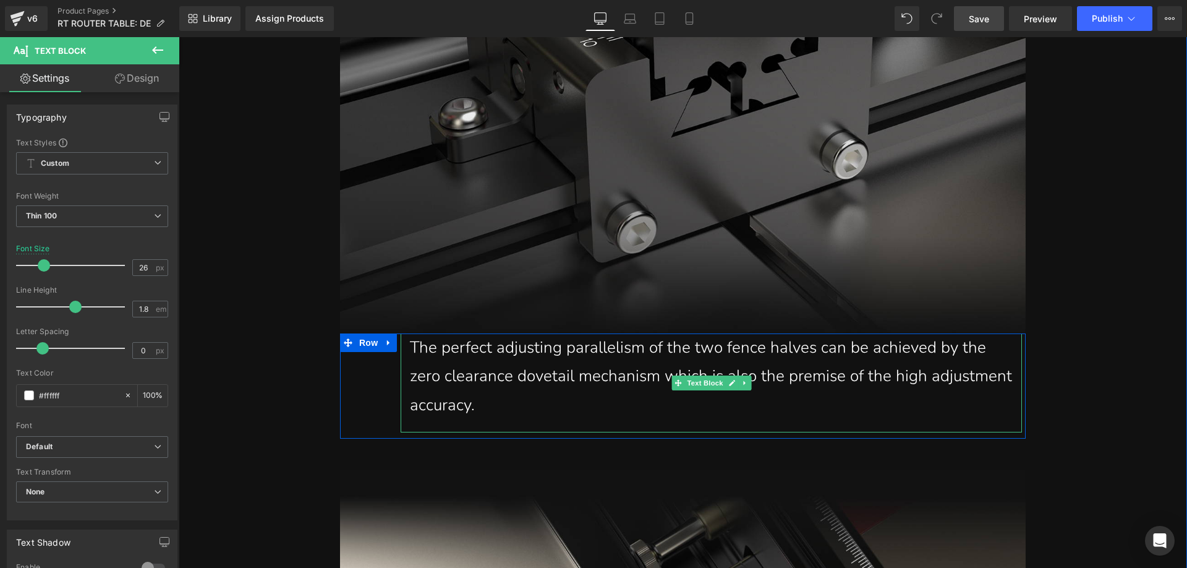
click at [550, 384] on div "The perfect adjusting parallelism of the two fence halves can be achieved by th…" at bounding box center [711, 376] width 603 height 87
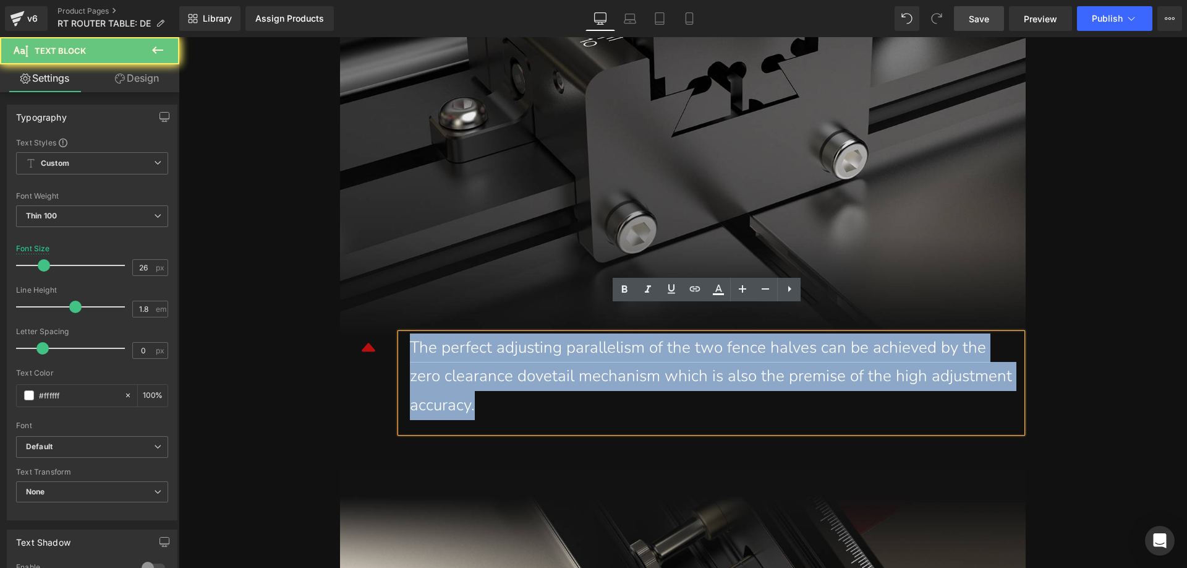
drag, startPoint x: 567, startPoint y: 378, endPoint x: 396, endPoint y: 326, distance: 179.2
click at [401, 333] on div "The perfect adjusting parallelism of the two fence halves can be achieved by th…" at bounding box center [711, 382] width 621 height 99
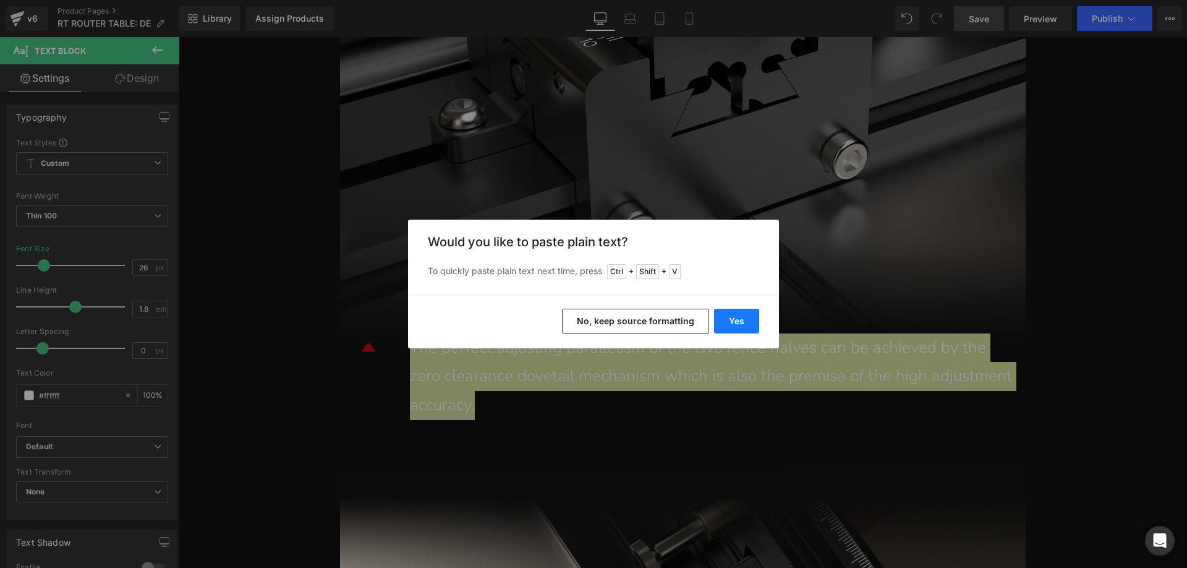
drag, startPoint x: 733, startPoint y: 322, endPoint x: 446, endPoint y: 335, distance: 287.2
click at [733, 322] on button "Yes" at bounding box center [736, 321] width 45 height 25
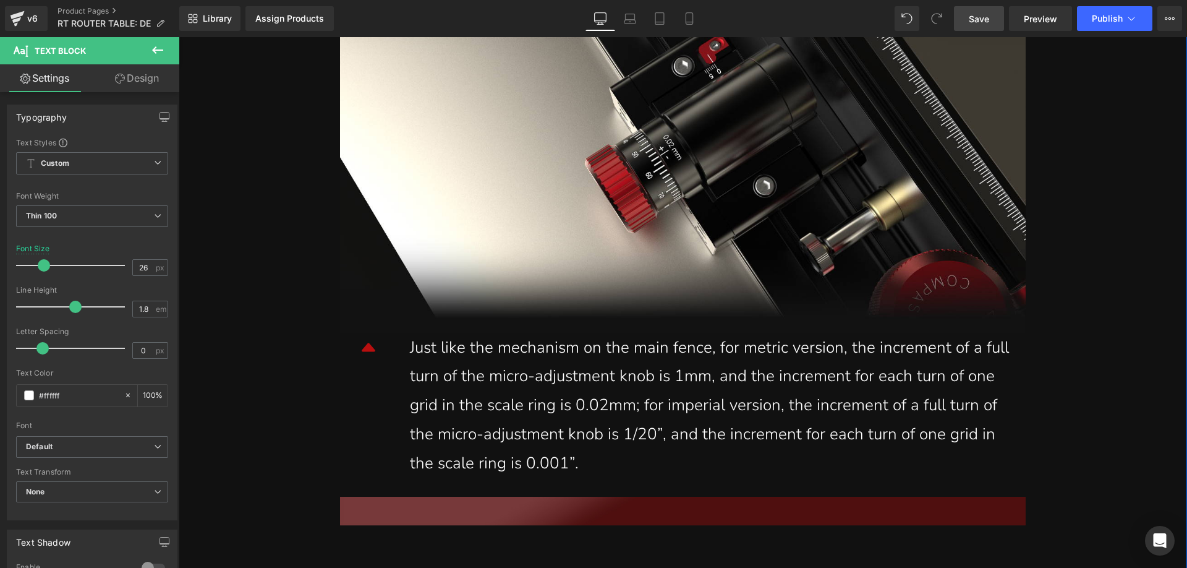
scroll to position [5070, 0]
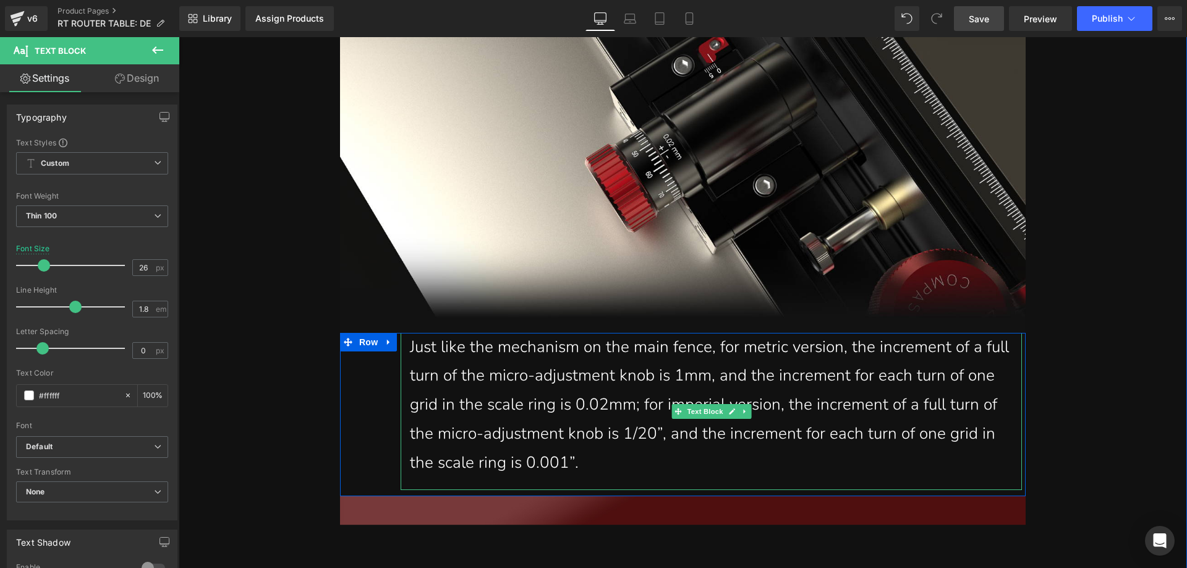
click at [607, 442] on div "Just like the mechanism on the main fence, for metric version, the increment of…" at bounding box center [711, 405] width 603 height 145
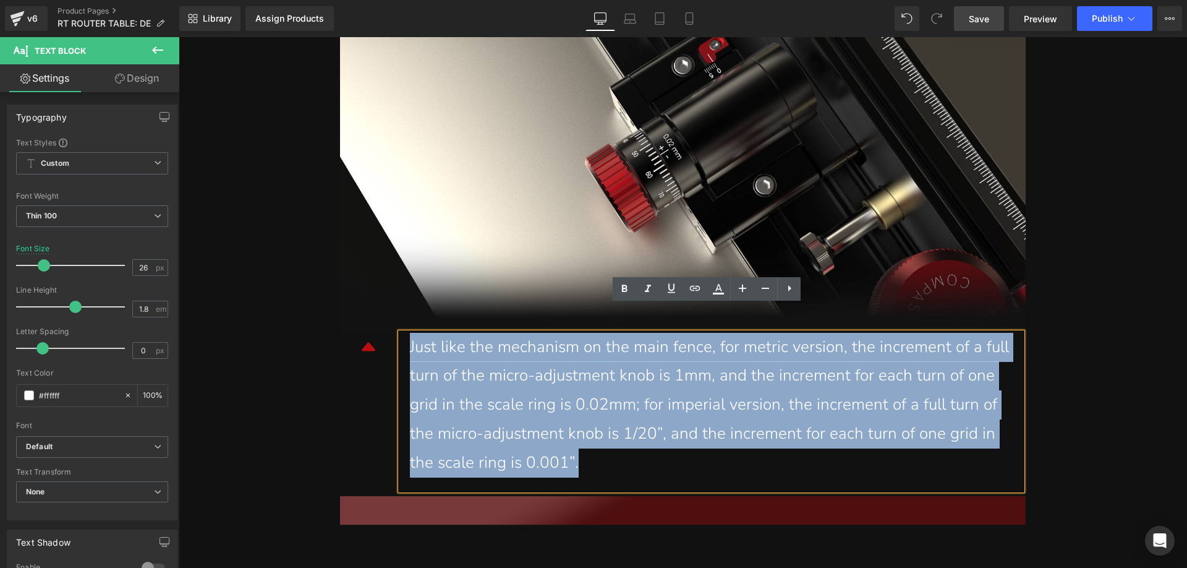
drag, startPoint x: 642, startPoint y: 435, endPoint x: 403, endPoint y: 327, distance: 263.2
click at [403, 333] on div "Just like the mechanism on the main fence, for metric version, the increment of…" at bounding box center [711, 411] width 621 height 157
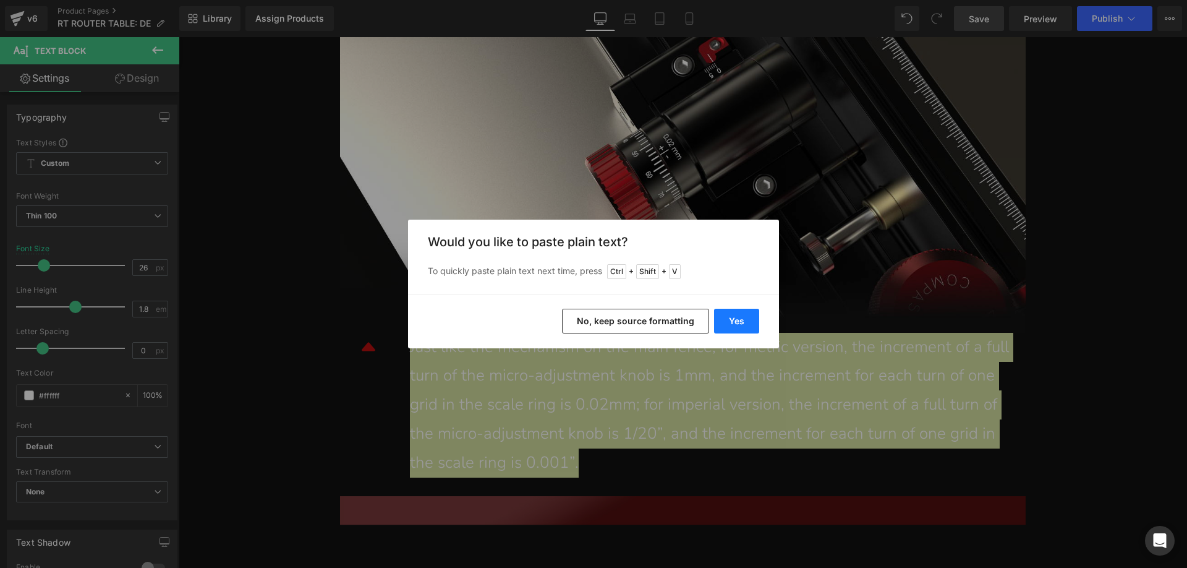
click at [725, 317] on button "Yes" at bounding box center [736, 321] width 45 height 25
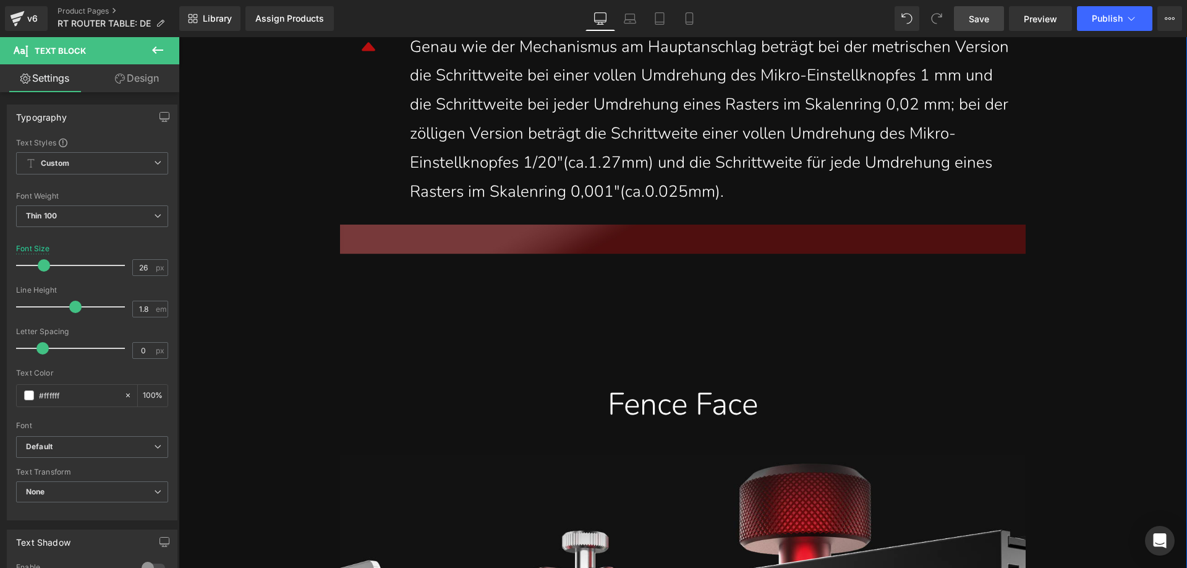
scroll to position [5441, 0]
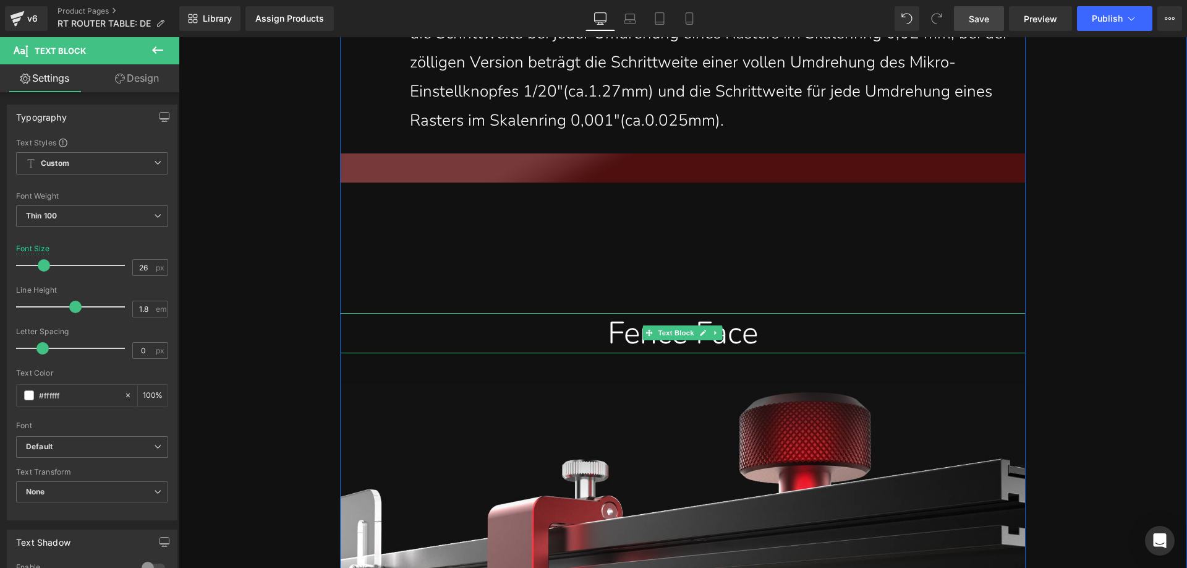
click at [614, 315] on span "Fence Face" at bounding box center [683, 333] width 150 height 43
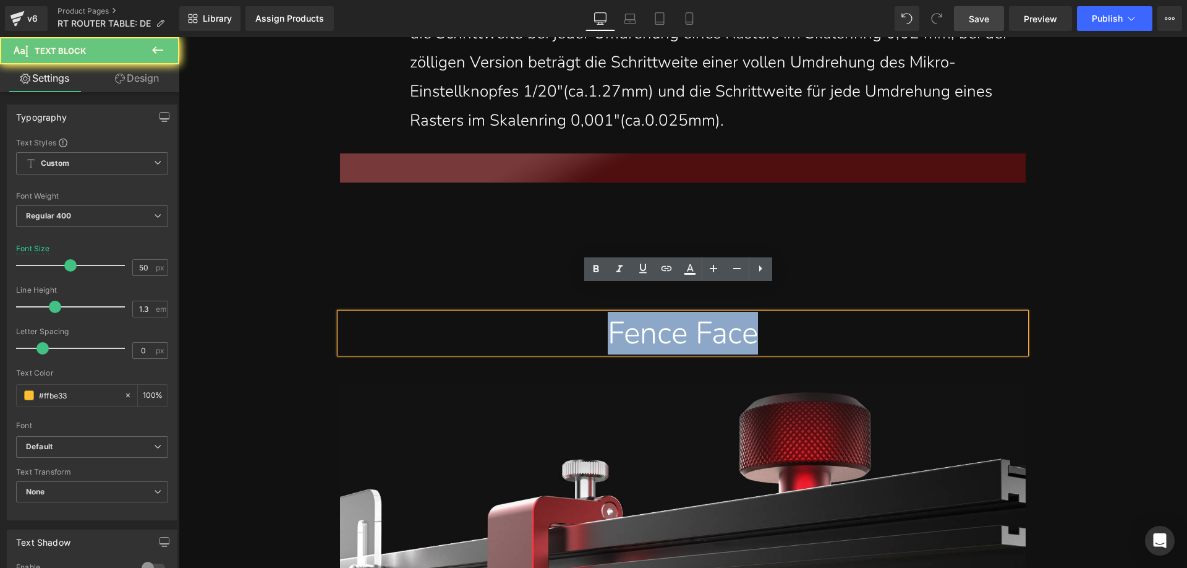
drag, startPoint x: 574, startPoint y: 306, endPoint x: 784, endPoint y: 306, distance: 210.2
click at [784, 313] on div "Fence Face" at bounding box center [682, 333] width 667 height 40
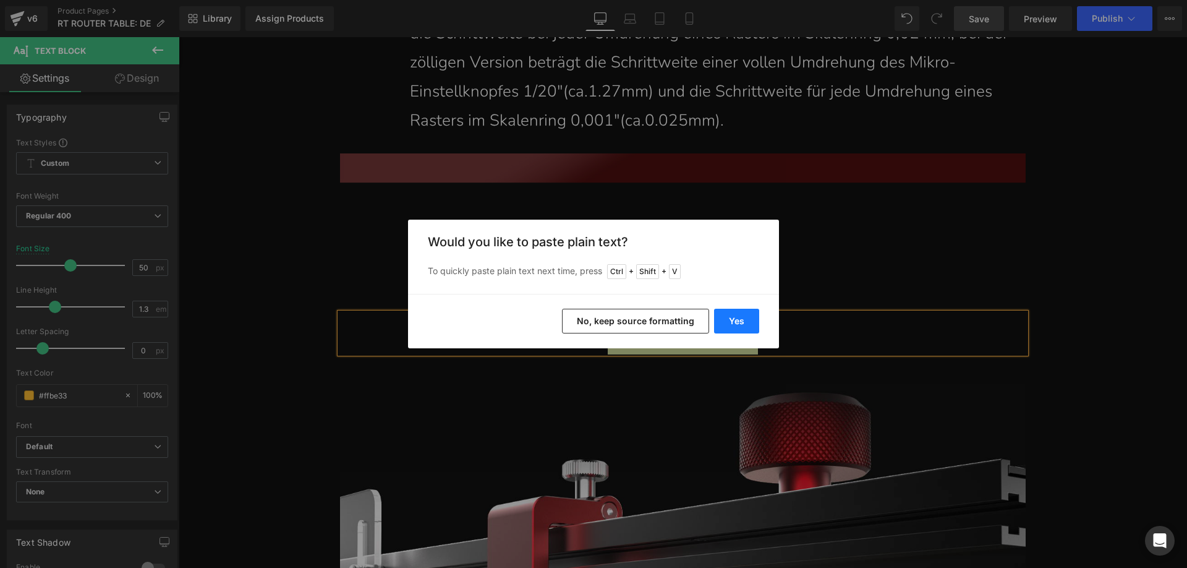
click at [736, 321] on button "Yes" at bounding box center [736, 321] width 45 height 25
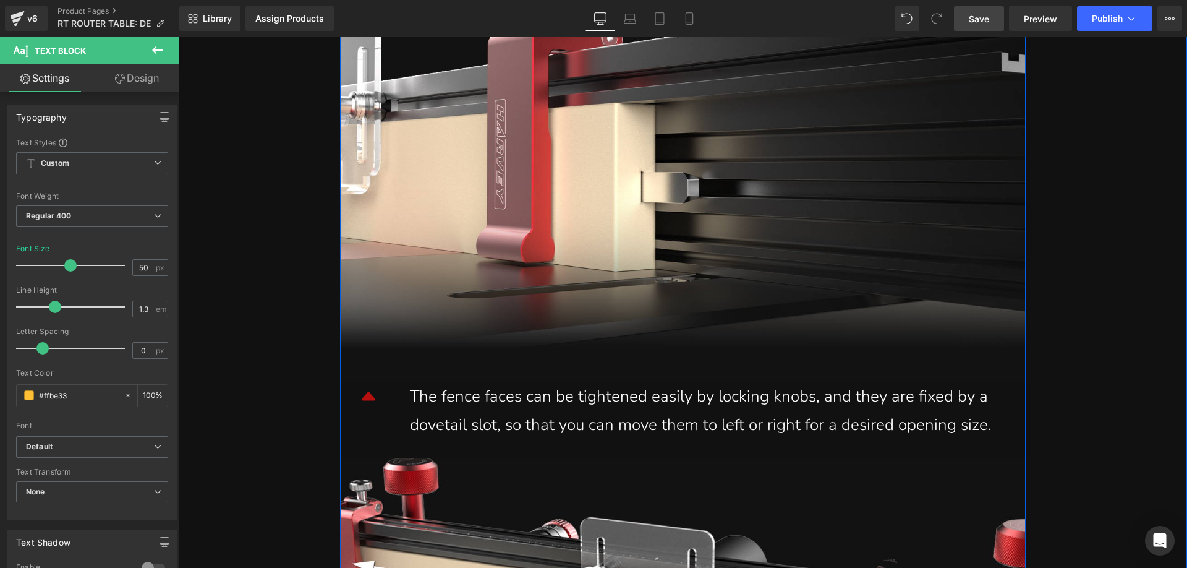
scroll to position [6060, 0]
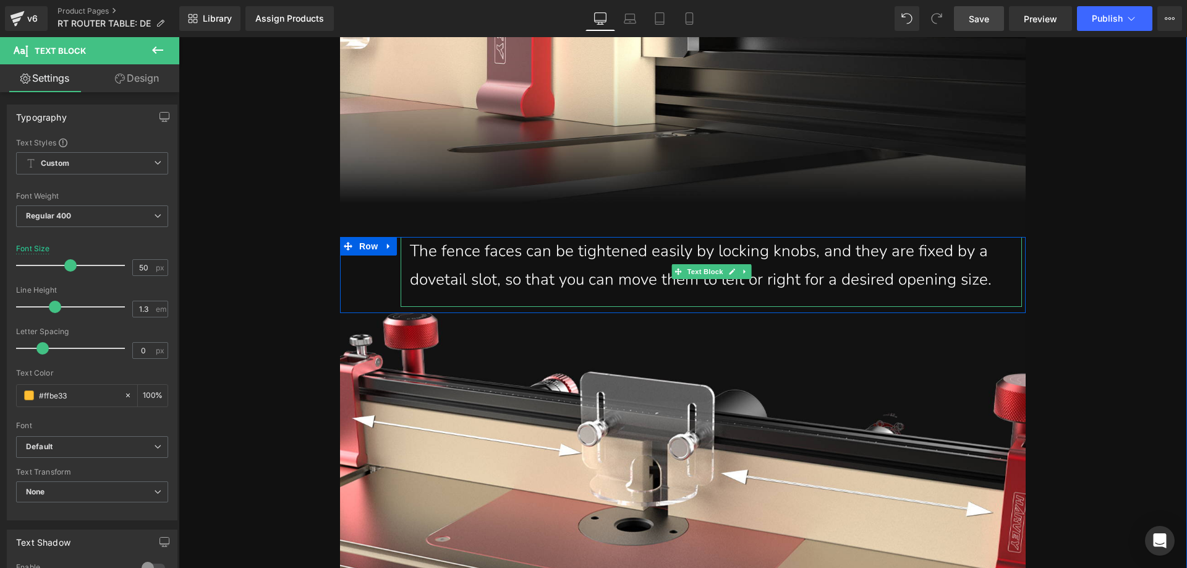
click at [437, 237] on div "The fence faces can be tightened easily by locking knobs, and they are fixed by…" at bounding box center [711, 266] width 603 height 58
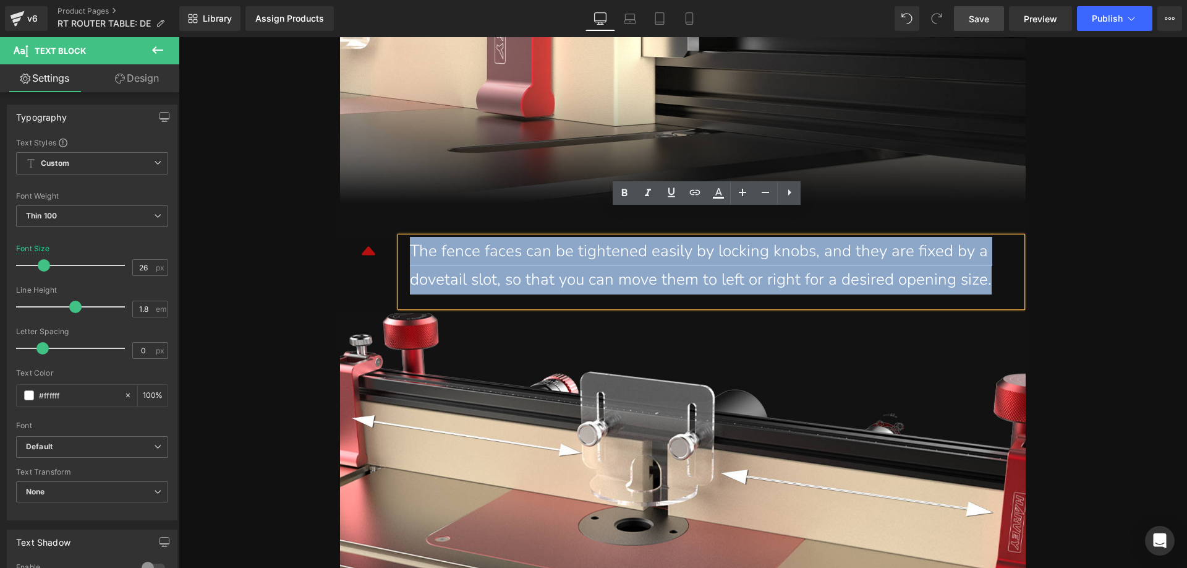
drag, startPoint x: 405, startPoint y: 220, endPoint x: 1004, endPoint y: 242, distance: 599.6
click at [1004, 242] on div "The fence faces can be tightened easily by locking knobs, and they are fixed by…" at bounding box center [711, 266] width 603 height 58
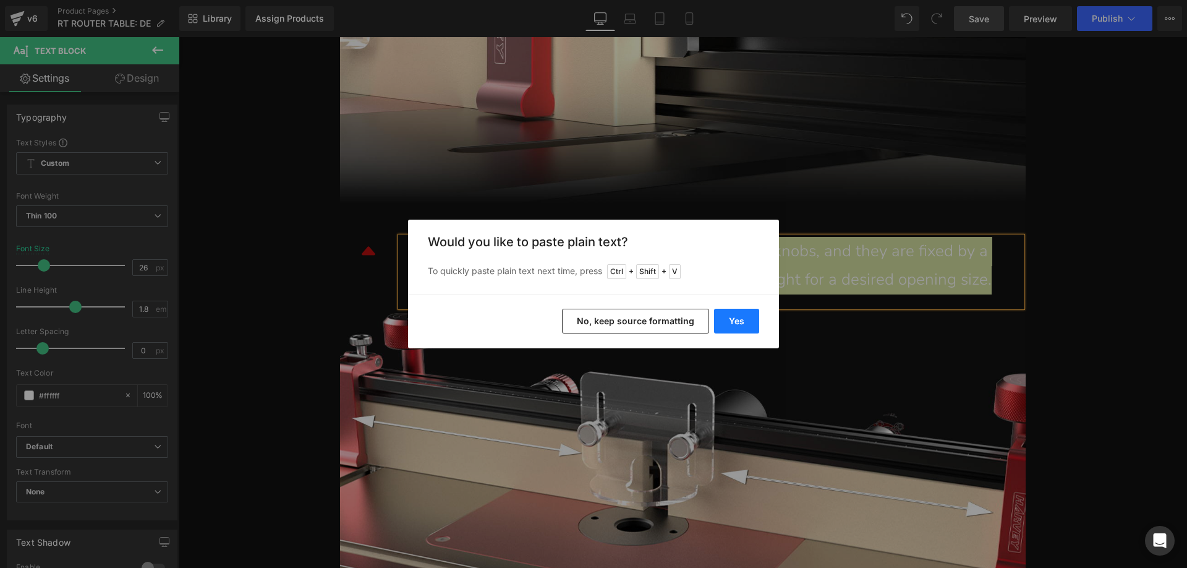
click at [740, 322] on button "Yes" at bounding box center [736, 321] width 45 height 25
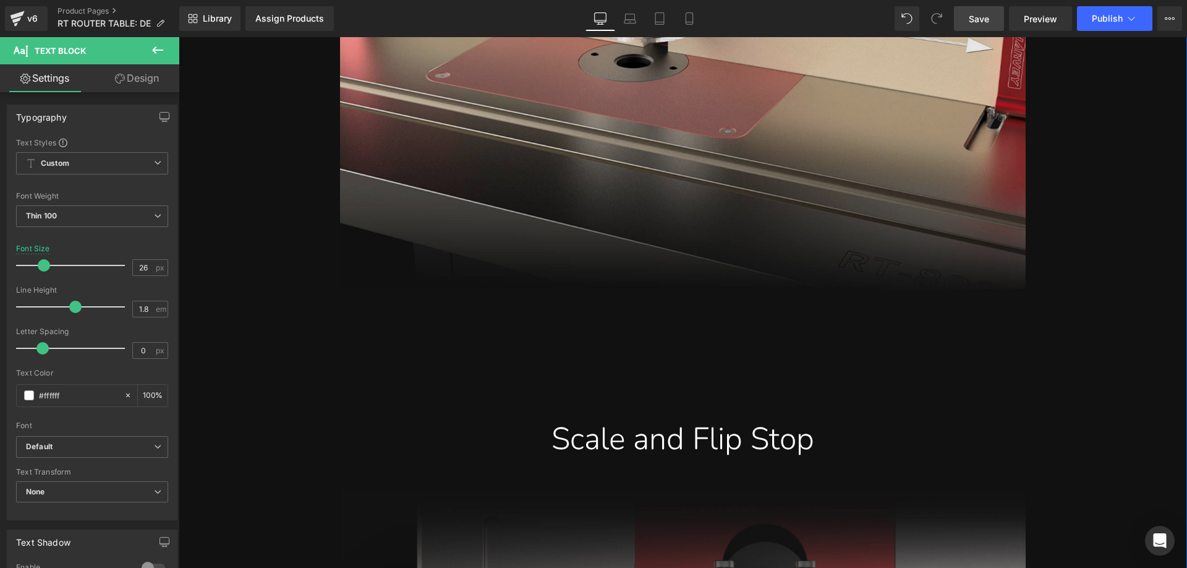
scroll to position [6740, 0]
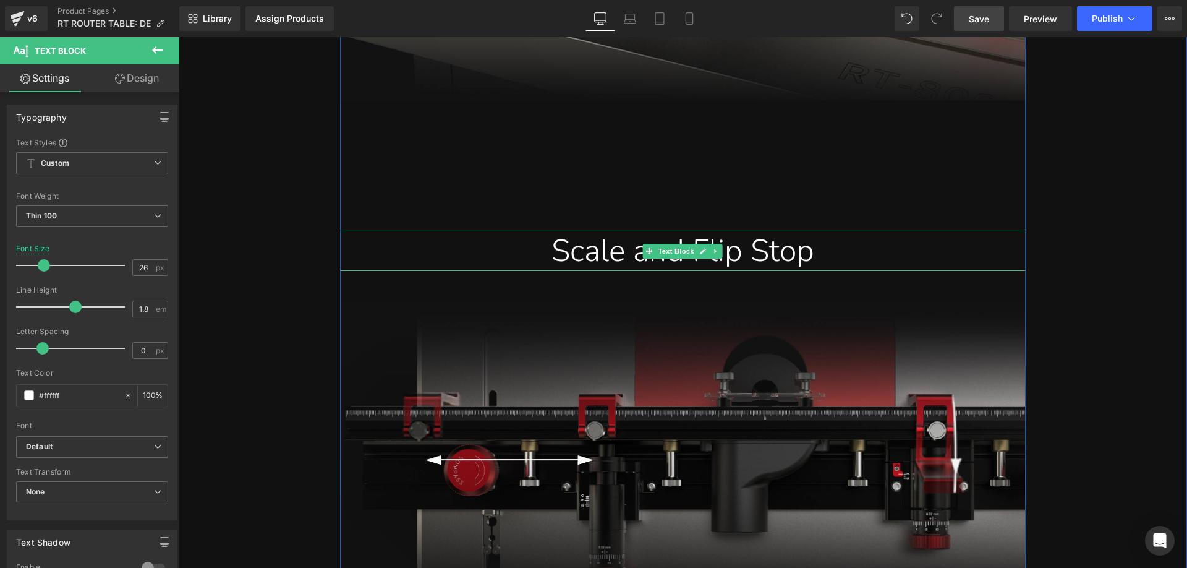
click at [587, 229] on span "Scale and Flip Stop" at bounding box center [683, 250] width 263 height 43
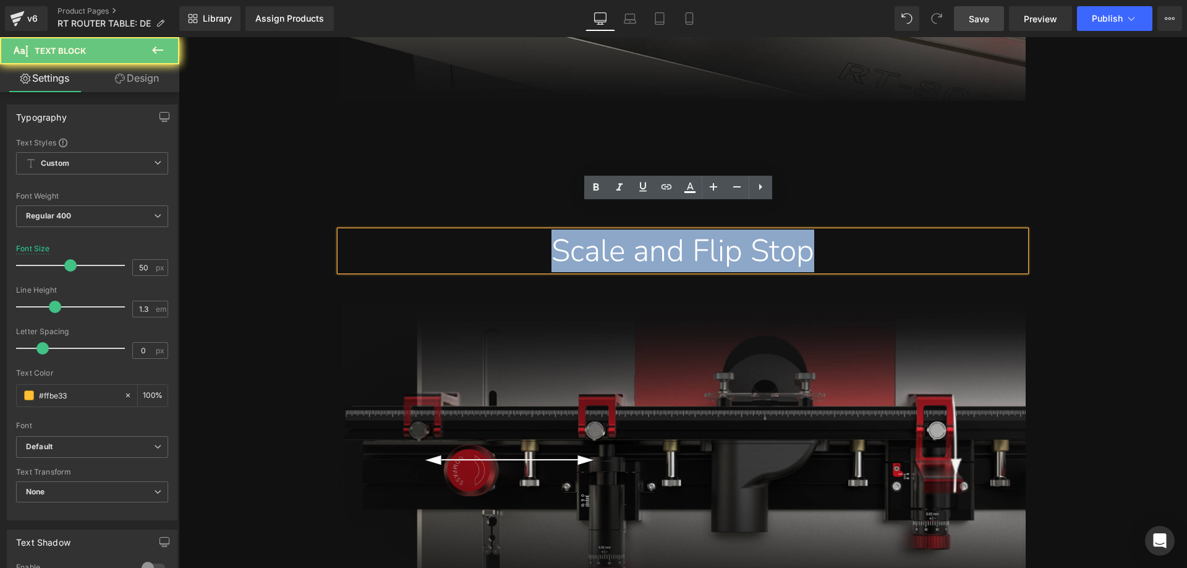
drag, startPoint x: 535, startPoint y: 228, endPoint x: 879, endPoint y: 227, distance: 343.8
click at [879, 231] on div "Scale and Flip Stop" at bounding box center [682, 251] width 667 height 40
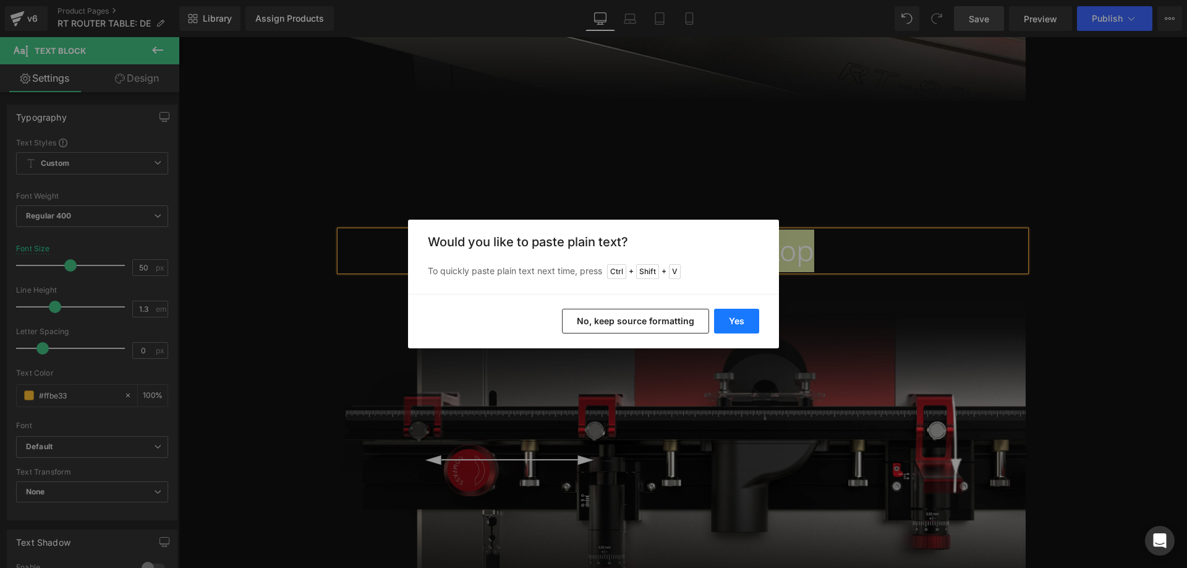
drag, startPoint x: 735, startPoint y: 319, endPoint x: 417, endPoint y: 276, distance: 320.7
click at [735, 319] on button "Yes" at bounding box center [736, 321] width 45 height 25
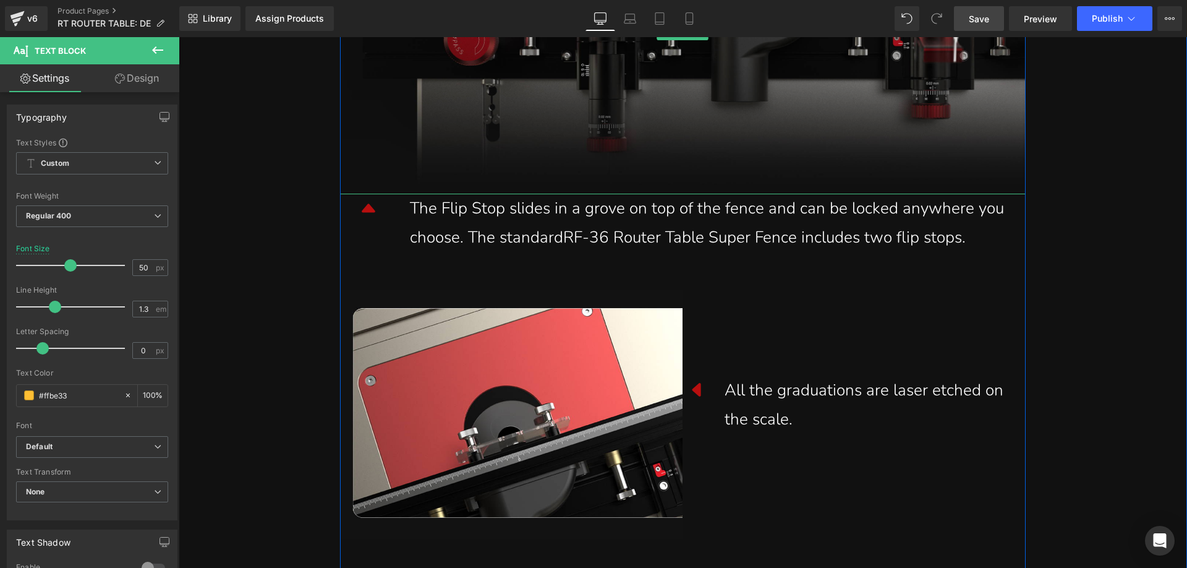
scroll to position [7173, 0]
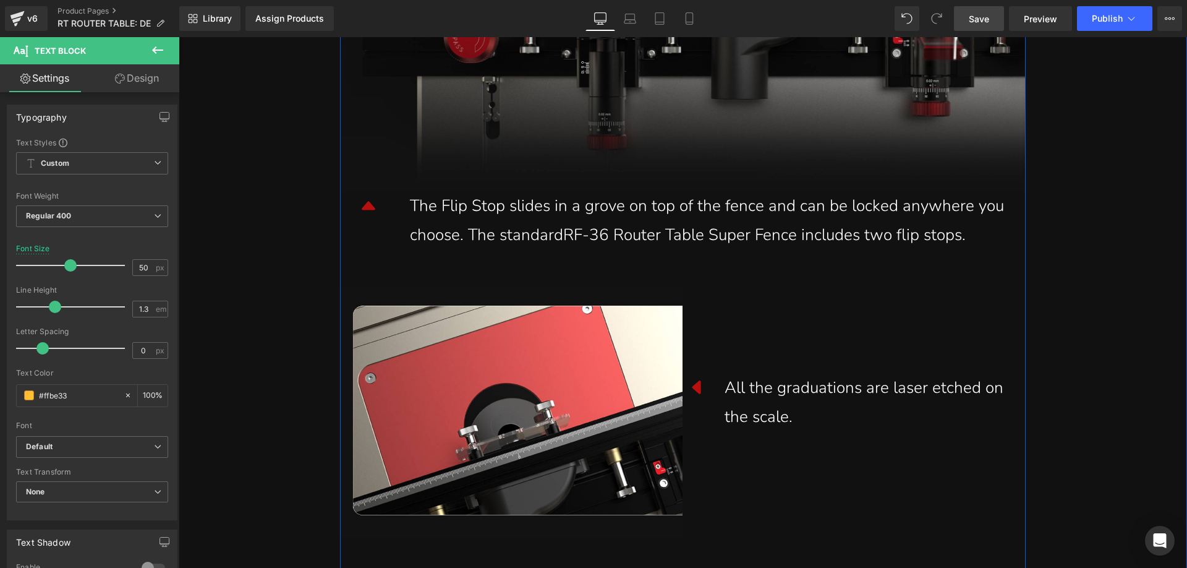
click at [458, 201] on div "The Flip Stop slides in a grove on top of the fence and can be locked anywhere …" at bounding box center [711, 221] width 603 height 58
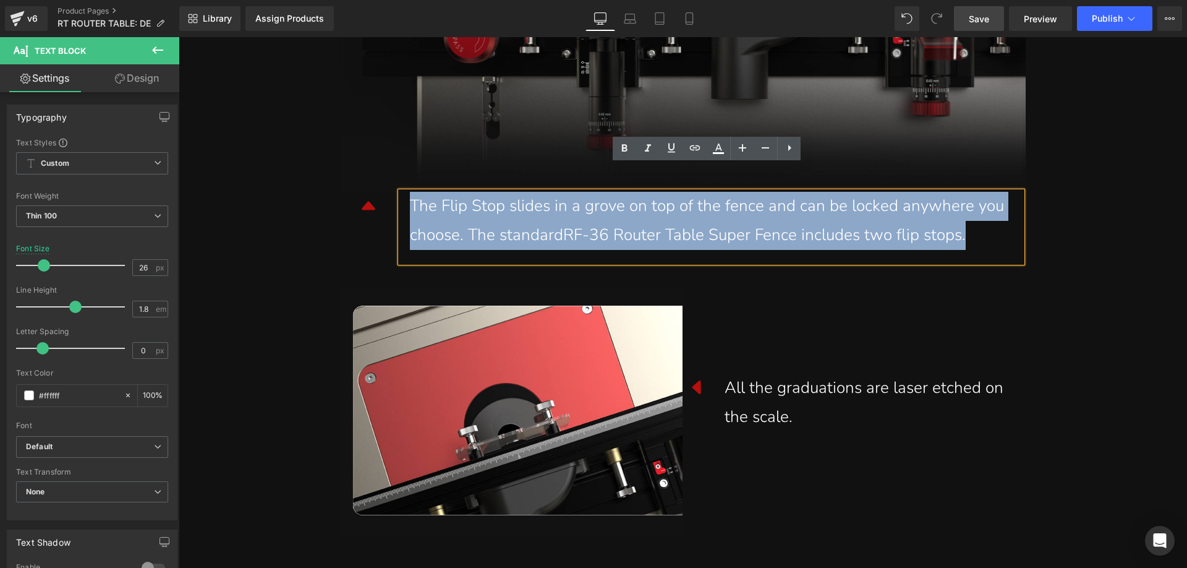
drag, startPoint x: 407, startPoint y: 179, endPoint x: 1002, endPoint y: 211, distance: 596.3
click at [1002, 211] on div "The Flip Stop slides in a grove on top of the fence and can be locked anywhere …" at bounding box center [711, 221] width 603 height 58
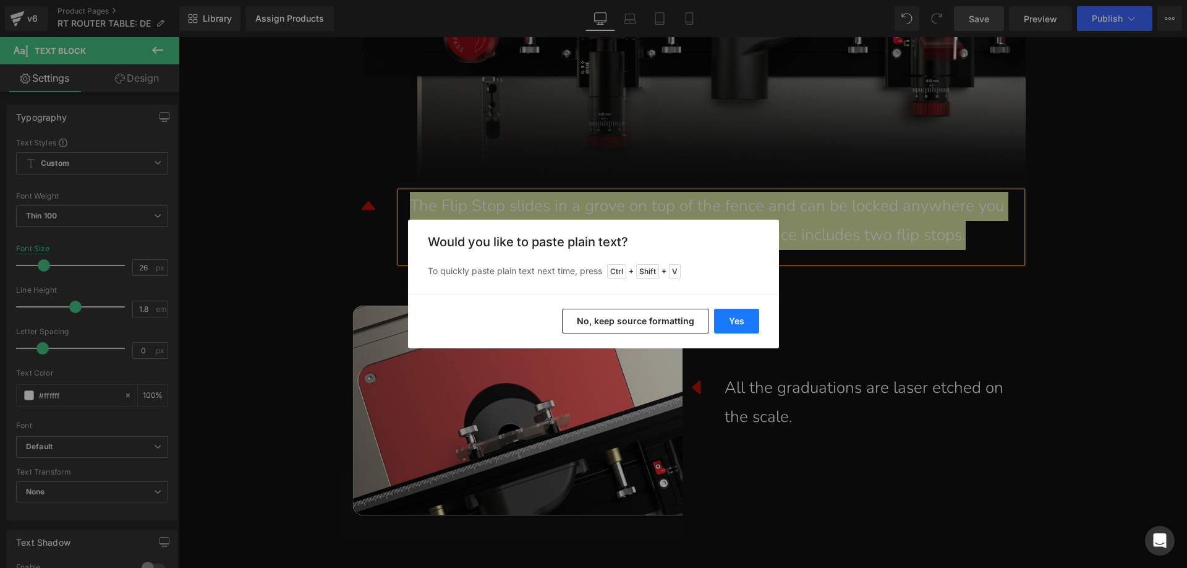
drag, startPoint x: 732, startPoint y: 322, endPoint x: 554, endPoint y: 285, distance: 181.9
click at [733, 322] on button "Yes" at bounding box center [736, 321] width 45 height 25
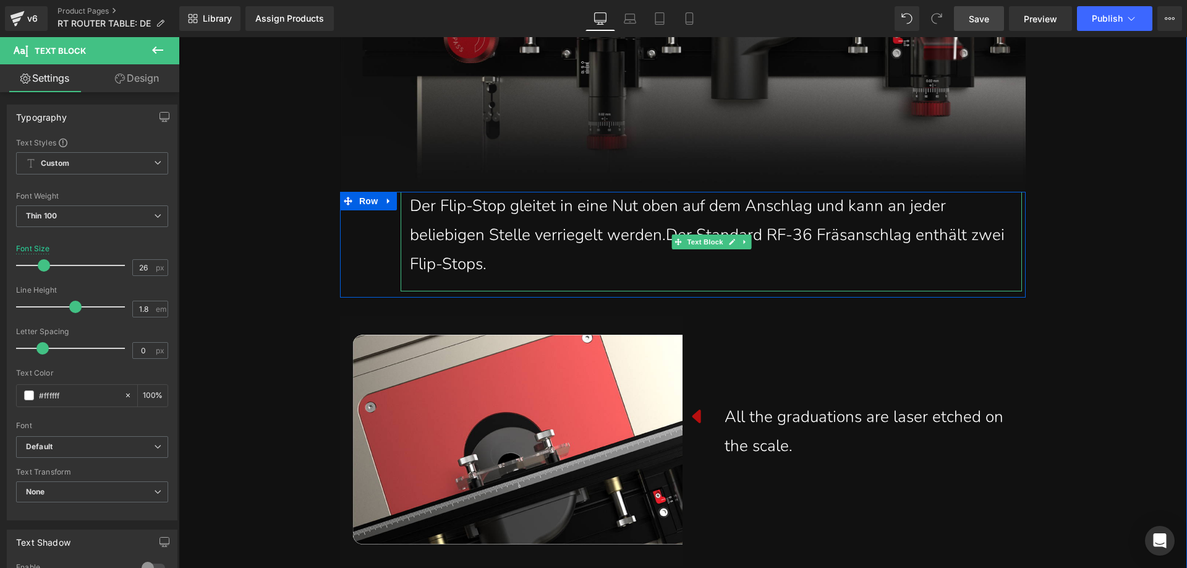
click at [838, 213] on div "Der Flip-Stop gleitet in eine Nut oben auf dem Anschlag und kann an jeder belie…" at bounding box center [711, 235] width 603 height 87
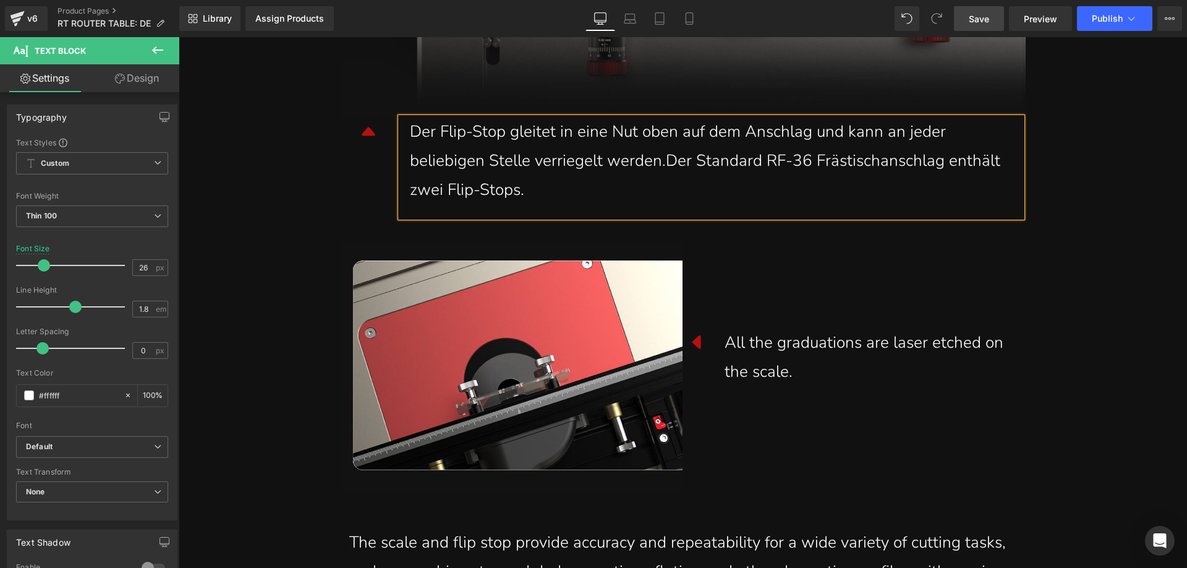
scroll to position [7358, 0]
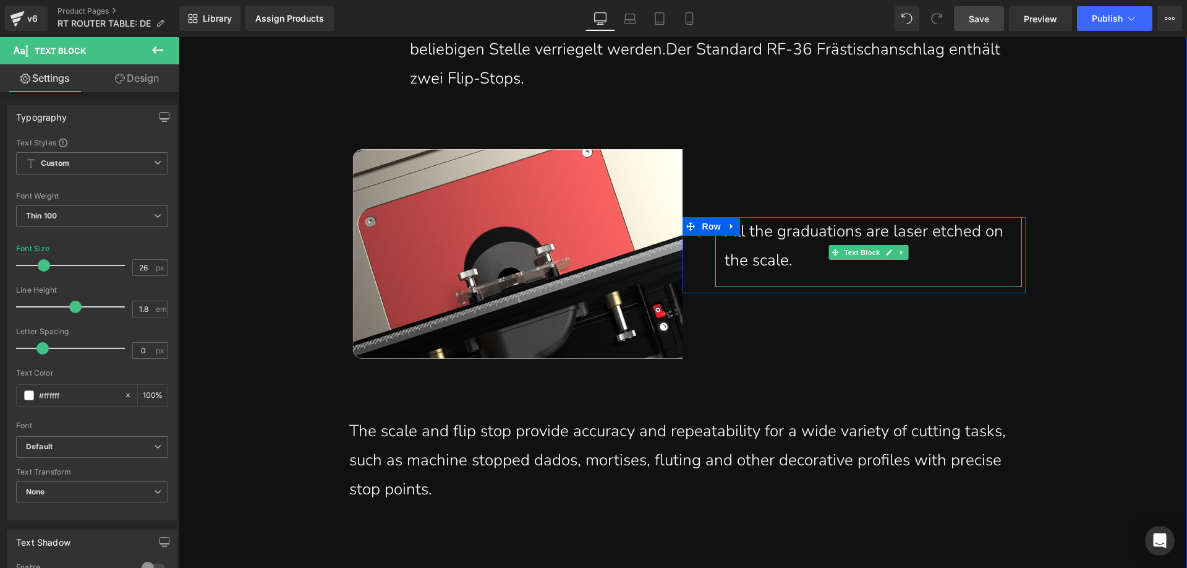
click at [790, 238] on div "All the graduations are laser etched on the scale." at bounding box center [869, 246] width 288 height 58
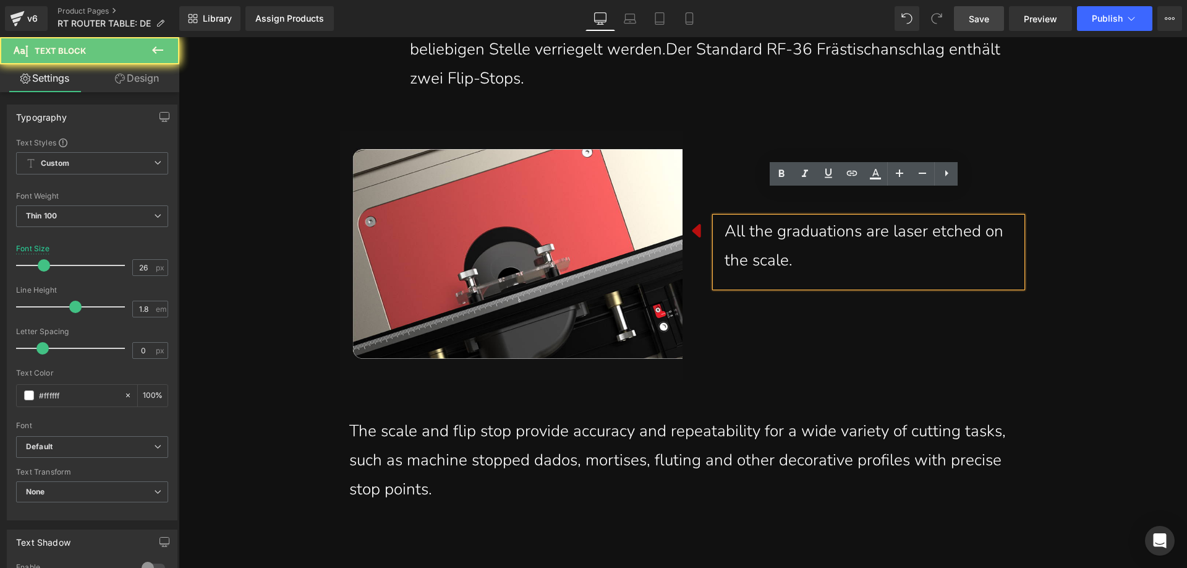
drag, startPoint x: 777, startPoint y: 232, endPoint x: 721, endPoint y: 213, distance: 59.4
click at [725, 217] on div "All the graduations are laser etched on the scale." at bounding box center [869, 246] width 288 height 58
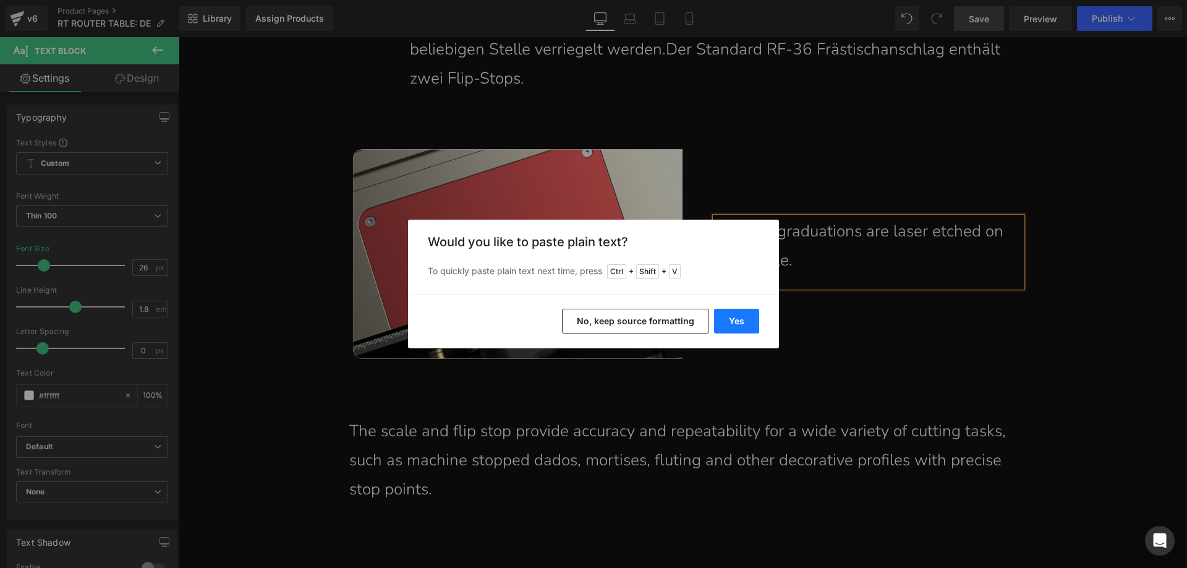
click at [743, 320] on button "Yes" at bounding box center [736, 321] width 45 height 25
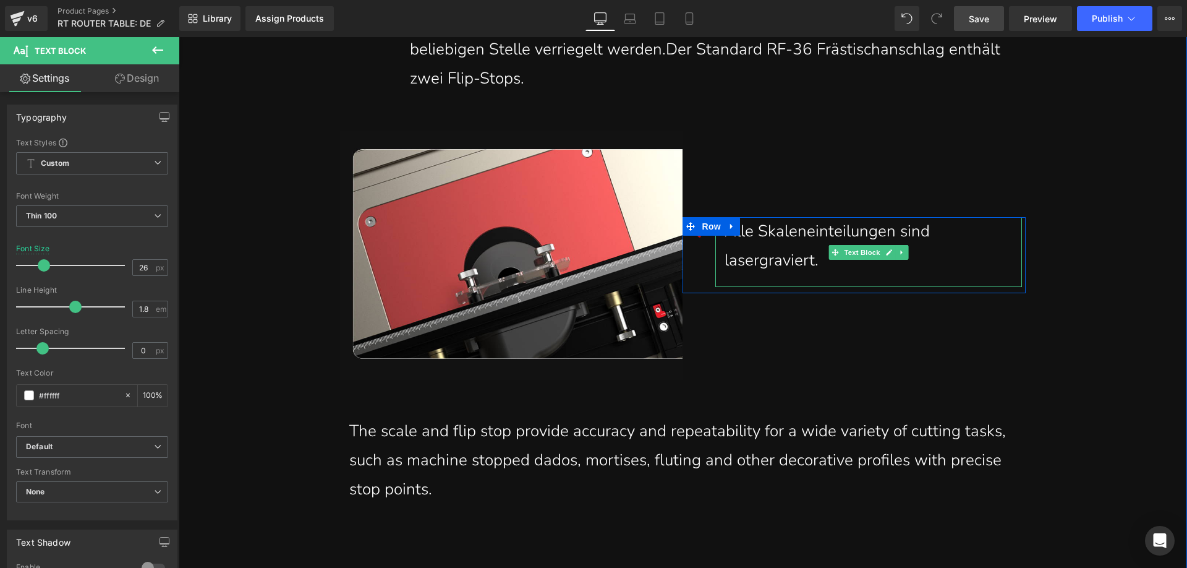
click at [947, 217] on div "Alle Skaleneinteilungen sind lasergraviert." at bounding box center [869, 246] width 288 height 58
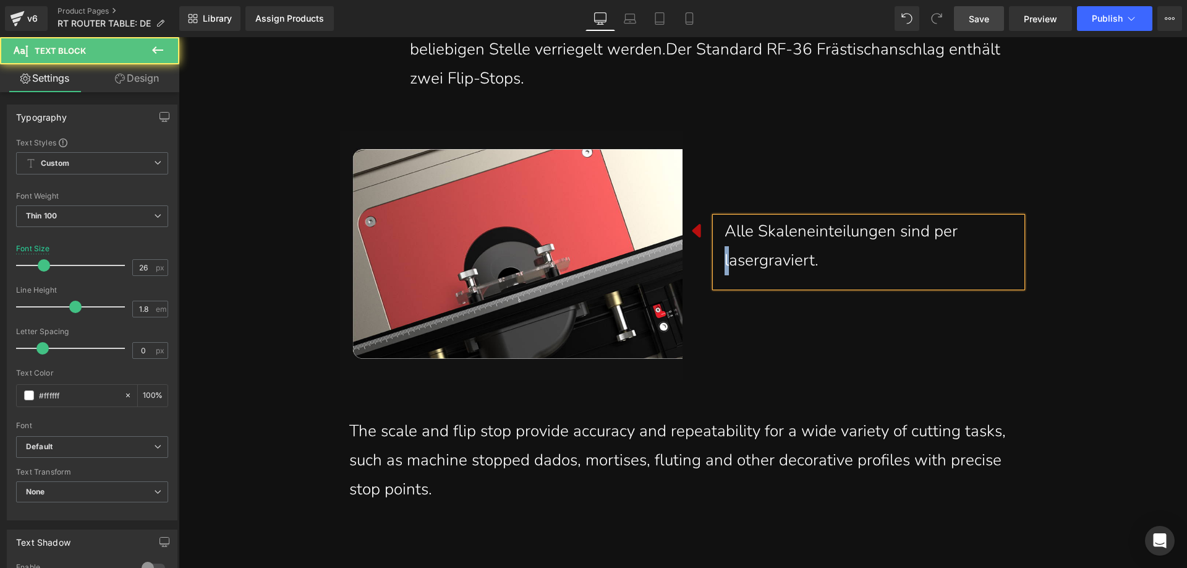
click at [719, 232] on div "Alle Skaleneinteilungen sind per lasergraviert." at bounding box center [868, 252] width 307 height 70
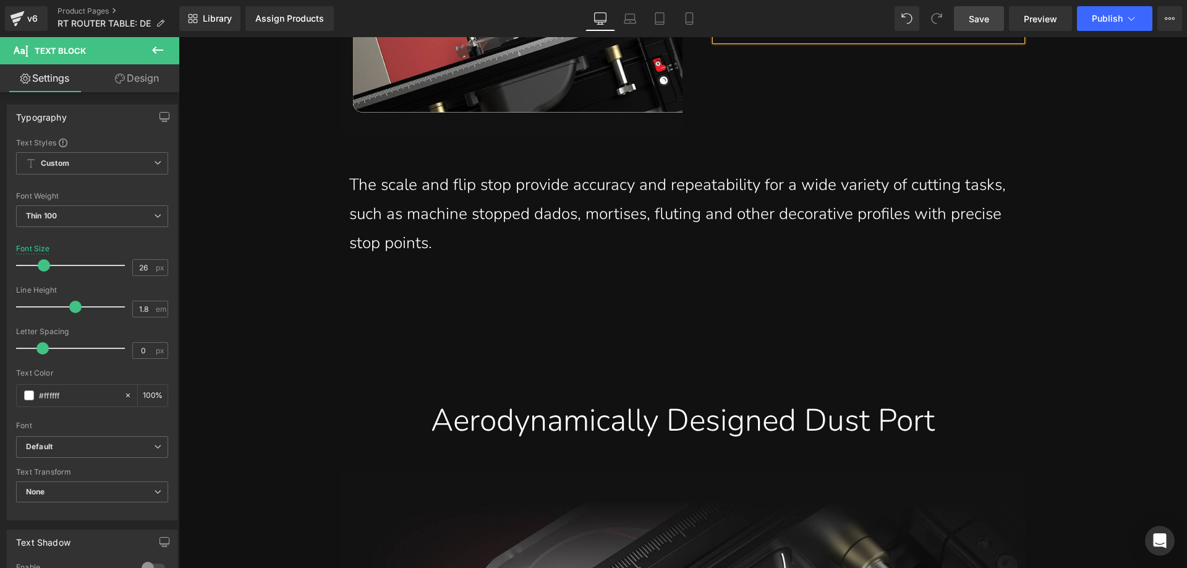
scroll to position [7606, 0]
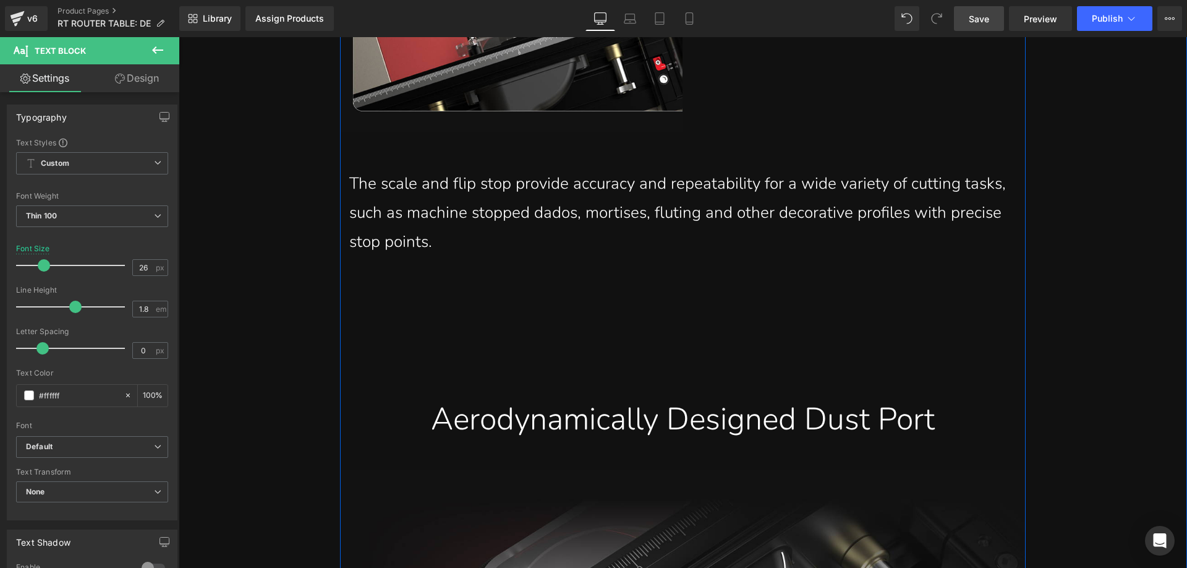
click at [427, 216] on div "The scale and flip stop provide accuracy and repeatability for a wide variety o…" at bounding box center [682, 212] width 667 height 87
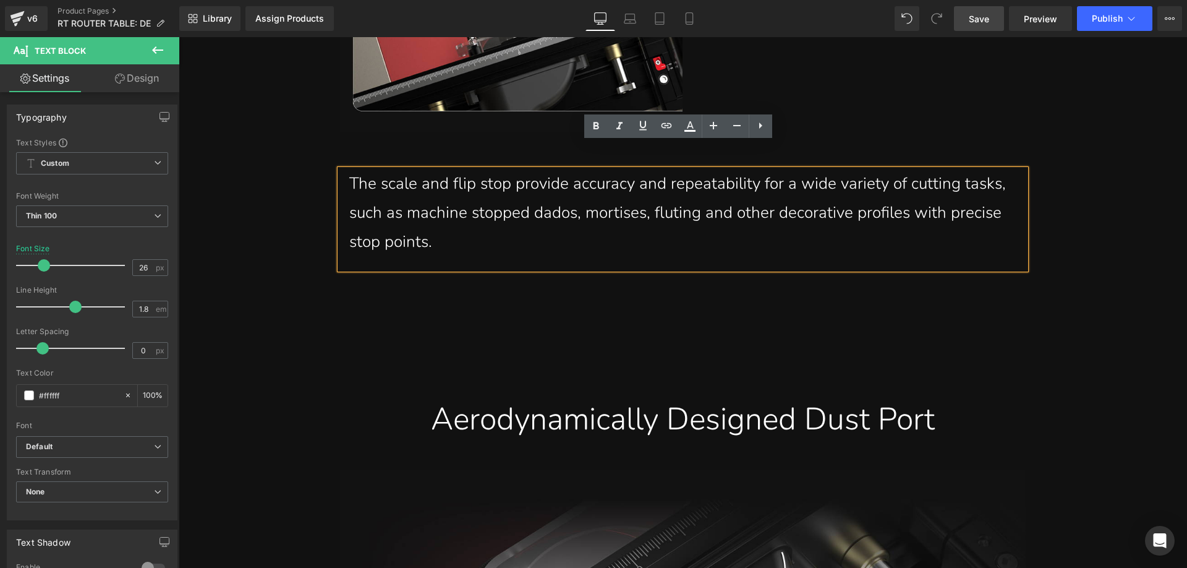
drag, startPoint x: 453, startPoint y: 217, endPoint x: 348, endPoint y: 161, distance: 118.9
click at [349, 169] on div "The scale and flip stop provide accuracy and repeatability for a wide variety o…" at bounding box center [682, 212] width 667 height 87
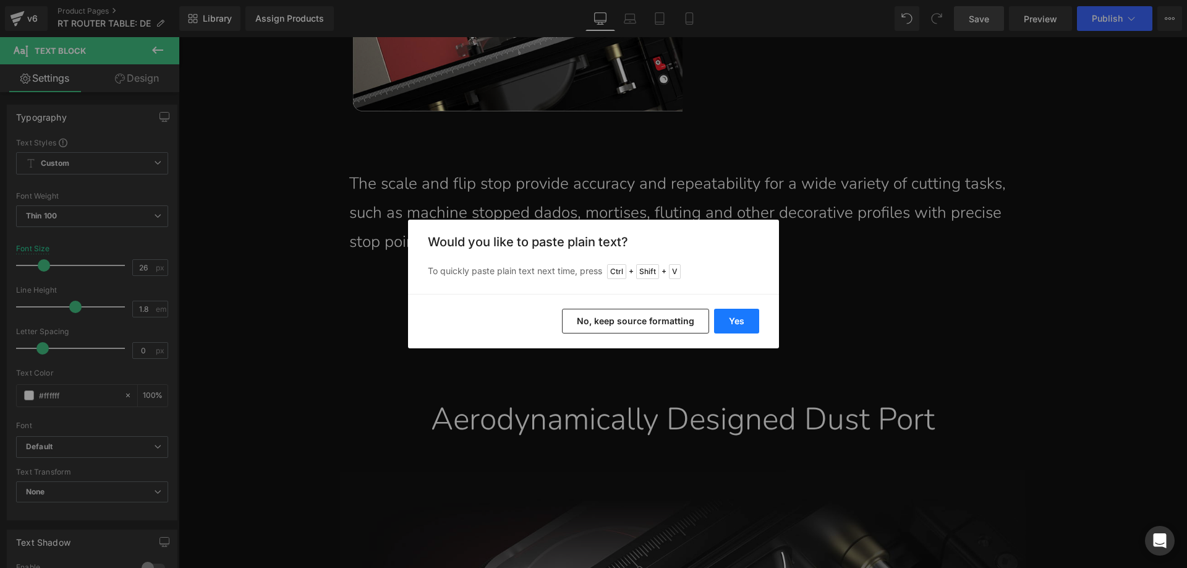
click at [735, 322] on button "Yes" at bounding box center [736, 321] width 45 height 25
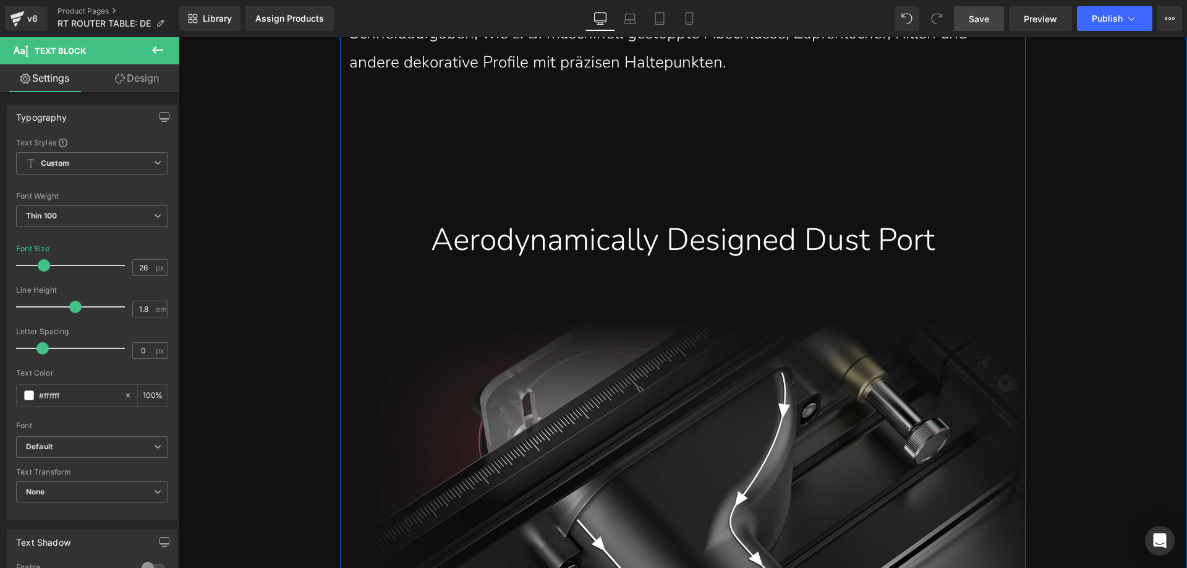
scroll to position [7791, 0]
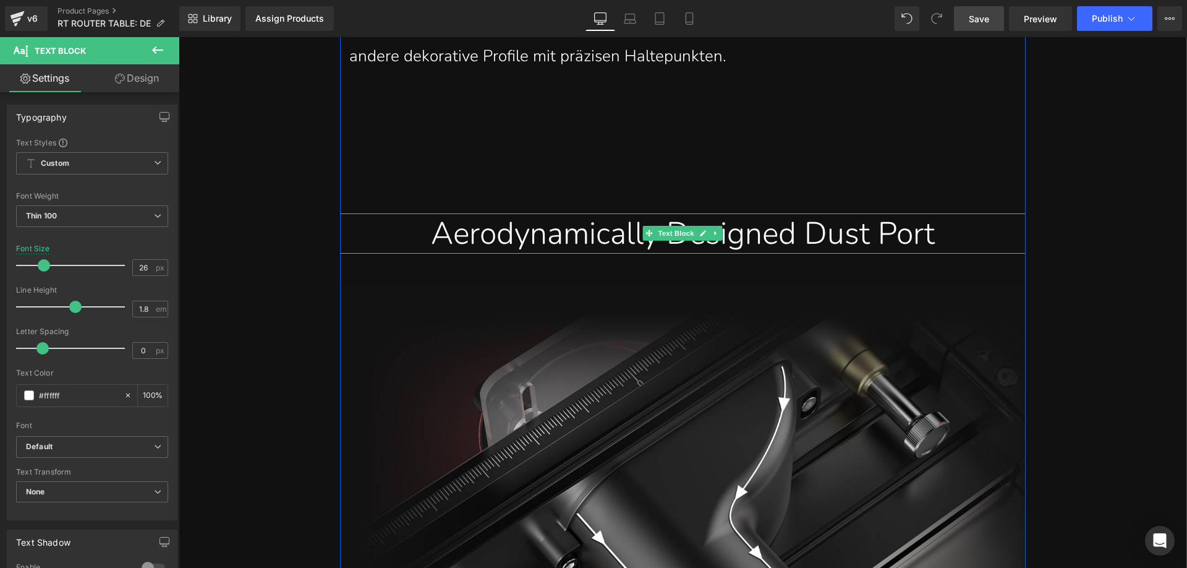
click at [460, 212] on span "Aerodynamically Designed Dust Port" at bounding box center [683, 233] width 504 height 43
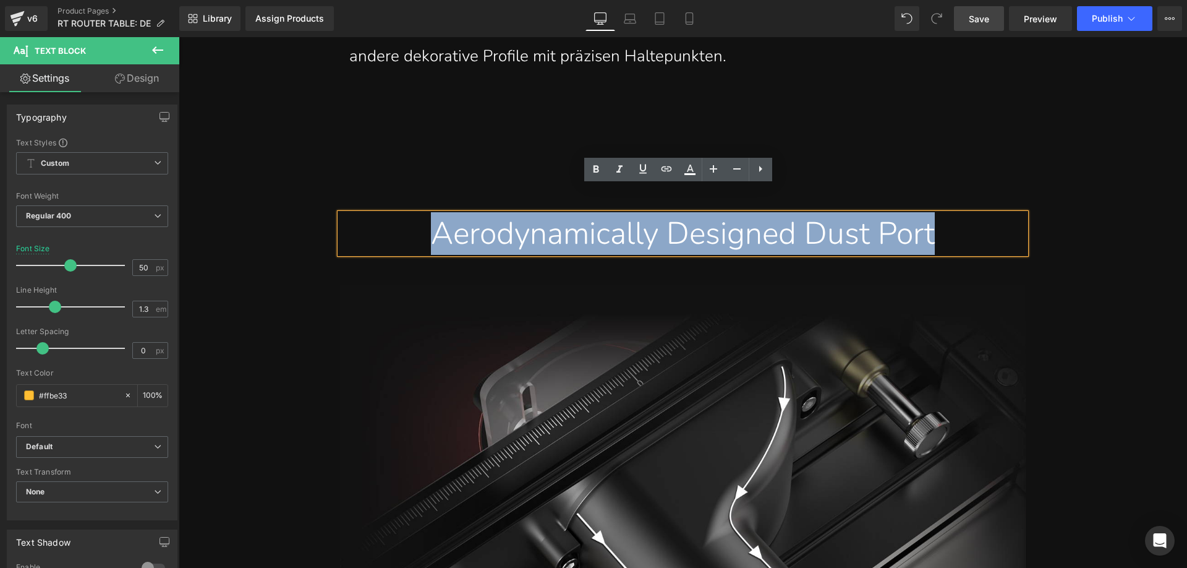
drag, startPoint x: 407, startPoint y: 205, endPoint x: 981, endPoint y: 205, distance: 574.4
click at [981, 213] on div "Aerodynamically Designed Dust Port" at bounding box center [682, 233] width 667 height 40
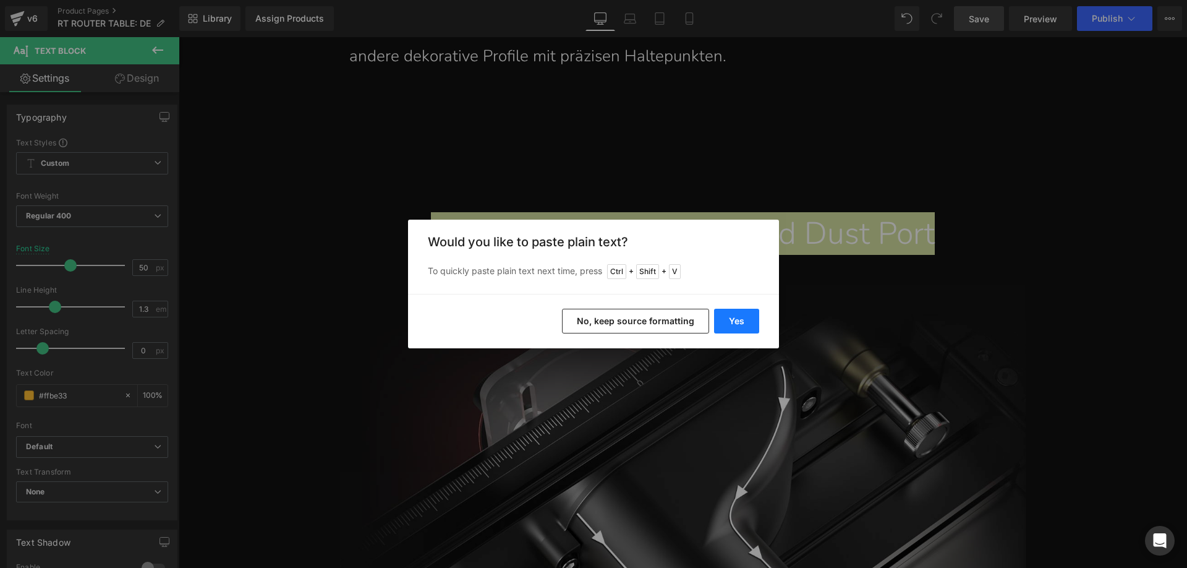
drag, startPoint x: 743, startPoint y: 315, endPoint x: 545, endPoint y: 258, distance: 206.5
click at [743, 315] on button "Yes" at bounding box center [736, 321] width 45 height 25
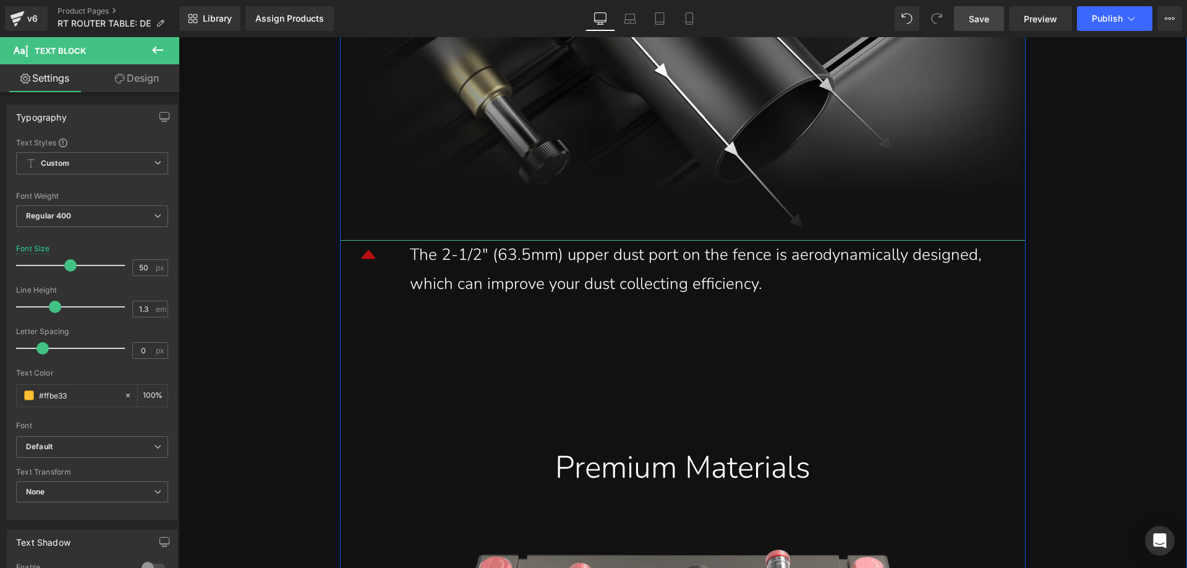
scroll to position [8348, 0]
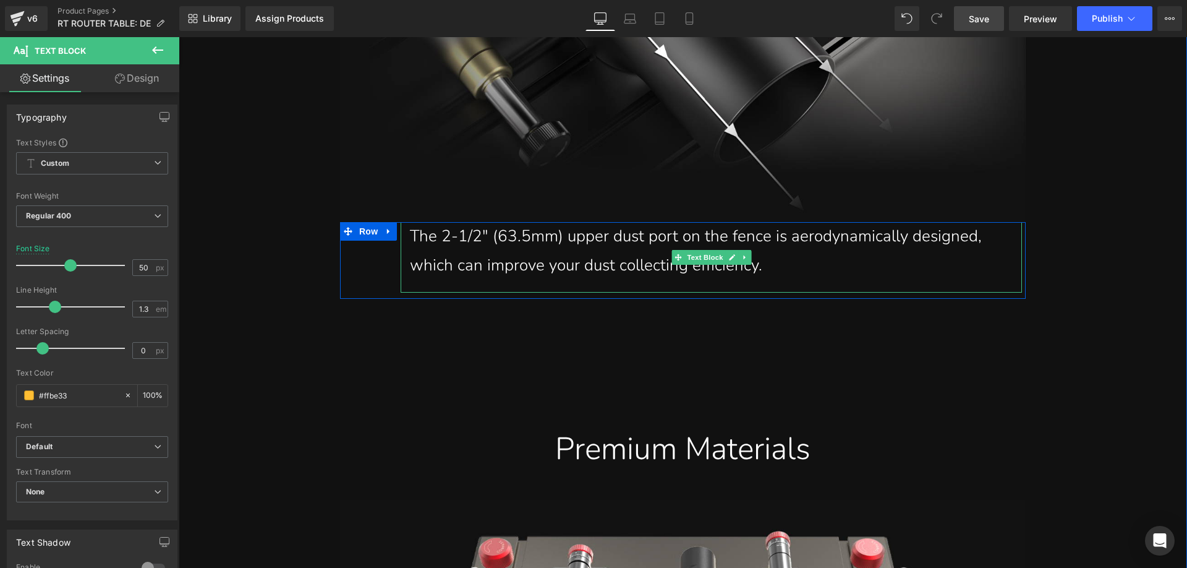
click at [508, 223] on div "The 2-1/2" (63.5mm) upper dust port on the fence is aerodynamically designed, w…" at bounding box center [711, 251] width 603 height 58
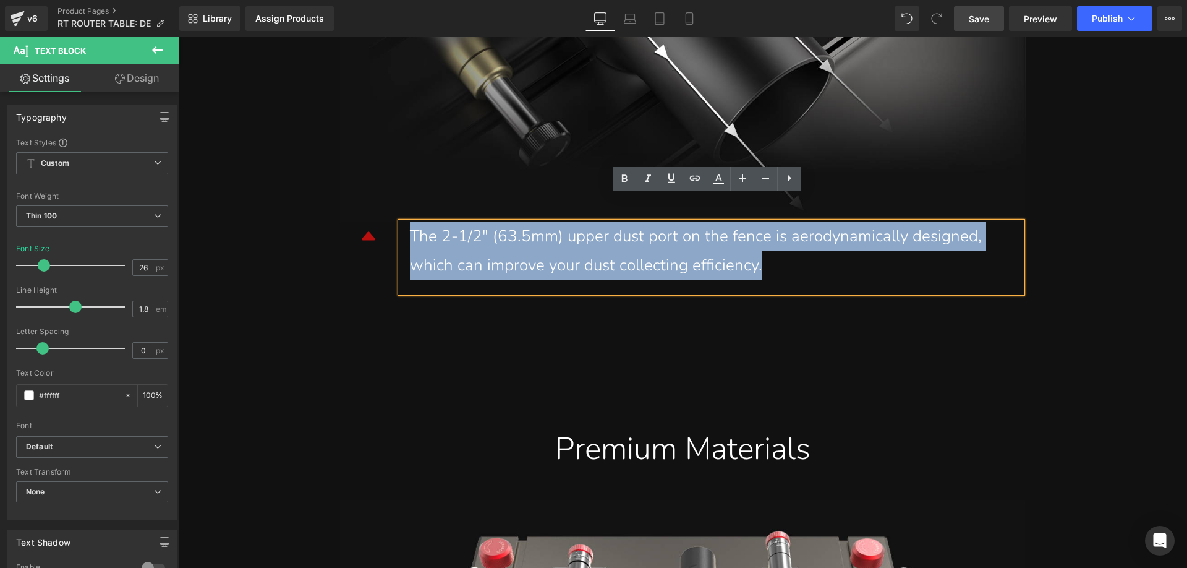
drag, startPoint x: 783, startPoint y: 242, endPoint x: 406, endPoint y: 206, distance: 378.3
click at [410, 222] on div "The 2-1/2" (63.5mm) upper dust port on the fence is aerodynamically designed, w…" at bounding box center [711, 251] width 603 height 58
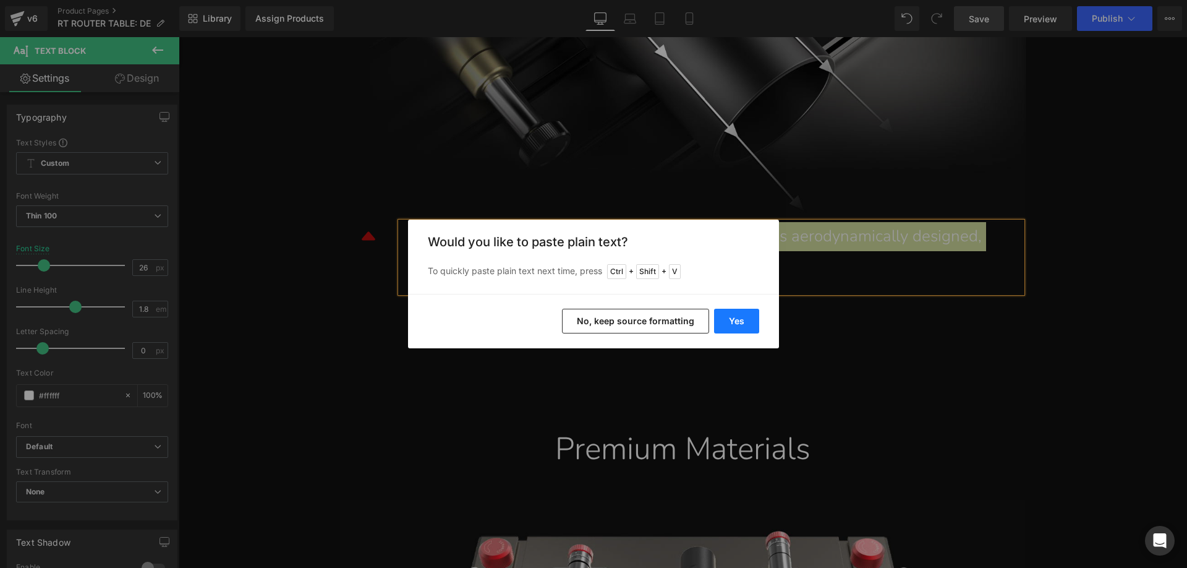
click at [744, 321] on button "Yes" at bounding box center [736, 321] width 45 height 25
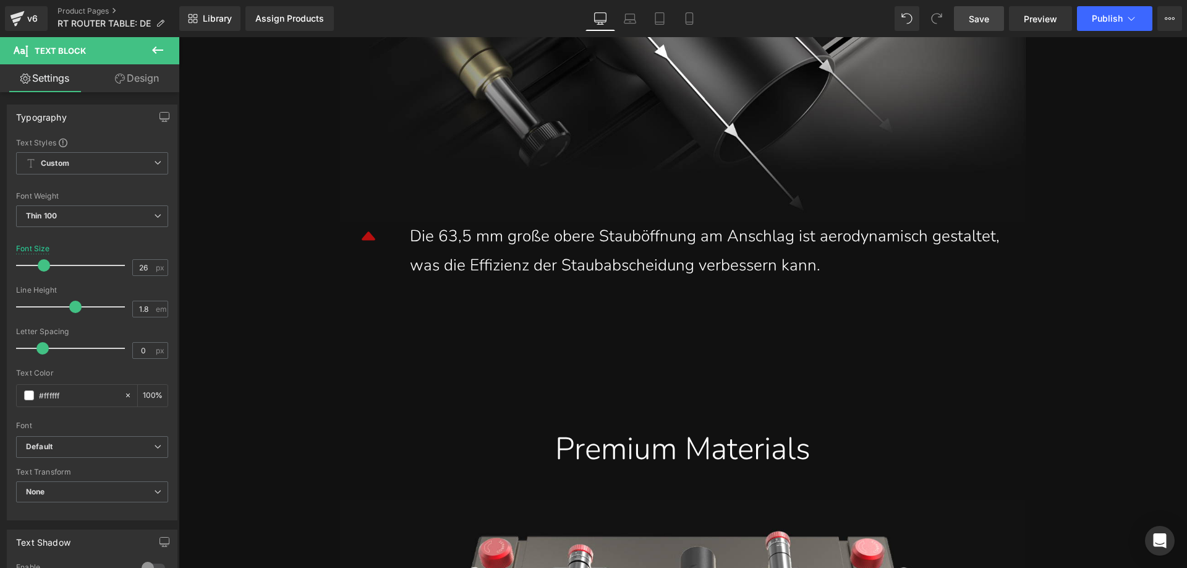
click at [984, 17] on span "Save" at bounding box center [979, 18] width 20 height 13
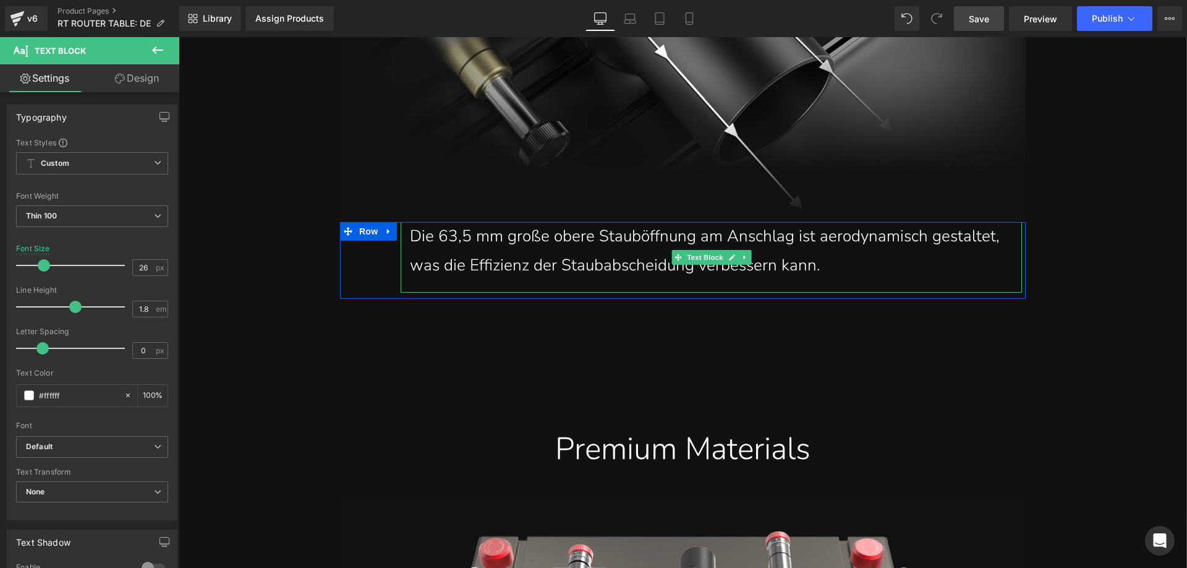
click at [605, 243] on div "Die 63,5 mm große obere Stauböffnung am Anschlag ist aerodynamisch gestaltet, w…" at bounding box center [711, 251] width 603 height 58
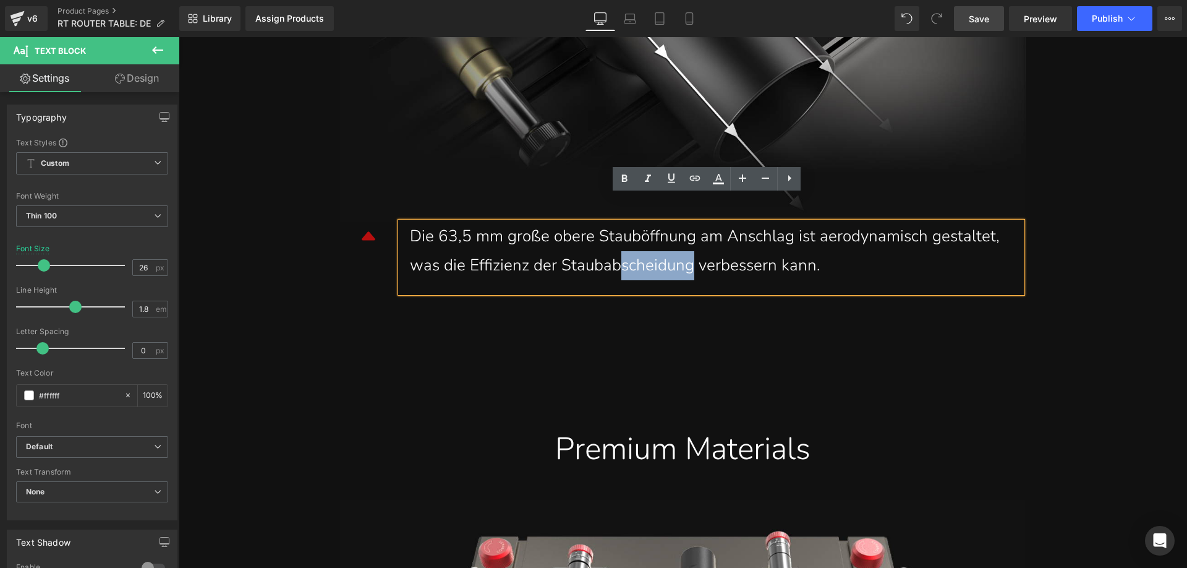
drag, startPoint x: 617, startPoint y: 241, endPoint x: 689, endPoint y: 241, distance: 71.7
click at [689, 241] on div "Die 63,5 mm große obere Stauböffnung am Anschlag ist aerodynamisch gestaltet, w…" at bounding box center [711, 251] width 603 height 58
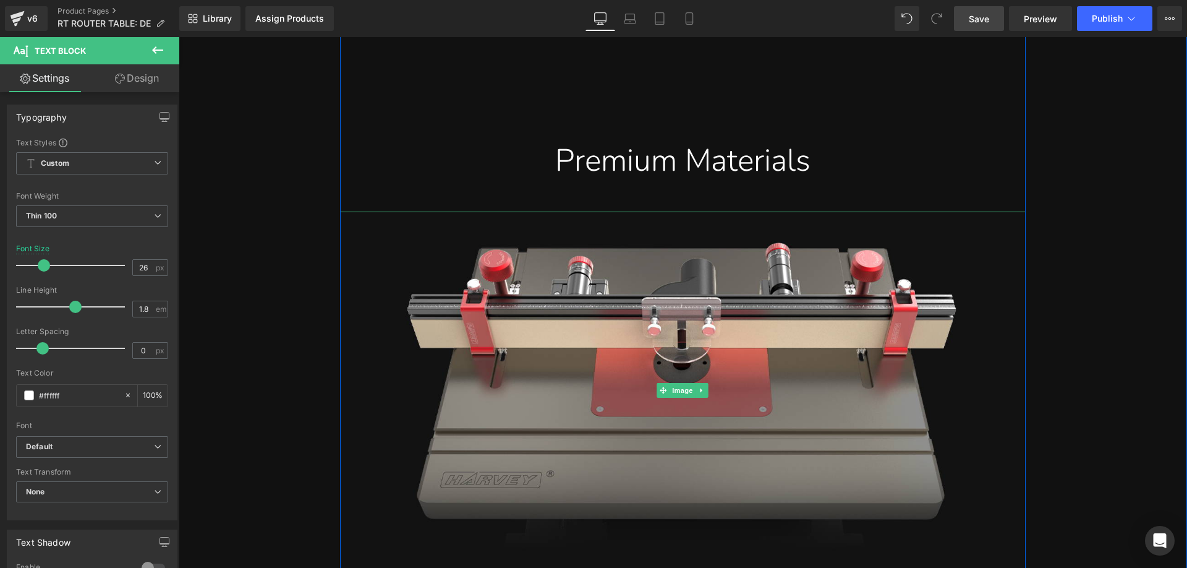
scroll to position [8595, 0]
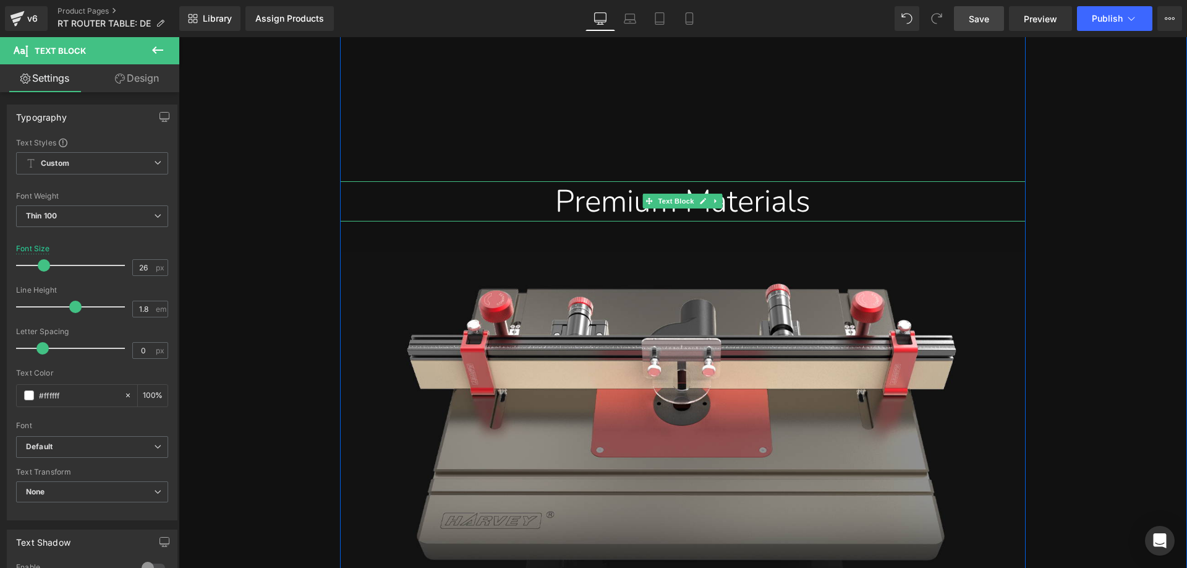
click at [555, 180] on span "Premium Materials" at bounding box center [682, 201] width 255 height 43
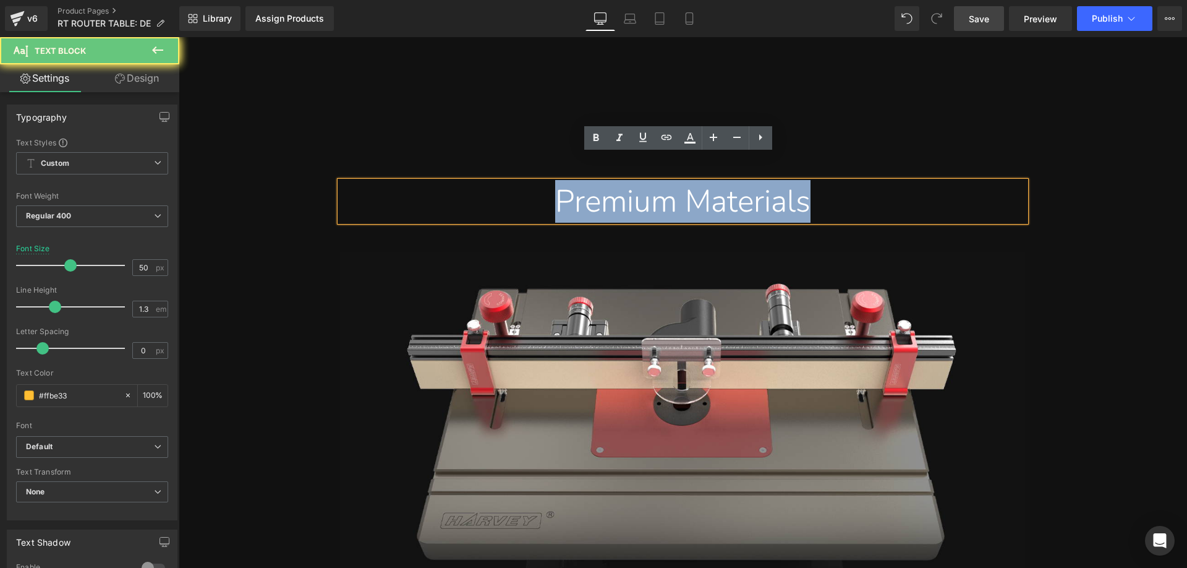
drag, startPoint x: 535, startPoint y: 175, endPoint x: 830, endPoint y: 174, distance: 294.3
click at [830, 181] on div "Premium Materials" at bounding box center [682, 201] width 667 height 40
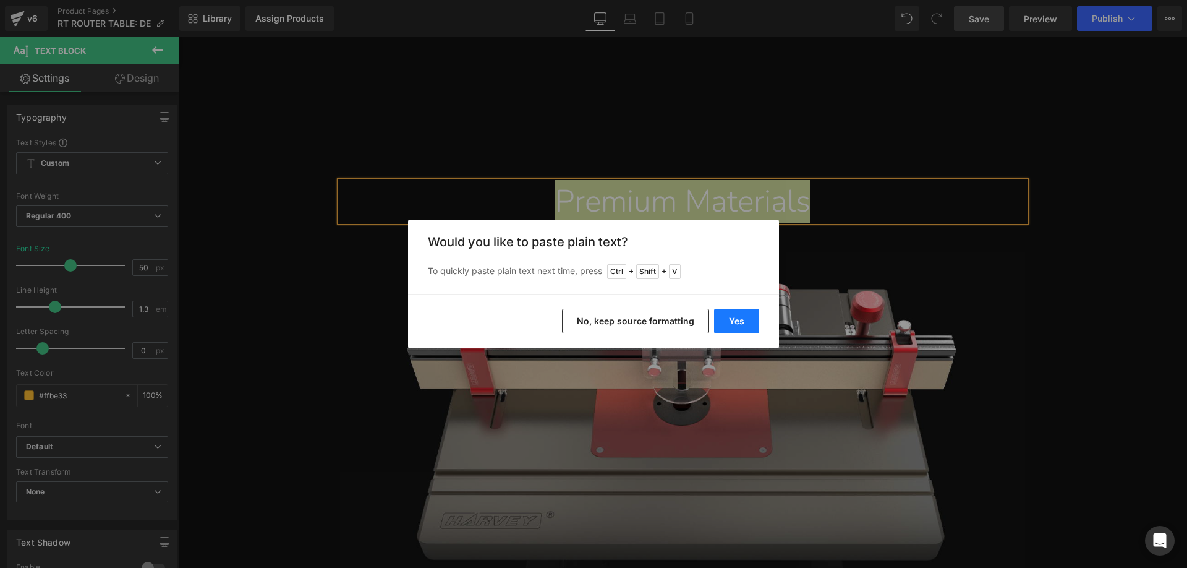
click at [732, 318] on button "Yes" at bounding box center [736, 321] width 45 height 25
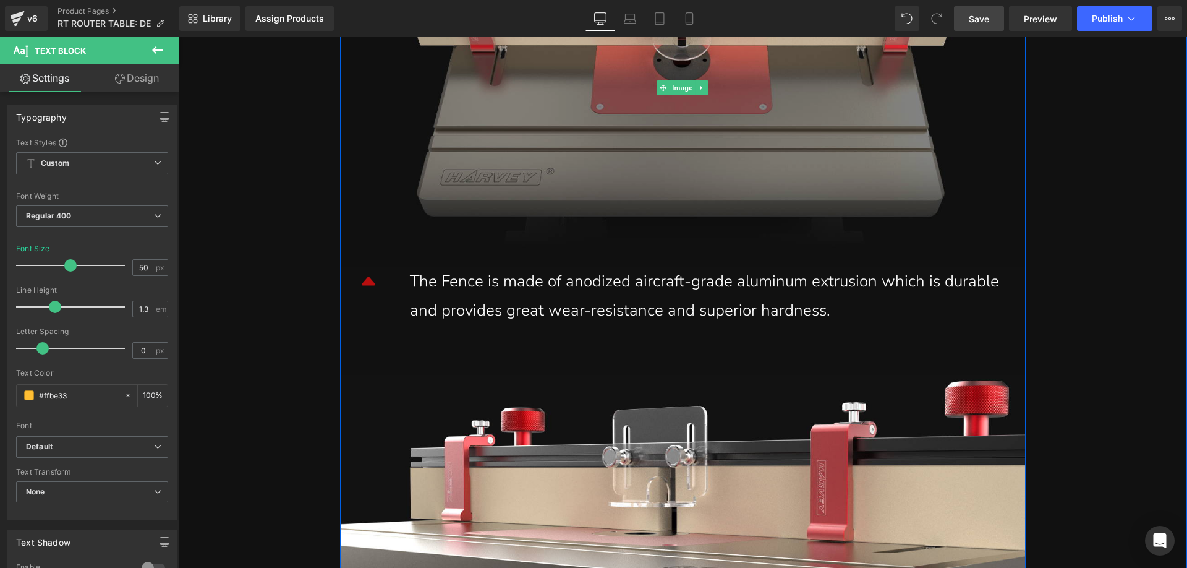
scroll to position [8966, 0]
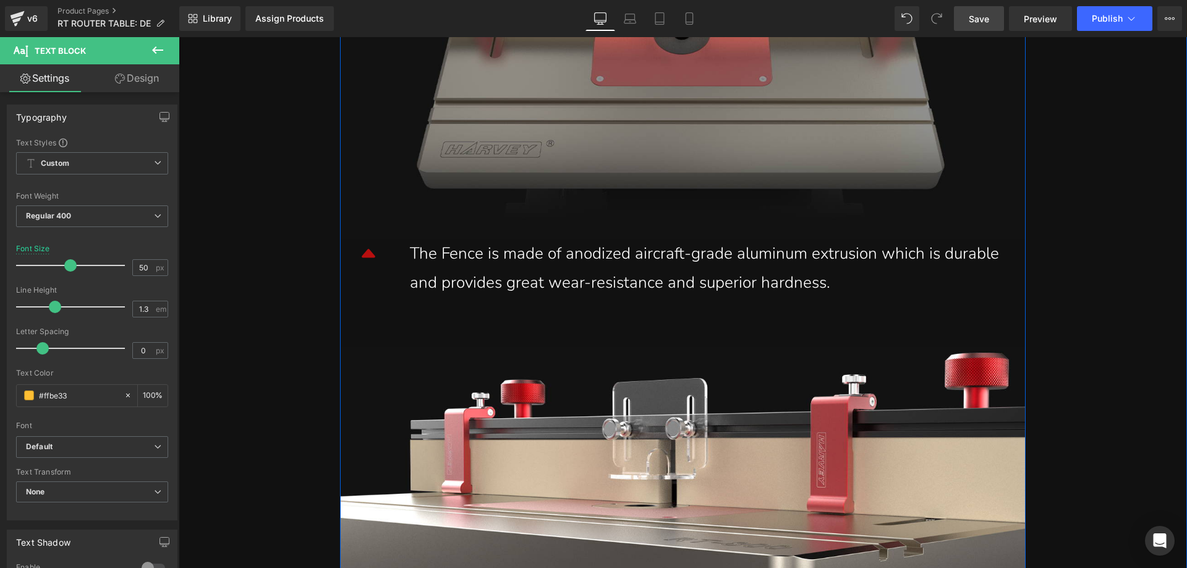
click at [631, 253] on div "The Fence is made of anodized aircraft-grade aluminum extrusion which is durabl…" at bounding box center [711, 268] width 603 height 58
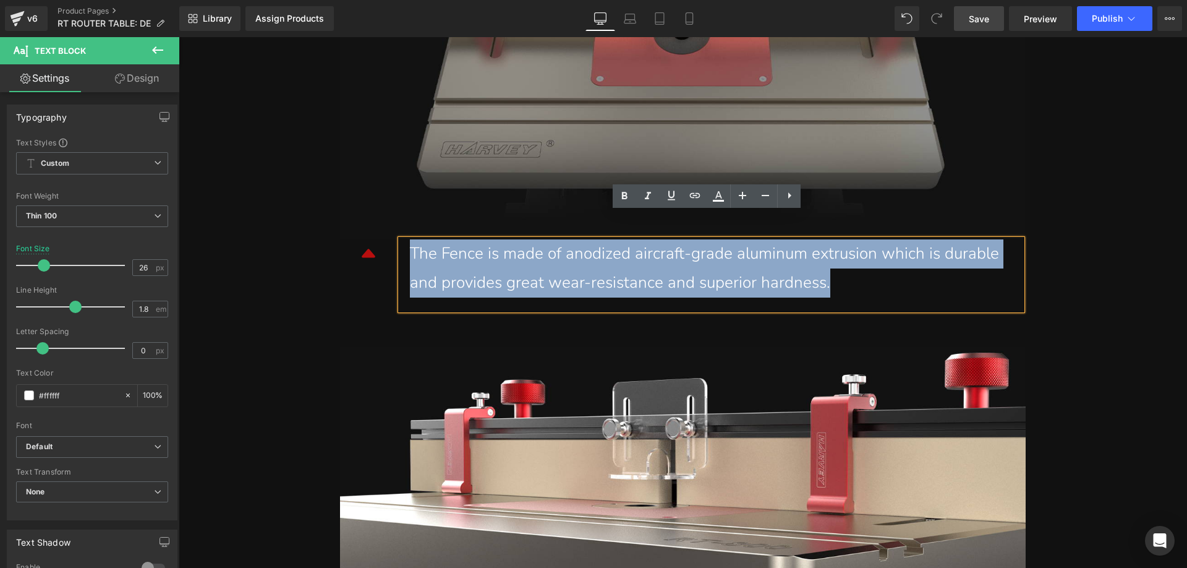
drag, startPoint x: 844, startPoint y: 258, endPoint x: 400, endPoint y: 232, distance: 444.7
click at [401, 239] on div "The Fence is made of anodized aircraft-grade aluminum extrusion which is durabl…" at bounding box center [711, 274] width 621 height 70
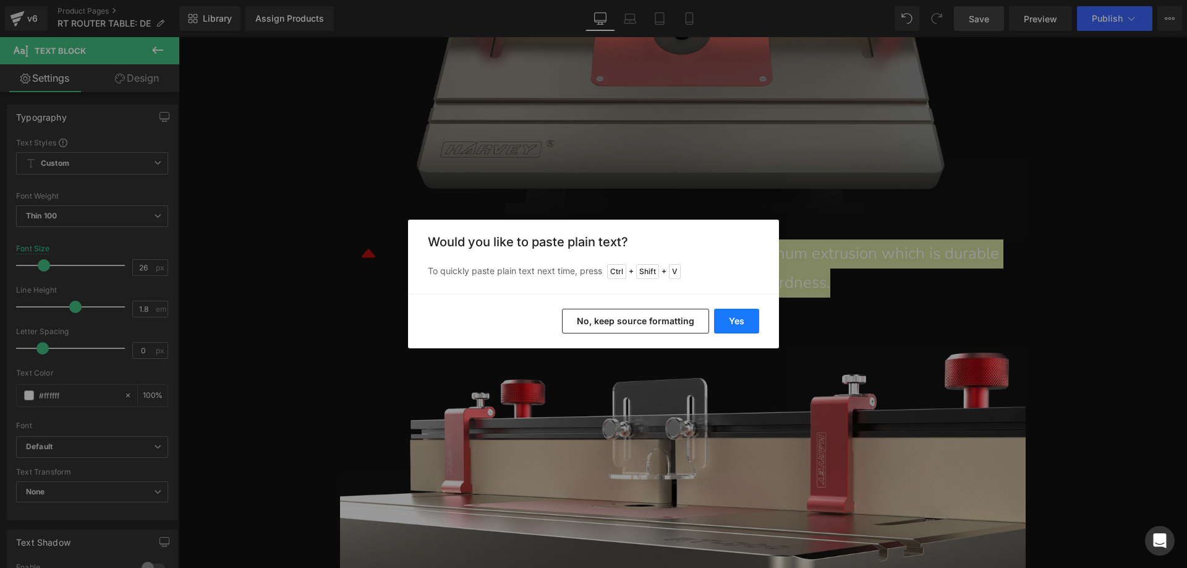
click at [722, 318] on button "Yes" at bounding box center [736, 321] width 45 height 25
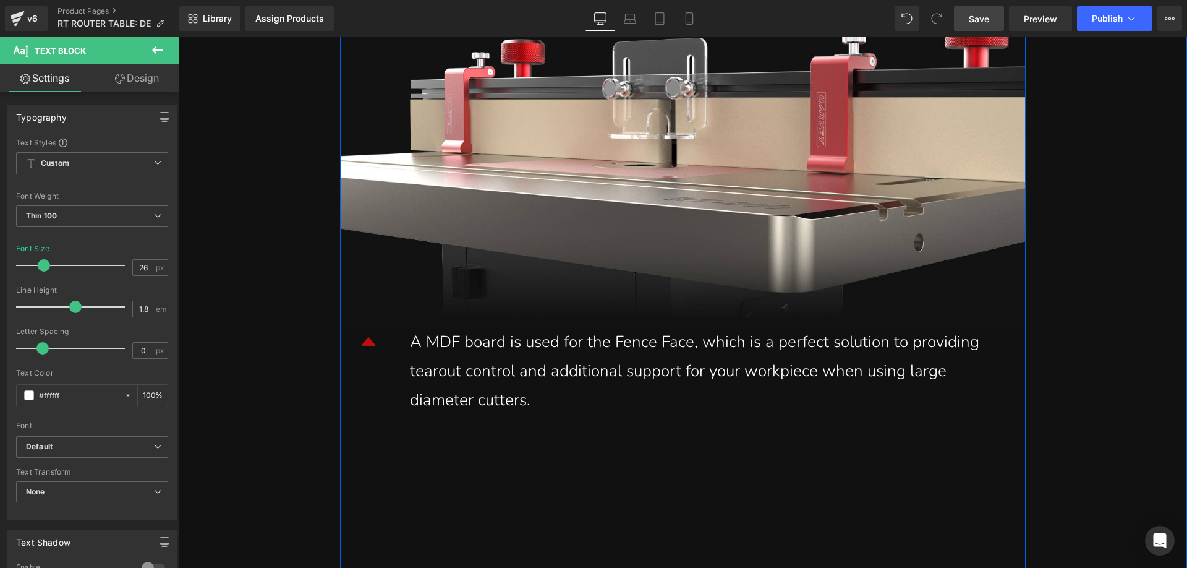
scroll to position [9337, 0]
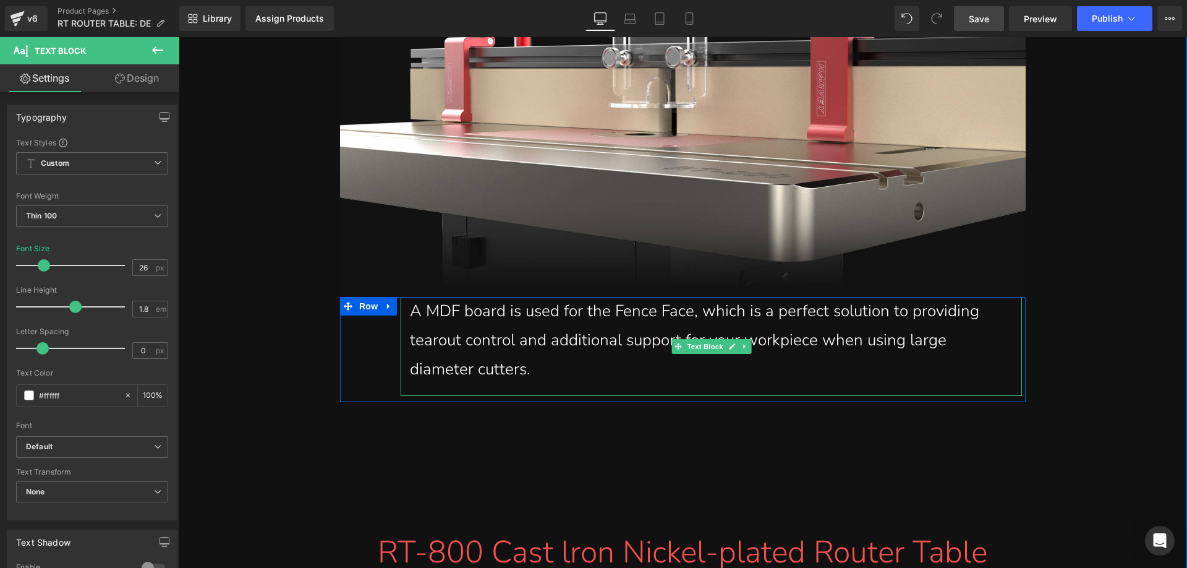
click at [539, 337] on div "A MDF board is used for the Fence Face, which is a perfect solution to providin…" at bounding box center [711, 340] width 603 height 87
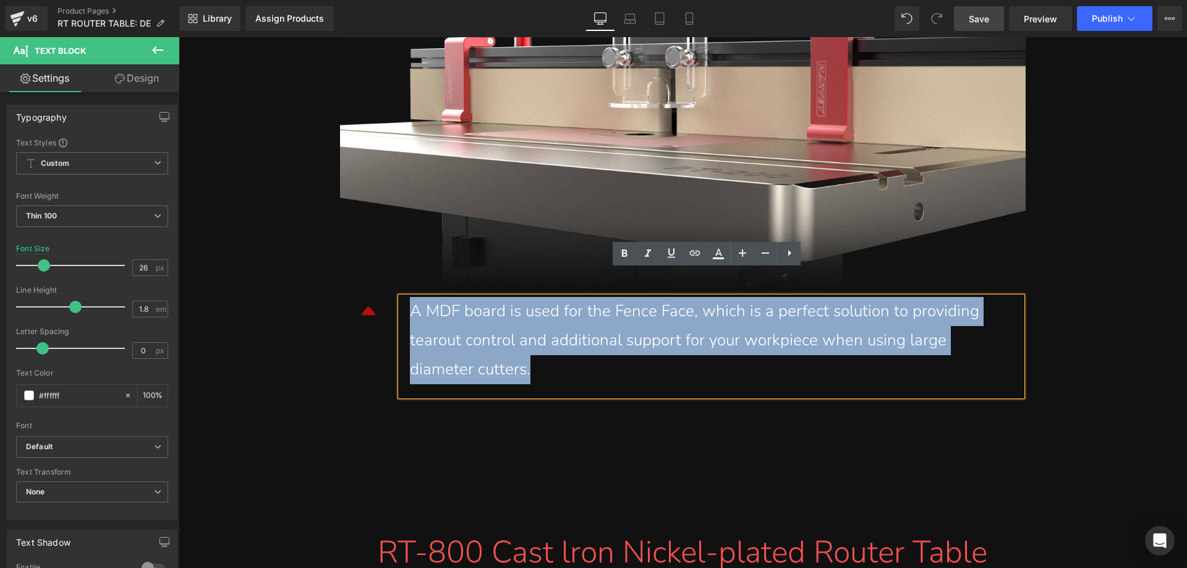
drag, startPoint x: 550, startPoint y: 339, endPoint x: 402, endPoint y: 288, distance: 157.0
click at [402, 297] on div "A MDF board is used for the Fence Face, which is a perfect solution to providin…" at bounding box center [711, 346] width 621 height 99
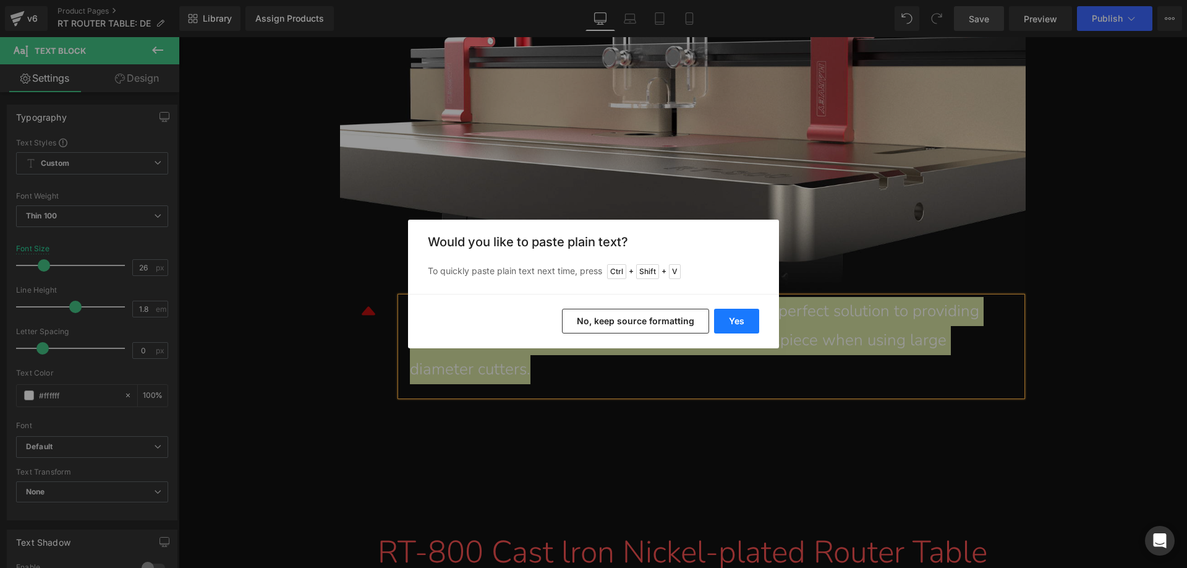
click at [720, 318] on button "Yes" at bounding box center [736, 321] width 45 height 25
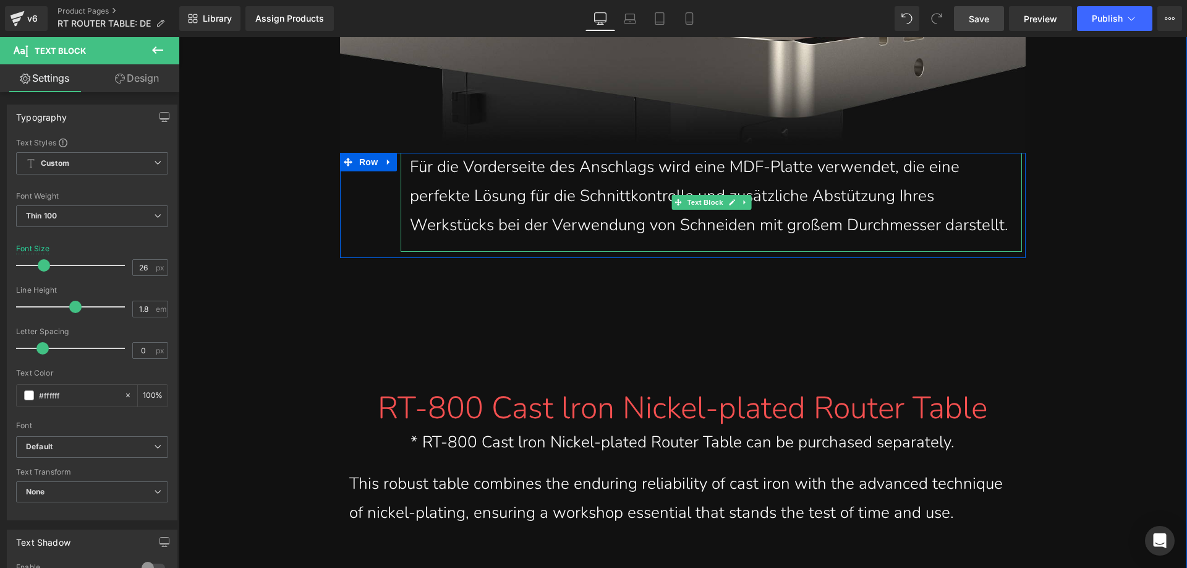
scroll to position [9584, 0]
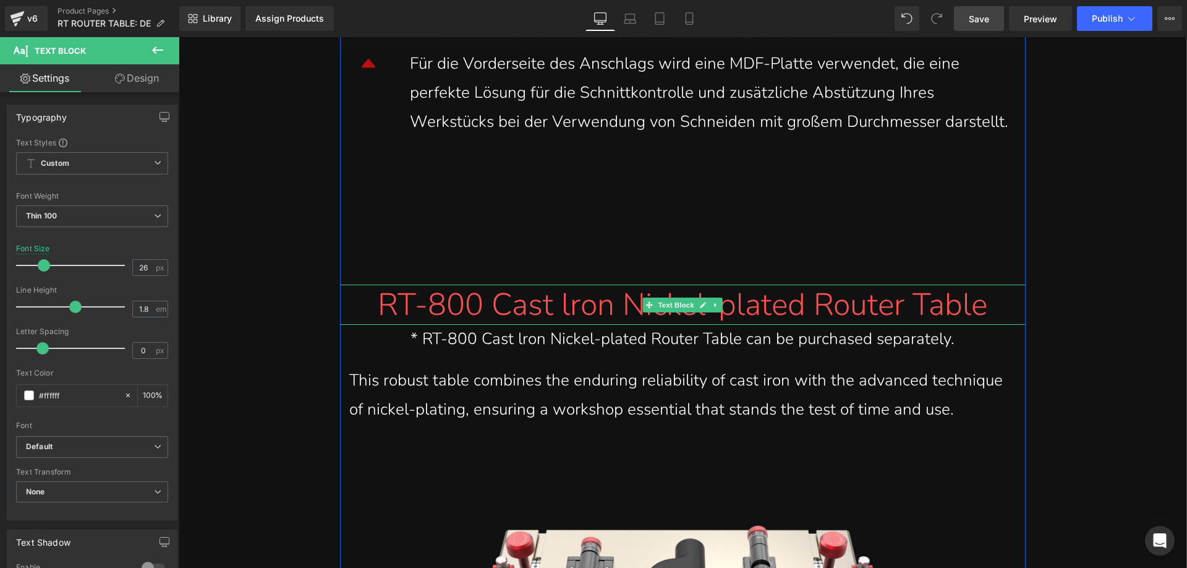
click at [422, 285] on font "RT-800 Cast lron Nickel-plated Router Table" at bounding box center [683, 304] width 610 height 43
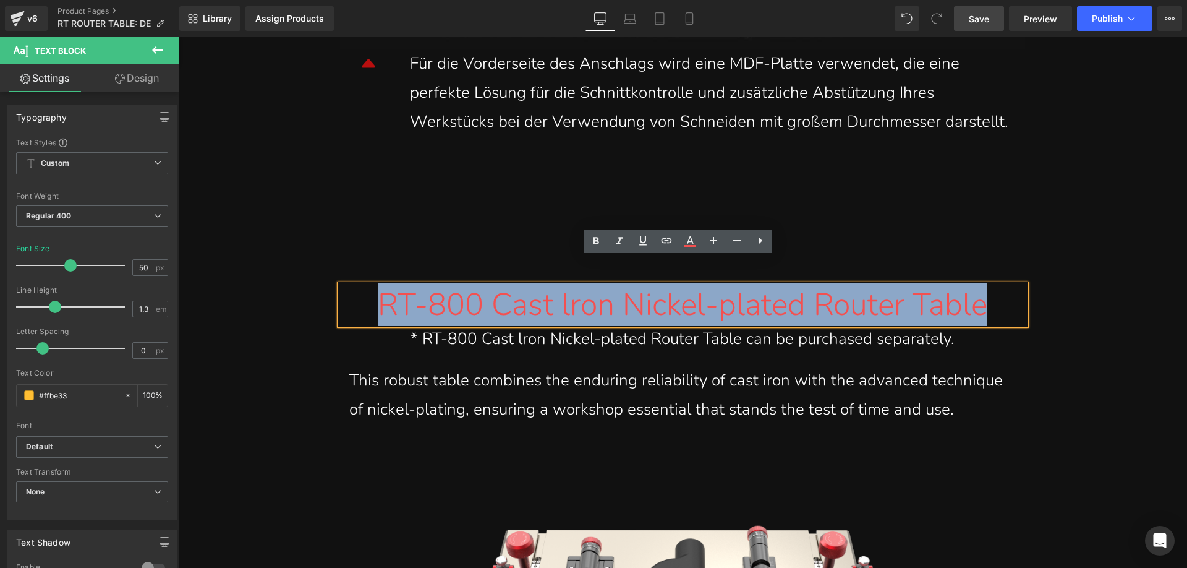
drag, startPoint x: 361, startPoint y: 276, endPoint x: 996, endPoint y: 271, distance: 635.0
click at [987, 283] on font "RT-800 Cast lron Nickel-plated Router Table" at bounding box center [683, 304] width 610 height 43
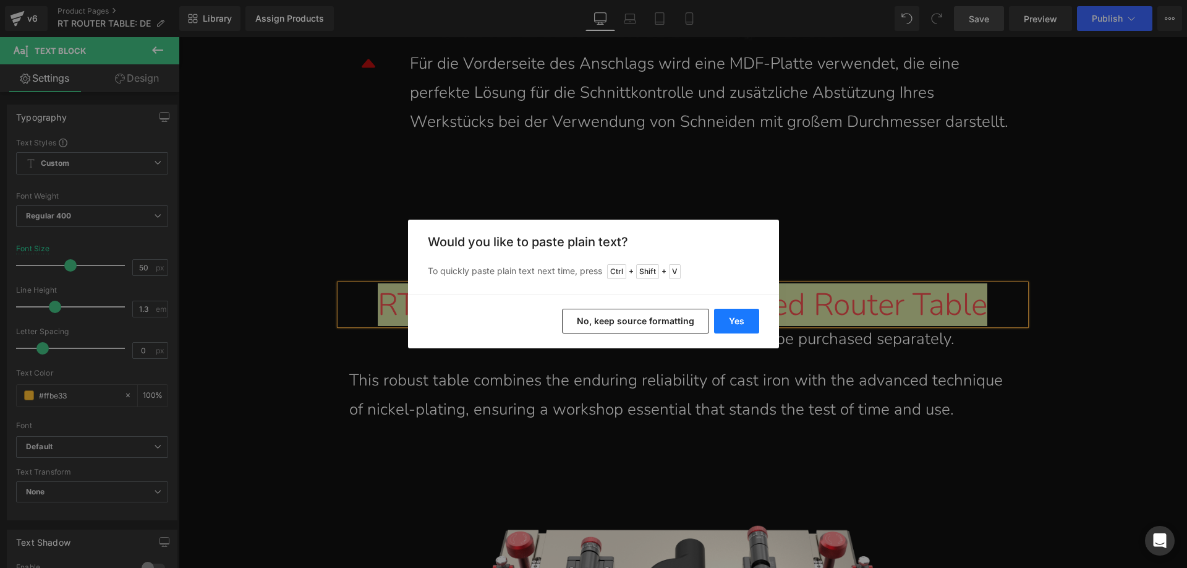
click at [735, 323] on button "Yes" at bounding box center [736, 321] width 45 height 25
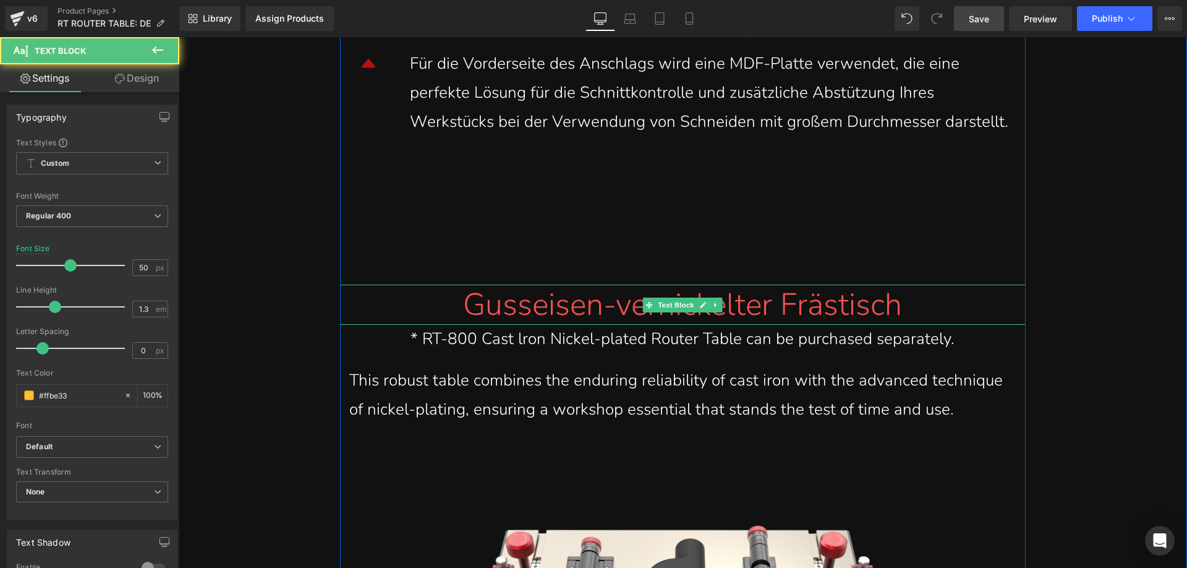
click at [463, 283] on font "Gusseisen-vernickelter Frästisch" at bounding box center [682, 304] width 439 height 43
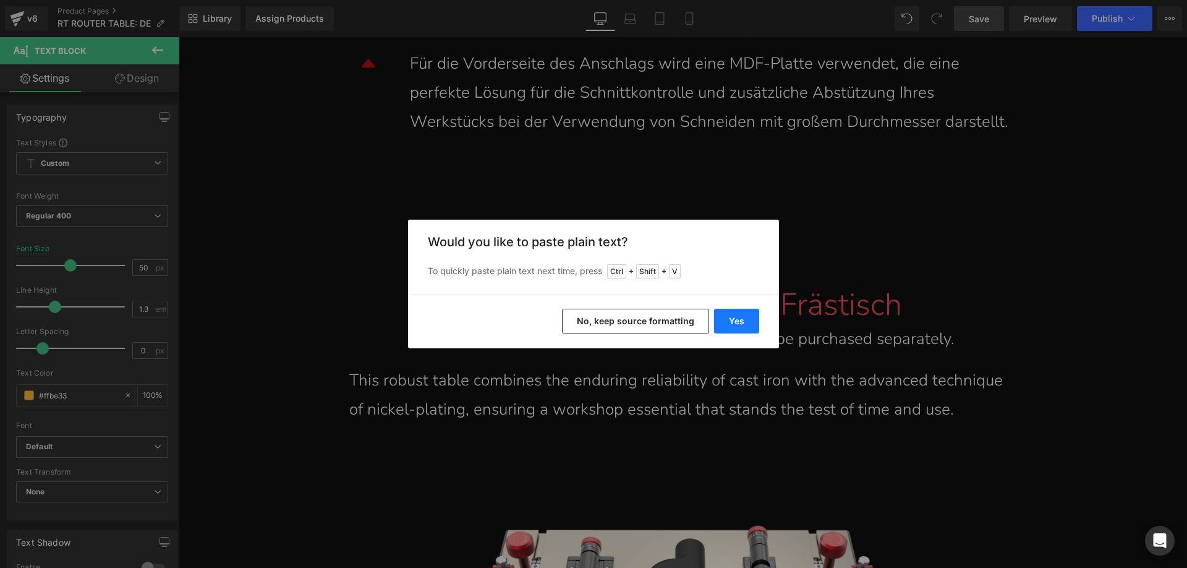
click at [722, 320] on button "Yes" at bounding box center [736, 321] width 45 height 25
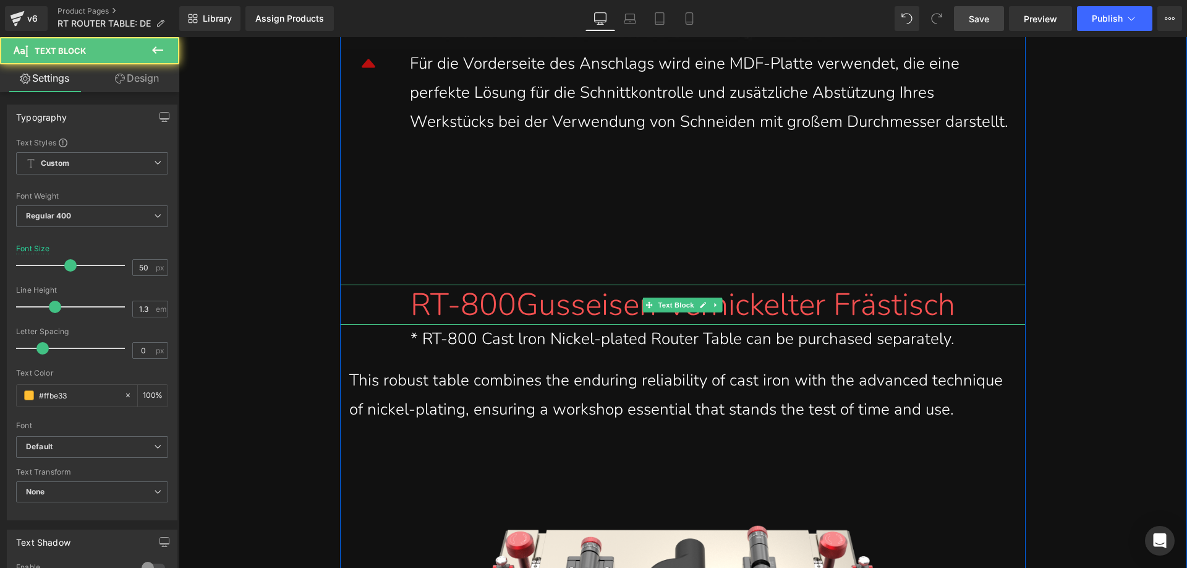
click at [497, 283] on font "RT-800Gusseisen-vernickelter Frästisch" at bounding box center [683, 304] width 545 height 43
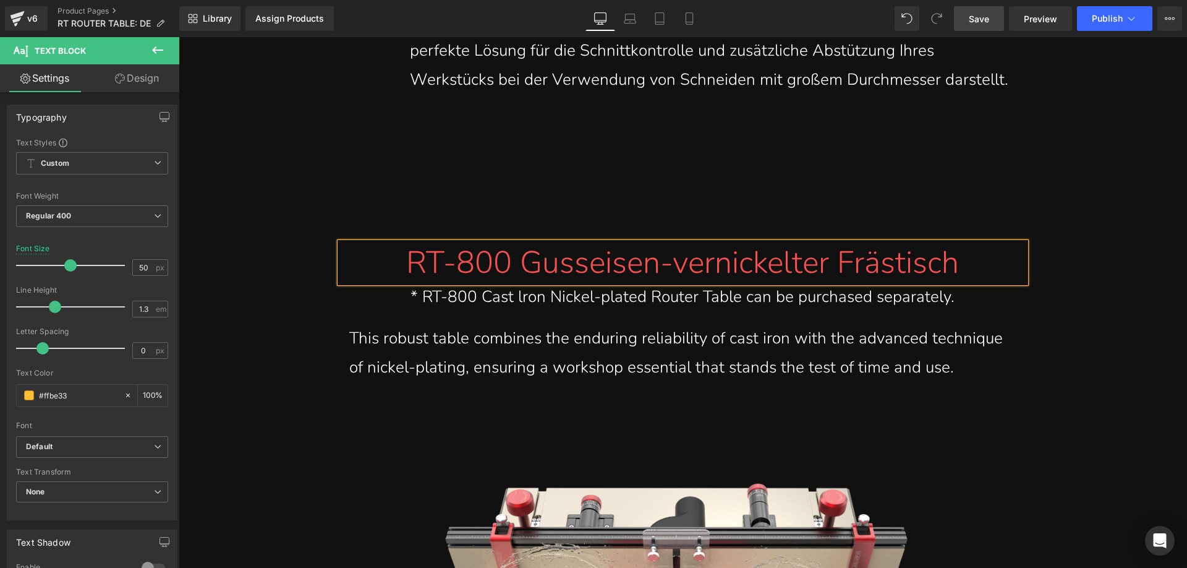
scroll to position [9646, 0]
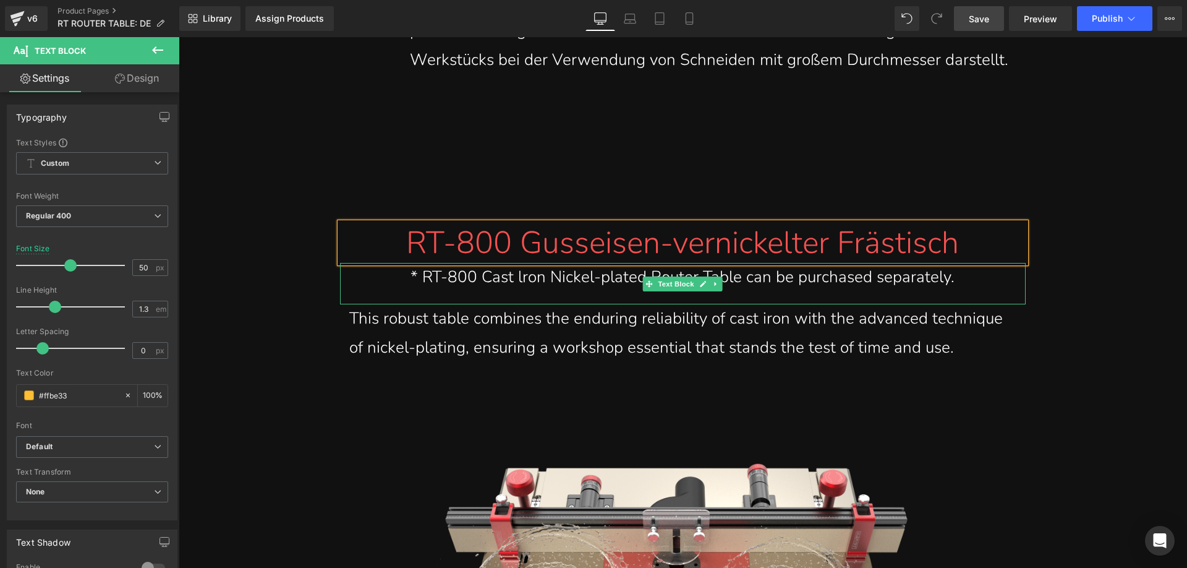
click at [429, 263] on div "* RT-800 Cast lron Nickel-plated Router Table can be purchased separately." at bounding box center [682, 277] width 667 height 29
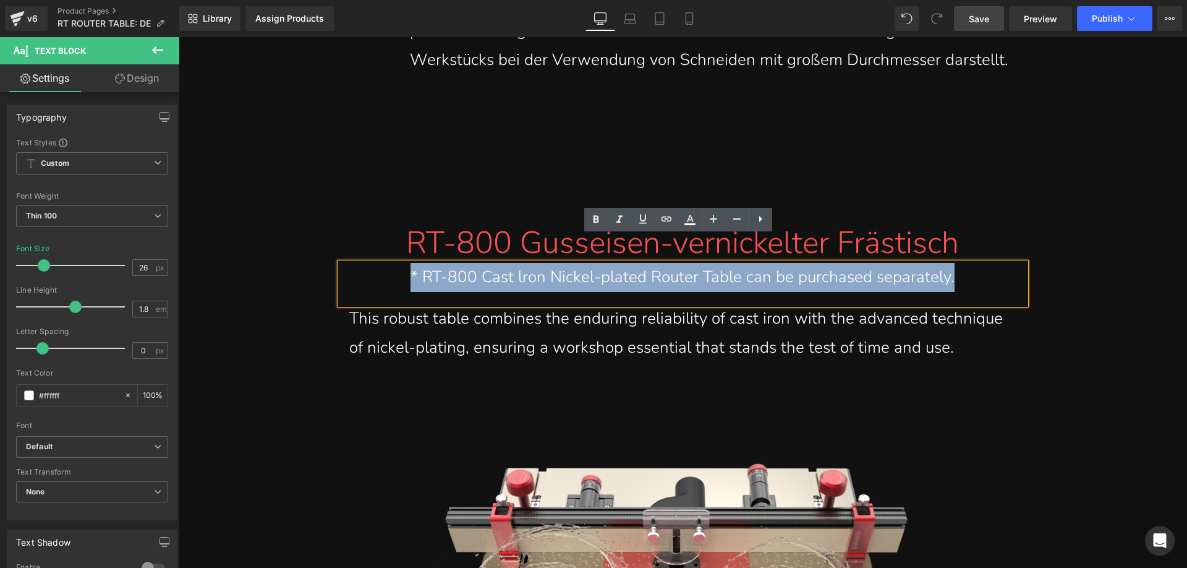
drag, startPoint x: 400, startPoint y: 249, endPoint x: 963, endPoint y: 249, distance: 563.3
click at [963, 263] on div "* RT-800 Cast lron Nickel-plated Router Table can be purchased separately." at bounding box center [682, 277] width 667 height 29
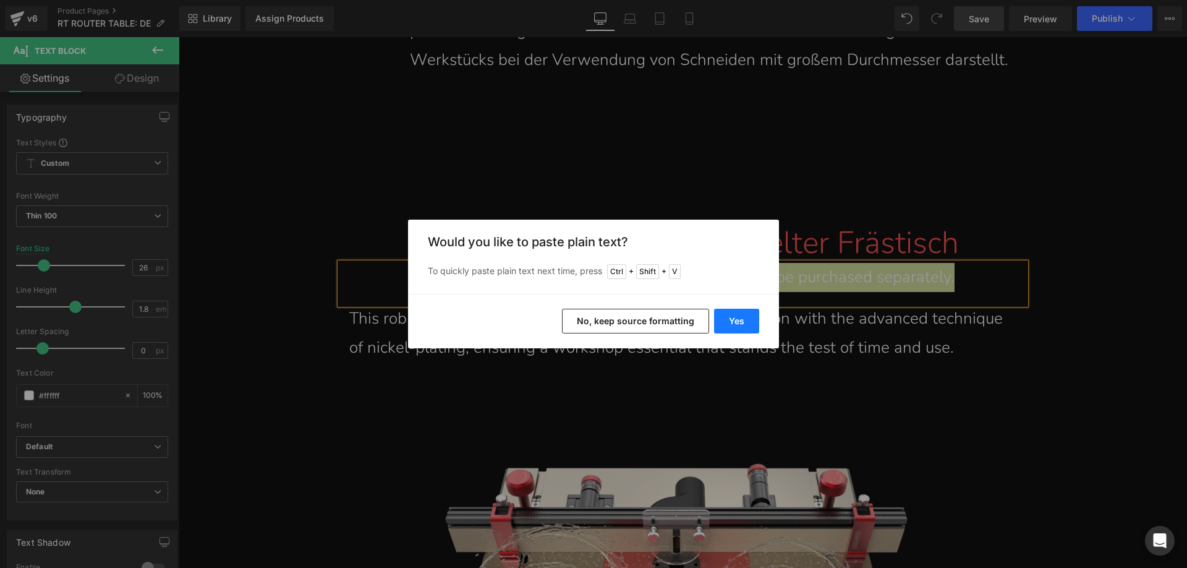
click at [747, 315] on button "Yes" at bounding box center [736, 321] width 45 height 25
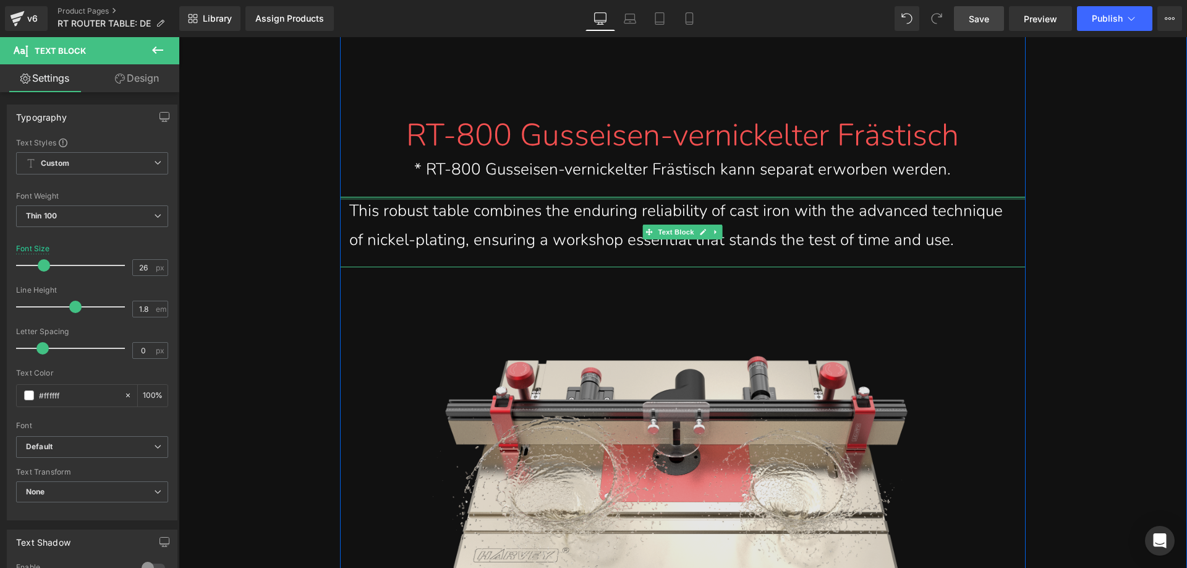
scroll to position [9770, 0]
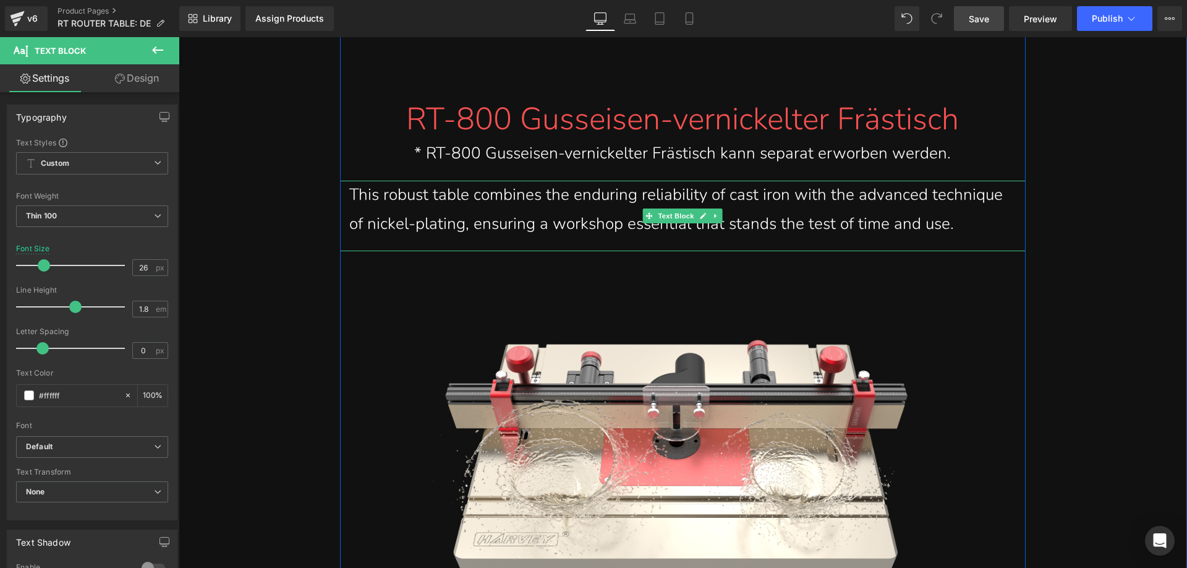
click at [378, 183] on div "This robust table combines the enduring reliability of cast iron with the advan…" at bounding box center [682, 210] width 667 height 58
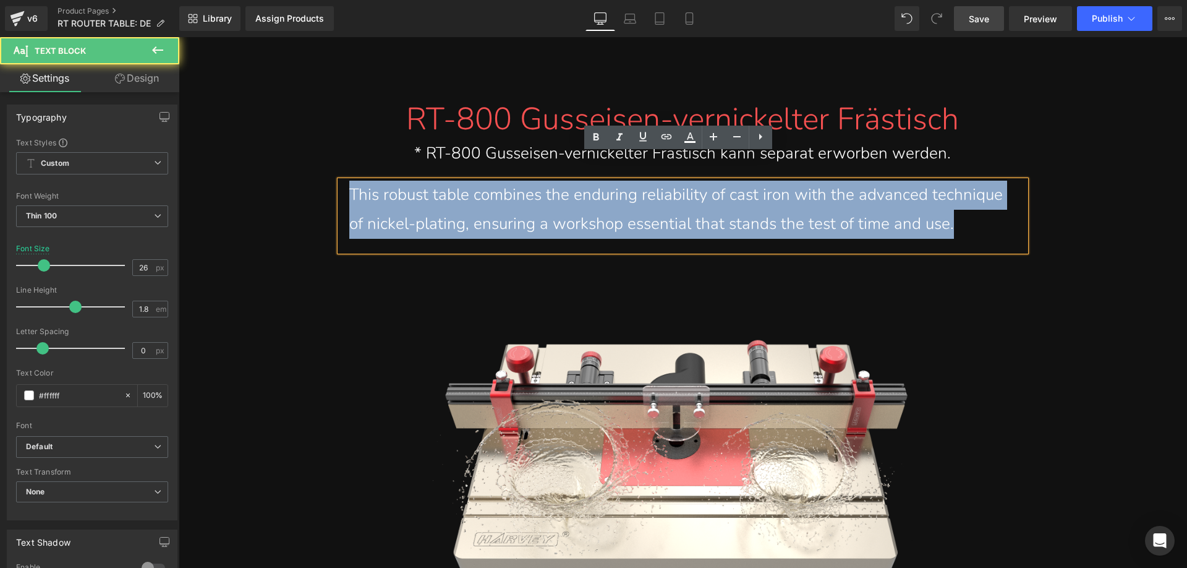
drag, startPoint x: 346, startPoint y: 165, endPoint x: 965, endPoint y: 197, distance: 619.8
click at [965, 197] on div "This robust table combines the enduring reliability of cast iron with the advan…" at bounding box center [682, 210] width 667 height 58
copy div "This robust table combines the enduring reliability of cast iron with the advan…"
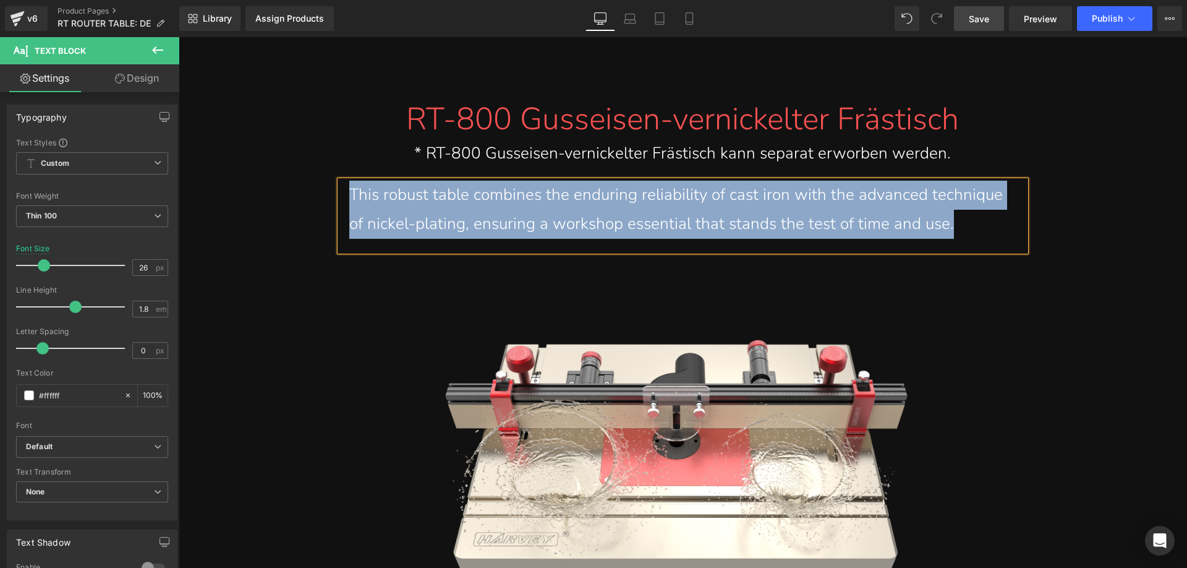
paste div
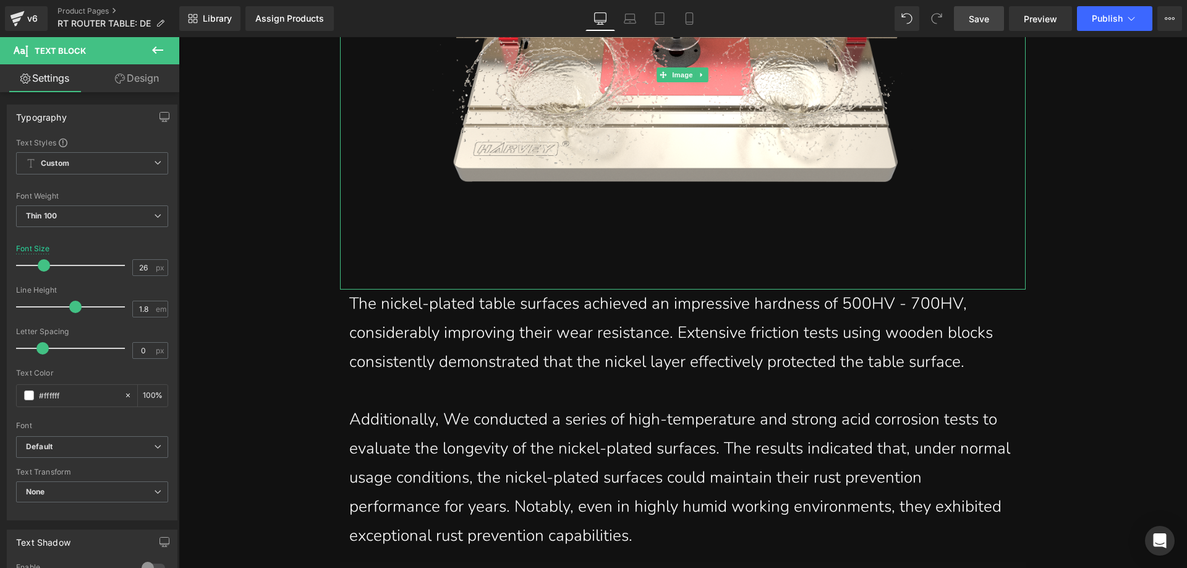
scroll to position [10203, 0]
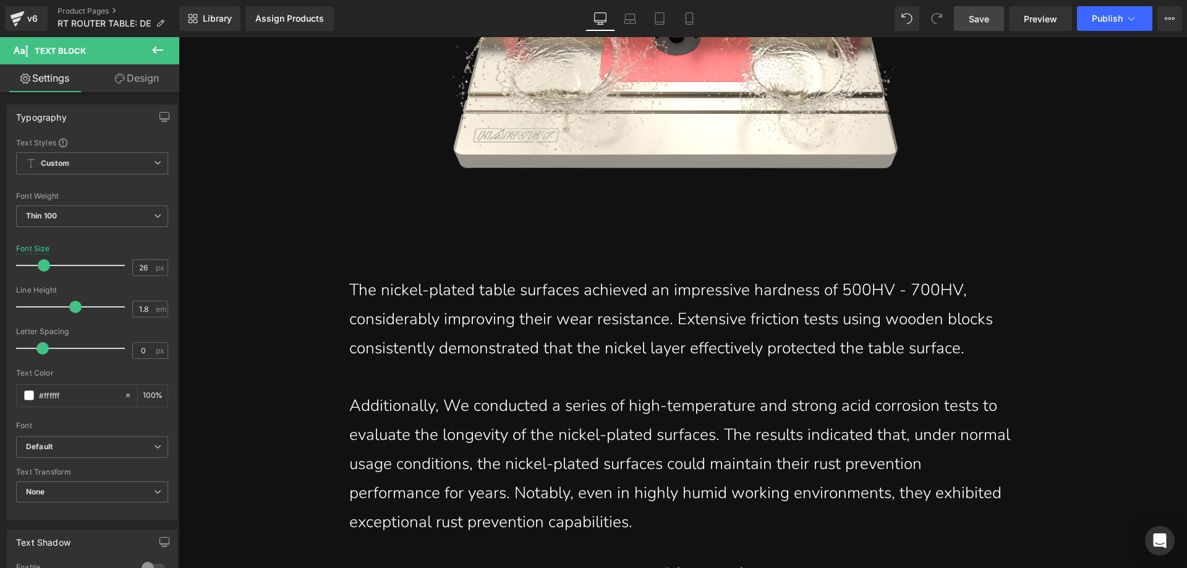
click at [983, 16] on span "Save" at bounding box center [979, 18] width 20 height 13
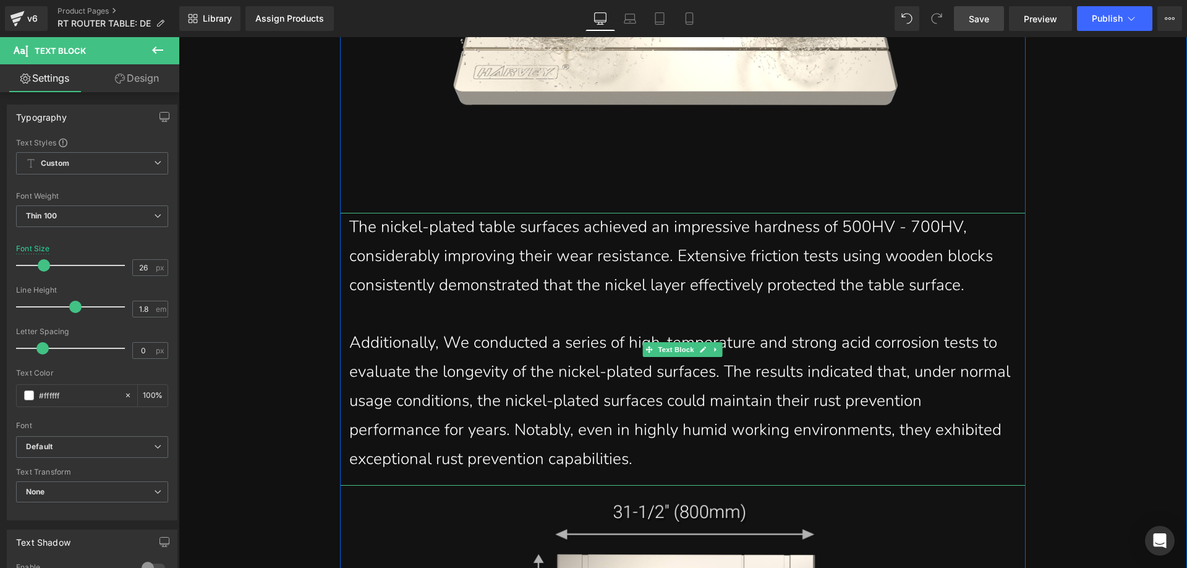
scroll to position [10264, 0]
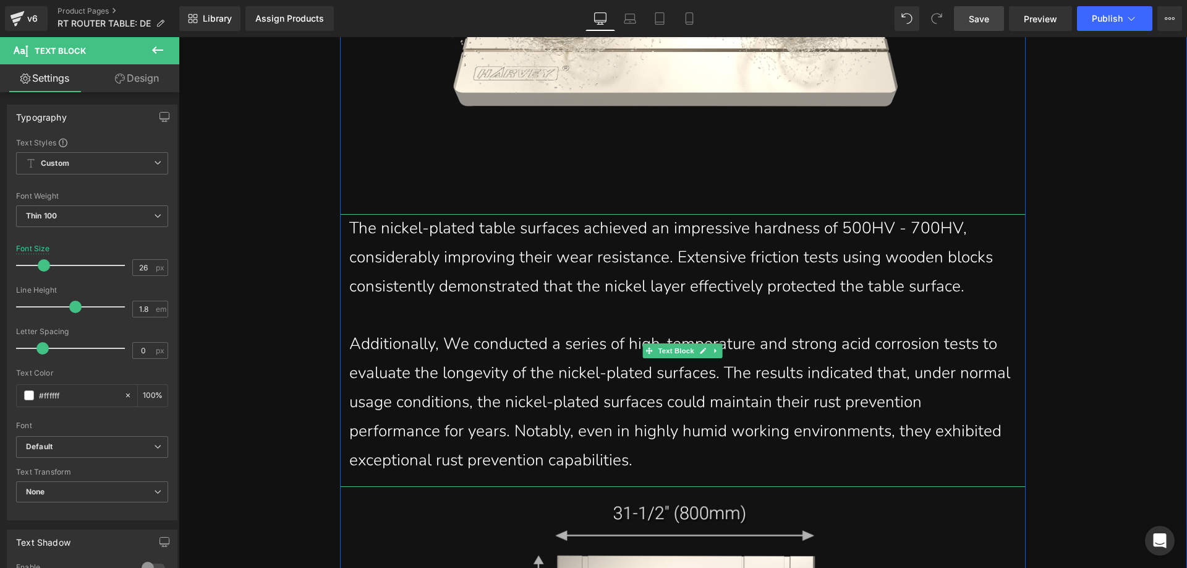
drag, startPoint x: 458, startPoint y: 251, endPoint x: 880, endPoint y: 267, distance: 422.0
click at [459, 250] on div "The nickel-plated table surfaces achieved an impressive hardness of 500HV - 700…" at bounding box center [682, 257] width 667 height 87
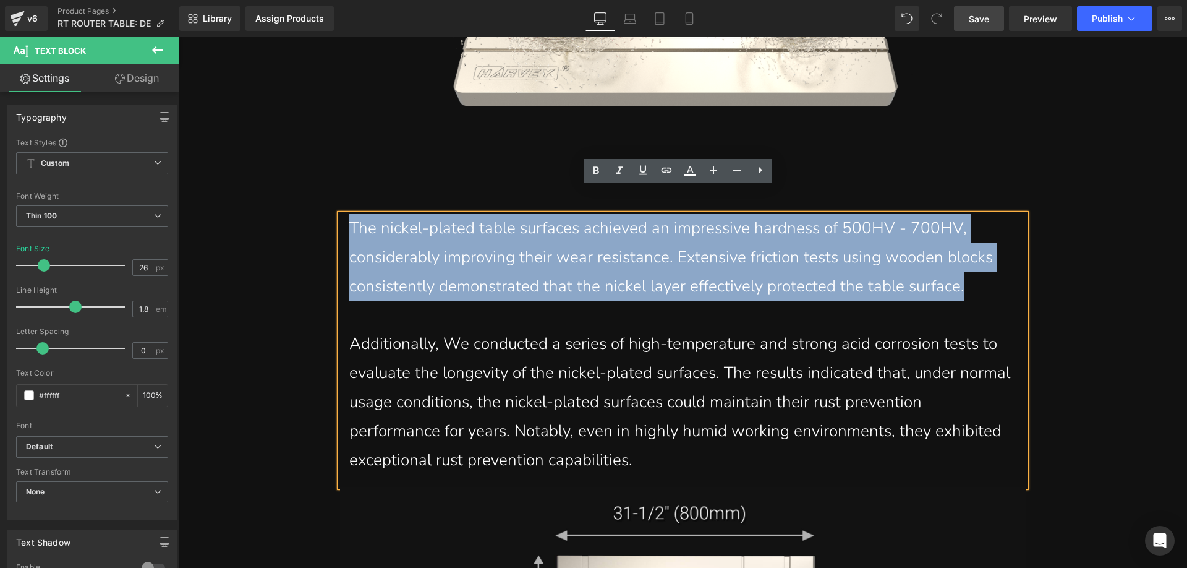
drag, startPoint x: 969, startPoint y: 258, endPoint x: 346, endPoint y: 210, distance: 624.6
click at [349, 214] on div "The nickel-plated table surfaces achieved an impressive hardness of 500HV - 700…" at bounding box center [682, 257] width 667 height 87
paste div
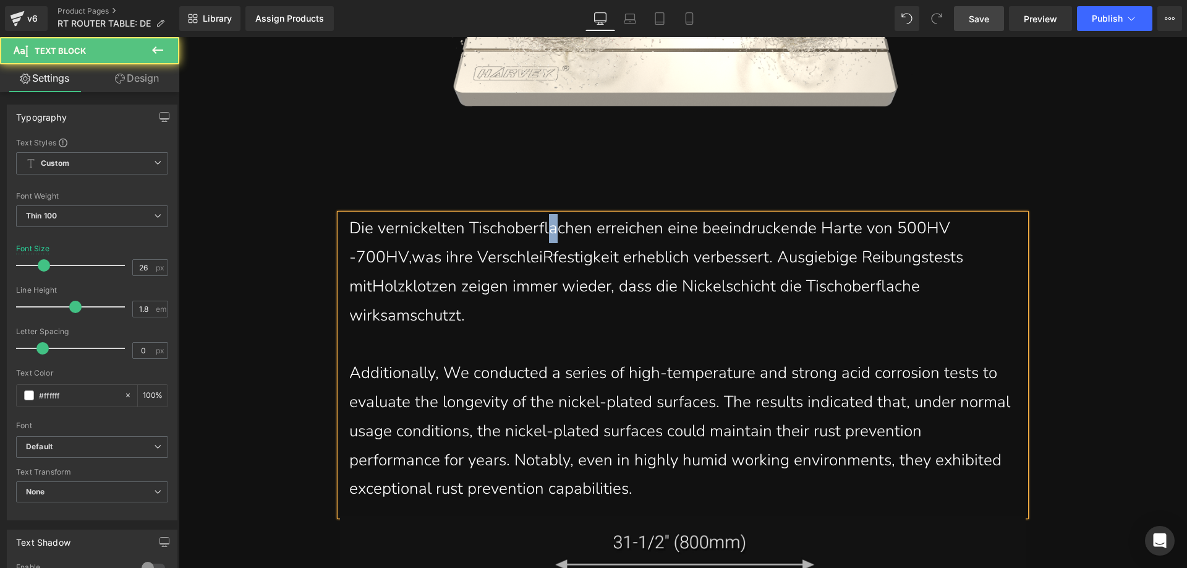
click at [547, 214] on div "Die vernickelten Tischoberflachen erreichen eine beeindruckende Harte von 500HV…" at bounding box center [682, 272] width 667 height 116
drag, startPoint x: 842, startPoint y: 211, endPoint x: 835, endPoint y: 207, distance: 7.9
click at [835, 214] on div "Die vernickelten Tischoberflächen erreichen eine beeindruckende Harte von 500HV…" at bounding box center [682, 272] width 667 height 116
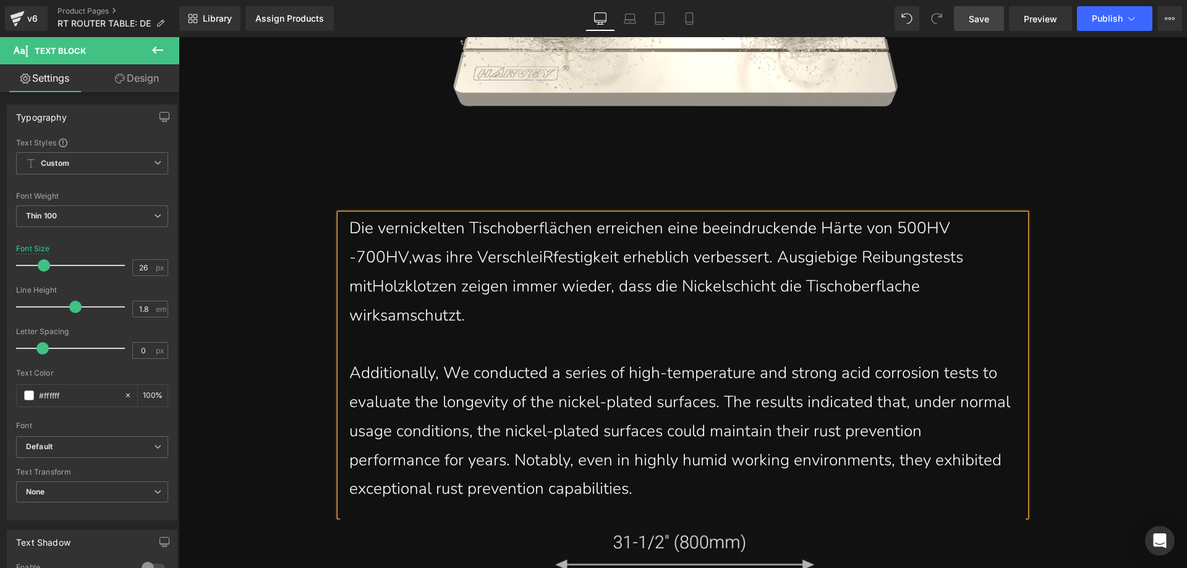
click at [405, 233] on div "Die vernickelten Tischoberflächen erreichen eine beeindruckende Härte von 500HV…" at bounding box center [682, 272] width 667 height 116
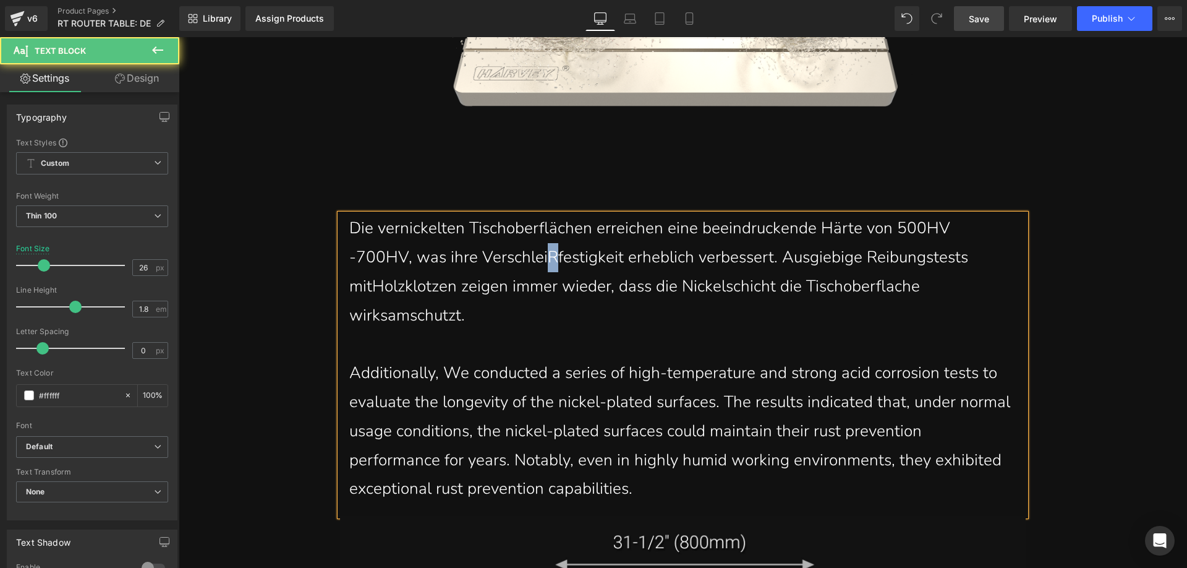
drag, startPoint x: 481, startPoint y: 233, endPoint x: 474, endPoint y: 227, distance: 9.2
click at [474, 227] on div "Die vernickelten Tischoberflächen erreichen eine beeindruckende Härte von 500HV…" at bounding box center [682, 272] width 667 height 116
click at [916, 235] on div "Die vernickelten Tischoberflächen erreichen eine beeindruckende Härte von 500HV…" at bounding box center [682, 272] width 667 height 116
drag, startPoint x: 974, startPoint y: 236, endPoint x: 964, endPoint y: 232, distance: 10.6
click at [964, 232] on div "Die vernickelten Tischoberflächen erreichen eine beeindruckende Härte von 500HV…" at bounding box center [682, 272] width 667 height 116
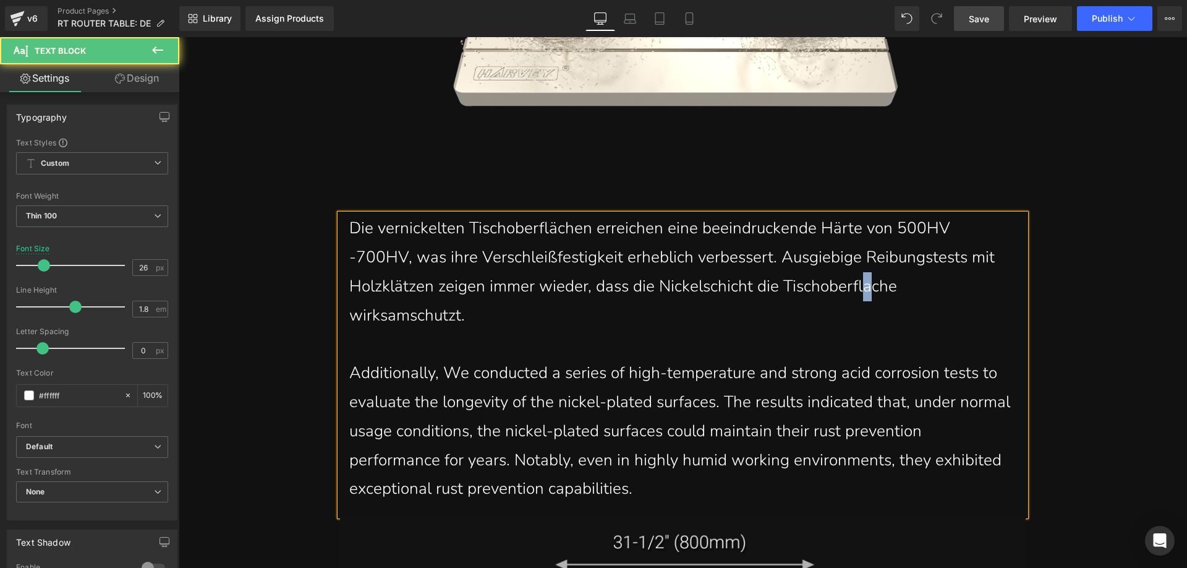
drag, startPoint x: 782, startPoint y: 267, endPoint x: 773, endPoint y: 261, distance: 10.6
click at [773, 261] on div "Die vernickelten Tischoberflächen erreichen eine beeindruckende Härte von 500HV…" at bounding box center [682, 272] width 667 height 116
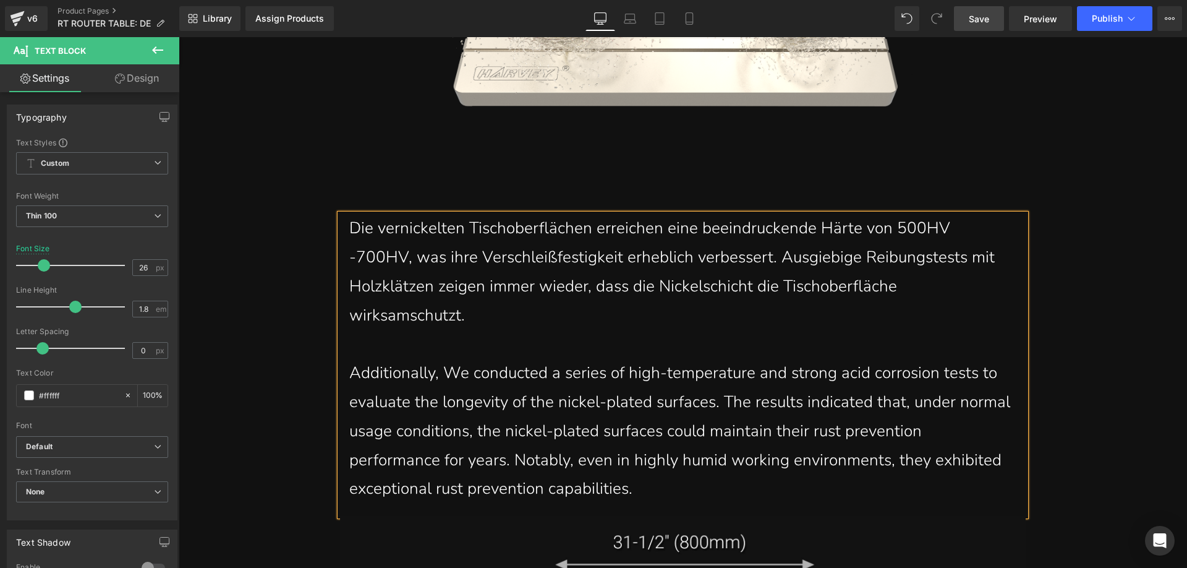
click at [868, 263] on div "Die vernickelten Tischoberflächen erreichen eine beeindruckende Härte von 500HV…" at bounding box center [682, 272] width 667 height 116
click at [899, 262] on div "Die vernickelten Tischoberflächen erreichen eine beeindruckende Härte von 500HV…" at bounding box center [682, 272] width 667 height 116
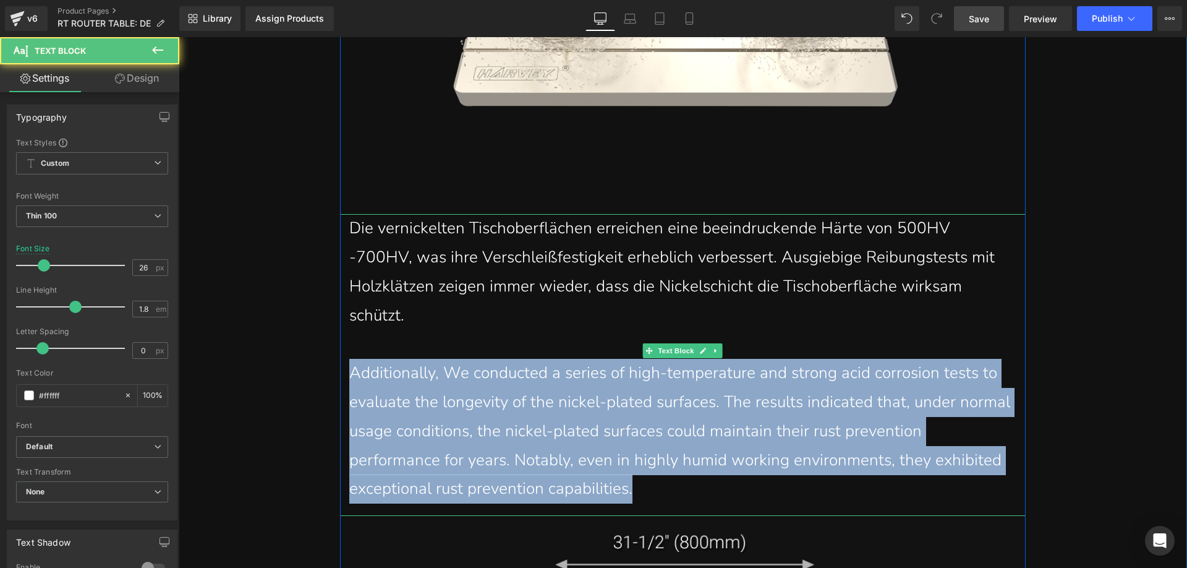
drag, startPoint x: 643, startPoint y: 430, endPoint x: 344, endPoint y: 326, distance: 316.2
click at [349, 359] on div "Additionally, We conducted a series of high-temperature and strong acid corrosi…" at bounding box center [682, 431] width 667 height 145
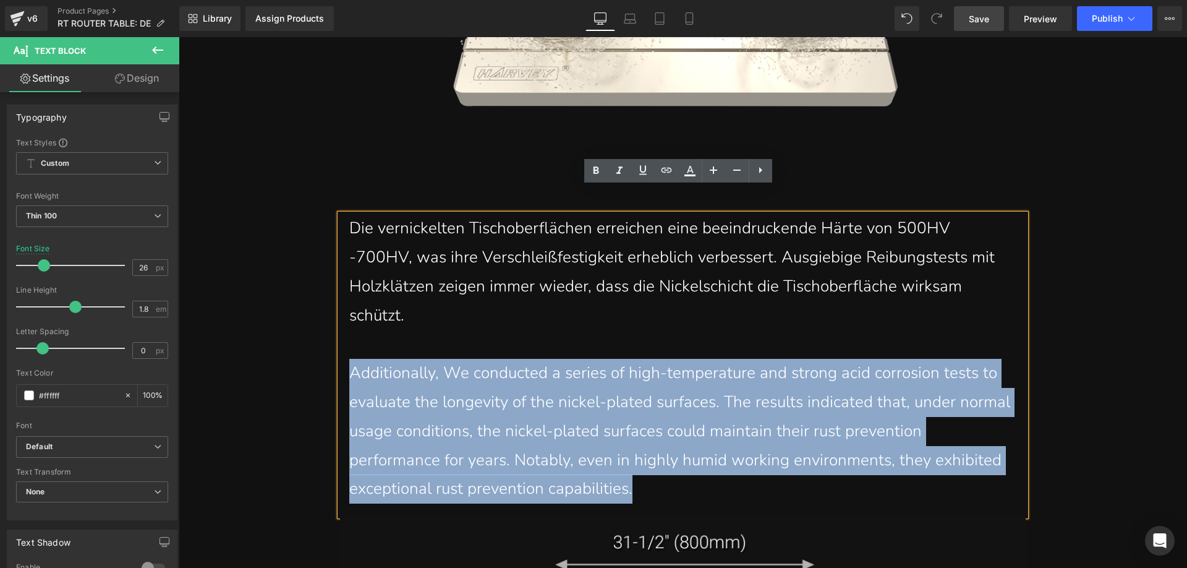
copy div "Additionally, We conducted a series of high-temperature and strong acid corrosi…"
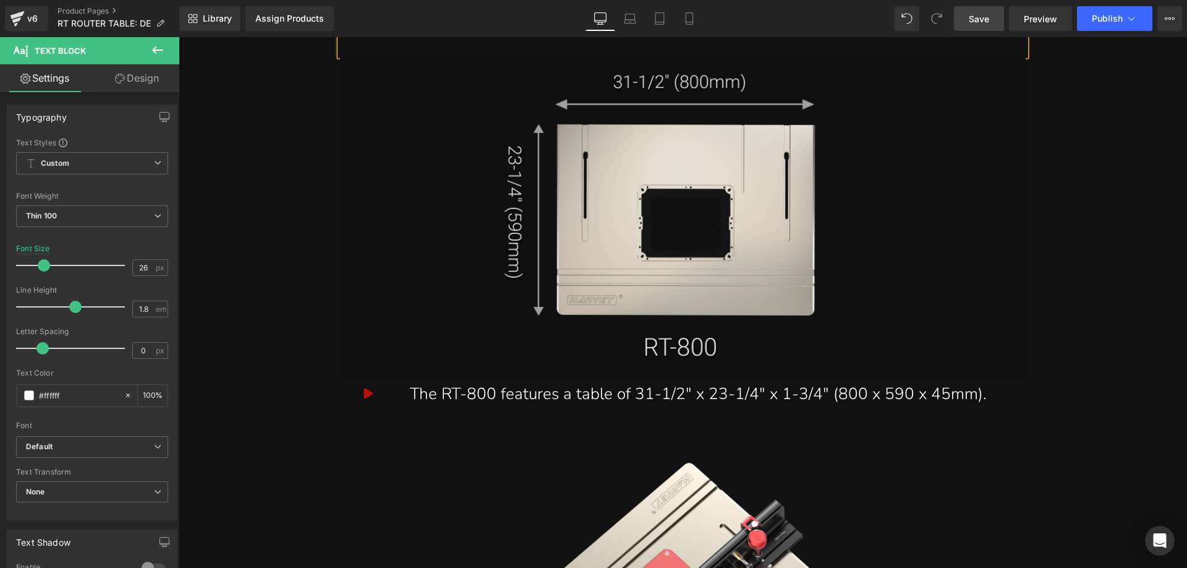
scroll to position [10759, 0]
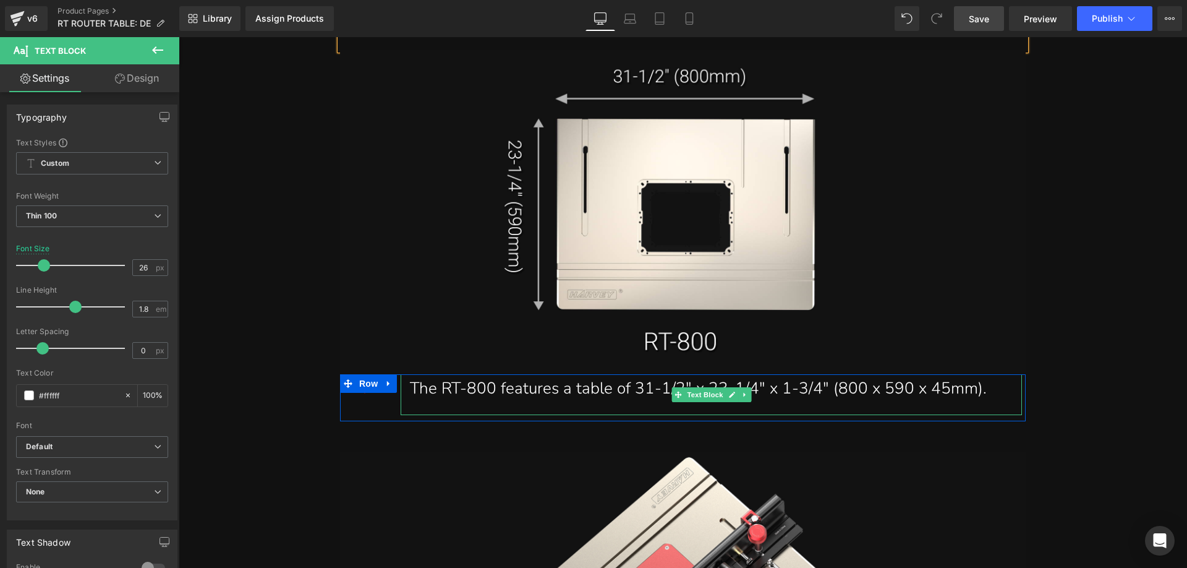
click at [513, 374] on div "The RT-800 features a table of 31-1/2" x 23-1/4" x 1-3/4" (800 x 590 x 45mm)." at bounding box center [711, 388] width 603 height 29
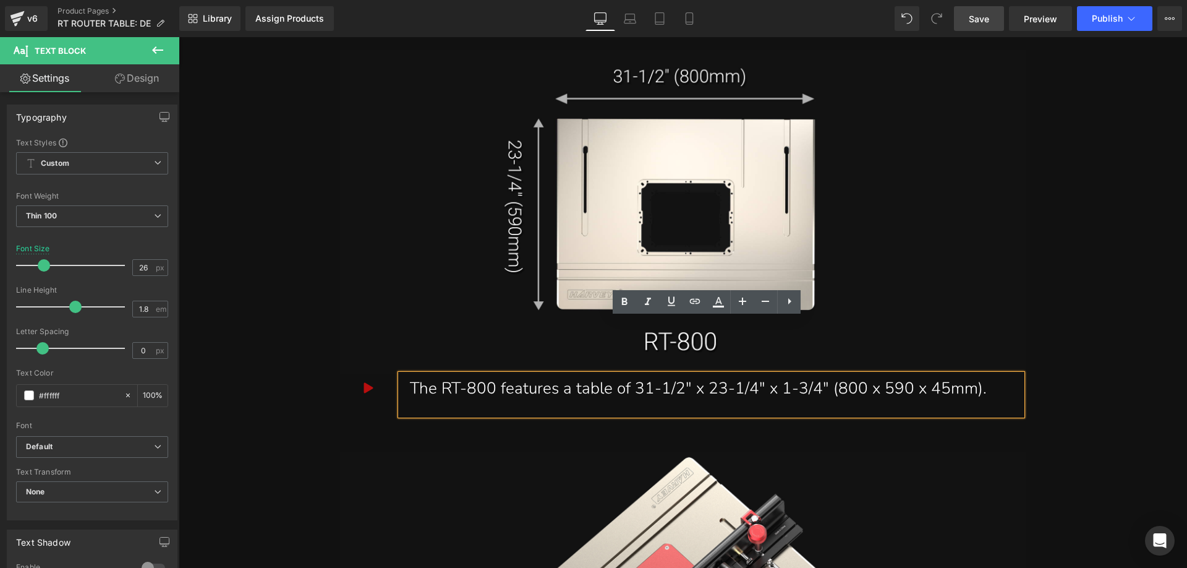
click at [978, 22] on span "Save" at bounding box center [979, 18] width 20 height 13
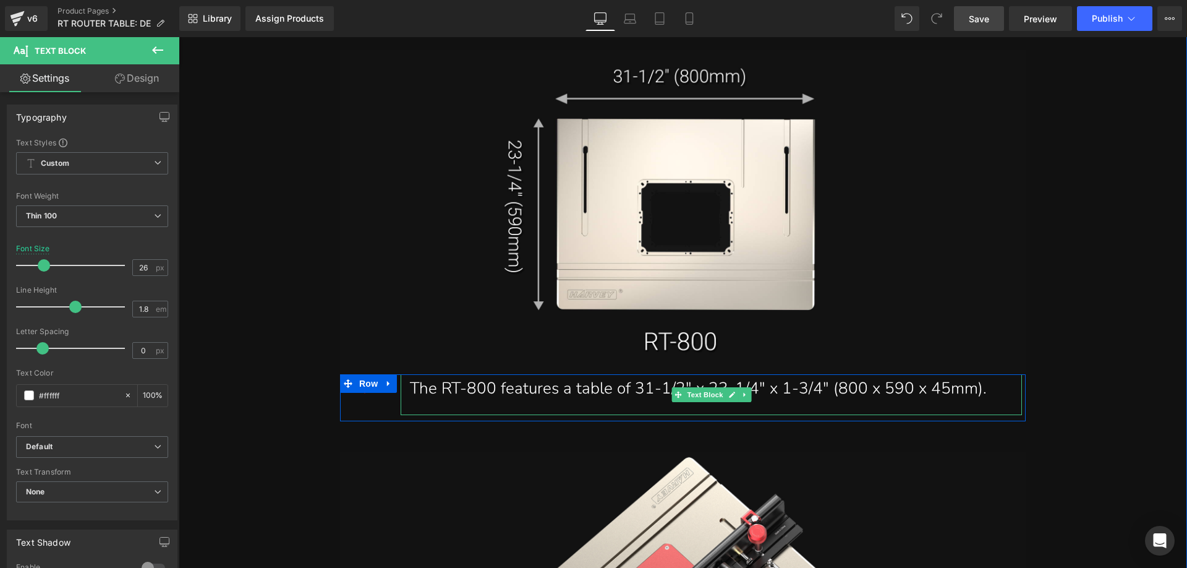
click at [430, 374] on div "The RT-800 features a table of 31-1/2" x 23-1/4" x 1-3/4" (800 x 590 x 45mm)." at bounding box center [711, 388] width 603 height 29
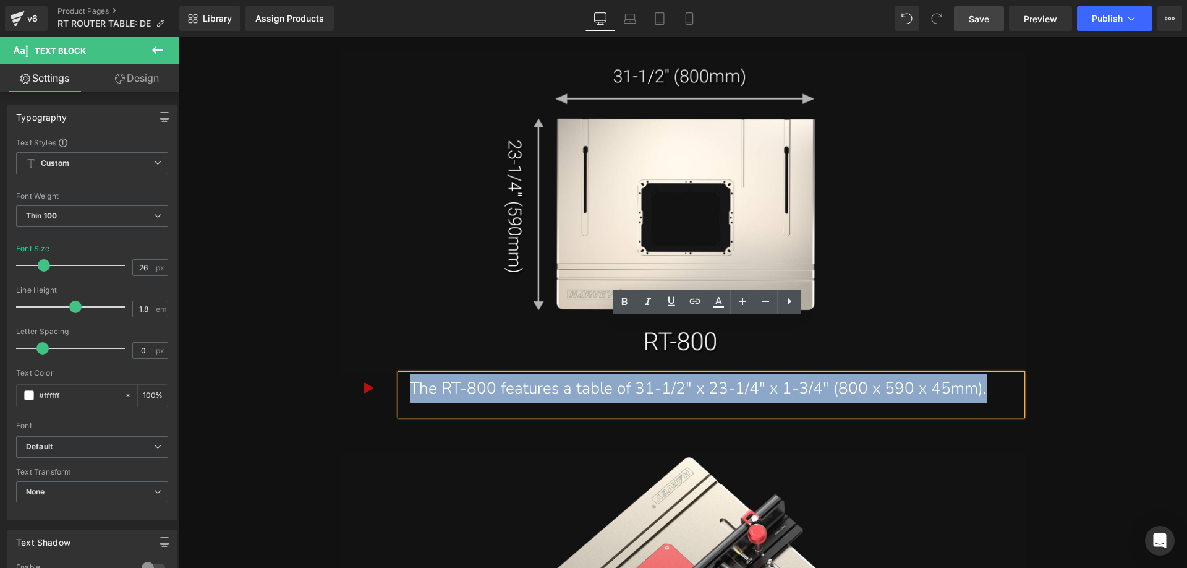
drag, startPoint x: 406, startPoint y: 330, endPoint x: 971, endPoint y: 328, distance: 565.2
click at [971, 374] on div "The RT-800 features a table of 31-1/2" x 23-1/4" x 1-3/4" (800 x 590 x 45mm)." at bounding box center [711, 388] width 603 height 29
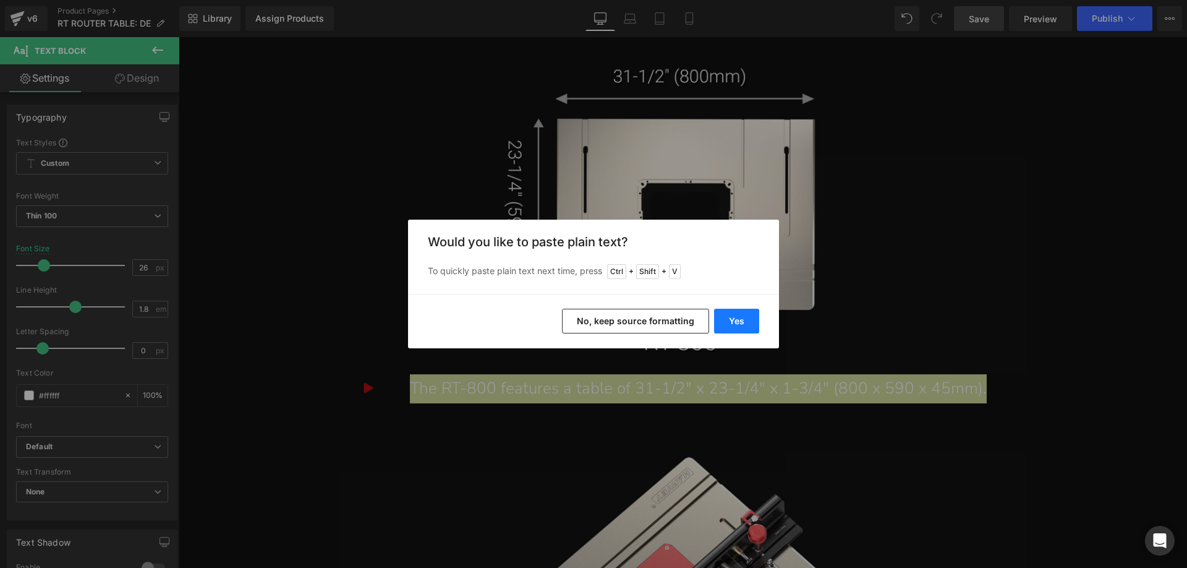
click at [740, 317] on button "Yes" at bounding box center [736, 321] width 45 height 25
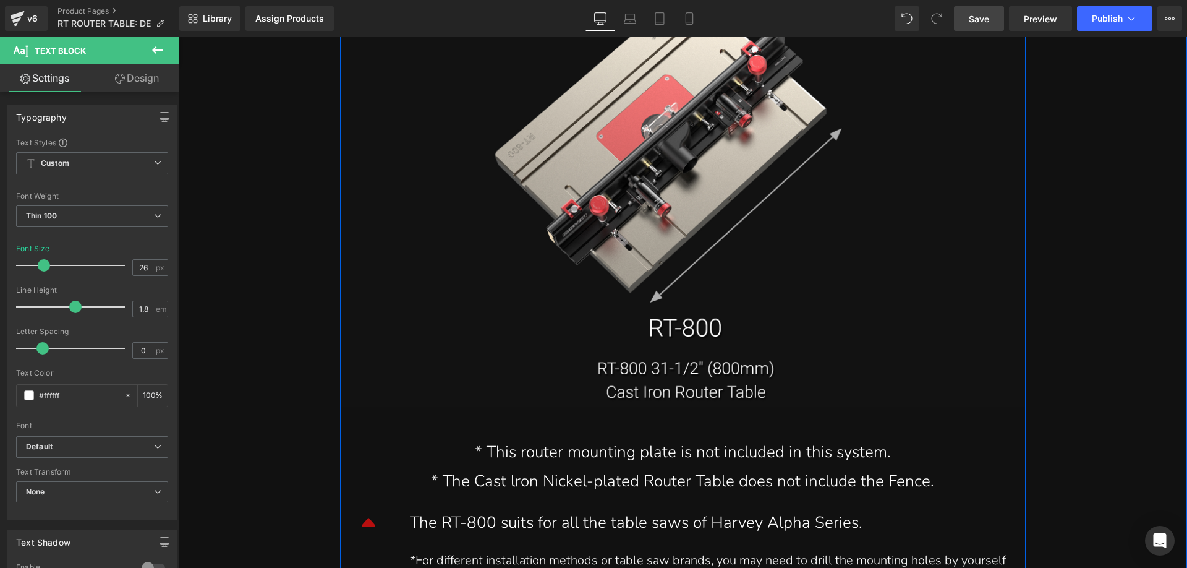
scroll to position [11254, 0]
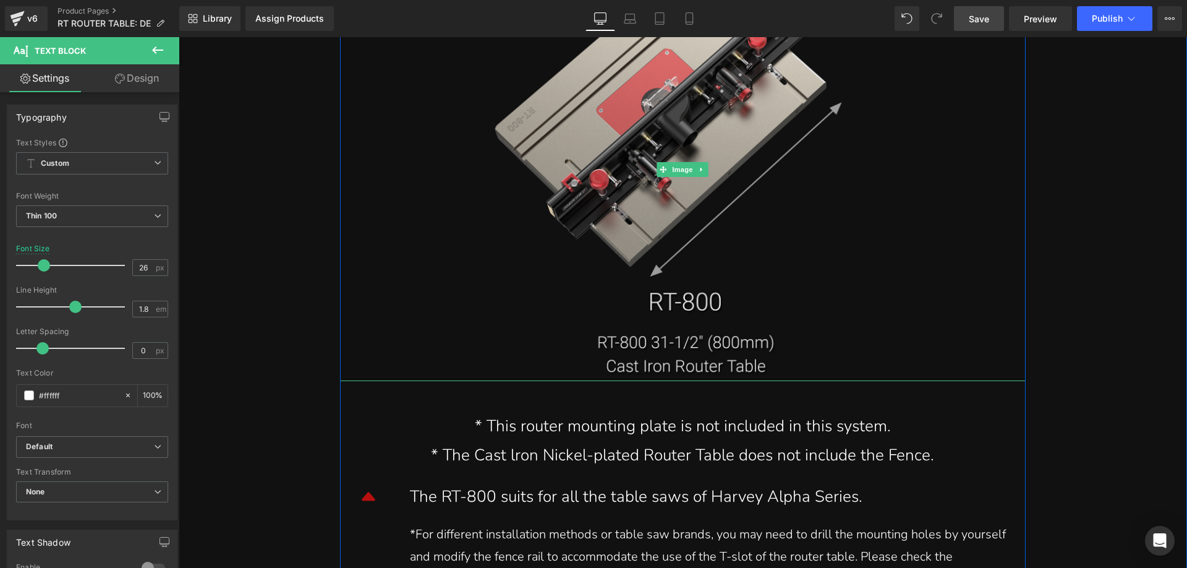
click at [660, 304] on img at bounding box center [683, 169] width 686 height 424
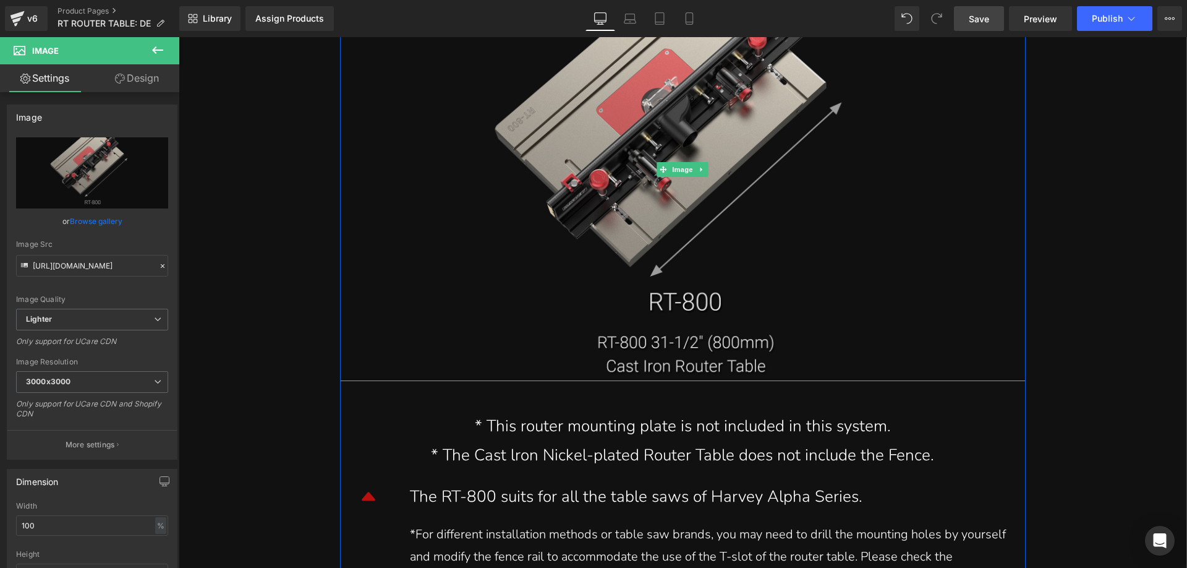
drag, startPoint x: 519, startPoint y: 201, endPoint x: 505, endPoint y: 201, distance: 14.2
click at [519, 201] on img at bounding box center [683, 169] width 686 height 424
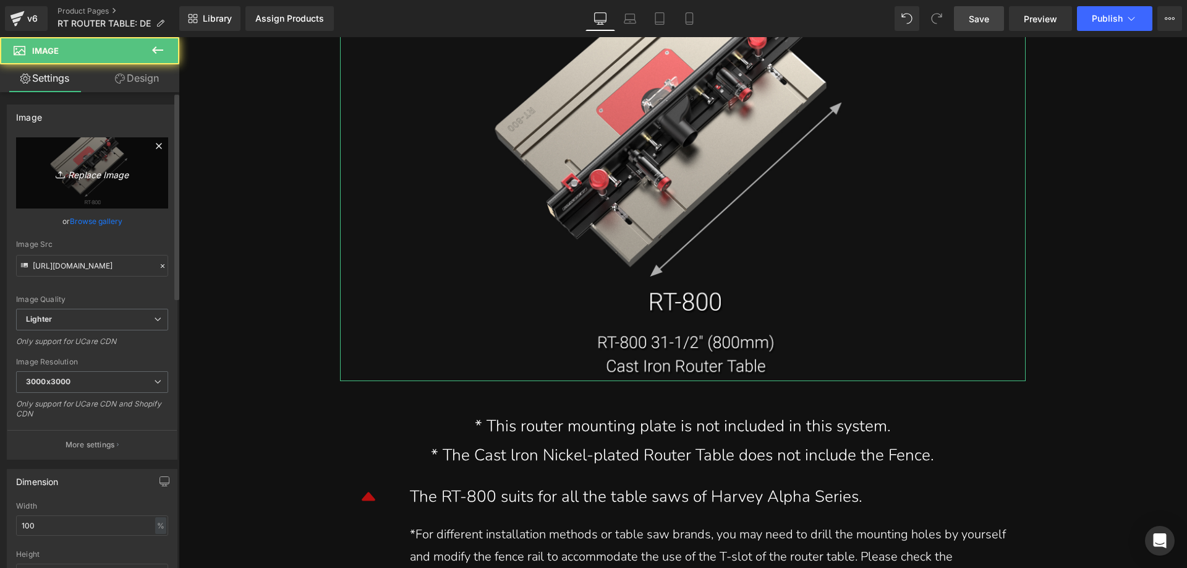
click at [69, 176] on icon "Replace Image" at bounding box center [92, 172] width 99 height 15
type input "C:\fakepath\2__04.webp"
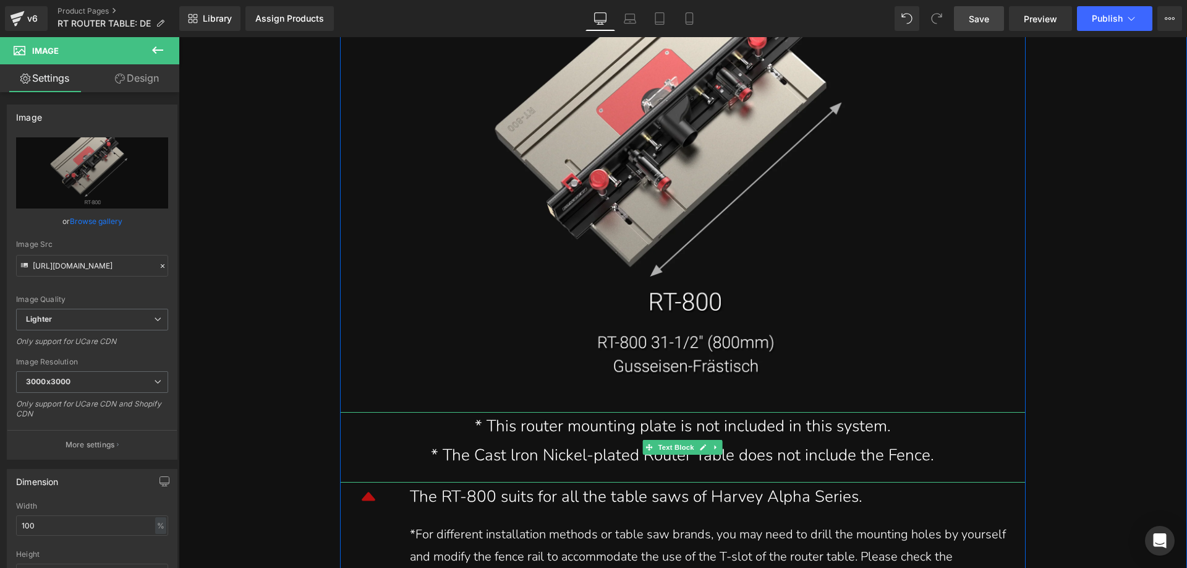
click at [490, 412] on div "* This router mounting plate is not included in this system." at bounding box center [682, 426] width 667 height 29
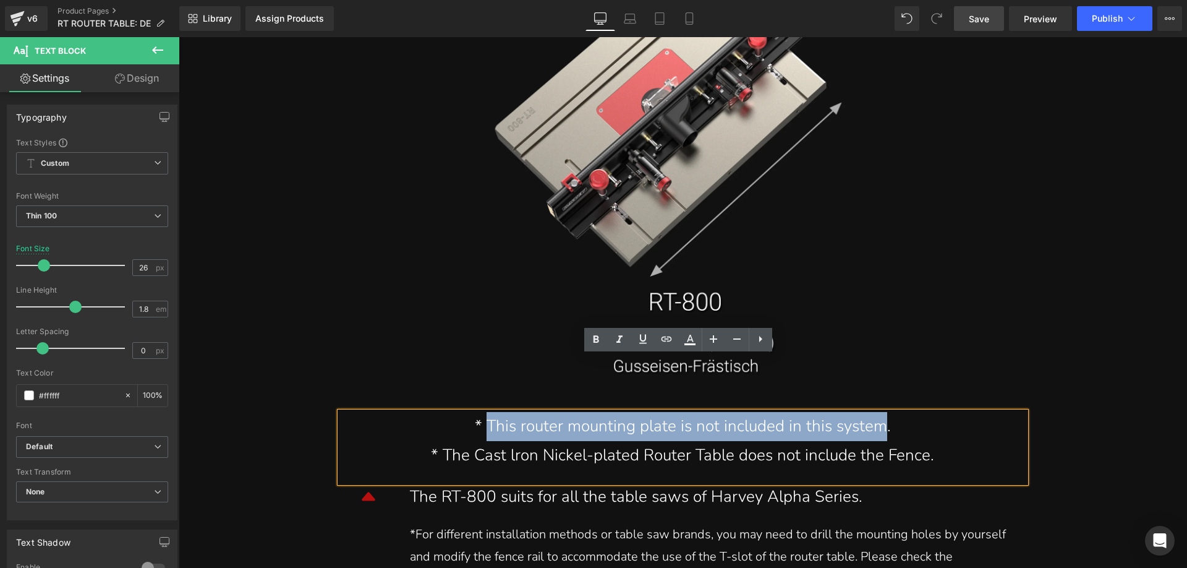
drag, startPoint x: 484, startPoint y: 368, endPoint x: 879, endPoint y: 376, distance: 395.8
click at [879, 412] on div "* This router mounting plate is not included in this system." at bounding box center [682, 426] width 667 height 29
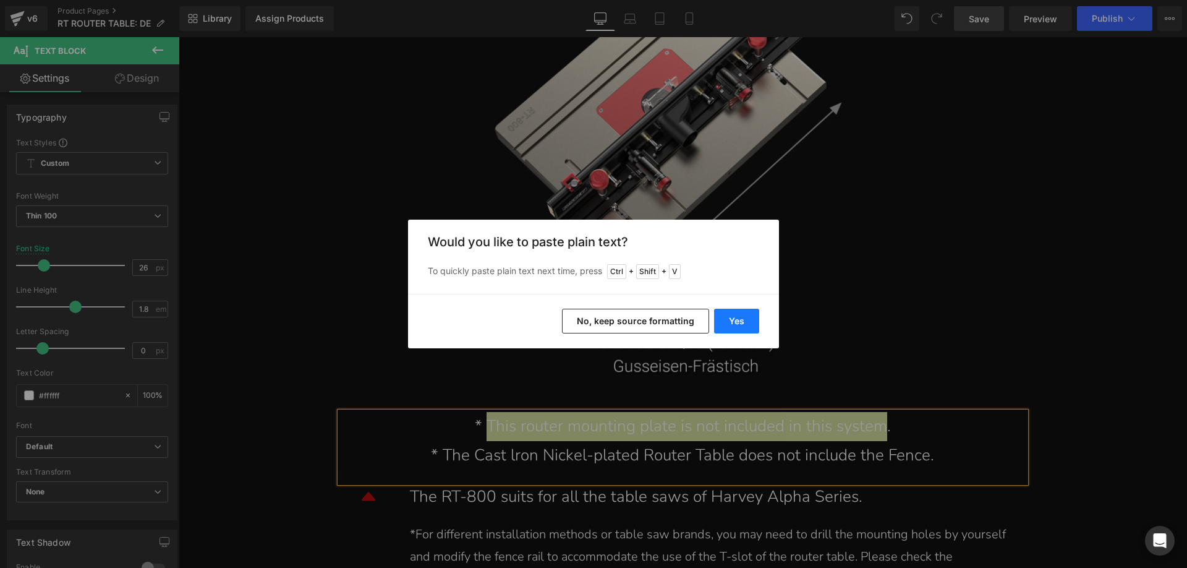
click at [743, 324] on button "Yes" at bounding box center [736, 321] width 45 height 25
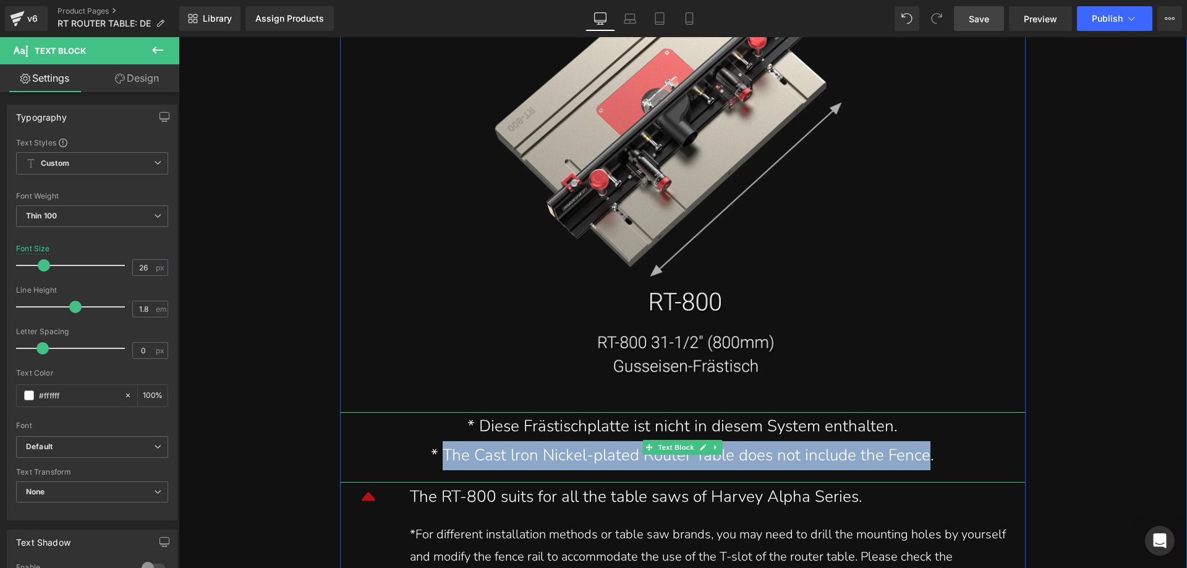
drag, startPoint x: 438, startPoint y: 398, endPoint x: 927, endPoint y: 408, distance: 488.6
click at [927, 441] on div "* The Cast lron Nickel-plated Router Table does not include the Fence." at bounding box center [682, 455] width 667 height 29
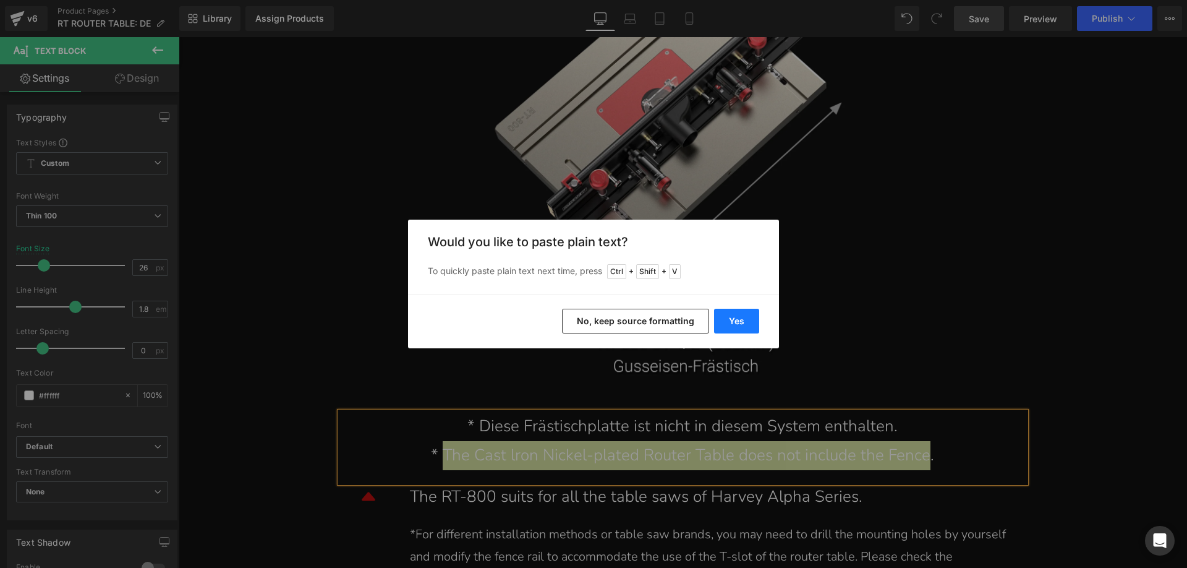
click at [738, 312] on button "Yes" at bounding box center [736, 321] width 45 height 25
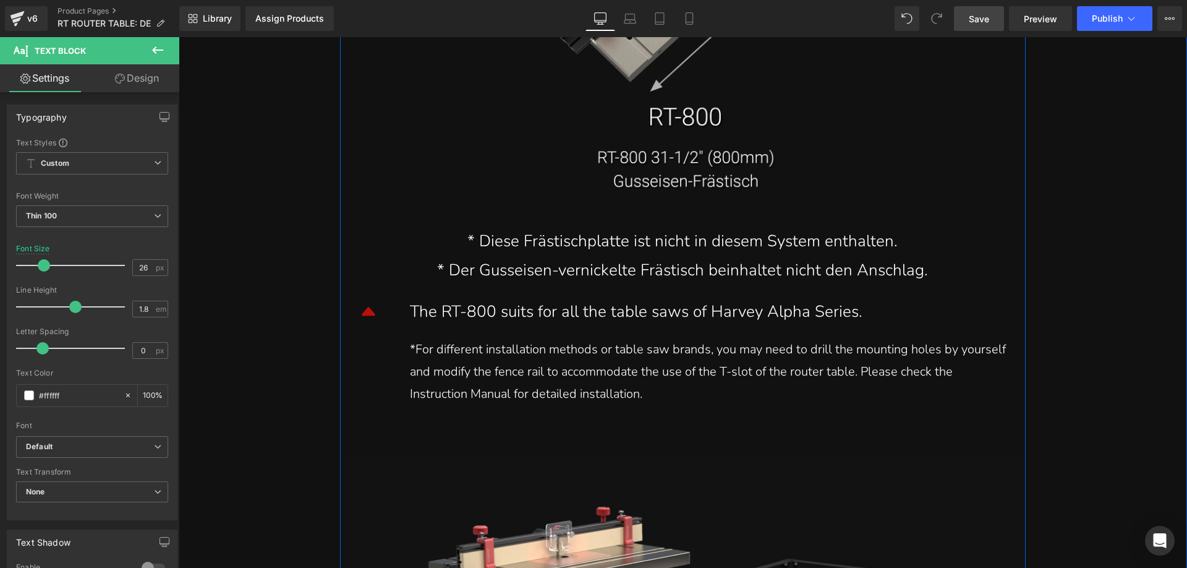
scroll to position [11439, 0]
drag, startPoint x: 443, startPoint y: 258, endPoint x: 409, endPoint y: 257, distance: 34.0
click at [443, 297] on div "The RT-800 suits for all the table saws of Harvey Alpha Series." at bounding box center [711, 311] width 603 height 29
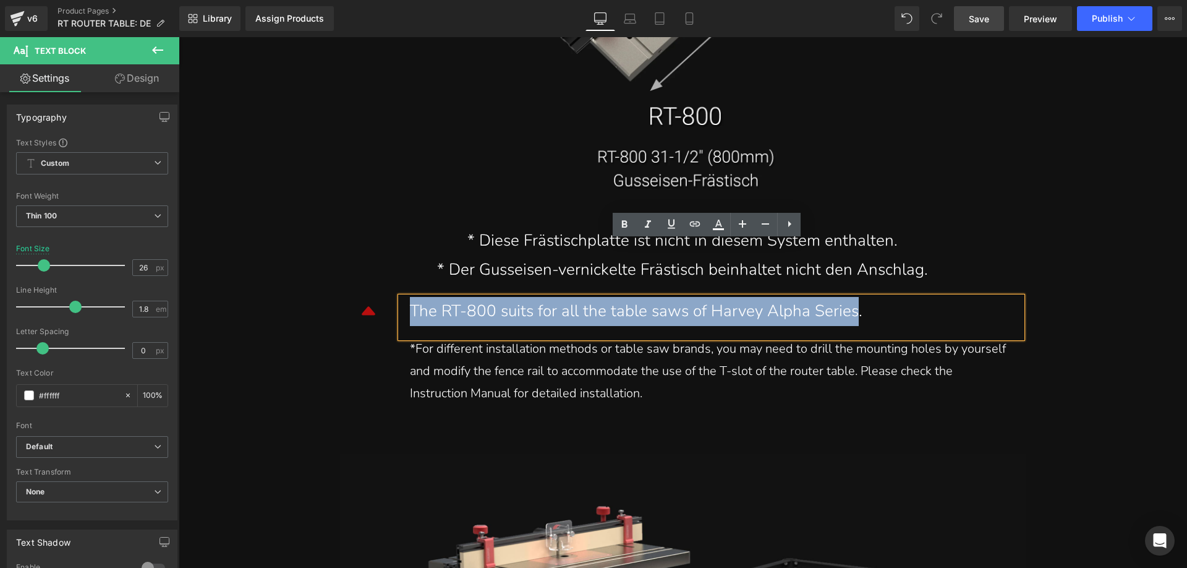
drag, startPoint x: 410, startPoint y: 252, endPoint x: 848, endPoint y: 253, distance: 438.4
click at [848, 297] on div "The RT-800 suits for all the table saws of Harvey Alpha Series." at bounding box center [711, 311] width 603 height 29
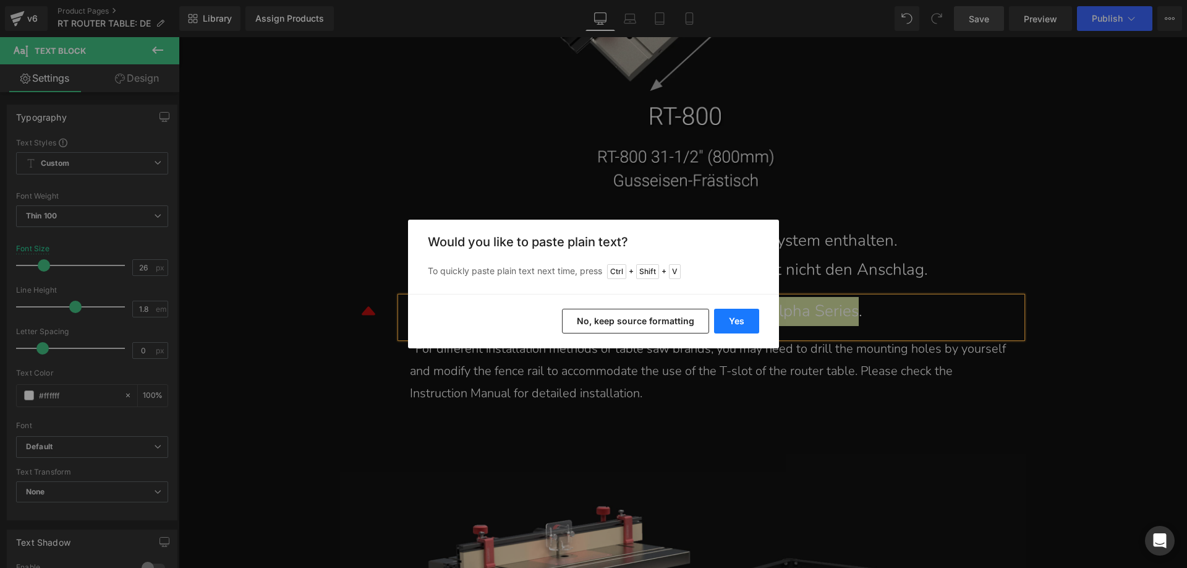
click at [740, 326] on button "Yes" at bounding box center [736, 321] width 45 height 25
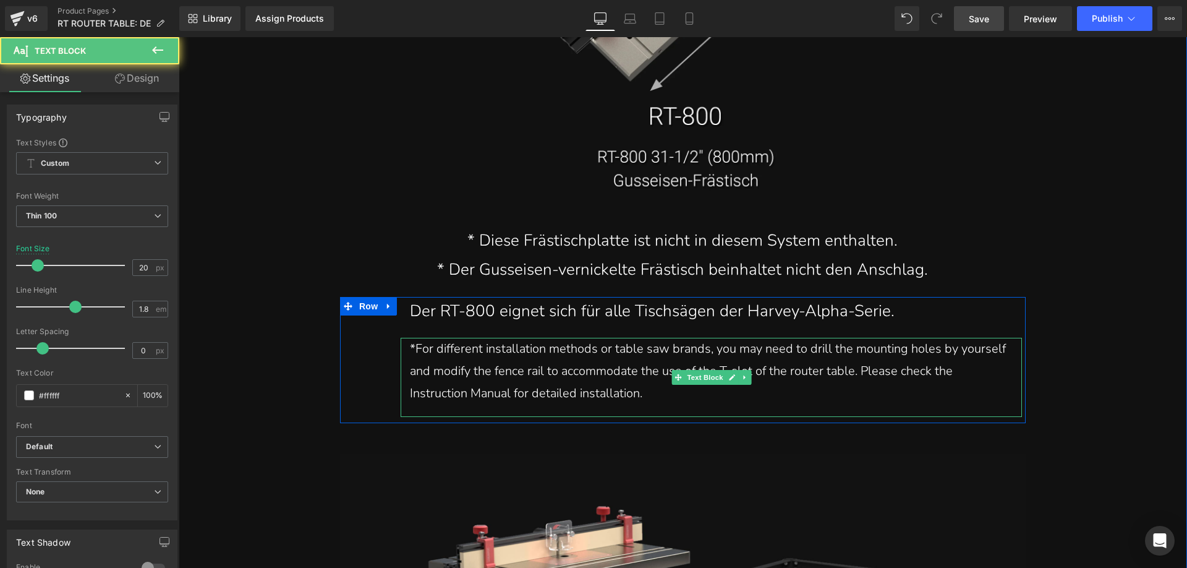
click at [665, 339] on div "*For different installation methods or table saw brands, you may need to drill …" at bounding box center [711, 371] width 603 height 67
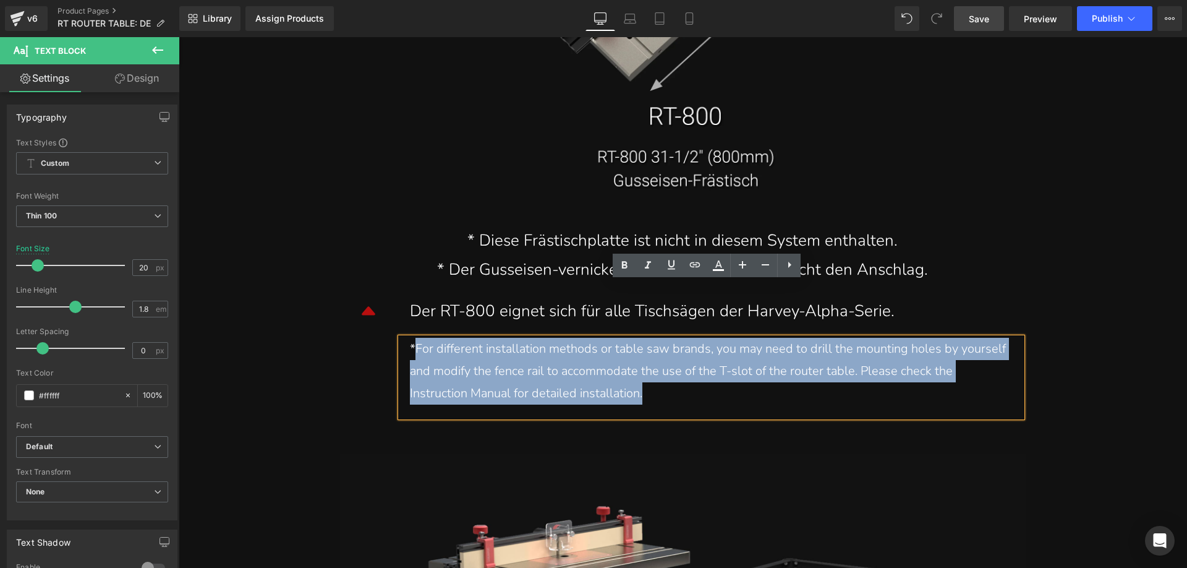
drag, startPoint x: 672, startPoint y: 338, endPoint x: 413, endPoint y: 285, distance: 263.8
click at [413, 338] on div "*For different installation methods or table saw brands, you may need to drill …" at bounding box center [711, 371] width 603 height 67
copy div "For different installation methods or table saw brands, you may need to drill t…"
drag, startPoint x: 676, startPoint y: 336, endPoint x: 671, endPoint y: 344, distance: 8.9
click at [676, 338] on div "*For different installation methods or table saw brands, you may need to drill …" at bounding box center [711, 371] width 603 height 67
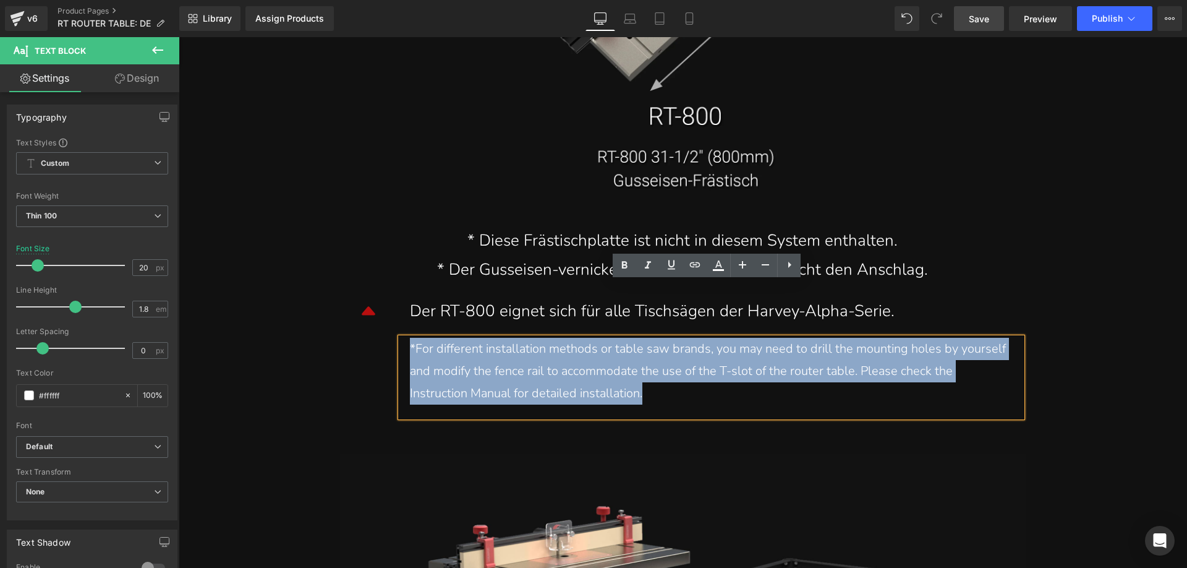
drag, startPoint x: 681, startPoint y: 339, endPoint x: 406, endPoint y: 293, distance: 278.9
click at [410, 338] on div "*For different installation methods or table saw brands, you may need to drill …" at bounding box center [711, 371] width 603 height 67
paste div
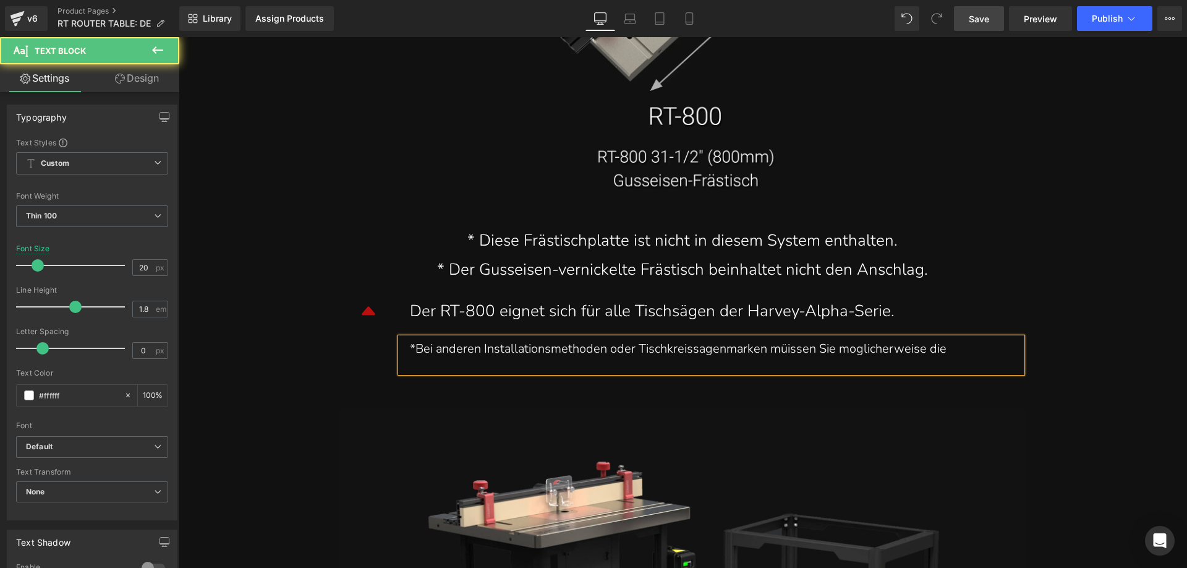
click at [971, 338] on div "*Bei anderen Installationsmethoden oder Tischkreissagenmarken müissen Sie mogli…" at bounding box center [711, 349] width 603 height 22
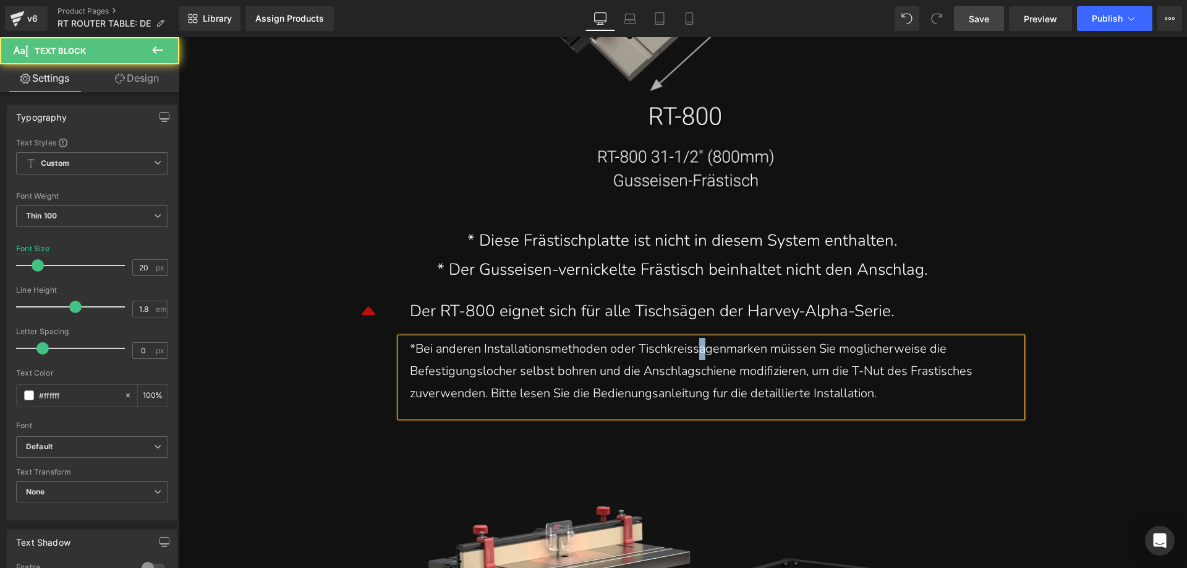
click at [696, 338] on div "*Bei anderen Installationsmethoden oder Tischkreissagenmarken müissen Sie mogli…" at bounding box center [711, 371] width 603 height 67
click at [790, 338] on div "*Bei anderen Installationsmethoden oder Tischkreissägenmarken müissen Sie mogli…" at bounding box center [711, 371] width 603 height 67
click at [847, 338] on div "*Bei anderen Installationsmethoden oder Tischkreissägenmarken müssen Sie moglic…" at bounding box center [711, 371] width 603 height 67
click at [487, 338] on div "*Bei anderen Installationsmethoden oder Tischkreissägenmarken müssen Sie möglic…" at bounding box center [711, 371] width 603 height 67
drag, startPoint x: 932, startPoint y: 321, endPoint x: 926, endPoint y: 317, distance: 6.7
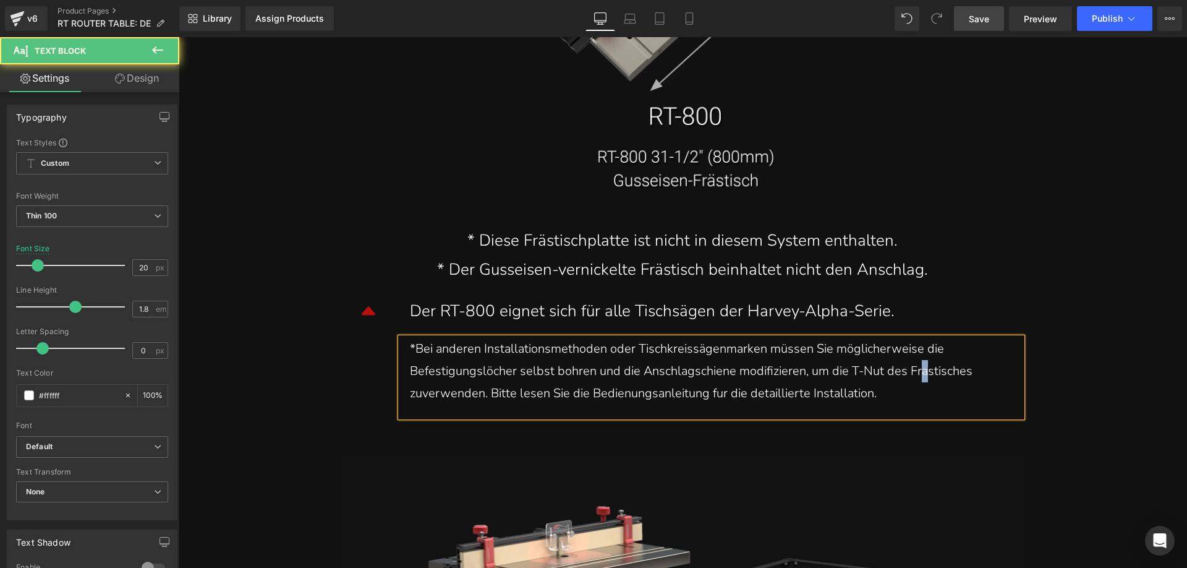
click at [926, 338] on div "*Bei anderen Installationsmethoden oder Tischkreissägenmarken müssen Sie möglic…" at bounding box center [711, 371] width 603 height 67
click at [422, 340] on div "*Bei anderen Installationsmethoden oder Tischkreissägenmarken müssen Sie möglic…" at bounding box center [711, 371] width 603 height 67
click at [702, 339] on div "*Bei anderen Installationsmethoden oder Tischkreissägenmarken müssen Sie möglic…" at bounding box center [711, 371] width 603 height 67
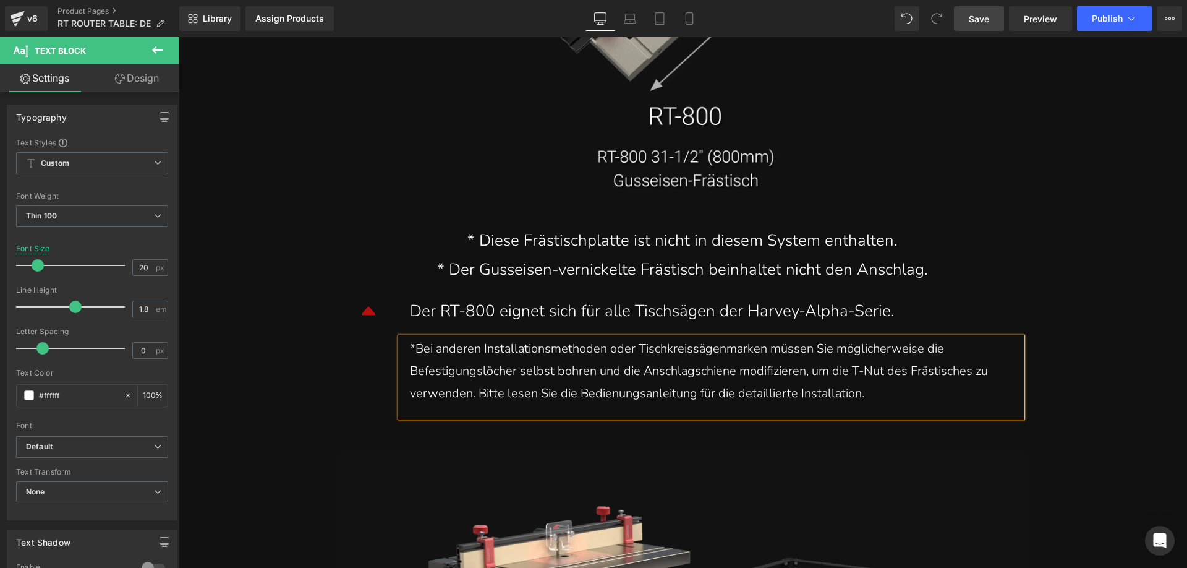
click at [984, 15] on span "Save" at bounding box center [979, 18] width 20 height 13
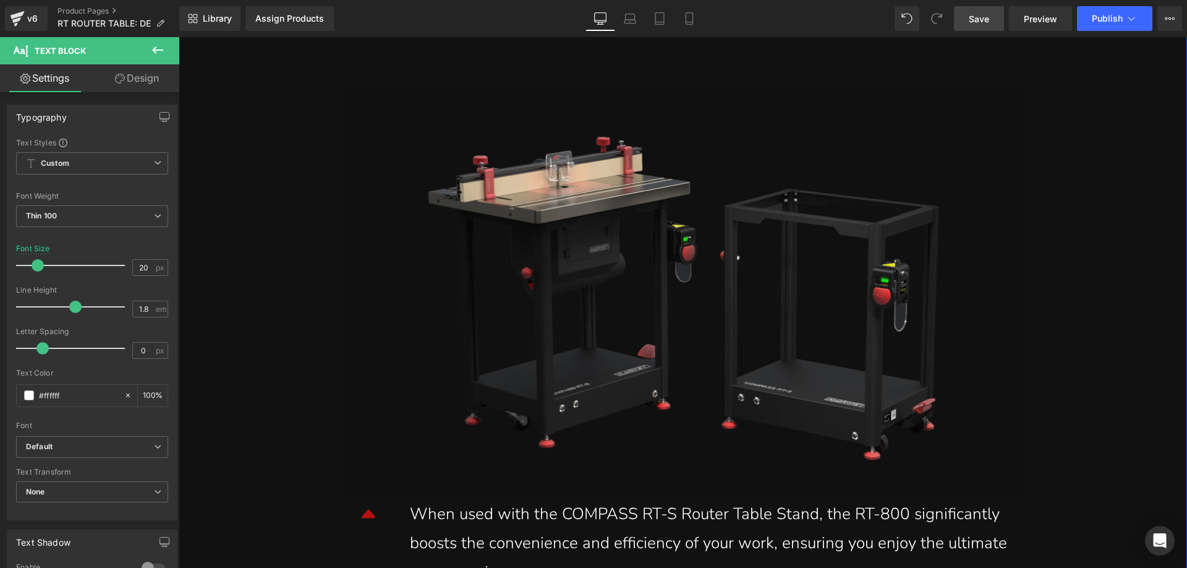
scroll to position [11934, 0]
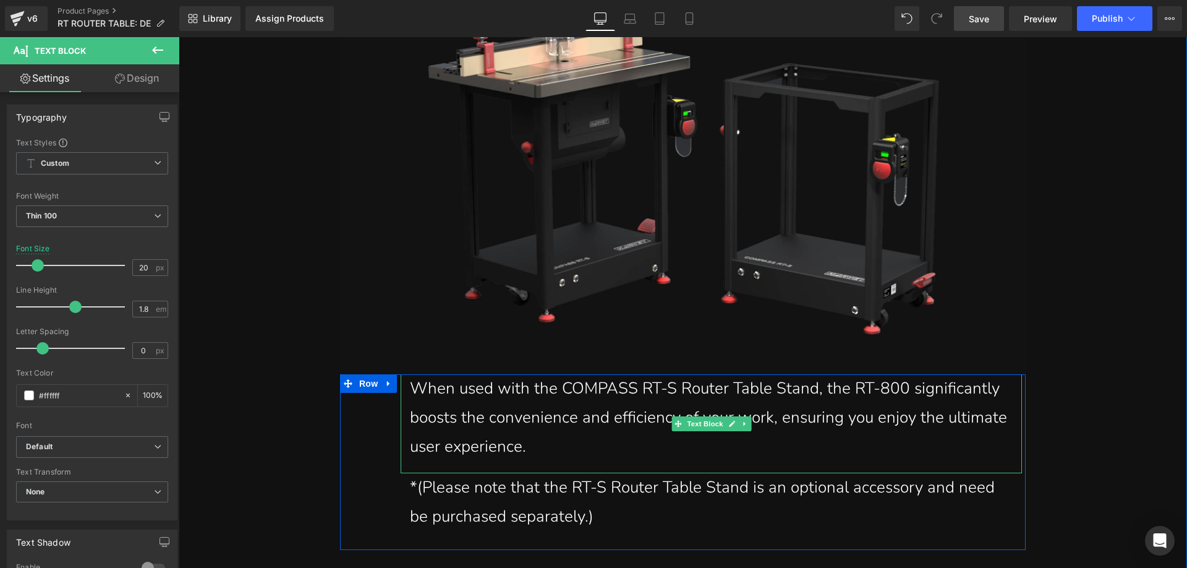
click at [603, 388] on div "When used with the COMPASS RT-S Router Table Stand, the RT-800 significantly bo…" at bounding box center [711, 417] width 603 height 87
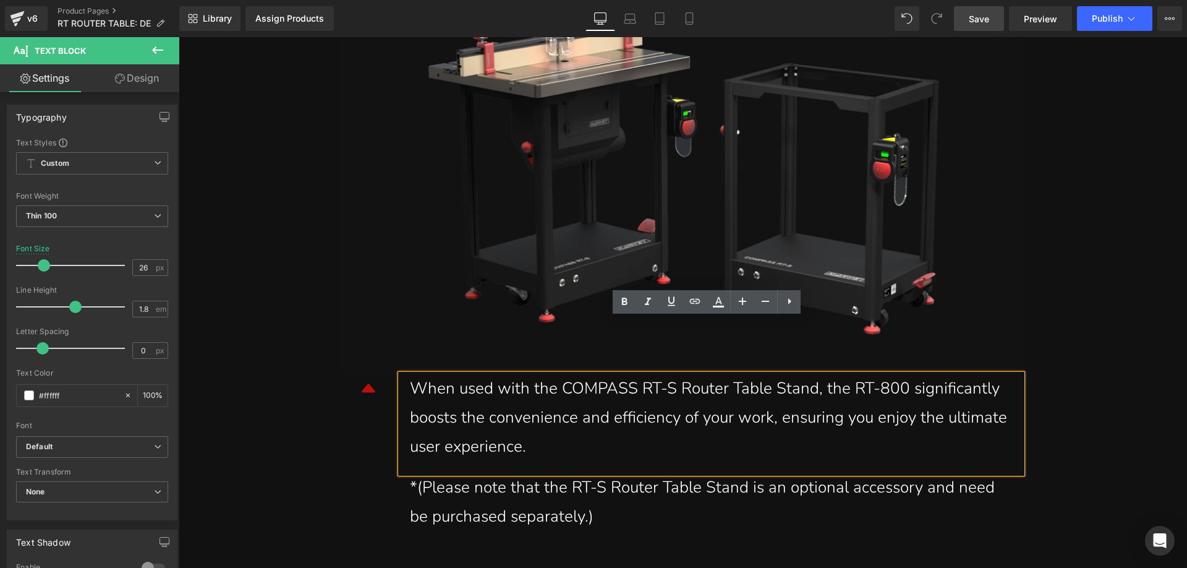
drag, startPoint x: 589, startPoint y: 388, endPoint x: 401, endPoint y: 338, distance: 195.0
click at [401, 374] on div "When used with the COMPASS RT-S Router Table Stand, the RT-800 significantly bo…" at bounding box center [711, 423] width 621 height 99
copy div "When used with the COMPASS RT-S Router Table Stand, the RT-800 significantly bo…"
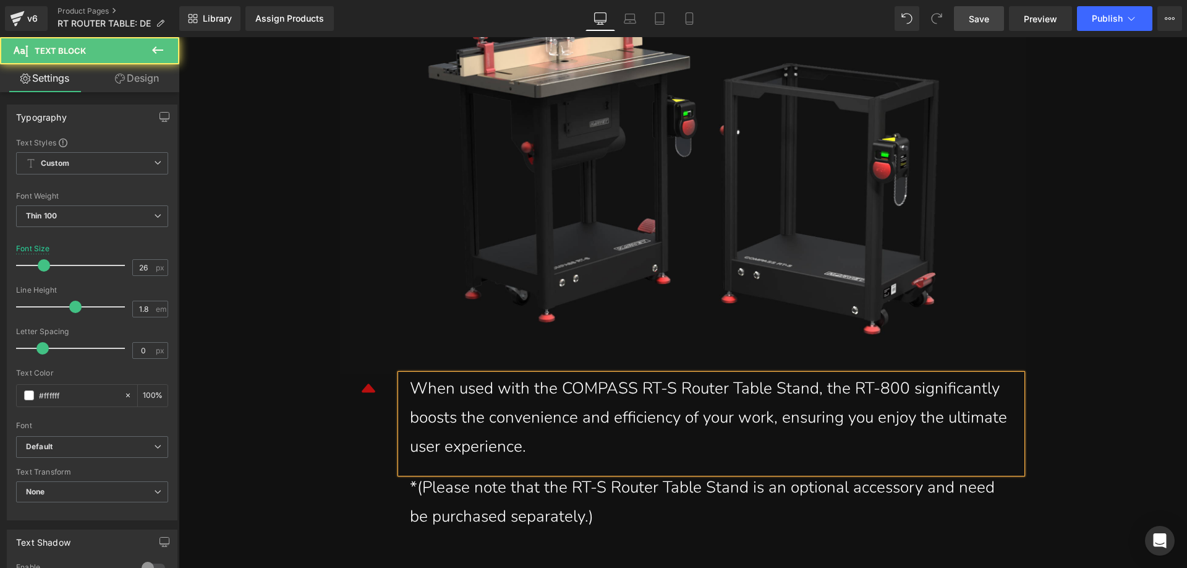
click at [600, 396] on div "When used with the COMPASS RT-S Router Table Stand, the RT-800 significantly bo…" at bounding box center [711, 417] width 603 height 87
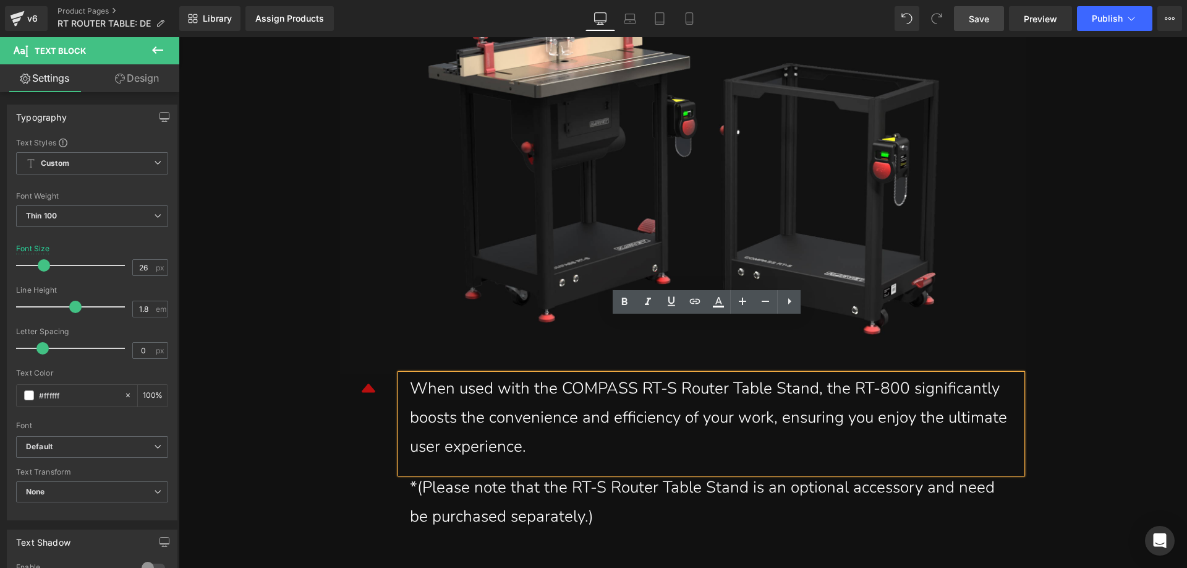
drag, startPoint x: 579, startPoint y: 390, endPoint x: 399, endPoint y: 339, distance: 187.5
click at [401, 374] on div "When used with the COMPASS RT-S Router Table Stand, the RT-800 significantly bo…" at bounding box center [711, 423] width 621 height 99
paste div
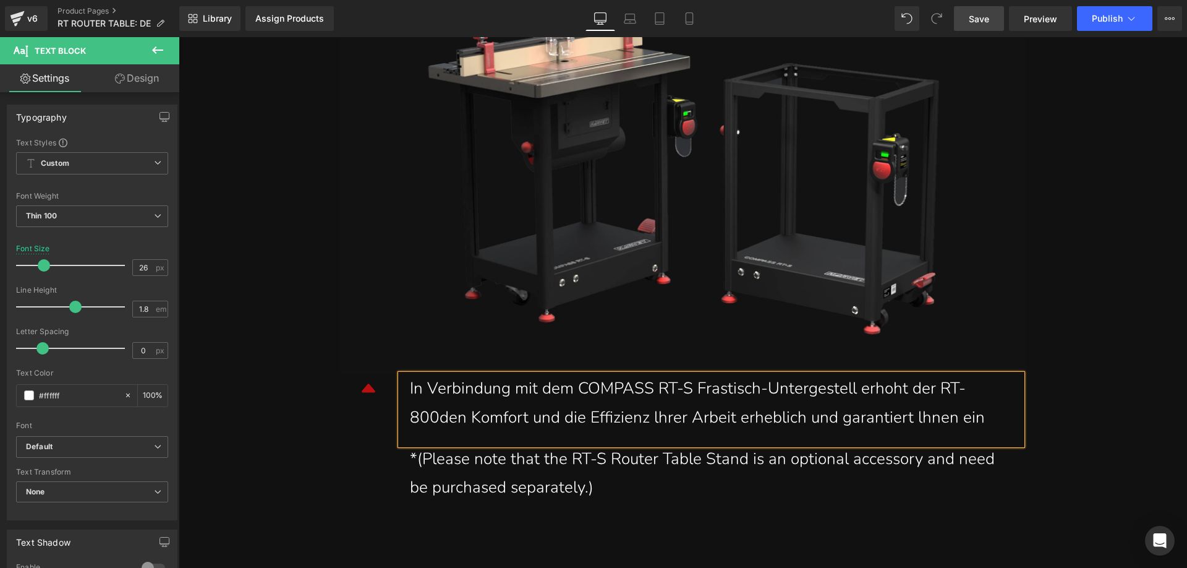
click at [994, 374] on div "In Verbindung mit dem COMPASS RT-S Frastisch-Untergestell erhoht der RT-800den …" at bounding box center [711, 403] width 603 height 58
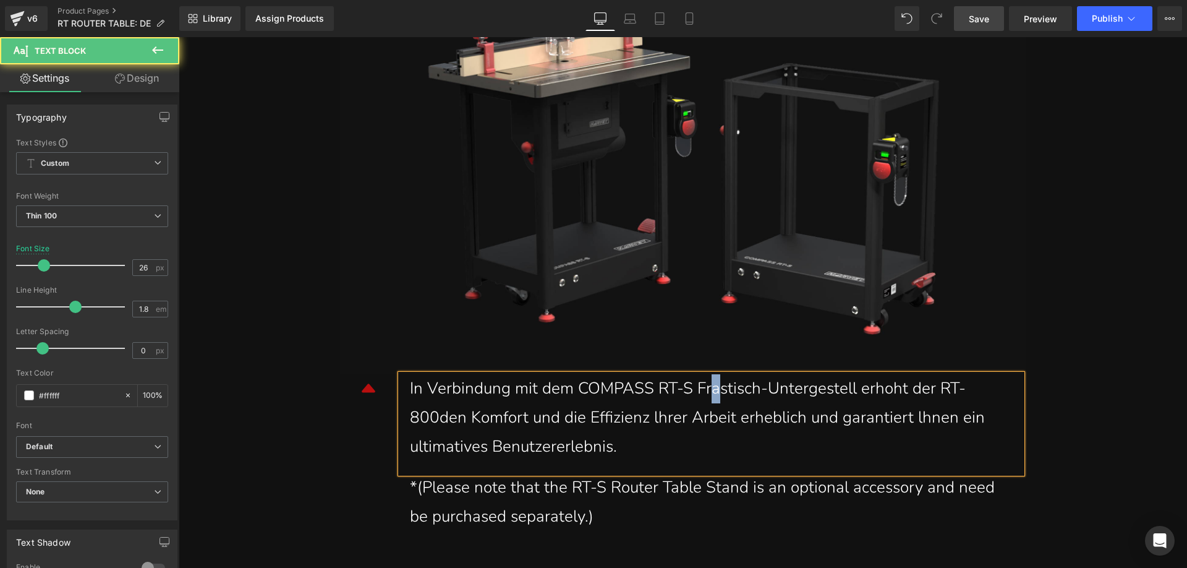
drag, startPoint x: 717, startPoint y: 339, endPoint x: 710, endPoint y: 335, distance: 8.1
click at [710, 374] on div "In Verbindung mit dem COMPASS RT-S Frastisch-Untergestell erhoht der RT-800den …" at bounding box center [711, 417] width 603 height 87
click at [881, 374] on div "In Verbindung mit dem COMPASS RT-S Frästisch-Untergestell erhoht der RT-800den …" at bounding box center [711, 417] width 603 height 87
click at [432, 374] on div "In Verbindung mit dem COMPASS RT-S Frästisch-Untergestell erhöht der RT-800den …" at bounding box center [711, 417] width 603 height 87
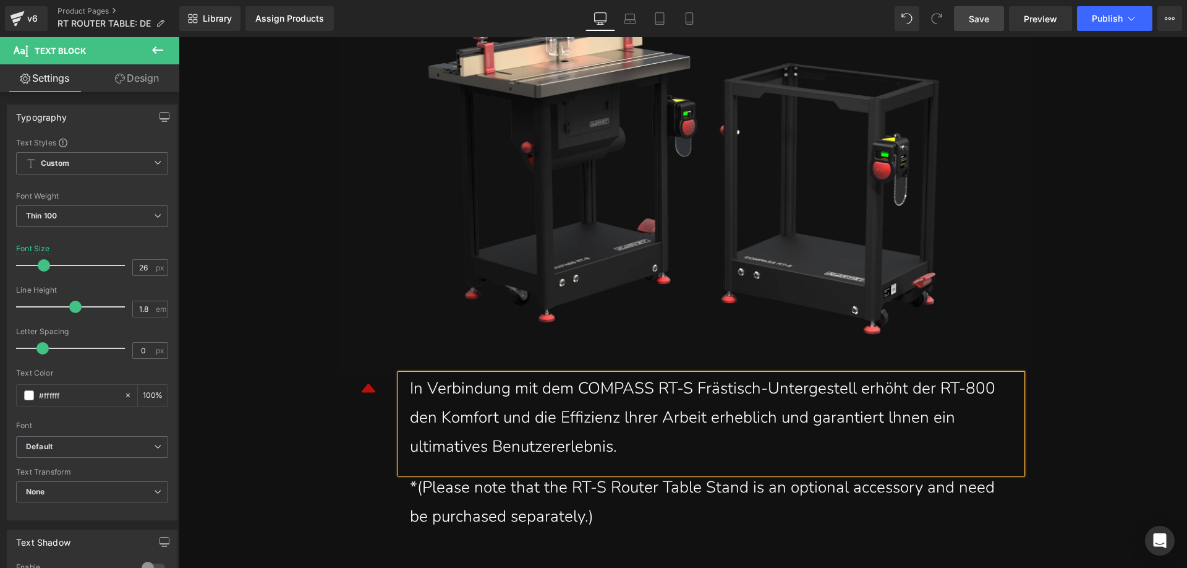
scroll to position [12058, 0]
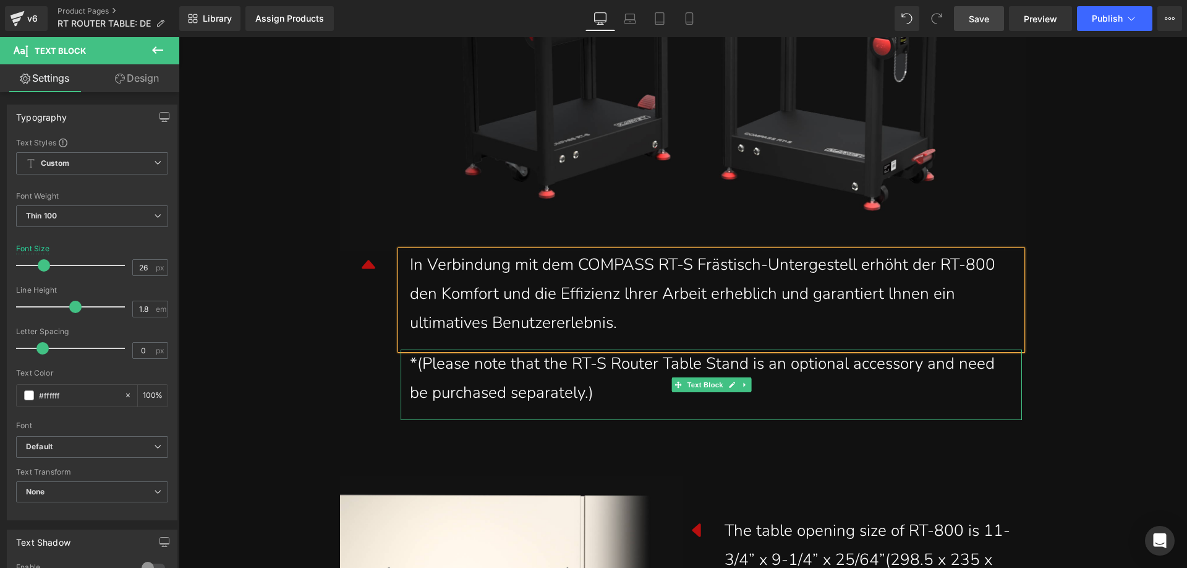
click at [602, 349] on div "*(Please note that the RT-S Router Table Stand is an optional accessory and nee…" at bounding box center [711, 378] width 603 height 58
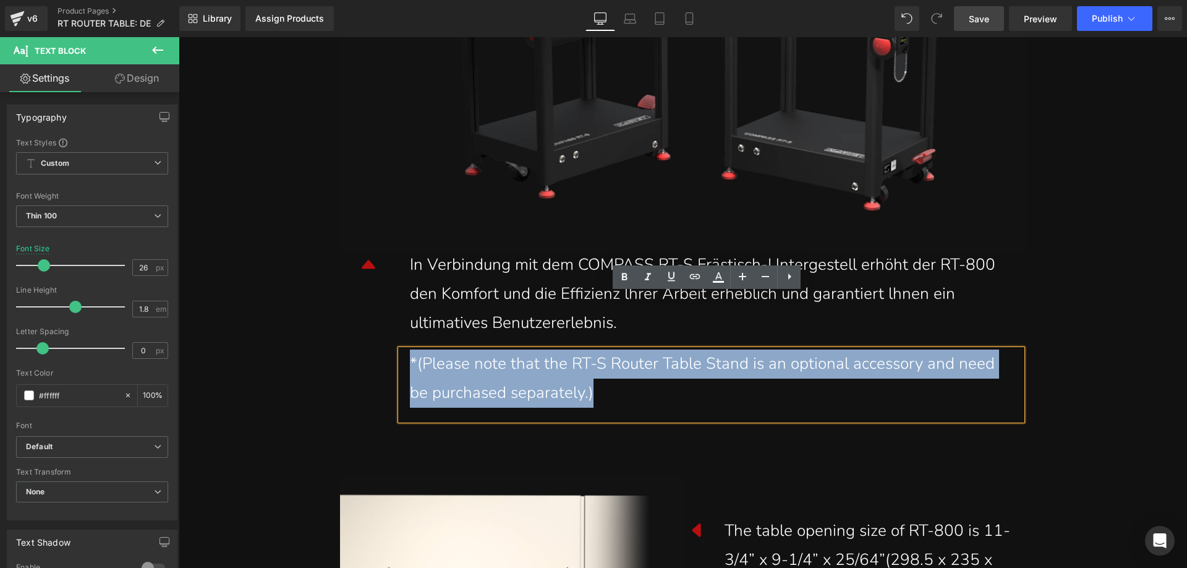
drag, startPoint x: 581, startPoint y: 334, endPoint x: 404, endPoint y: 307, distance: 178.9
click at [404, 349] on div "*(Please note that the RT-S Router Table Stand is an optional accessory and nee…" at bounding box center [711, 384] width 621 height 70
paste div
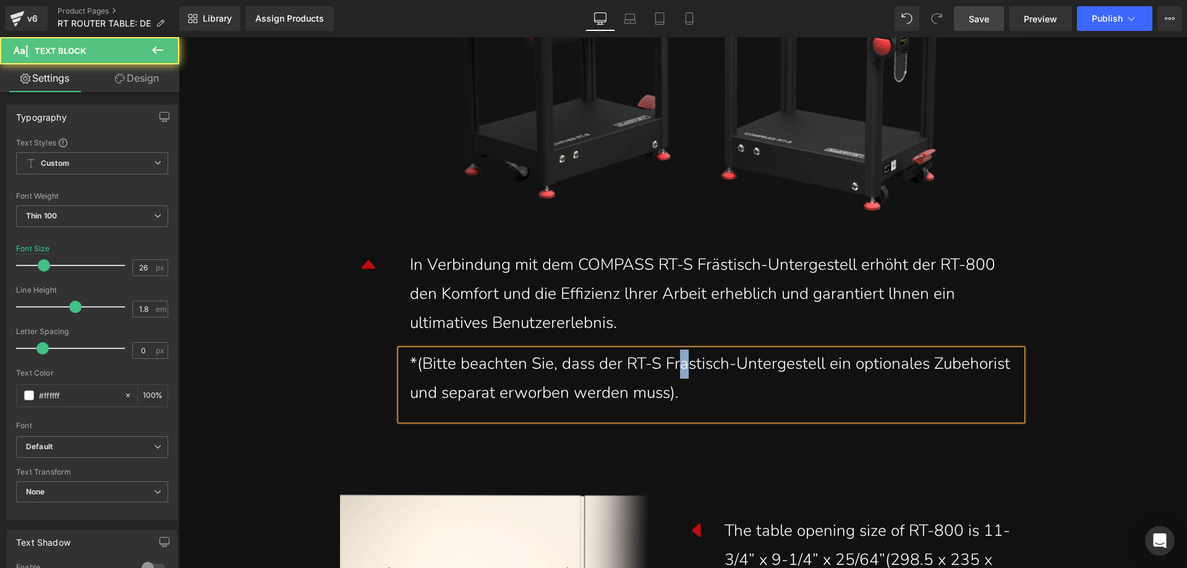
drag, startPoint x: 685, startPoint y: 315, endPoint x: 676, endPoint y: 311, distance: 9.7
click at [676, 349] on div "*(Bitte beachten Sie, dass der RT-S Frastisch-Untergestell ein optionales Zubeh…" at bounding box center [711, 378] width 603 height 58
drag, startPoint x: 983, startPoint y: 313, endPoint x: 973, endPoint y: 310, distance: 9.8
click at [973, 349] on div "*(Bitte beachten Sie, dass der RT-S Frästisch-Untergestell ein optionales Zubeh…" at bounding box center [711, 378] width 603 height 58
click at [988, 349] on div "*(Bitte beachten Sie, dass der RT-S Frästisch-Untergestell ein optionales Zubeh…" at bounding box center [711, 378] width 603 height 58
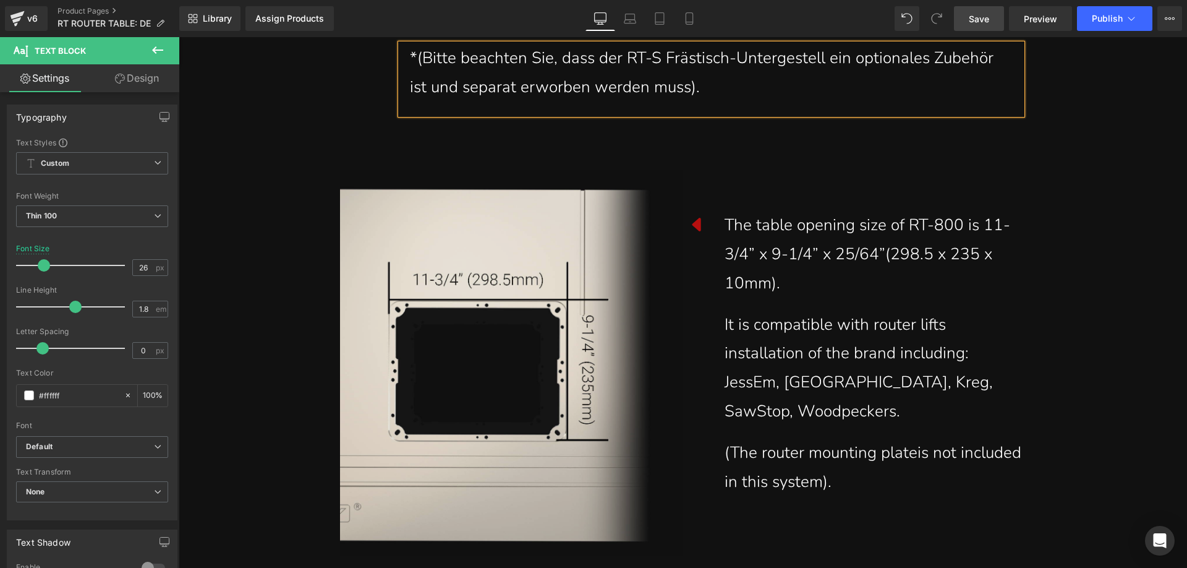
scroll to position [12367, 0]
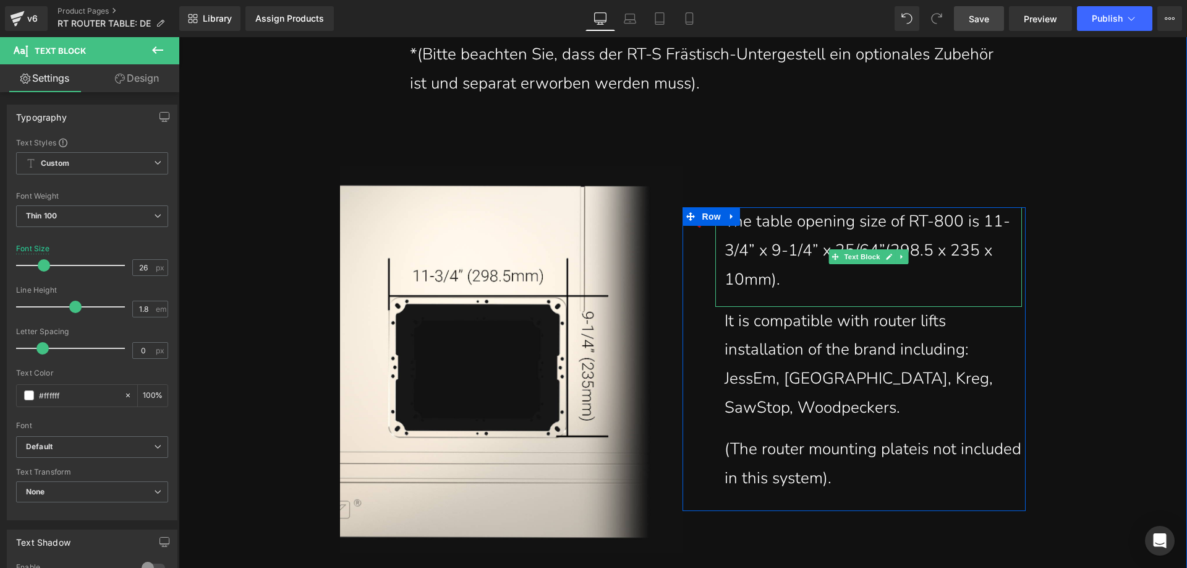
click at [788, 225] on div "The table opening size of RT-800 is 11-3/4” x 9-1/4” x 25/64”(298.5 x 235 x 10m…" at bounding box center [869, 250] width 288 height 87
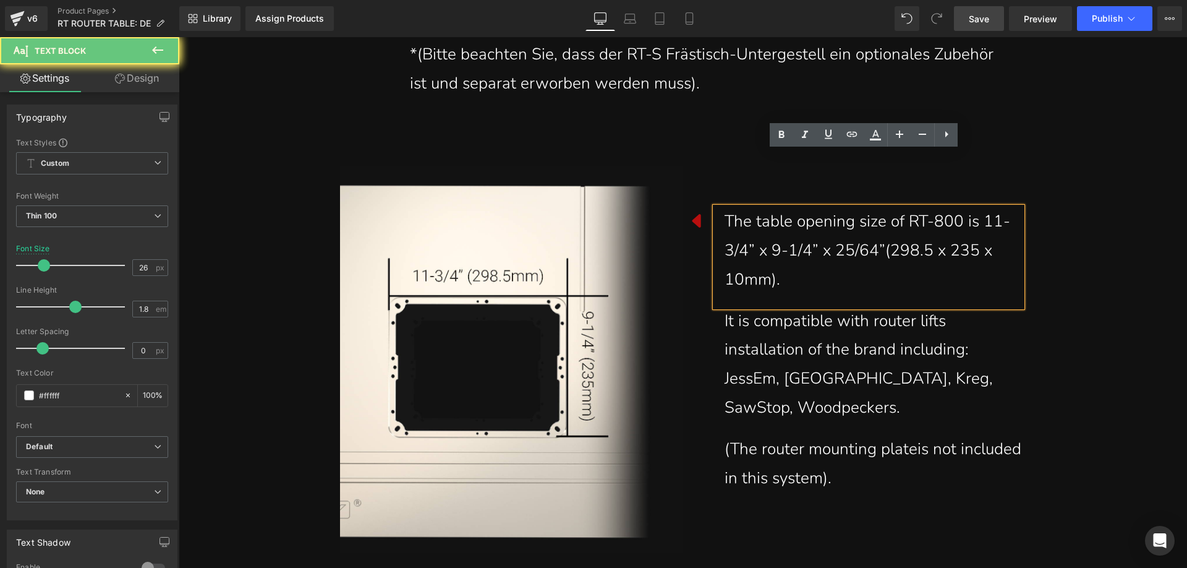
drag, startPoint x: 763, startPoint y: 213, endPoint x: 712, endPoint y: 173, distance: 65.1
click at [715, 207] on div "The table opening size of RT-800 is 11-3/4” x 9-1/4” x 25/64”(298.5 x 235 x 10m…" at bounding box center [868, 256] width 307 height 99
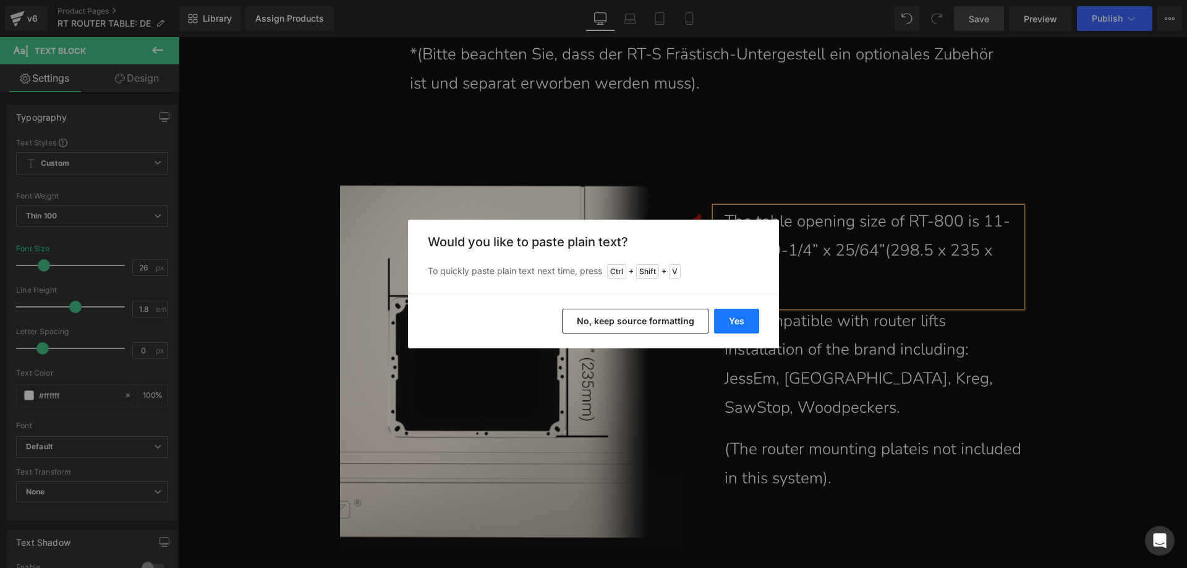
click at [732, 320] on button "Yes" at bounding box center [736, 321] width 45 height 25
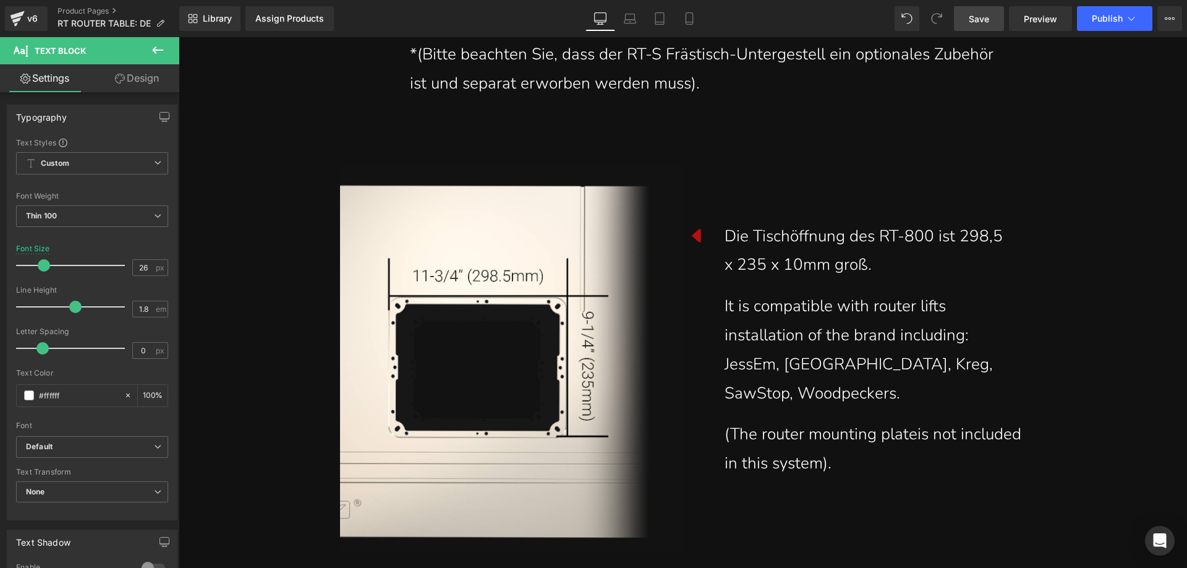
click at [979, 19] on span "Save" at bounding box center [979, 18] width 20 height 13
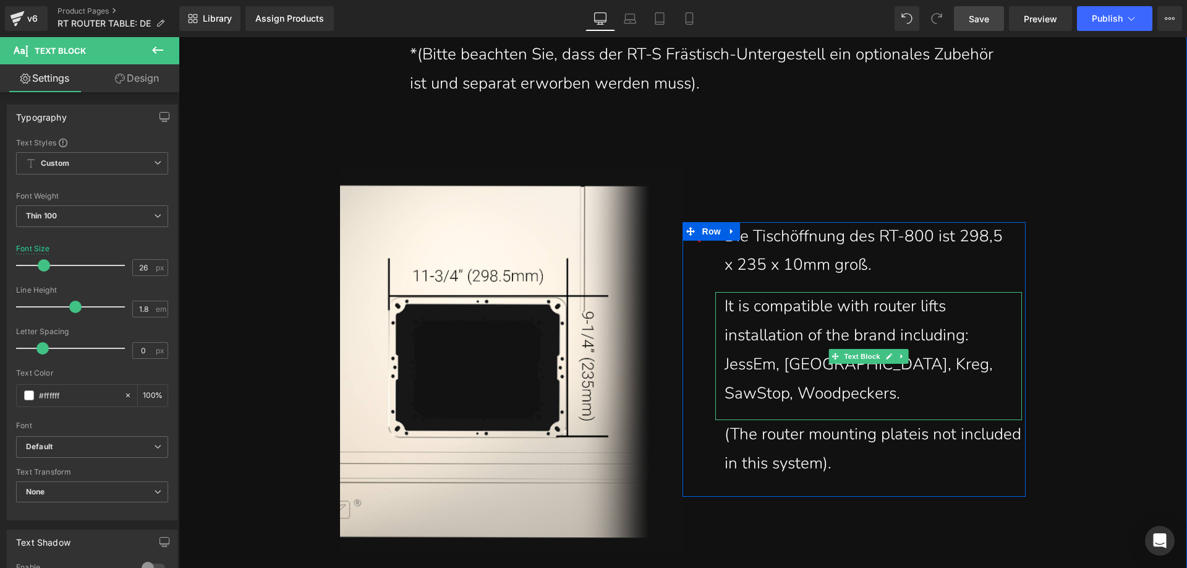
click at [829, 335] on div "It is compatible with router lifts installation of the brand including: JessEm,…" at bounding box center [873, 350] width 297 height 116
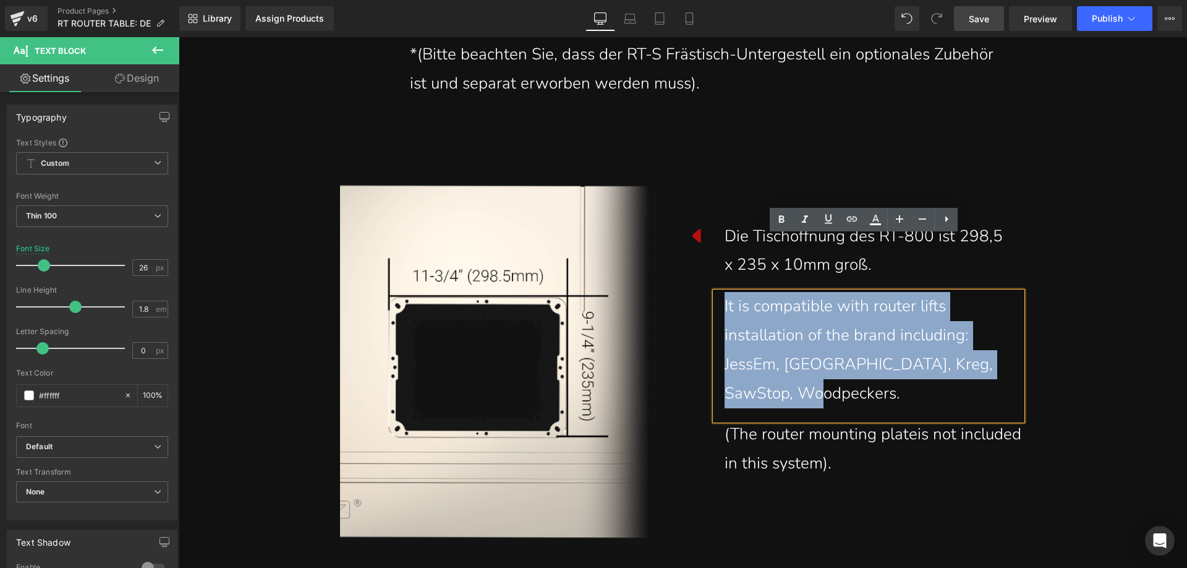
drag, startPoint x: 822, startPoint y: 330, endPoint x: 719, endPoint y: 249, distance: 130.9
click at [719, 292] on div "It is compatible with router lifts installation of the brand including: JessEm,…" at bounding box center [868, 356] width 307 height 128
paste div
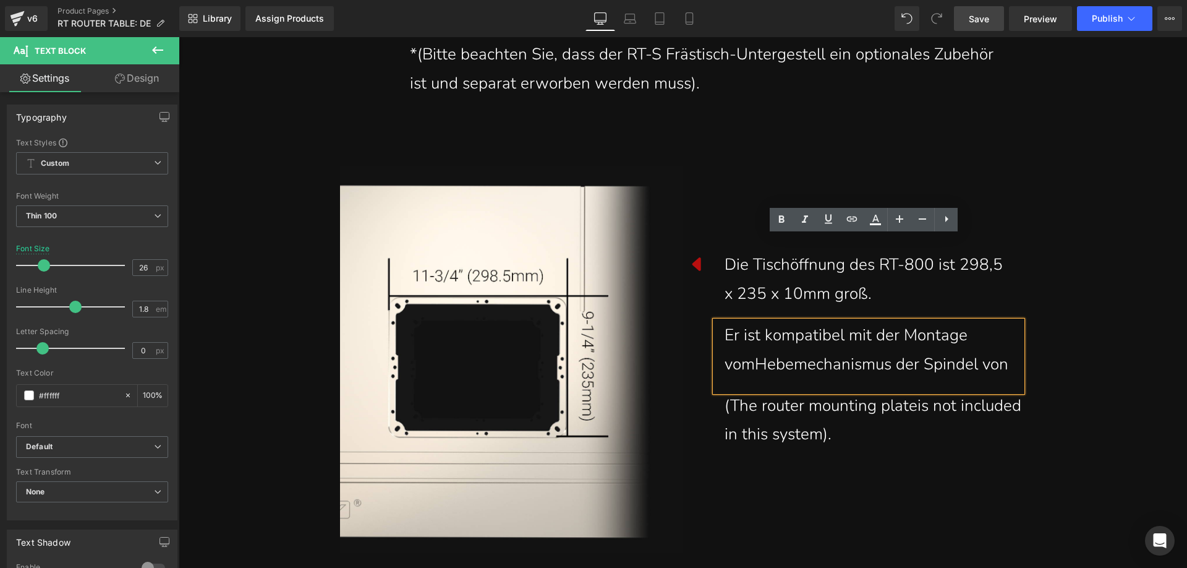
scroll to position [12396, 0]
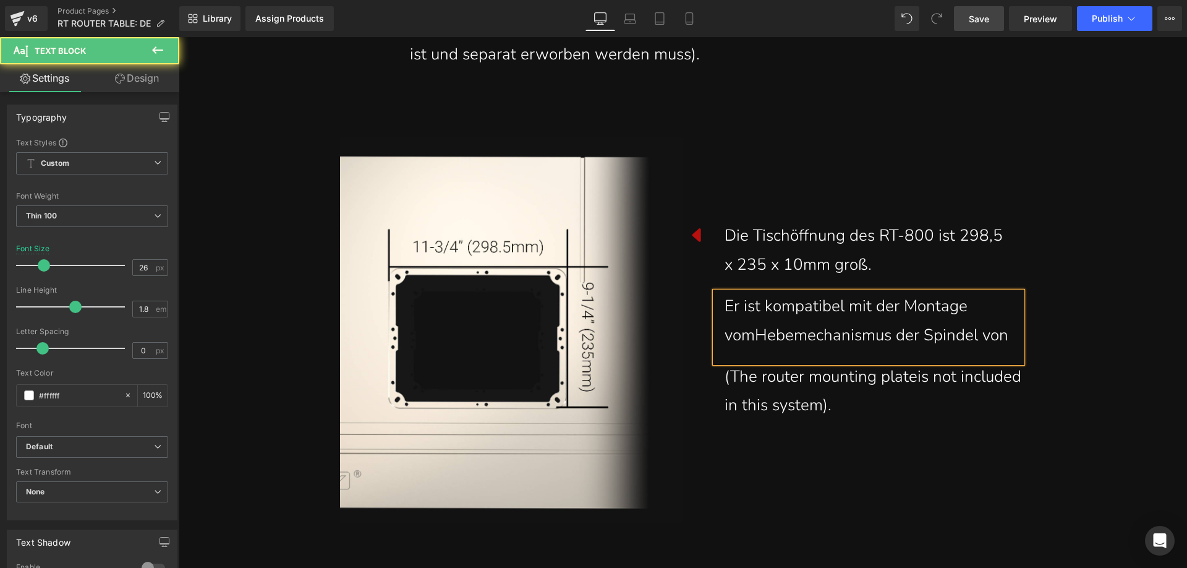
click at [1015, 292] on div "Er ist kompatibel mit der Montage vomHebemechanismus der Spindel von" at bounding box center [873, 321] width 297 height 58
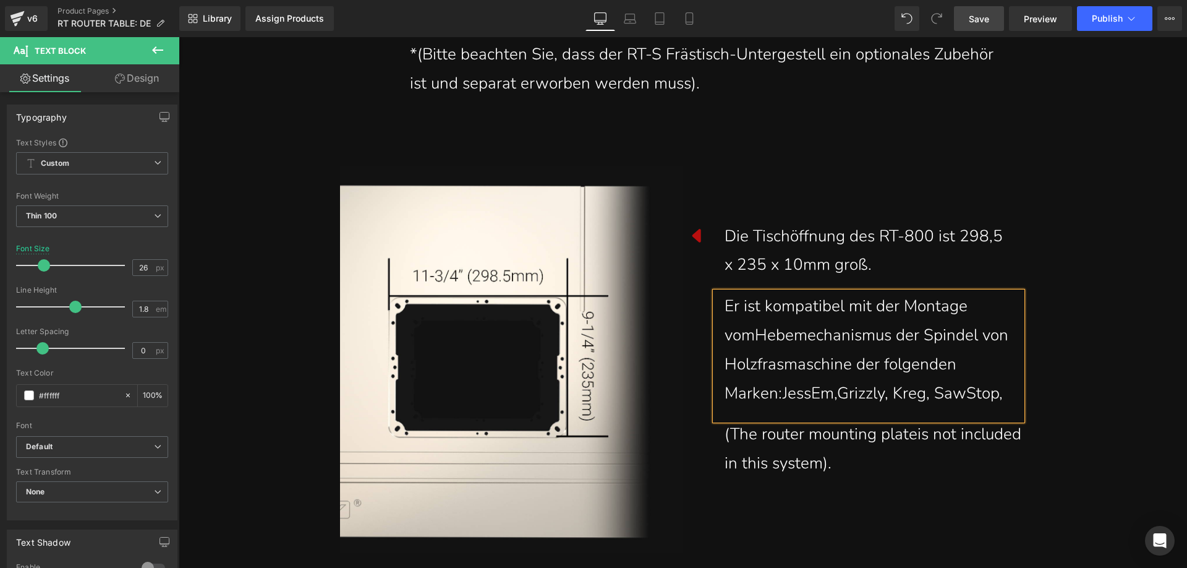
click at [1008, 341] on div "Er ist kompatibel mit der Montage vomHebemechanismus der Spindel von Holzfrasma…" at bounding box center [873, 350] width 297 height 116
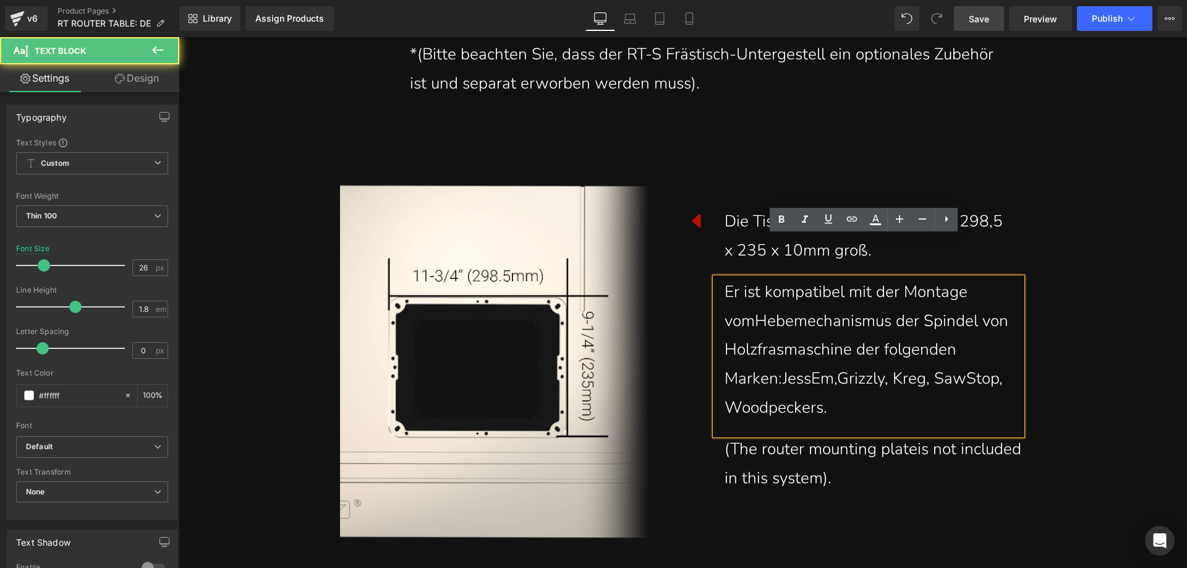
scroll to position [12353, 0]
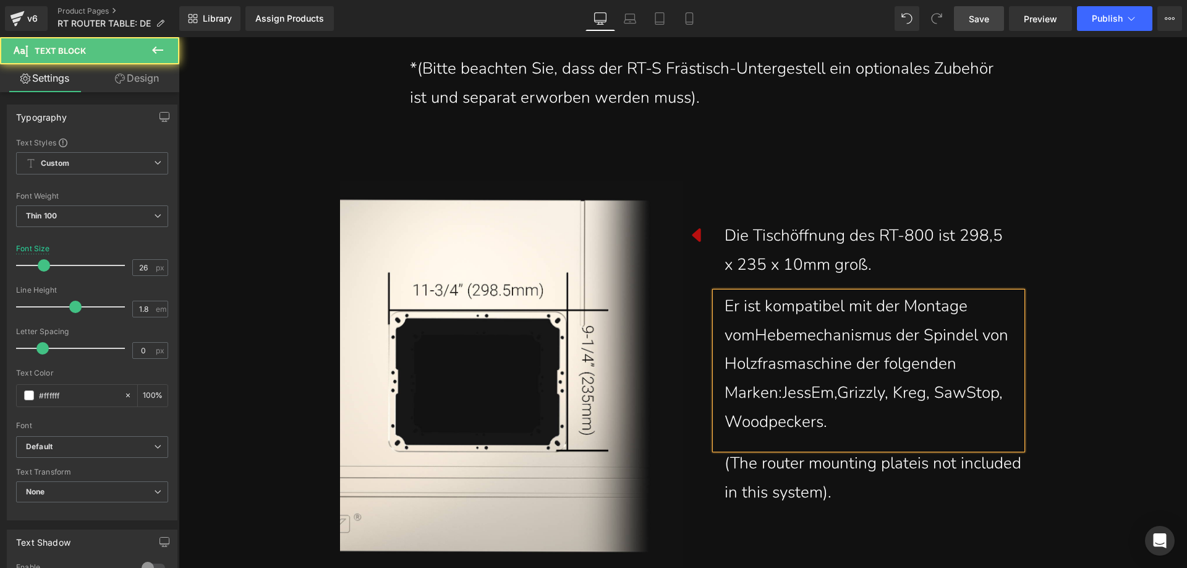
click at [749, 292] on div "Er ist kompatibel mit der Montage vomHebemechanismus der Spindel von Holzfrasma…" at bounding box center [873, 364] width 297 height 145
drag, startPoint x: 772, startPoint y: 315, endPoint x: 764, endPoint y: 309, distance: 9.7
click at [764, 309] on div "Er ist kompatibel mit der Montage vom Hebemechanismus der Spindel von Holzfrasm…" at bounding box center [873, 364] width 297 height 145
click at [778, 343] on div "Er ist kompatibel mit der Montage vom Hebemechanismus der Spindel von Holzfräsm…" at bounding box center [873, 364] width 297 height 145
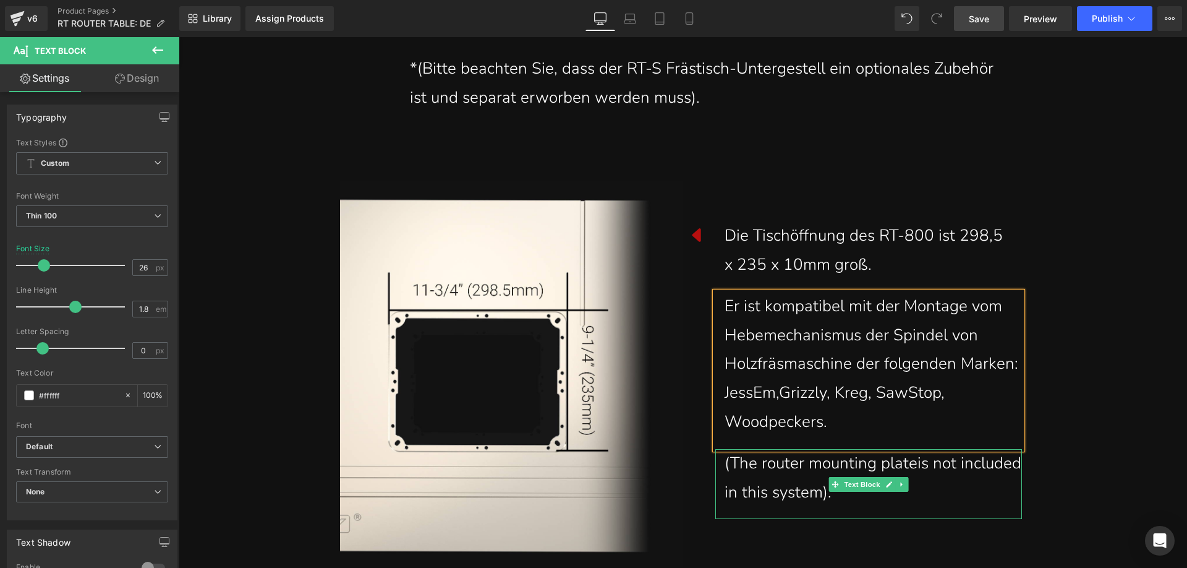
click at [739, 449] on div "(The router mounting plateis not included in this system)." at bounding box center [873, 478] width 297 height 58
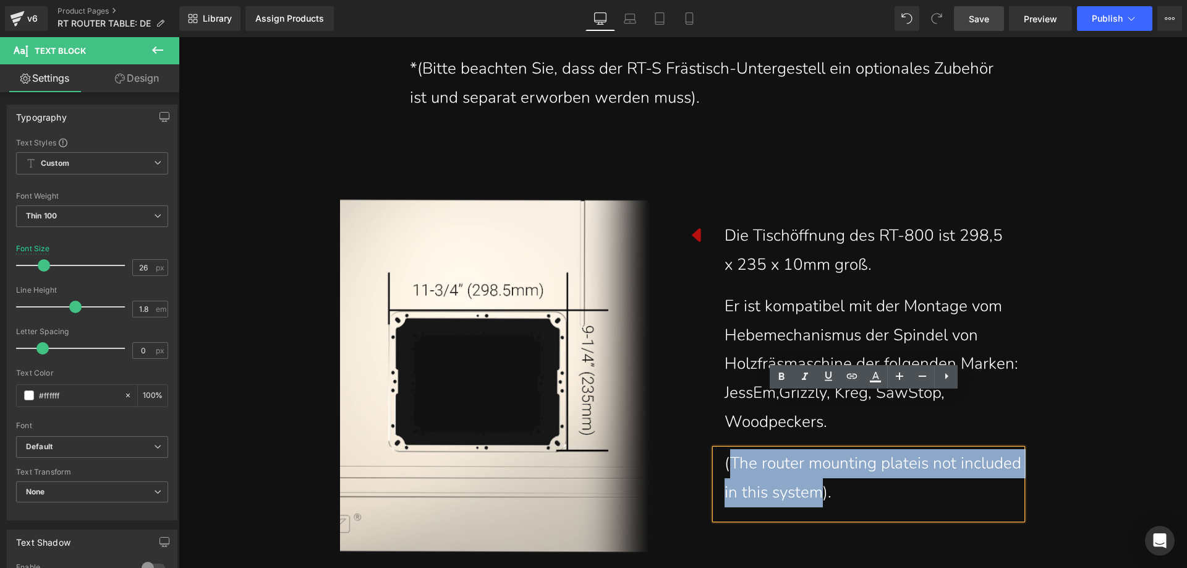
drag, startPoint x: 727, startPoint y: 408, endPoint x: 881, endPoint y: 439, distance: 157.0
click at [881, 449] on div "(The router mounting plateis not included in this system)." at bounding box center [873, 478] width 297 height 58
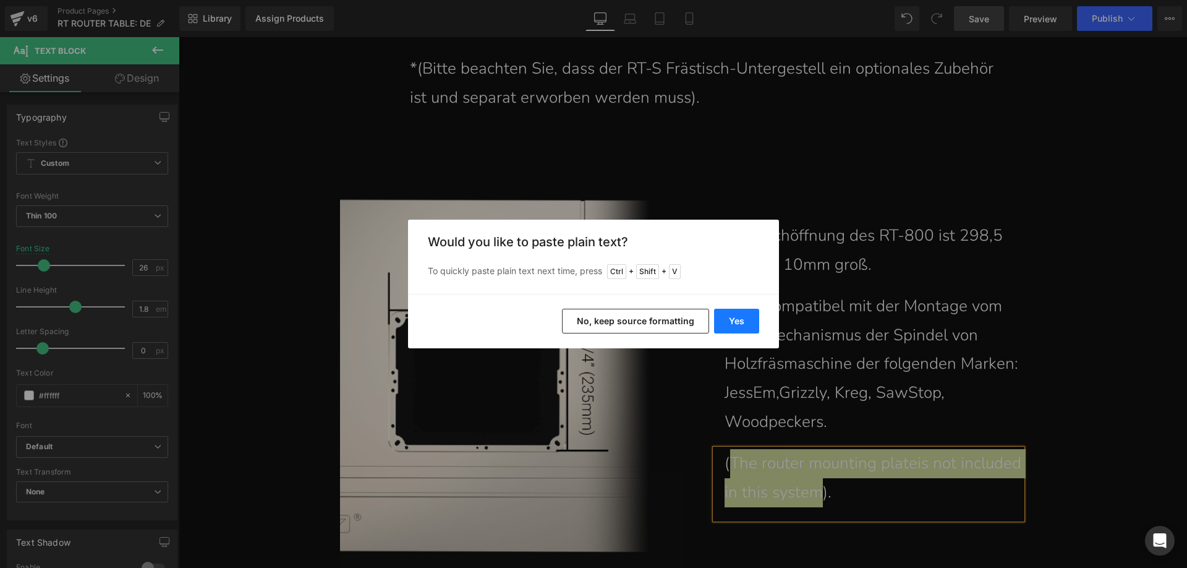
click at [746, 325] on button "Yes" at bounding box center [736, 321] width 45 height 25
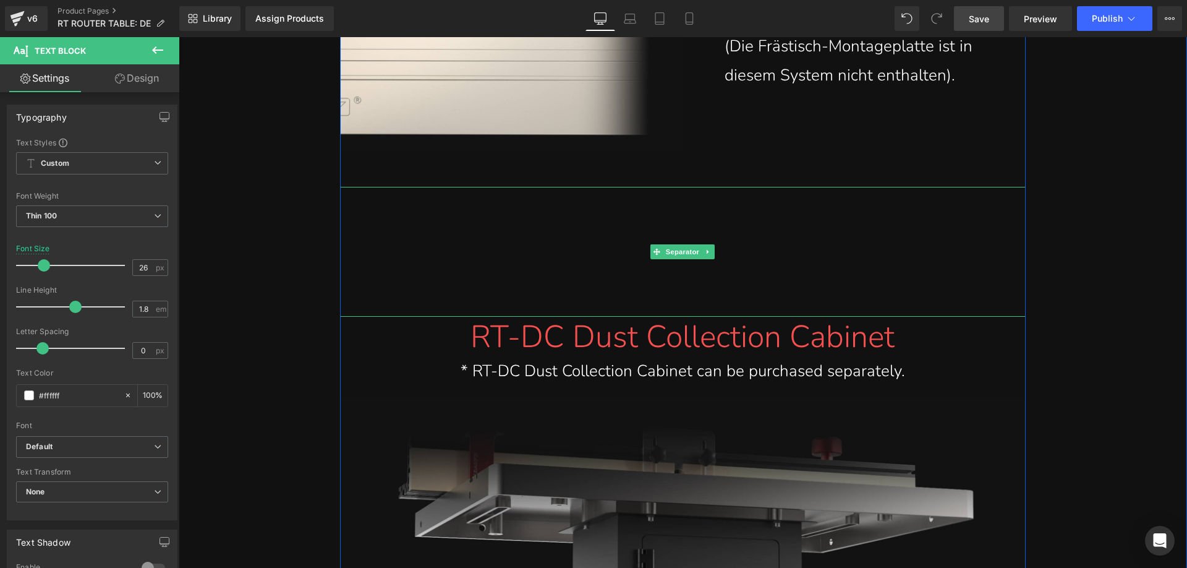
scroll to position [12847, 0]
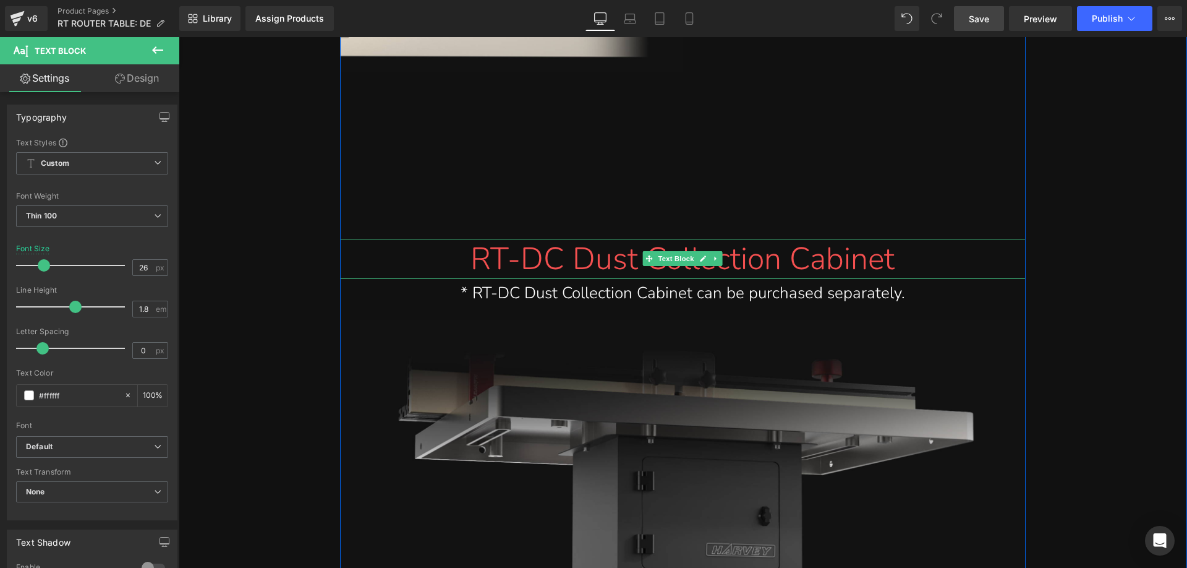
click at [498, 237] on span "RT-DC Dust Collection Cabinet" at bounding box center [683, 258] width 424 height 43
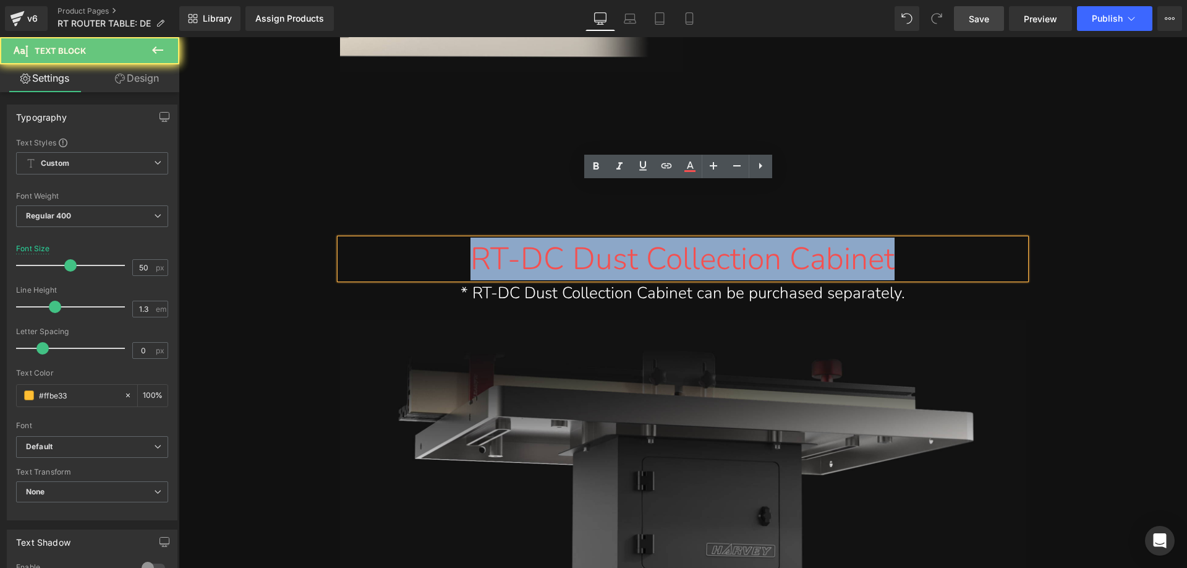
drag, startPoint x: 446, startPoint y: 198, endPoint x: 903, endPoint y: 204, distance: 457.0
click at [926, 239] on div "RT-DC Dust Collection Cabinet" at bounding box center [682, 259] width 667 height 40
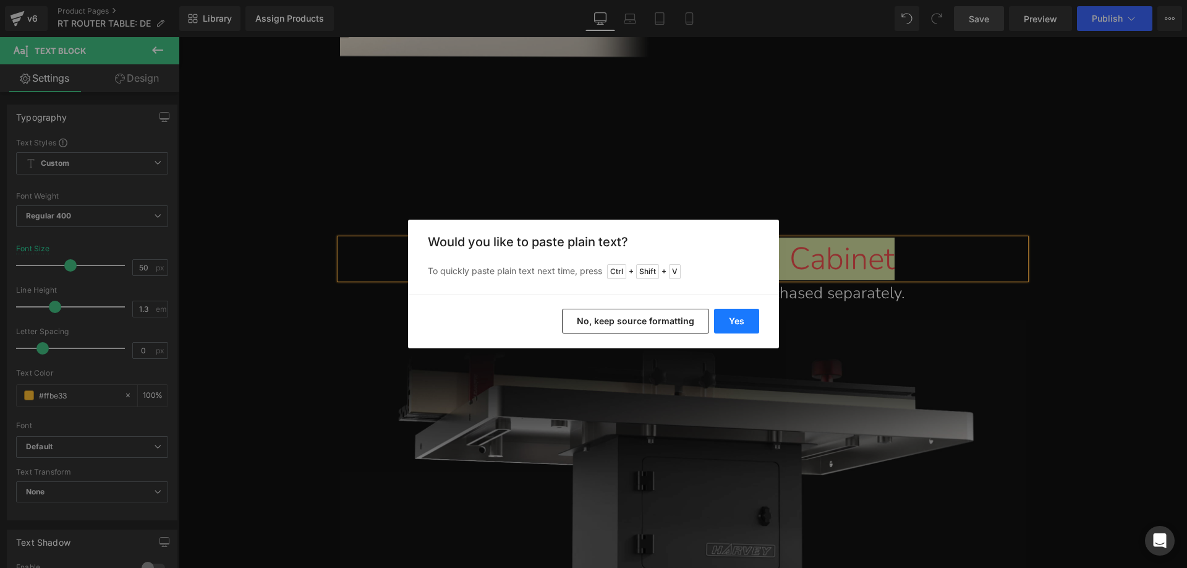
click at [736, 314] on button "Yes" at bounding box center [736, 321] width 45 height 25
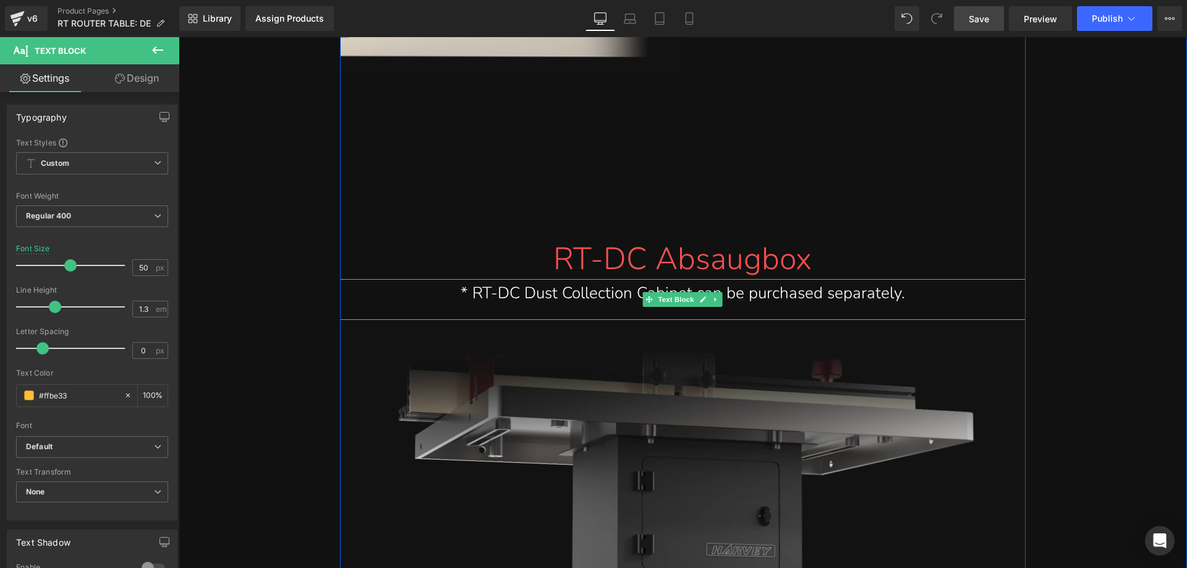
click at [490, 279] on div "* RT-DC Dust Collection Cabinet can be purchased separately." at bounding box center [682, 293] width 667 height 29
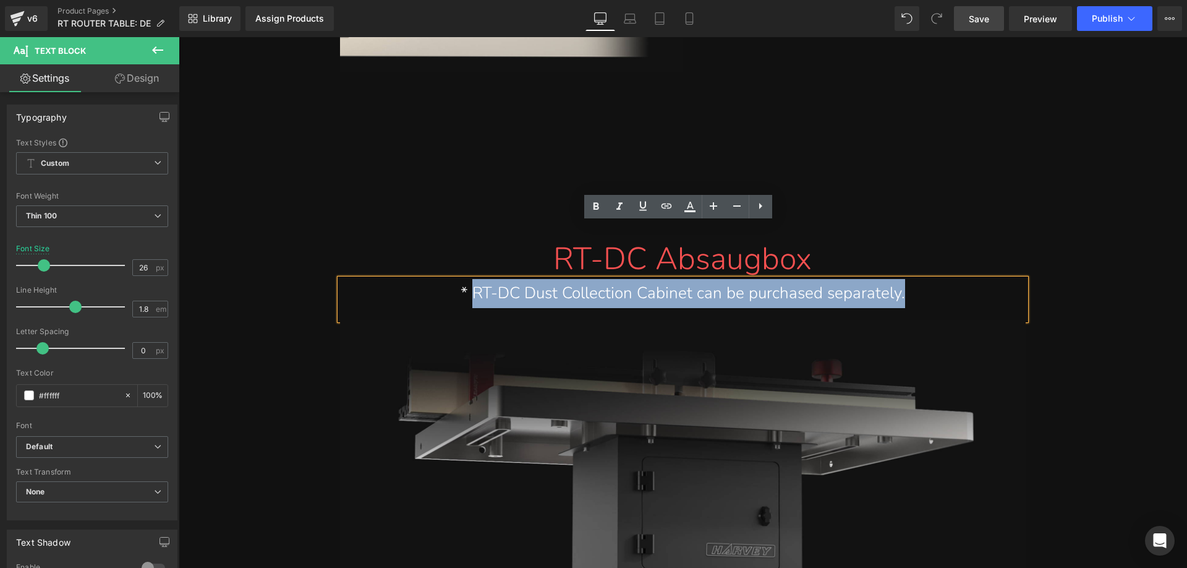
drag, startPoint x: 469, startPoint y: 236, endPoint x: 996, endPoint y: 236, distance: 526.8
click at [996, 279] on div "* RT-DC Dust Collection Cabinet can be purchased separately." at bounding box center [682, 293] width 667 height 29
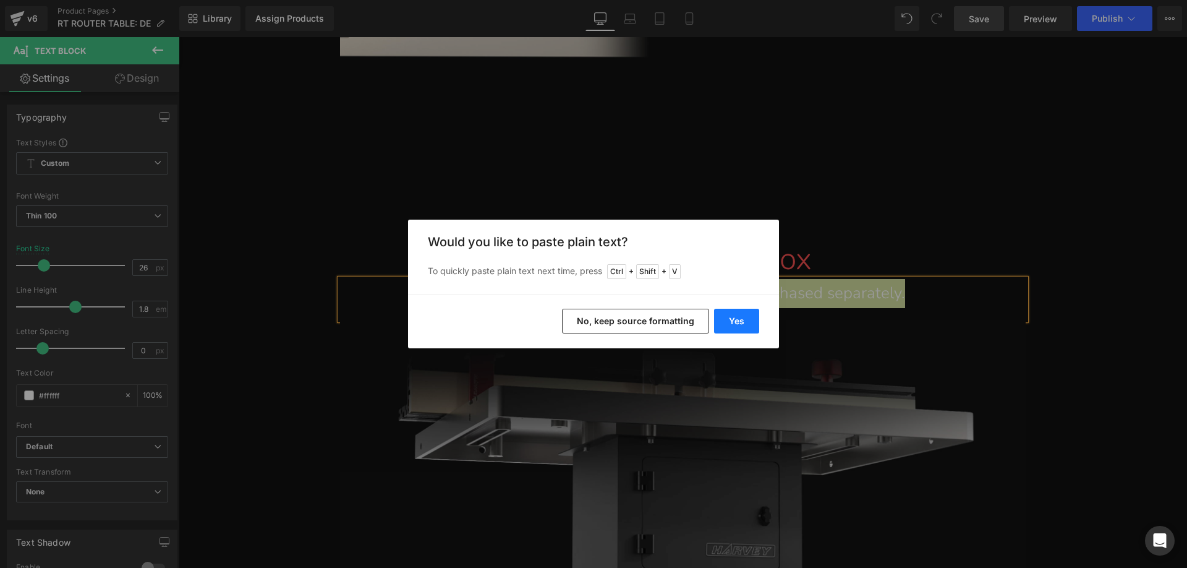
click at [743, 313] on button "Yes" at bounding box center [736, 321] width 45 height 25
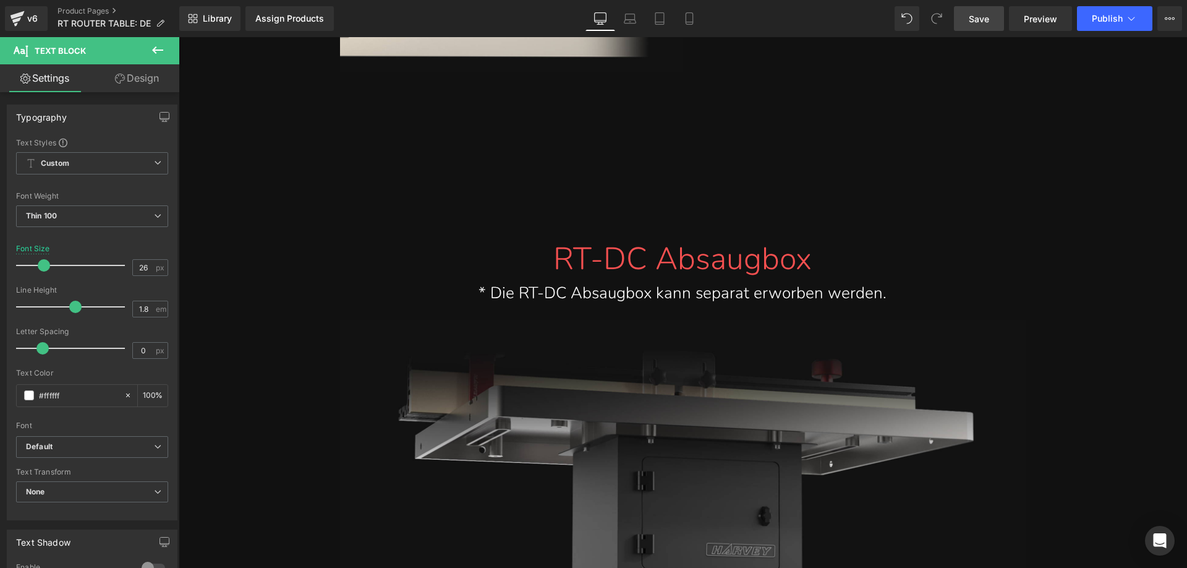
drag, startPoint x: 978, startPoint y: 20, endPoint x: 761, endPoint y: 154, distance: 255.2
click at [978, 20] on span "Save" at bounding box center [979, 18] width 20 height 13
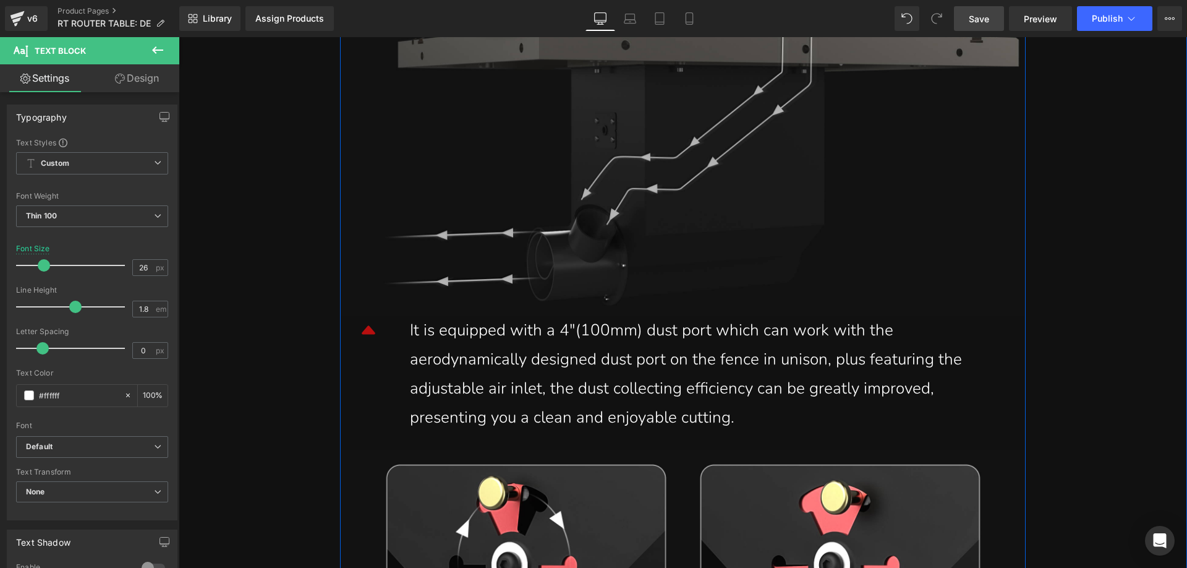
scroll to position [13651, 0]
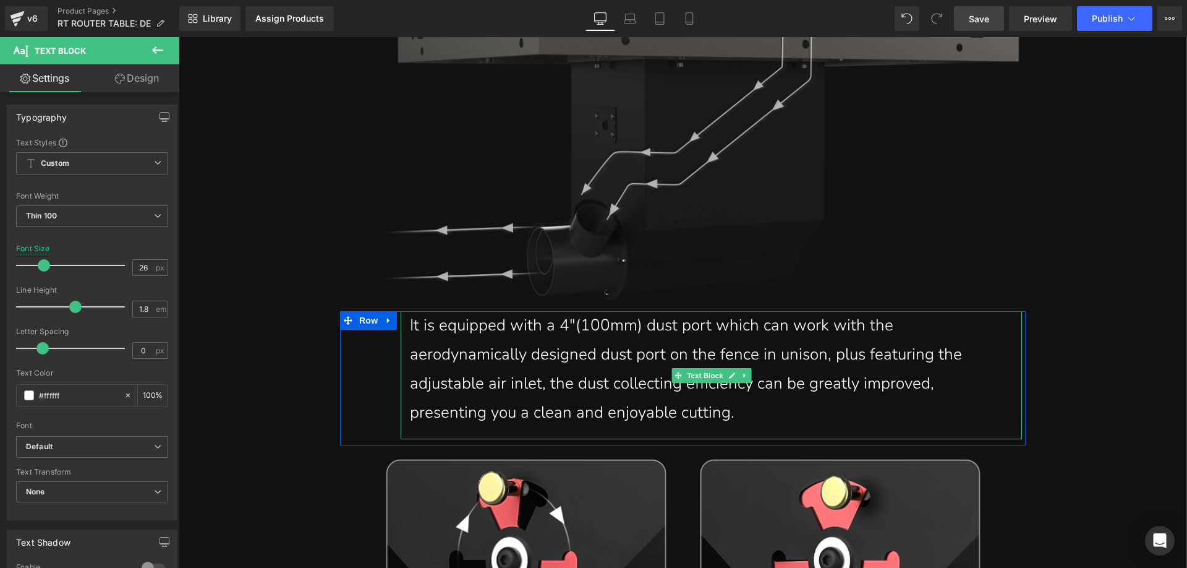
click at [516, 344] on div "It is equipped with a 4"(100mm) dust port which can work with the aerodynamical…" at bounding box center [711, 369] width 603 height 116
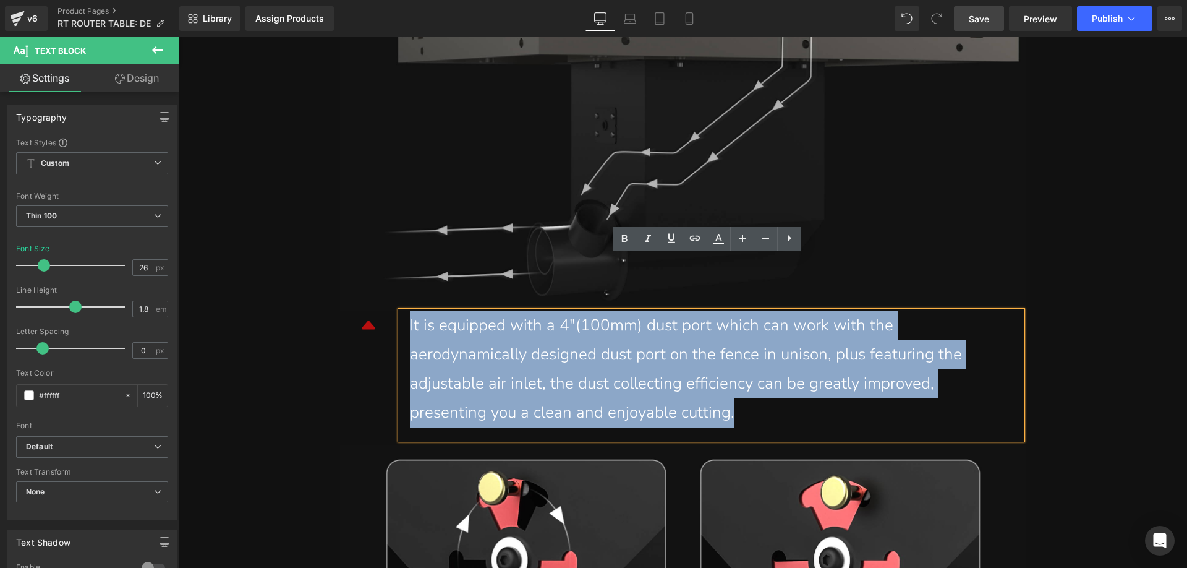
drag, startPoint x: 554, startPoint y: 354, endPoint x: 402, endPoint y: 275, distance: 171.8
click at [402, 311] on div "It is equipped with a 4"(100mm) dust port which can work with the aerodynamical…" at bounding box center [711, 375] width 621 height 128
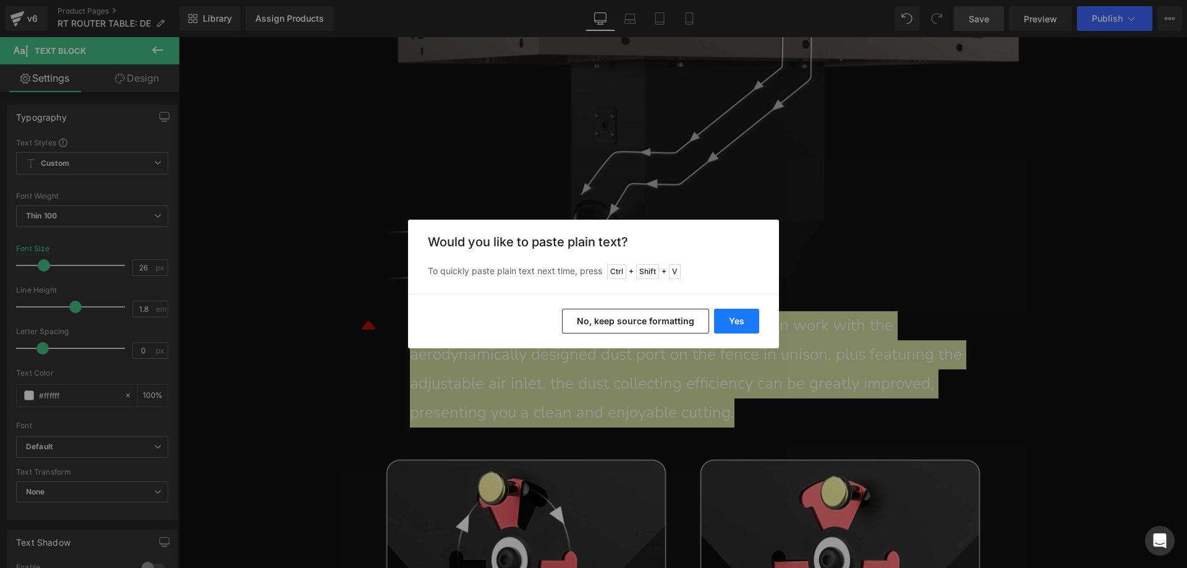
click at [730, 320] on button "Yes" at bounding box center [736, 321] width 45 height 25
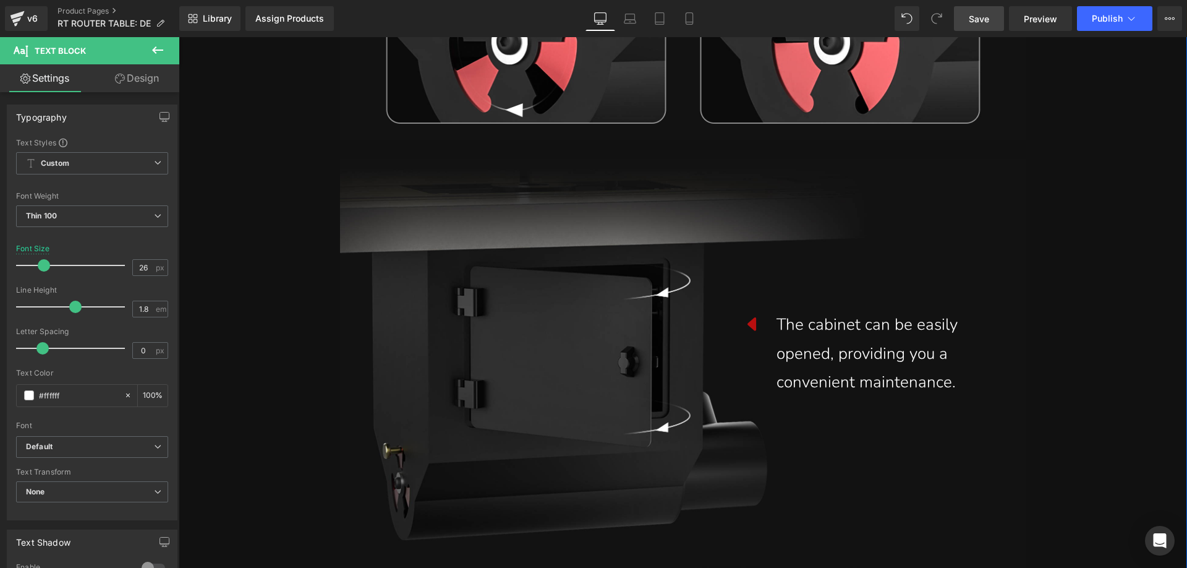
scroll to position [14208, 0]
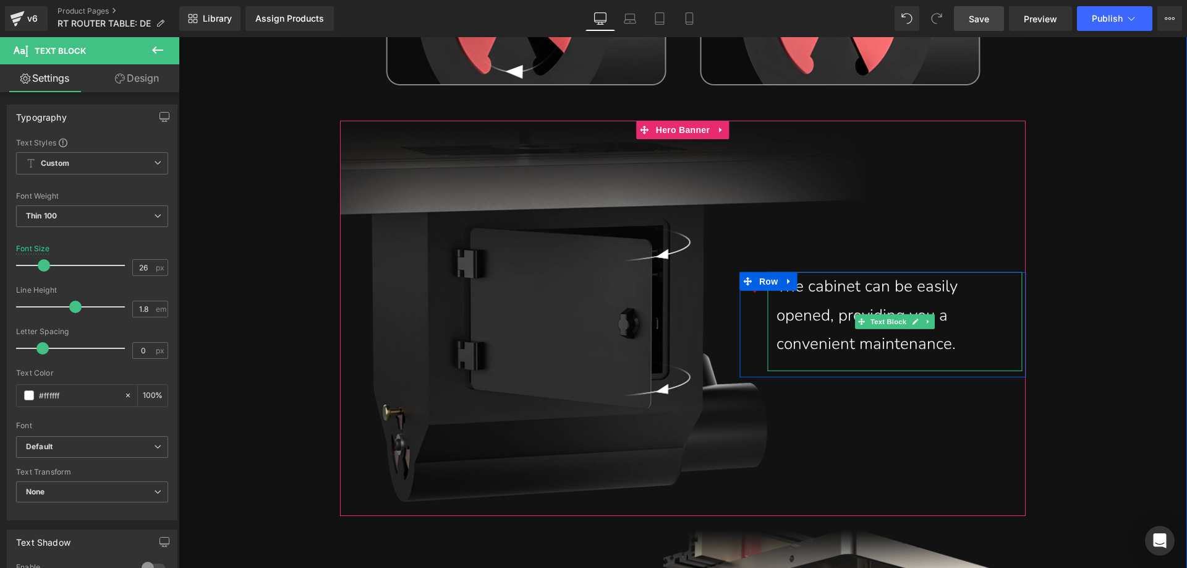
click at [973, 285] on div "The cabinet can be easily opened, providing you a convenient maintenance." at bounding box center [895, 315] width 236 height 87
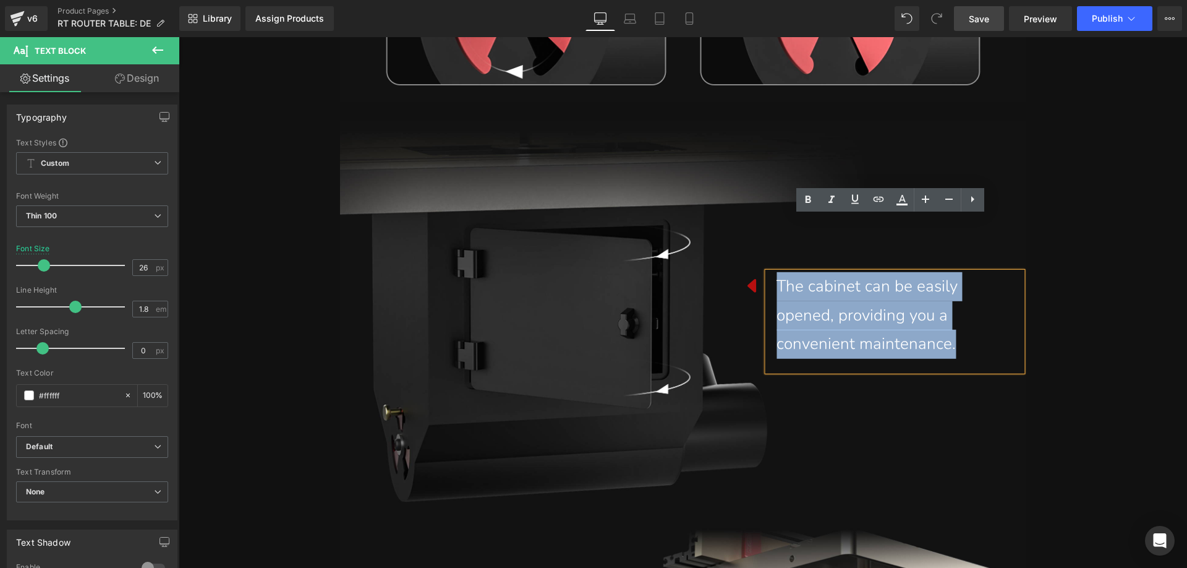
drag, startPoint x: 955, startPoint y: 286, endPoint x: 773, endPoint y: 233, distance: 189.4
click at [777, 272] on div "The cabinet can be easily opened, providing you a convenient maintenance." at bounding box center [895, 315] width 236 height 87
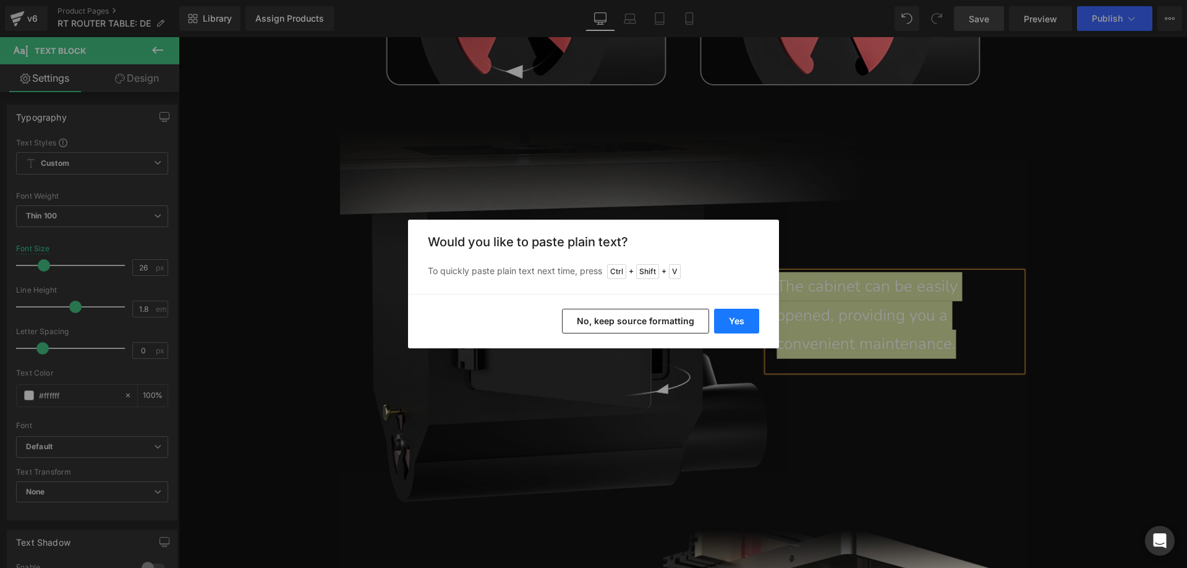
click at [728, 326] on button "Yes" at bounding box center [736, 321] width 45 height 25
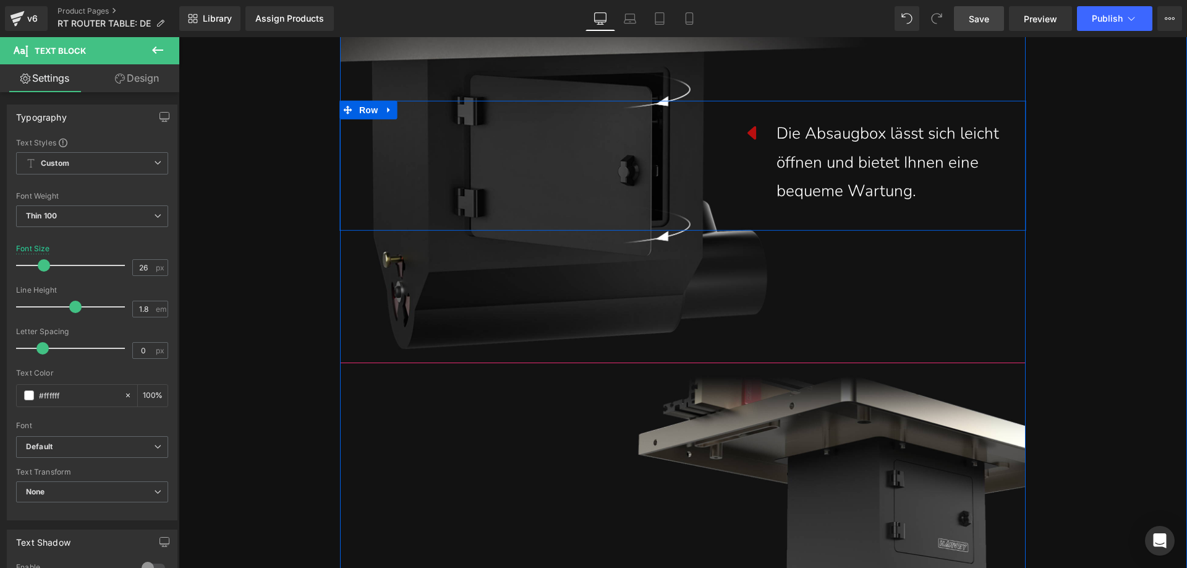
scroll to position [14640, 0]
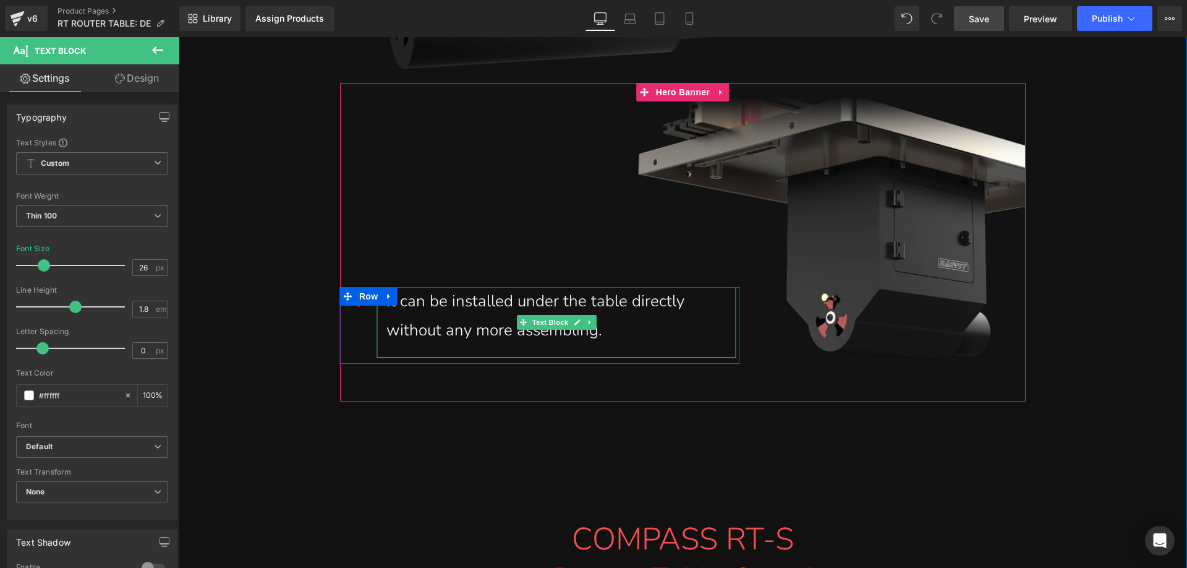
click at [601, 287] on div "It can be installed under the table directly without any more assembling." at bounding box center [556, 316] width 341 height 58
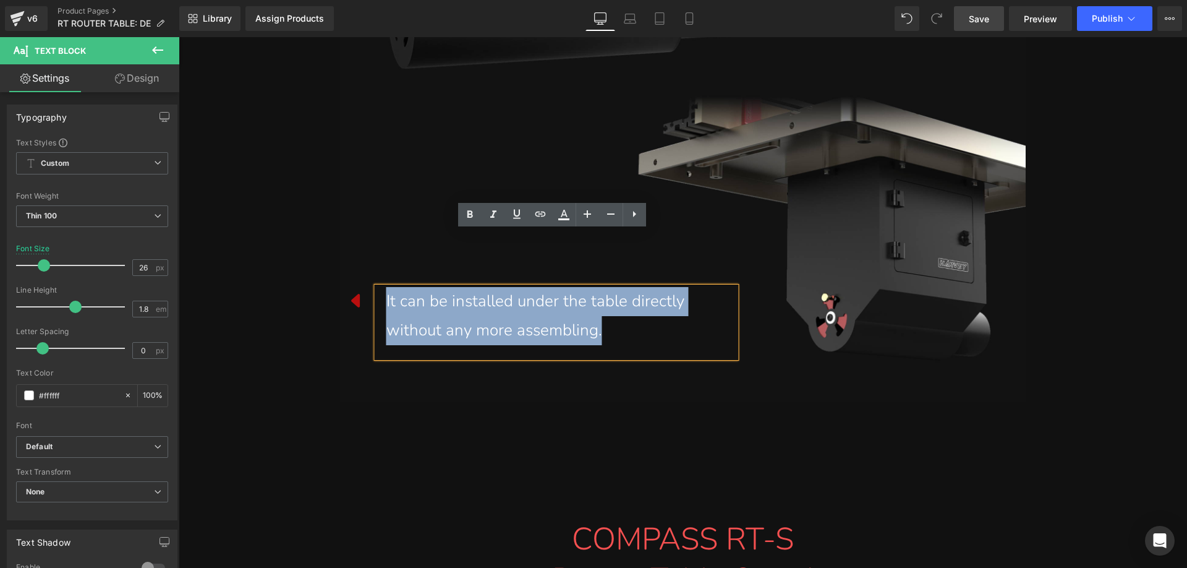
drag, startPoint x: 539, startPoint y: 273, endPoint x: 374, endPoint y: 248, distance: 166.3
click at [377, 287] on div "It can be installed under the table directly without any more assembling." at bounding box center [556, 322] width 359 height 70
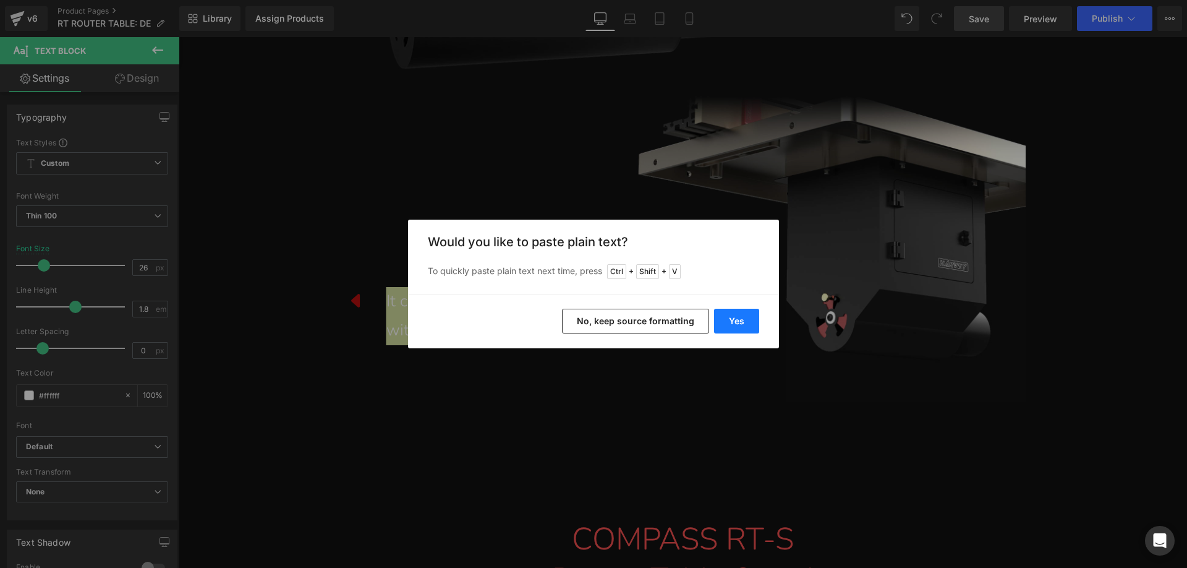
drag, startPoint x: 722, startPoint y: 317, endPoint x: 403, endPoint y: 261, distance: 323.3
click at [722, 317] on button "Yes" at bounding box center [736, 321] width 45 height 25
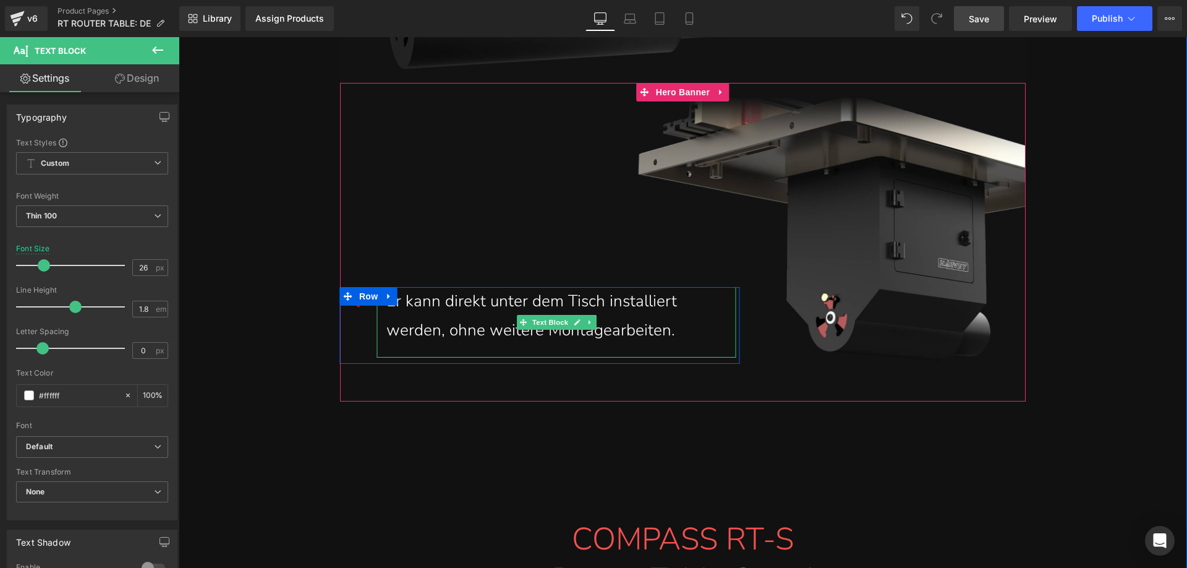
click at [488, 287] on div "Er kann direkt unter dem Tisch installiert werden, ohne weitere Montagearbeiten." at bounding box center [556, 316] width 341 height 58
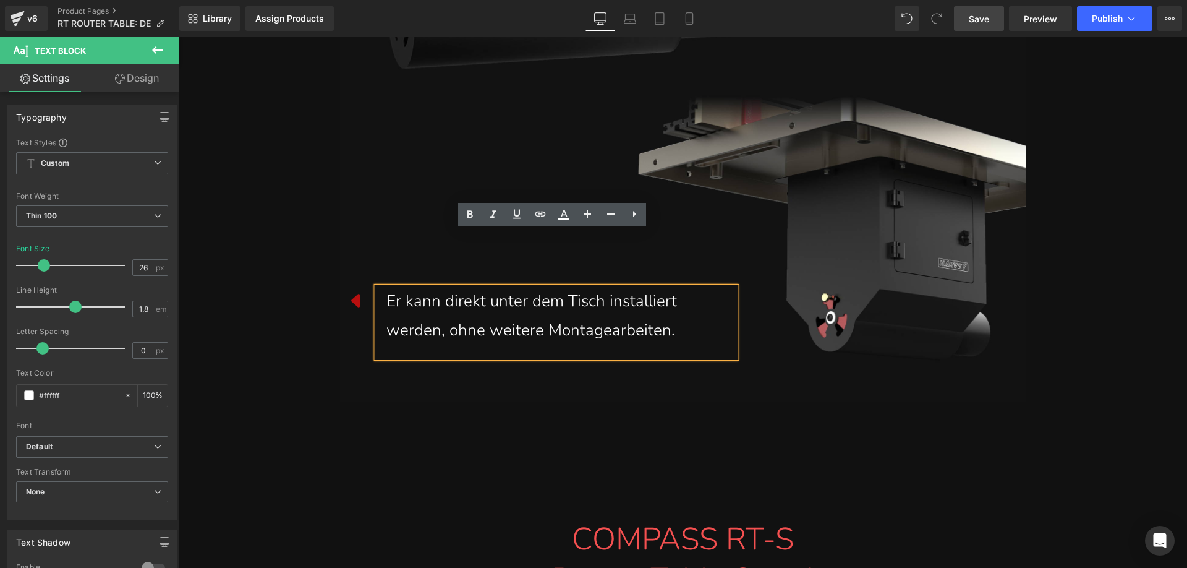
click at [488, 287] on div "Er kann direkt unter dem Tisch installiert werden, ohne weitere Montagearbeiten." at bounding box center [556, 316] width 341 height 58
click at [707, 287] on div "Er kann direkt unter dem Tisch installiert werden, ohne dass weitere Montagearb…" at bounding box center [556, 316] width 341 height 58
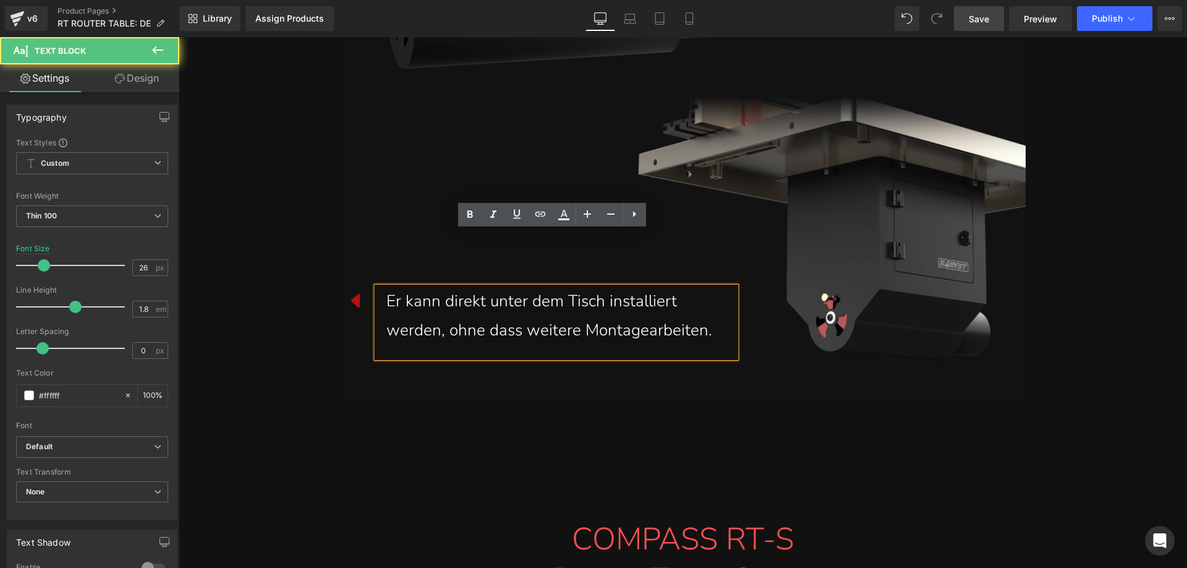
click at [706, 287] on div "Er kann direkt unter dem Tisch installiert werden, ohne dass weitere Montagearb…" at bounding box center [556, 316] width 341 height 58
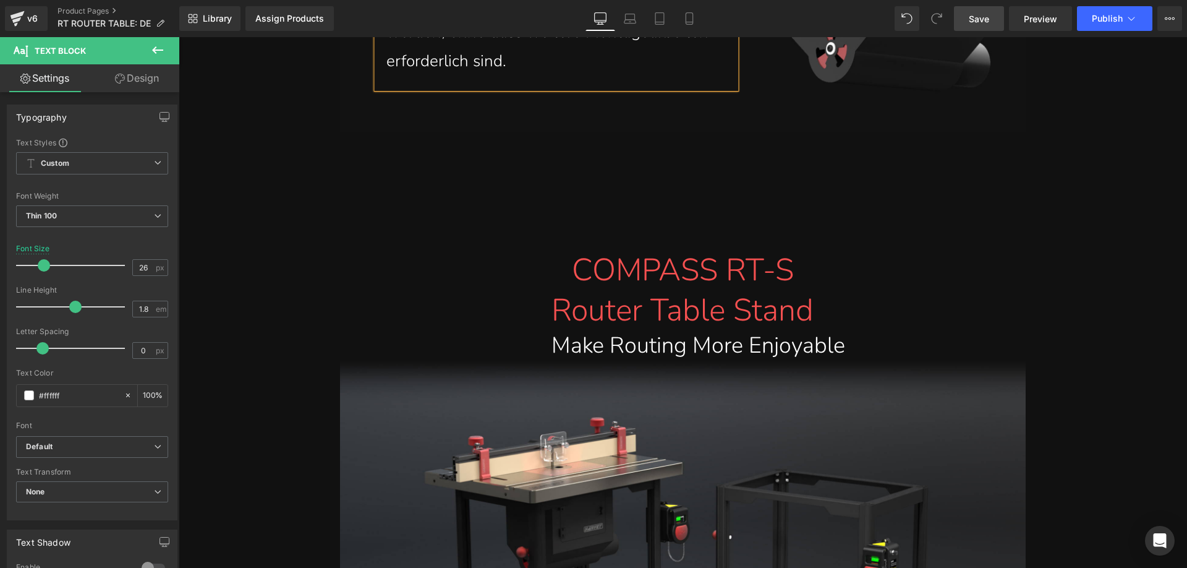
scroll to position [14921, 0]
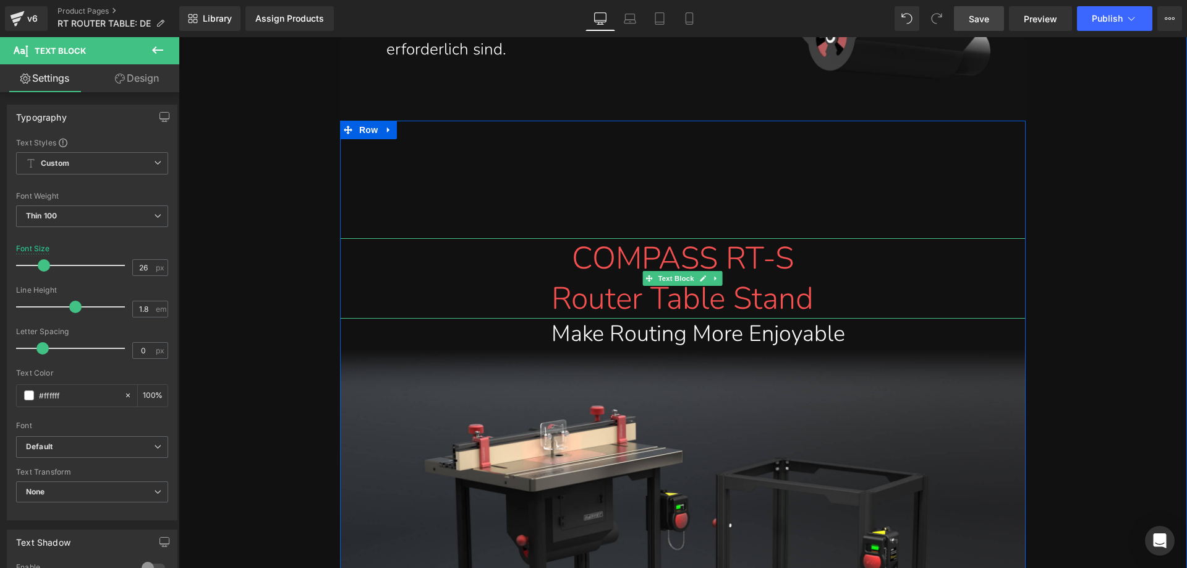
click at [552, 277] on span "Router Table Stand" at bounding box center [683, 298] width 262 height 43
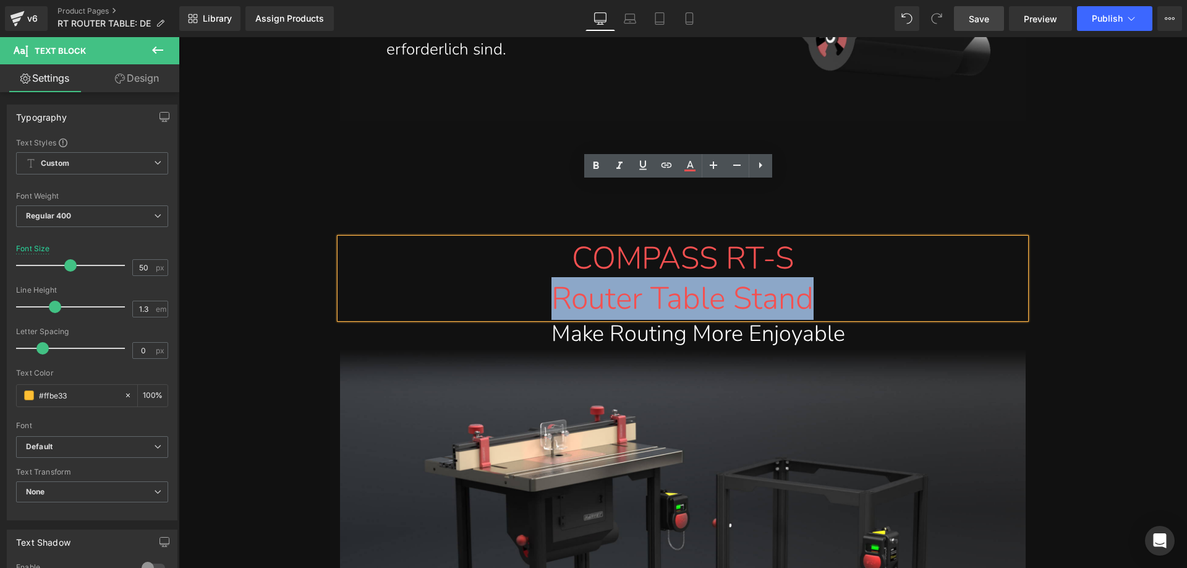
drag, startPoint x: 521, startPoint y: 241, endPoint x: 808, endPoint y: 239, distance: 287.5
click at [808, 278] on div "Router Table Stand" at bounding box center [682, 298] width 667 height 40
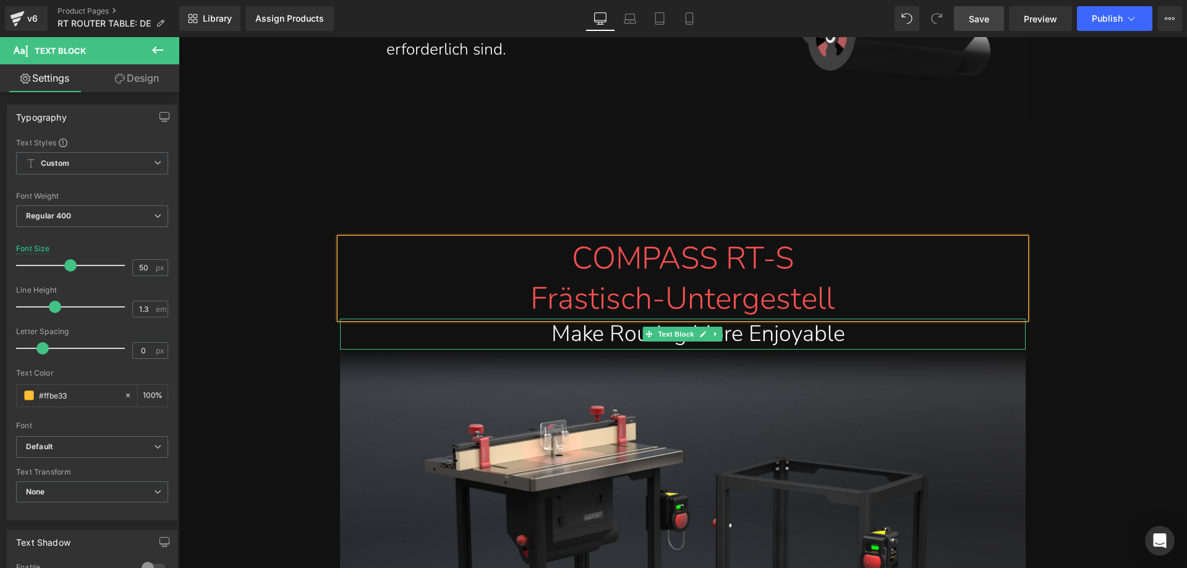
click at [489, 318] on div "Make Routing More Enjoyable" at bounding box center [683, 333] width 686 height 31
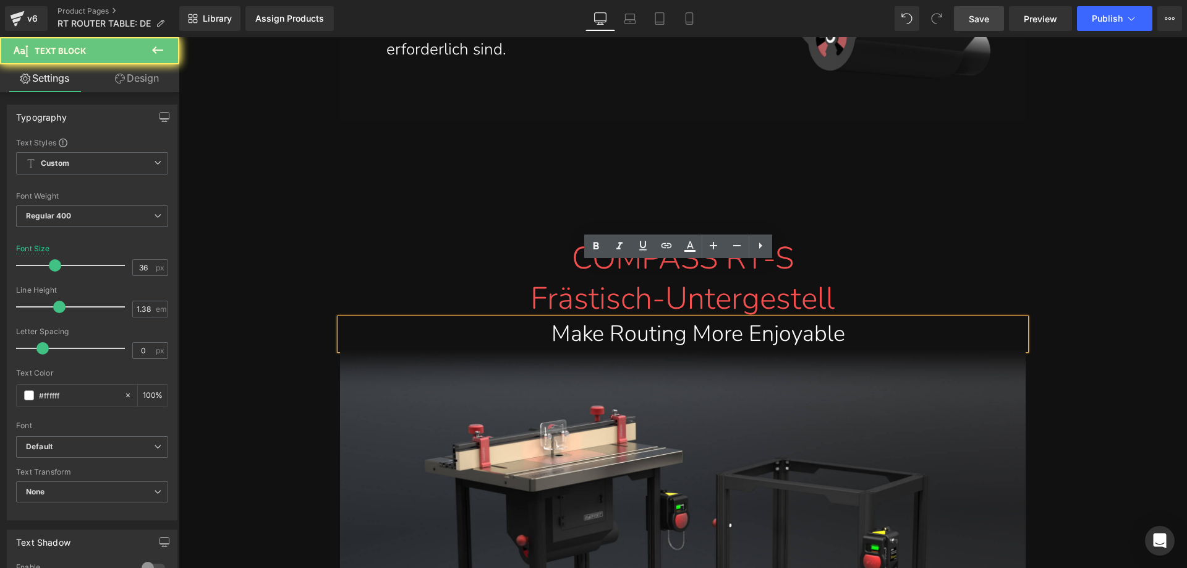
drag, startPoint x: 666, startPoint y: 275, endPoint x: 865, endPoint y: 275, distance: 199.1
click at [865, 318] on div "Make Routing More Enjoyable" at bounding box center [683, 333] width 686 height 31
click at [845, 318] on div "Make Routing More Enjoyable" at bounding box center [683, 333] width 686 height 31
drag, startPoint x: 707, startPoint y: 282, endPoint x: 546, endPoint y: 282, distance: 160.8
click at [546, 318] on div "Make Routing More Enjoyable" at bounding box center [683, 333] width 686 height 31
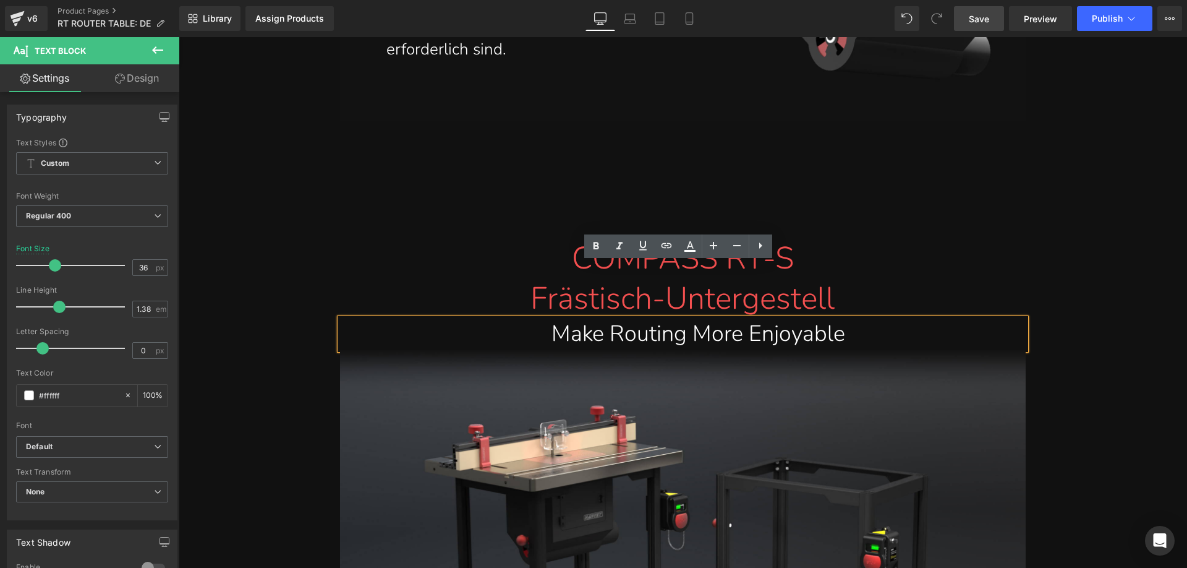
click at [865, 318] on div "Make Routing More Enjoyable" at bounding box center [683, 333] width 686 height 31
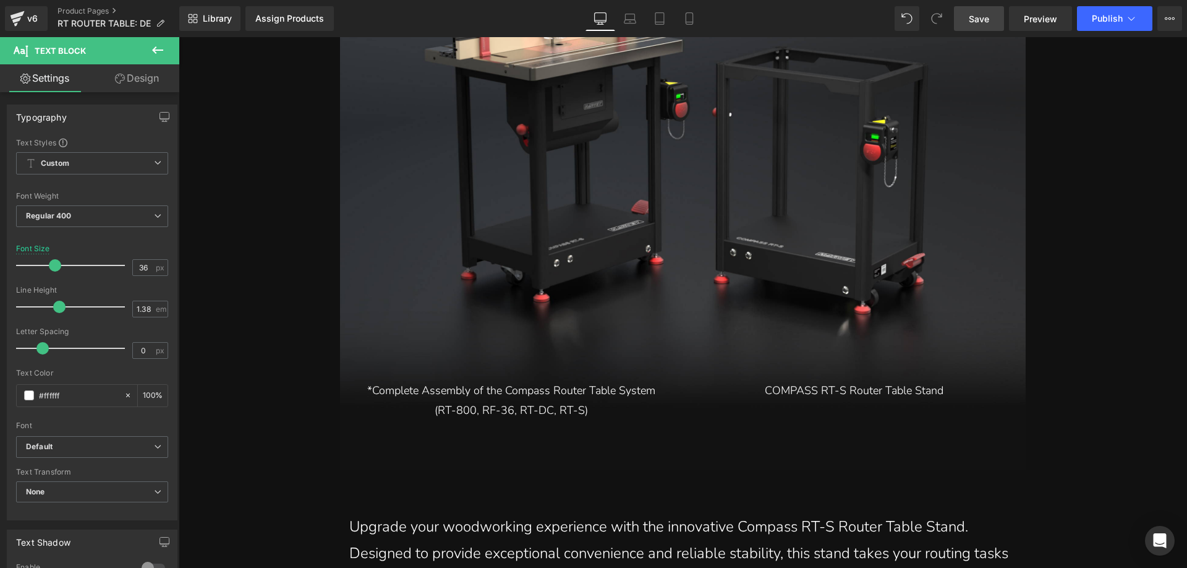
scroll to position [15354, 0]
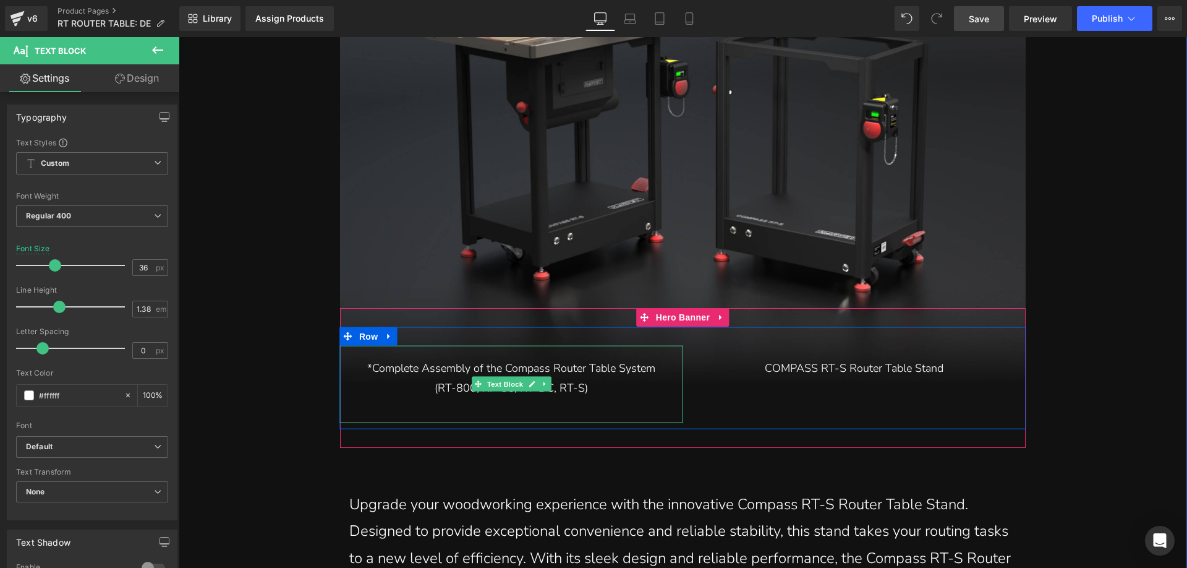
click at [385, 358] on p "*Complete Assembly of the Compass Router Table System" at bounding box center [511, 368] width 325 height 20
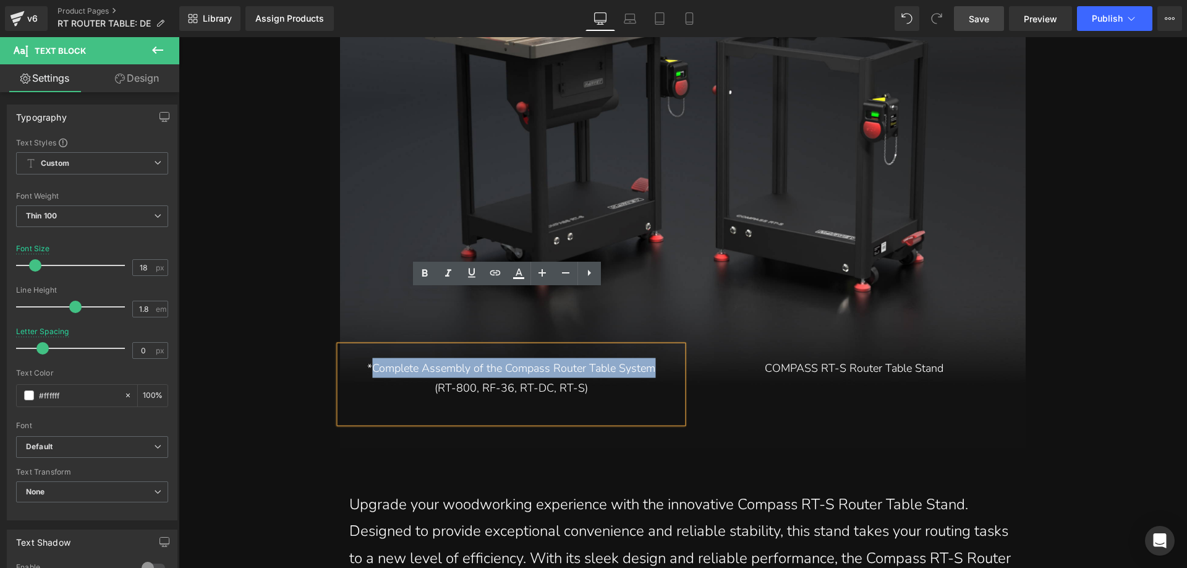
drag, startPoint x: 367, startPoint y: 312, endPoint x: 648, endPoint y: 313, distance: 281.3
click at [648, 358] on p "*Complete Assembly of the Compass Router Table System" at bounding box center [511, 368] width 325 height 20
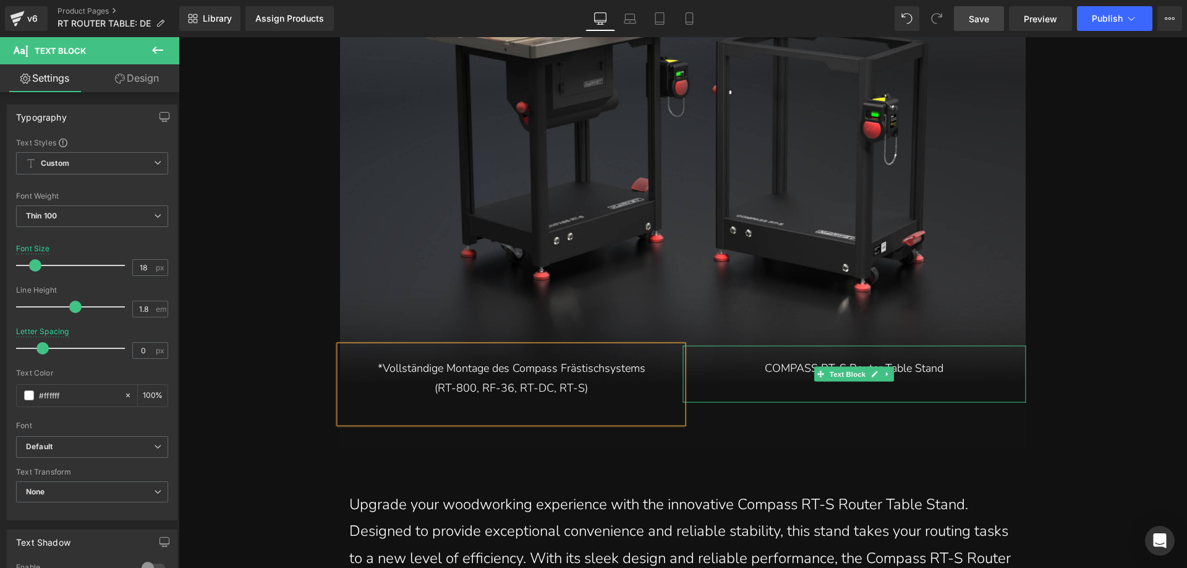
click at [782, 358] on p "COMPASS RT-S Router Table Stand" at bounding box center [854, 368] width 325 height 20
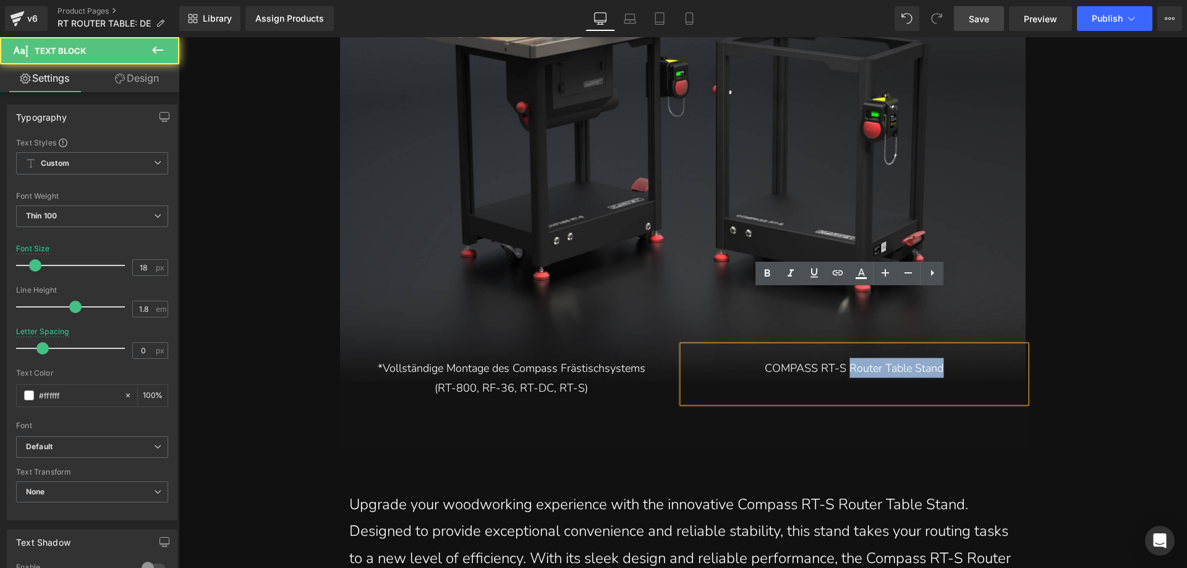
drag, startPoint x: 845, startPoint y: 310, endPoint x: 936, endPoint y: 308, distance: 90.9
click at [936, 358] on p "COMPASS RT-S Router Table Stand" at bounding box center [854, 368] width 325 height 20
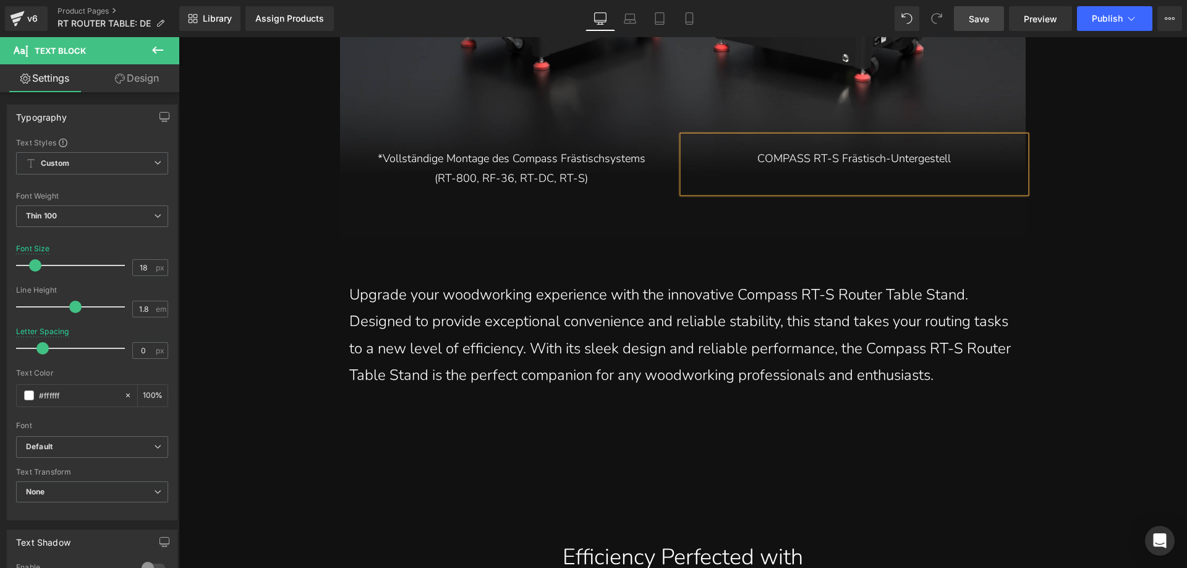
scroll to position [15601, 0]
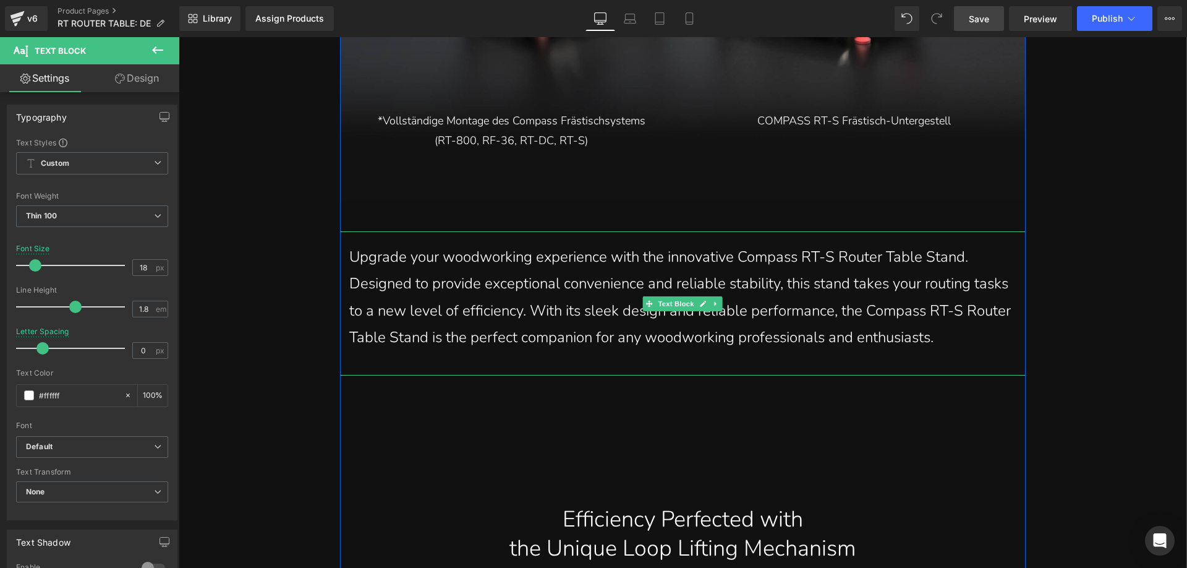
drag, startPoint x: 385, startPoint y: 229, endPoint x: 357, endPoint y: 219, distance: 29.5
click at [385, 244] on p "Upgrade your woodworking experience with the innovative Compass RT-S Router Tab…" at bounding box center [682, 297] width 667 height 107
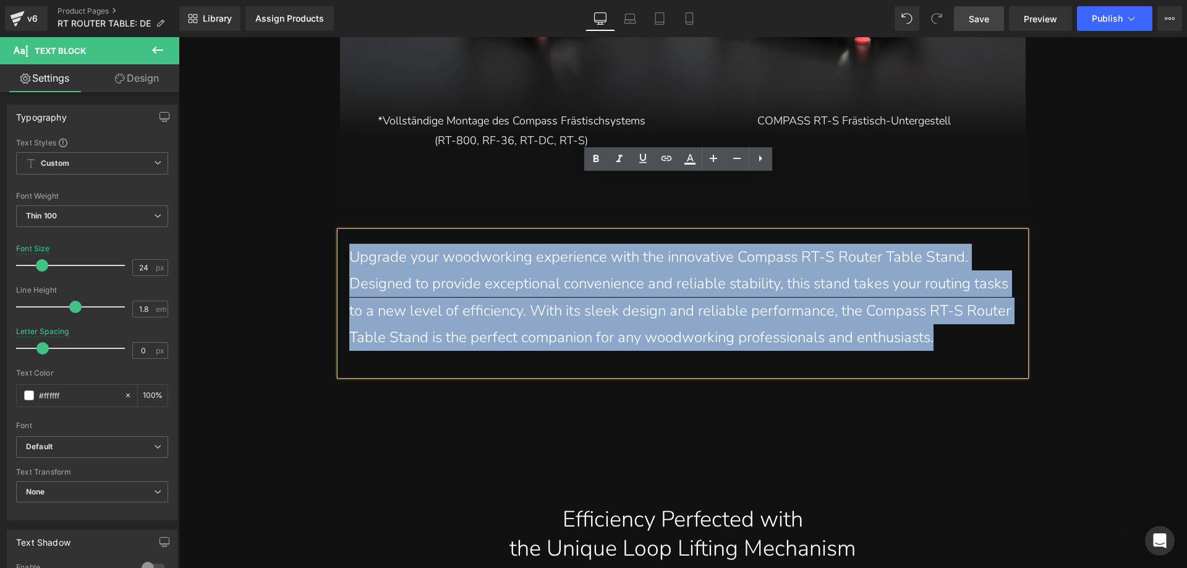
drag, startPoint x: 346, startPoint y: 200, endPoint x: 1001, endPoint y: 313, distance: 664.5
click at [1001, 313] on div "Upgrade your woodworking experience with the innovative Compass RT-S Router Tab…" at bounding box center [683, 303] width 686 height 144
paste div
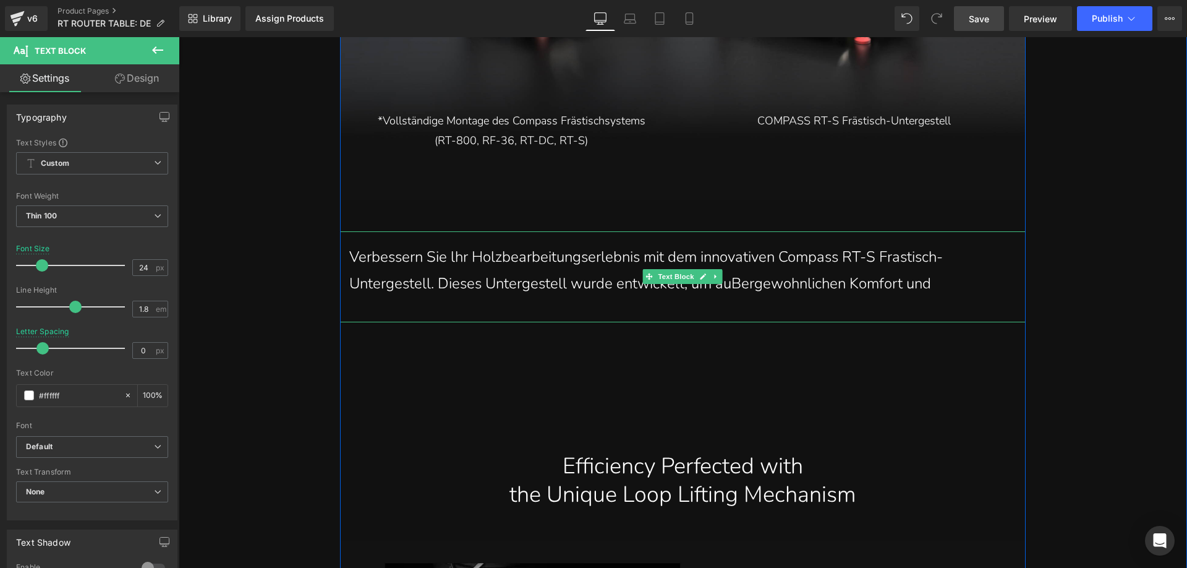
click at [962, 244] on p "Verbessern Sie lhr Holzbearbeitungserlebnis mit dem innovativen Compass RT-S Fr…" at bounding box center [682, 270] width 667 height 53
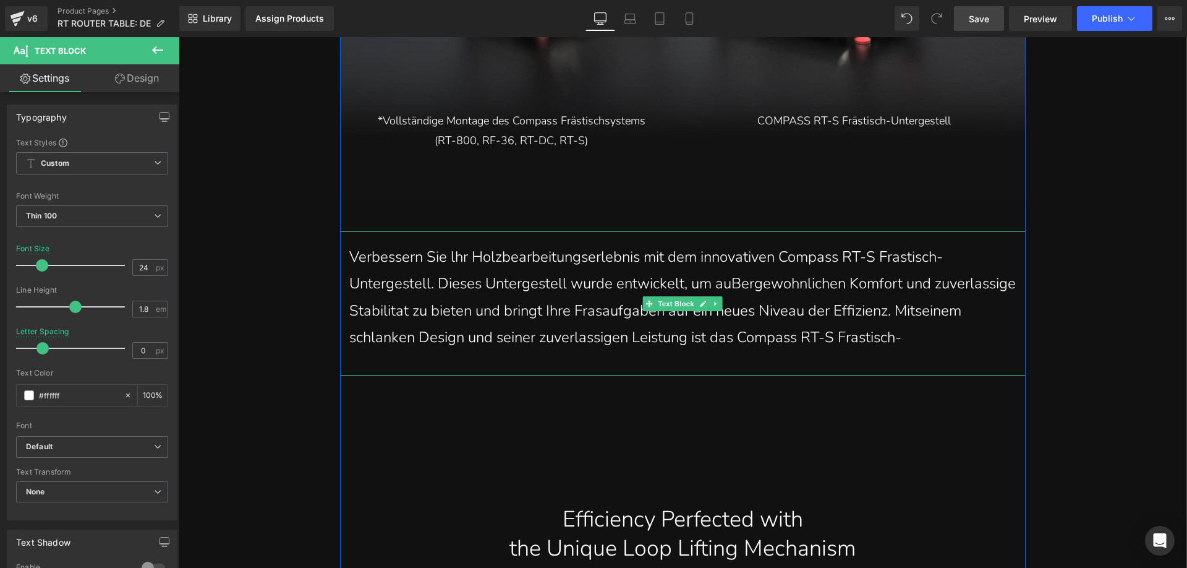
click at [991, 281] on p "Verbessern Sie lhr Holzbearbeitungserlebnis mit dem innovativen Compass RT-S Fr…" at bounding box center [682, 297] width 667 height 107
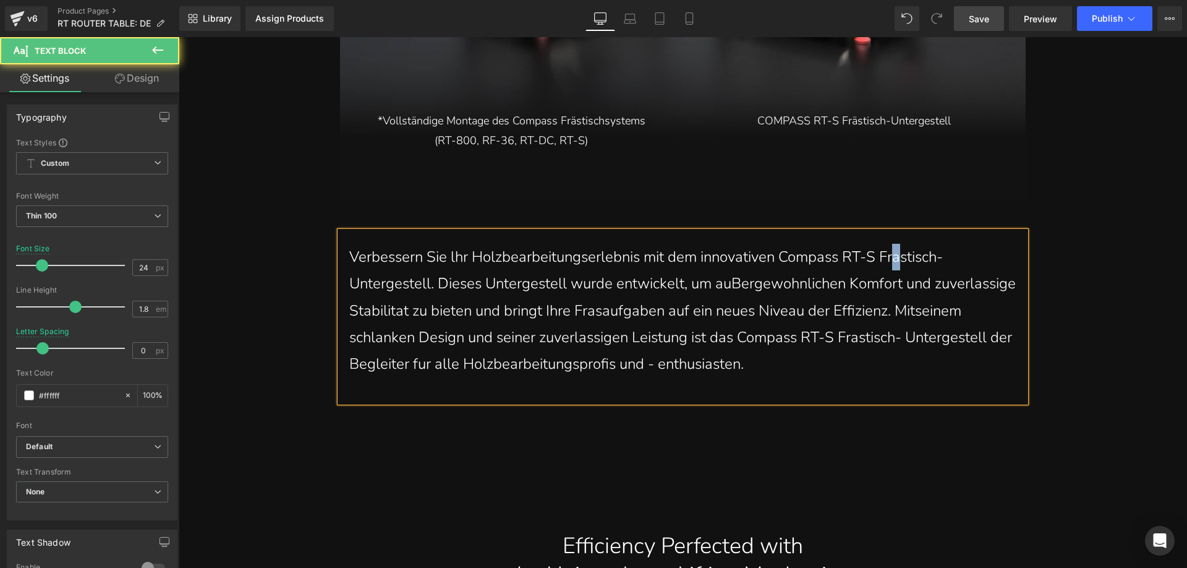
drag, startPoint x: 903, startPoint y: 211, endPoint x: 900, endPoint y: 203, distance: 7.8
click at [900, 244] on p "Verbessern Sie lhr Holzbearbeitungserlebnis mit dem innovativen Compass RT-S Fr…" at bounding box center [682, 311] width 667 height 134
click at [730, 244] on p "Verbessern Sie lhr Holzbearbeitungserlebnis mit dem innovativen Compass RT-S Fr…" at bounding box center [682, 311] width 667 height 134
click at [388, 257] on p "Verbessern Sie lhr Holzbearbeitungserlebnis mit dem innovativen Compass RT-S Fr…" at bounding box center [682, 311] width 667 height 134
click at [480, 257] on p "Verbessern Sie lhr Holzbearbeitungserlebnis mit dem innovativen Compass RT-S Fr…" at bounding box center [682, 311] width 667 height 134
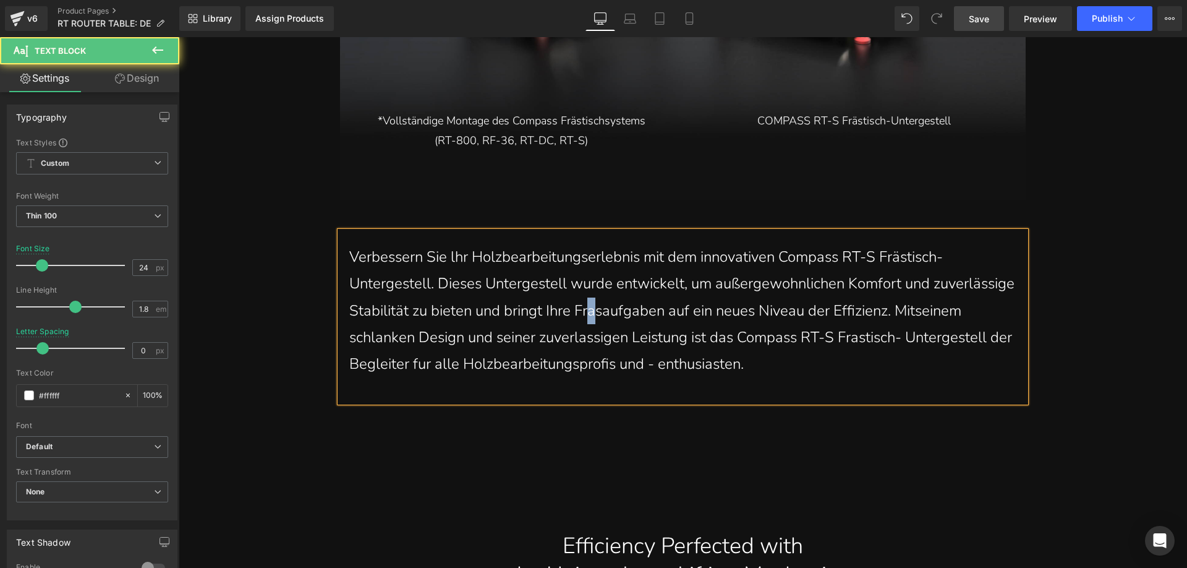
click at [678, 259] on p "Verbessern Sie lhr Holzbearbeitungserlebnis mit dem innovativen Compass RT-S Fr…" at bounding box center [682, 311] width 667 height 134
click at [368, 286] on p "Verbessern Sie lhr Holzbearbeitungserlebnis mit dem innovativen Compass RT-S Fr…" at bounding box center [682, 311] width 667 height 134
drag, startPoint x: 667, startPoint y: 289, endPoint x: 658, endPoint y: 282, distance: 11.9
click at [658, 282] on p "Verbessern Sie lhr Holzbearbeitungserlebnis mit dem innovativen Compass RT-S Fr…" at bounding box center [682, 311] width 667 height 134
drag, startPoint x: 939, startPoint y: 288, endPoint x: 934, endPoint y: 282, distance: 8.3
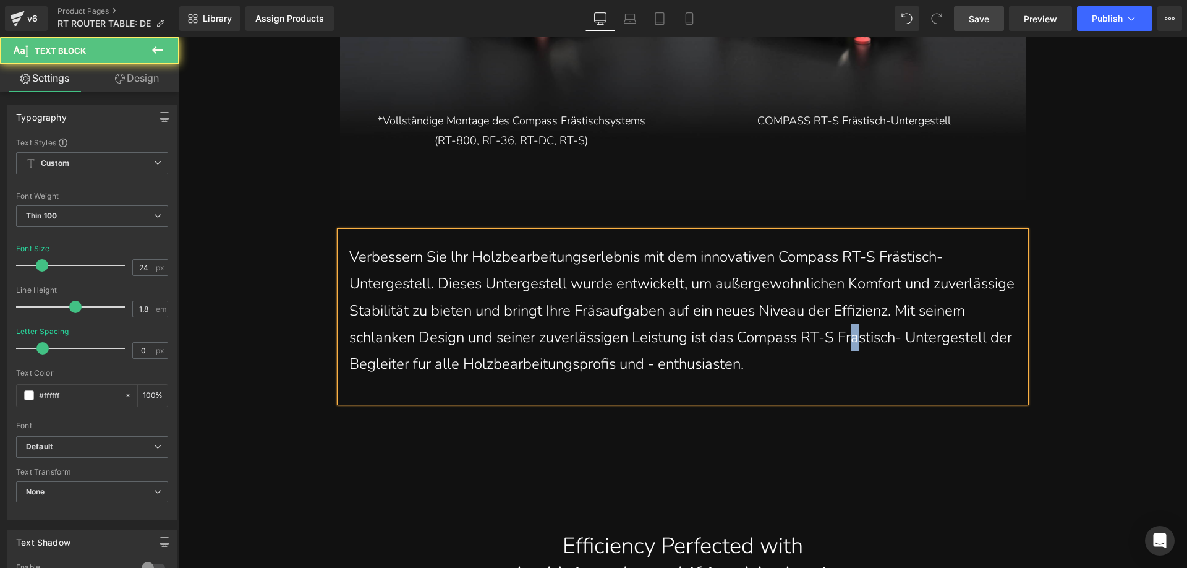
click at [934, 282] on p "Verbessern Sie lhr Holzbearbeitungserlebnis mit dem innovativen Compass RT-S Fr…" at bounding box center [682, 311] width 667 height 134
click at [527, 309] on p "Verbessern Sie lhr Holzbearbeitungserlebnis mit dem innovativen Compass RT-S Fr…" at bounding box center [682, 311] width 667 height 134
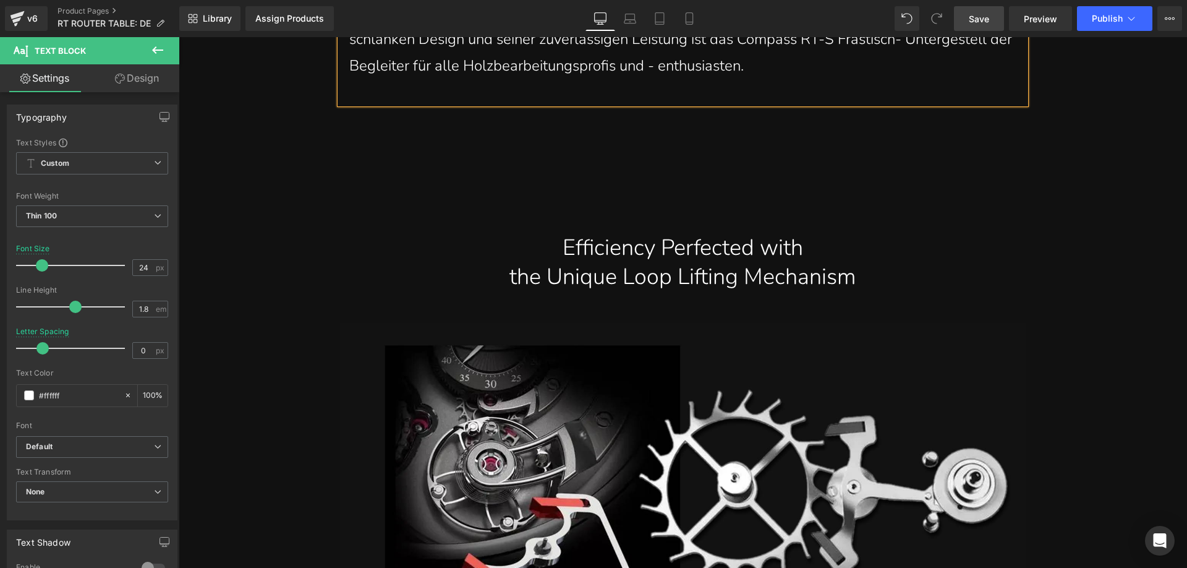
scroll to position [15910, 0]
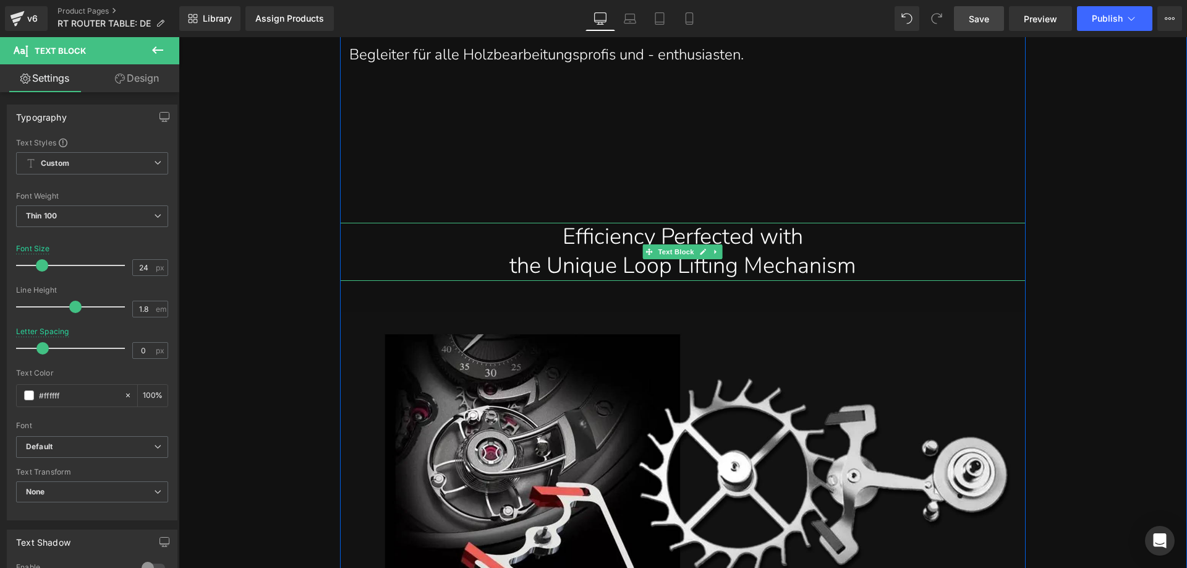
click at [571, 252] on div "the Unique Loop Lifting Mechanism" at bounding box center [682, 266] width 667 height 29
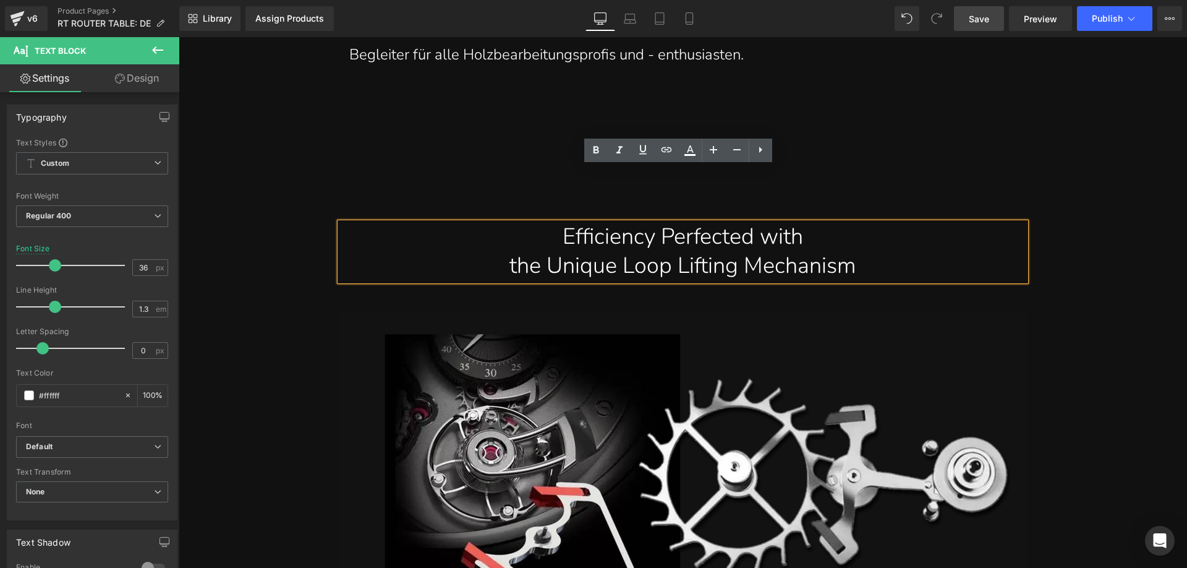
drag, startPoint x: 544, startPoint y: 181, endPoint x: 872, endPoint y: 215, distance: 330.7
click at [872, 223] on div "Efficiency Perfected with the Unique Loop Lifting Mechanism" at bounding box center [683, 252] width 686 height 58
paste div
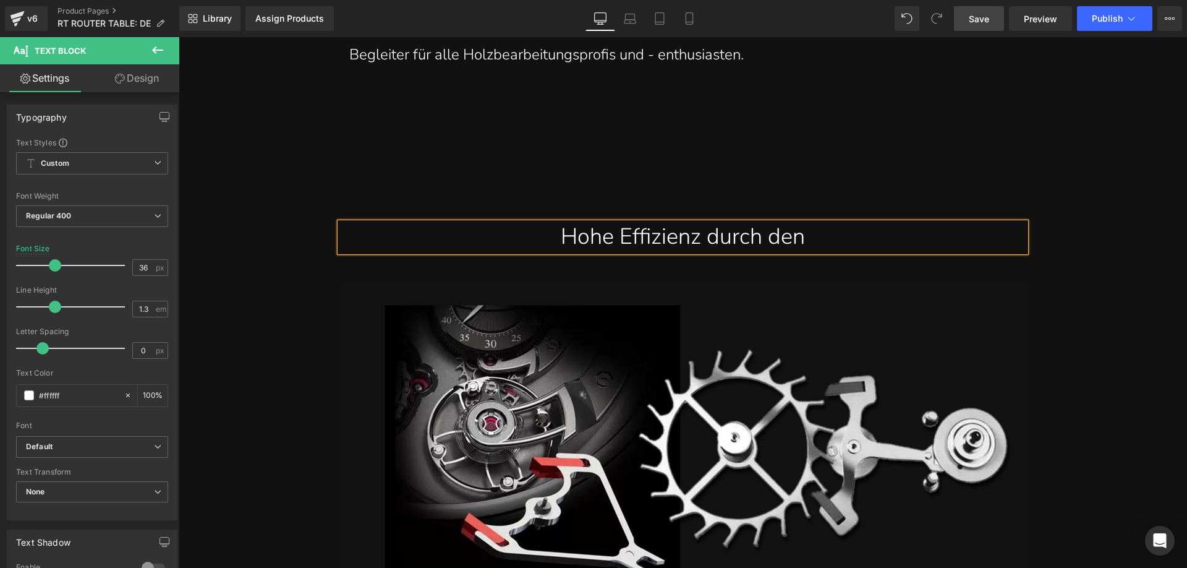
click at [877, 223] on div "Hohe Effizienz durch den" at bounding box center [682, 237] width 667 height 29
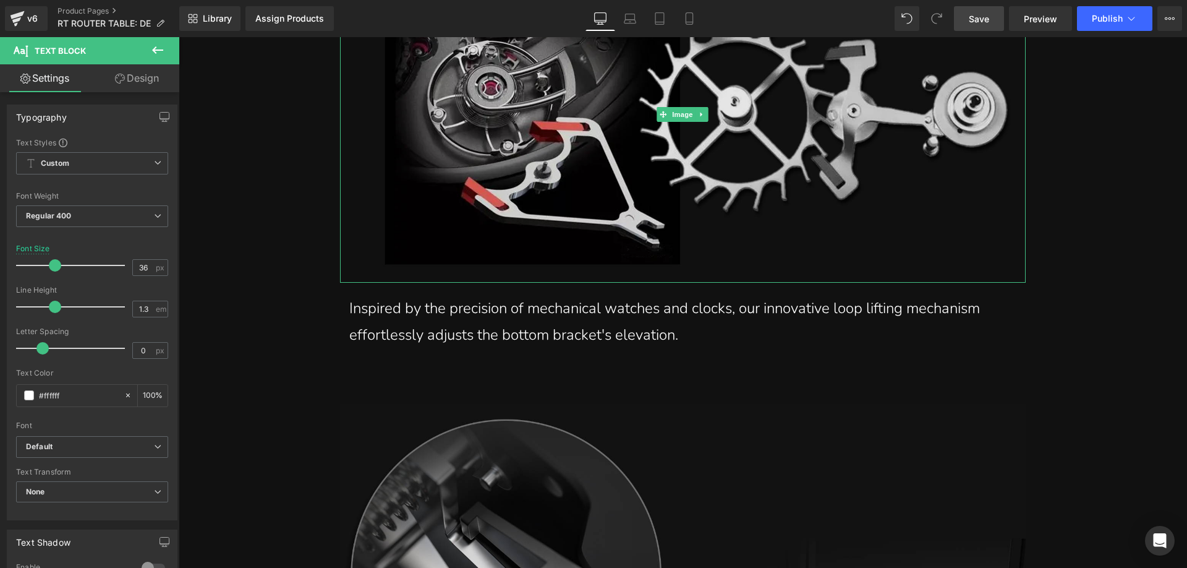
scroll to position [16281, 0]
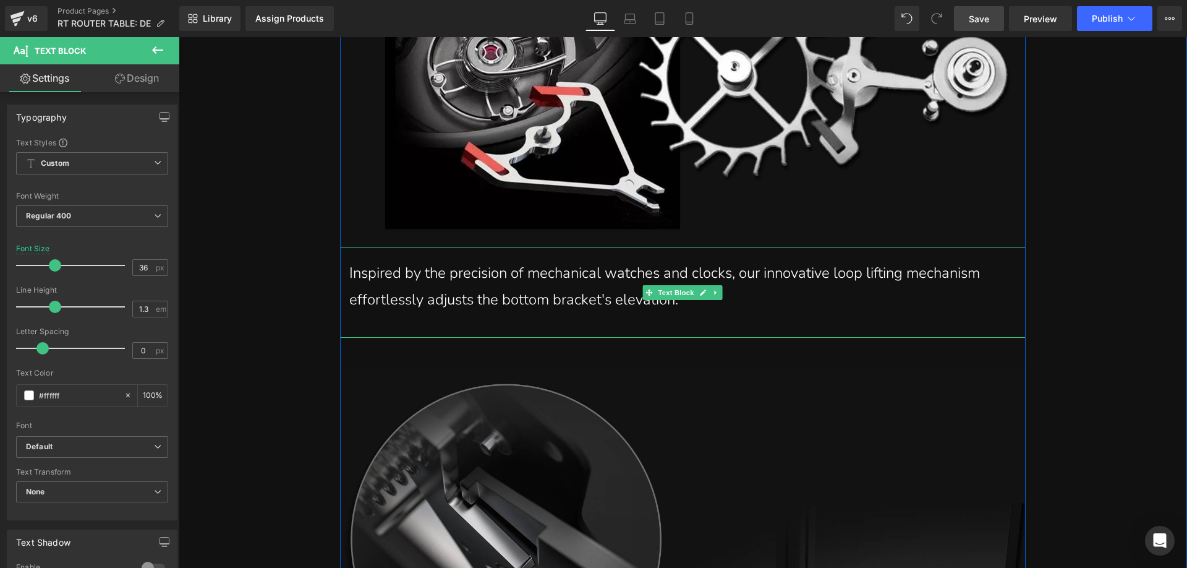
drag, startPoint x: 602, startPoint y: 265, endPoint x: 690, endPoint y: 280, distance: 89.8
click at [602, 265] on p "Inspired by the precision of mechanical watches and clocks, our innovative loop…" at bounding box center [682, 286] width 667 height 53
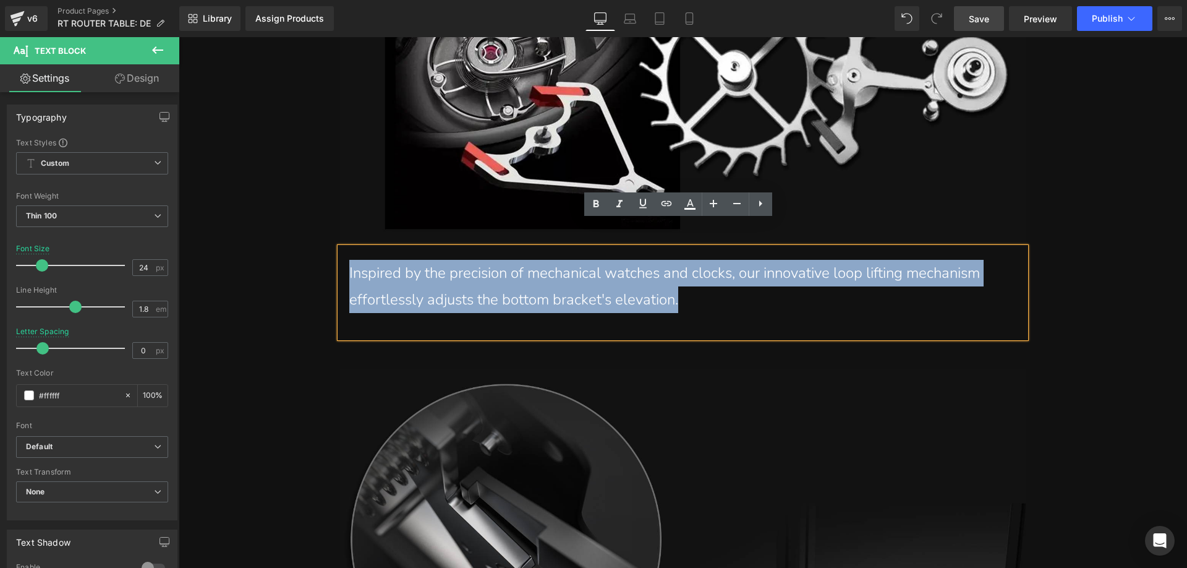
drag, startPoint x: 641, startPoint y: 272, endPoint x: 341, endPoint y: 241, distance: 300.9
click at [341, 247] on div "Inspired by the precision of mechanical watches and clocks, our innovative loop…" at bounding box center [683, 292] width 686 height 90
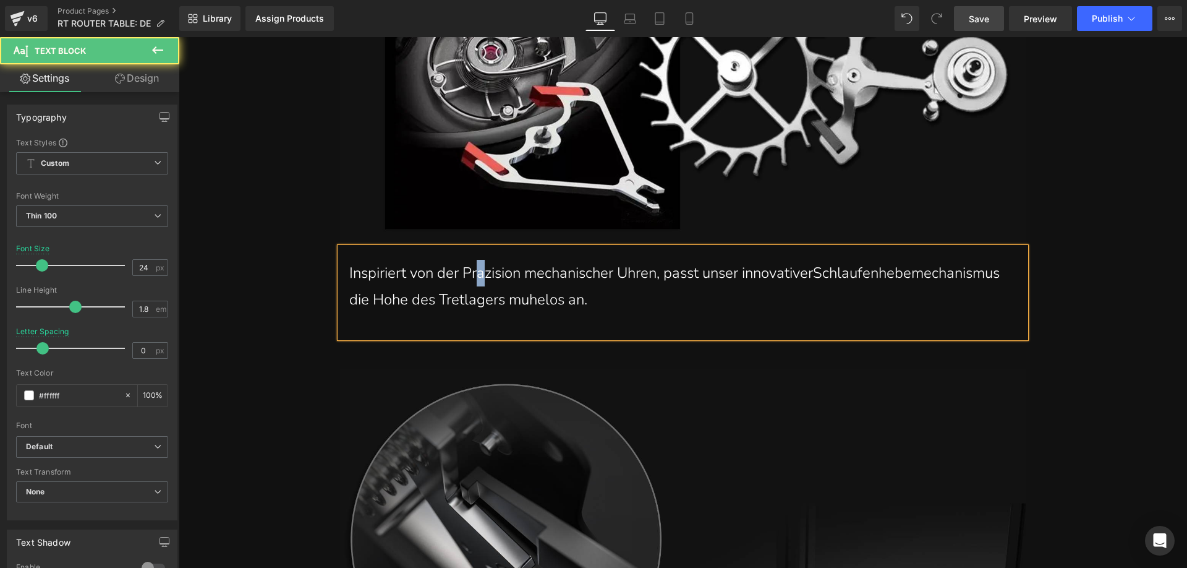
drag, startPoint x: 488, startPoint y: 250, endPoint x: 479, endPoint y: 244, distance: 10.8
click at [479, 260] on p "Inspiriert von der Prazision mechanischer Uhren, passt unser innovativerSchlauf…" at bounding box center [682, 286] width 667 height 53
click at [349, 270] on p "Inspiriert von der Präzision mechanischer Uhren, passt unser innovativerSchlauf…" at bounding box center [682, 286] width 667 height 53
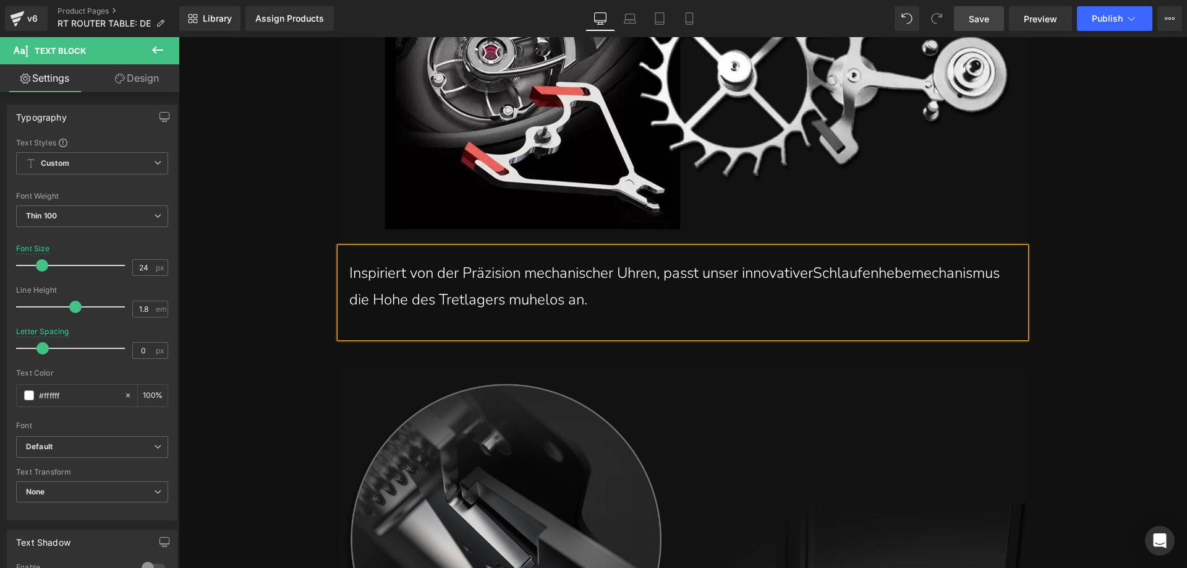
click at [420, 276] on p "Inspiriert von der Präzision mechanischer Uhren, passt unser innovativerSchlauf…" at bounding box center [682, 286] width 667 height 53
drag, startPoint x: 581, startPoint y: 281, endPoint x: 577, endPoint y: 275, distance: 7.5
click at [578, 275] on p "Inspiriert von der Präzision mechanischer Uhren, passt unser innovativer Schlau…" at bounding box center [682, 286] width 667 height 53
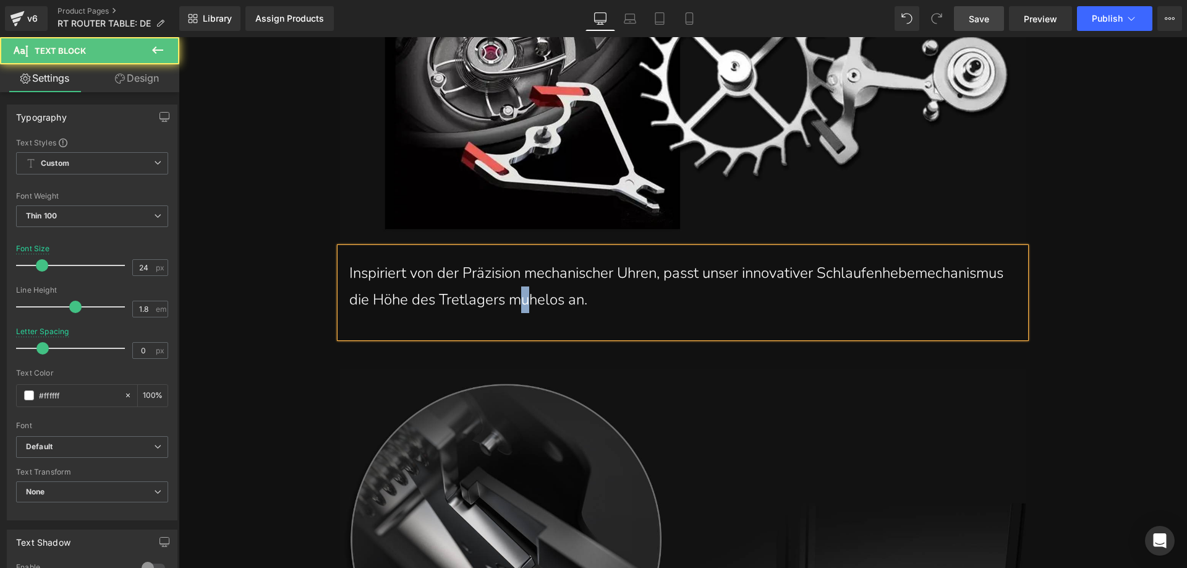
click at [716, 278] on p "Inspiriert von der Präzision mechanischer Uhren, passt unser innovativer Schlau…" at bounding box center [682, 286] width 667 height 53
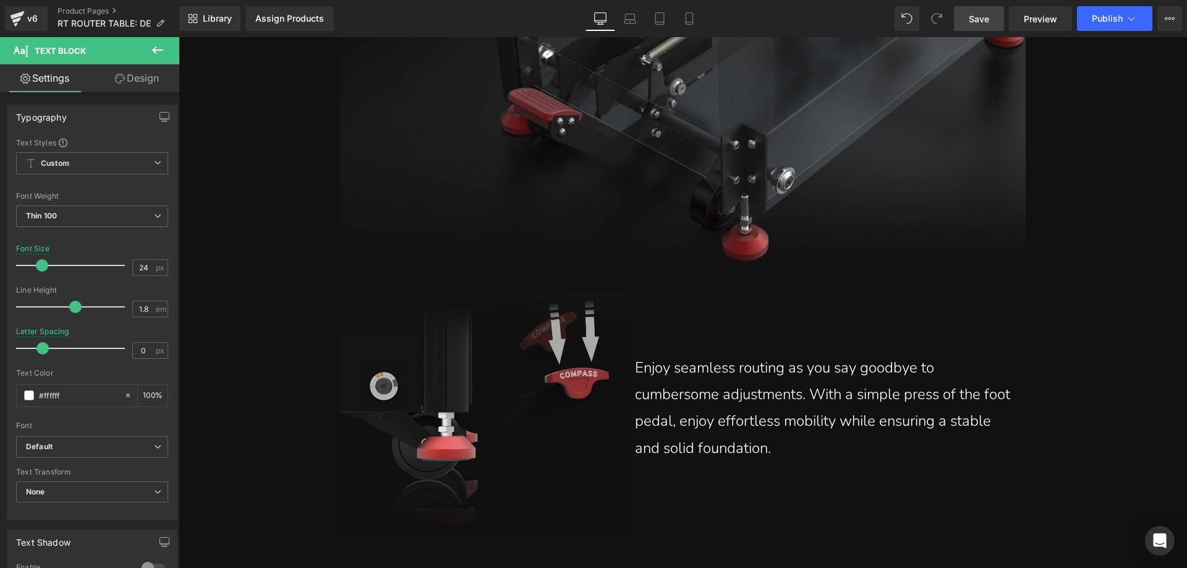
scroll to position [17023, 0]
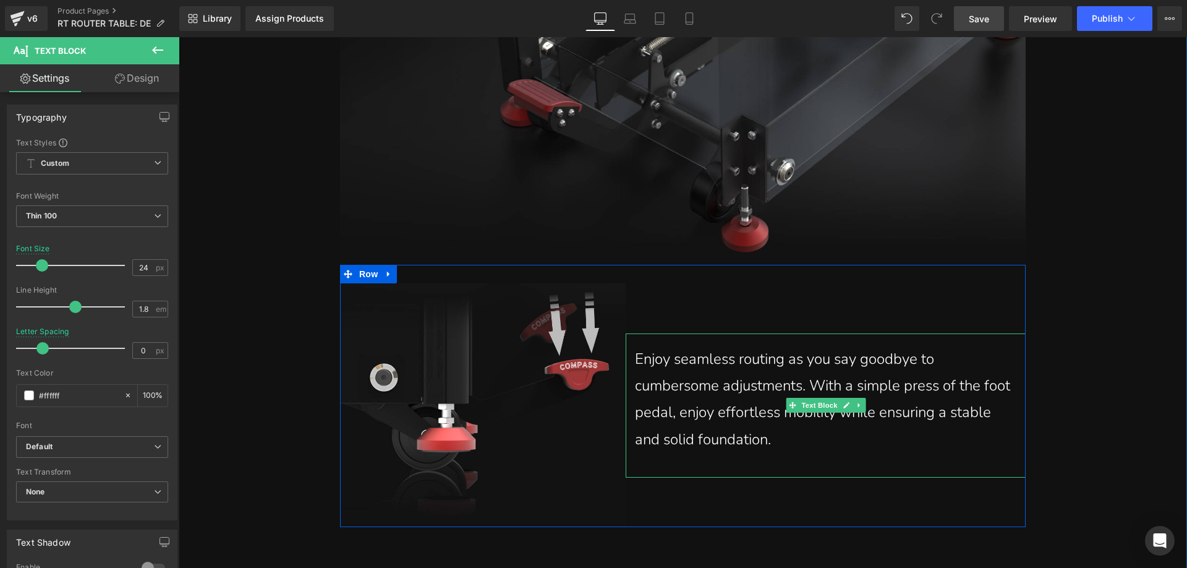
drag, startPoint x: 709, startPoint y: 406, endPoint x: 791, endPoint y: 420, distance: 84.2
click at [709, 406] on p "Enjoy seamless routing as you say goodbye to cumbersome adjustments. With a sim…" at bounding box center [826, 399] width 382 height 107
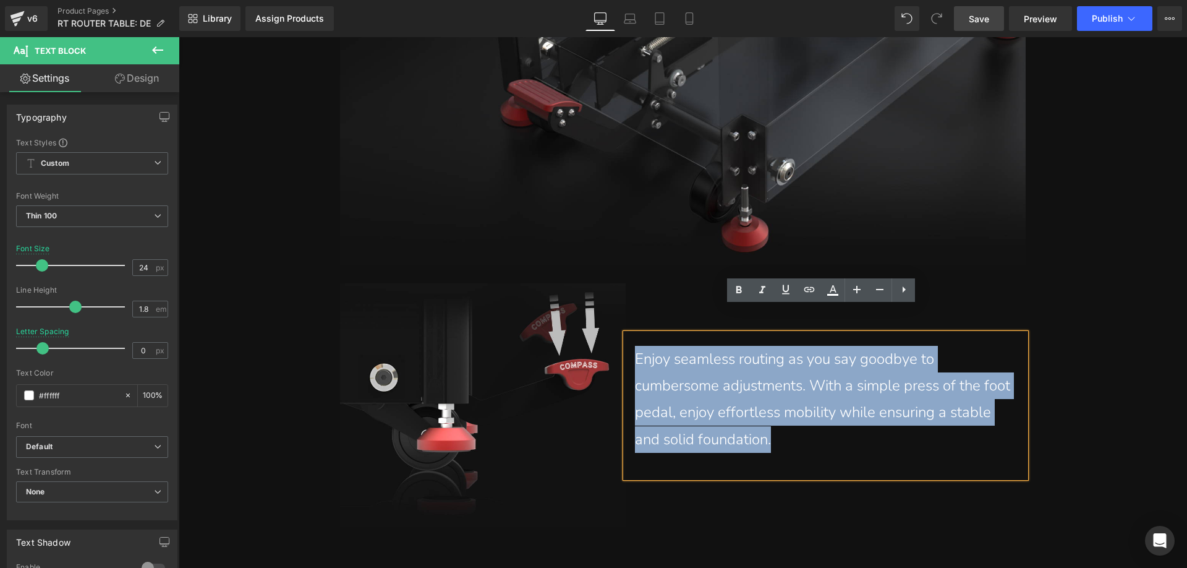
drag, startPoint x: 825, startPoint y: 412, endPoint x: 633, endPoint y: 333, distance: 208.5
click at [635, 346] on p "Enjoy seamless routing as you say goodbye to cumbersome adjustments. With a sim…" at bounding box center [826, 399] width 382 height 107
paste div
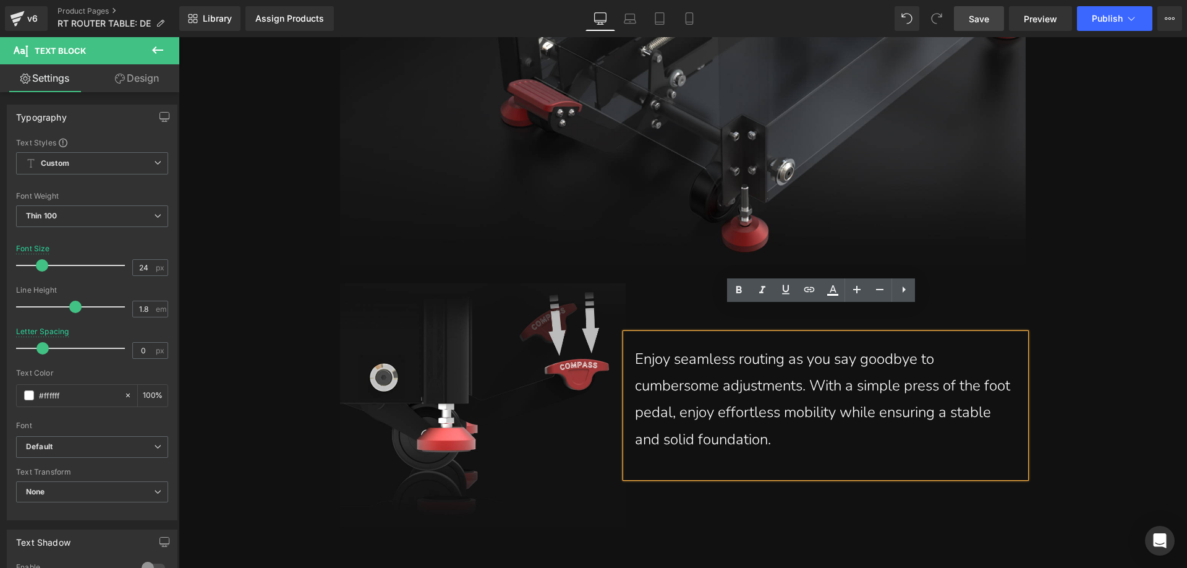
scroll to position [17010, 0]
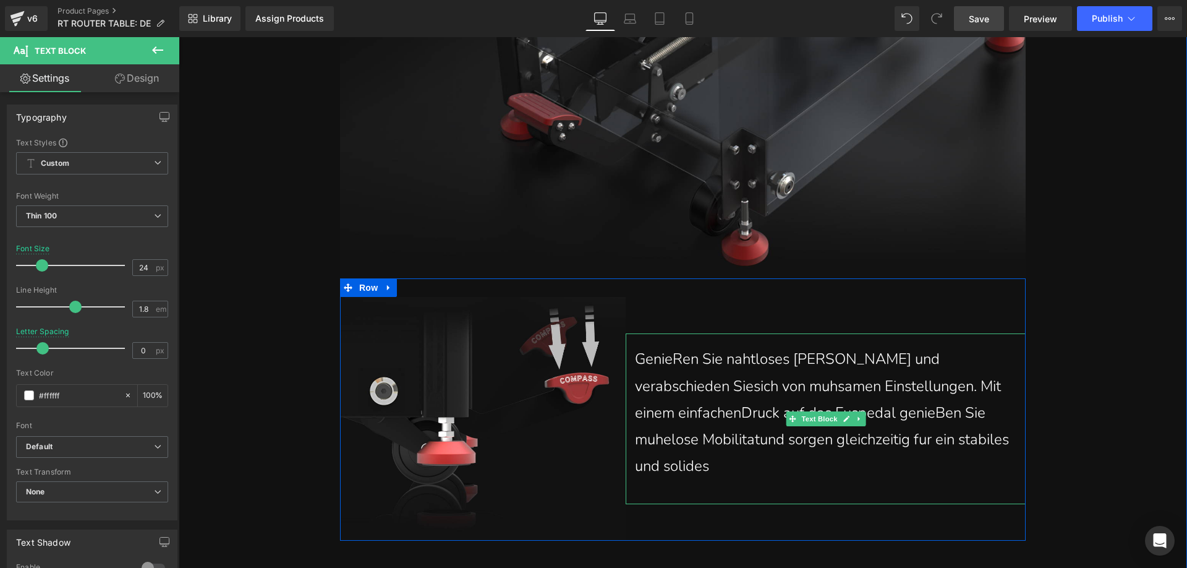
click at [715, 445] on p "GenieRen Sie nahtloses Frasen und verabschieden Siesich von muhsamen Einstellun…" at bounding box center [826, 413] width 382 height 134
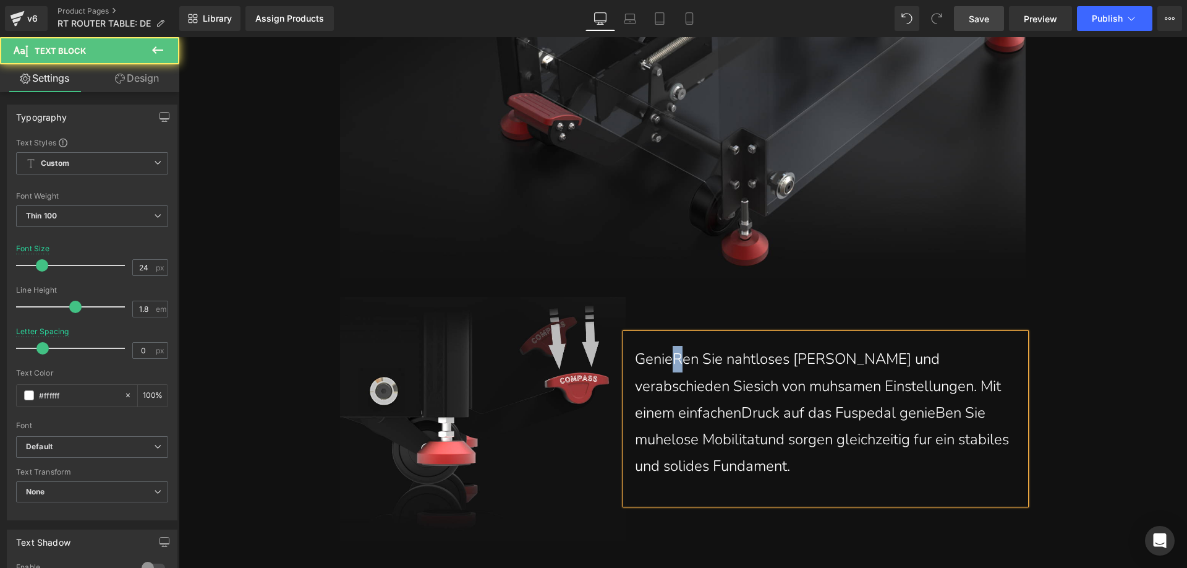
click at [671, 346] on p "GenieRen Sie nahtloses Frasen und verabschieden Siesich von muhsamen Einstellun…" at bounding box center [826, 413] width 382 height 134
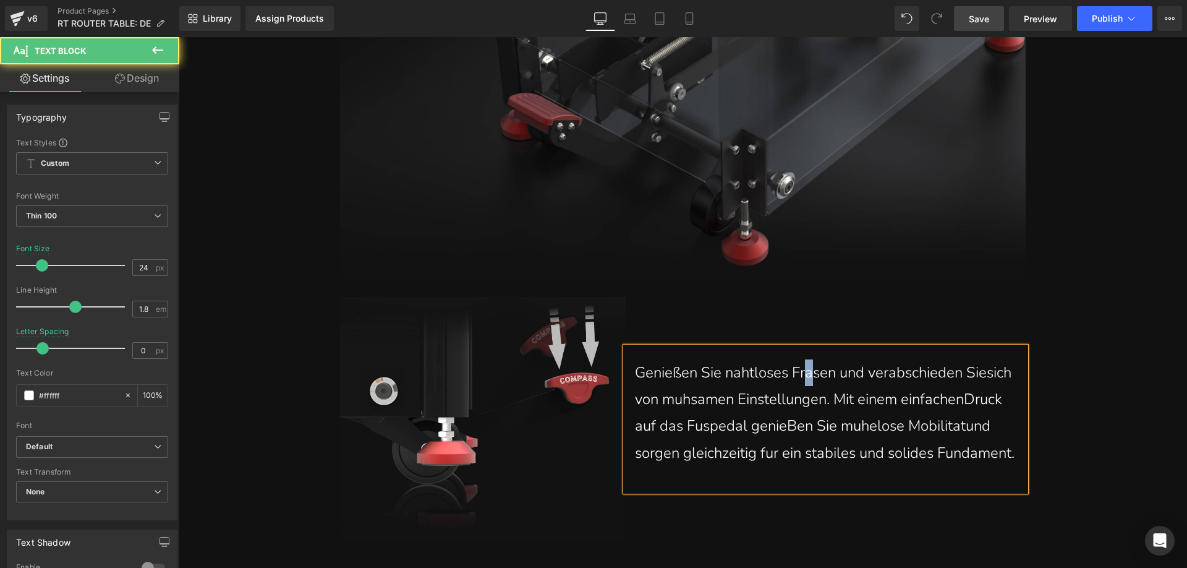
drag, startPoint x: 811, startPoint y: 338, endPoint x: 804, endPoint y: 333, distance: 8.8
click at [804, 359] on p "Genießen Sie nahtloses Frasen und verabschieden Siesich von muhsamen Einstellun…" at bounding box center [826, 412] width 382 height 107
click at [649, 364] on p "Genießen Sie nahtloses Fräsen und verabschieden Siesich von muhsamen Einstellun…" at bounding box center [826, 412] width 382 height 107
drag, startPoint x: 712, startPoint y: 365, endPoint x: 699, endPoint y: 360, distance: 14.7
click at [699, 360] on p "Genießen Sie nahtloses Fräsen und verabschieden Sie sich von muhsamen Einstellu…" at bounding box center [826, 412] width 382 height 107
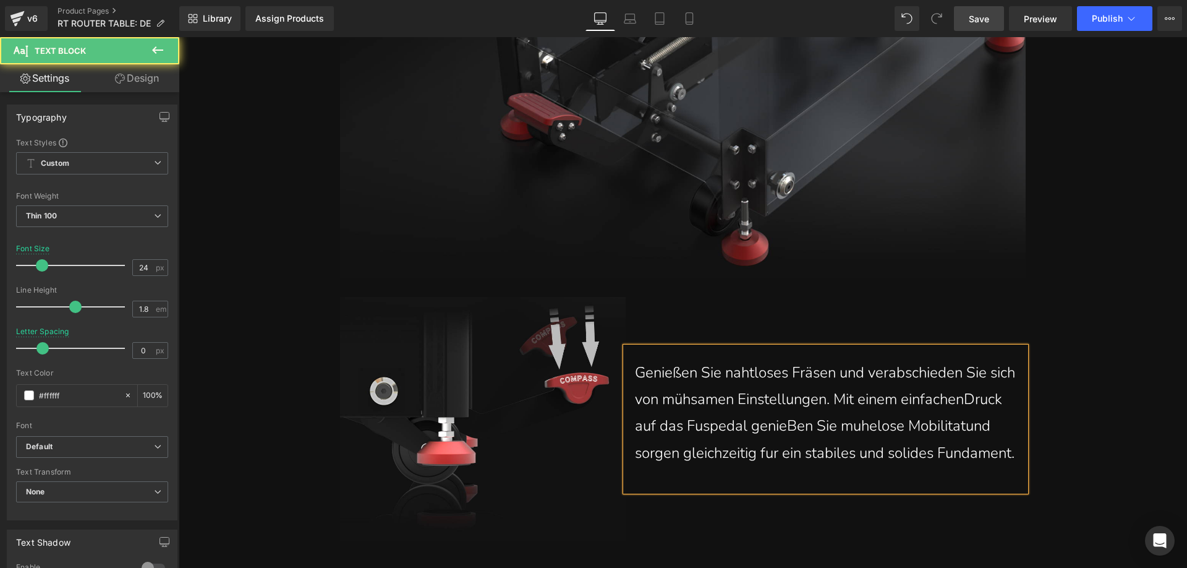
click at [697, 390] on p "Genießen Sie nahtloses Fräsen und verabschieden Sie sich von mühsamen Einstellu…" at bounding box center [826, 412] width 382 height 107
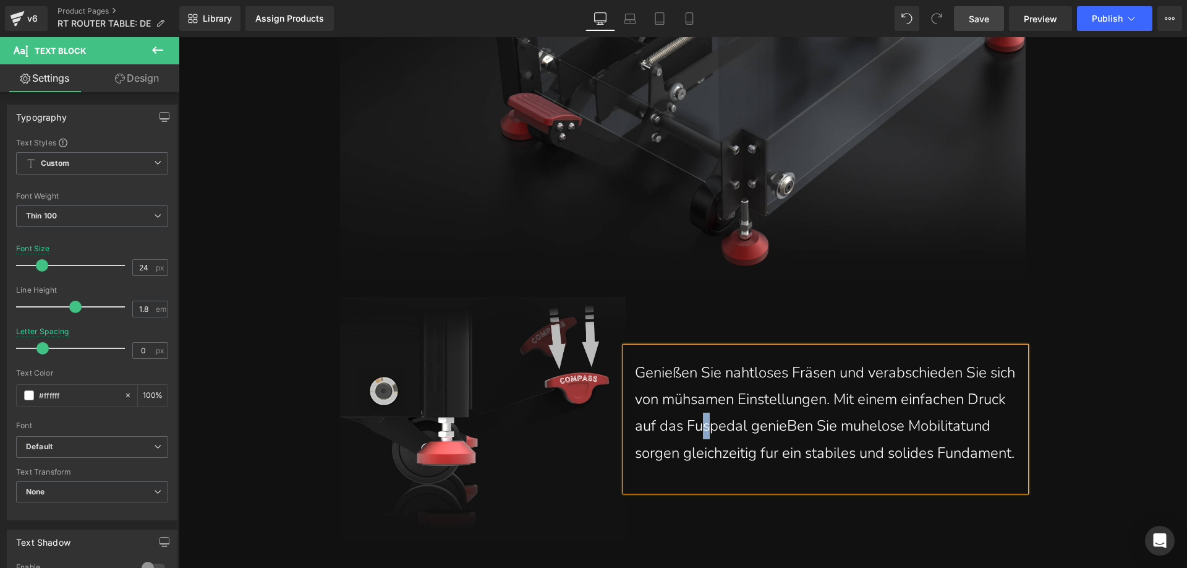
drag, startPoint x: 750, startPoint y: 390, endPoint x: 743, endPoint y: 386, distance: 8.1
click at [743, 386] on p "Genießen Sie nahtloses Fräsen und verabschieden Sie sich von mühsamen Einstellu…" at bounding box center [826, 412] width 382 height 107
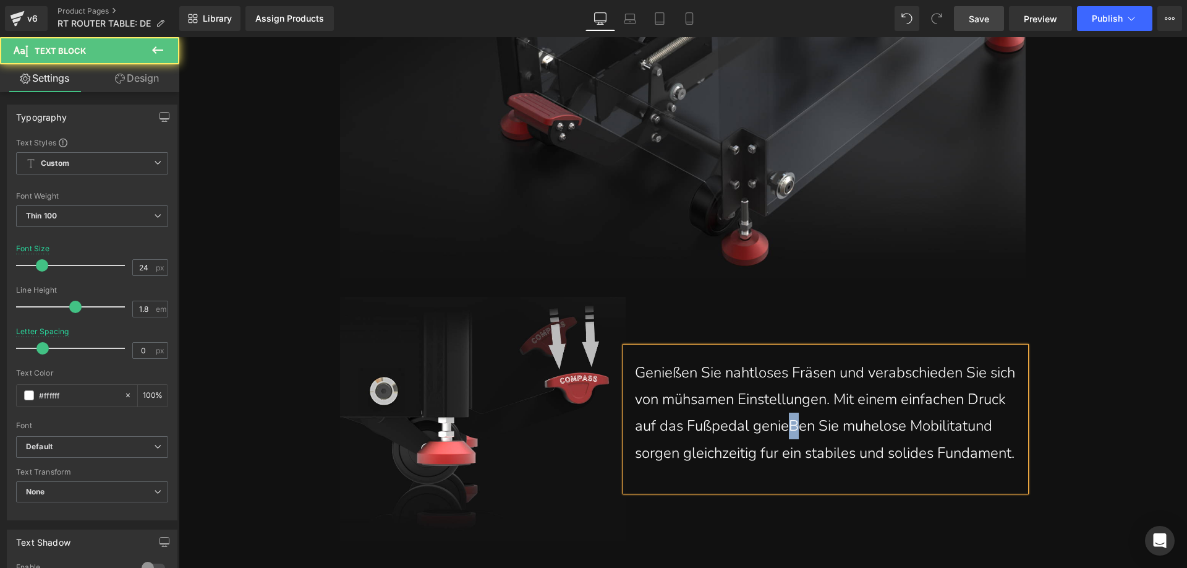
drag, startPoint x: 840, startPoint y: 393, endPoint x: 830, endPoint y: 388, distance: 11.1
click at [830, 388] on p "Genießen Sie nahtloses Fräsen und verabschieden Sie sich von mühsamen Einstellu…" at bounding box center [826, 412] width 382 height 107
drag, startPoint x: 905, startPoint y: 392, endPoint x: 893, endPoint y: 384, distance: 14.2
click at [893, 384] on p "Genießen Sie nahtloses Fräsen und verabschieden Sie sich von mühsamen Einstellu…" at bounding box center [826, 412] width 382 height 107
click at [678, 416] on p "Genießen Sie nahtloses Fräsen und verabschieden Sie sich von mühsamen Einstellu…" at bounding box center [826, 412] width 382 height 107
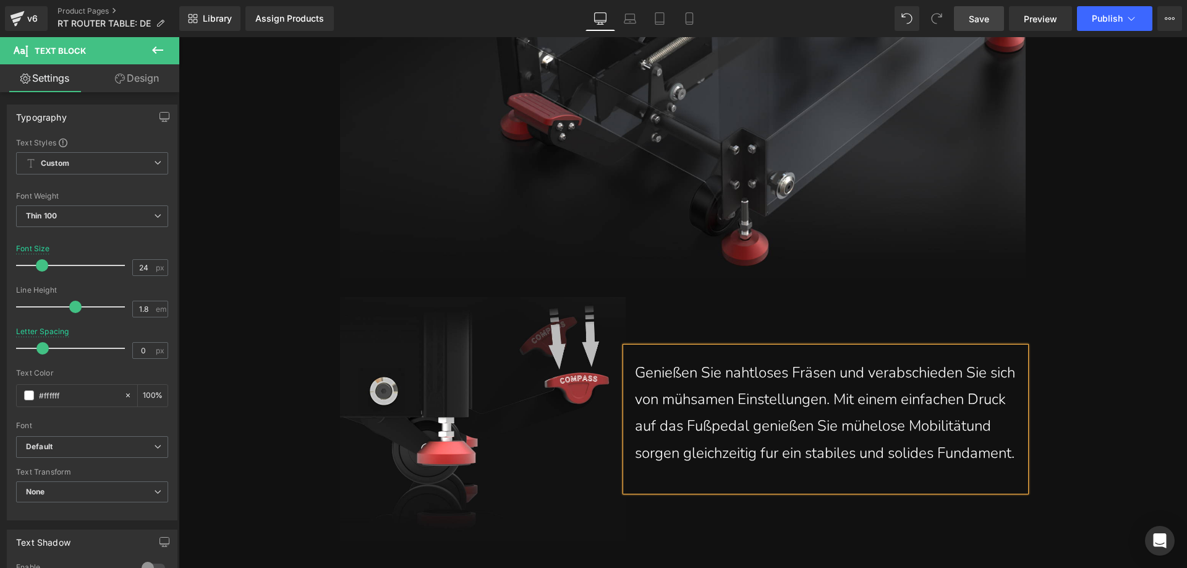
click at [691, 413] on p "Genießen Sie nahtloses Fräsen und verabschieden Sie sich von mühsamen Einstellu…" at bounding box center [826, 412] width 382 height 107
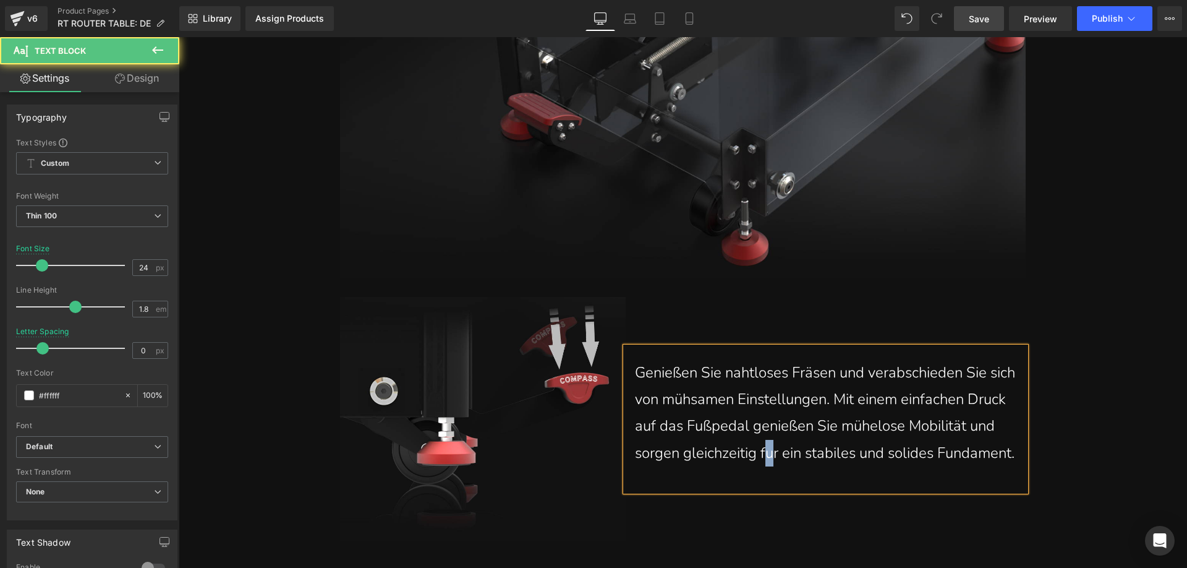
drag, startPoint x: 804, startPoint y: 422, endPoint x: 796, endPoint y: 418, distance: 8.6
click at [796, 418] on p "Genießen Sie nahtloses Fräsen und verabschieden Sie sich von mühsamen Einstellu…" at bounding box center [826, 412] width 382 height 107
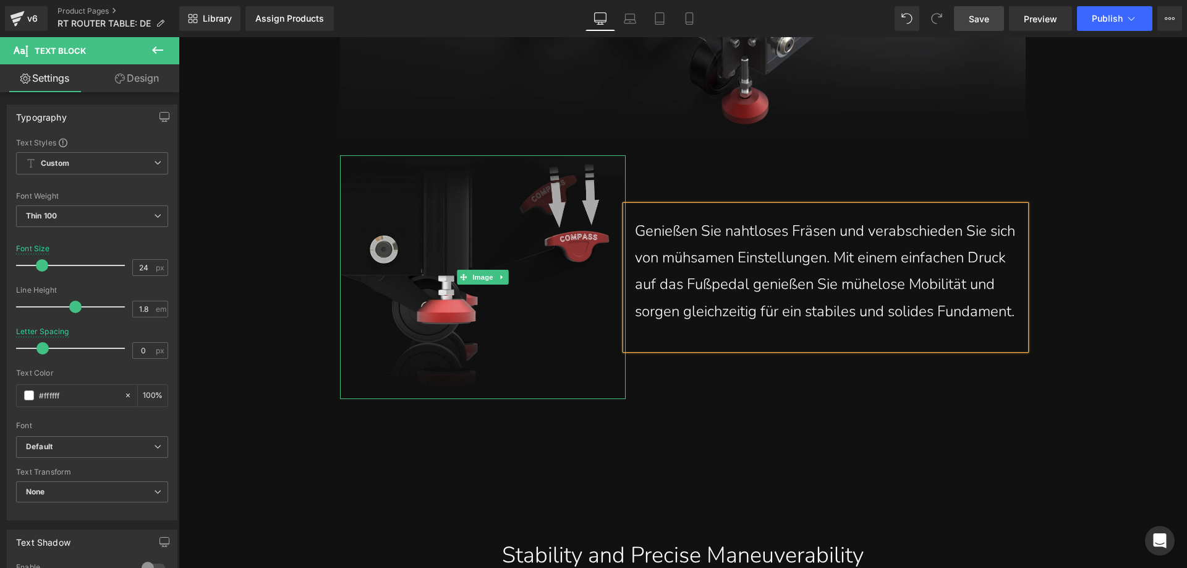
scroll to position [17381, 0]
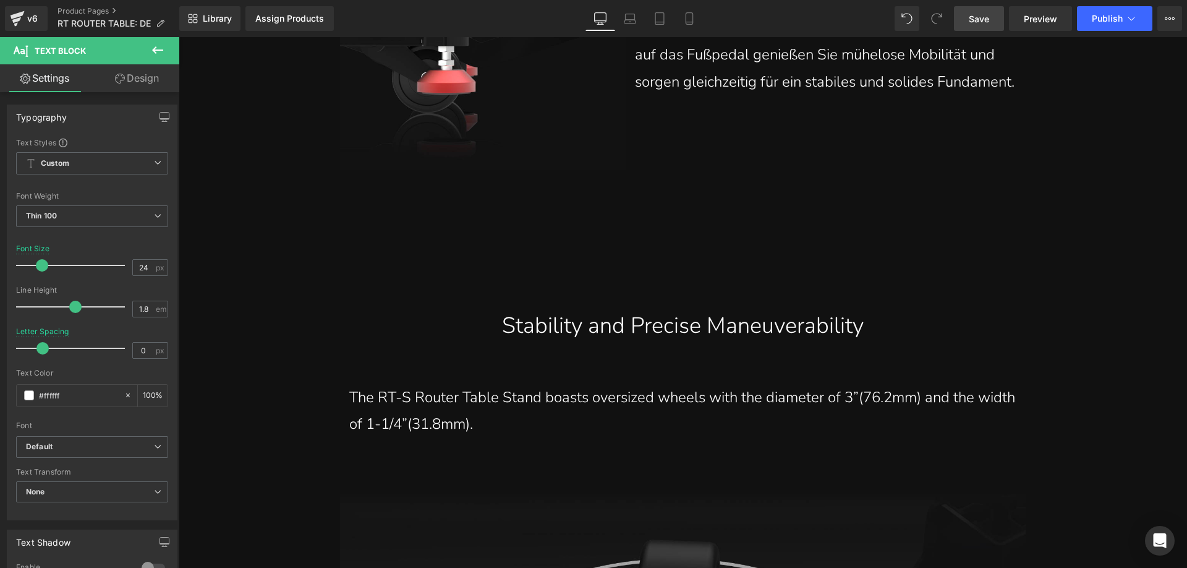
click at [991, 22] on link "Save" at bounding box center [979, 18] width 50 height 25
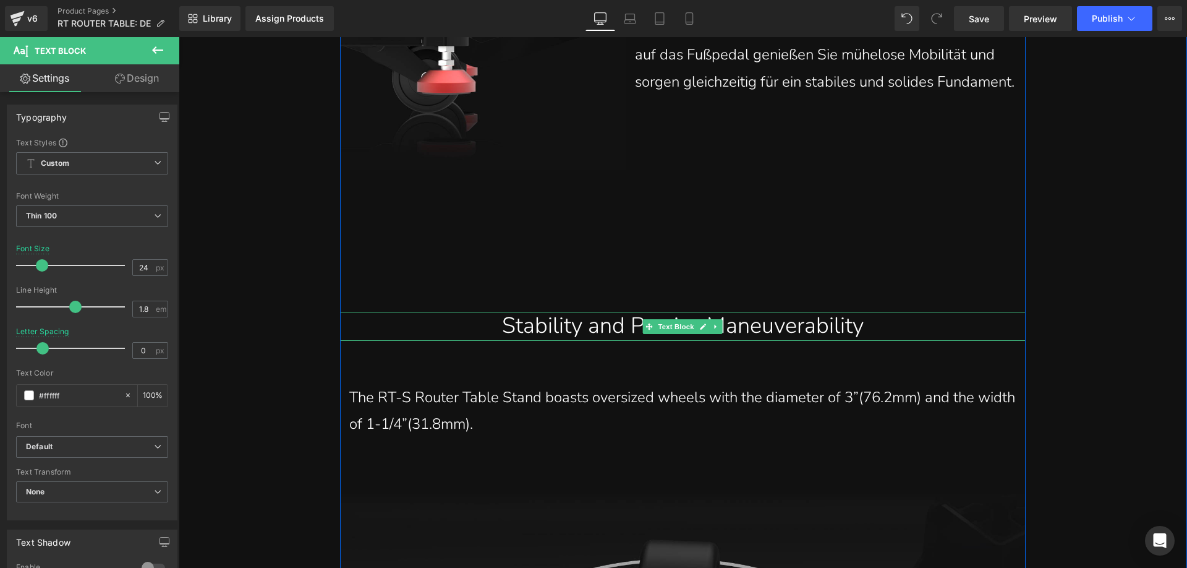
click at [477, 312] on div "Stability and Precise Maneuverability" at bounding box center [682, 326] width 667 height 29
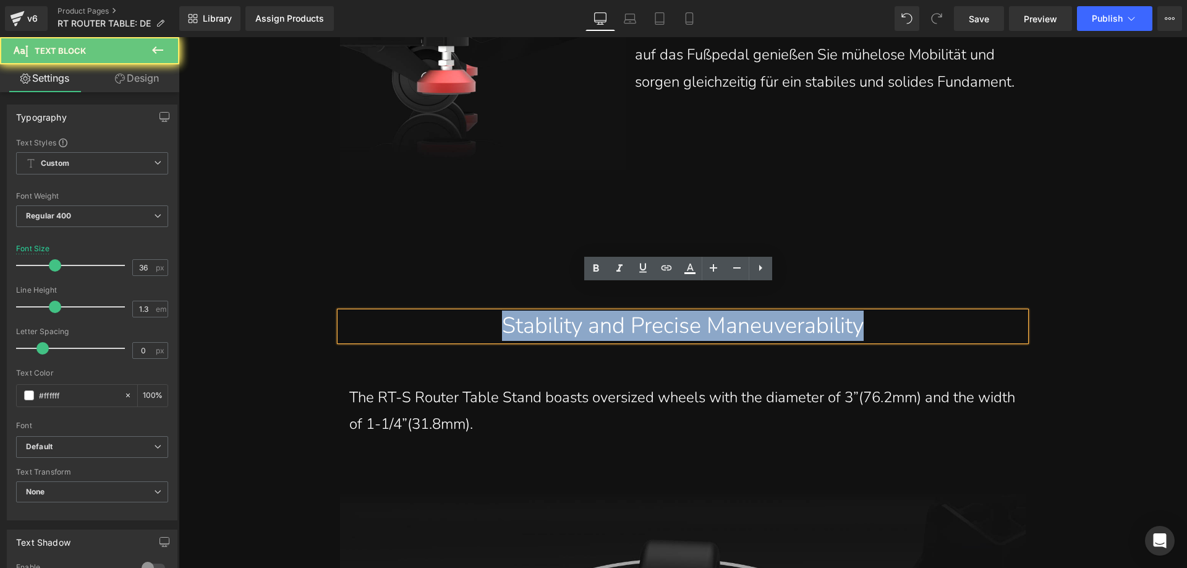
drag, startPoint x: 472, startPoint y: 292, endPoint x: 919, endPoint y: 294, distance: 447.1
click at [919, 312] on div "Stability and Precise Maneuverability" at bounding box center [682, 326] width 667 height 29
paste div
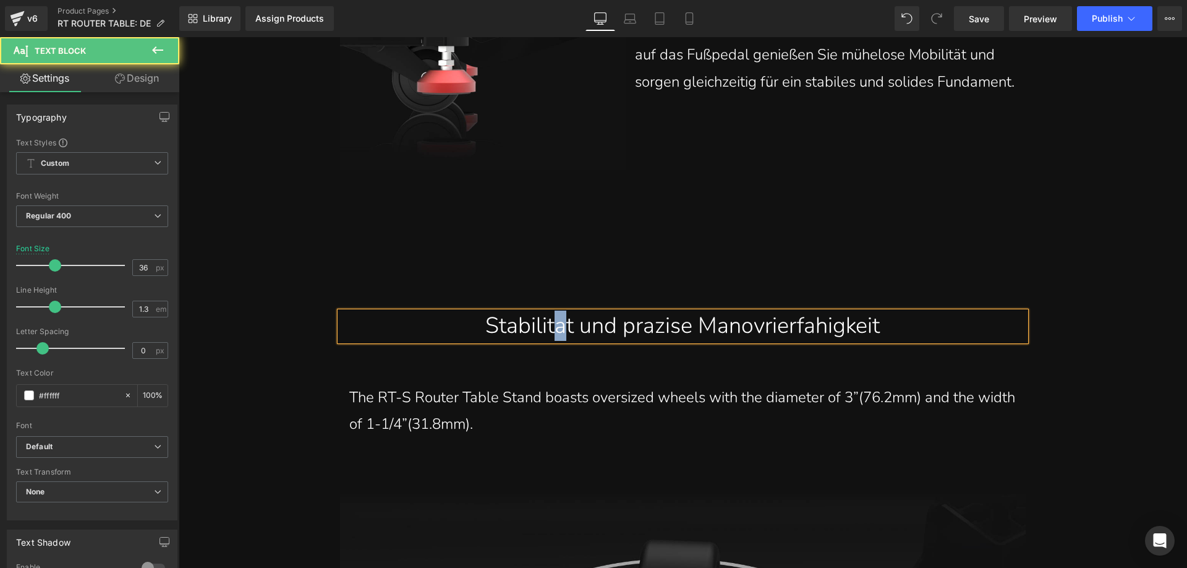
drag, startPoint x: 545, startPoint y: 305, endPoint x: 540, endPoint y: 301, distance: 6.6
click at [540, 312] on div "Stabilitat und prazise Manovrierfahigkeit" at bounding box center [682, 326] width 667 height 29
drag, startPoint x: 644, startPoint y: 305, endPoint x: 637, endPoint y: 301, distance: 8.1
click at [637, 312] on div "Stabilität und prazise Manovrierfahigkeit" at bounding box center [682, 326] width 667 height 29
drag, startPoint x: 751, startPoint y: 304, endPoint x: 741, endPoint y: 300, distance: 10.0
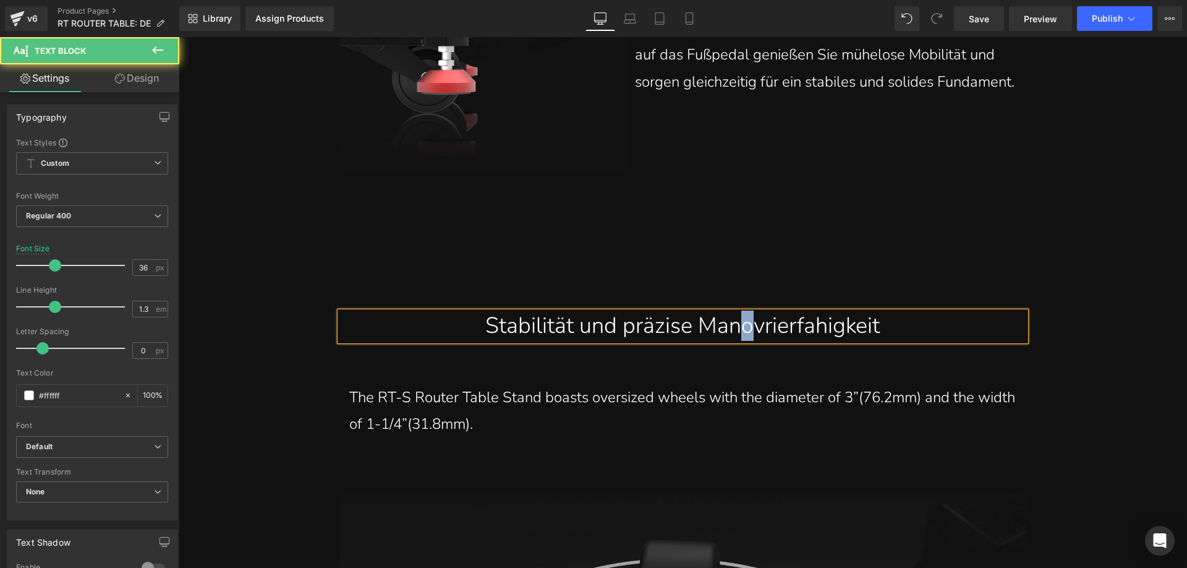
click at [741, 312] on div "Stabilität und präzise Manovrierfahigkeit" at bounding box center [682, 326] width 667 height 29
drag, startPoint x: 824, startPoint y: 305, endPoint x: 809, endPoint y: 299, distance: 16.1
click at [809, 312] on div "Stabilität und präzise Manövrierfahigkeit" at bounding box center [682, 326] width 667 height 29
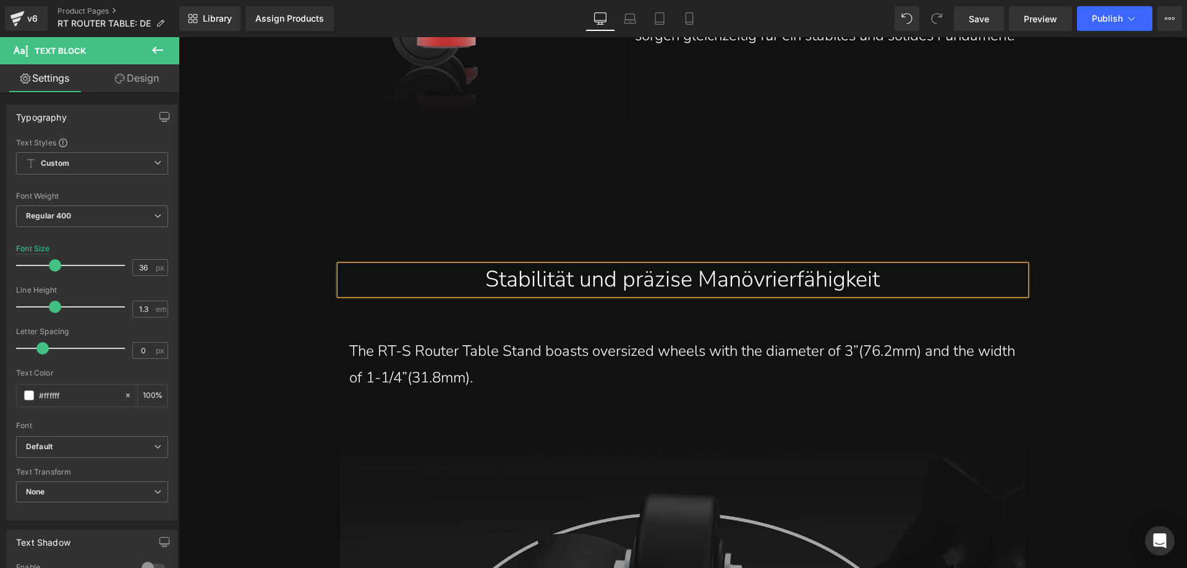
scroll to position [17505, 0]
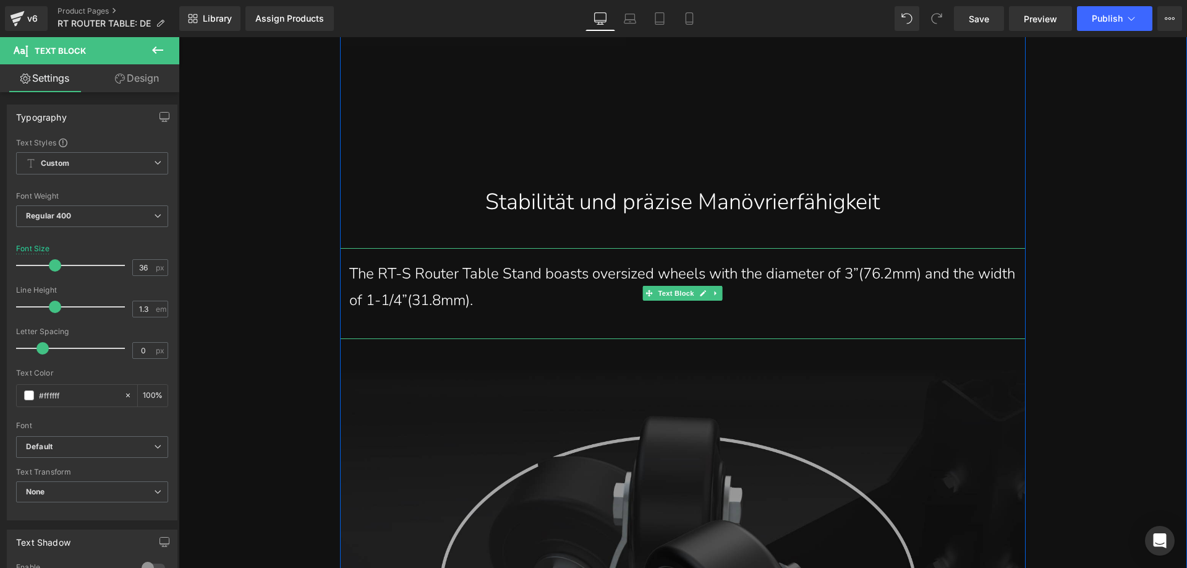
drag, startPoint x: 505, startPoint y: 268, endPoint x: 522, endPoint y: 271, distance: 17.7
click at [505, 268] on p "The RT-S Router Table Stand boasts oversized wheels with the diameter of 3”(76.…" at bounding box center [682, 286] width 667 height 53
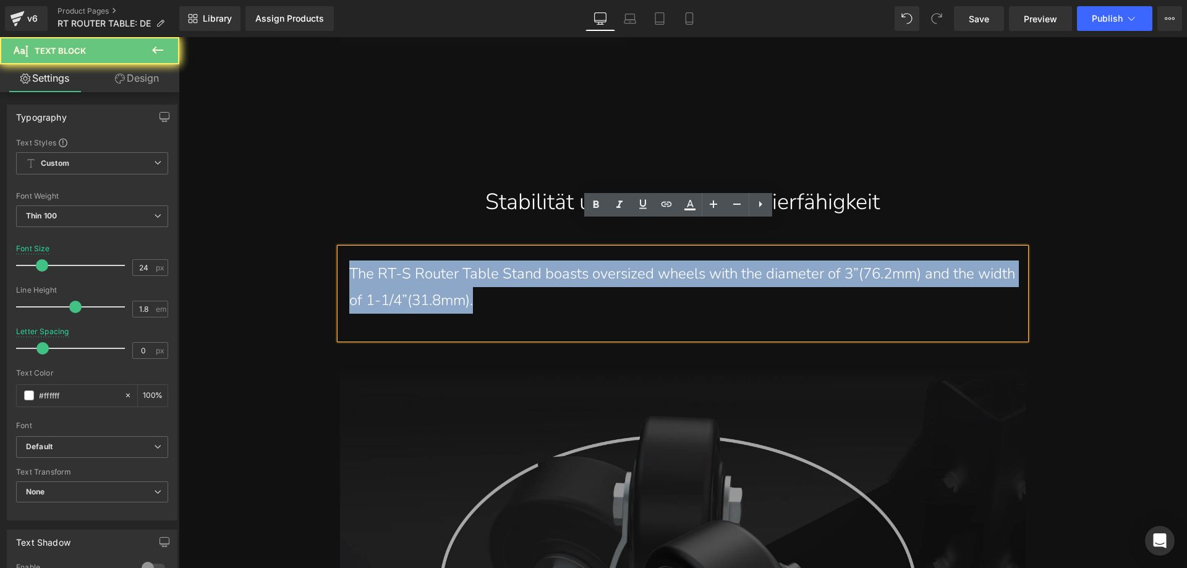
drag, startPoint x: 519, startPoint y: 272, endPoint x: 320, endPoint y: 231, distance: 203.2
paste div
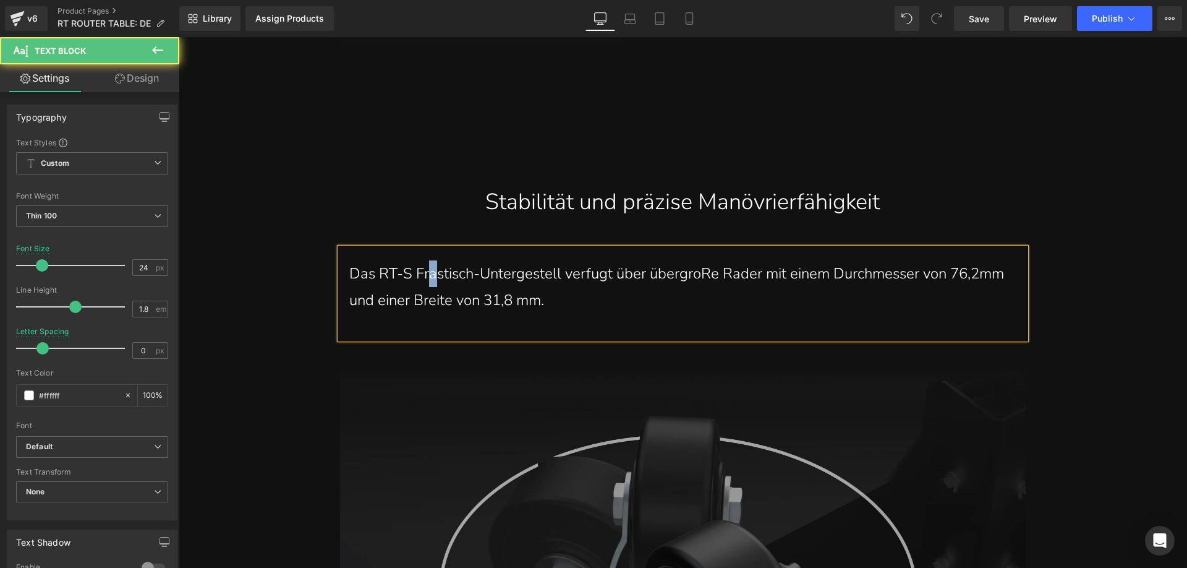
drag, startPoint x: 432, startPoint y: 254, endPoint x: 424, endPoint y: 247, distance: 9.7
click at [424, 260] on p "Das RT-S Frastisch-Untergestell verfugt über übergroRe Rader mit einem Durchmes…" at bounding box center [682, 286] width 667 height 53
click at [586, 260] on p "Das RT-S Frästisch-Untergestell verfugt über übergroRe Rader mit einem Durchmes…" at bounding box center [682, 286] width 667 height 53
drag, startPoint x: 708, startPoint y: 253, endPoint x: 699, endPoint y: 248, distance: 10.0
click at [699, 260] on p "Das RT-S Frästisch-Untergestell verfügt über übergroRe Rader mit einem Durchmes…" at bounding box center [682, 286] width 667 height 53
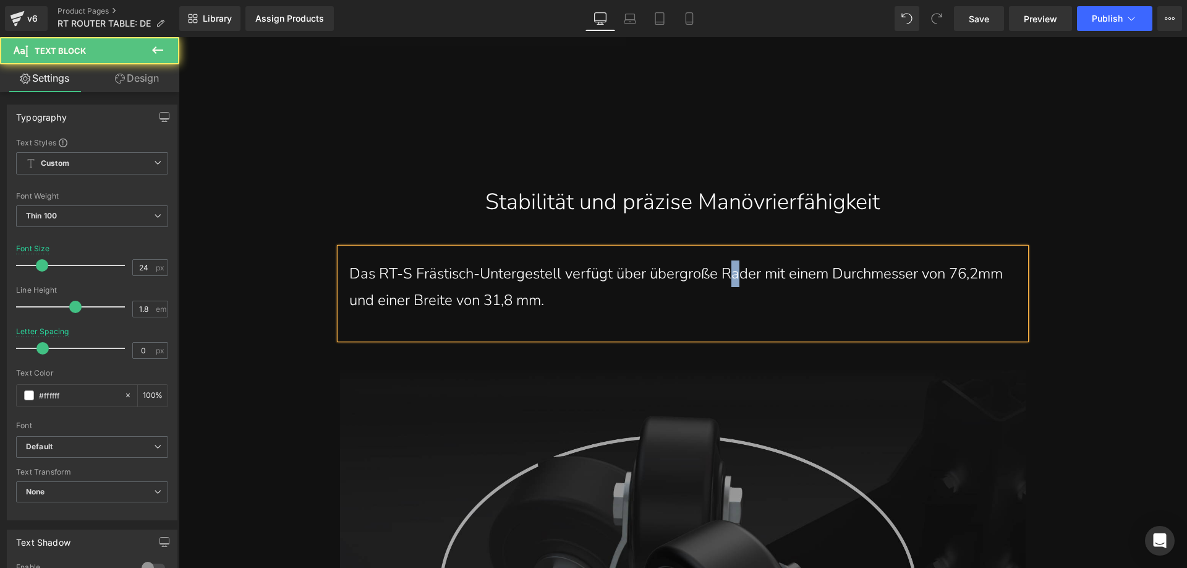
click at [731, 260] on p "Das RT-S Frästisch-Untergestell verfügt über übergroße Rader mit einem Durchmes…" at bounding box center [682, 286] width 667 height 53
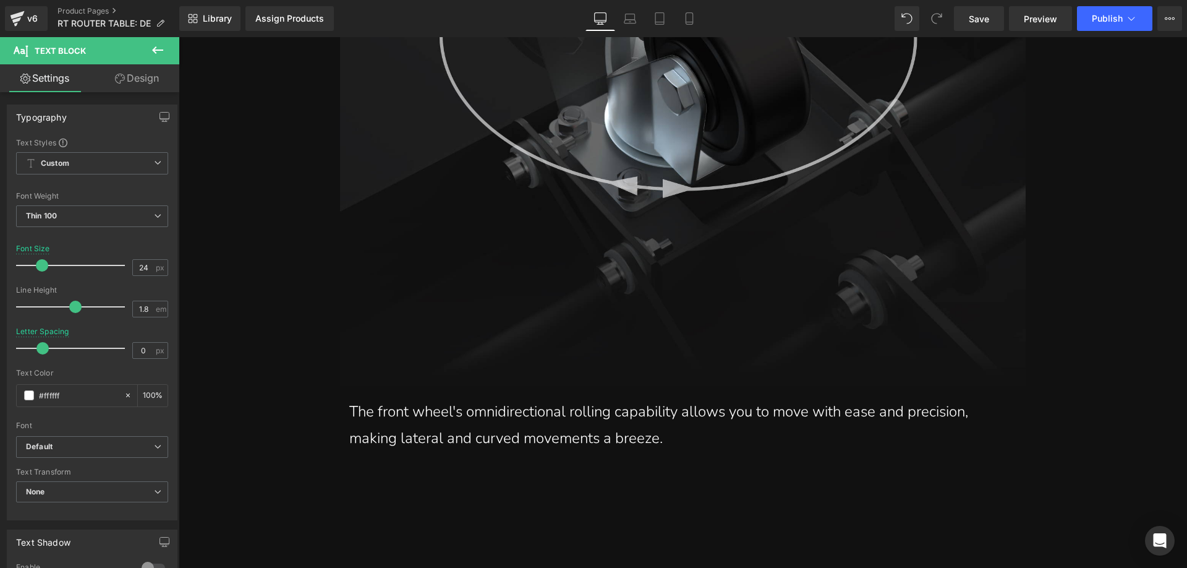
scroll to position [18185, 0]
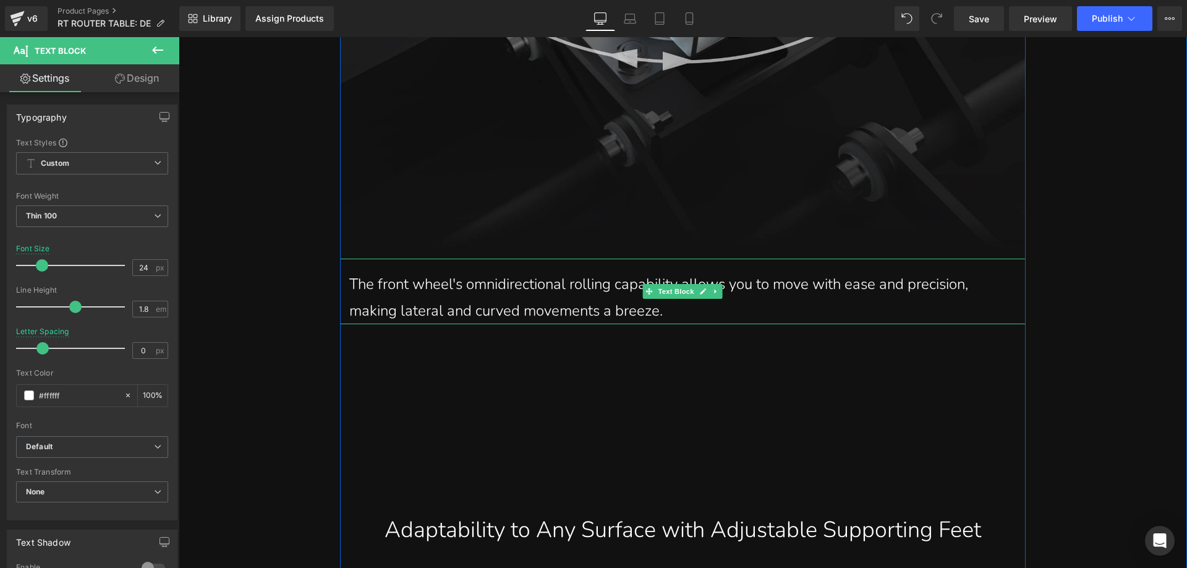
click at [544, 284] on p "The front wheel's omnidirectional rolling capability allows you to move with ea…" at bounding box center [682, 297] width 667 height 53
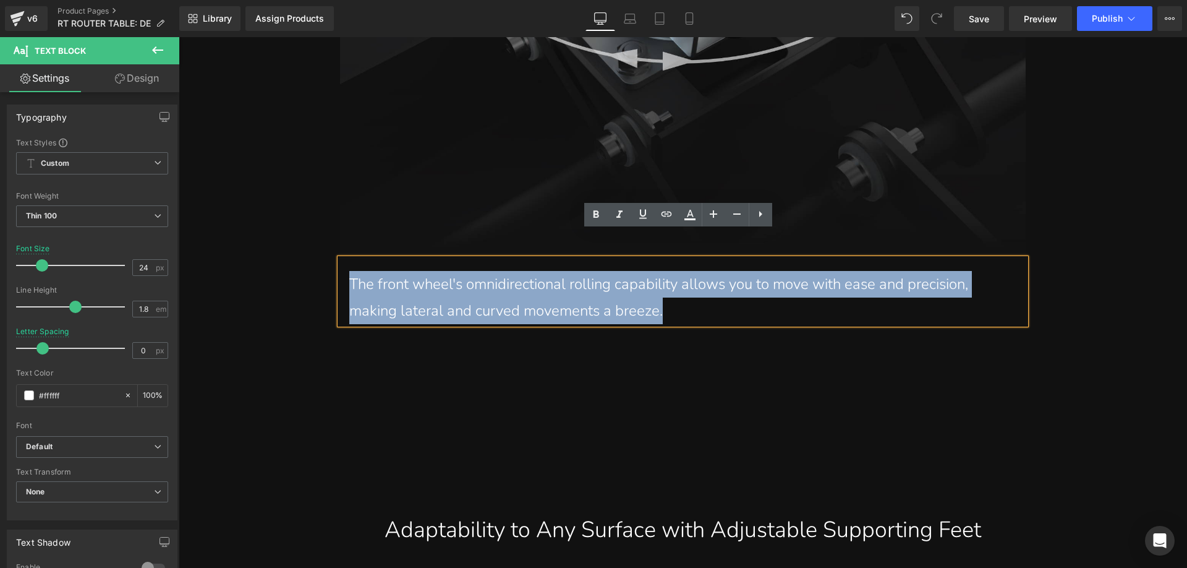
drag, startPoint x: 676, startPoint y: 284, endPoint x: 338, endPoint y: 259, distance: 339.1
click at [340, 259] on div "The front wheel's omnidirectional rolling capability allows you to move with ea…" at bounding box center [683, 291] width 686 height 66
paste div
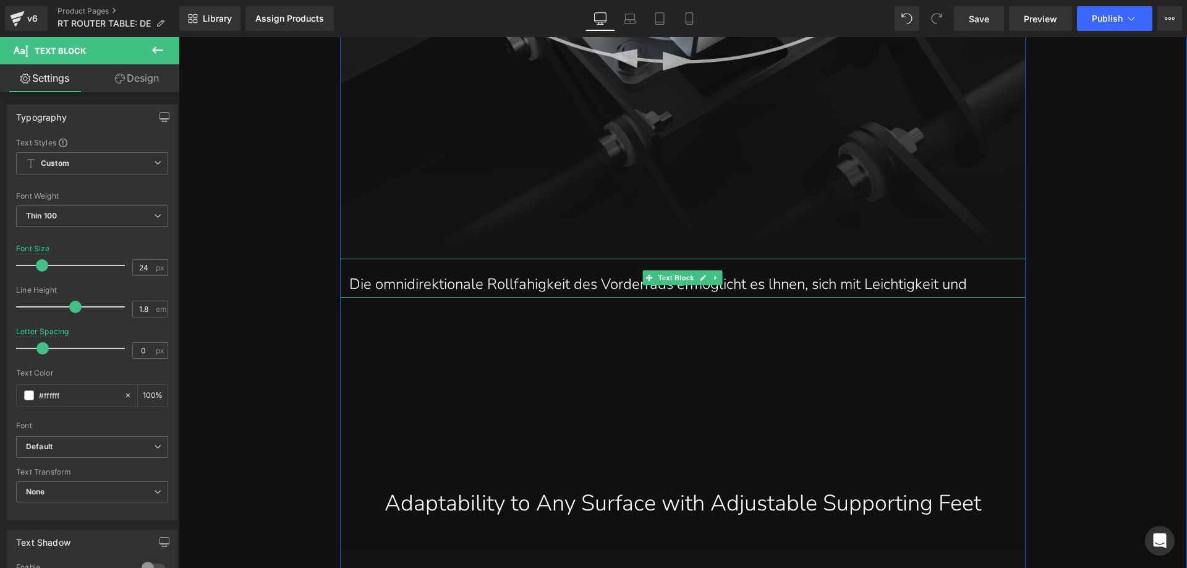
click at [996, 271] on p "Die omnidirektionale Rollfahigkeit des Vorderrads ermoglicht es lhnen, sich mit…" at bounding box center [682, 284] width 667 height 27
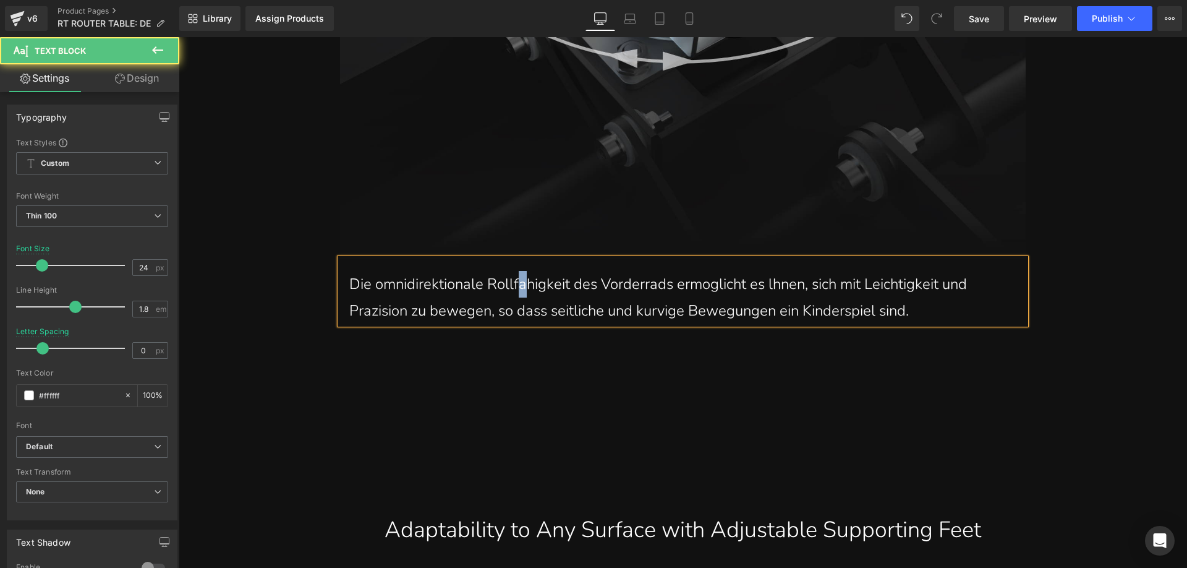
drag, startPoint x: 524, startPoint y: 263, endPoint x: 518, endPoint y: 257, distance: 8.3
click at [518, 271] on p "Die omnidirektionale Rollfahigkeit des Vorderrads ermoglicht es lhnen, sich mit…" at bounding box center [682, 297] width 667 height 53
click at [707, 271] on p "Die omnidirektionale Rollfähigkeit des Vorderrads ermoglicht es lhnen, sich mit…" at bounding box center [682, 297] width 667 height 53
drag, startPoint x: 367, startPoint y: 286, endPoint x: 360, endPoint y: 283, distance: 7.2
click at [360, 283] on p "Die omnidirektionale Rollfähigkeit des Vorderrads ermöglicht es lhnen, sich mit…" at bounding box center [682, 297] width 667 height 53
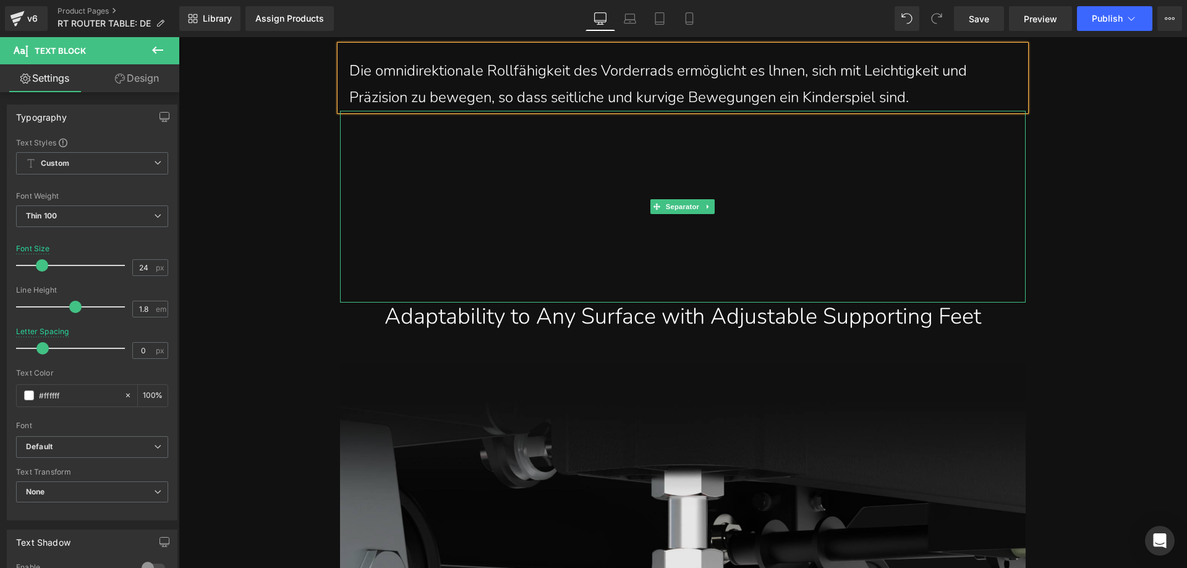
scroll to position [18494, 0]
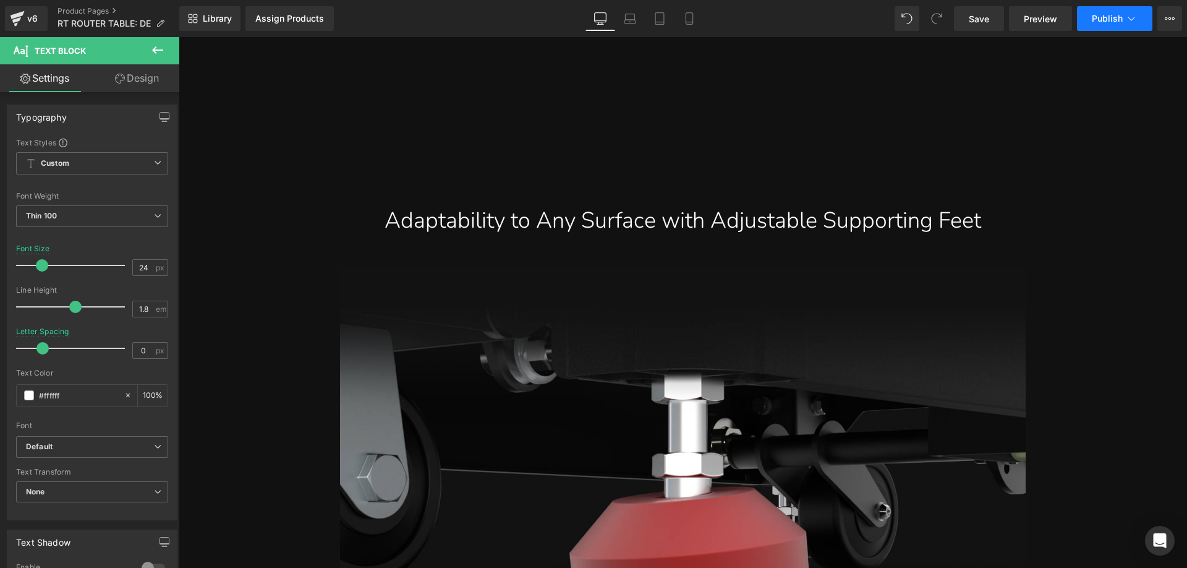
click at [1114, 19] on span "Publish" at bounding box center [1107, 19] width 31 height 10
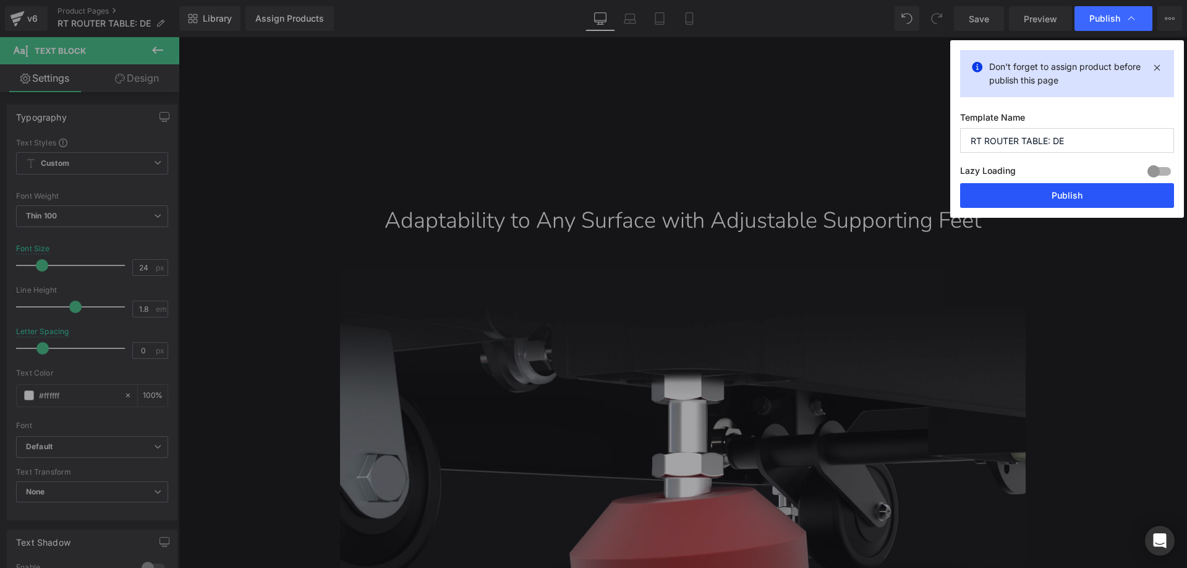
click at [1049, 192] on button "Publish" at bounding box center [1067, 195] width 214 height 25
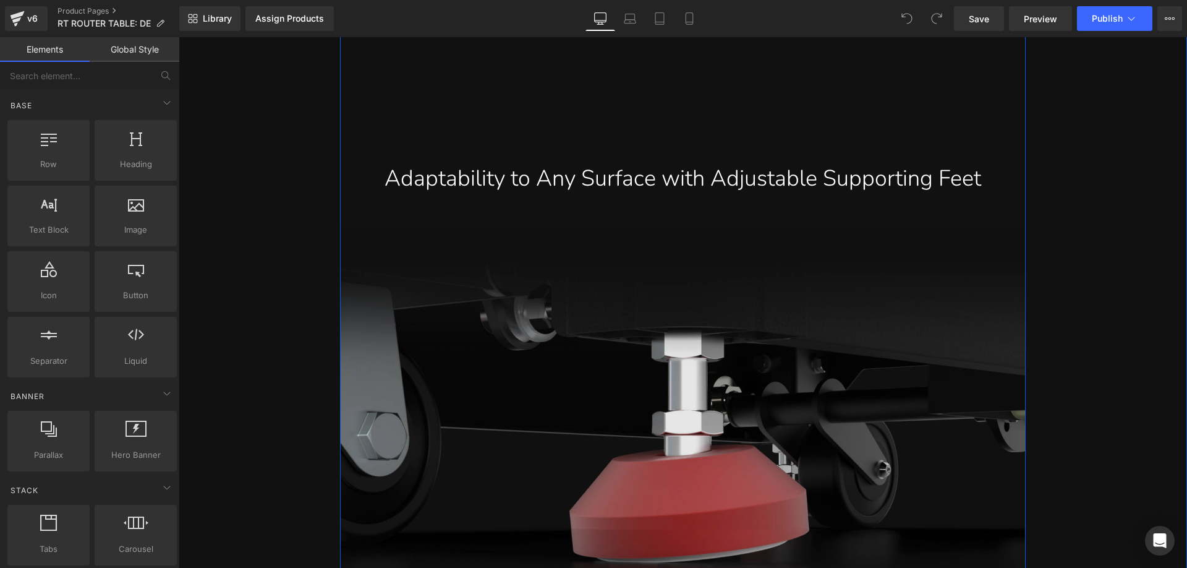
scroll to position [18537, 0]
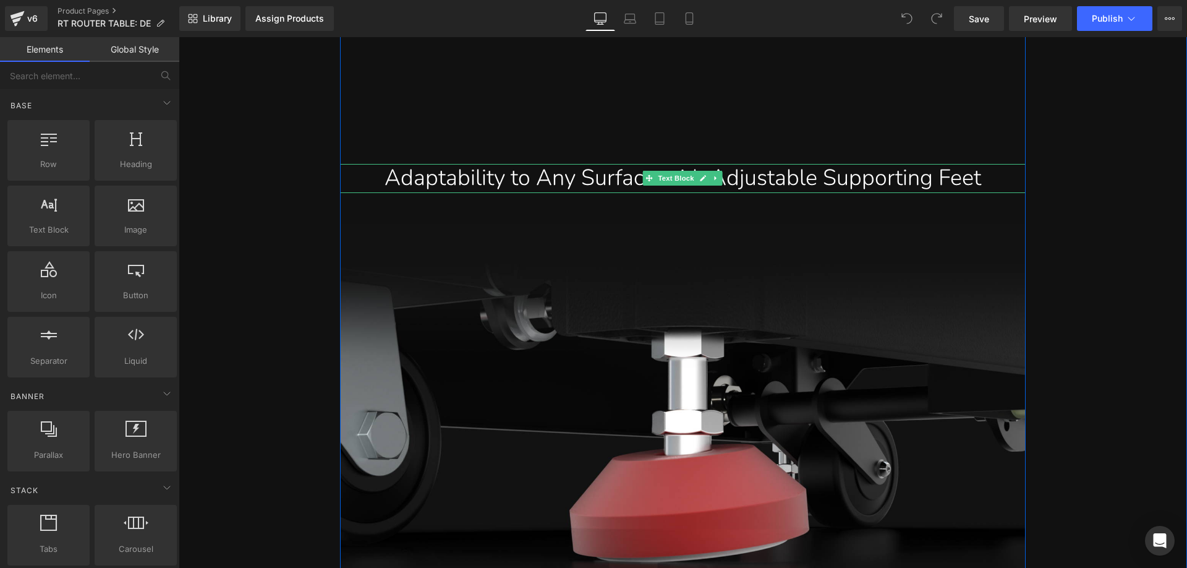
drag, startPoint x: 433, startPoint y: 154, endPoint x: 394, endPoint y: 151, distance: 39.0
click at [433, 164] on div "Adaptability to Any Surface with Adjustable Supporting Feet" at bounding box center [682, 178] width 667 height 29
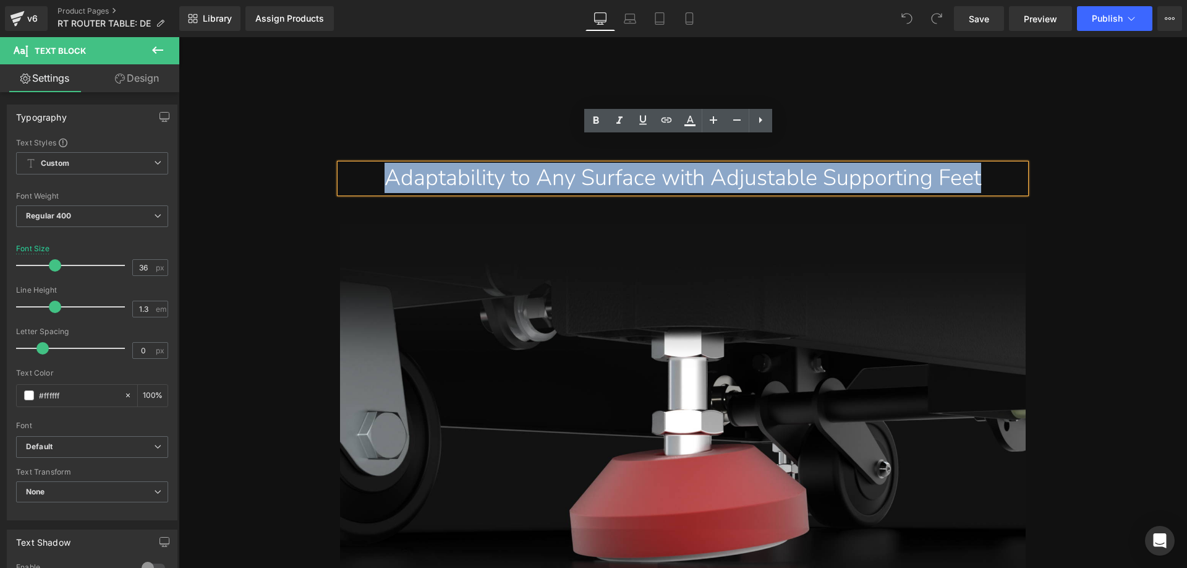
drag, startPoint x: 358, startPoint y: 151, endPoint x: 1053, endPoint y: 154, distance: 695.0
paste div
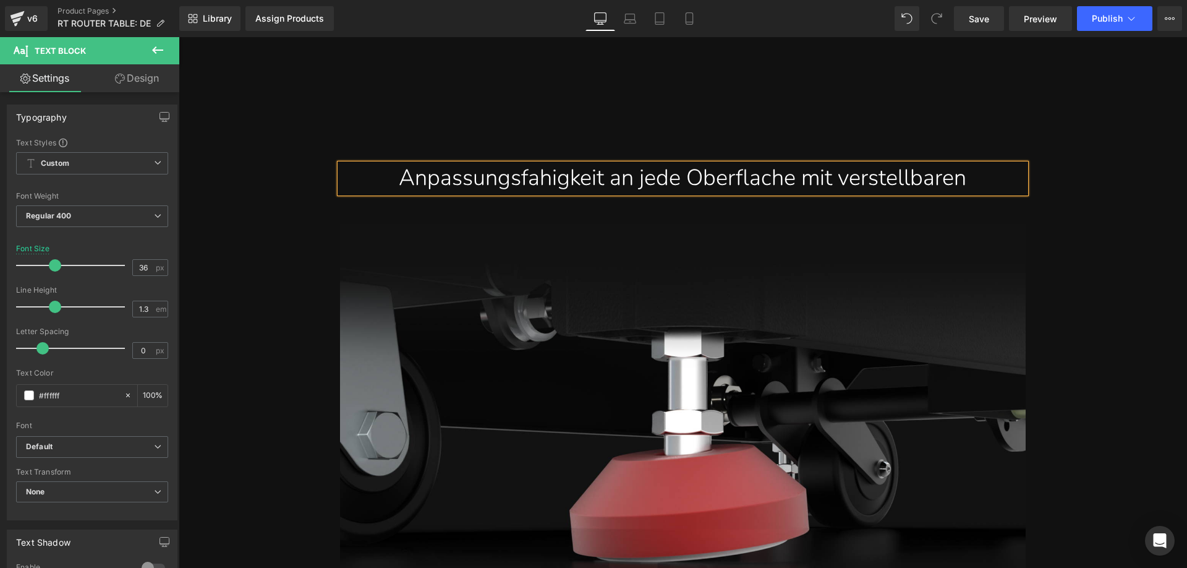
click at [997, 164] on div "Anpassungsfahigkeit an jede Oberflache mit verstellbaren" at bounding box center [682, 178] width 667 height 29
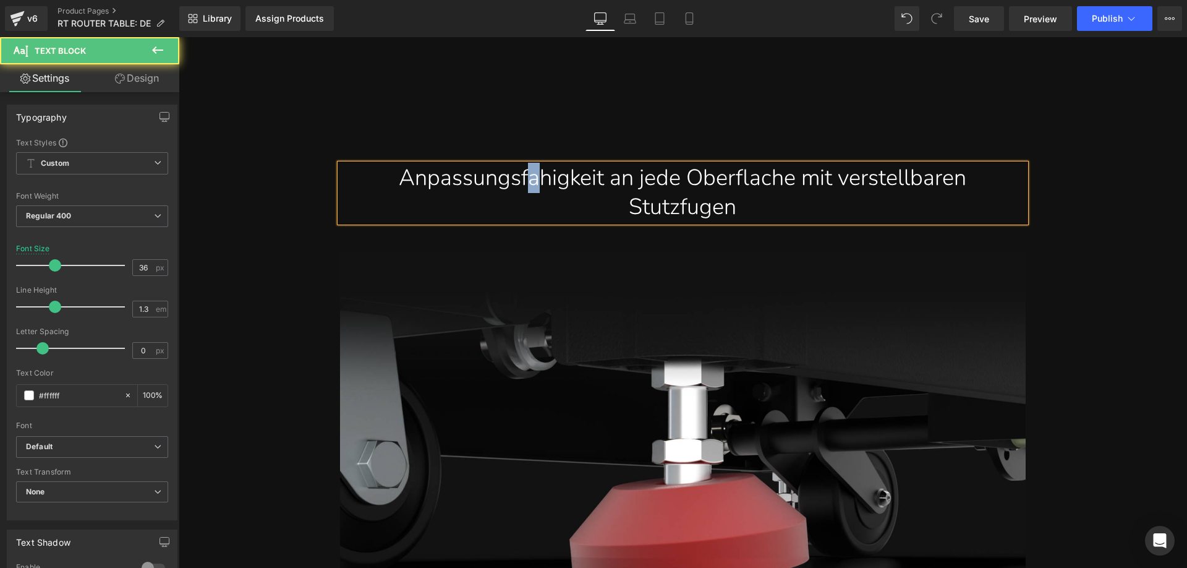
drag, startPoint x: 523, startPoint y: 161, endPoint x: 510, endPoint y: 155, distance: 14.7
click at [510, 164] on div "Anpassungsfahigkeit an jede Oberflache mit verstellbaren Stutzfugen" at bounding box center [682, 193] width 667 height 58
drag, startPoint x: 764, startPoint y: 158, endPoint x: 755, endPoint y: 151, distance: 11.0
click at [755, 164] on div "Anpassungsfähigkeit an jede Oberflache mit verstellbaren Stutzfugen" at bounding box center [682, 193] width 667 height 58
drag, startPoint x: 649, startPoint y: 188, endPoint x: 641, endPoint y: 186, distance: 8.4
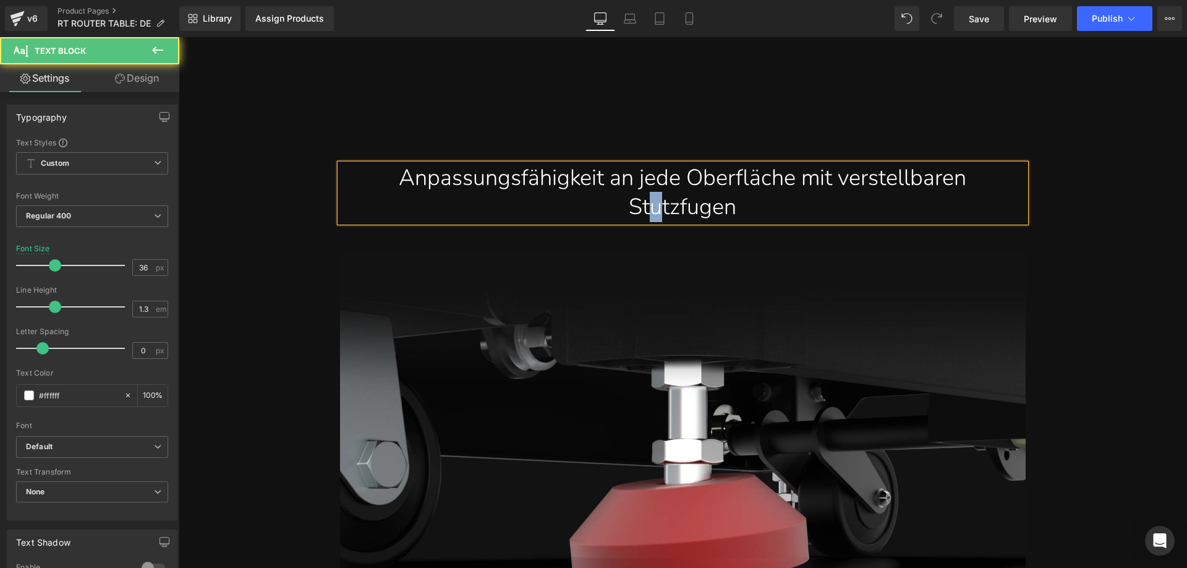
click at [641, 186] on div "Anpassungsfähigkeit an jede Oberfläche mit verstellbaren Stutzfugen" at bounding box center [682, 193] width 667 height 58
drag, startPoint x: 711, startPoint y: 187, endPoint x: 682, endPoint y: 182, distance: 29.4
click at [682, 182] on div "Anpassungsfähigkeit an jede Oberfläche mit verstellbaren Stützfugen" at bounding box center [682, 193] width 667 height 58
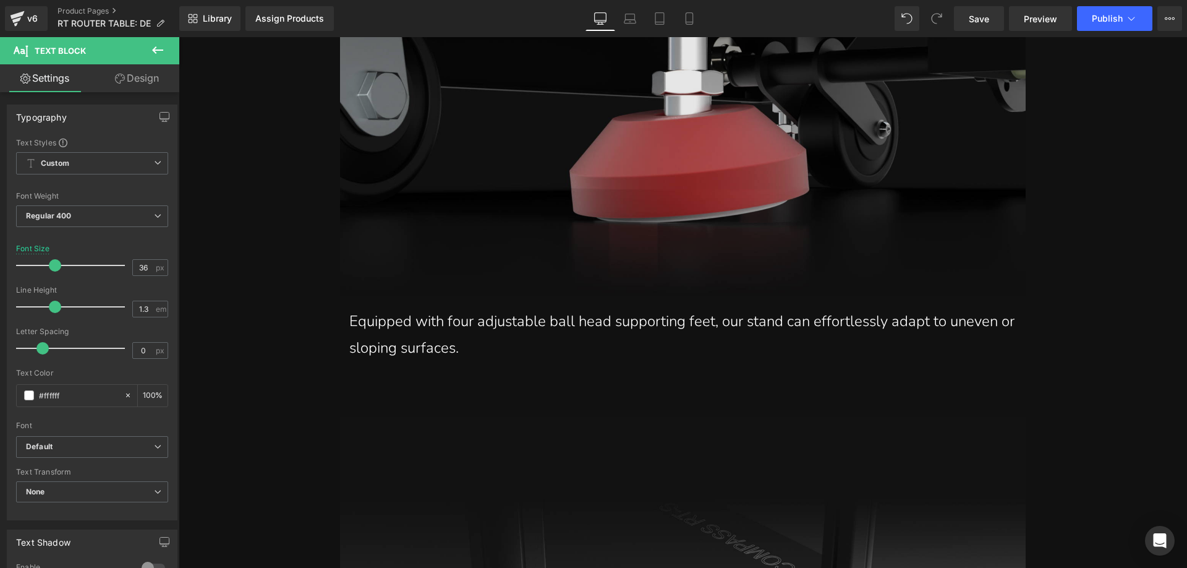
scroll to position [18908, 0]
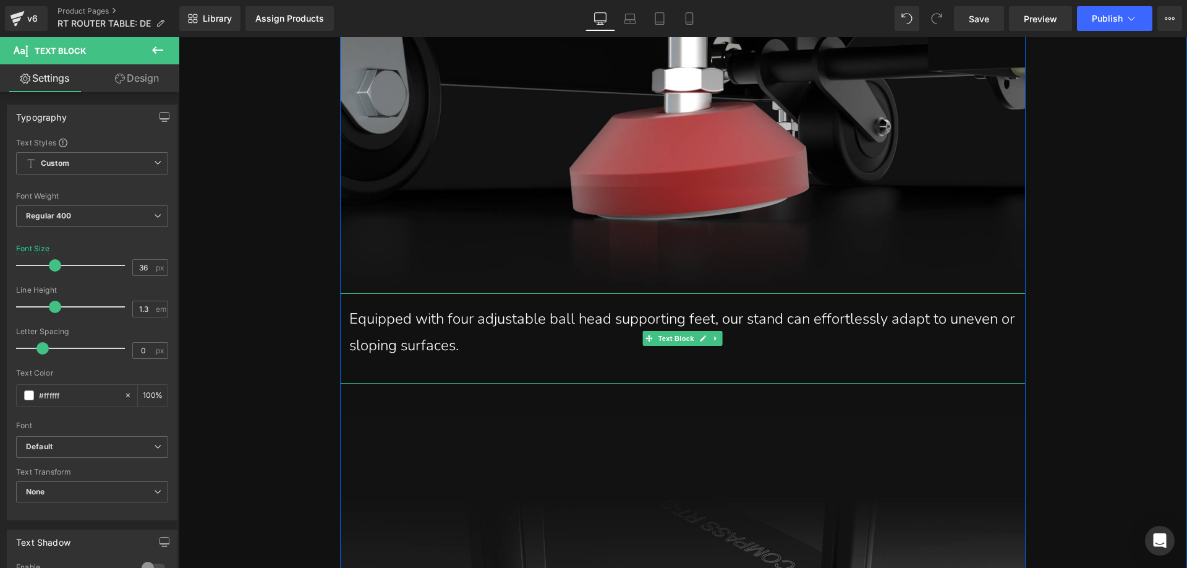
drag, startPoint x: 477, startPoint y: 323, endPoint x: 487, endPoint y: 325, distance: 10.1
click at [477, 323] on p "Equipped with four adjustable ball head supporting feet, our stand can effortle…" at bounding box center [682, 331] width 667 height 53
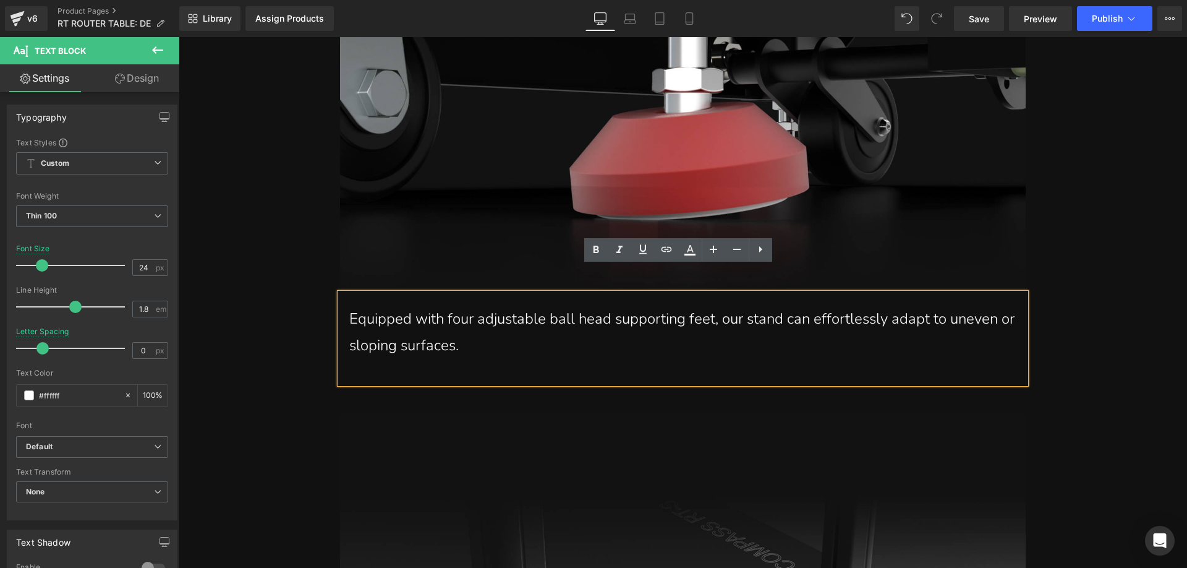
drag, startPoint x: 479, startPoint y: 317, endPoint x: 345, endPoint y: 289, distance: 137.2
click at [349, 305] on p "Equipped with four adjustable ball head supporting feet, our stand can effortle…" at bounding box center [682, 331] width 667 height 53
paste div
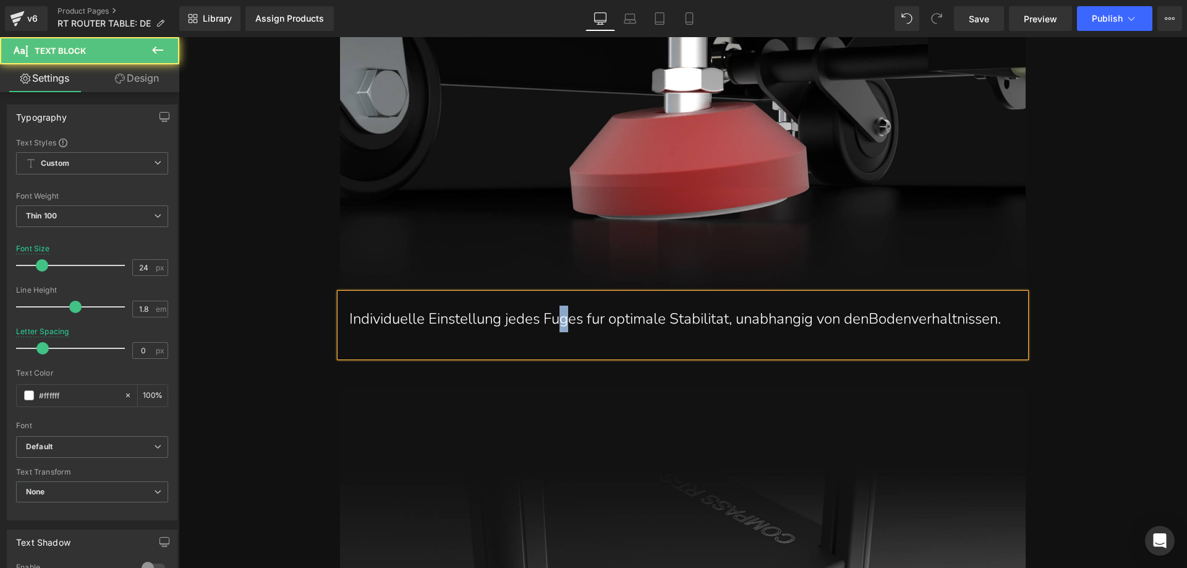
drag, startPoint x: 563, startPoint y: 297, endPoint x: 556, endPoint y: 292, distance: 8.6
click at [556, 305] on p "Individuelle Einstellung jedes Fuges fur optimale Stabilitat, unabhangig von de…" at bounding box center [682, 318] width 667 height 27
drag, startPoint x: 594, startPoint y: 297, endPoint x: 589, endPoint y: 293, distance: 6.6
click at [589, 305] on p "Individuelle Einstellung jedes Fußes fur optimale Stabilitat, unabhangig von de…" at bounding box center [682, 318] width 667 height 27
click at [688, 305] on p "Individuelle Einstellung jedes Fußes für optimale Stabilitat, unabhangig von de…" at bounding box center [682, 318] width 667 height 27
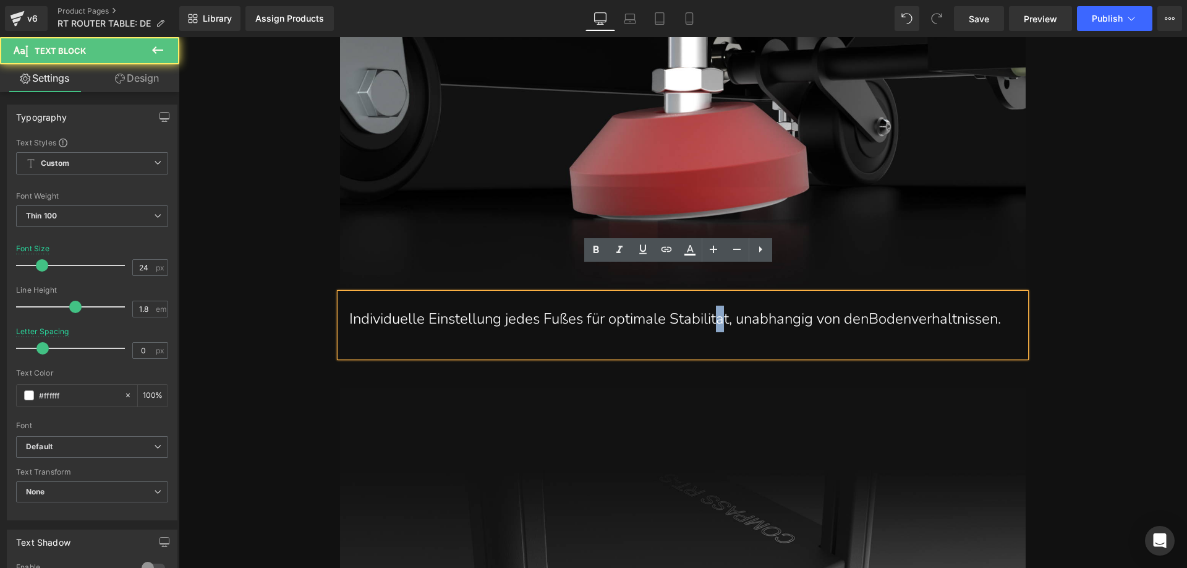
drag, startPoint x: 722, startPoint y: 300, endPoint x: 715, endPoint y: 294, distance: 8.3
click at [715, 305] on p "Individuelle Einstellung jedes Fußes für optimale Stabilitat, unabhangig von de…" at bounding box center [682, 318] width 667 height 27
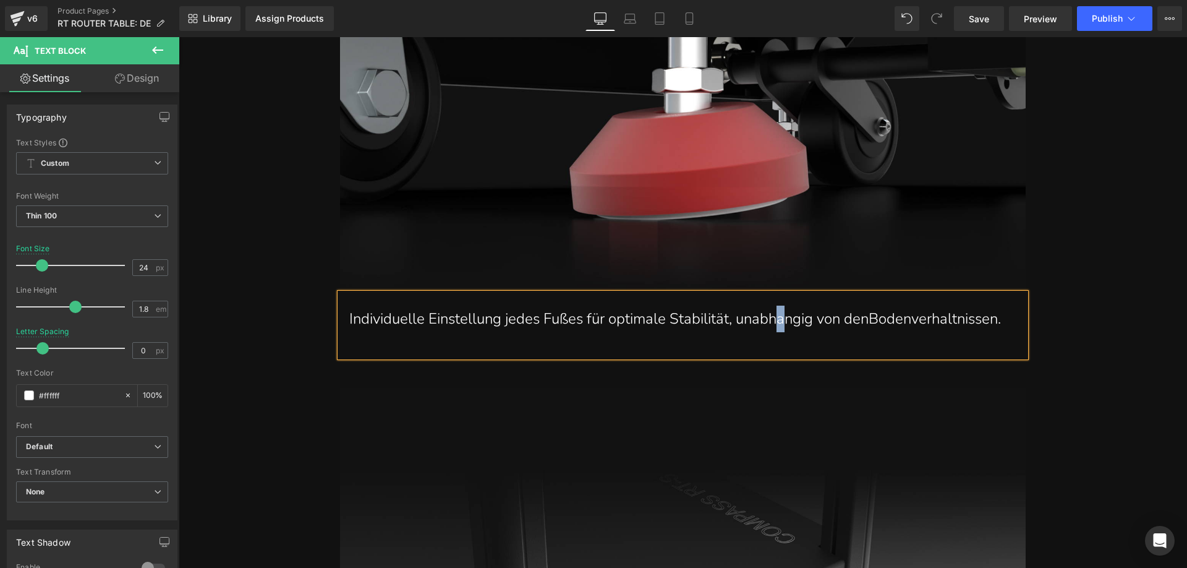
drag, startPoint x: 787, startPoint y: 298, endPoint x: 778, endPoint y: 292, distance: 10.6
click at [778, 305] on p "Individuelle Einstellung jedes Fußes für optimale Stabilität, unabhangig von de…" at bounding box center [682, 318] width 667 height 27
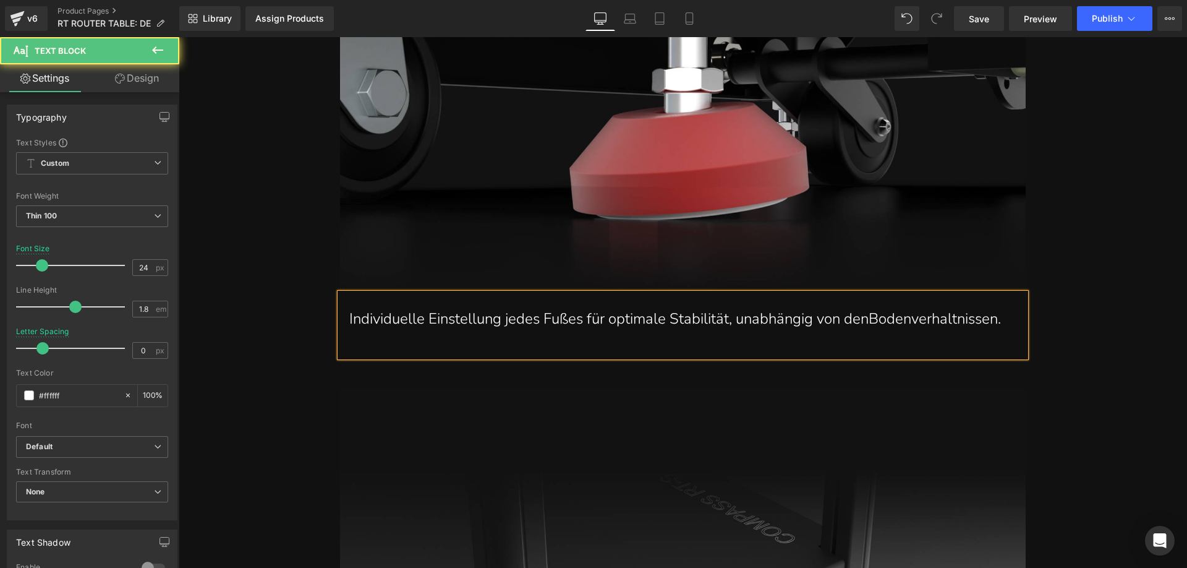
click at [875, 305] on p "Individuelle Einstellung jedes Fußes für optimale Stabilität, unabhängig von de…" at bounding box center [682, 318] width 667 height 27
click at [953, 305] on p "Individuelle Einstellung jedes Fußes für optimale Stabilität, unabhängig von de…" at bounding box center [682, 318] width 667 height 27
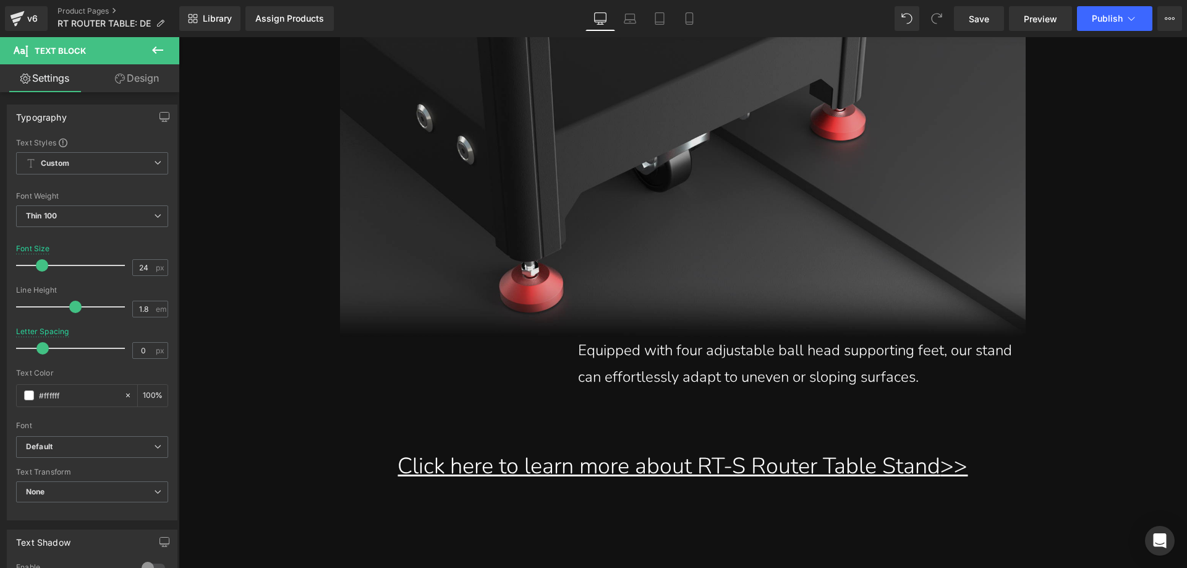
scroll to position [19464, 0]
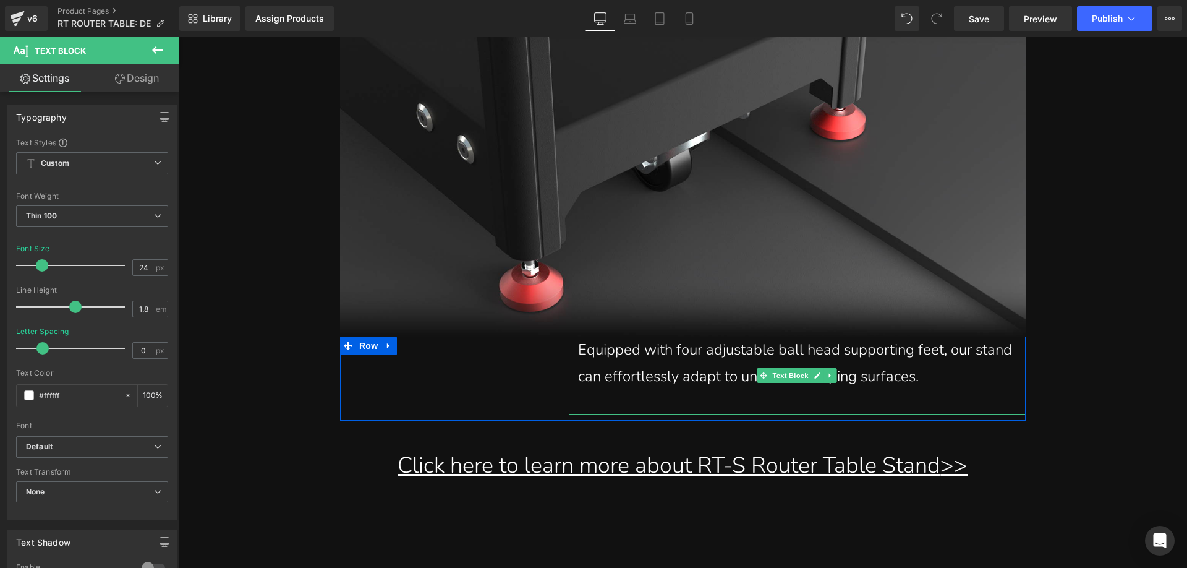
drag, startPoint x: 587, startPoint y: 333, endPoint x: 580, endPoint y: 328, distance: 9.3
click at [587, 336] on p "Equipped with four adjustable ball head supporting feet, our stand can effortle…" at bounding box center [797, 362] width 438 height 53
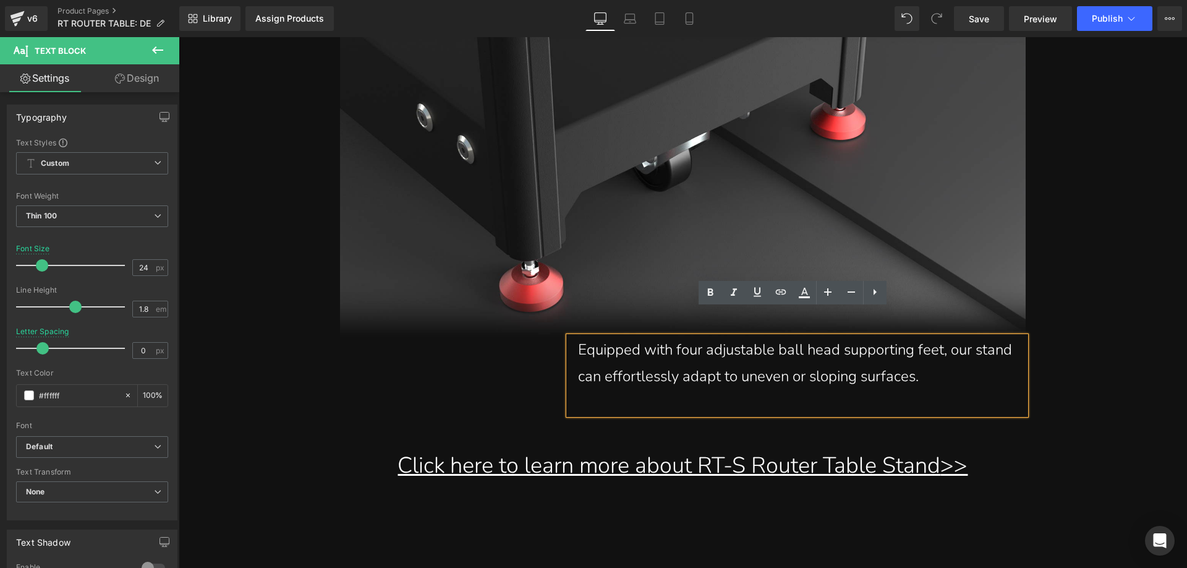
drag, startPoint x: 569, startPoint y: 317, endPoint x: 991, endPoint y: 343, distance: 422.5
click at [991, 343] on div "Equipped with four adjustable ball head supporting feet, our stand can effortle…" at bounding box center [797, 375] width 457 height 78
paste div
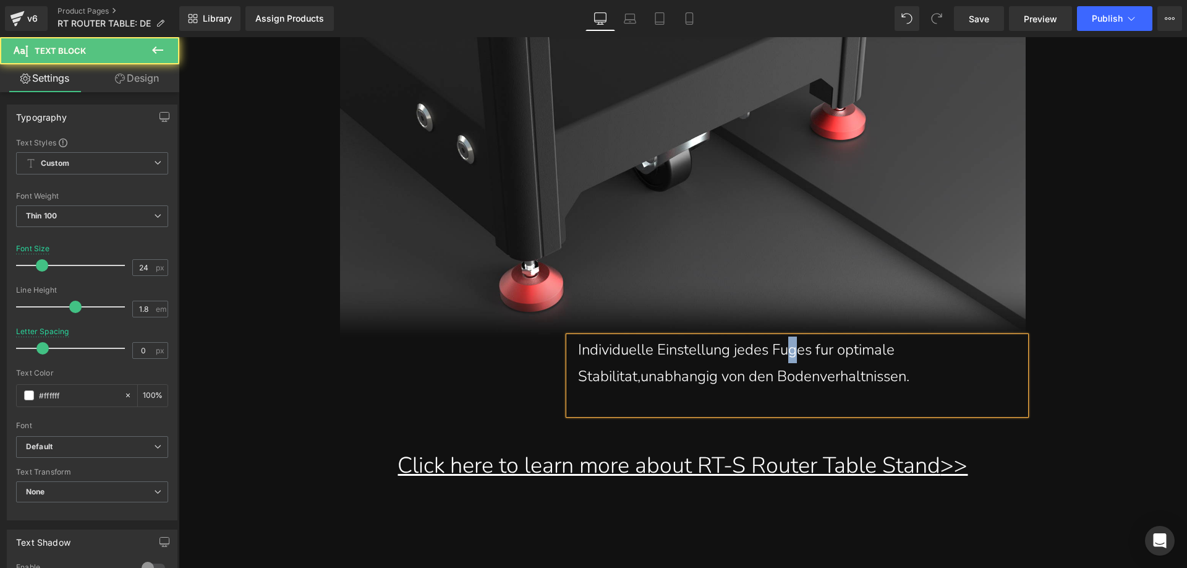
drag, startPoint x: 795, startPoint y: 329, endPoint x: 787, endPoint y: 325, distance: 8.3
click at [787, 336] on p "Individuelle Einstellung jedes Fuges fur optimale Stabilitat,unabhangig von den…" at bounding box center [797, 362] width 438 height 53
click at [820, 336] on p "Individuelle Einstellung jedes Fußes fur optimale Stabilitat,unabhangig von den…" at bounding box center [797, 362] width 438 height 53
drag, startPoint x: 623, startPoint y: 354, endPoint x: 620, endPoint y: 348, distance: 6.4
click at [620, 348] on p "Individuelle Einstellung jedes Fußes für optimale Stabilitat,unabhangig von den…" at bounding box center [797, 362] width 438 height 53
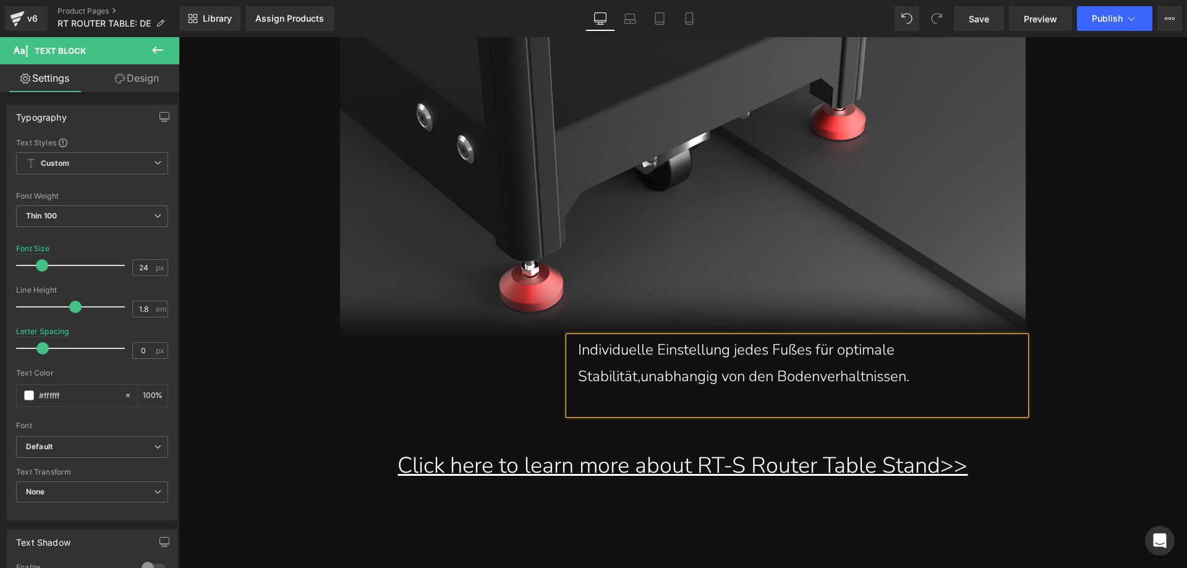
click at [637, 349] on p "Individuelle Einstellung jedes Fußes für optimale Stabilität,unabhangig von den…" at bounding box center [797, 362] width 438 height 53
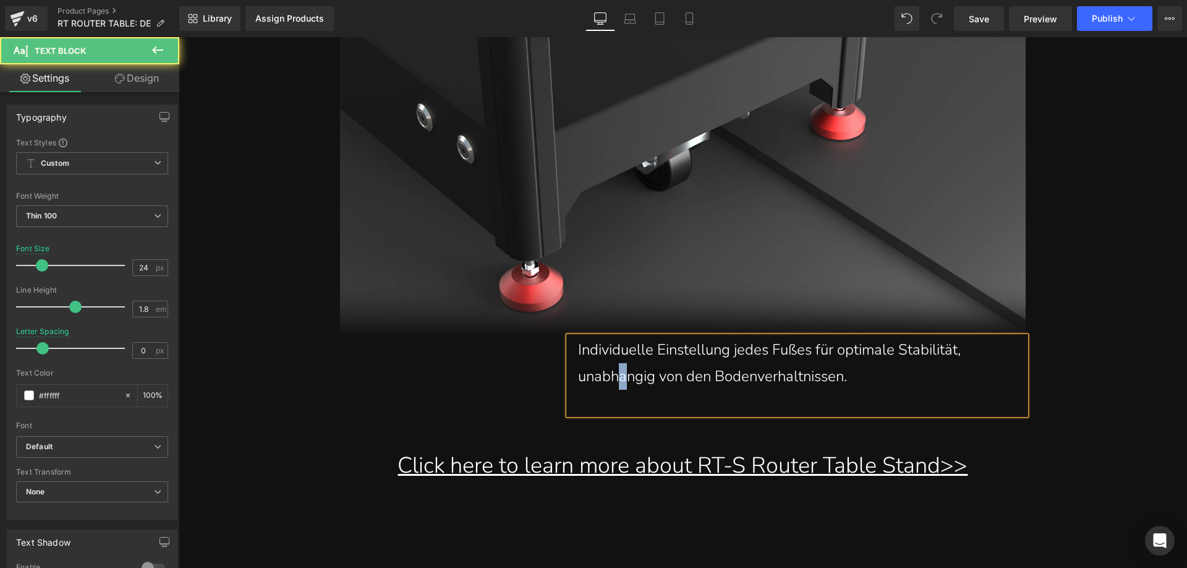
drag, startPoint x: 623, startPoint y: 356, endPoint x: 618, endPoint y: 353, distance: 6.4
click at [618, 353] on p "Individuelle Einstellung jedes Fußes für optimale Stabilität, unabhangig von de…" at bounding box center [797, 362] width 438 height 53
click at [793, 353] on p "Individuelle Einstellung jedes Fußes für optimale Stabilität, unabhängig von de…" at bounding box center [797, 362] width 438 height 53
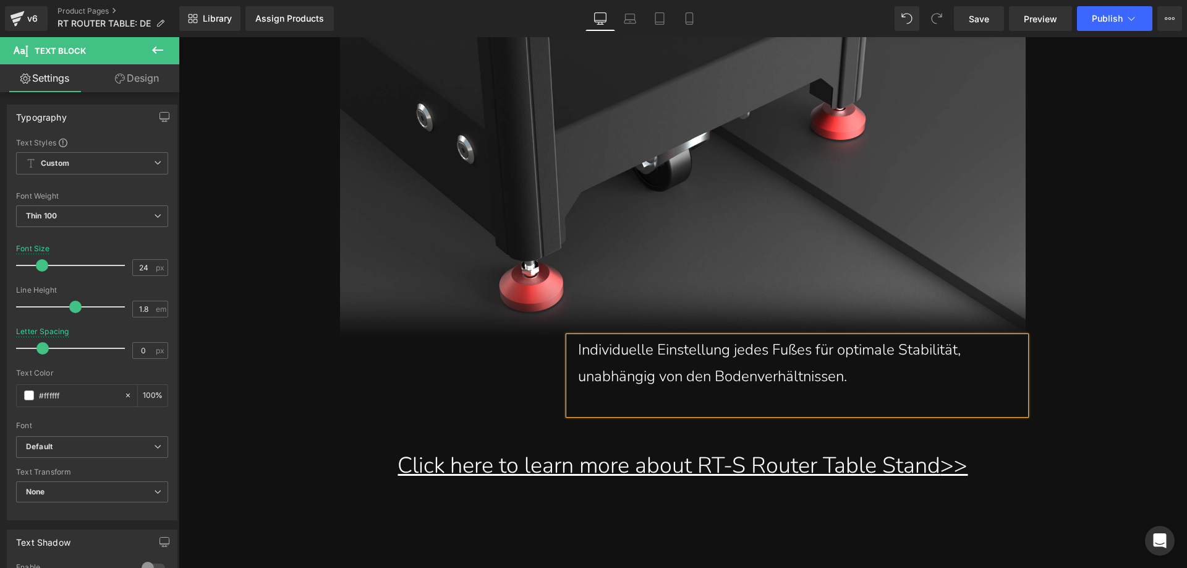
scroll to position [19526, 0]
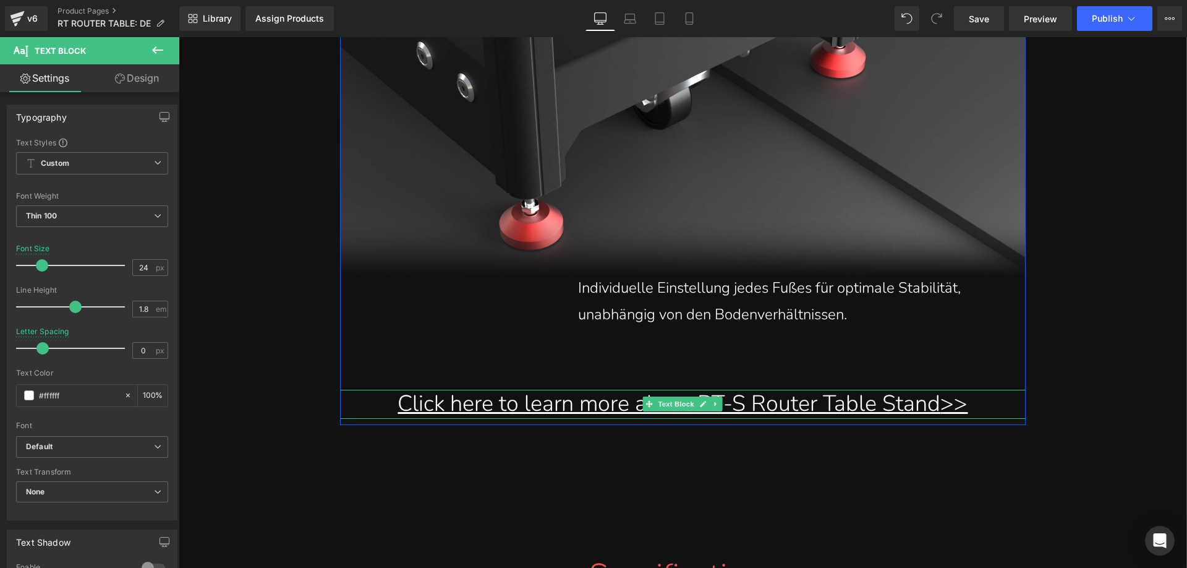
click at [476, 388] on span "Click here to learn more about RT-S Router Table Stand" at bounding box center [669, 403] width 543 height 30
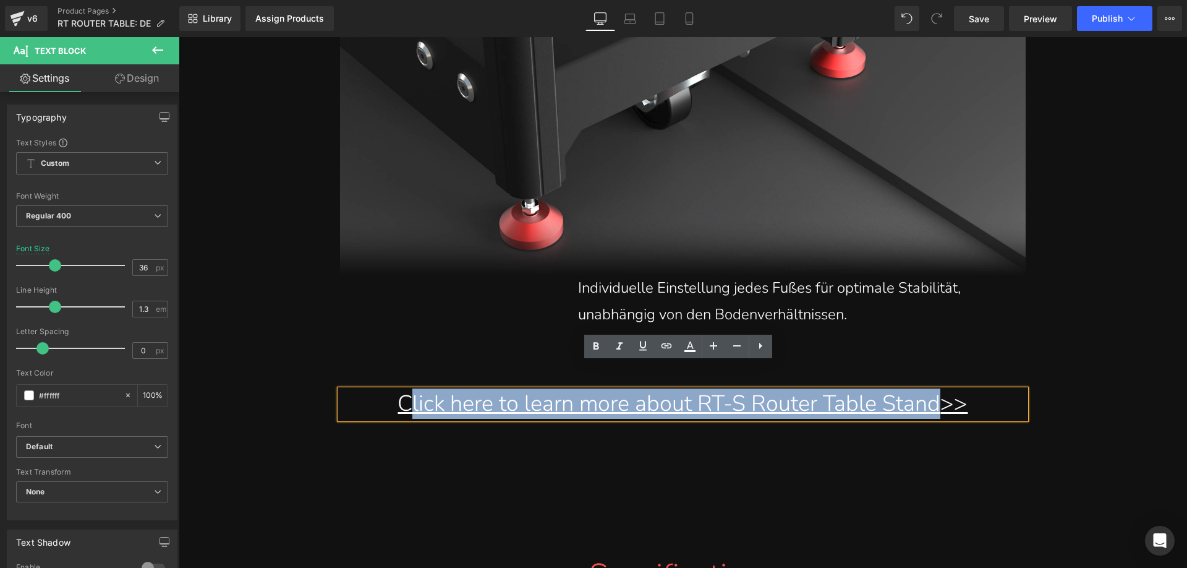
drag, startPoint x: 952, startPoint y: 377, endPoint x: 380, endPoint y: 377, distance: 571.3
click at [398, 388] on span "Click here to learn more about RT-S Router Table Stand" at bounding box center [669, 403] width 543 height 30
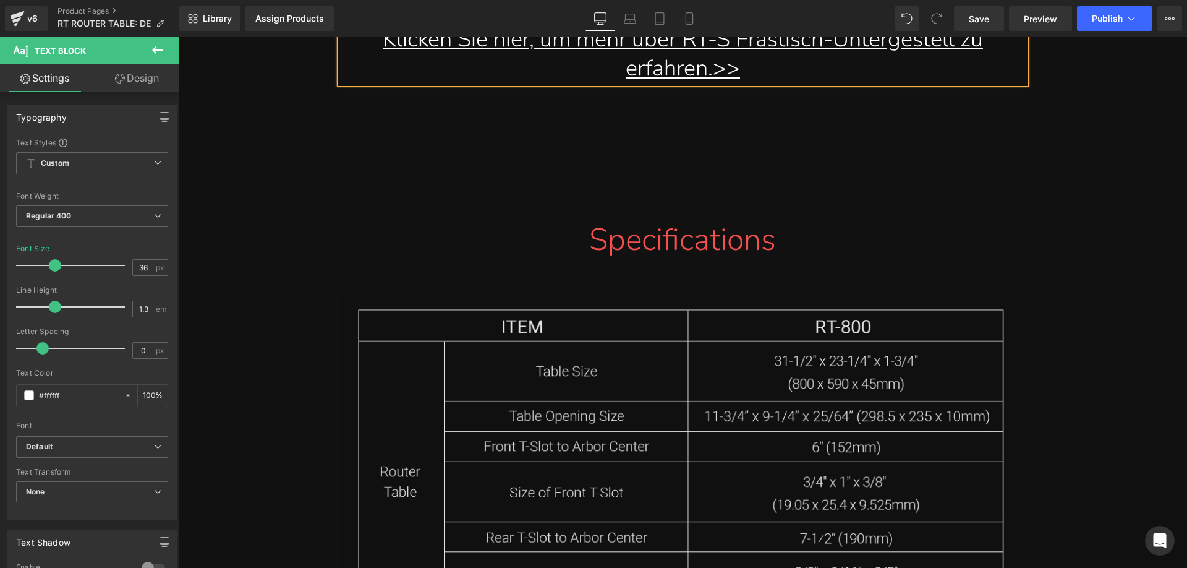
scroll to position [19897, 0]
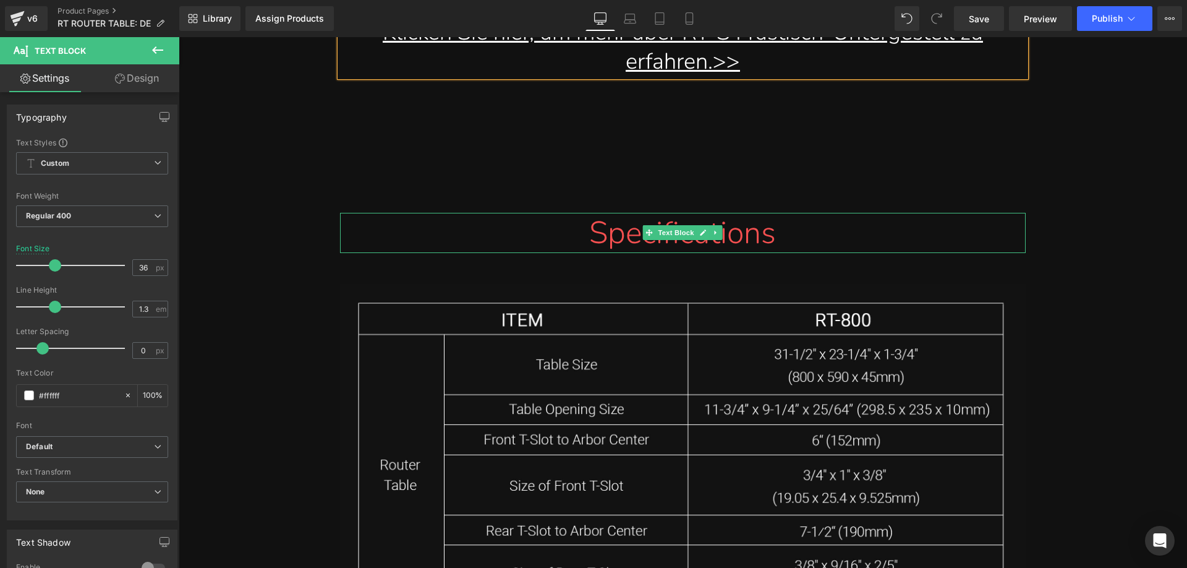
click at [612, 213] on span "Specifications" at bounding box center [682, 232] width 187 height 43
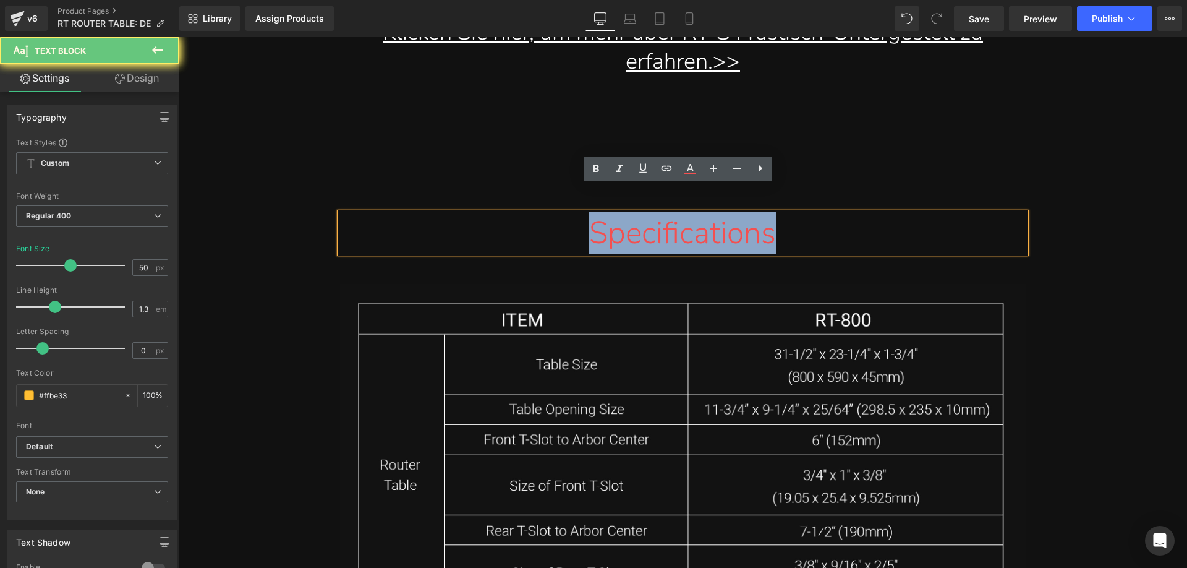
drag, startPoint x: 570, startPoint y: 207, endPoint x: 830, endPoint y: 206, distance: 260.3
click at [830, 213] on div "Specifications" at bounding box center [682, 233] width 667 height 40
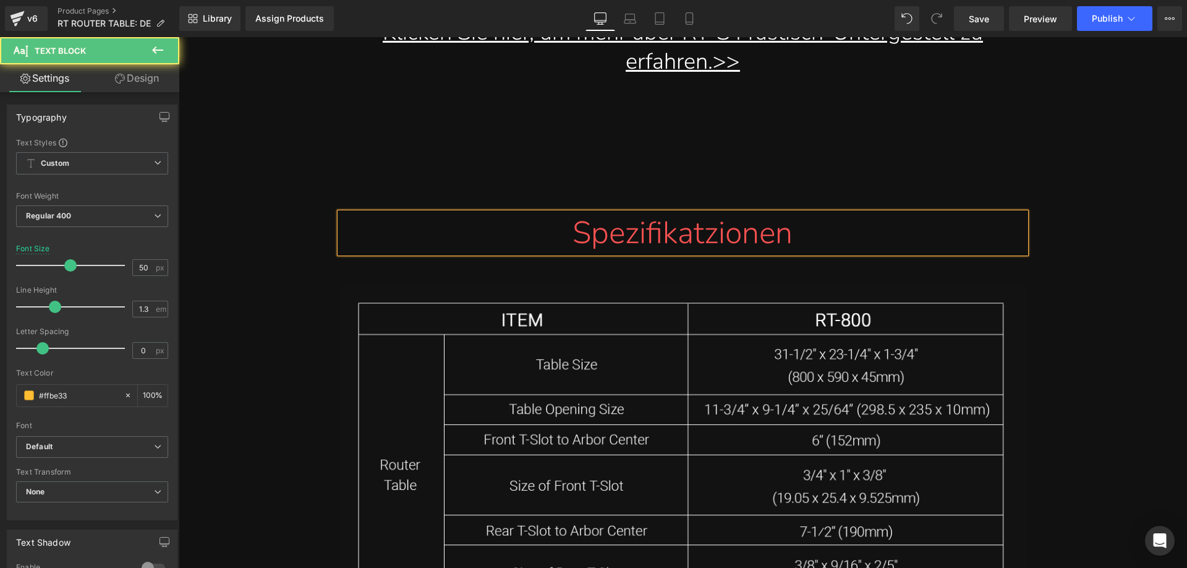
click at [717, 213] on span "Spezifikatzionen" at bounding box center [683, 232] width 220 height 43
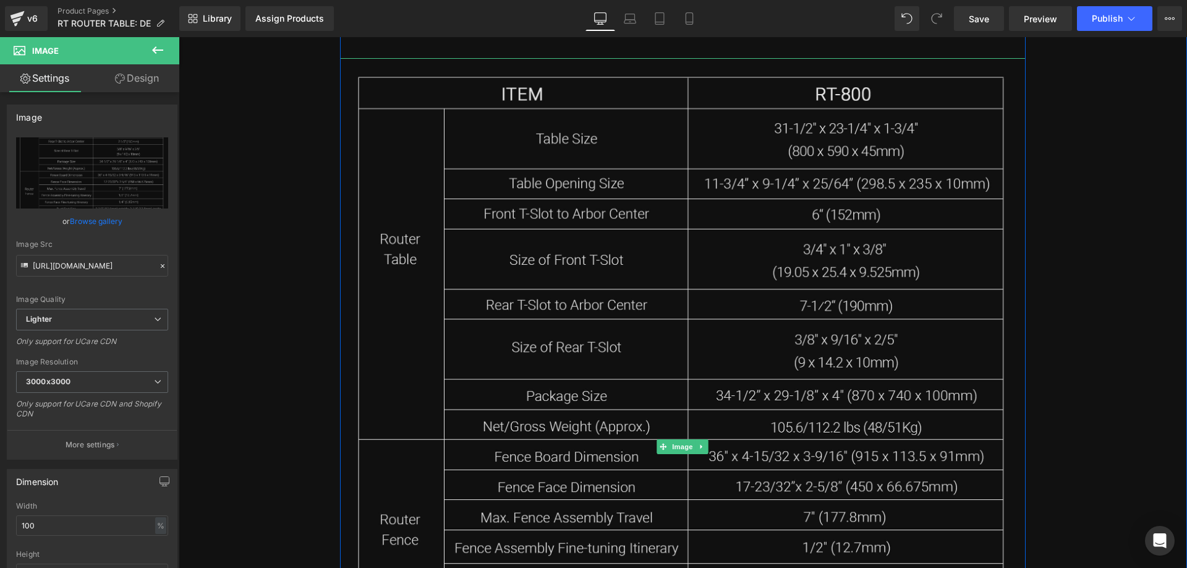
scroll to position [20268, 0]
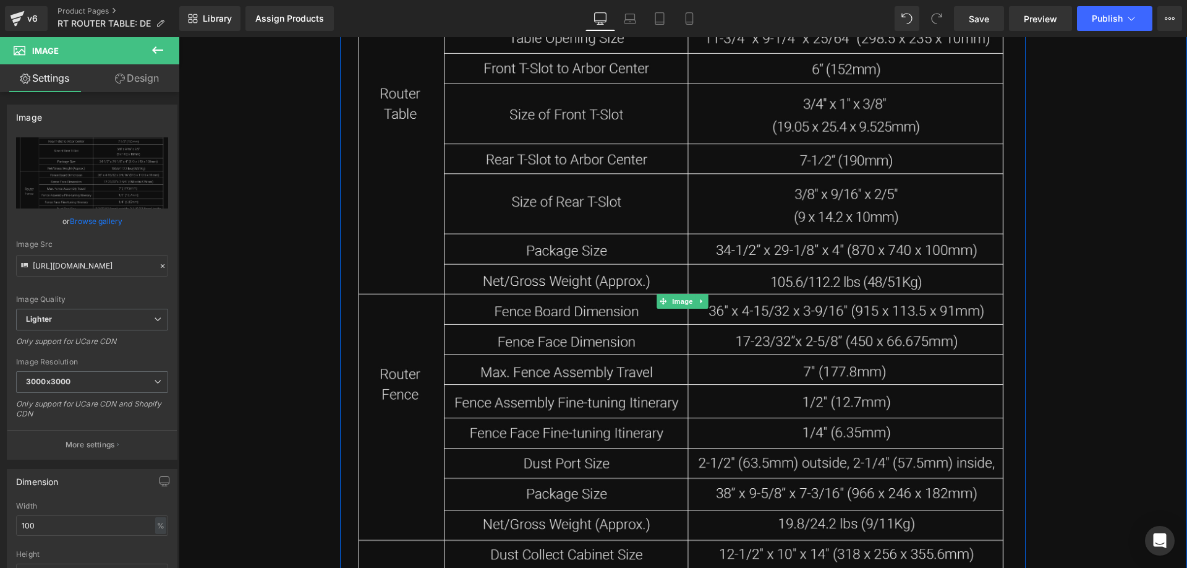
click at [544, 269] on img at bounding box center [683, 301] width 686 height 777
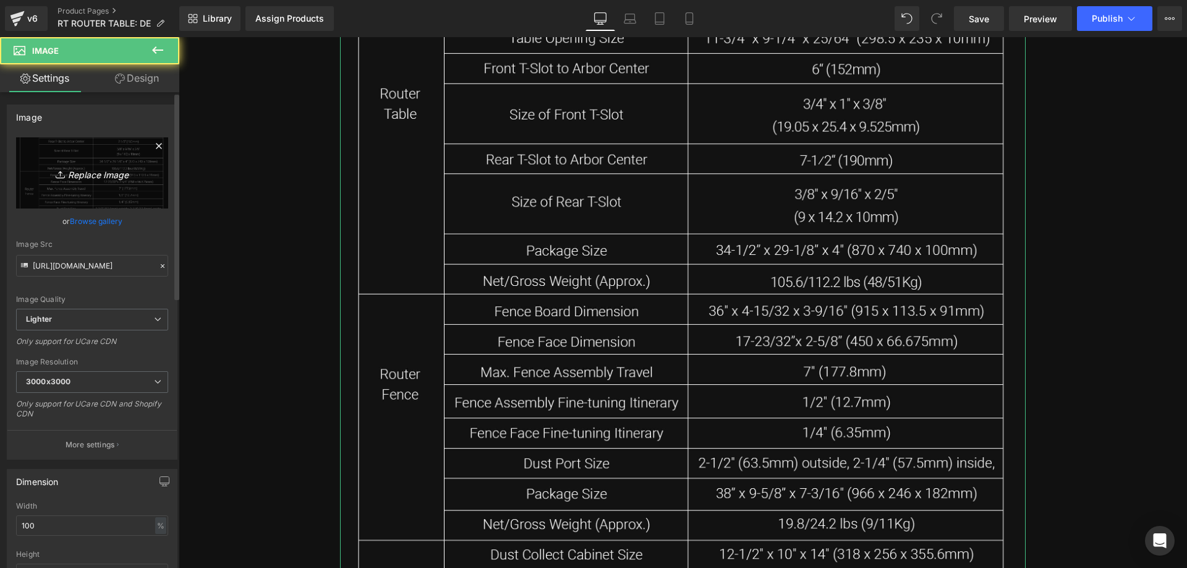
click at [84, 171] on icon "Replace Image" at bounding box center [92, 172] width 99 height 15
type input "C:\fakepath\rt800.webp"
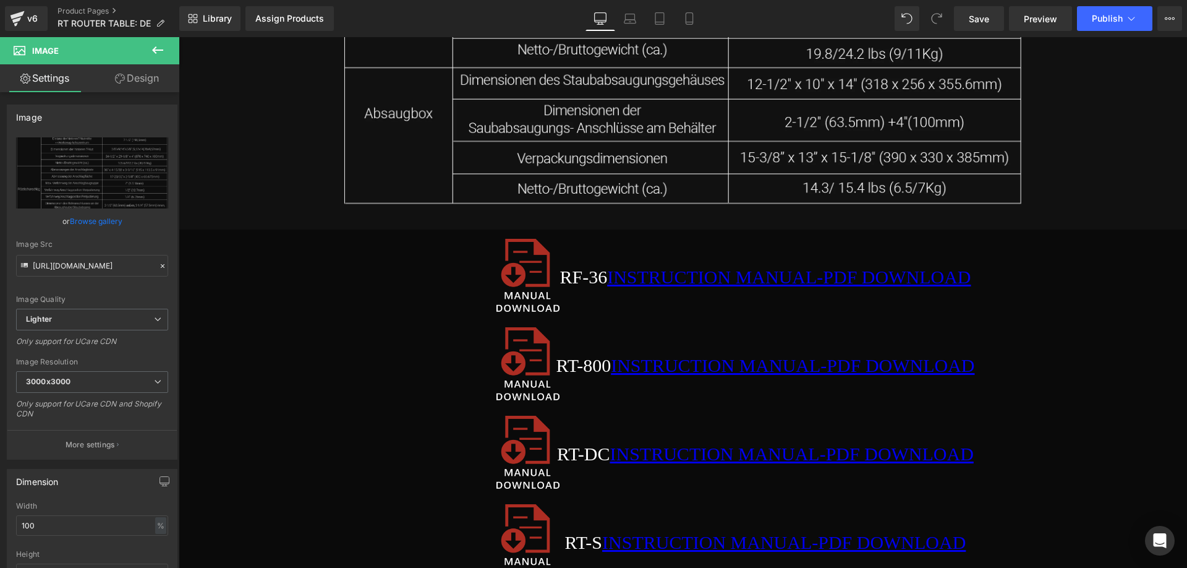
scroll to position [20577, 0]
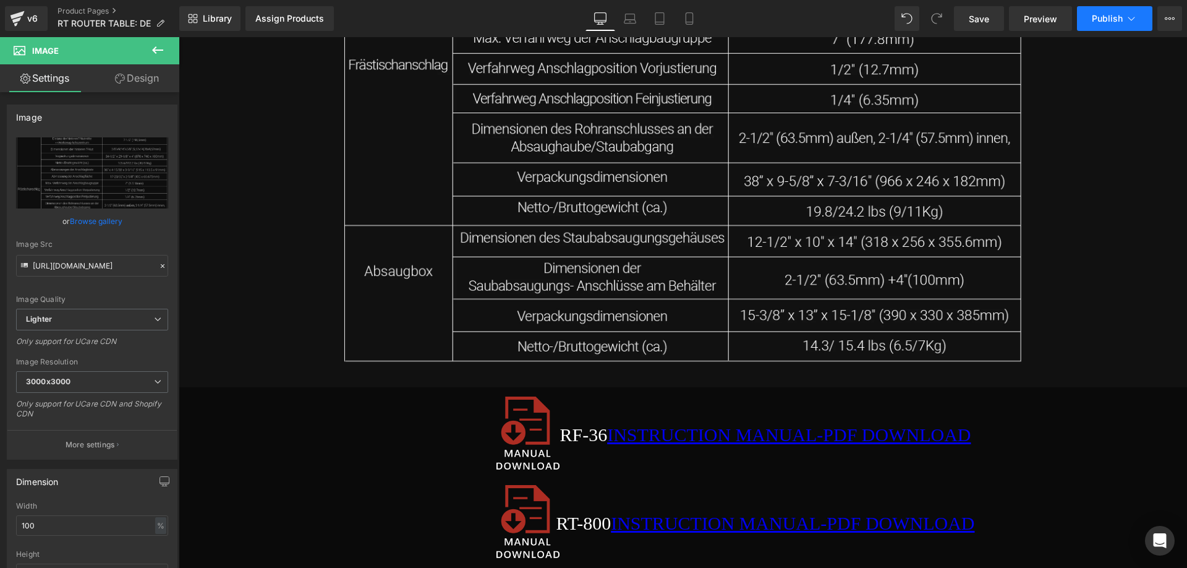
click at [1101, 15] on span "Publish" at bounding box center [1107, 19] width 31 height 10
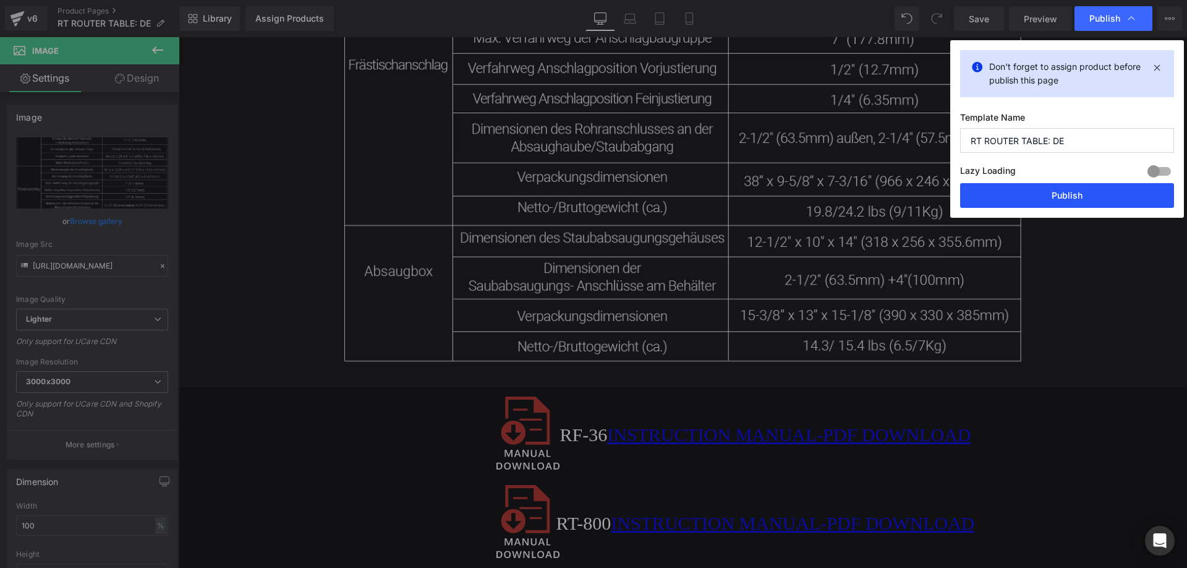
click at [1007, 195] on button "Publish" at bounding box center [1067, 195] width 214 height 25
